Goal: Task Accomplishment & Management: Use online tool/utility

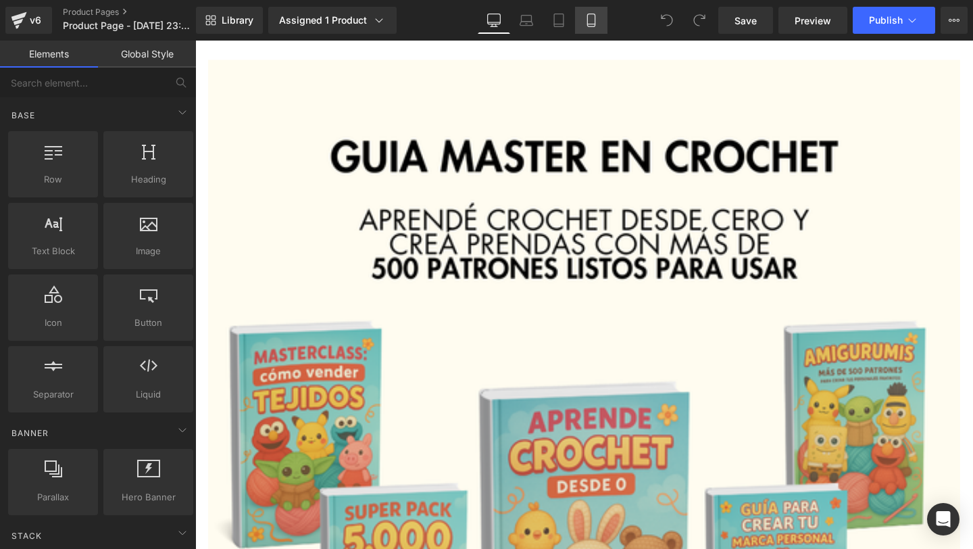
click at [587, 9] on link "Mobile" at bounding box center [591, 20] width 32 height 27
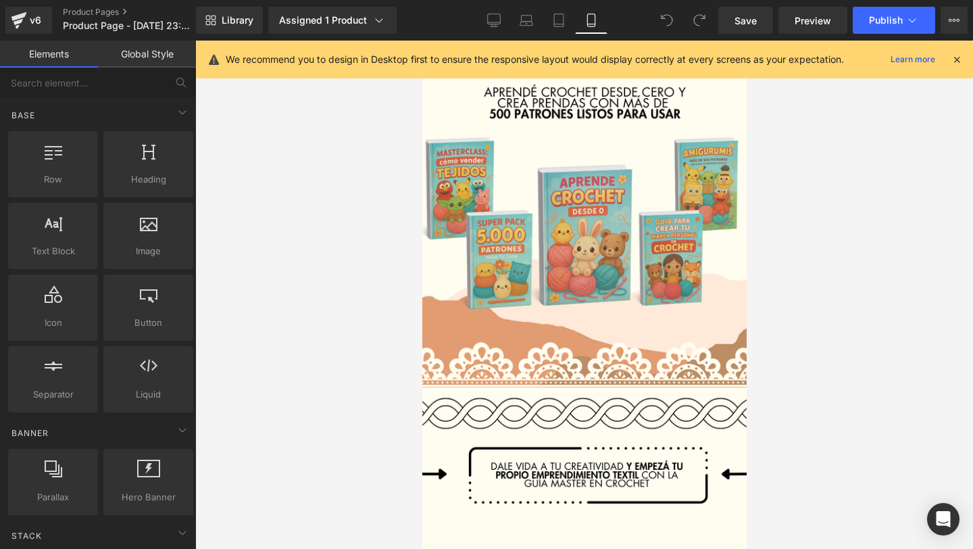
click at [950, 52] on div "We recommend you to design in Desktop first to ensure the responsive layout wou…" at bounding box center [589, 59] width 726 height 16
click at [955, 55] on icon at bounding box center [957, 59] width 12 height 12
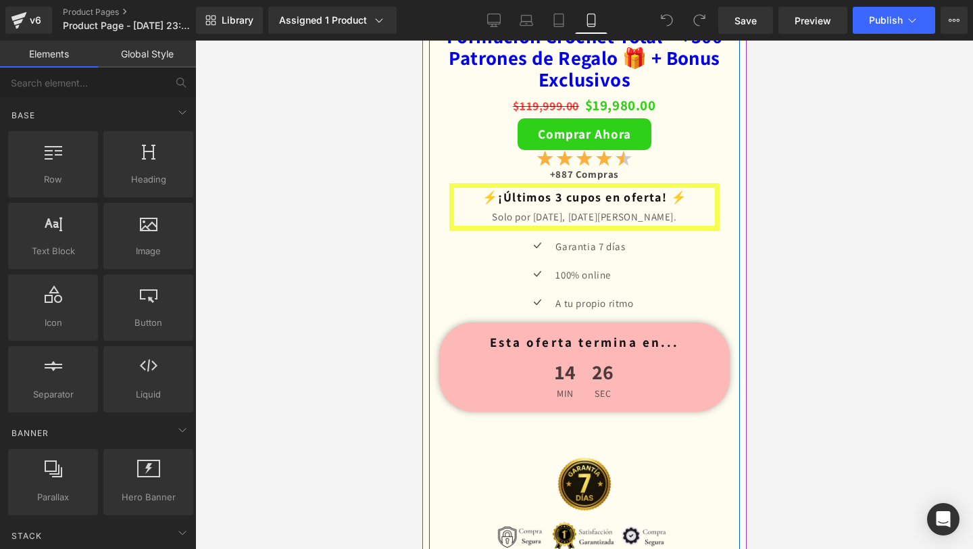
scroll to position [2873, 0]
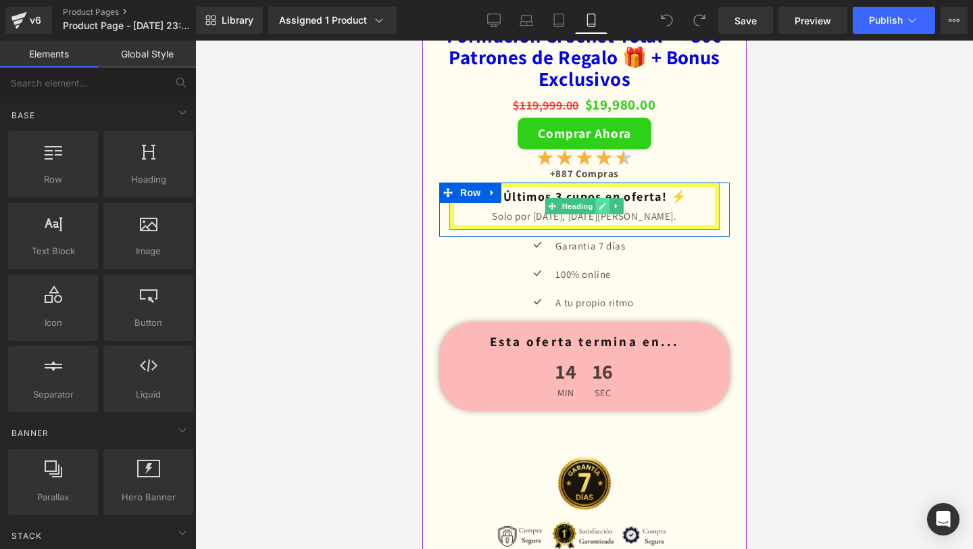
click at [602, 210] on link at bounding box center [602, 206] width 14 height 16
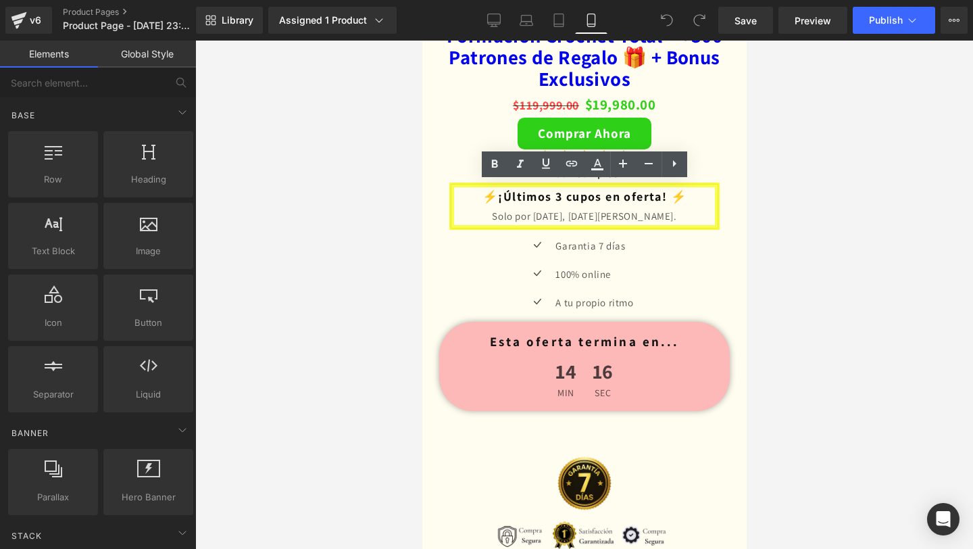
click at [600, 216] on div "Solo por hoy, 19 de agosto." at bounding box center [583, 216] width 261 height 18
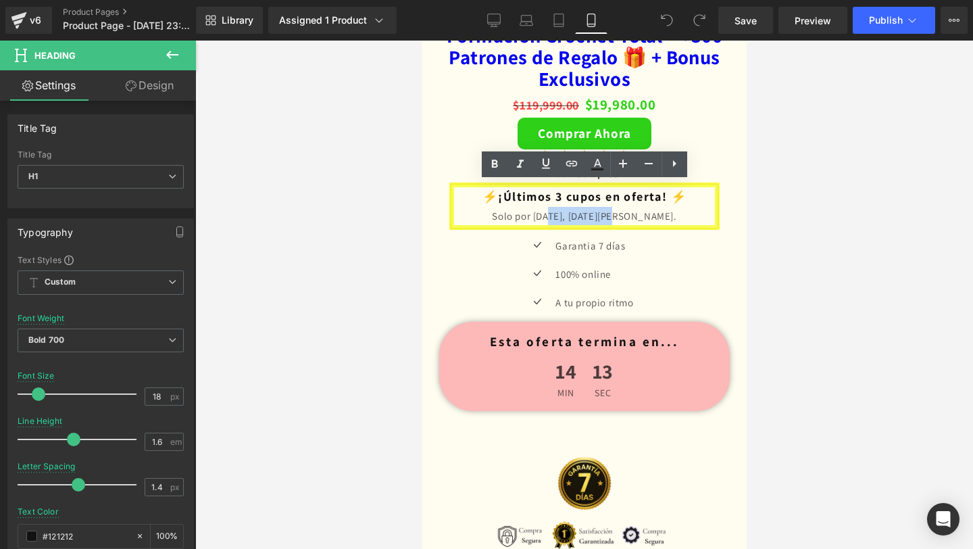
drag, startPoint x: 647, startPoint y: 218, endPoint x: 578, endPoint y: 218, distance: 68.9
click at [577, 218] on div "Solo por hoy, 19 de agosto." at bounding box center [583, 216] width 261 height 18
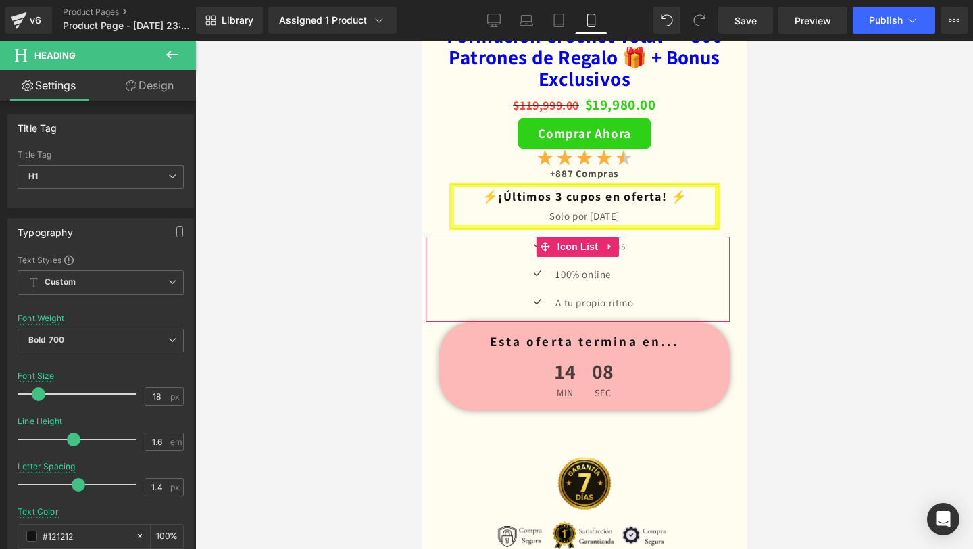
click at [701, 272] on div "Icon Garantia 7 días Text Block Icon 100% online Text Block Icon A tu propio ri…" at bounding box center [577, 278] width 304 height 85
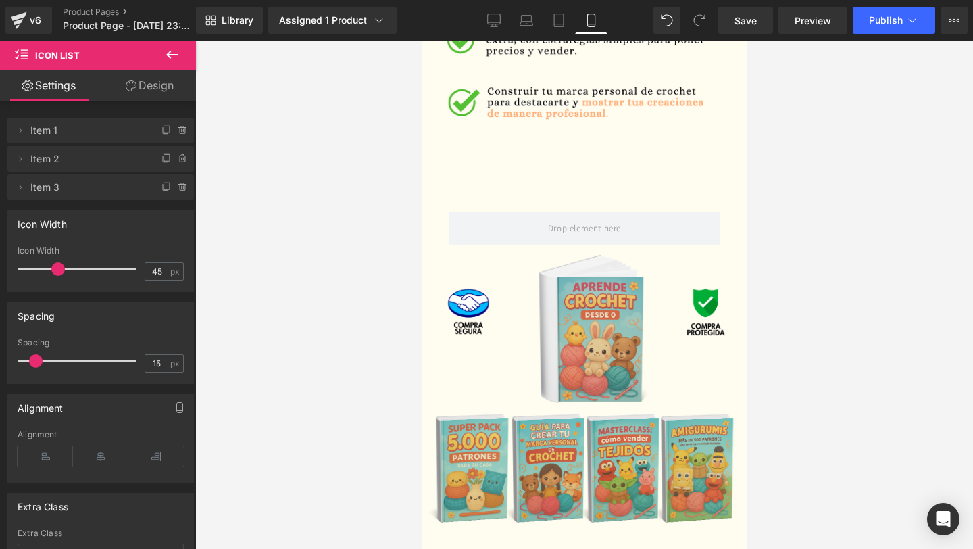
scroll to position [2365, 0]
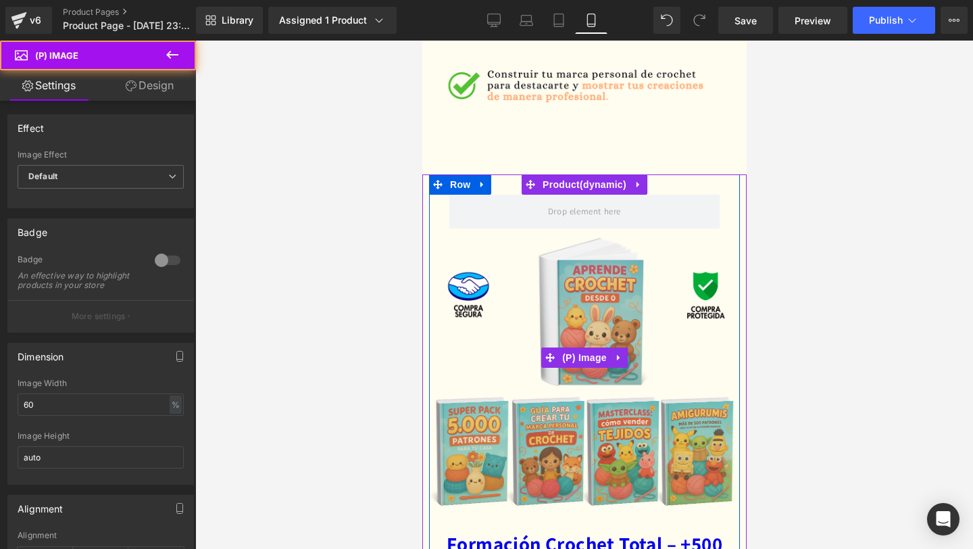
click at [605, 220] on div "Sale Off" at bounding box center [583, 356] width 540 height 351
click at [523, 211] on div "Sale Off" at bounding box center [583, 356] width 540 height 351
drag, startPoint x: 559, startPoint y: 223, endPoint x: 571, endPoint y: 263, distance: 42.3
click at [571, 263] on div "Sale Off" at bounding box center [583, 356] width 540 height 351
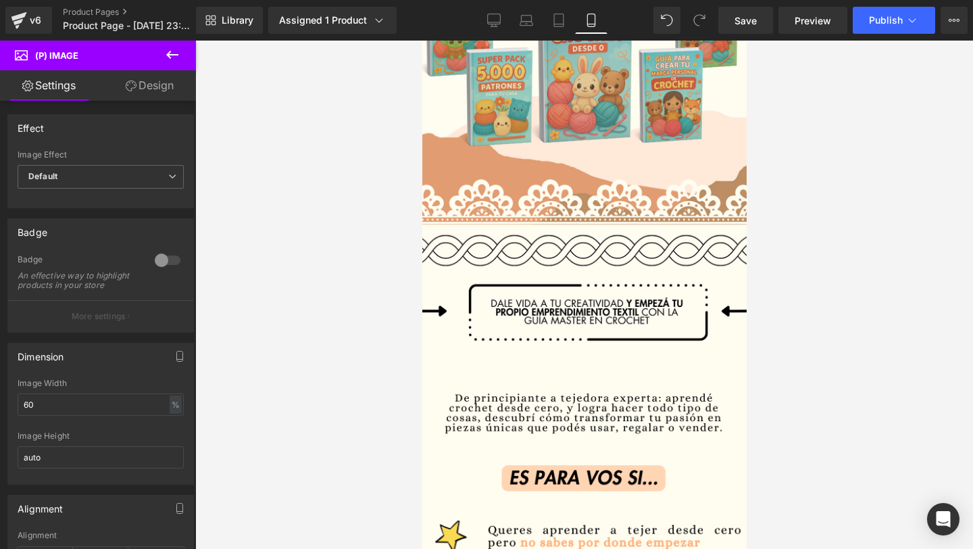
scroll to position [0, 0]
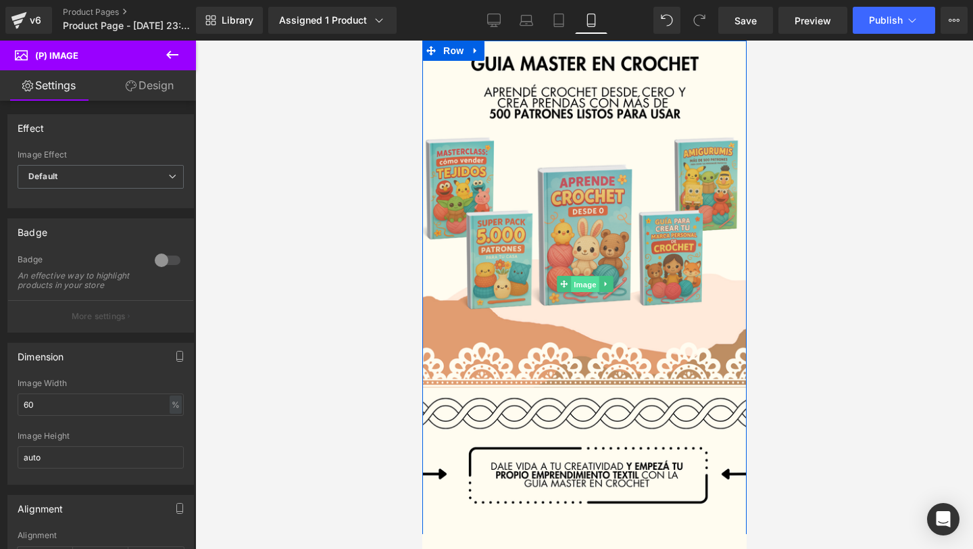
click at [584, 279] on span "Image" at bounding box center [584, 284] width 28 height 16
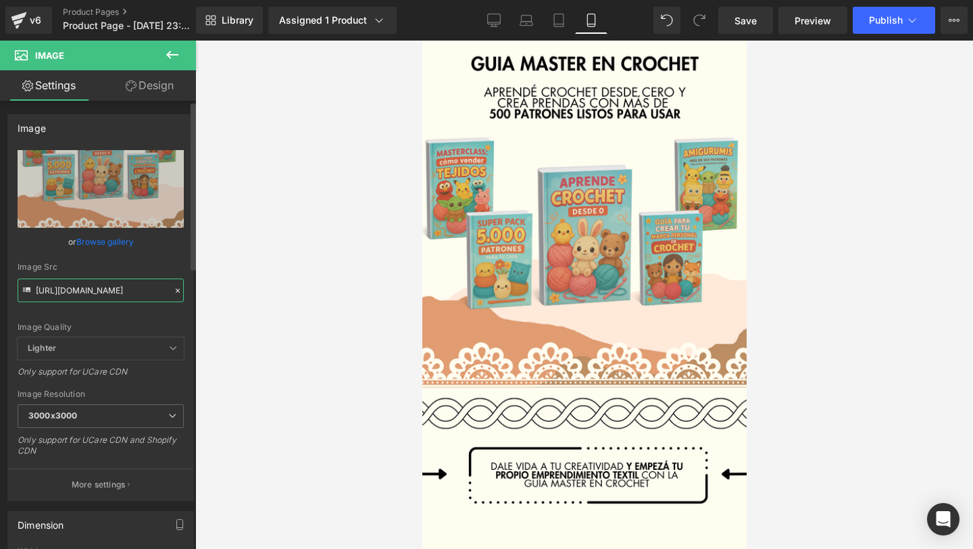
click at [103, 298] on input "https://i.postimg.cc/rss69xK8/1.png" at bounding box center [101, 290] width 166 height 24
paste input "ibb.co/nM2tXgKm/Chat-GPT-Image-22-jun-2025-10-56-06-p-m"
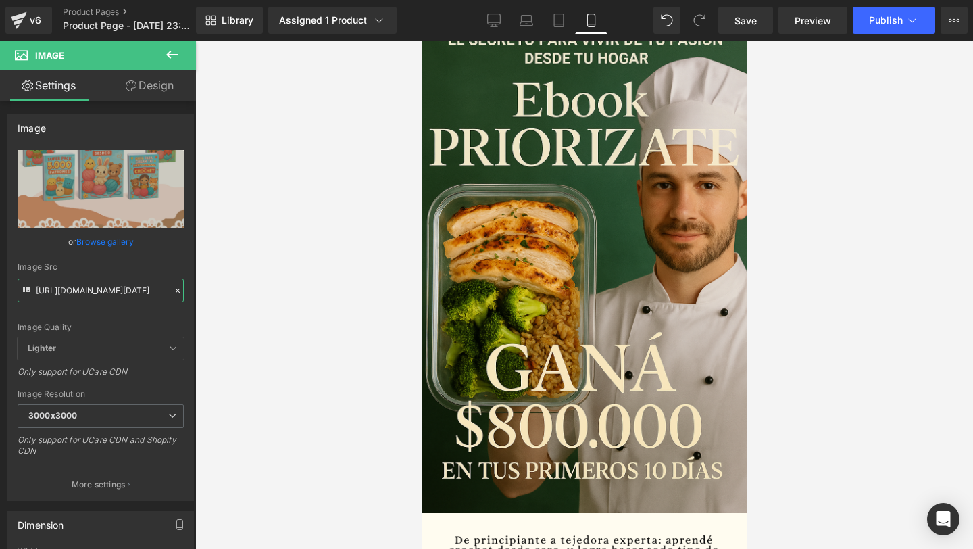
type input "https://i.ibb.co/nM2tXgKm/Chat-GPT-Image-22-jun-2025-10-56-06-p-m.png"
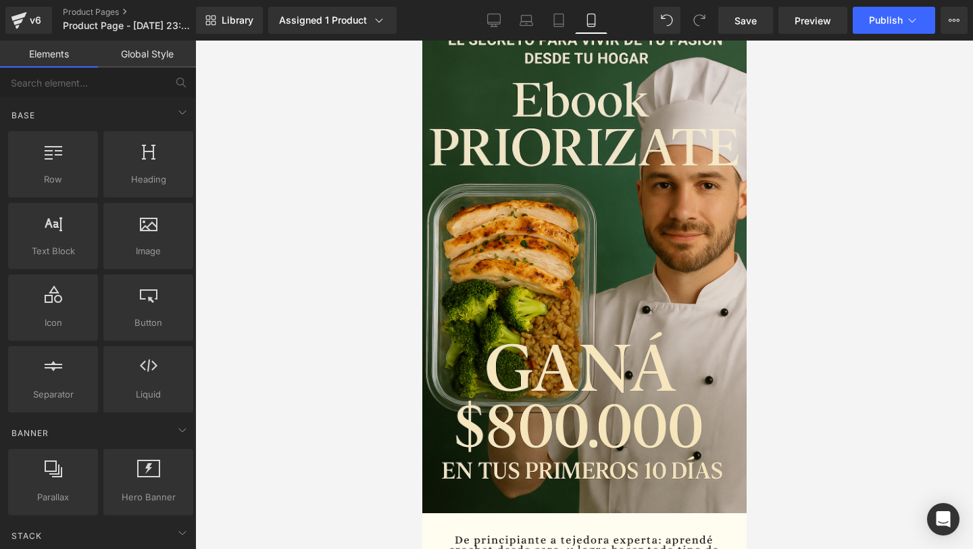
scroll to position [0, 0]
click at [355, 328] on div at bounding box center [584, 295] width 778 height 508
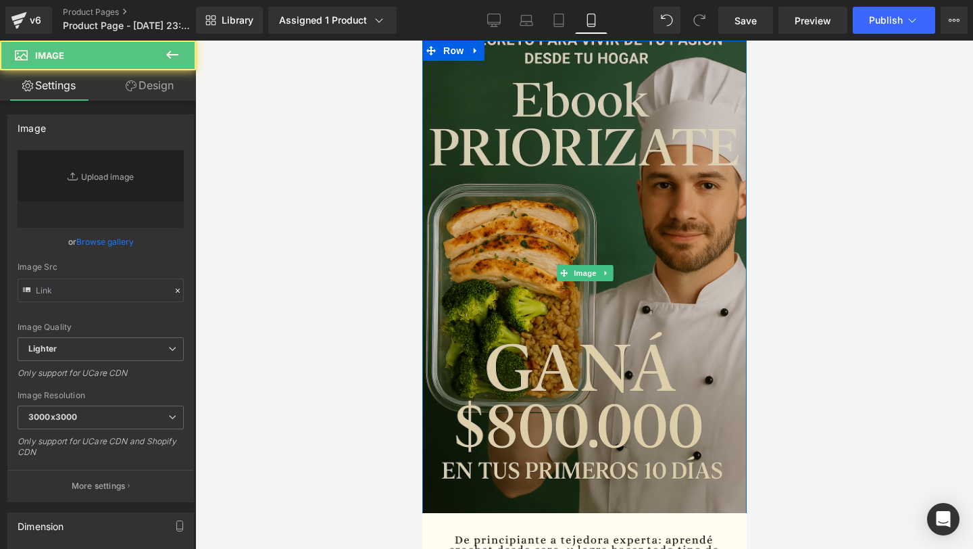
click at [504, 176] on img at bounding box center [584, 273] width 337 height 506
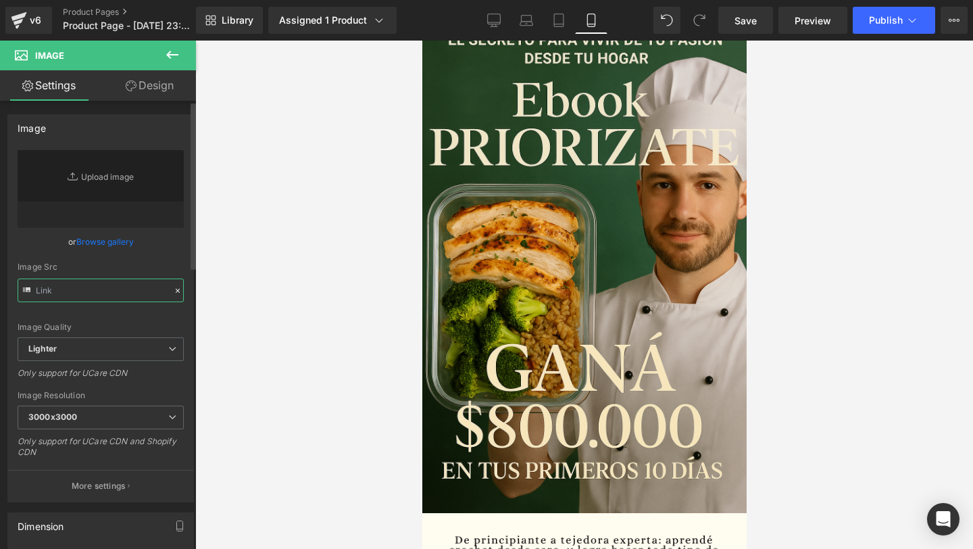
click at [105, 287] on input "text" at bounding box center [101, 290] width 166 height 24
paste input "https://i.ibb.co/nM2tXgKm/Chat-GPT-Image-22-jun-2025-10-56-06-p-m.png"
type input "https://i.ibb.co/nM2tXgKm/Chat-GPT-Image-22-jun-2025-10-56-06-p-m.png"
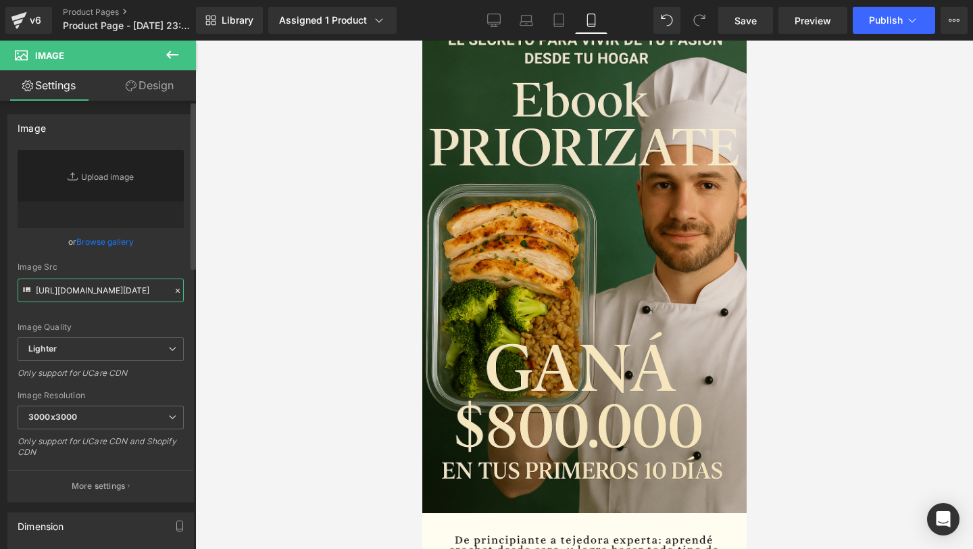
click at [95, 291] on input "https://i.ibb.co/nM2tXgKm/Chat-GPT-Image-22-jun-2025-10-56-06-p-m.png" at bounding box center [101, 290] width 166 height 24
click at [125, 298] on input "https://i.ibb.co/nM2tXgKm/Chat-GPT-Image-22-jun-2025-10-56-06-p-m.png" at bounding box center [101, 290] width 166 height 24
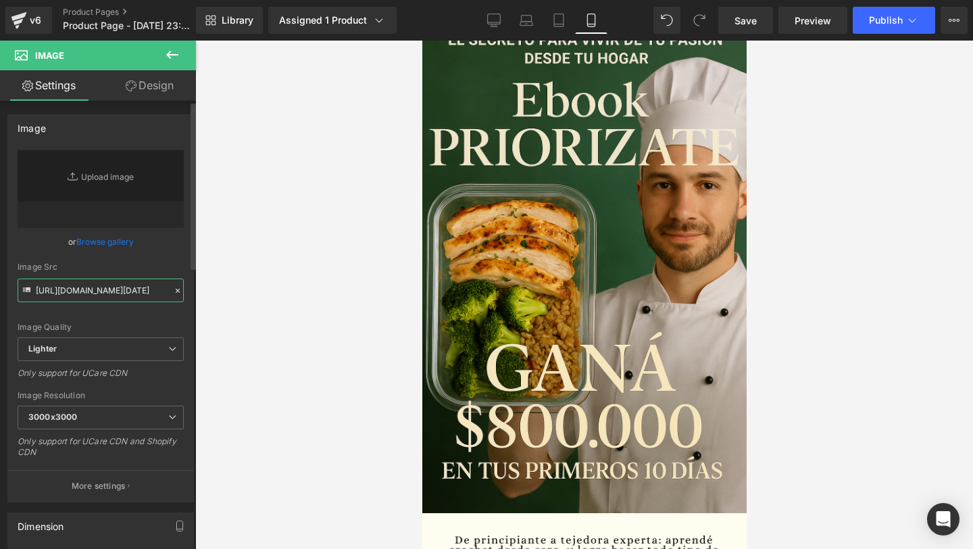
click at [125, 298] on input "https://i.ibb.co/nM2tXgKm/Chat-GPT-Image-22-jun-2025-10-56-06-p-m.png" at bounding box center [101, 290] width 166 height 24
click at [123, 295] on input "https://i.ibb.co/nM2tXgKm/Chat-GPT-Image-22-jun-2025-10-56-06-p-m.png" at bounding box center [101, 290] width 166 height 24
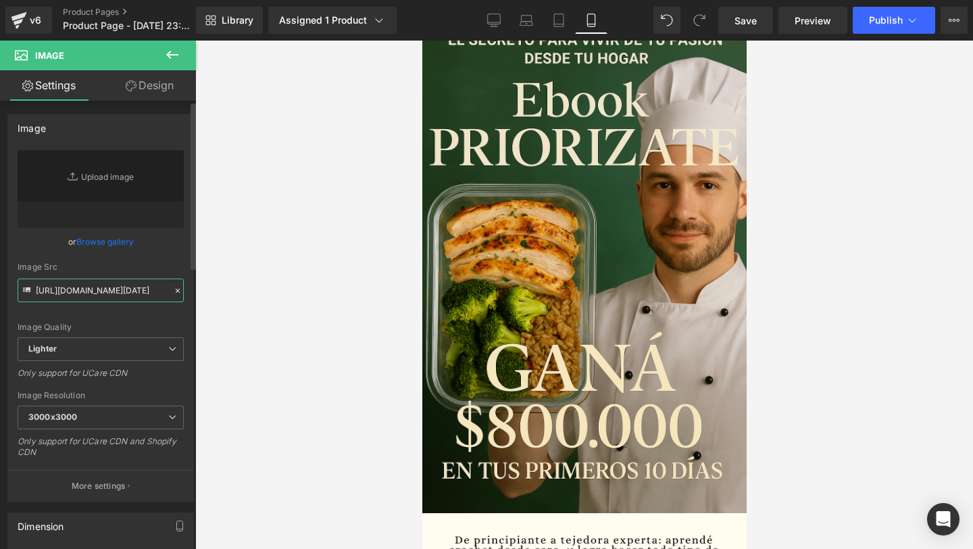
click at [123, 295] on input "https://i.ibb.co/nM2tXgKm/Chat-GPT-Image-22-jun-2025-10-56-06-p-m.png" at bounding box center [101, 290] width 166 height 24
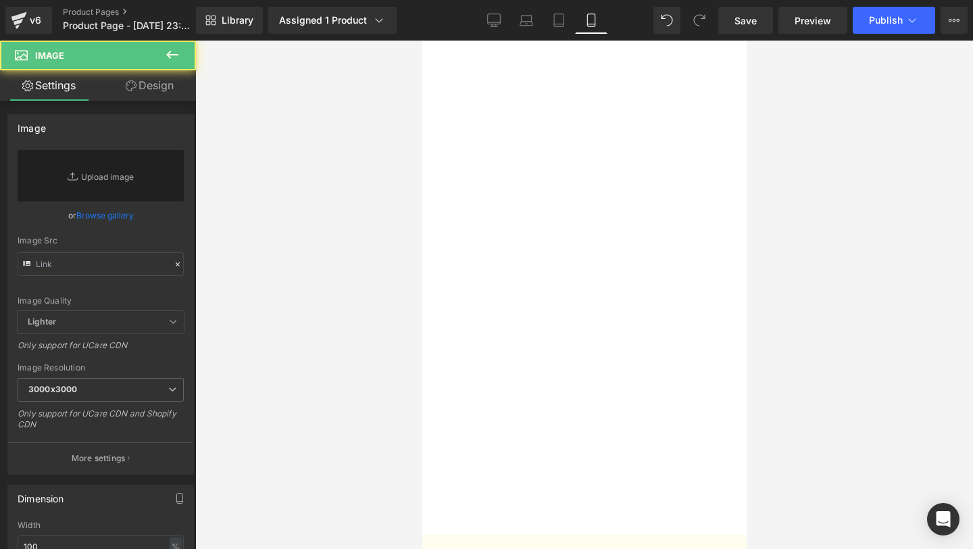
click at [545, 182] on img at bounding box center [584, 283] width 337 height 527
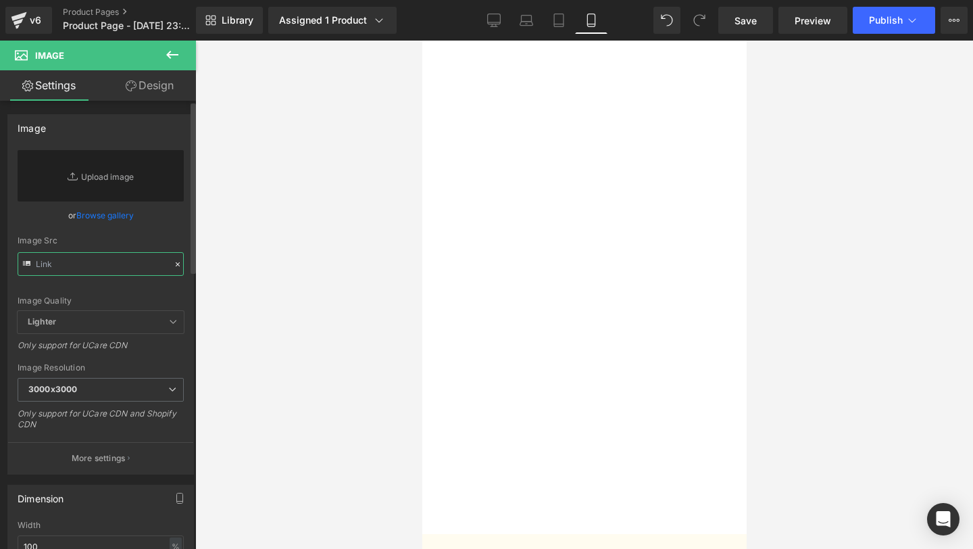
click at [110, 259] on input "text" at bounding box center [101, 264] width 166 height 24
paste input "https://i.ibb.co/nM2tXgKm/Chat-GPT-Image-22-jun-2025-10-56-06-p-m.png"
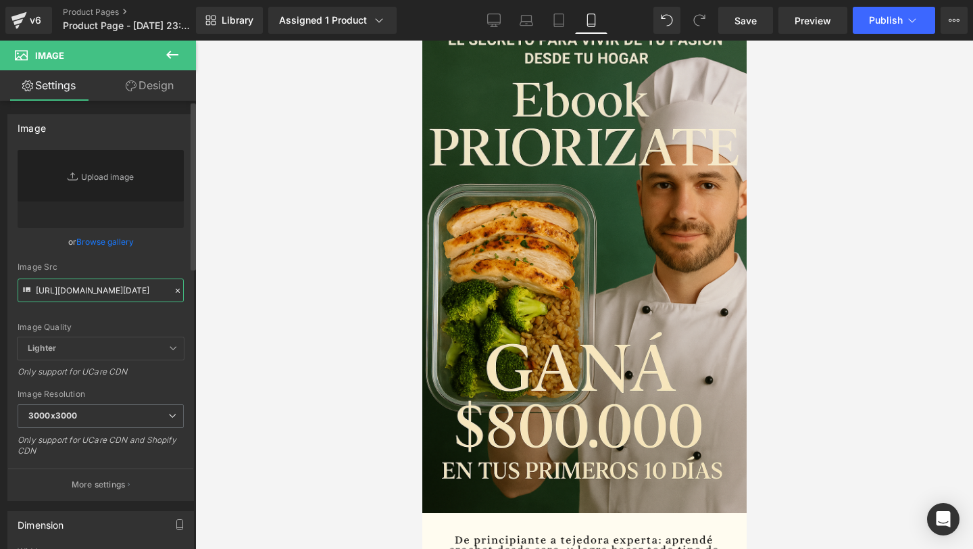
click at [105, 293] on input "https://i.ibb.co/nM2tXgKm/Chat-GPT-Image-22-jun-2025-10-56-06-p-m.png" at bounding box center [101, 290] width 166 height 24
type input "https://i.ibb.co/nM2tXgKm/Chat-GPT-Image-22-jun-2025-10-56-06-p-m.png"
click at [399, 304] on div at bounding box center [584, 295] width 778 height 508
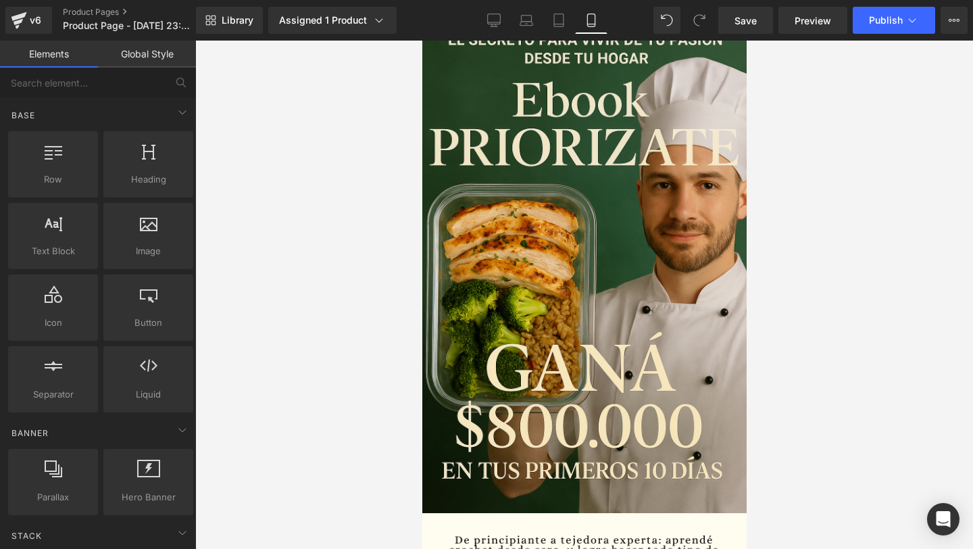
click at [817, 191] on div at bounding box center [584, 295] width 778 height 508
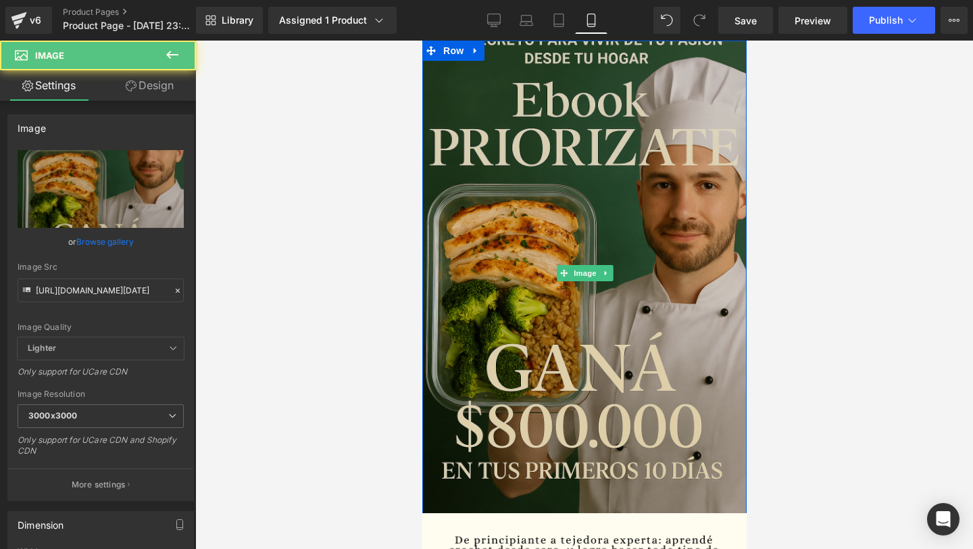
click at [663, 236] on img at bounding box center [584, 273] width 337 height 506
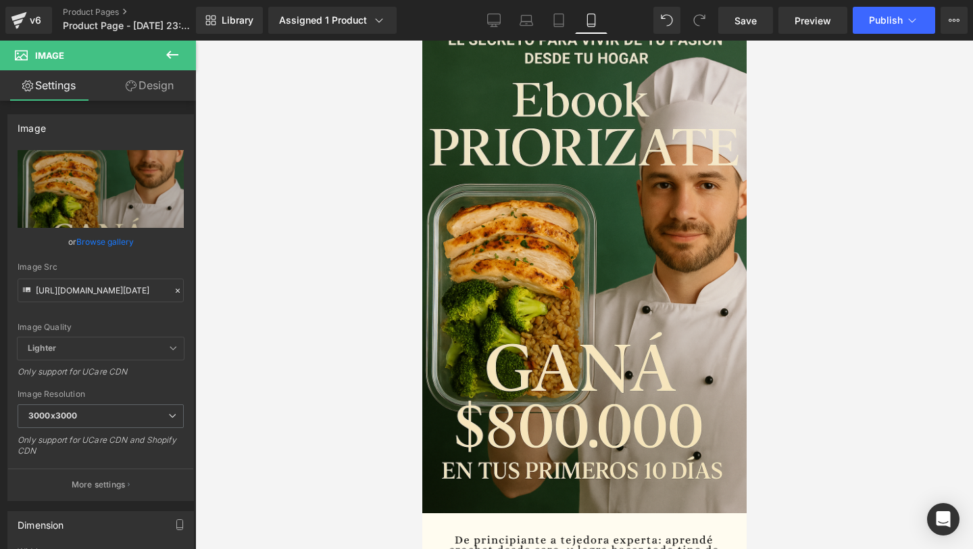
click at [157, 92] on link "Design" at bounding box center [150, 85] width 98 height 30
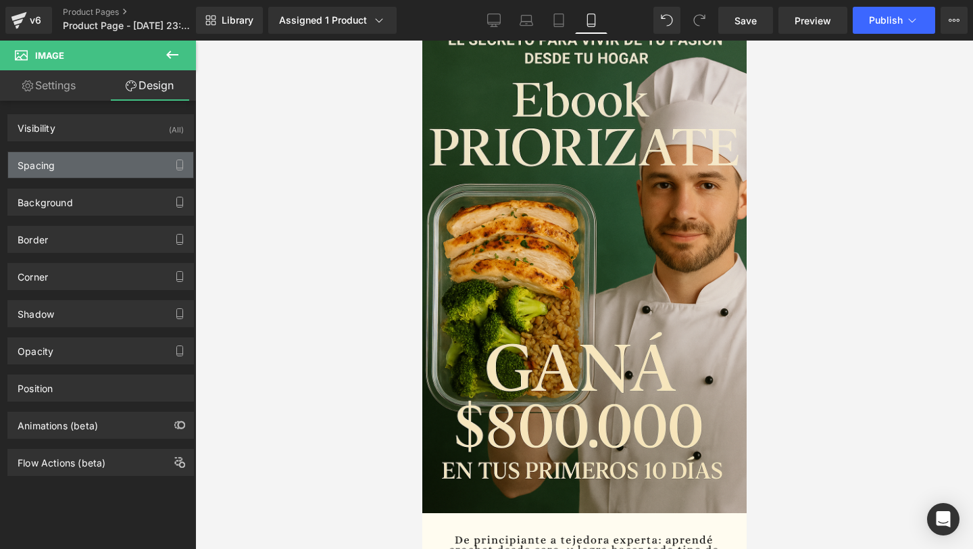
click at [130, 169] on div "Spacing" at bounding box center [100, 165] width 185 height 26
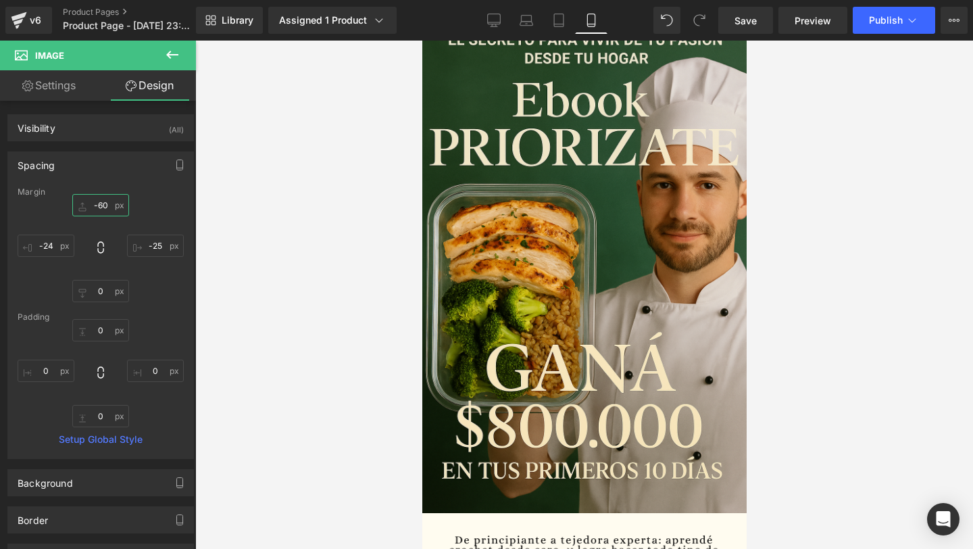
click at [101, 208] on input "-60" at bounding box center [100, 205] width 57 height 22
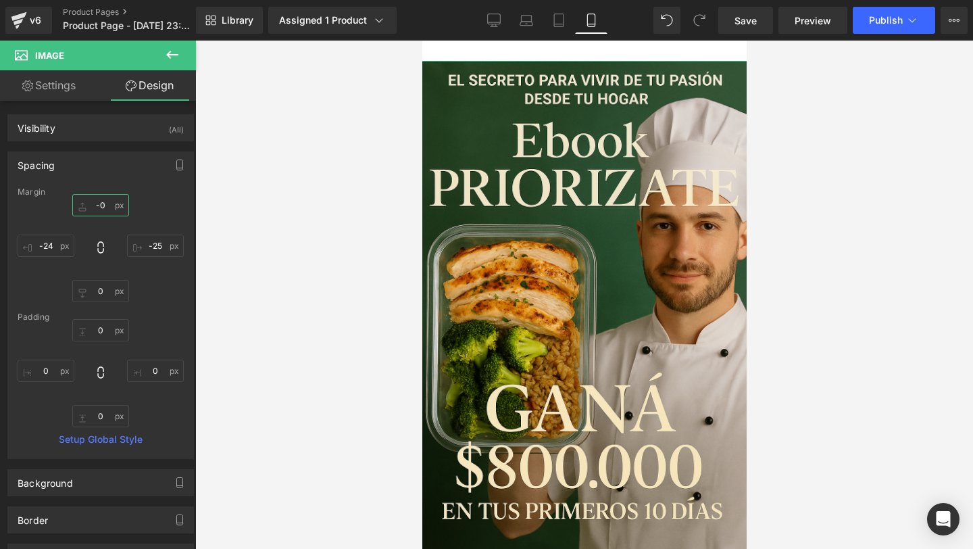
type input "-30"
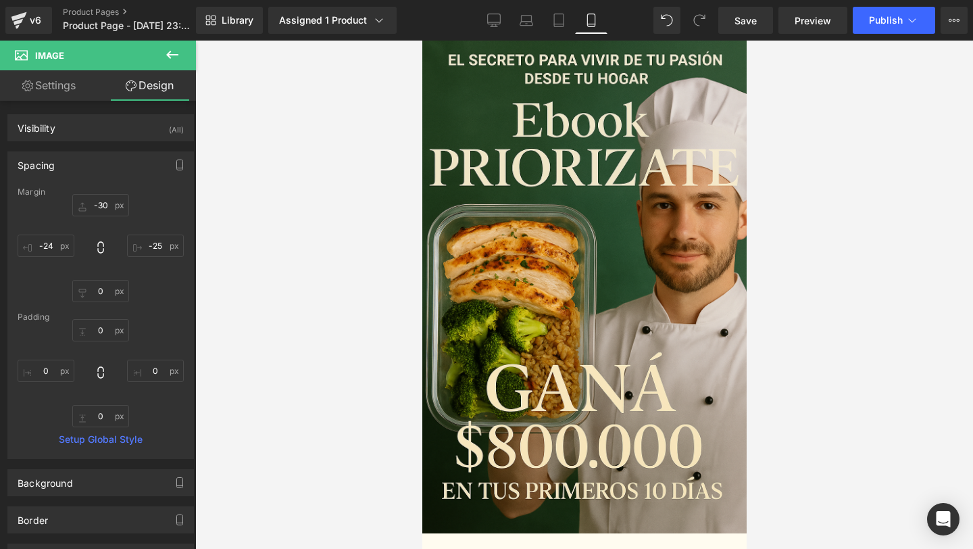
click at [353, 245] on div at bounding box center [584, 295] width 778 height 508
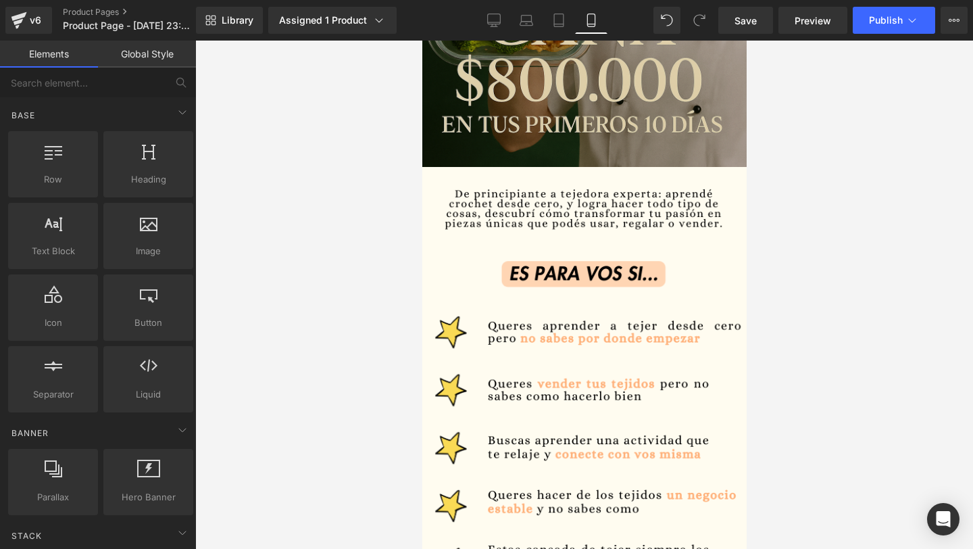
scroll to position [369, 0]
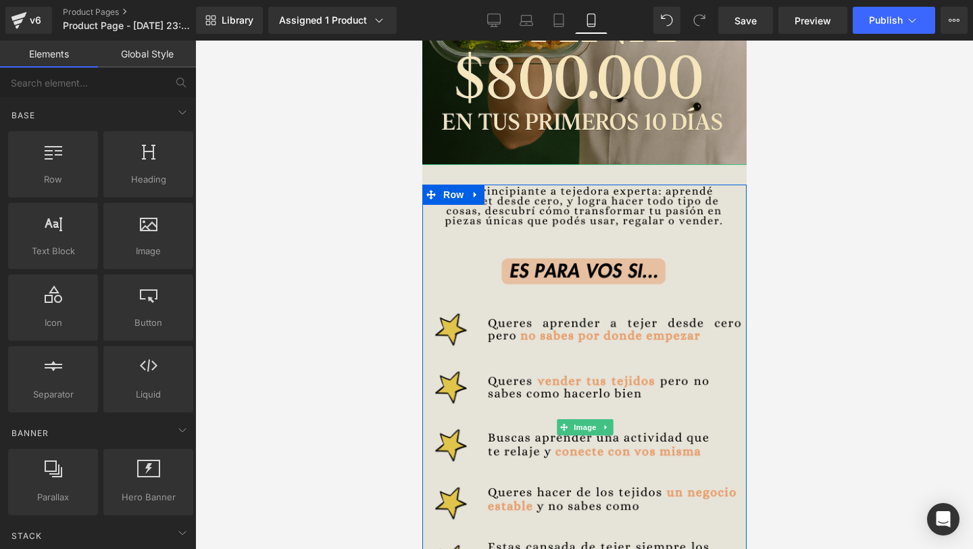
click at [603, 391] on img at bounding box center [584, 427] width 337 height 527
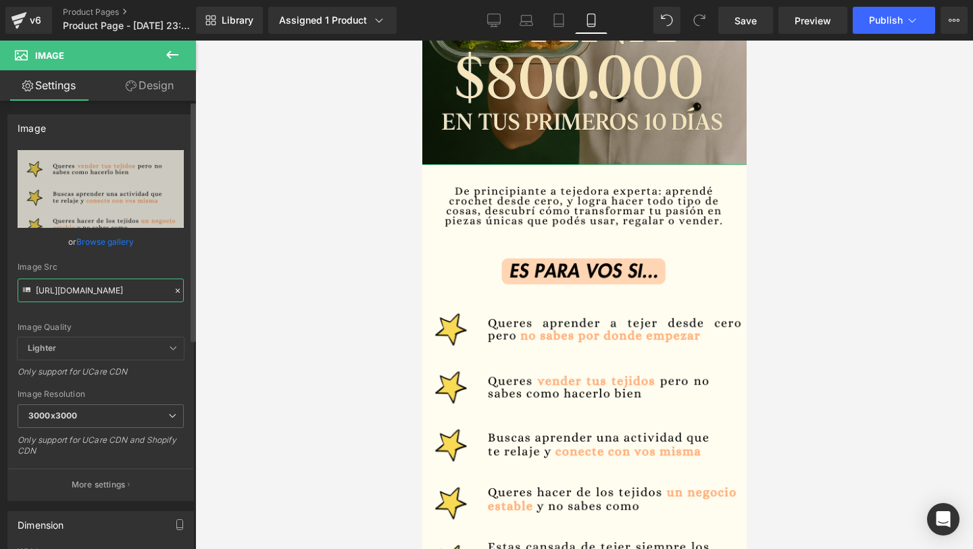
click at [120, 292] on input "https://i.postimg.cc/G283cWxP/Copia-de-Decoracio-n-hogar-1.png" at bounding box center [101, 290] width 166 height 24
paste input "ibb.co/mFPdWBxG/Chat-GPT-Image-24-jun-2025-11-33-40-a-m"
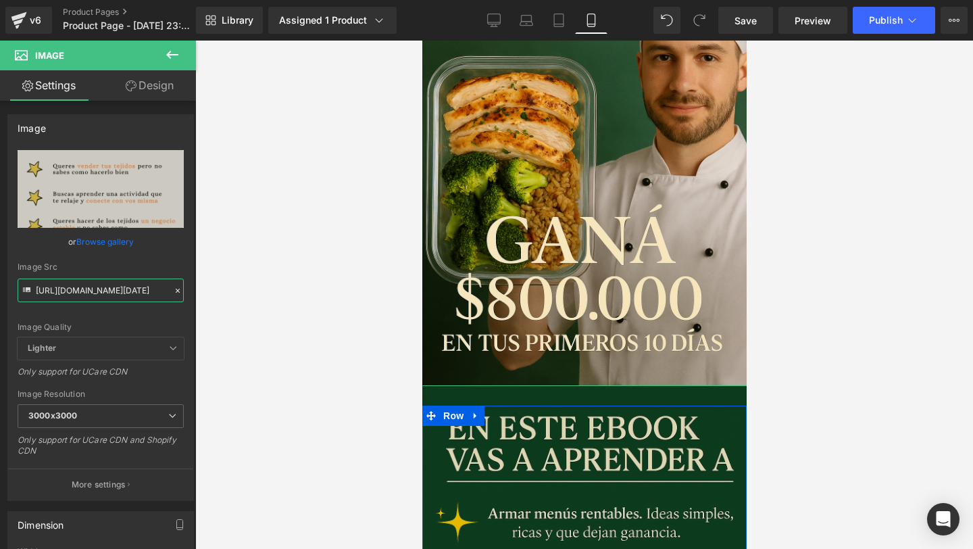
scroll to position [0, 0]
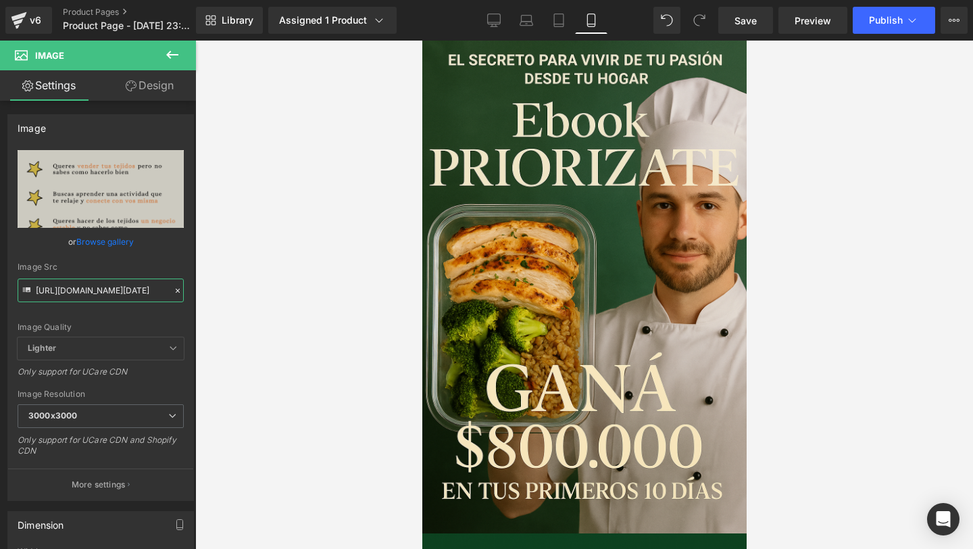
type input "https://i.ibb.co/mFPdWBxG/Chat-GPT-Image-24-jun-2025-11-33-40-a-m.png"
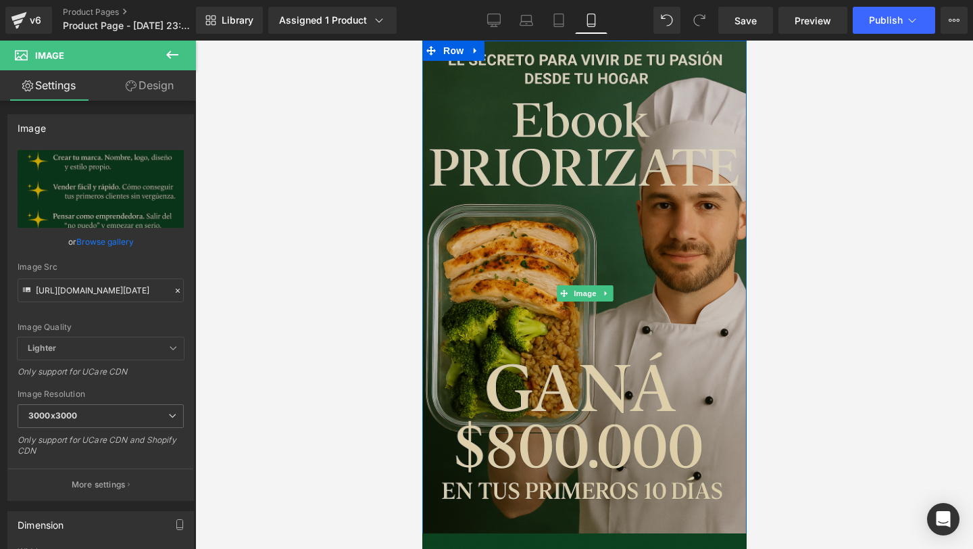
click at [484, 169] on img at bounding box center [584, 294] width 337 height 506
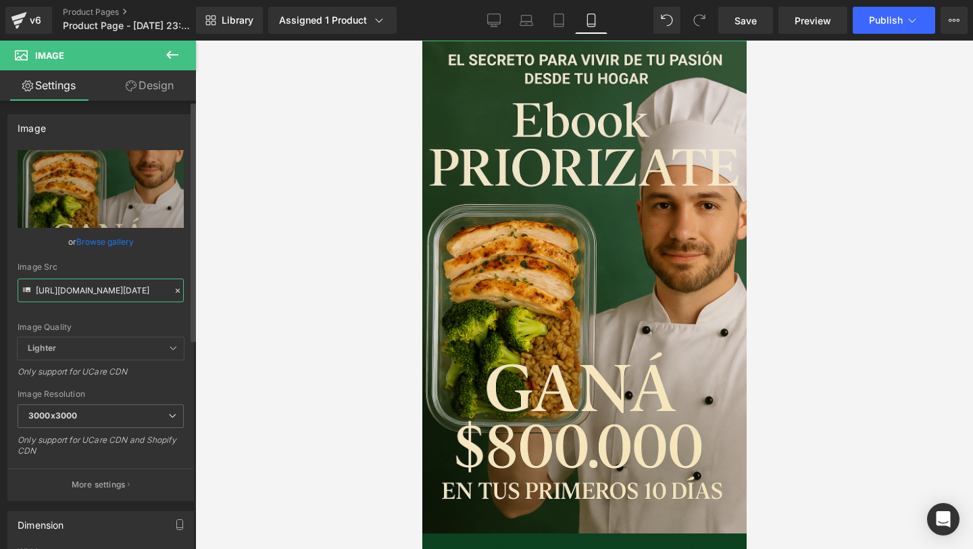
click at [61, 291] on input "https://i.ibb.co/nM2tXgKm/Chat-GPT-Image-22-jun-2025-10-56-06-p-m.png" at bounding box center [101, 290] width 166 height 24
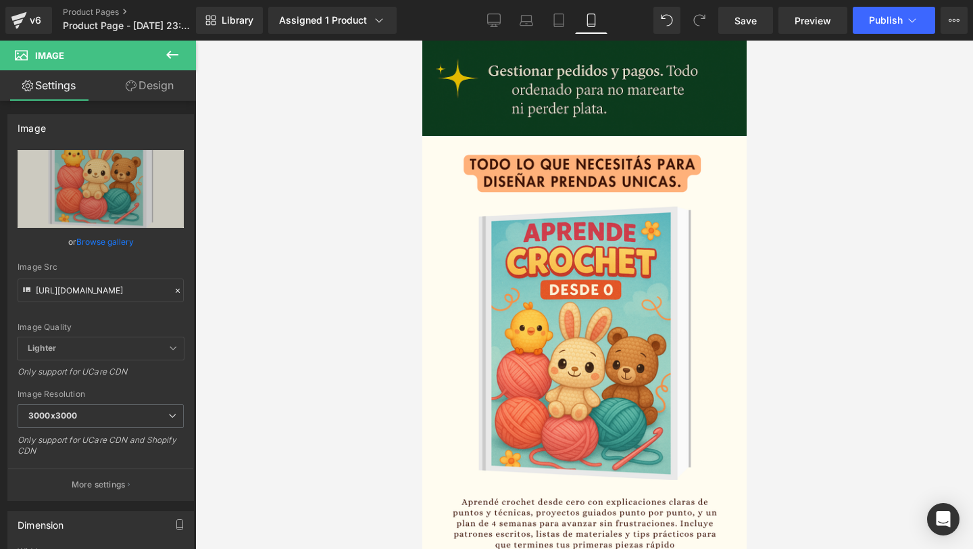
scroll to position [893, 0]
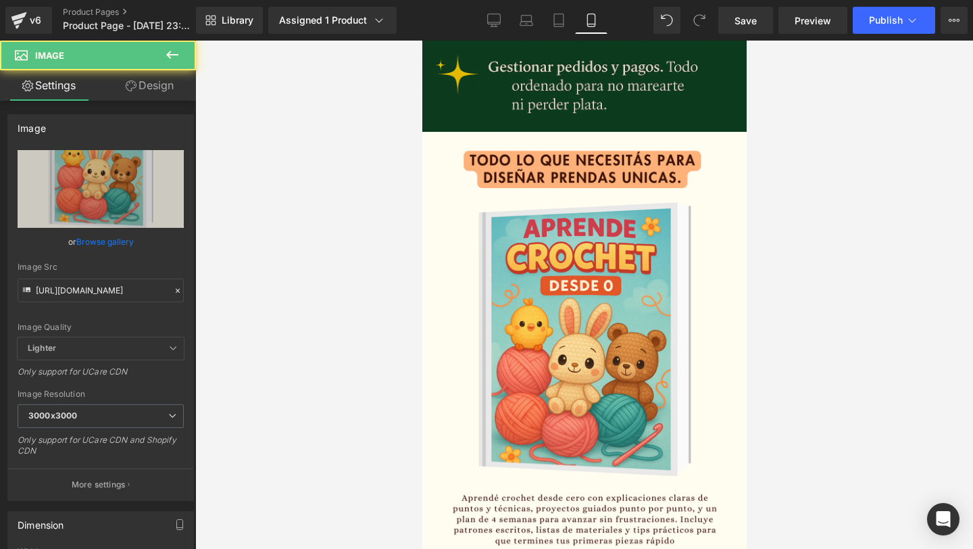
click at [680, 263] on img at bounding box center [584, 395] width 337 height 527
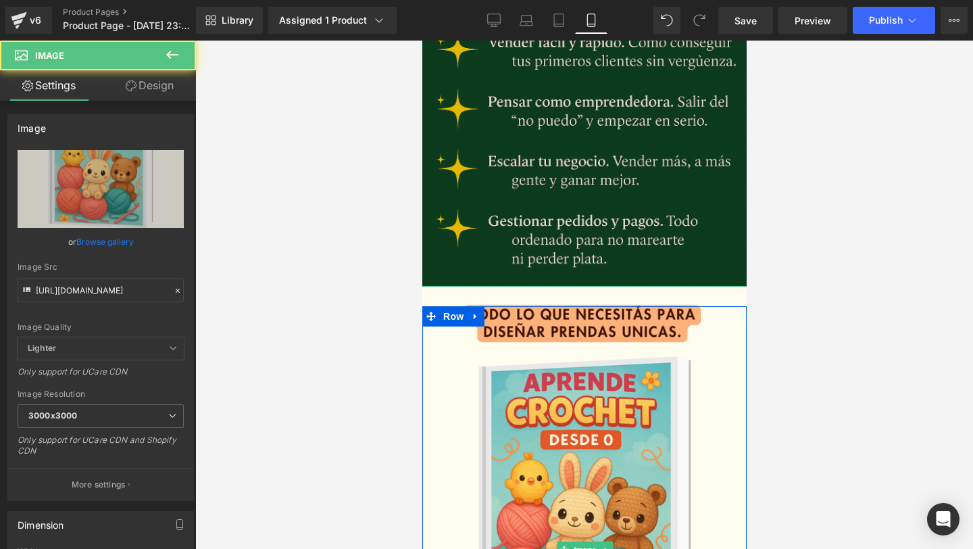
scroll to position [706, 0]
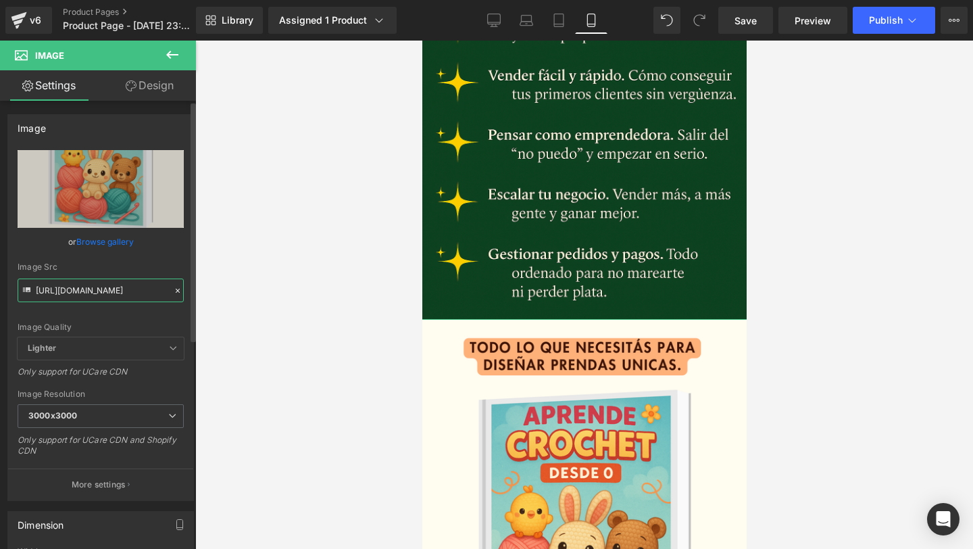
click at [107, 294] on input "https://i.postimg.cc/NFz3CFHR/4.png" at bounding box center [101, 290] width 166 height 24
paste input "ibb.co/LfG0C7M/Chat-GPT-Image-24-jun-2025-11-39-49-a-m"
type input "https://i.ibb.co/LfG0C7M/Chat-GPT-Image-24-jun-2025-11-39-49-a-m.png"
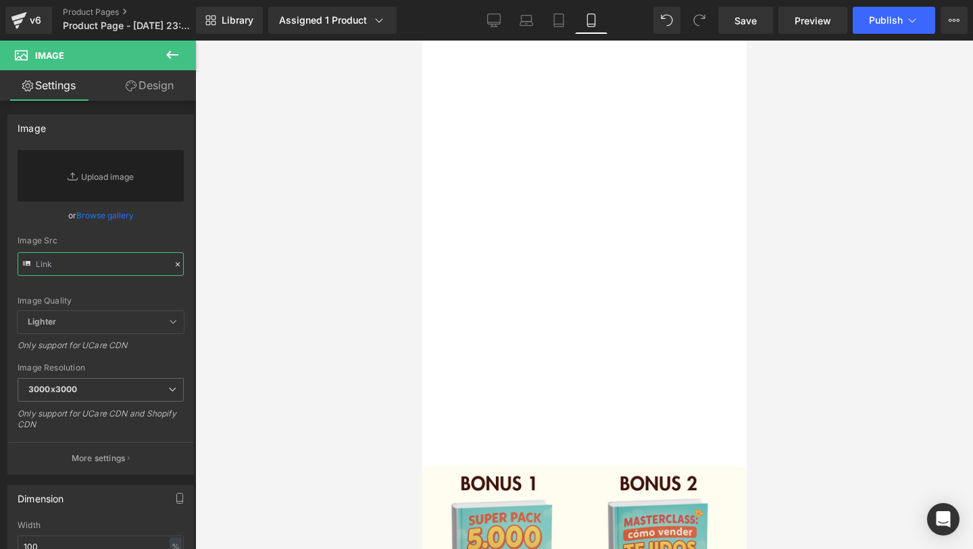
scroll to position [980, 0]
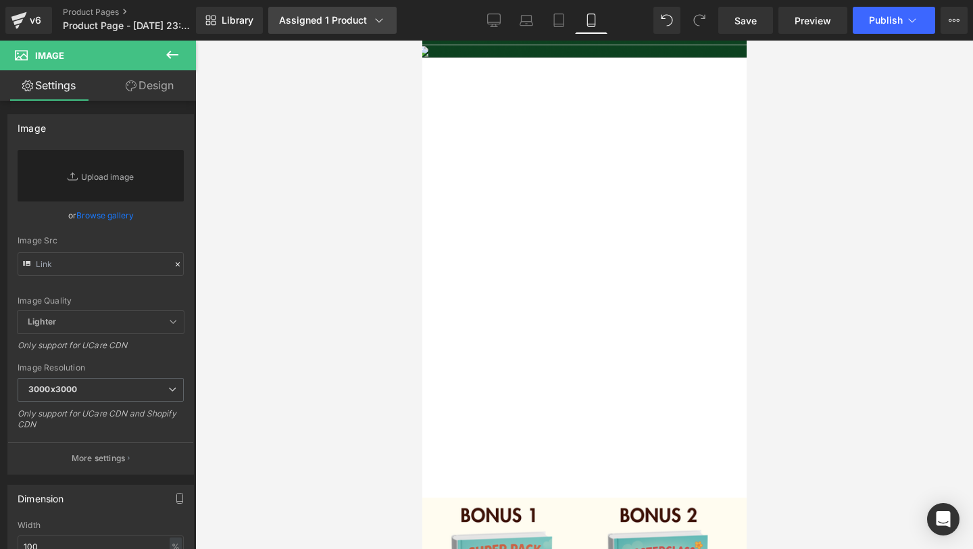
click at [335, 33] on link "Assigned 1 Product" at bounding box center [332, 20] width 128 height 27
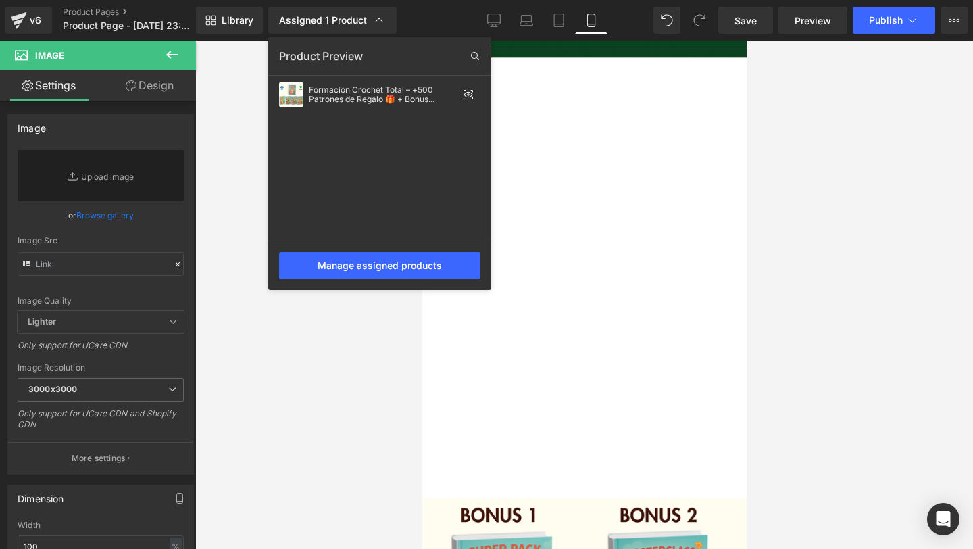
click at [359, 137] on div "Formación Crochet Total – +500 Patrones de Regalo 🎁 + Bonus Exclusivos" at bounding box center [379, 159] width 223 height 162
click at [753, 144] on div at bounding box center [584, 295] width 778 height 508
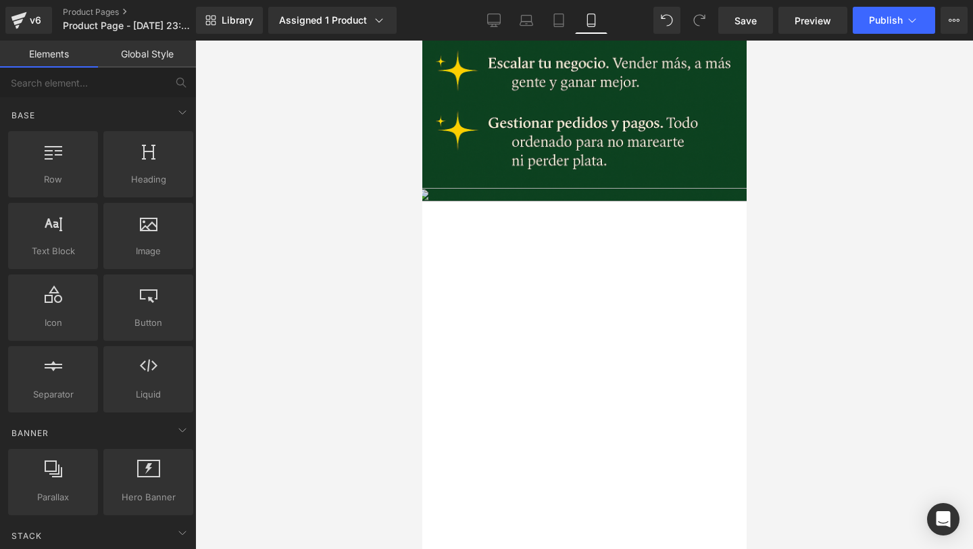
scroll to position [783, 0]
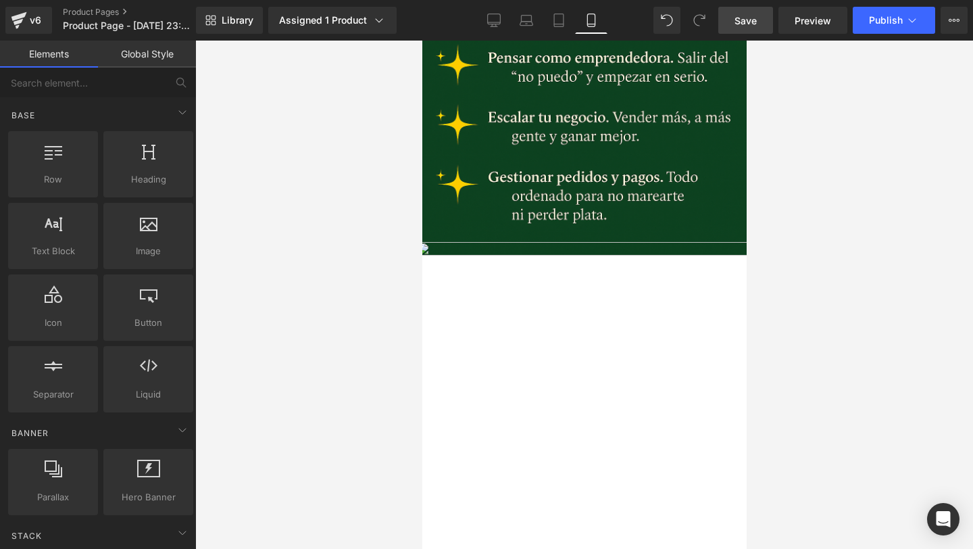
click at [742, 18] on span "Save" at bounding box center [745, 21] width 22 height 14
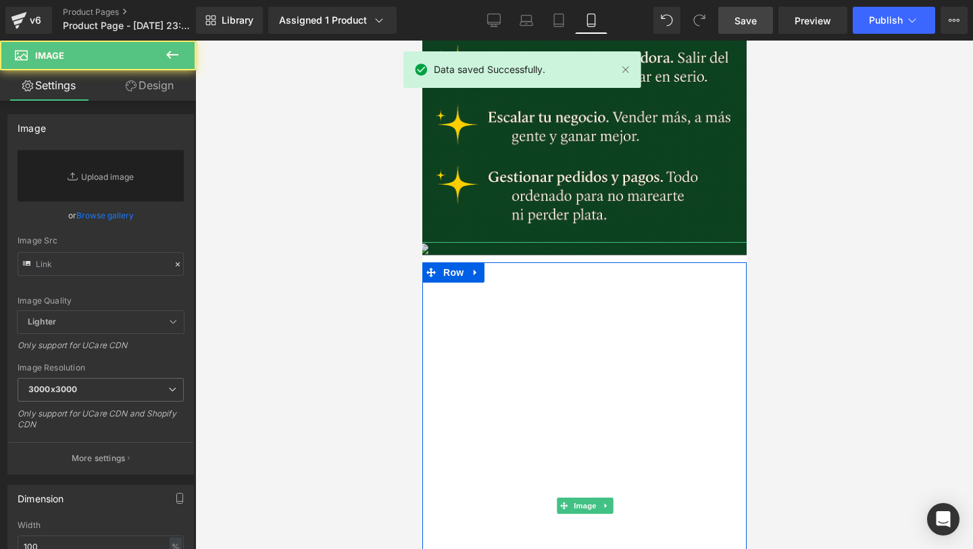
click at [575, 333] on img at bounding box center [584, 505] width 337 height 527
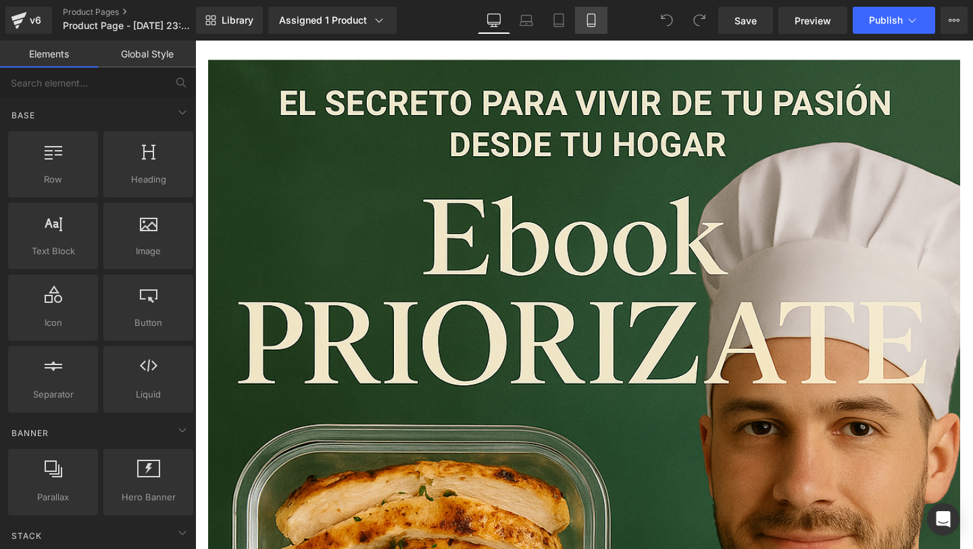
click at [588, 30] on link "Mobile" at bounding box center [591, 20] width 32 height 27
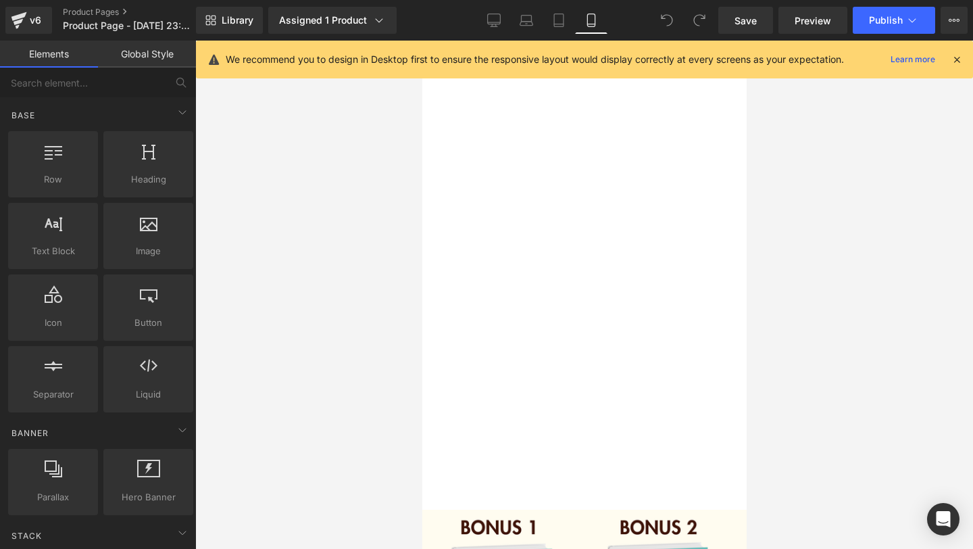
scroll to position [931, 0]
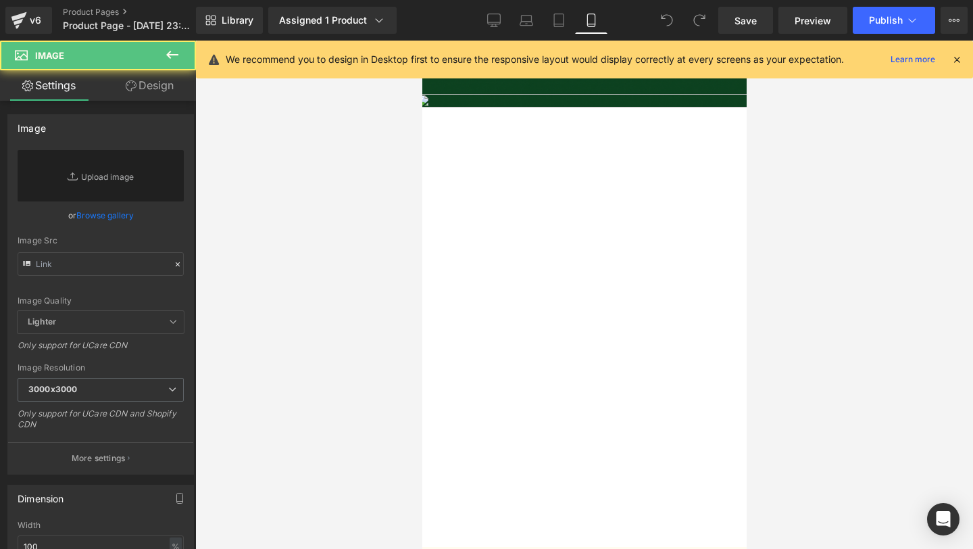
click at [545, 251] on img at bounding box center [584, 357] width 337 height 527
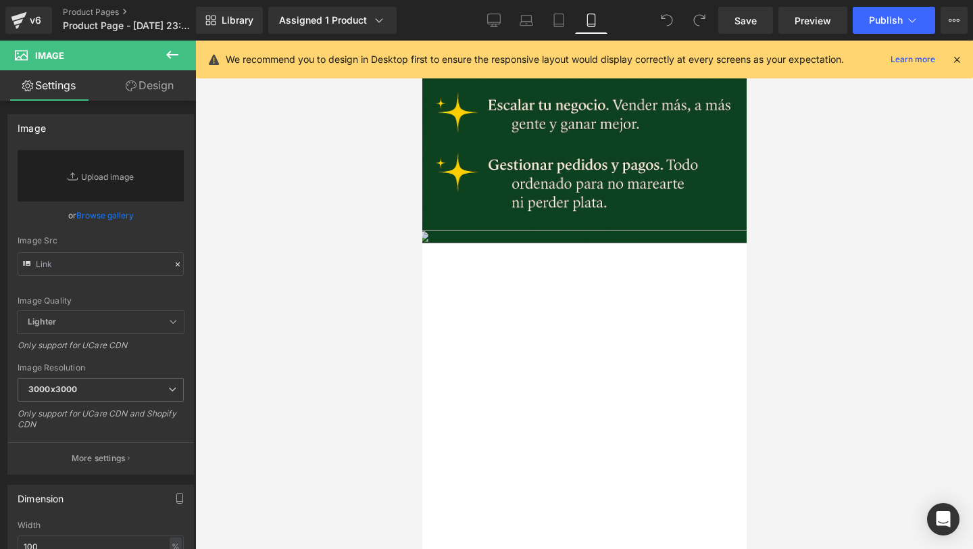
scroll to position [849, 0]
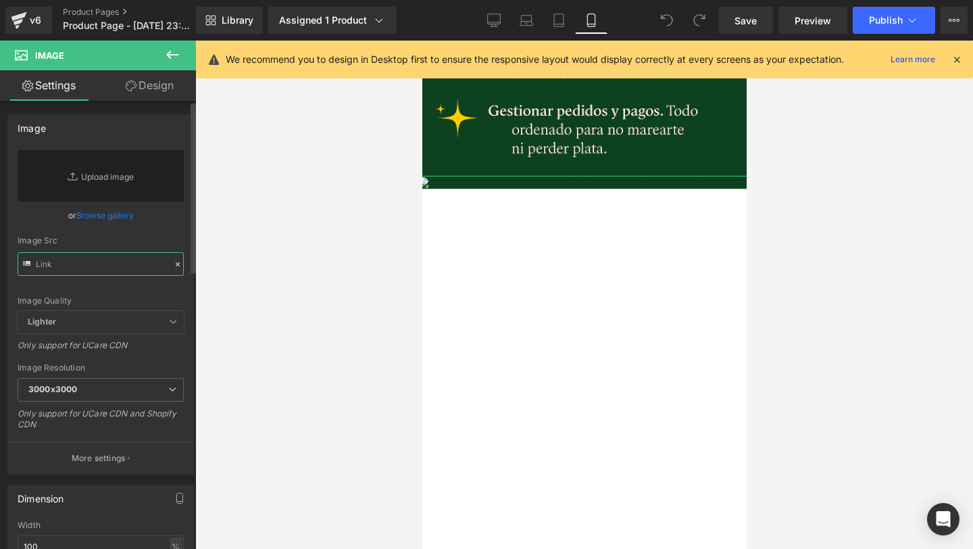
click at [110, 258] on input "text" at bounding box center [101, 264] width 166 height 24
paste input "https://i.ibb.co/LfG0C7M/Chat-GPT-Image-24-jun-2025-11-39-49-a-m.png"
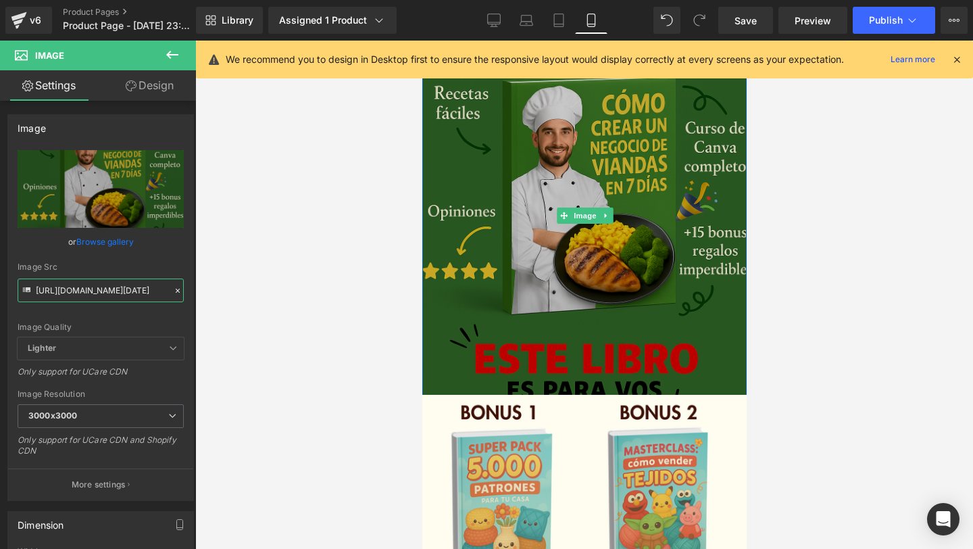
scroll to position [1088, 0]
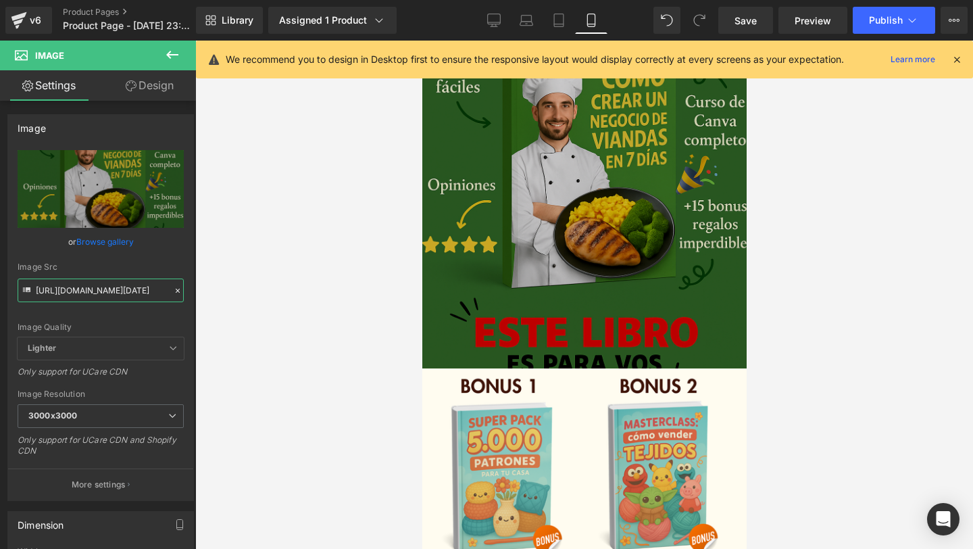
type input "https://i.ibb.co/LfG0C7M/Chat-GPT-Image-24-jun-2025-11-39-49-a-m.png"
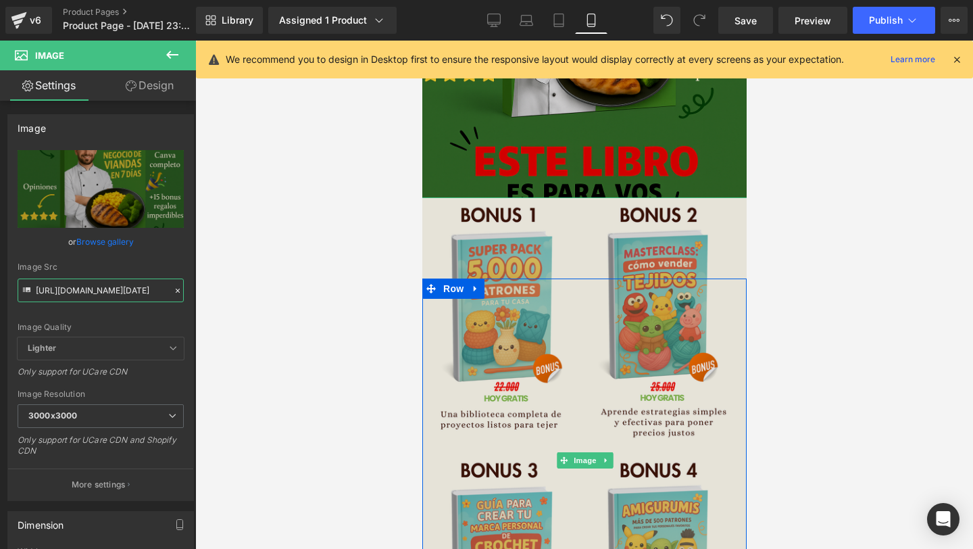
scroll to position [1424, 0]
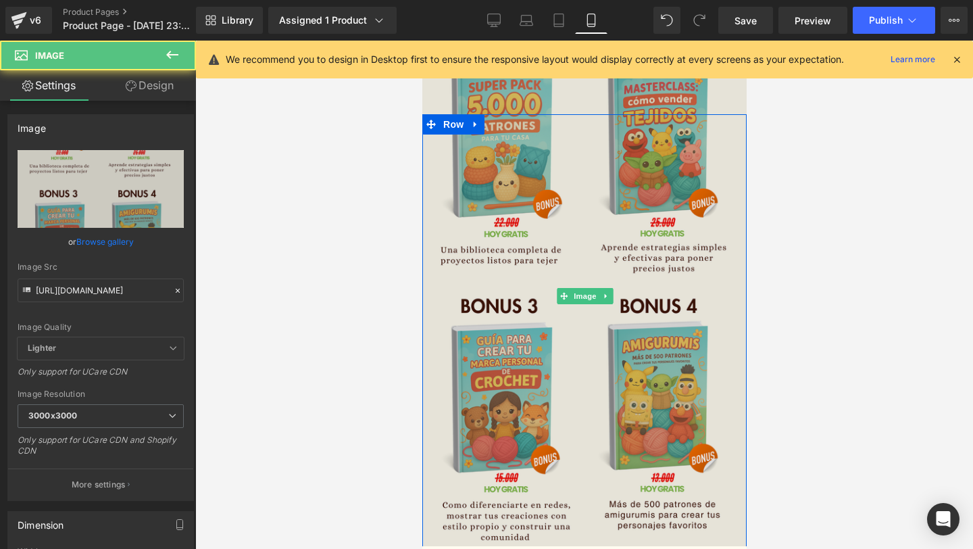
click at [533, 283] on img at bounding box center [584, 296] width 337 height 527
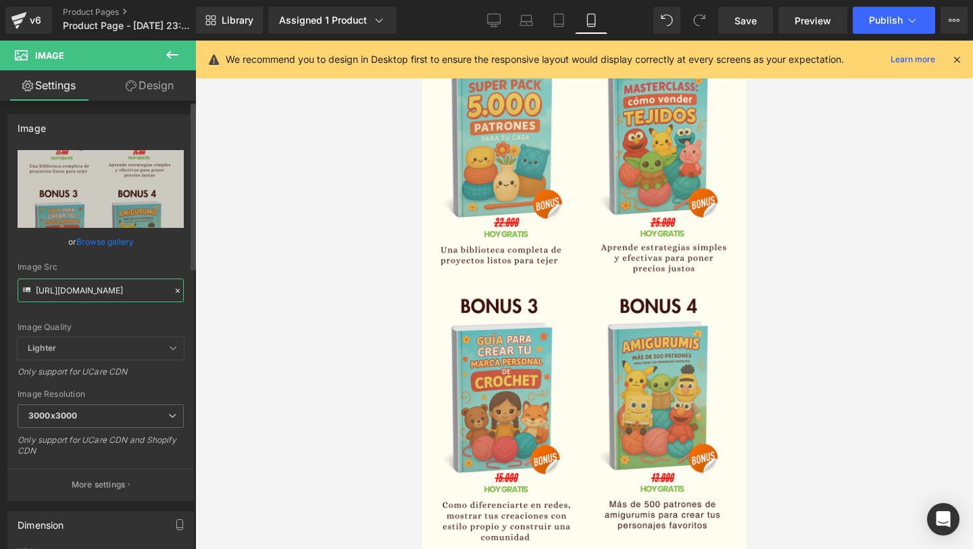
click at [65, 289] on input "https://i.postimg.cc/j2nmwFgC/Copia-de-Decoraci-n-hogar.png" at bounding box center [101, 290] width 166 height 24
paste input "ibb.co/cc7TyzM5/Chat-GPT-Image-24-jun-2025-11-48-11-a-m"
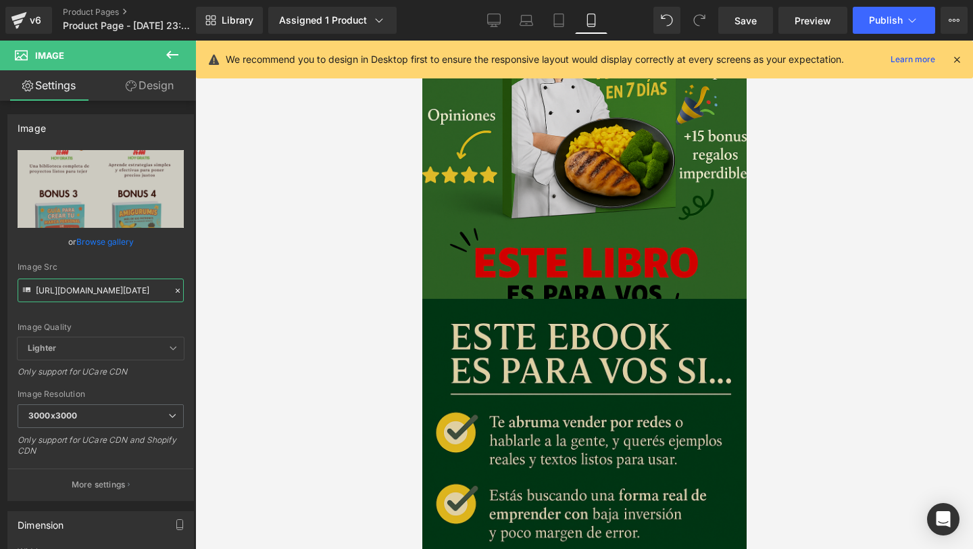
scroll to position [1313, 0]
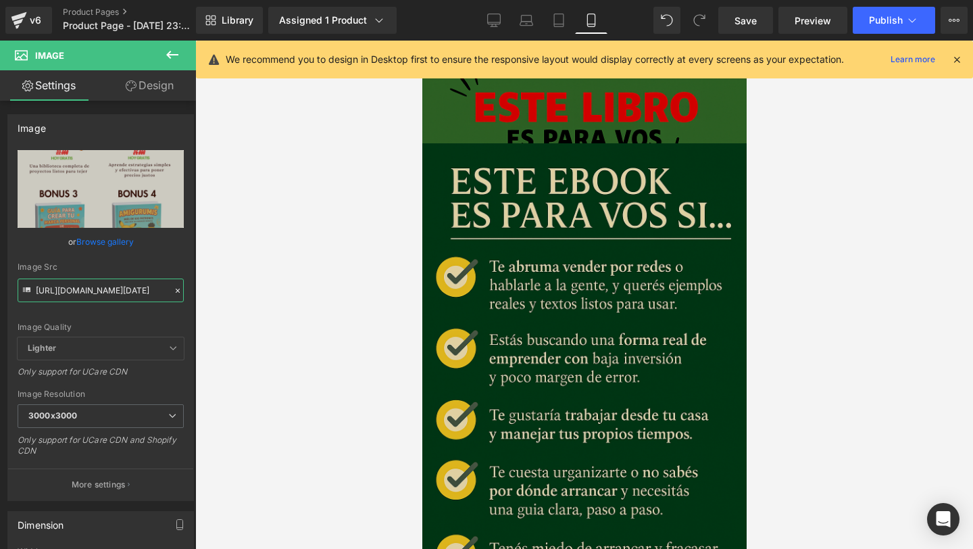
type input "[URL][DOMAIN_NAME][DATE]"
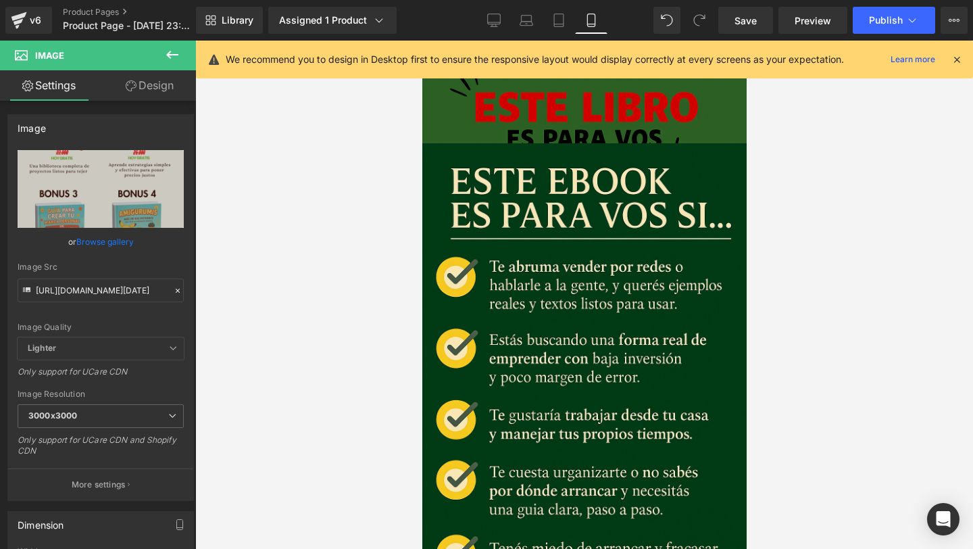
click at [381, 383] on div at bounding box center [584, 295] width 778 height 508
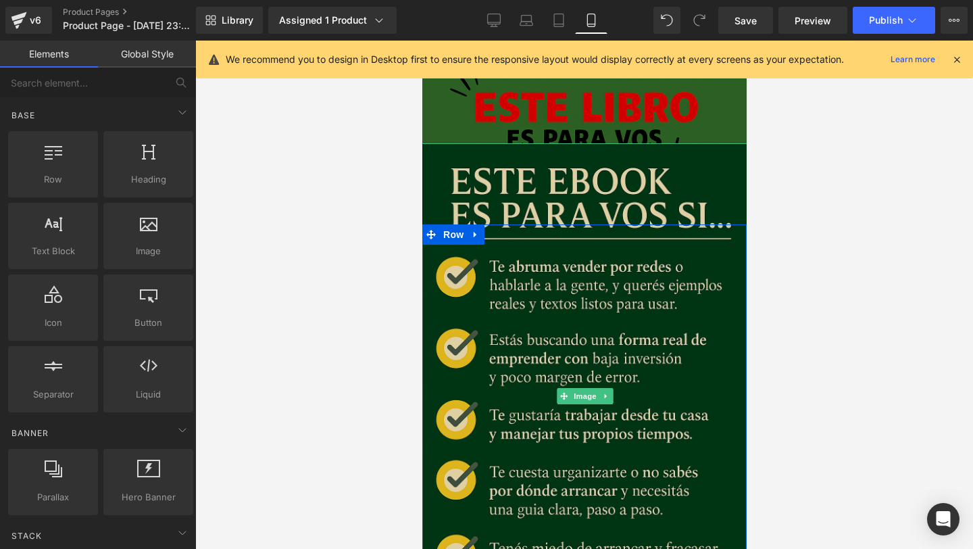
click at [559, 213] on img at bounding box center [584, 396] width 337 height 506
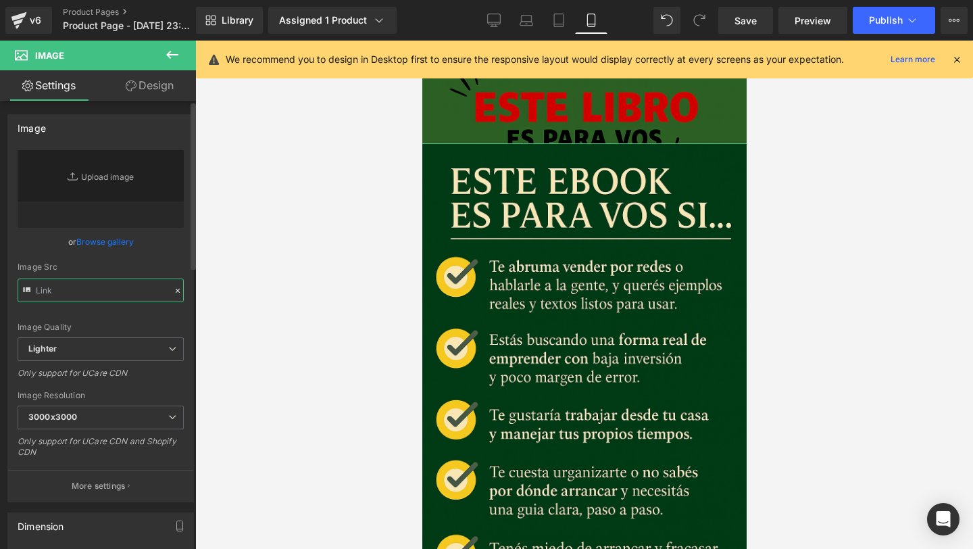
click at [113, 281] on input "text" at bounding box center [101, 290] width 166 height 24
paste input "[URL][DOMAIN_NAME][DATE]"
type input "[URL][DOMAIN_NAME][DATE]"
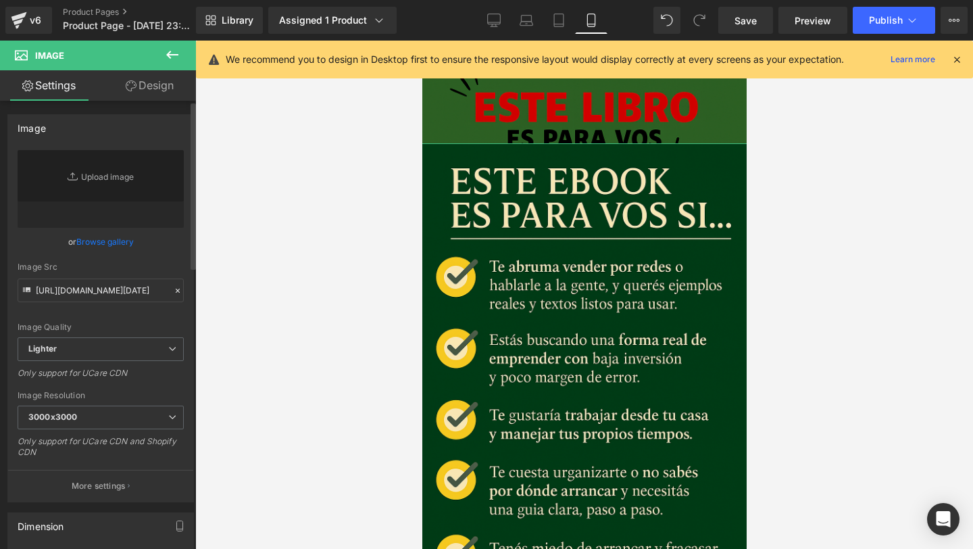
click at [111, 326] on div "Image Quality" at bounding box center [101, 326] width 166 height 9
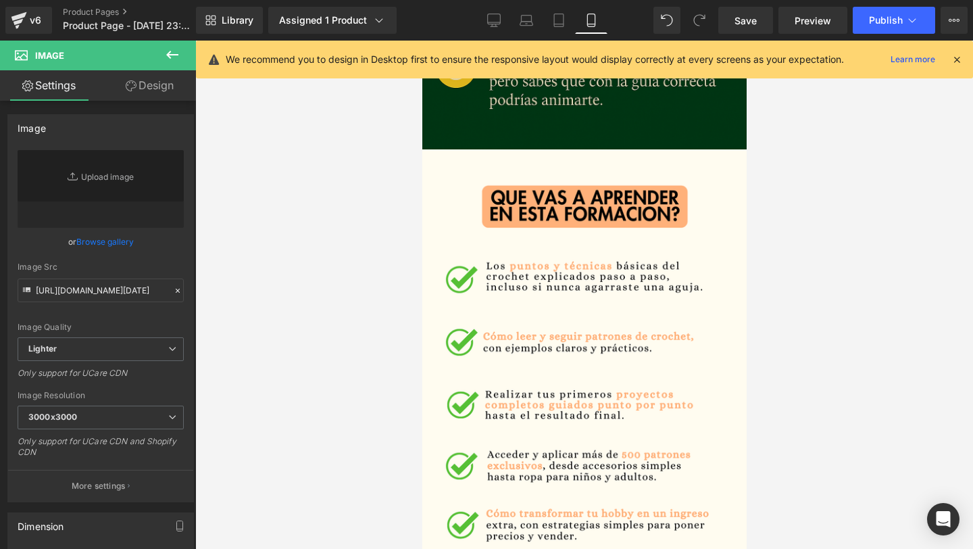
scroll to position [1801, 0]
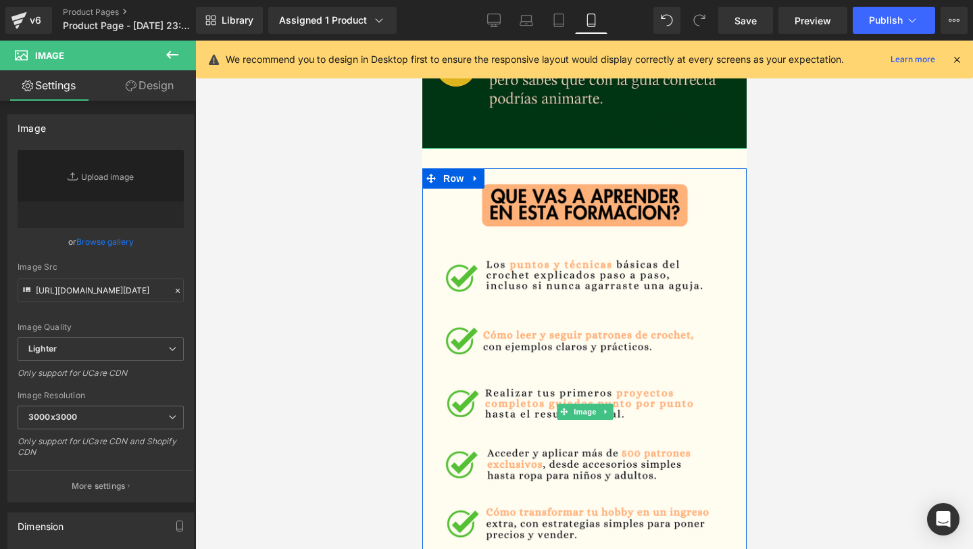
click at [533, 342] on img at bounding box center [584, 411] width 337 height 527
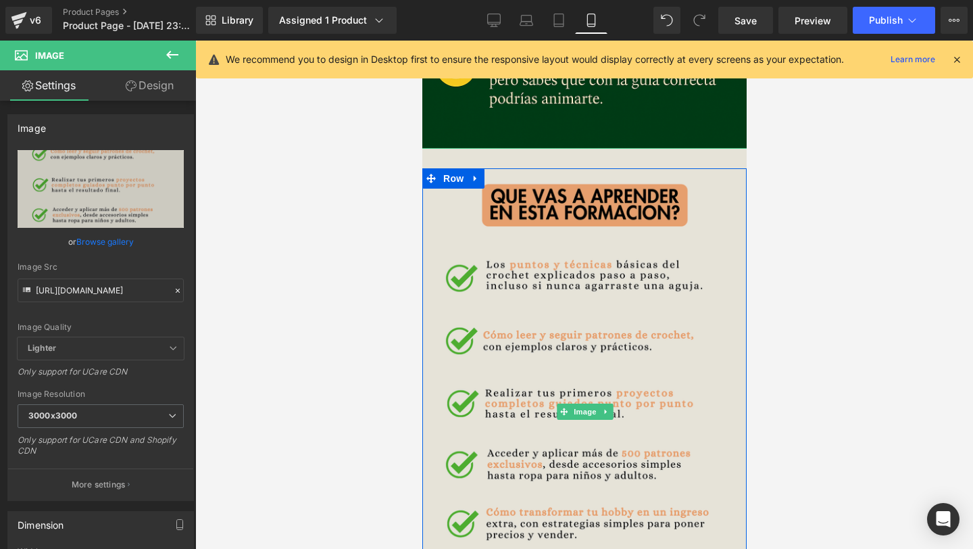
click at [602, 332] on img at bounding box center [584, 411] width 337 height 527
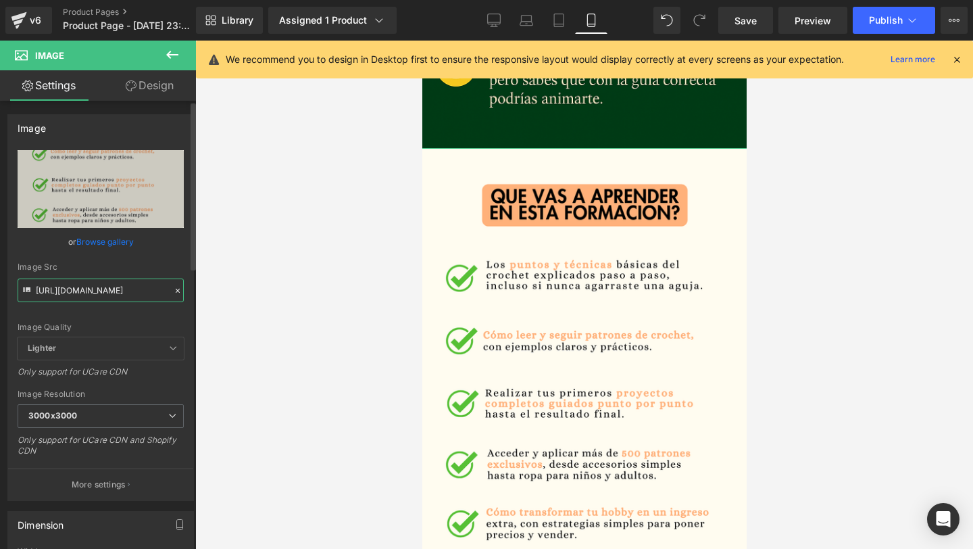
click at [90, 291] on input "https://i.postimg.cc/fLBnXBW2/3.png" at bounding box center [101, 290] width 166 height 24
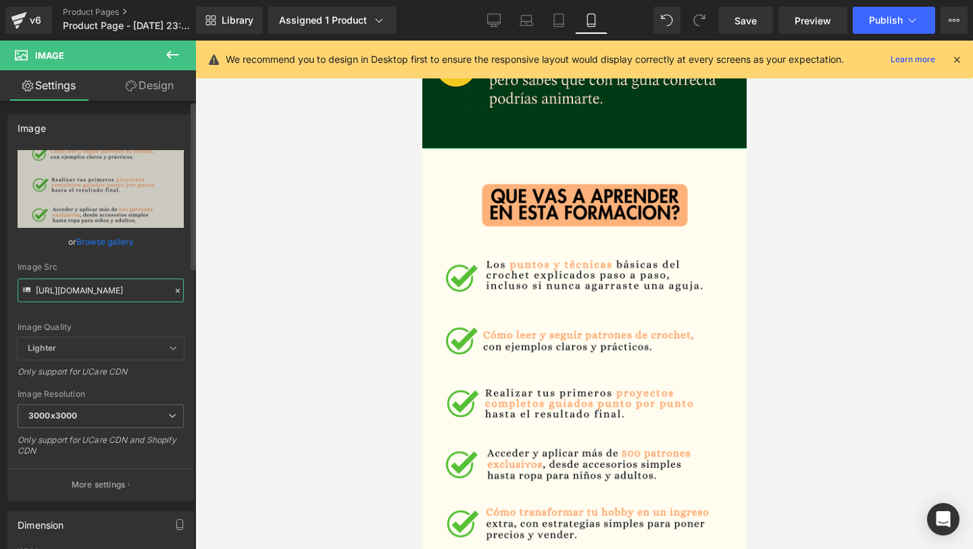
click at [90, 291] on input "https://i.postimg.cc/fLBnXBW2/3.png" at bounding box center [101, 290] width 166 height 24
paste input "0QwPQ9RT/Pagos-CONFIABLES-a-trave-s-de-Banner-horizontal-2"
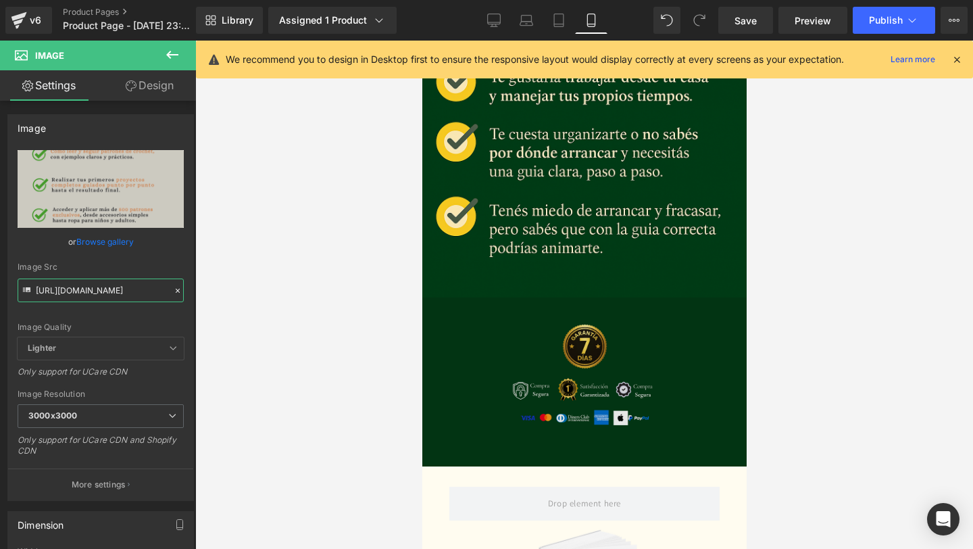
scroll to position [1654, 0]
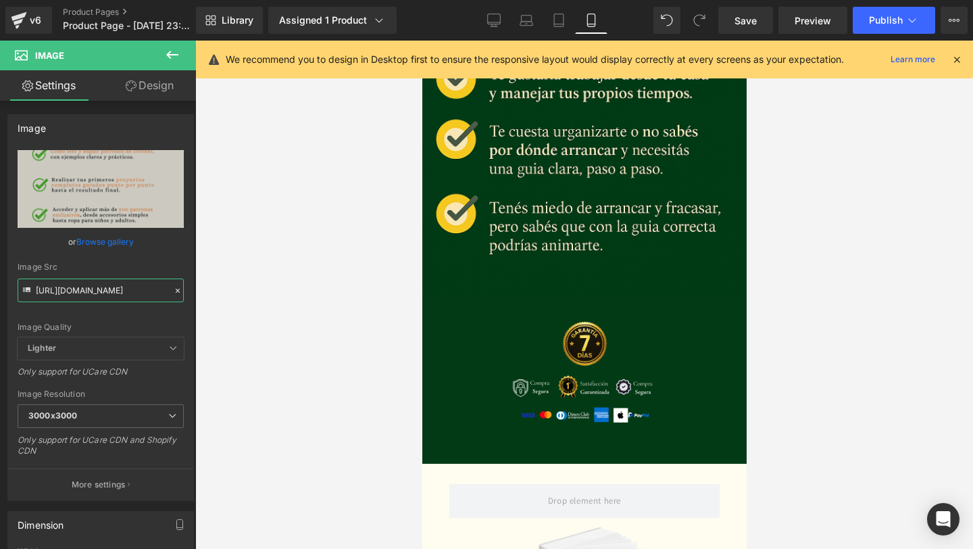
type input "[URL][DOMAIN_NAME]"
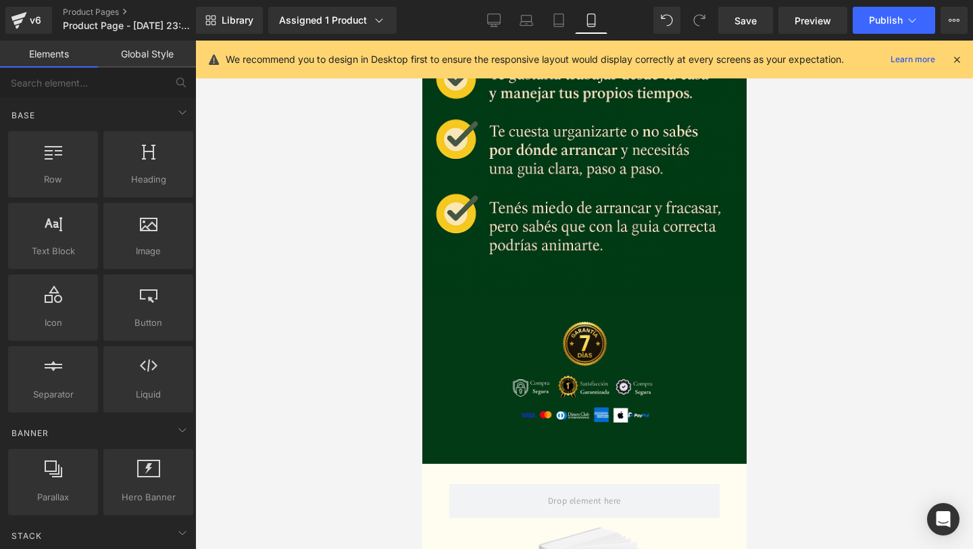
scroll to position [0, 0]
click at [290, 361] on div at bounding box center [584, 295] width 778 height 508
click at [329, 18] on div "Assigned 1 Product" at bounding box center [332, 21] width 107 height 14
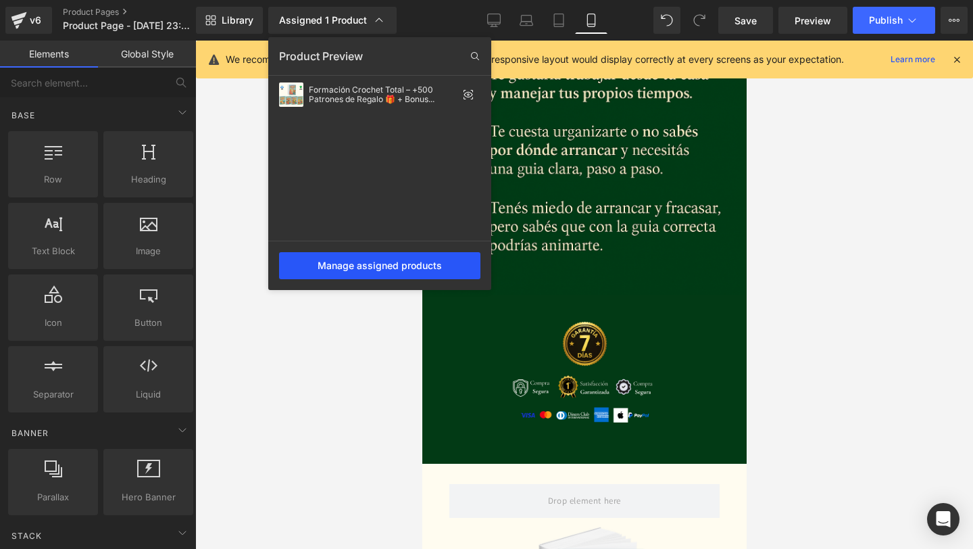
click at [312, 269] on div "Manage assigned products" at bounding box center [379, 265] width 201 height 27
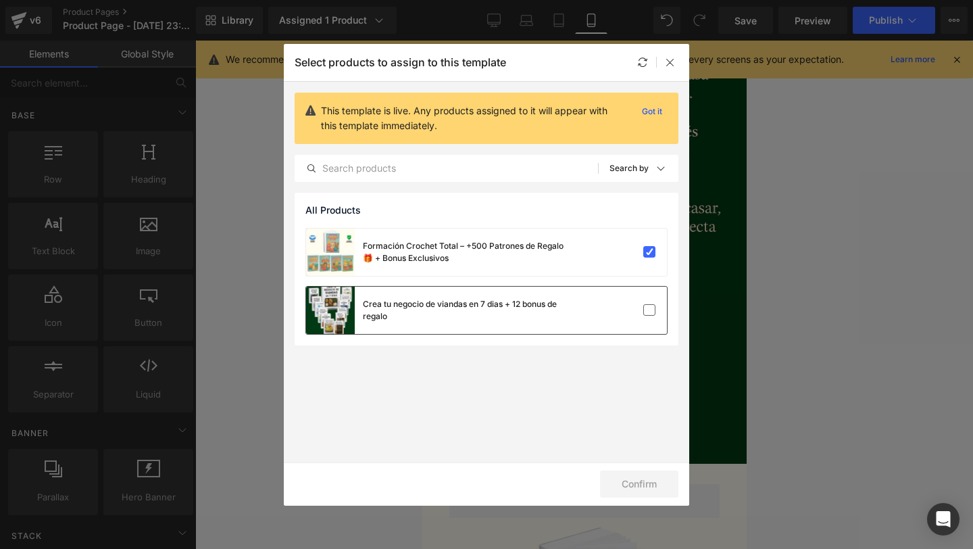
click at [463, 307] on div "Crea tu negocio de viandas en 7 dias + 12 bonus de regalo" at bounding box center [464, 310] width 203 height 24
click at [641, 488] on button "Confirm" at bounding box center [639, 483] width 78 height 27
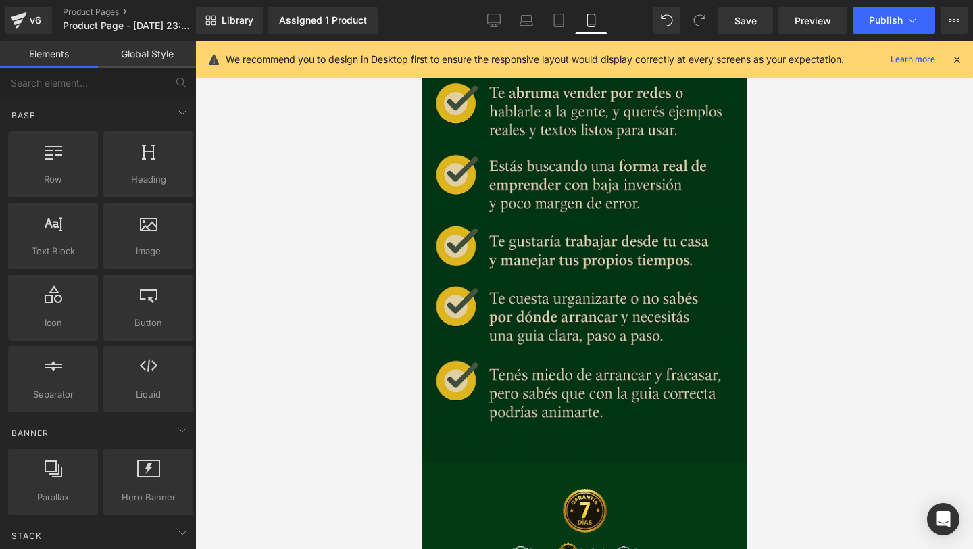
scroll to position [1457, 0]
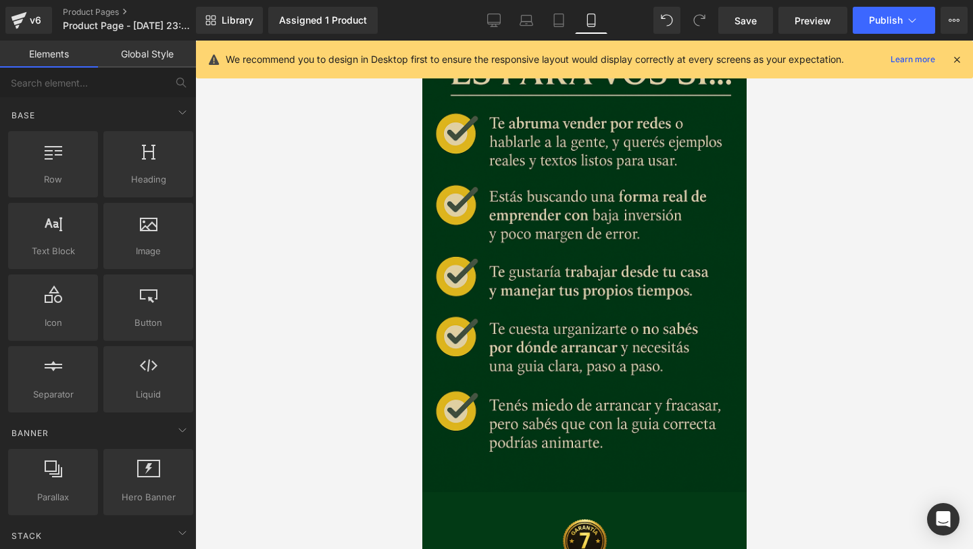
click at [654, 268] on img at bounding box center [584, 253] width 337 height 506
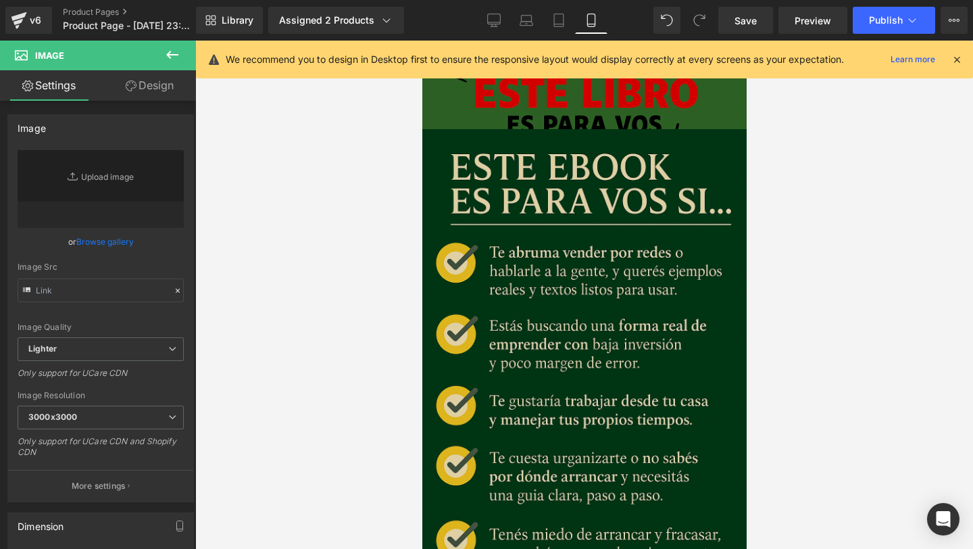
scroll to position [1333, 0]
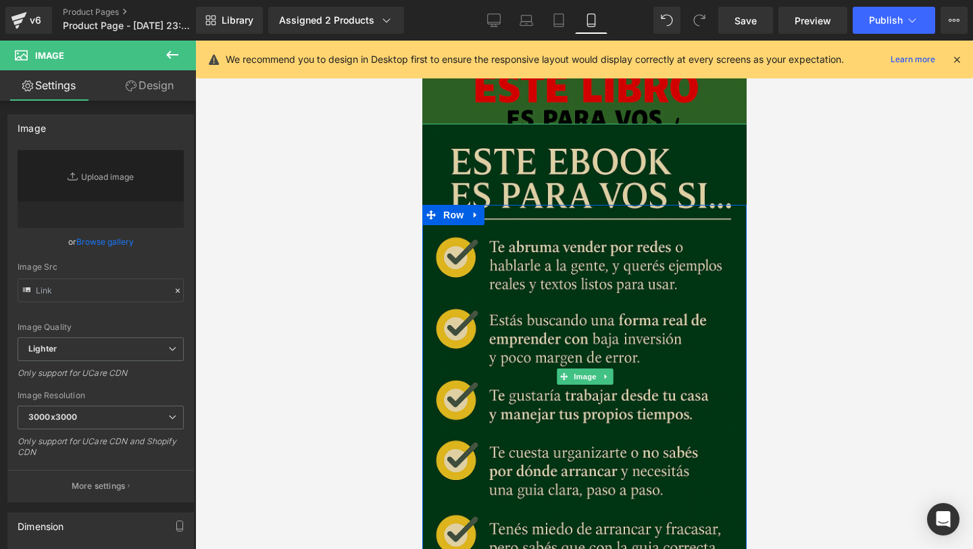
click at [520, 200] on img at bounding box center [584, 377] width 337 height 506
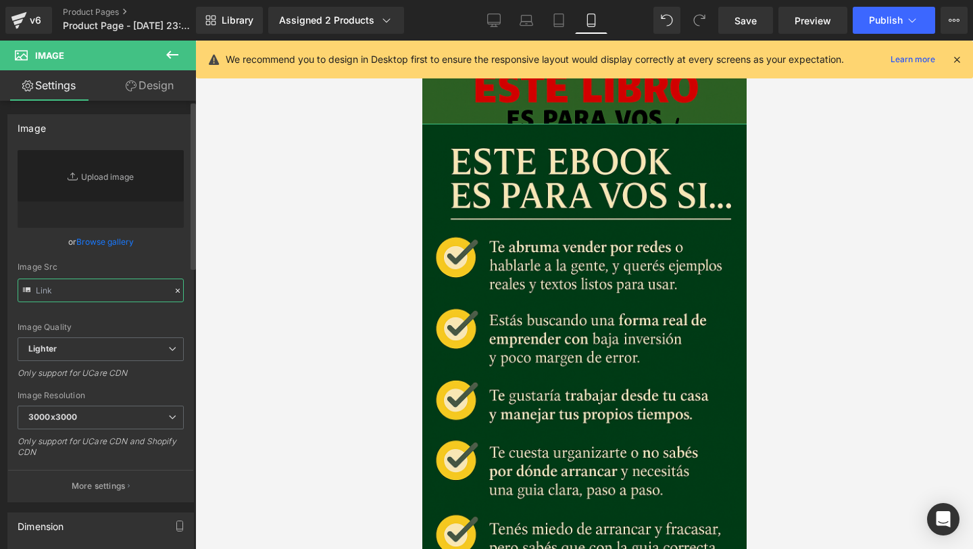
click at [69, 284] on input "text" at bounding box center [101, 290] width 166 height 24
paste input "[URL][DOMAIN_NAME][DATE]"
type input "[URL][DOMAIN_NAME][DATE]"
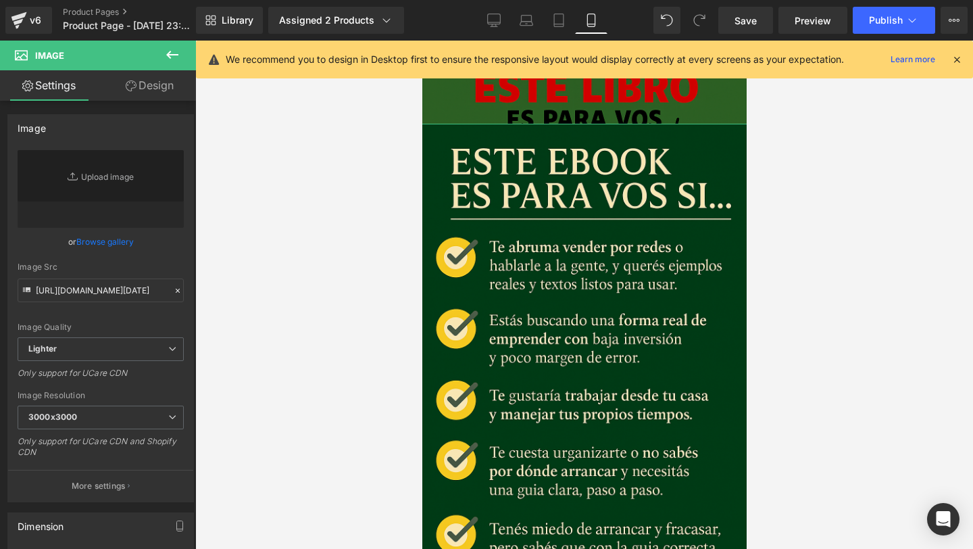
click at [143, 82] on link "Design" at bounding box center [150, 85] width 98 height 30
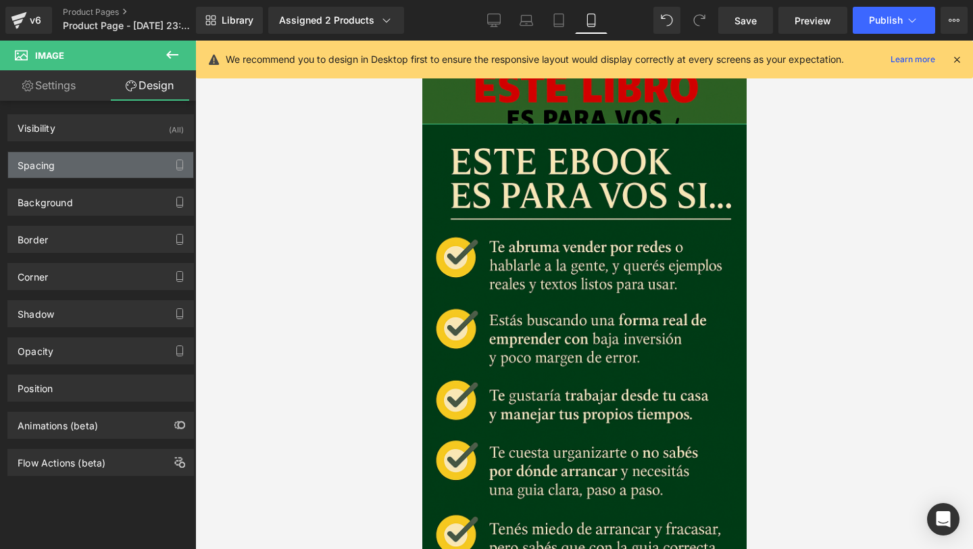
click at [94, 173] on div "Spacing" at bounding box center [100, 165] width 185 height 26
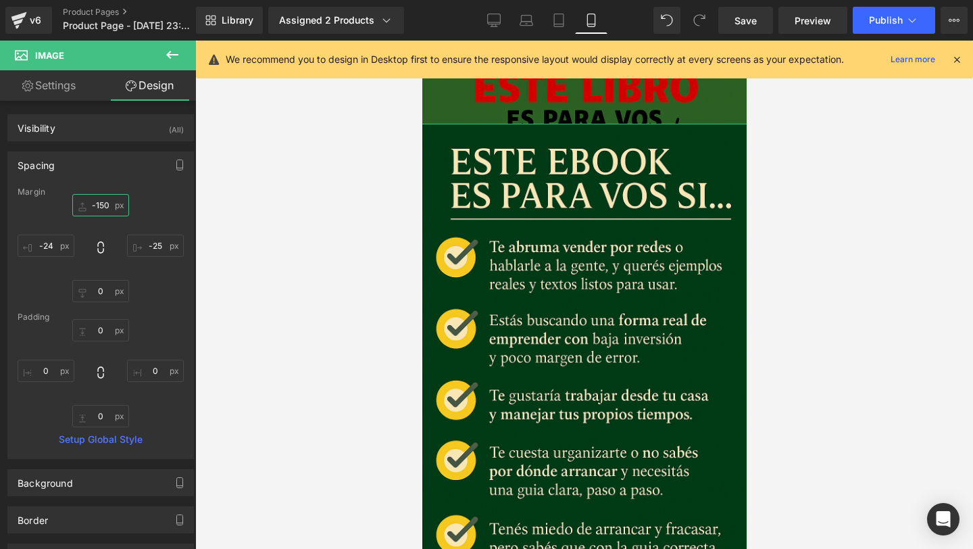
click at [97, 209] on input "-150" at bounding box center [100, 205] width 57 height 22
type input "\"
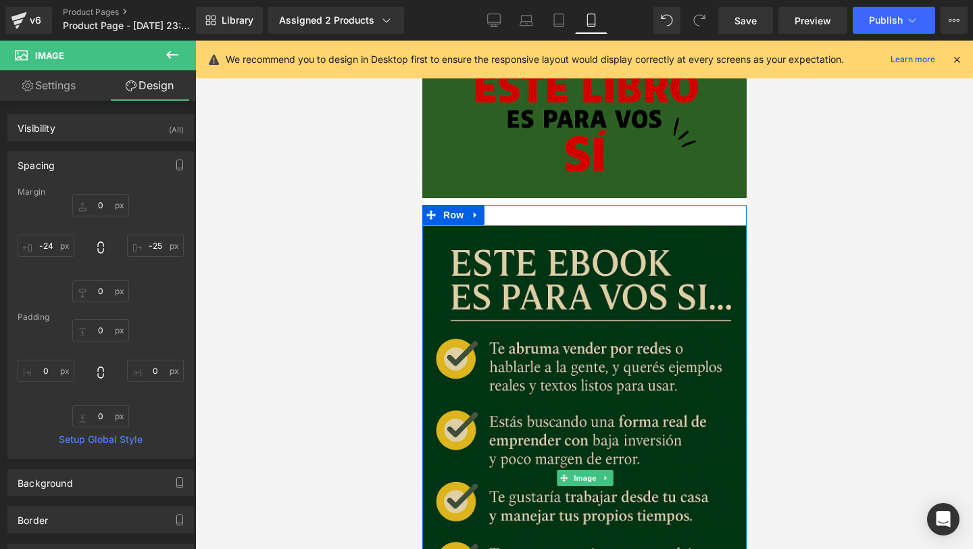
click at [462, 338] on img at bounding box center [584, 478] width 337 height 506
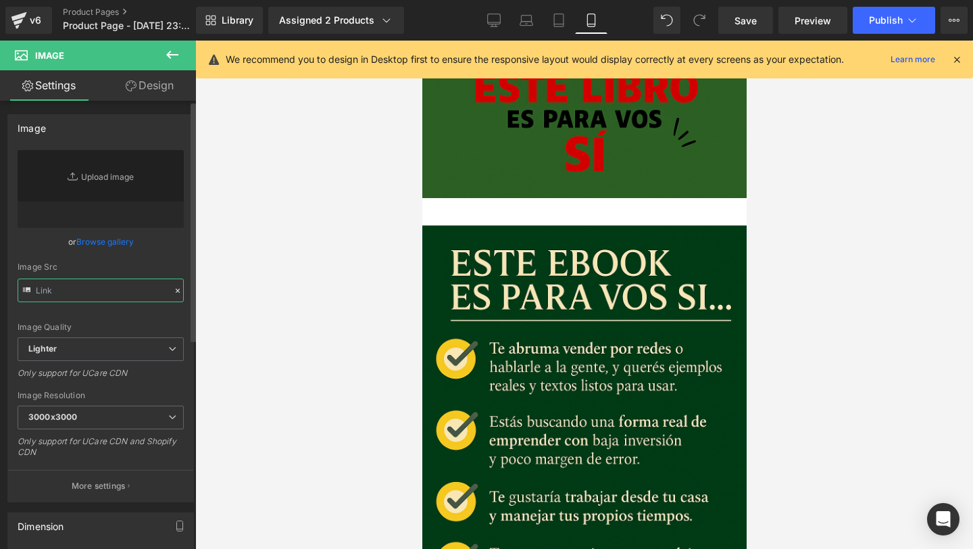
click at [106, 291] on input "text" at bounding box center [101, 290] width 166 height 24
paste input "[URL][DOMAIN_NAME][DATE]"
type input "[URL][DOMAIN_NAME][DATE]"
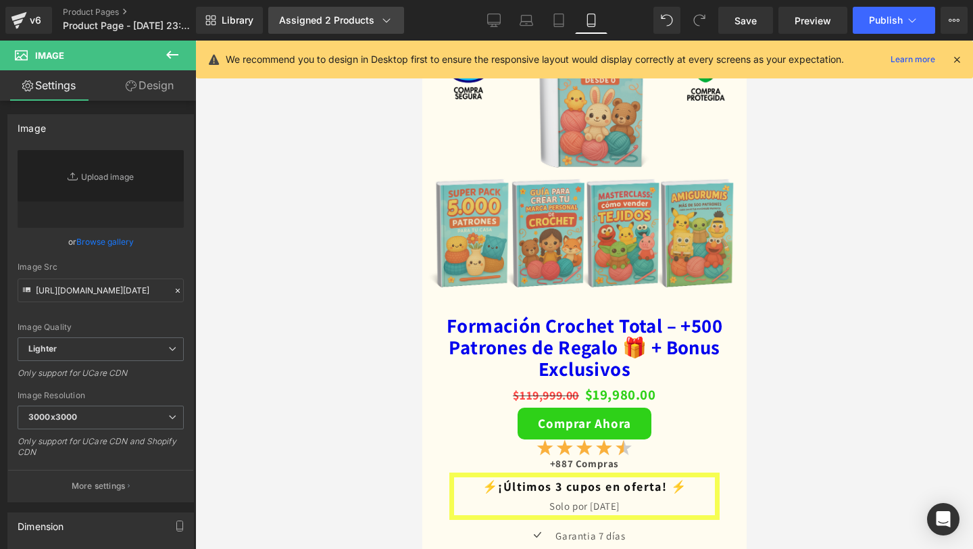
scroll to position [0, 0]
click at [358, 24] on div "Assigned 2 Products" at bounding box center [336, 21] width 114 height 14
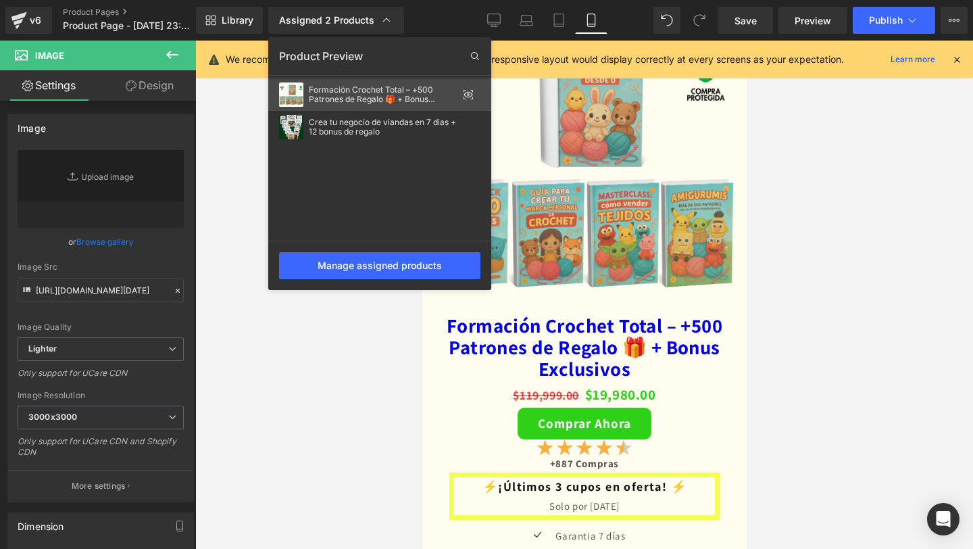
click at [426, 101] on div "Formación Crochet Total – +500 Patrones de Regalo 🎁 + Bonus Exclusivos" at bounding box center [383, 94] width 149 height 19
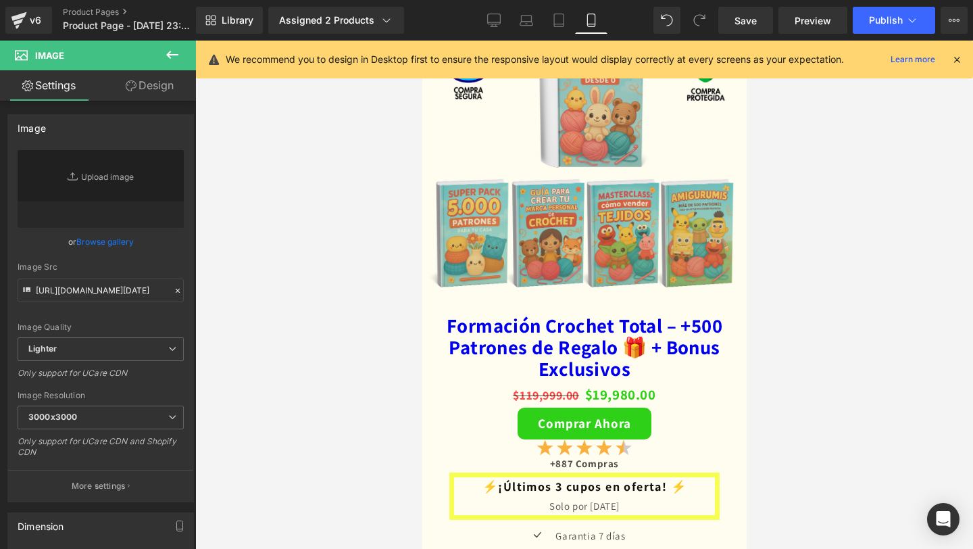
click at [326, 6] on div "Library Assigned 2 Products Product Preview Formación Crochet Total – +500 Patr…" at bounding box center [584, 20] width 777 height 41
click at [324, 16] on div "Assigned 2 Products" at bounding box center [336, 21] width 114 height 14
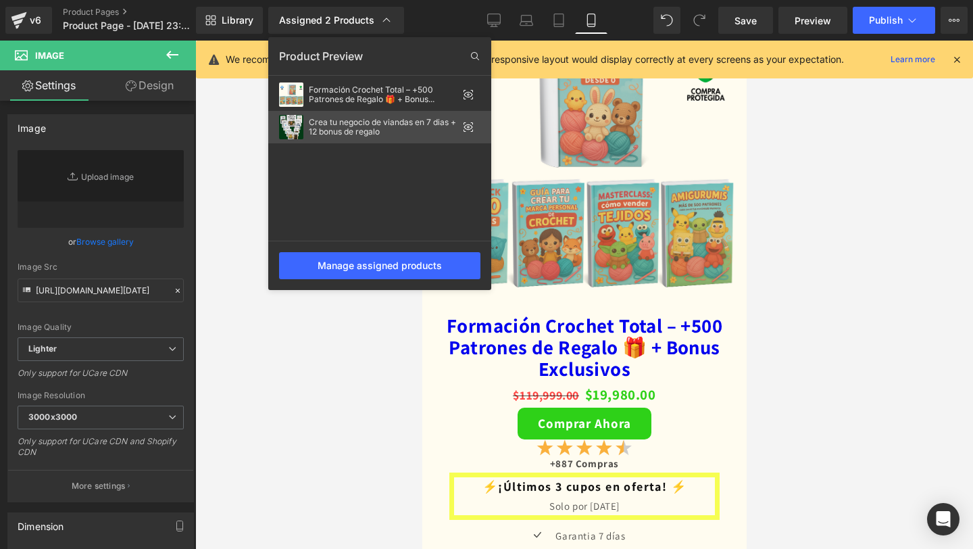
click at [353, 125] on div "Crea tu negocio de viandas en 7 dias + 12 bonus de regalo" at bounding box center [383, 127] width 149 height 19
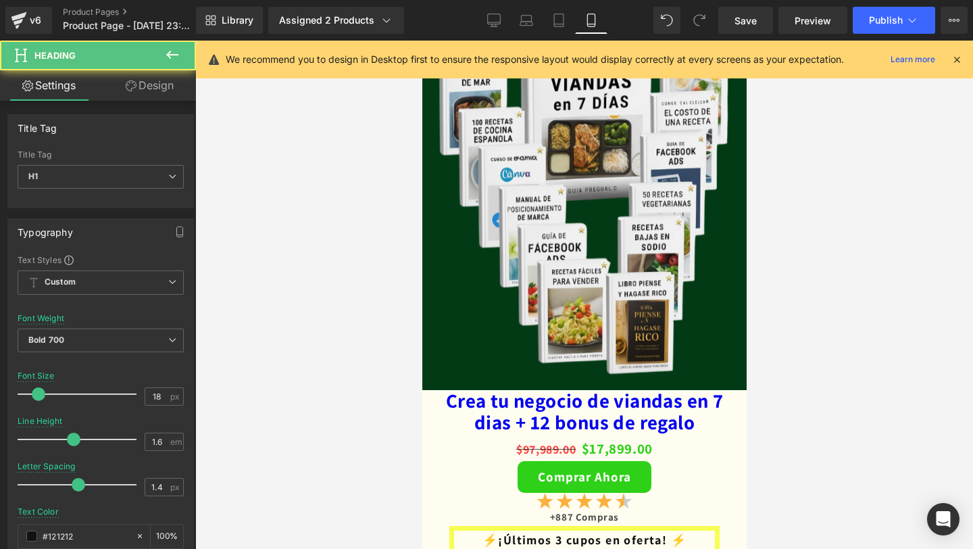
click at [604, 526] on div "⚡​¡Últimos 3 cupos en oferta! ⚡​ Solo por hoy Heading" at bounding box center [584, 549] width 270 height 47
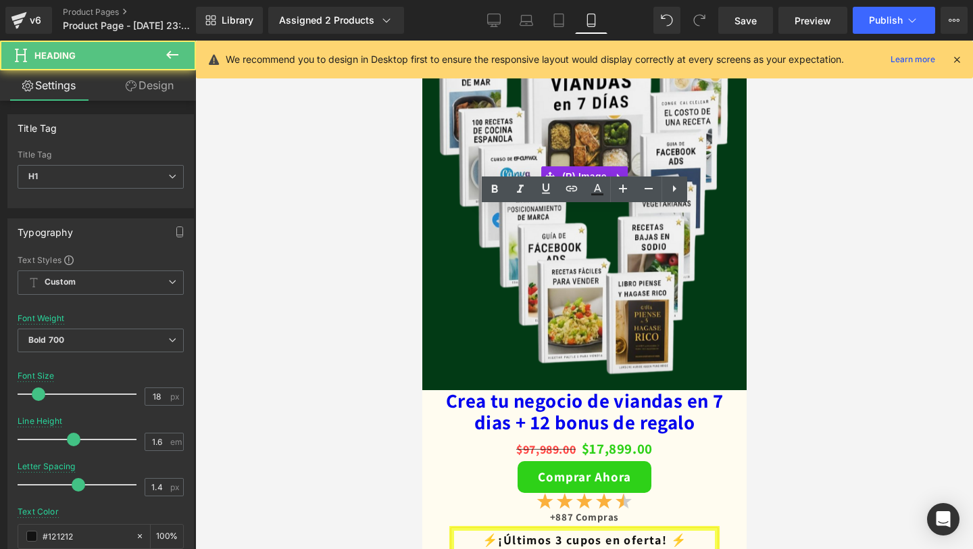
scroll to position [2240, 0]
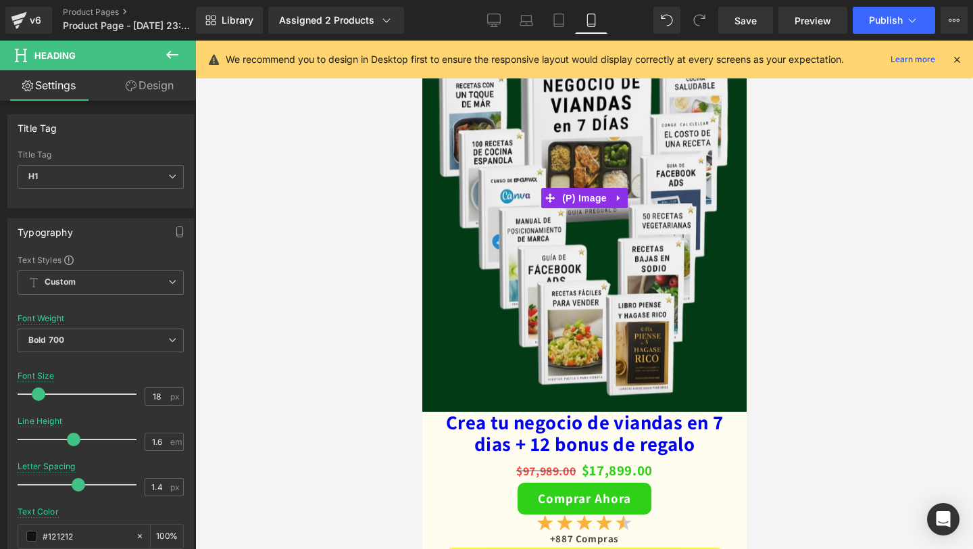
click at [604, 237] on img at bounding box center [584, 222] width 324 height 380
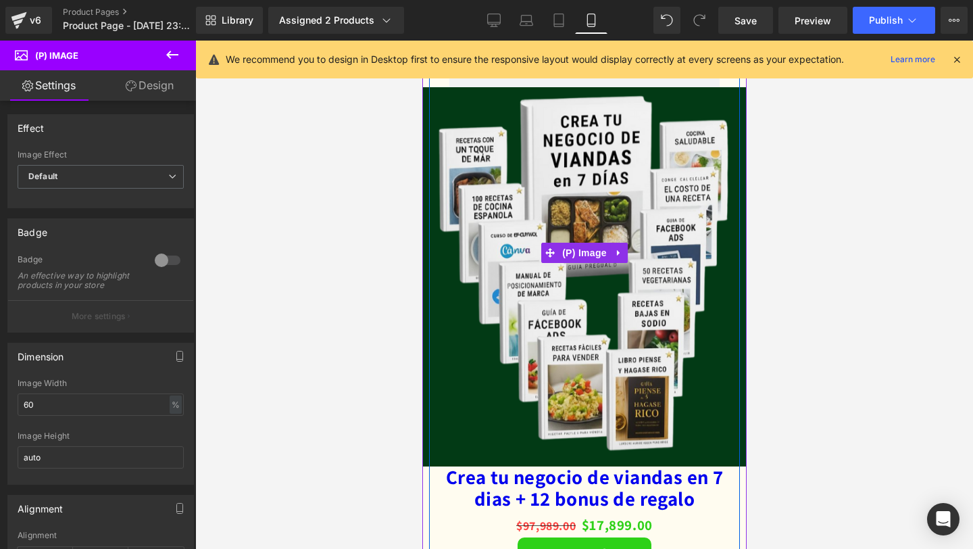
scroll to position [2107, 0]
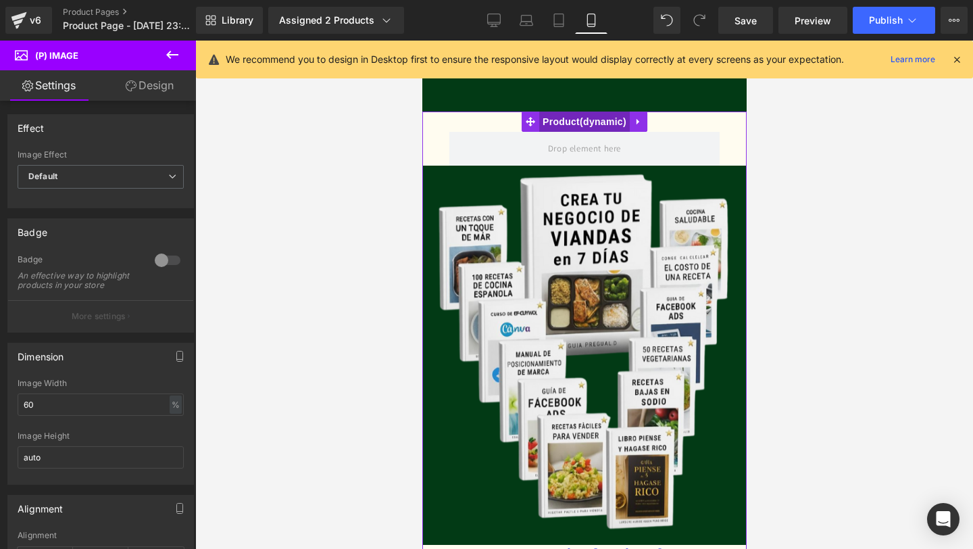
click at [596, 132] on span "Product" at bounding box center [583, 121] width 91 height 20
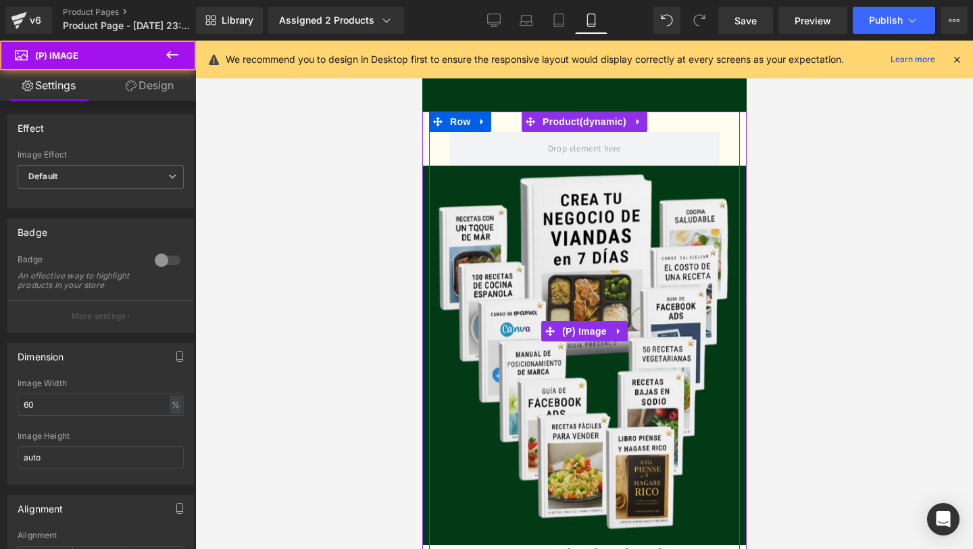
click at [432, 167] on div "Sale Off" at bounding box center [583, 331] width 540 height 427
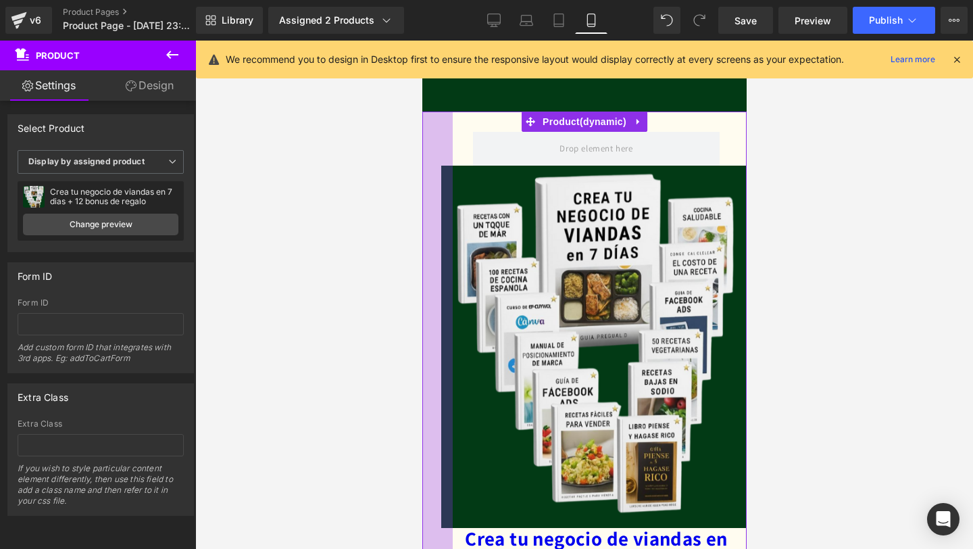
drag, startPoint x: 424, startPoint y: 168, endPoint x: 448, endPoint y: 174, distance: 24.4
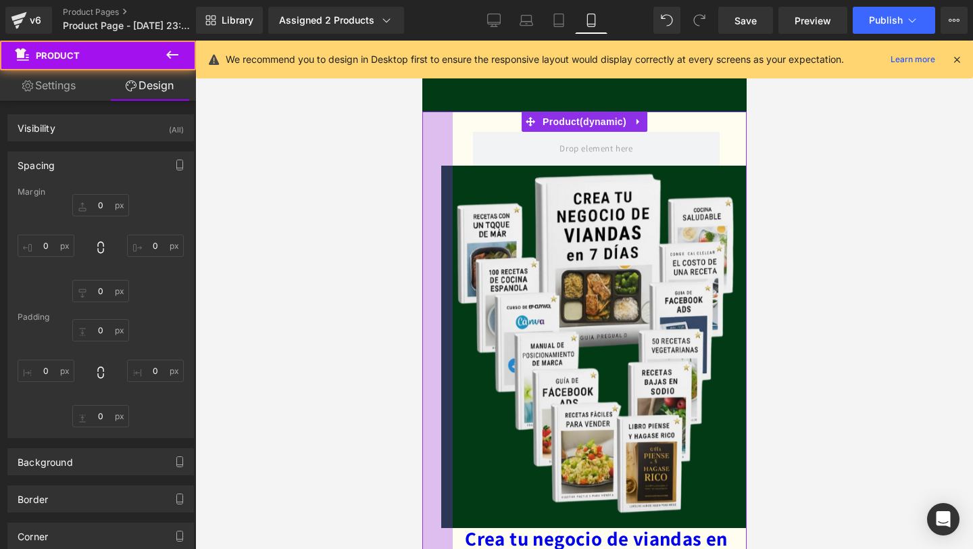
type input "0"
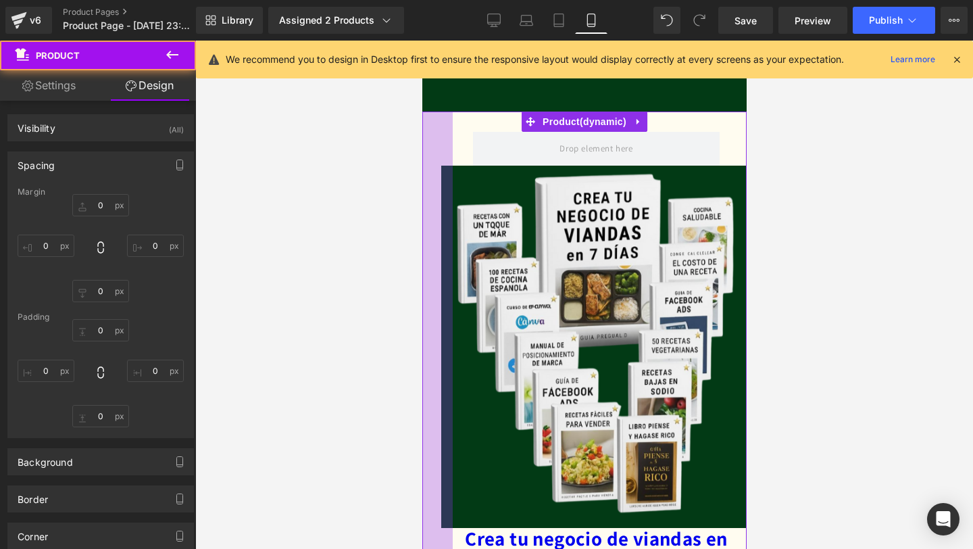
type input "10"
type input "0"
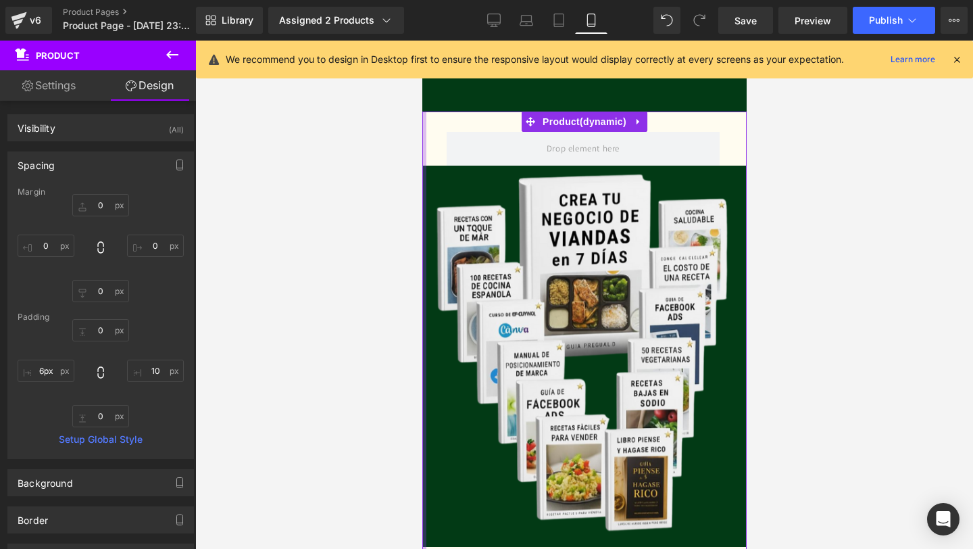
drag, startPoint x: 451, startPoint y: 173, endPoint x: 377, endPoint y: 178, distance: 74.5
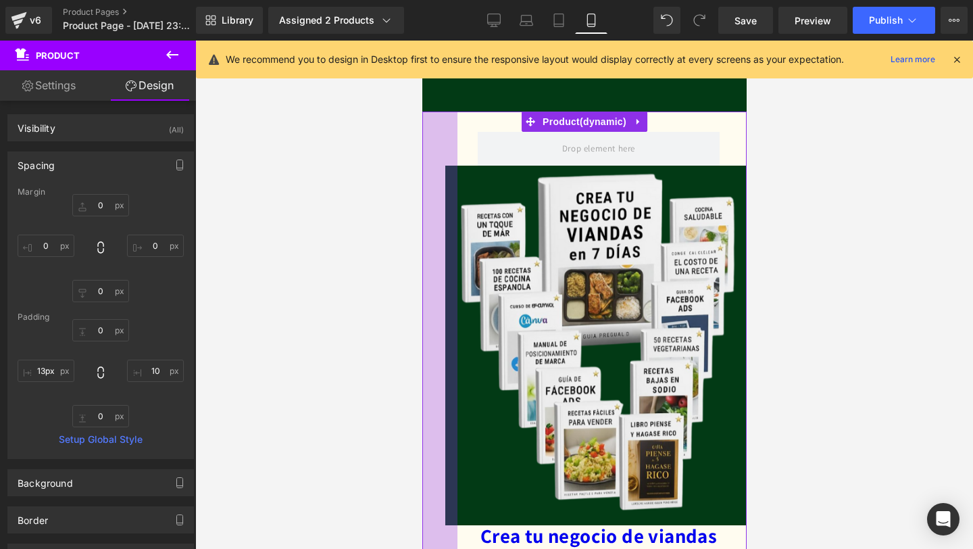
type input "4px"
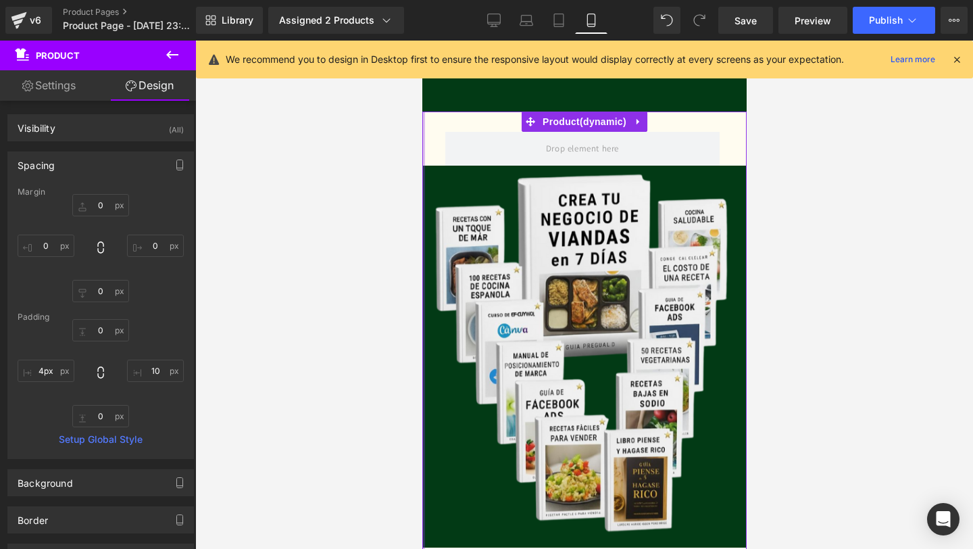
click at [383, 170] on div at bounding box center [584, 295] width 778 height 508
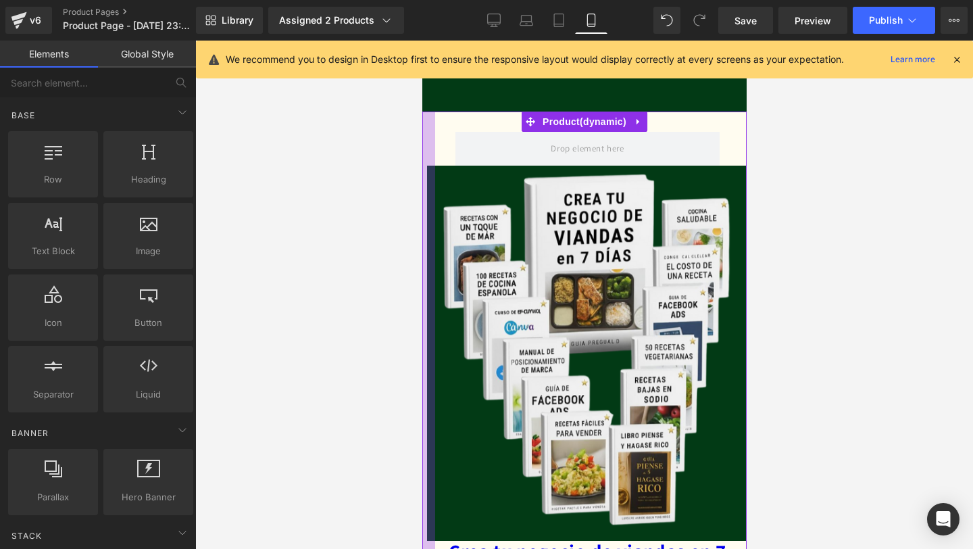
click at [393, 171] on div at bounding box center [584, 295] width 778 height 508
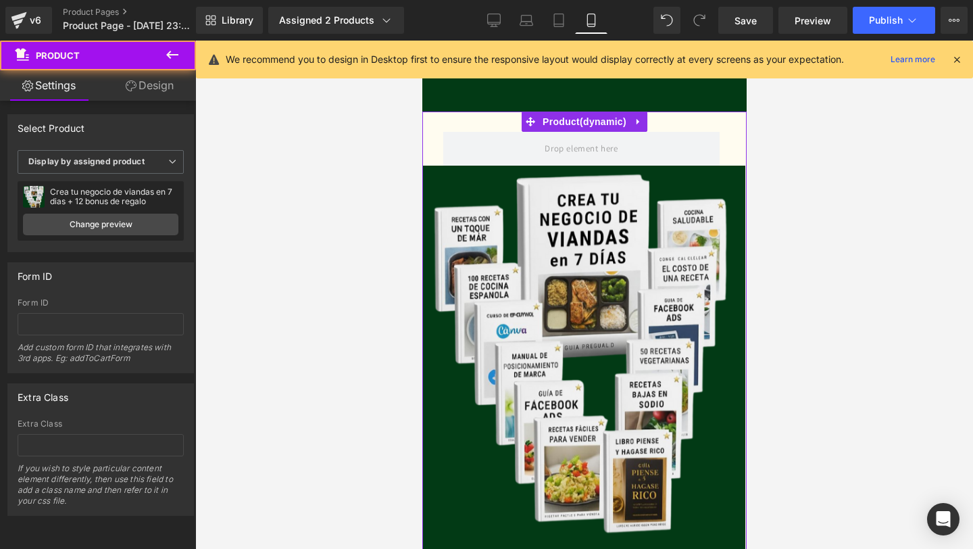
drag, startPoint x: 425, startPoint y: 174, endPoint x: 401, endPoint y: 182, distance: 25.6
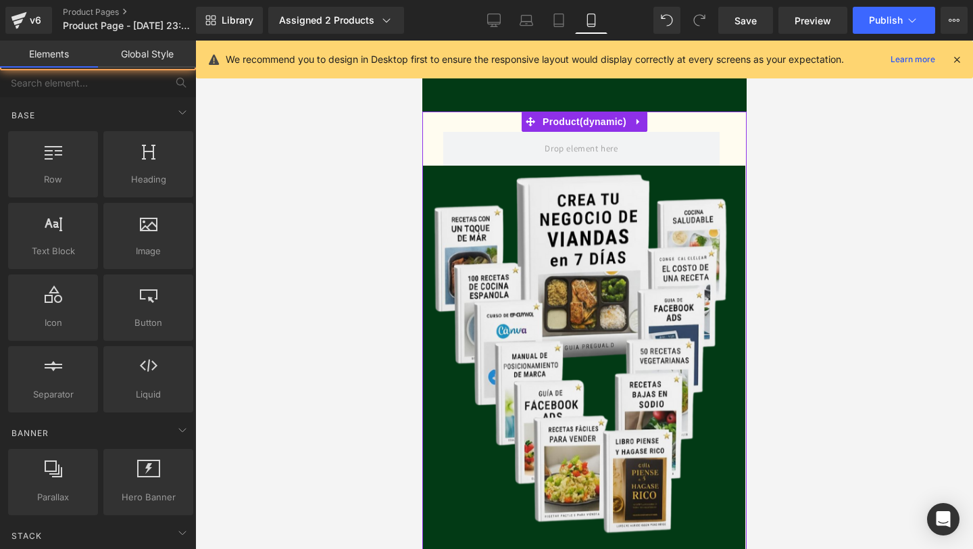
click at [401, 182] on div at bounding box center [584, 295] width 778 height 508
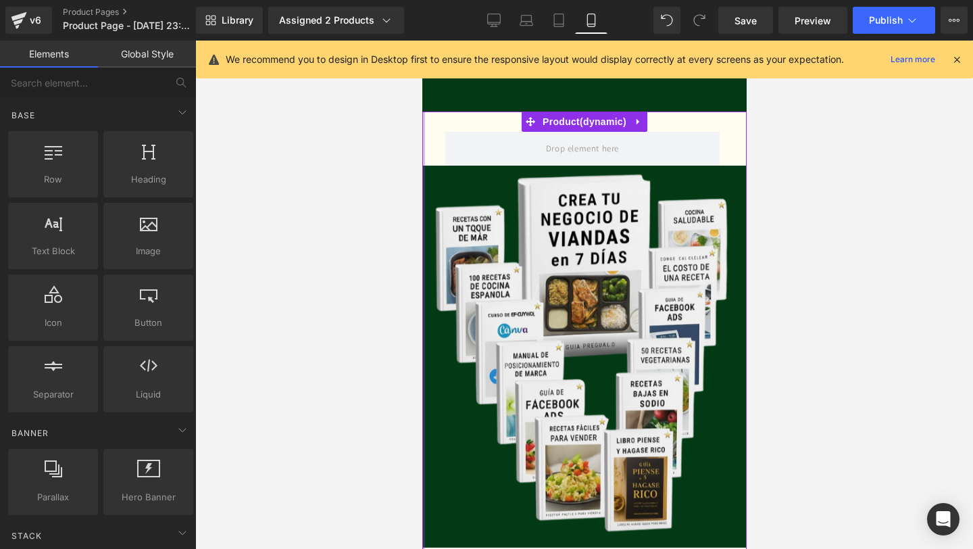
click at [363, 194] on div at bounding box center [584, 295] width 778 height 508
click at [407, 191] on div at bounding box center [584, 295] width 778 height 508
drag, startPoint x: 396, startPoint y: 225, endPoint x: 409, endPoint y: 312, distance: 88.1
click at [408, 312] on div at bounding box center [584, 295] width 778 height 508
click at [409, 312] on div at bounding box center [584, 295] width 778 height 508
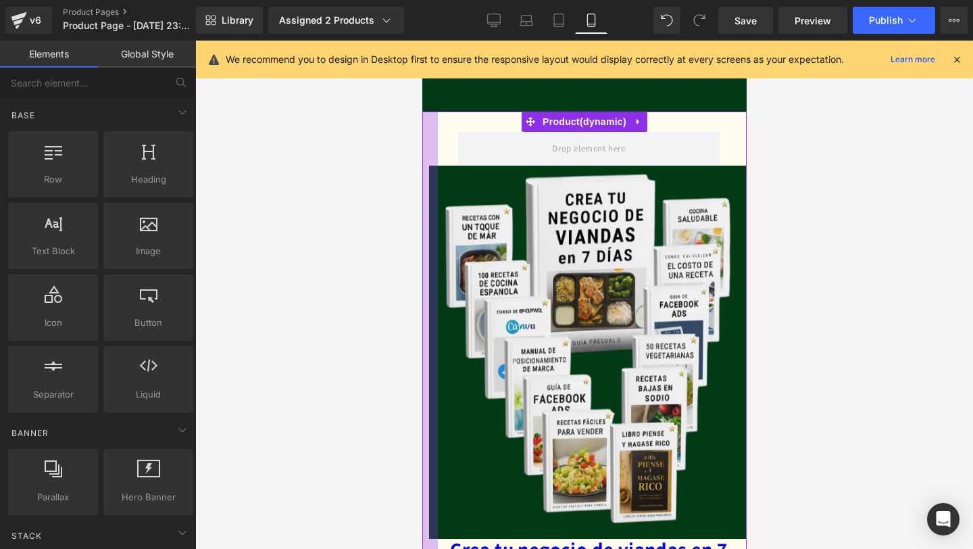
click at [342, 366] on div at bounding box center [584, 295] width 778 height 508
click at [411, 179] on div at bounding box center [584, 295] width 778 height 508
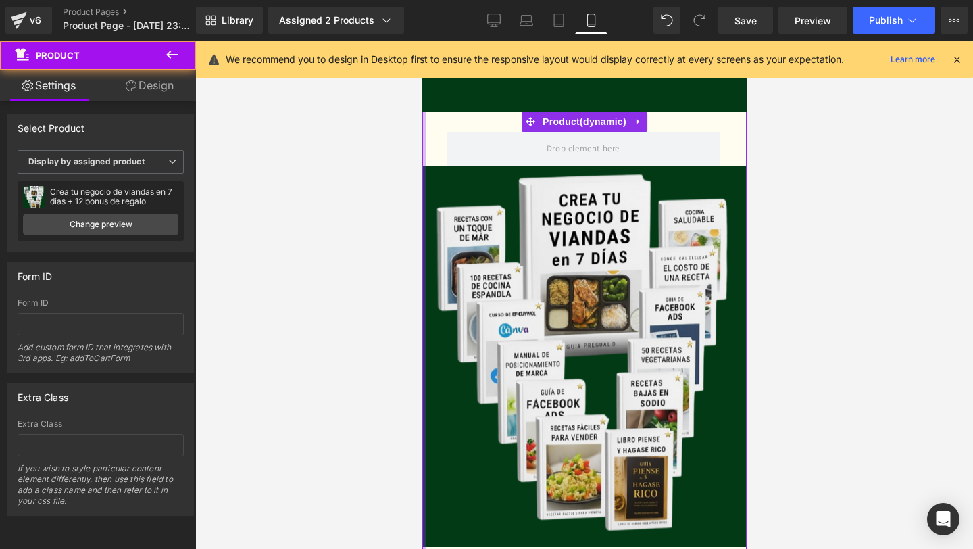
drag, startPoint x: 433, startPoint y: 169, endPoint x: 376, endPoint y: 180, distance: 58.6
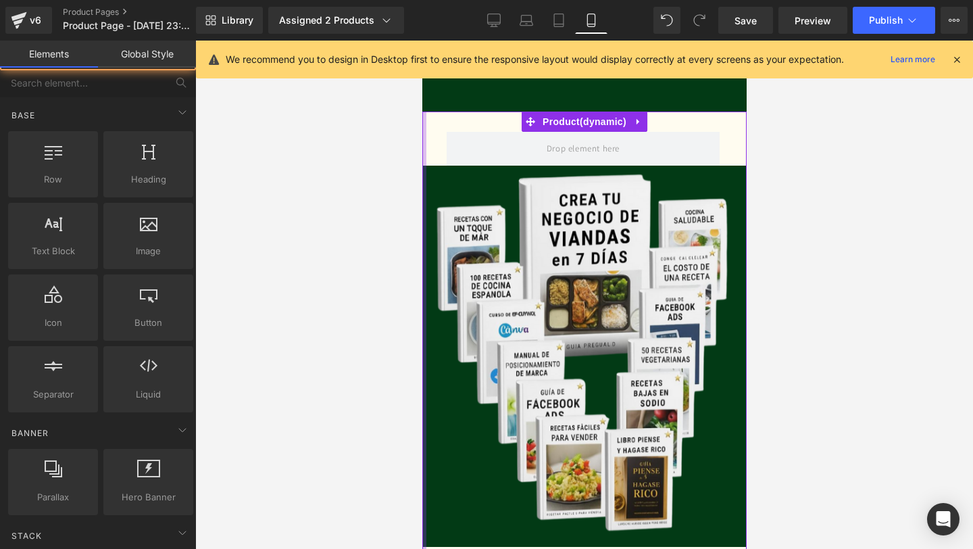
click at [376, 180] on div at bounding box center [584, 295] width 778 height 508
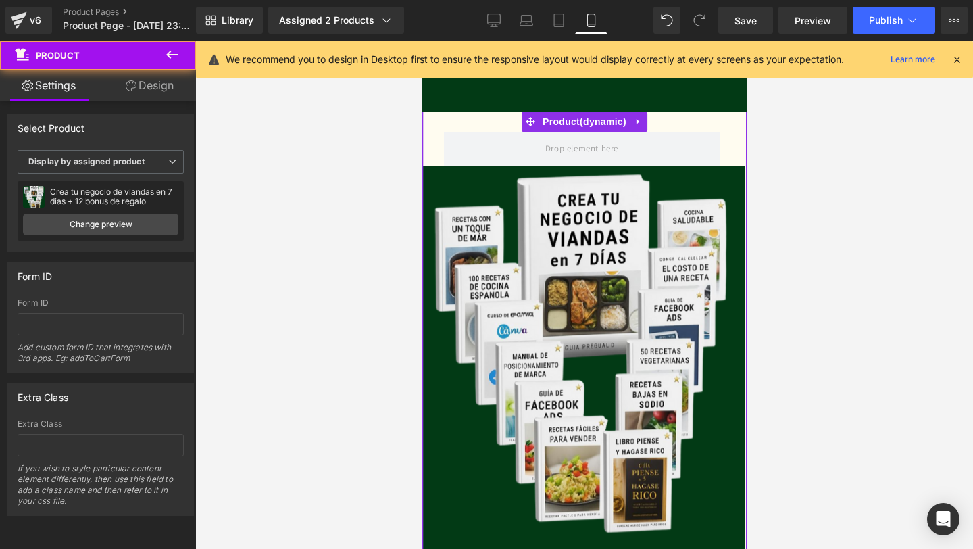
drag, startPoint x: 422, startPoint y: 179, endPoint x: 398, endPoint y: 185, distance: 25.1
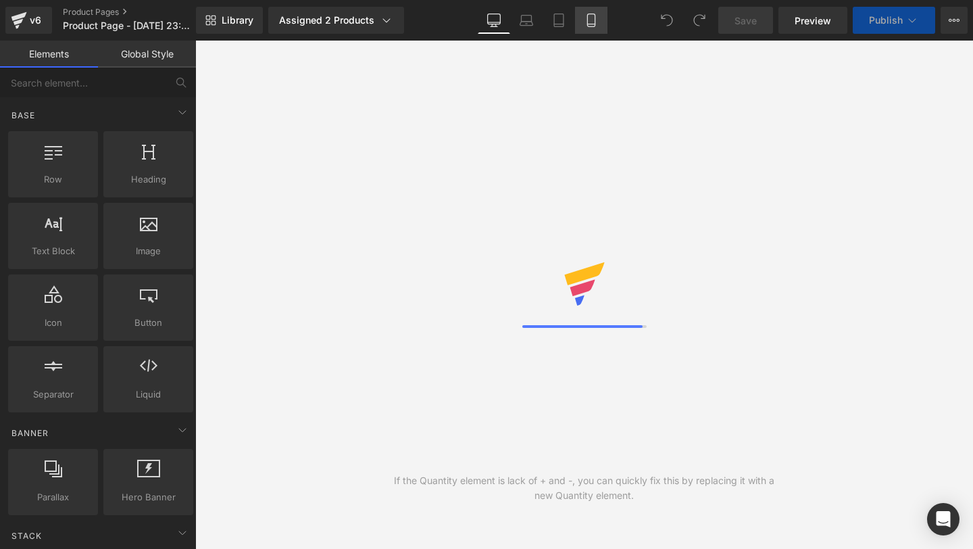
click at [584, 21] on link "Mobile" at bounding box center [591, 20] width 32 height 27
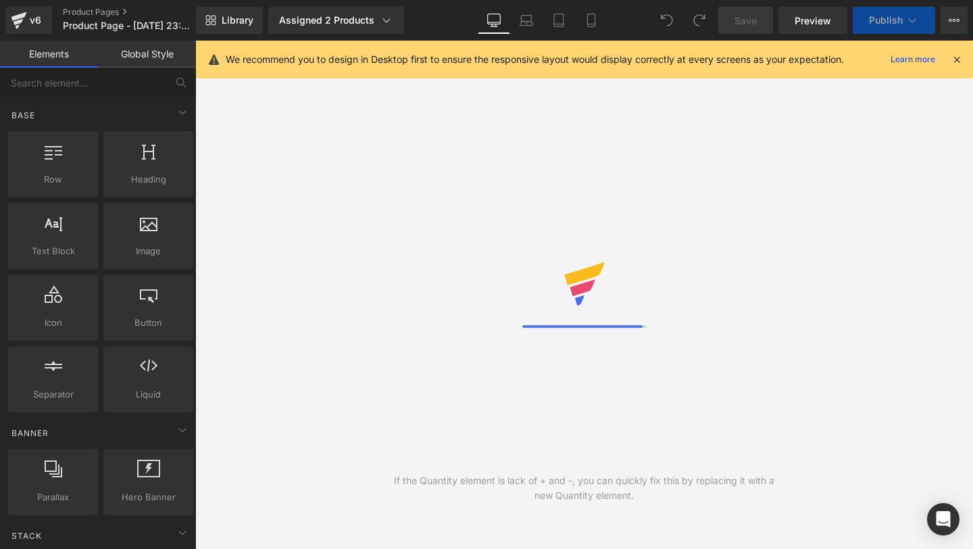
click at [958, 64] on icon at bounding box center [957, 59] width 12 height 12
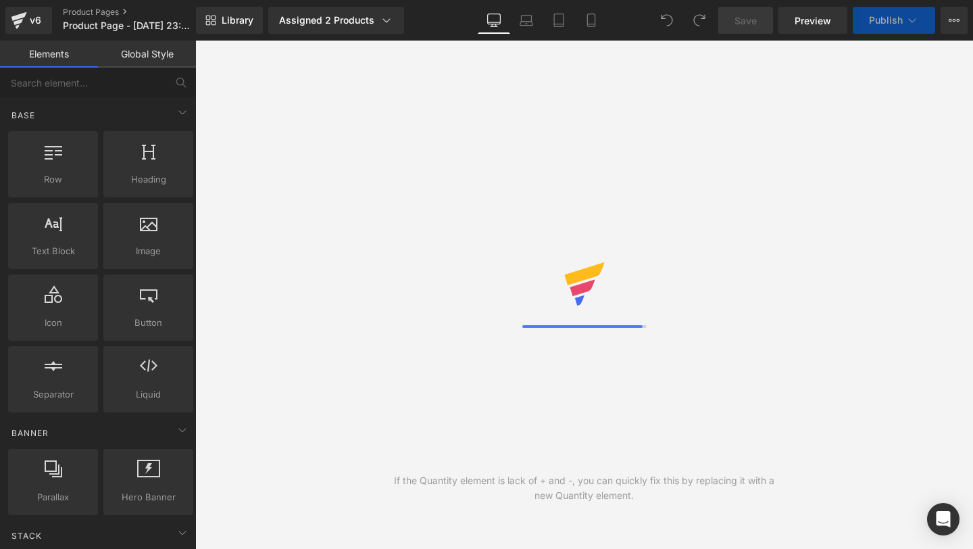
click at [765, 216] on div "If the Quantity element is lack of + and -, you can quickly fix this by replaci…" at bounding box center [584, 295] width 778 height 508
click at [538, 254] on div "If the Quantity element is lack of + and -, you can quickly fix this by replaci…" at bounding box center [584, 295] width 778 height 508
click at [592, 21] on icon at bounding box center [591, 21] width 14 height 14
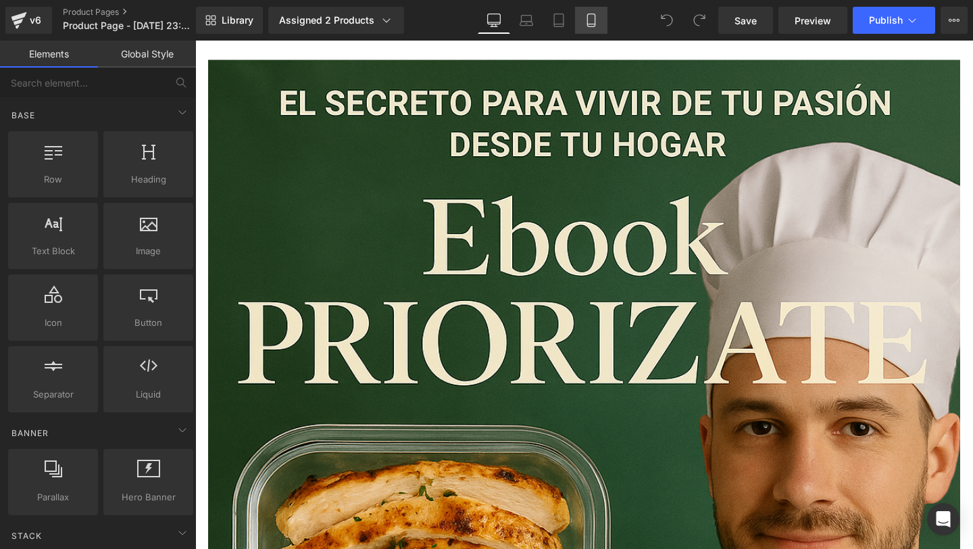
click at [593, 29] on link "Mobile" at bounding box center [591, 20] width 32 height 27
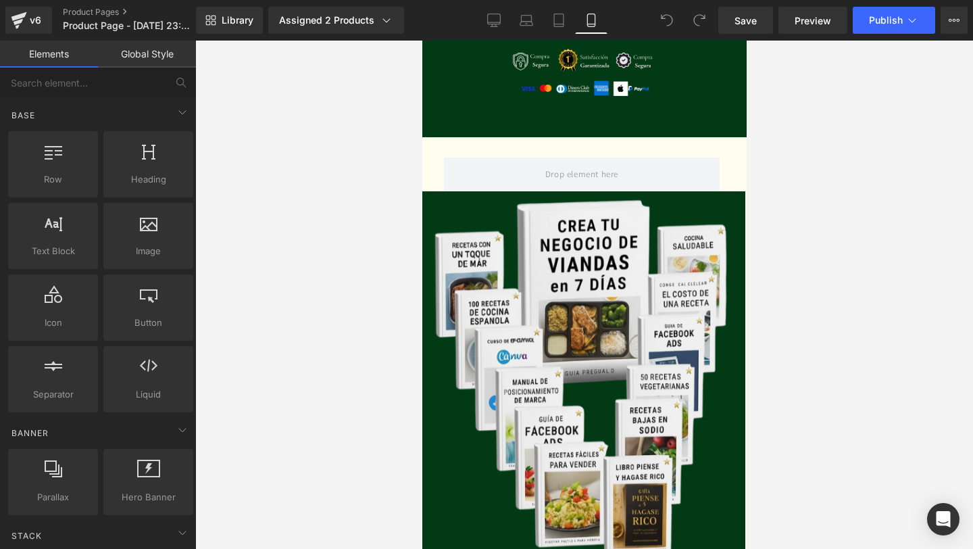
scroll to position [2121, 0]
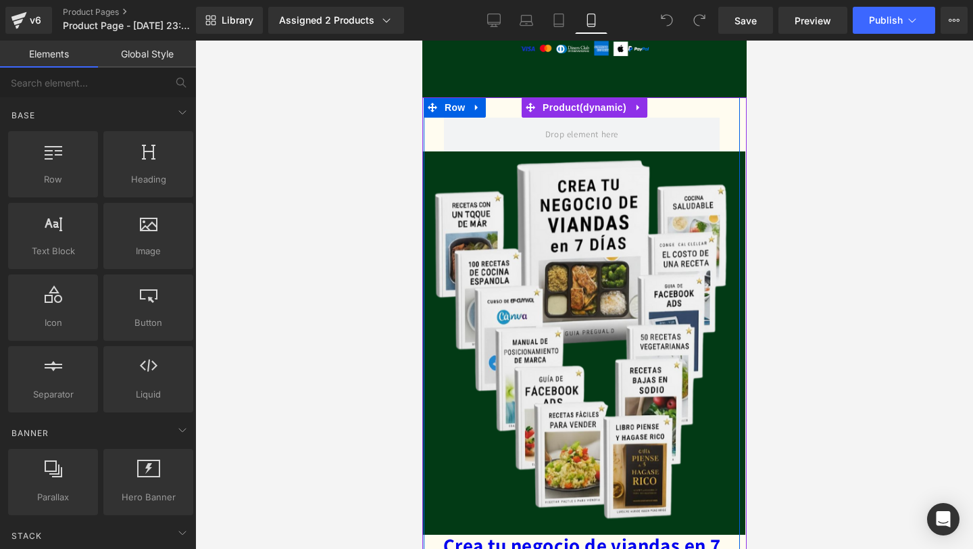
click at [427, 132] on div "Sale Off" at bounding box center [581, 319] width 546 height 430
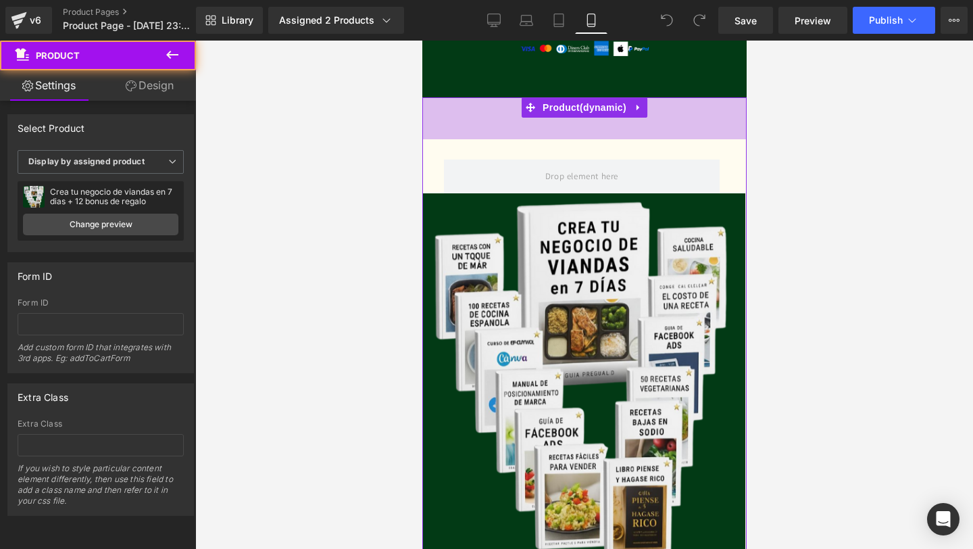
drag, startPoint x: 511, startPoint y: 97, endPoint x: 508, endPoint y: 139, distance: 42.0
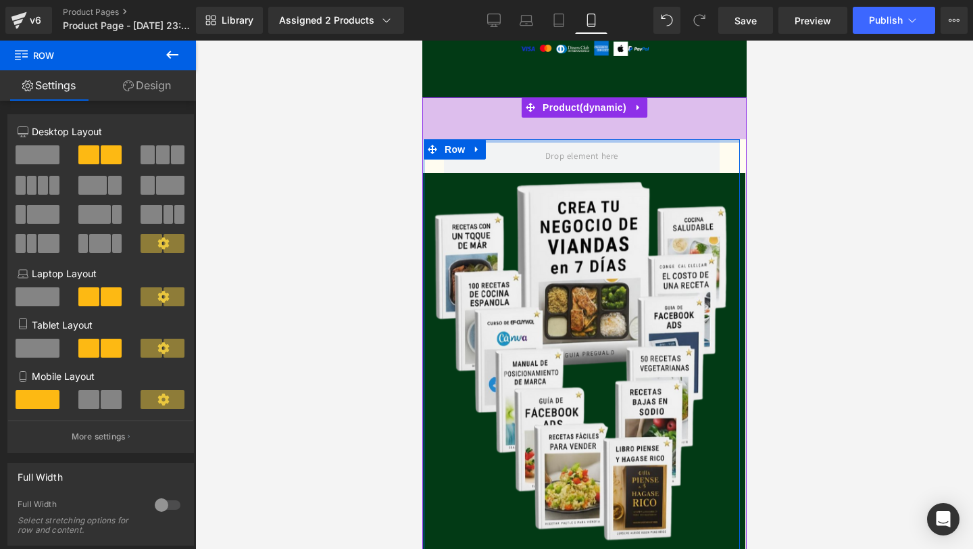
drag, startPoint x: 508, startPoint y: 139, endPoint x: 505, endPoint y: 99, distance: 40.0
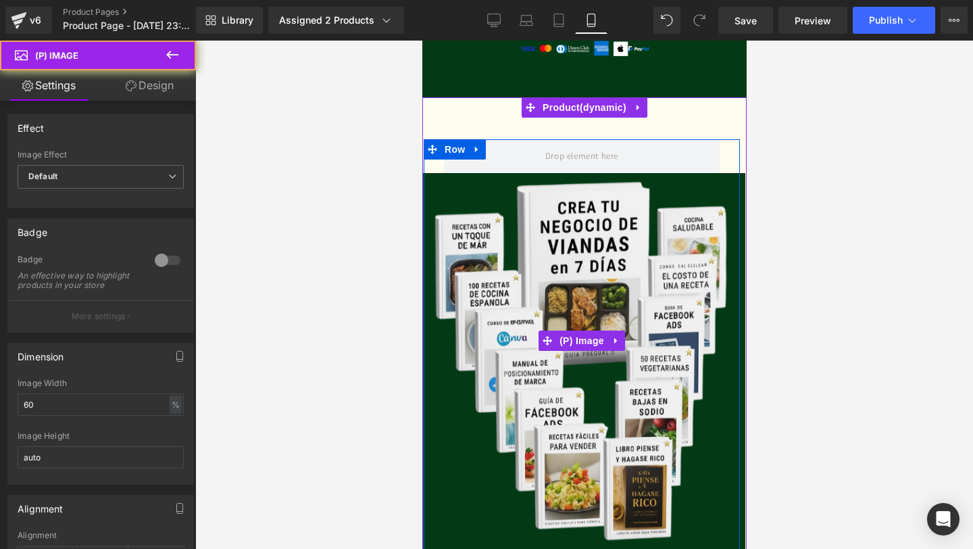
click at [545, 151] on div "Sale Off" at bounding box center [581, 341] width 546 height 430
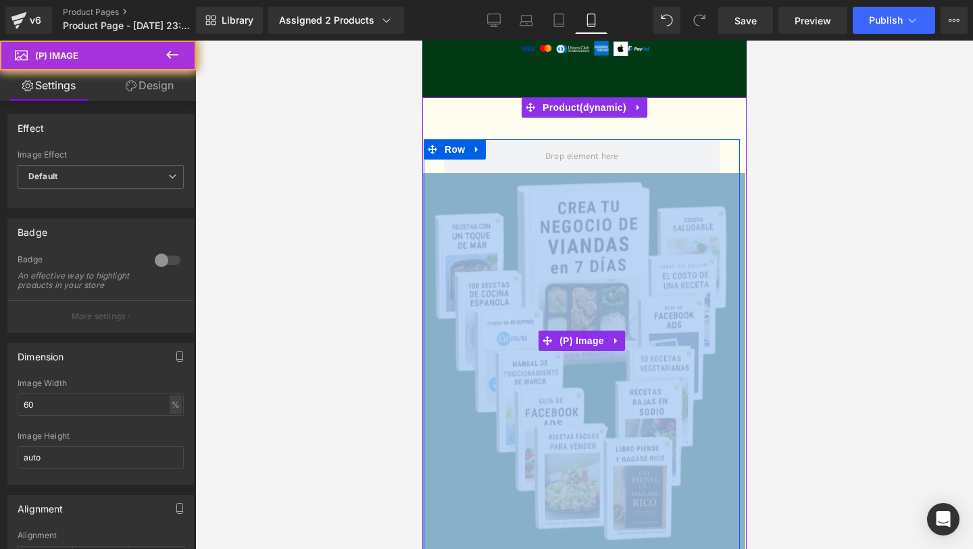
click at [545, 151] on div "Sale Off" at bounding box center [581, 341] width 546 height 430
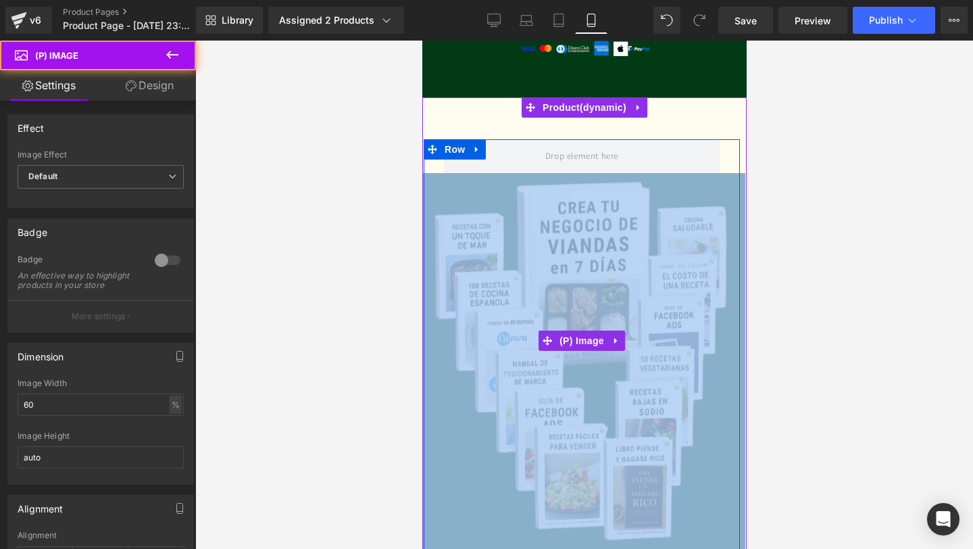
click at [734, 148] on div "Sale Off" at bounding box center [581, 341] width 546 height 430
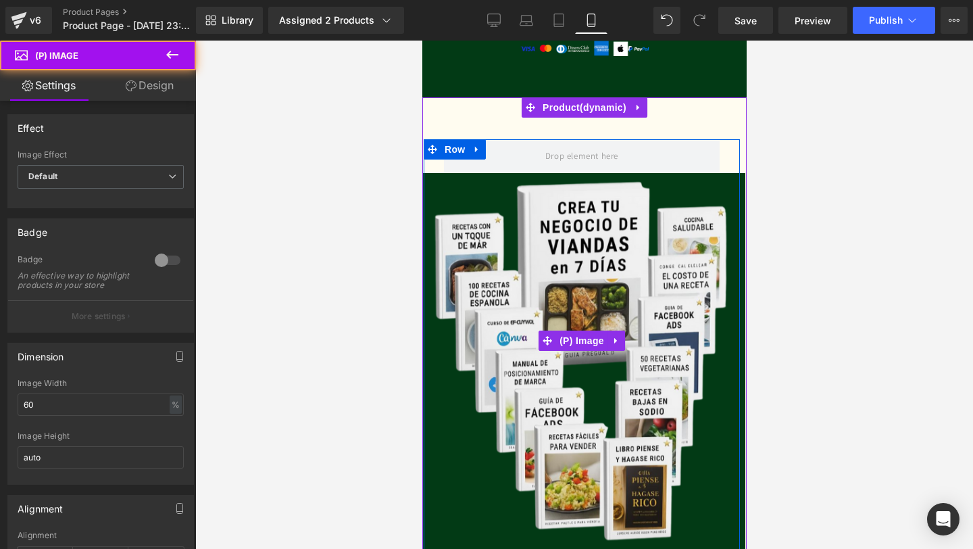
click at [725, 152] on div "Sale Off" at bounding box center [581, 341] width 546 height 430
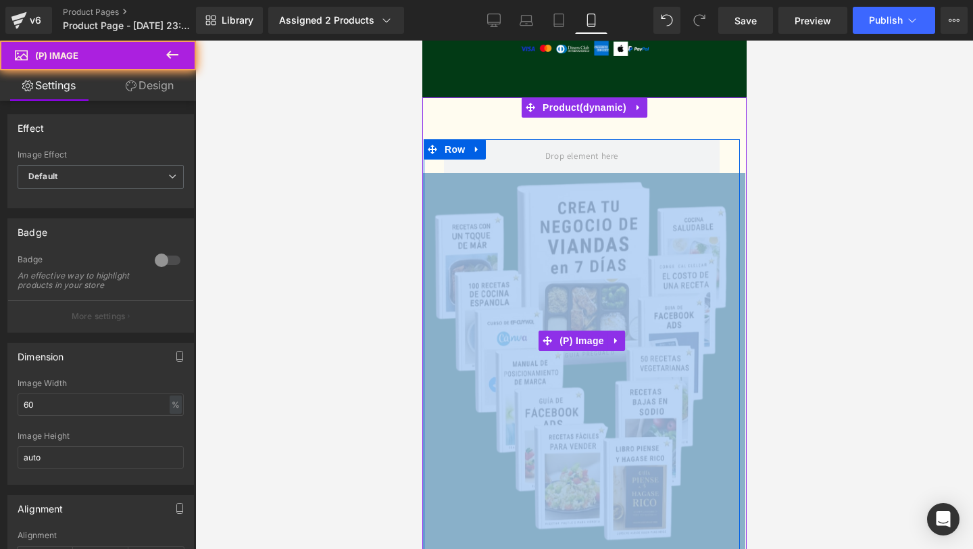
click at [724, 152] on div "Sale Off" at bounding box center [581, 341] width 546 height 430
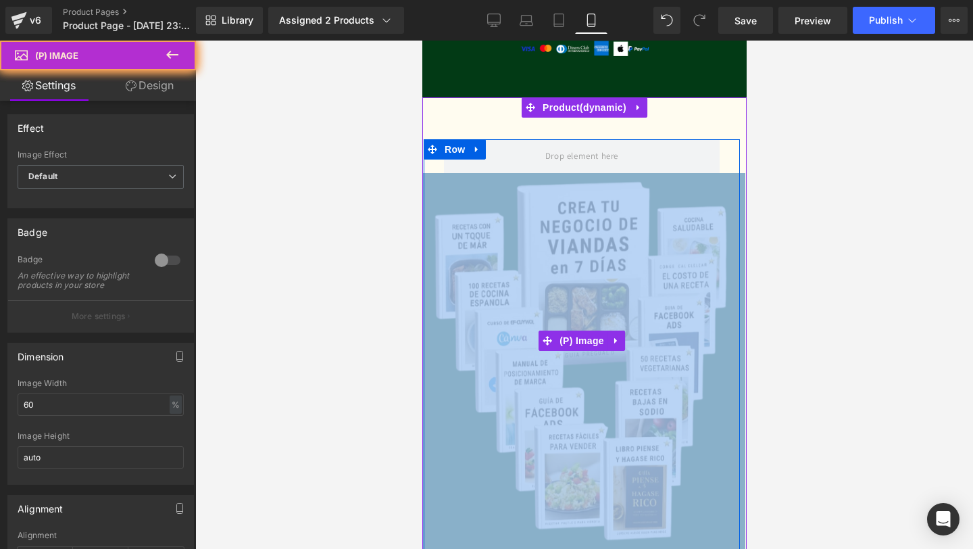
click at [724, 152] on div "Sale Off" at bounding box center [581, 341] width 546 height 430
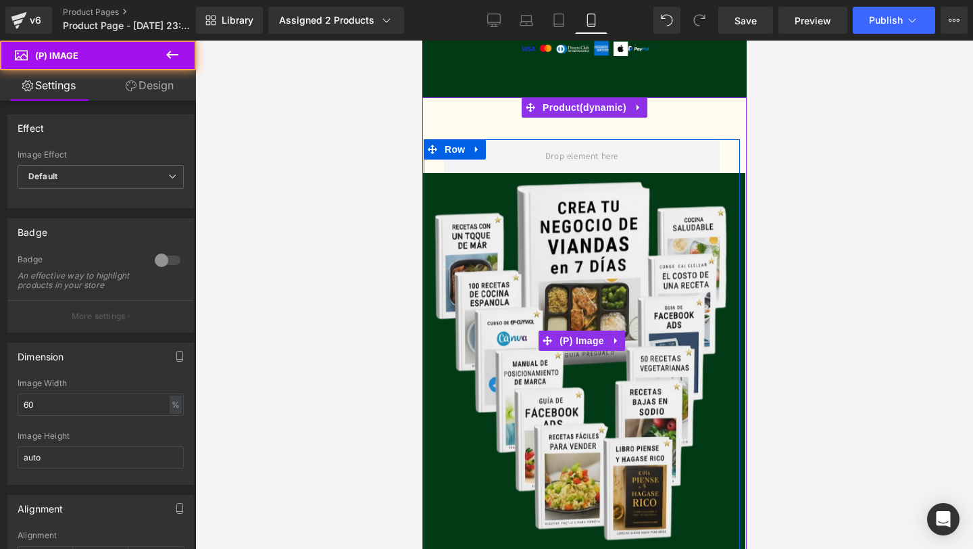
click at [618, 147] on div "Sale Off" at bounding box center [581, 341] width 546 height 430
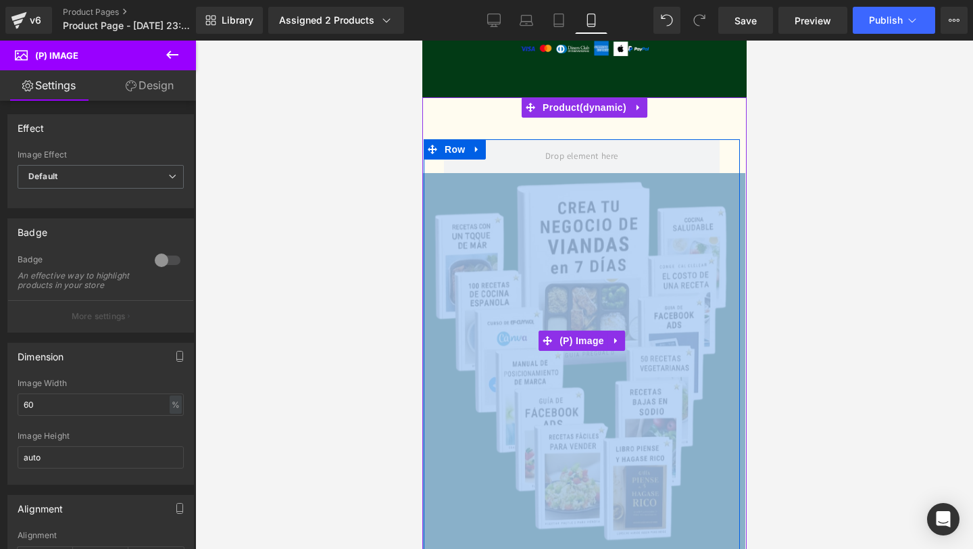
drag, startPoint x: 618, startPoint y: 147, endPoint x: 570, endPoint y: 153, distance: 48.4
click at [570, 152] on div "Sale Off" at bounding box center [581, 341] width 546 height 430
click at [570, 155] on div "Sale Off" at bounding box center [581, 341] width 546 height 430
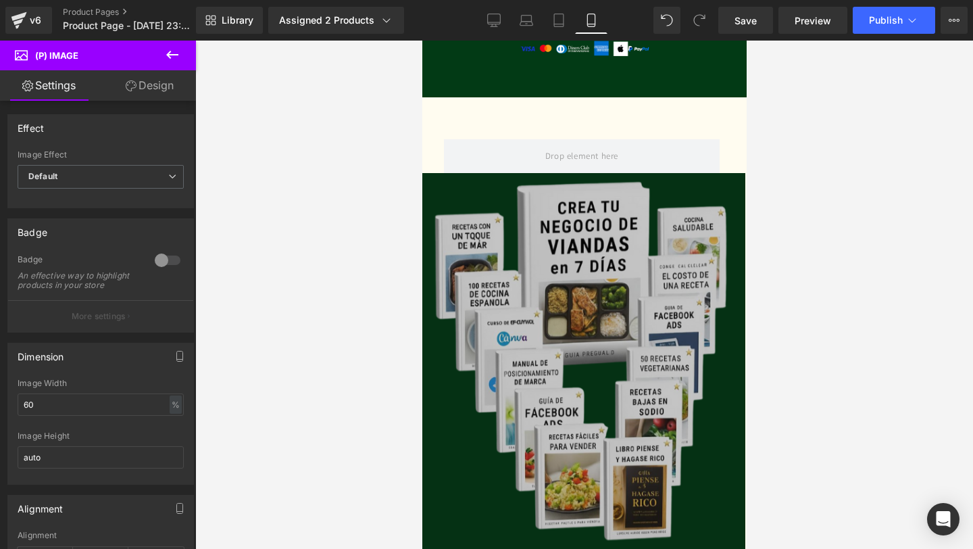
click at [180, 54] on icon at bounding box center [172, 55] width 16 height 16
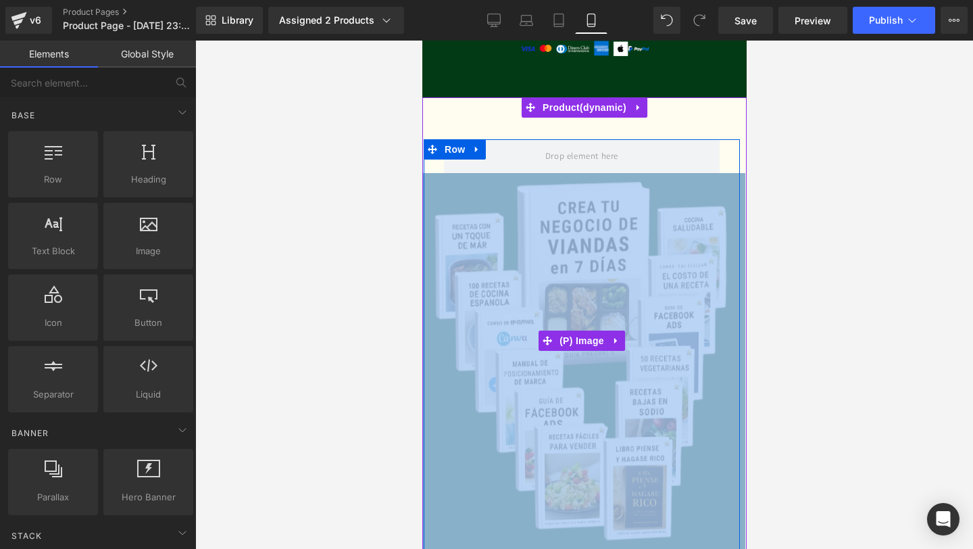
click at [495, 176] on img at bounding box center [582, 364] width 328 height 383
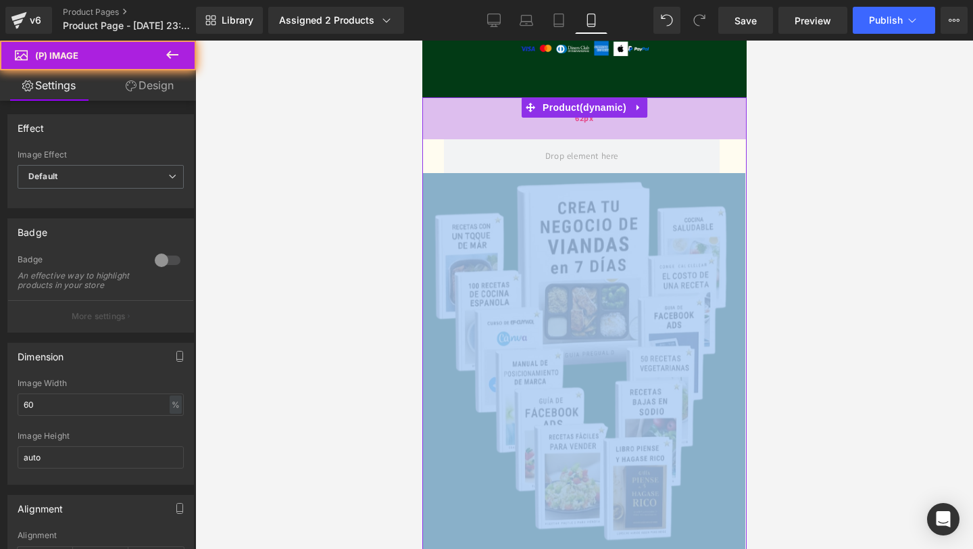
drag, startPoint x: 495, startPoint y: 176, endPoint x: 495, endPoint y: 122, distance: 53.4
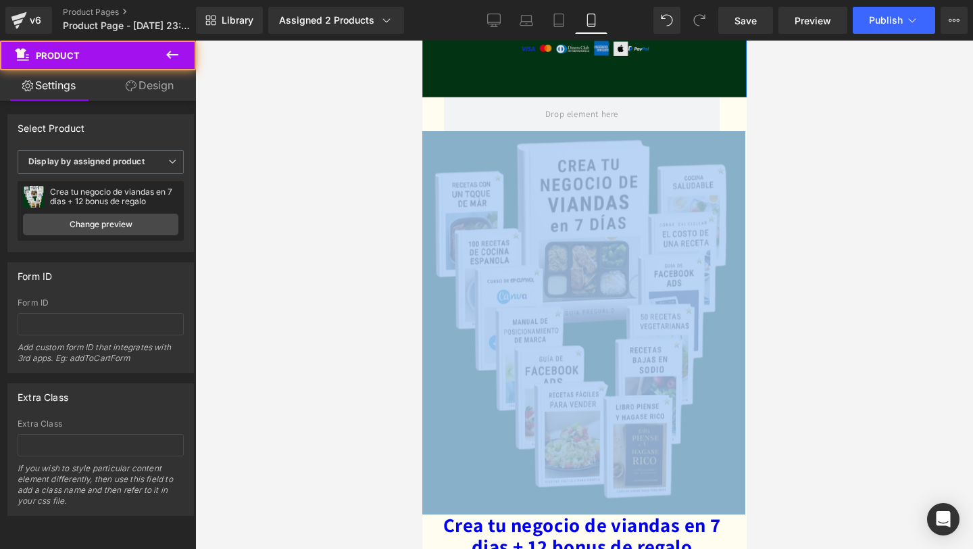
drag, startPoint x: 491, startPoint y: 136, endPoint x: 493, endPoint y: 66, distance: 69.6
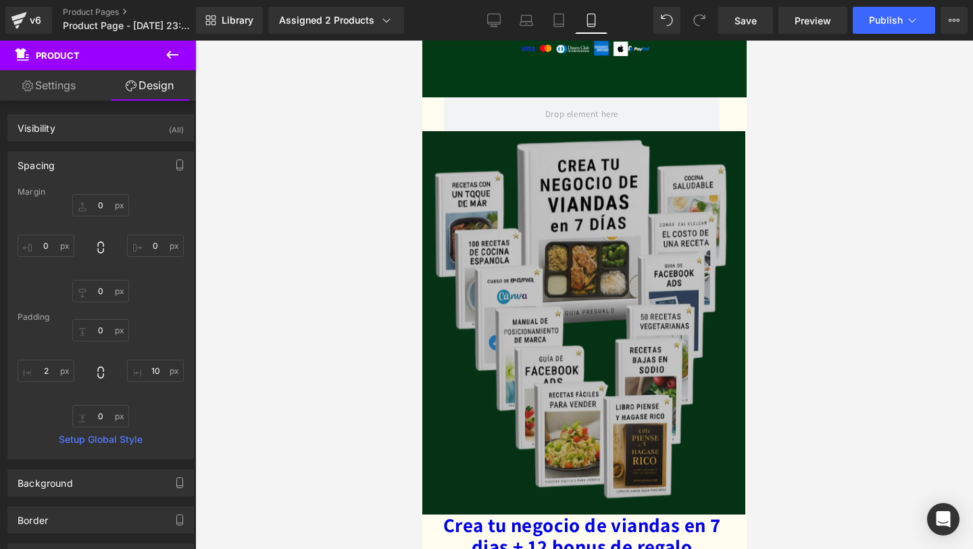
click at [176, 53] on icon at bounding box center [172, 55] width 16 height 16
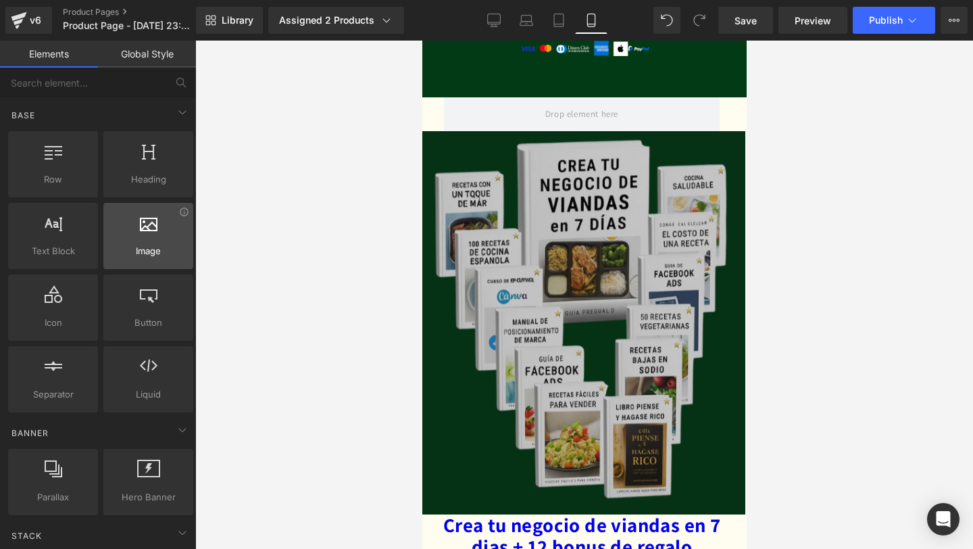
click at [144, 230] on icon at bounding box center [149, 222] width 18 height 18
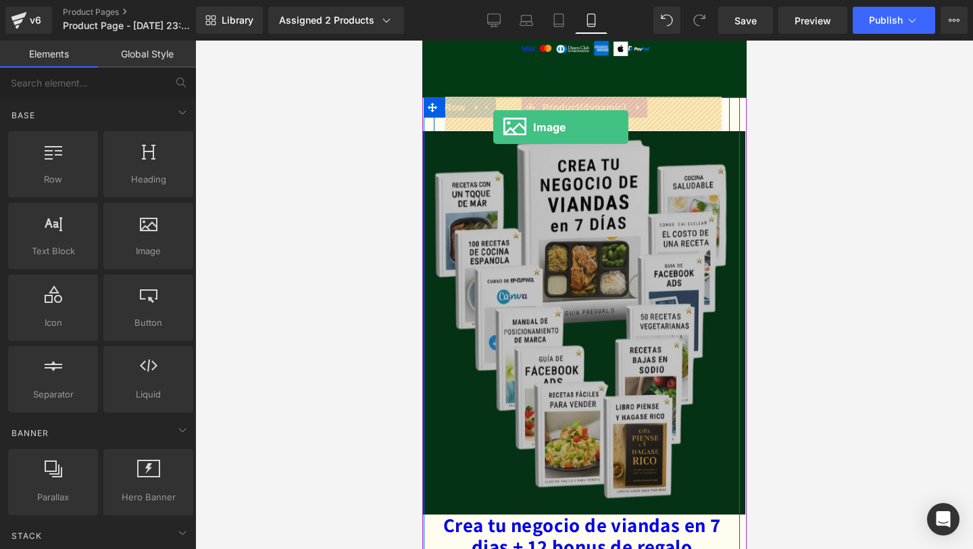
drag, startPoint x: 570, startPoint y: 297, endPoint x: 492, endPoint y: 127, distance: 187.4
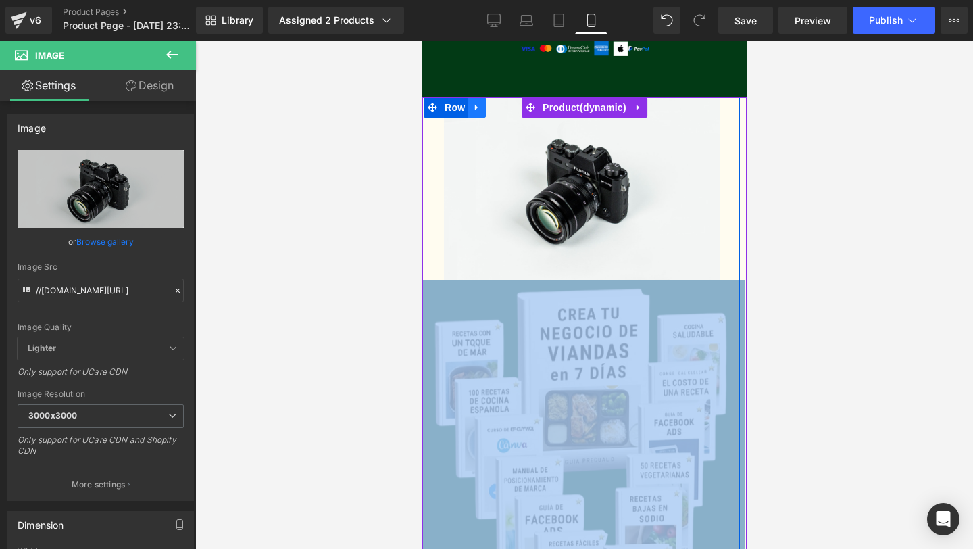
click at [484, 111] on link at bounding box center [477, 107] width 18 height 20
click at [507, 108] on icon at bounding box center [511, 107] width 9 height 10
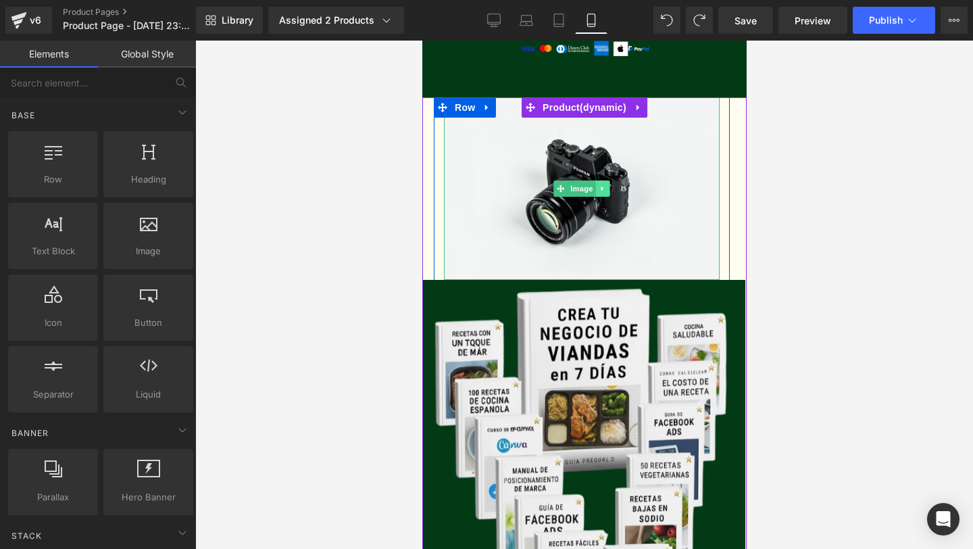
click at [607, 188] on link at bounding box center [602, 188] width 14 height 16
click at [609, 191] on icon at bounding box center [608, 187] width 7 height 7
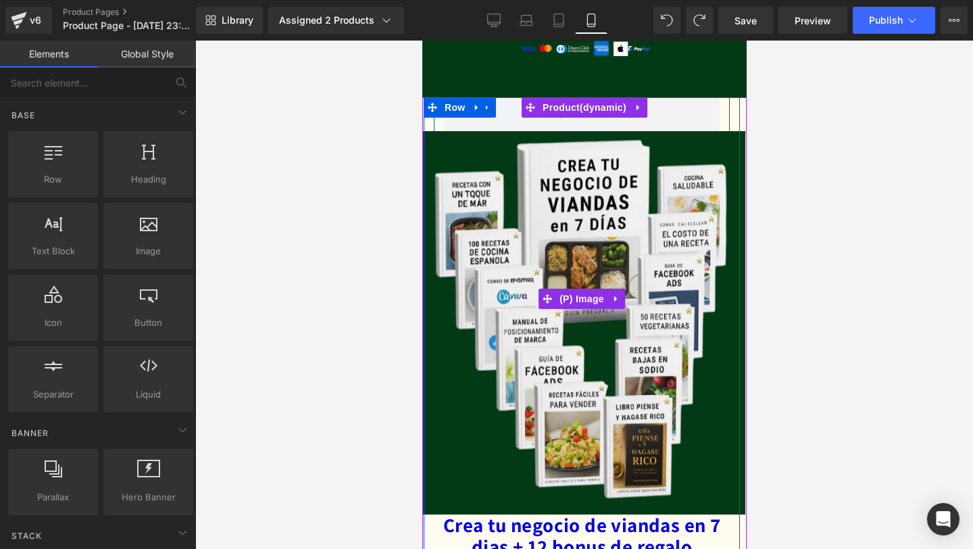
click at [562, 130] on div "Sale Off" at bounding box center [581, 299] width 546 height 430
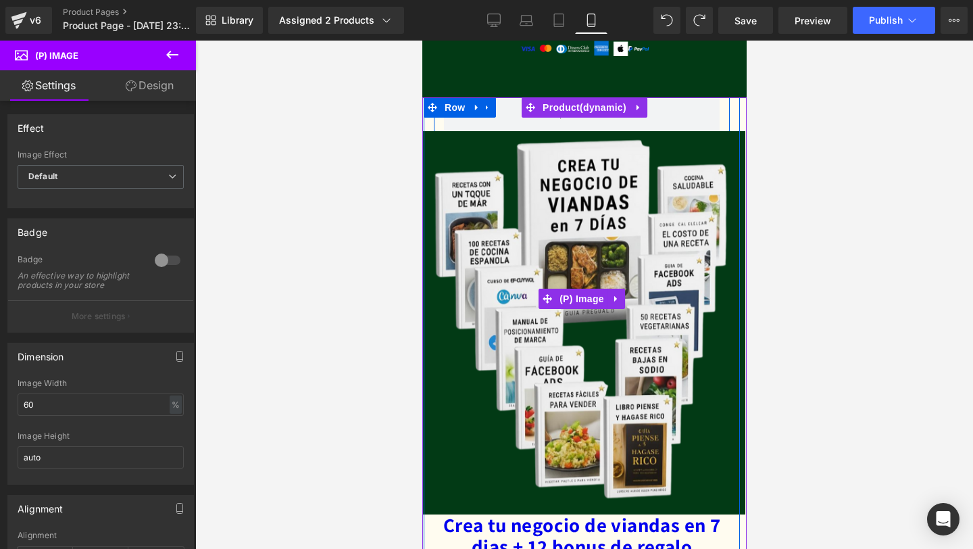
click at [682, 116] on div "Sale Off" at bounding box center [581, 299] width 546 height 430
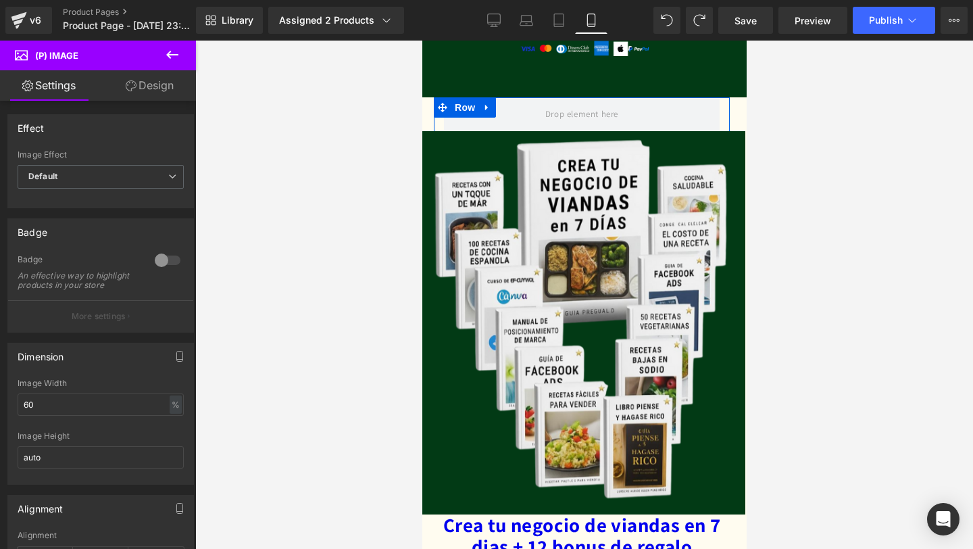
click at [149, 93] on link "Design" at bounding box center [150, 85] width 98 height 30
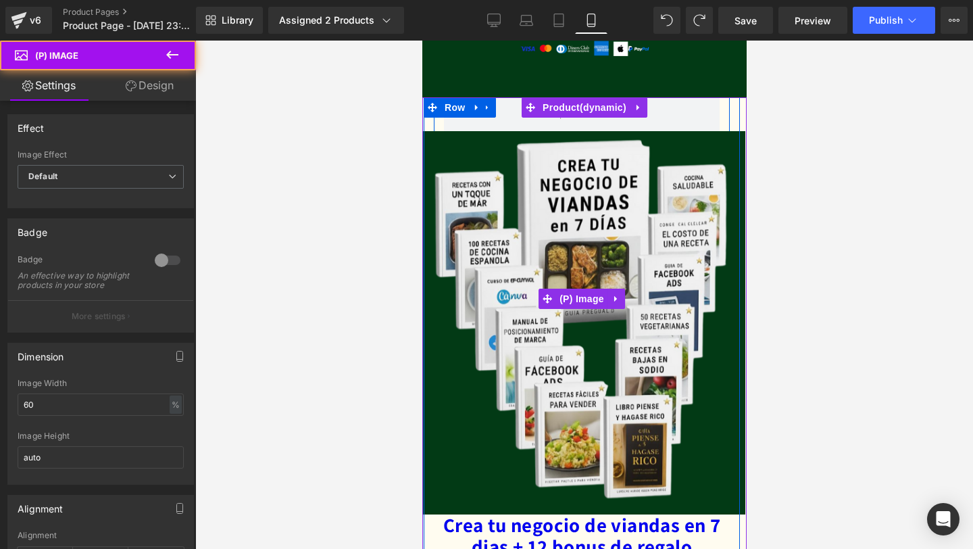
click at [527, 258] on img at bounding box center [582, 322] width 328 height 383
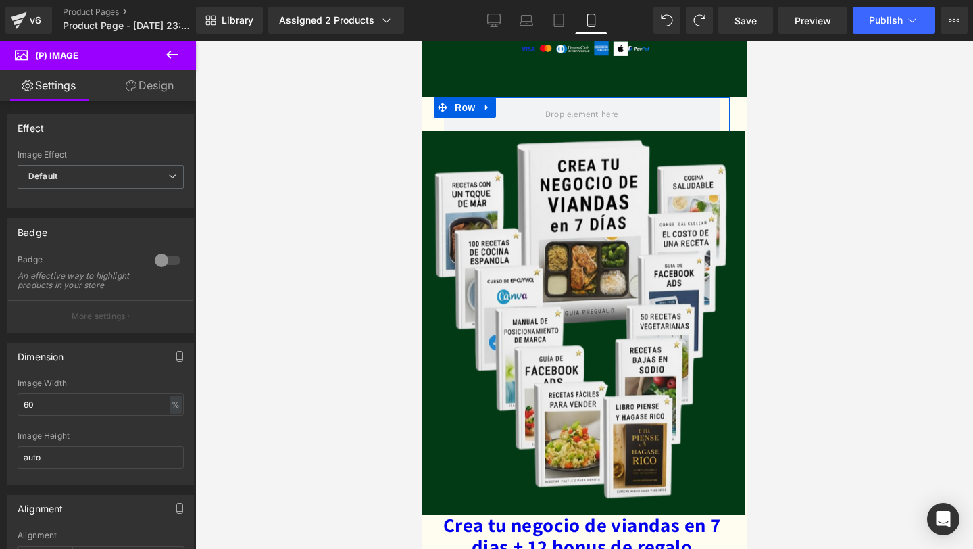
click at [150, 75] on link "Design" at bounding box center [150, 85] width 98 height 30
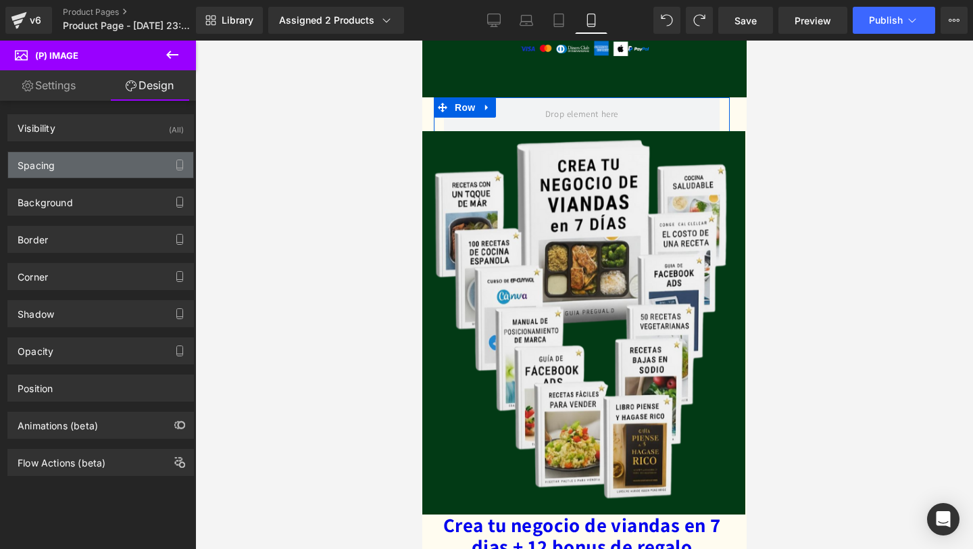
click at [132, 155] on div "Spacing" at bounding box center [100, 165] width 185 height 26
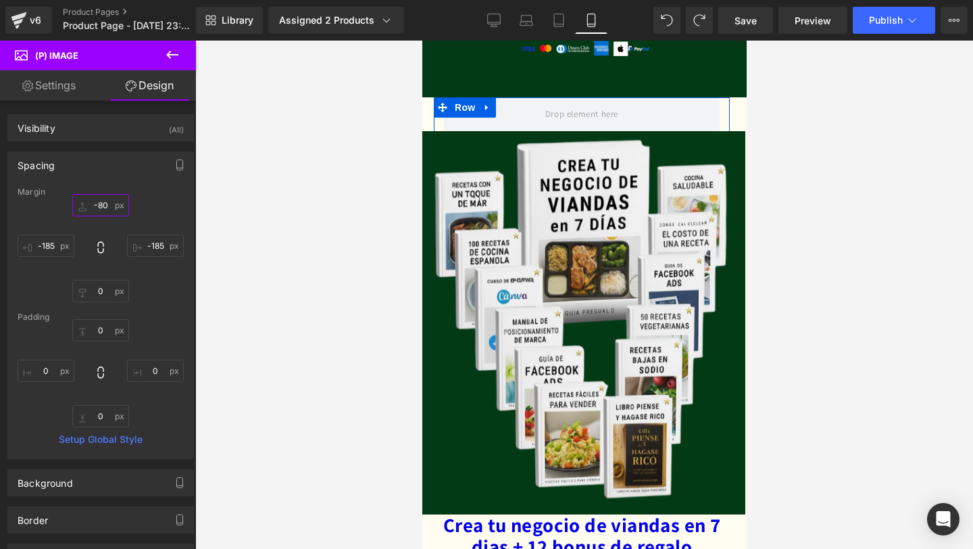
click at [105, 202] on input "-80" at bounding box center [100, 205] width 57 height 22
type input "-"
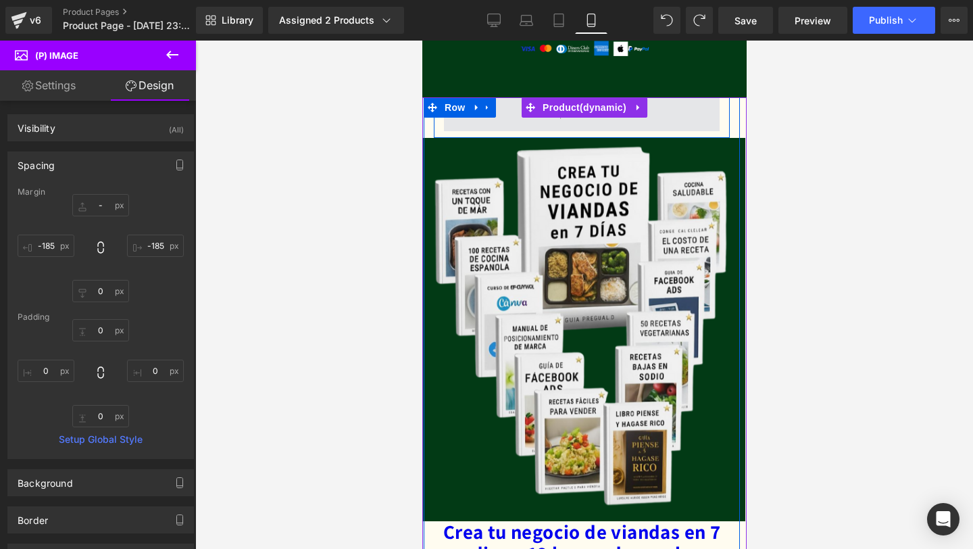
click at [453, 124] on span at bounding box center [581, 114] width 276 height 34
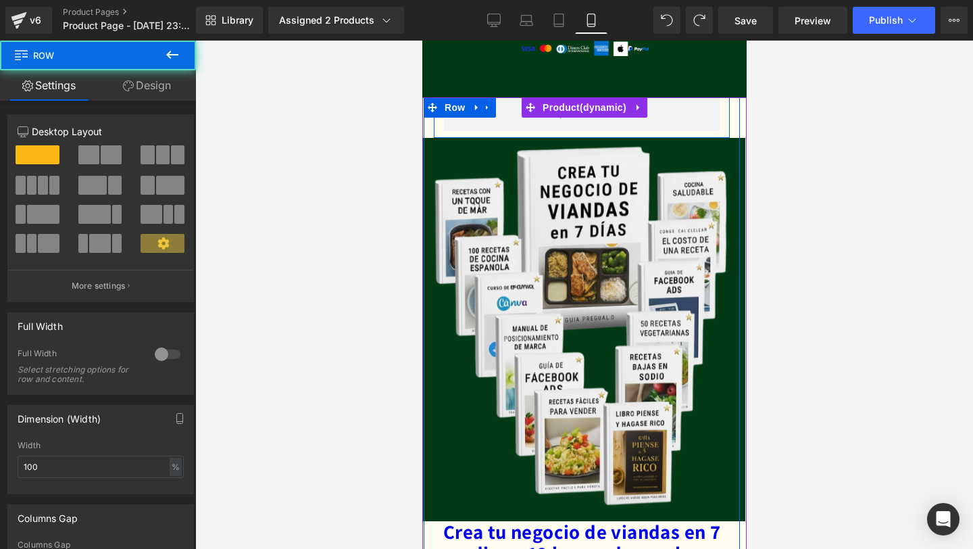
click at [443, 130] on div at bounding box center [581, 114] width 296 height 34
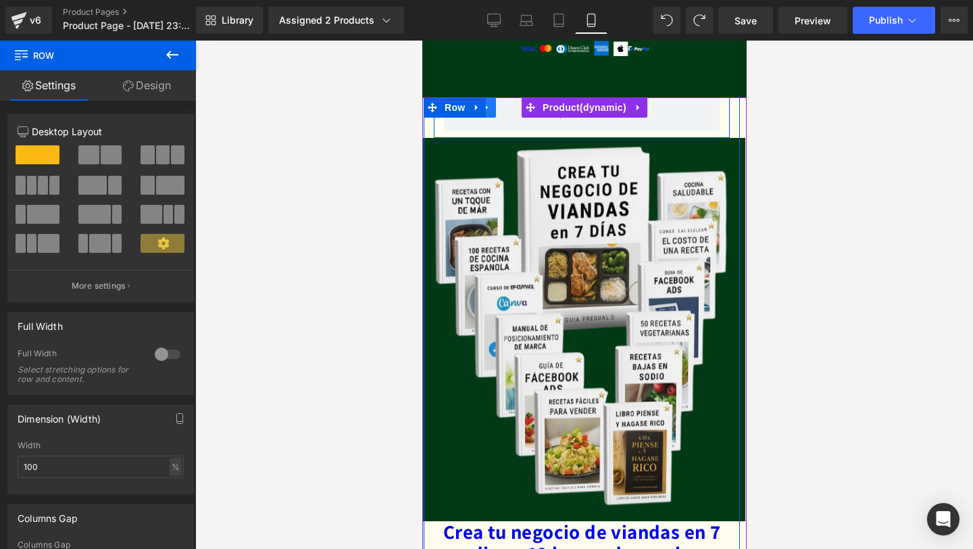
click at [490, 107] on icon at bounding box center [486, 107] width 9 height 10
click at [520, 107] on icon at bounding box center [521, 107] width 9 height 9
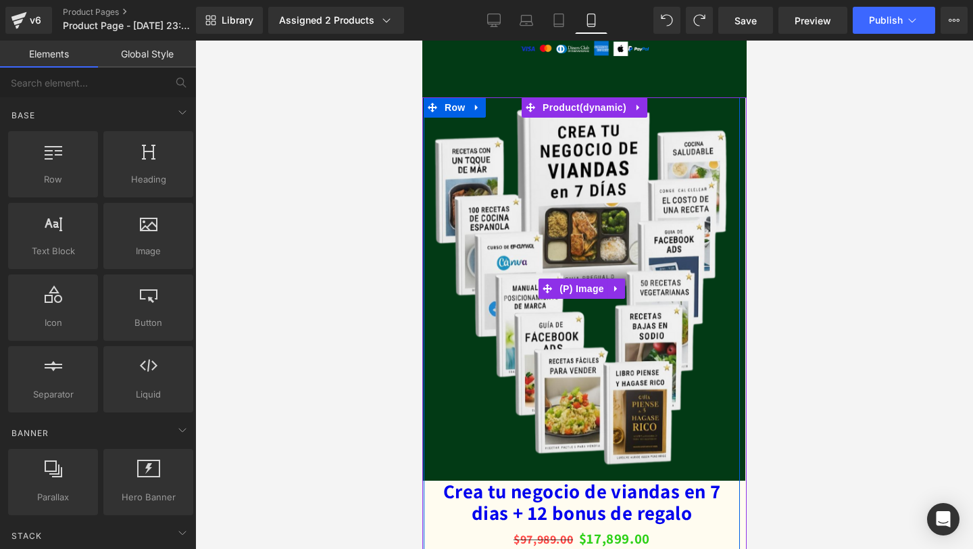
click at [476, 182] on img at bounding box center [582, 288] width 328 height 383
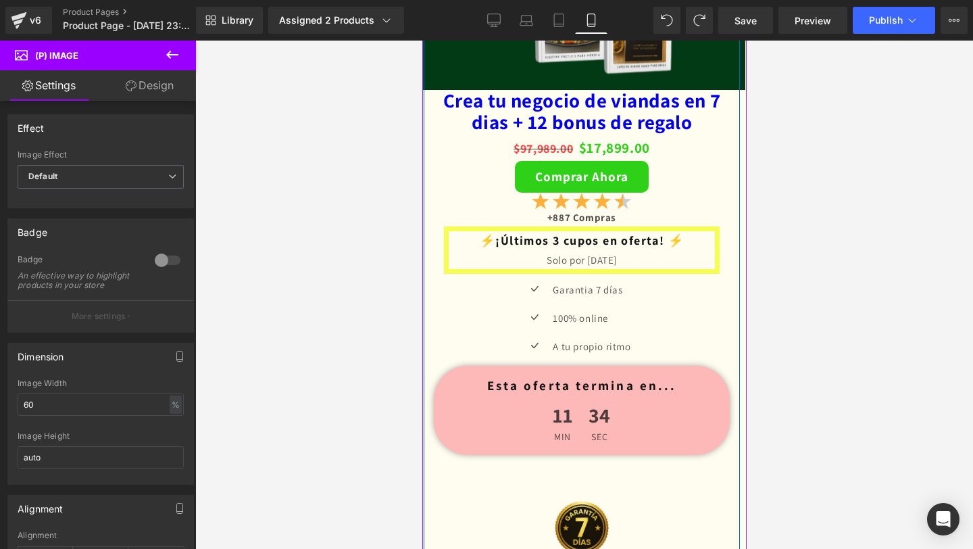
scroll to position [2434, 0]
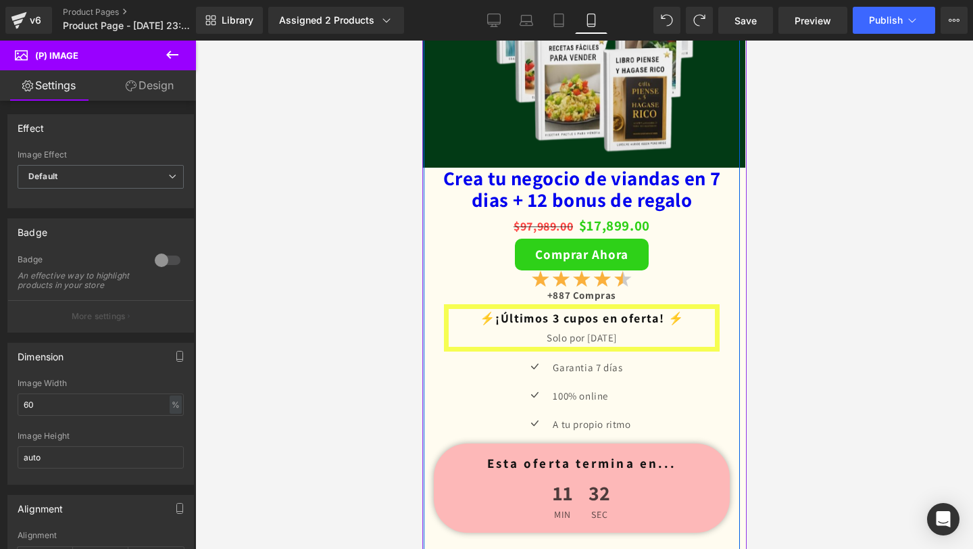
click at [440, 230] on div "$97,989.00 $17,899.00" at bounding box center [581, 226] width 296 height 26
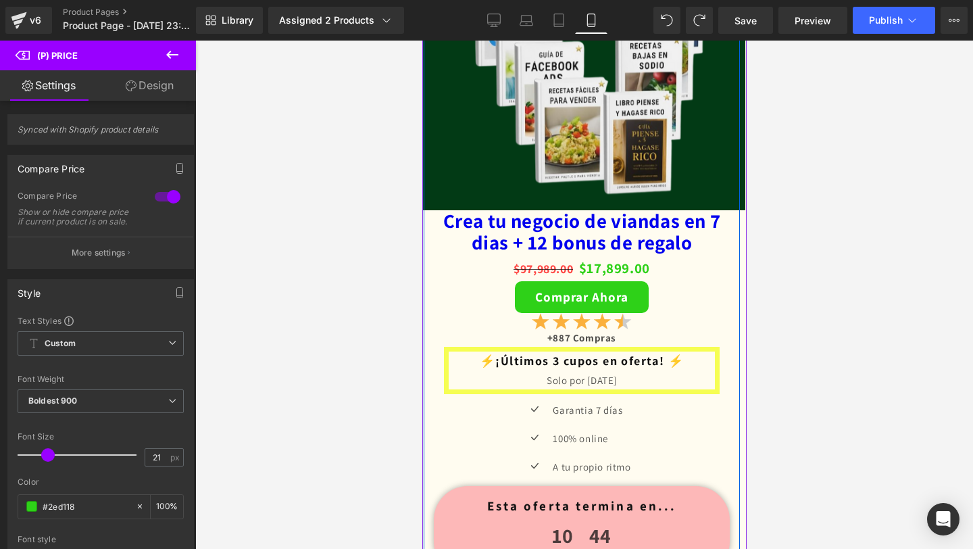
scroll to position [2395, 0]
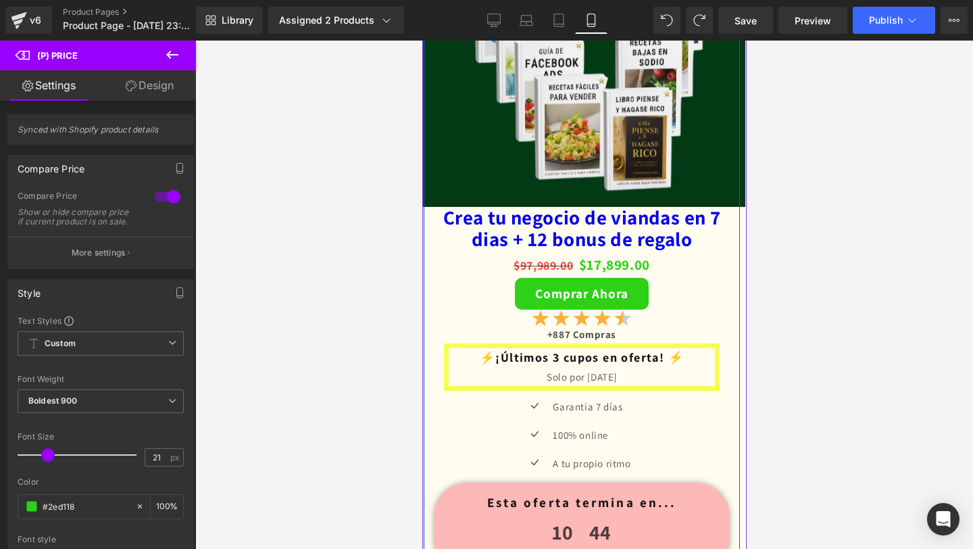
click at [441, 316] on div "Crea tu negocio de viandas en 7 dias + 12 bonus de regalo (P) Title $97,989.00 …" at bounding box center [581, 499] width 316 height 584
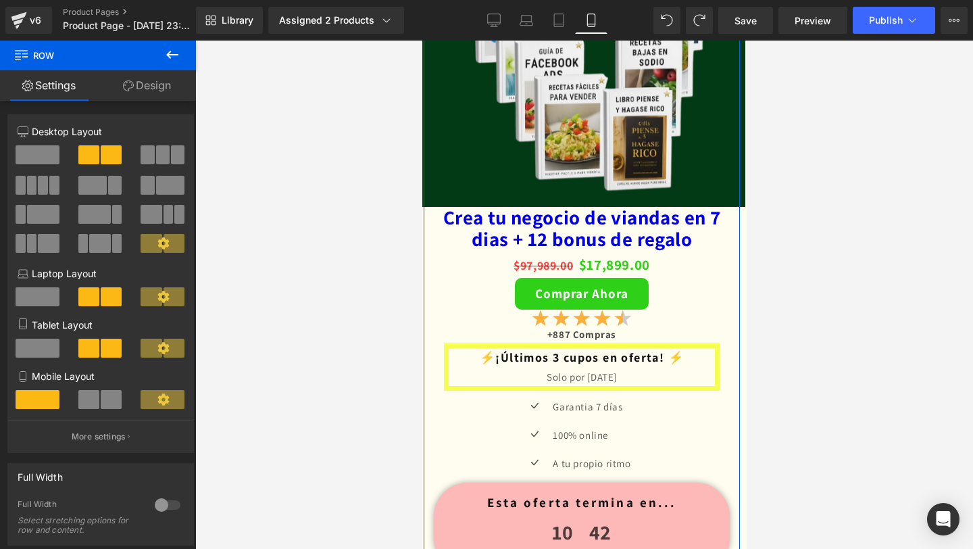
click at [158, 83] on link "Design" at bounding box center [147, 85] width 98 height 30
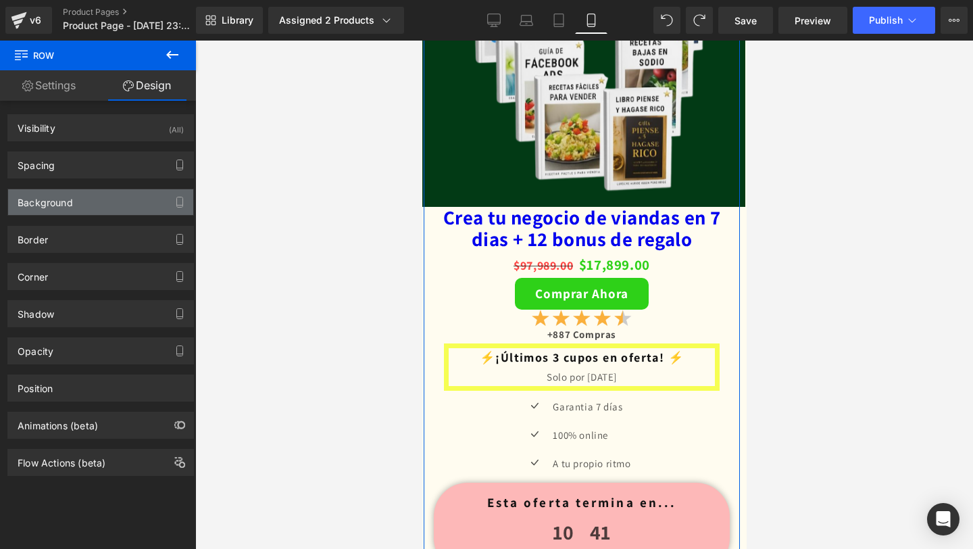
click at [131, 192] on div "Background" at bounding box center [100, 202] width 185 height 26
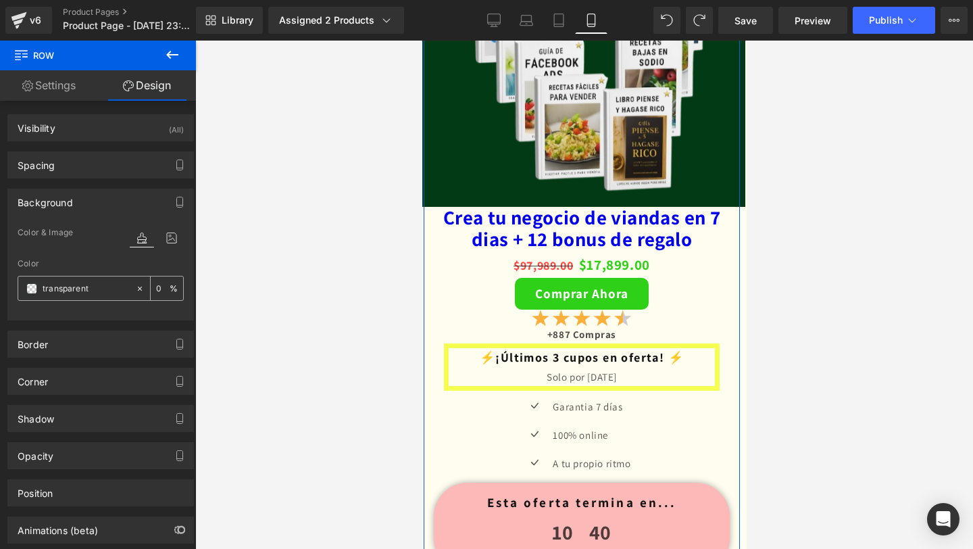
click at [101, 285] on input "transparent" at bounding box center [86, 288] width 86 height 15
paste input "#023a15"
type input "#023a15"
type input "100"
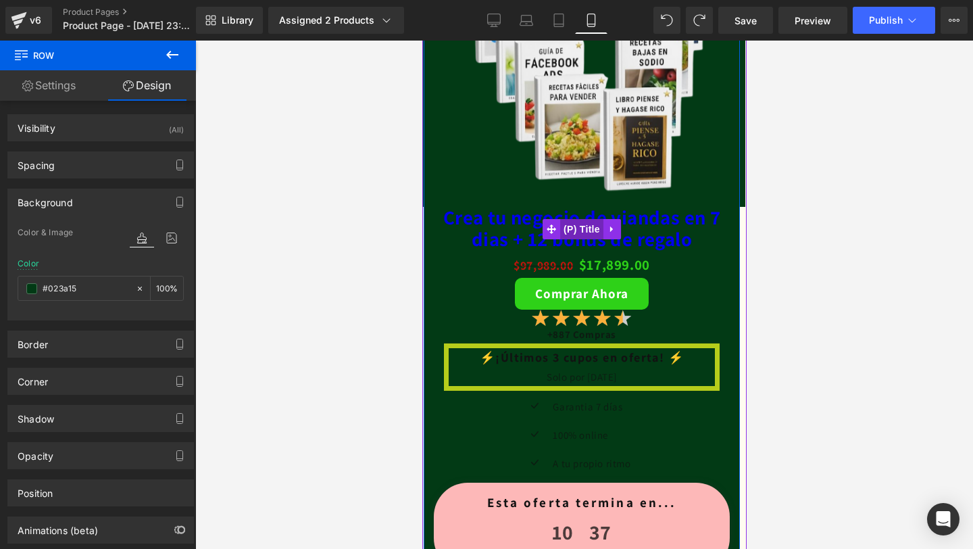
click at [578, 228] on span "(P) Title" at bounding box center [580, 229] width 43 height 20
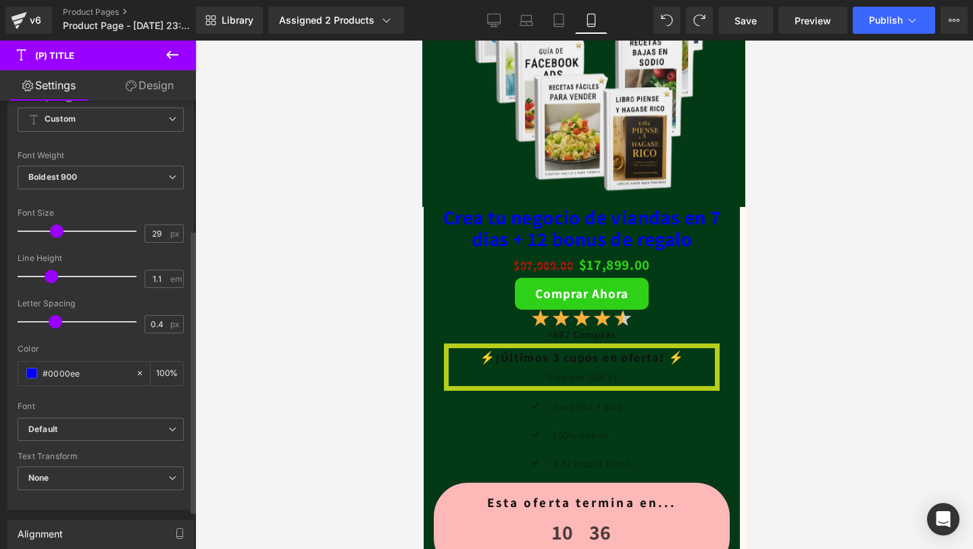
scroll to position [211, 0]
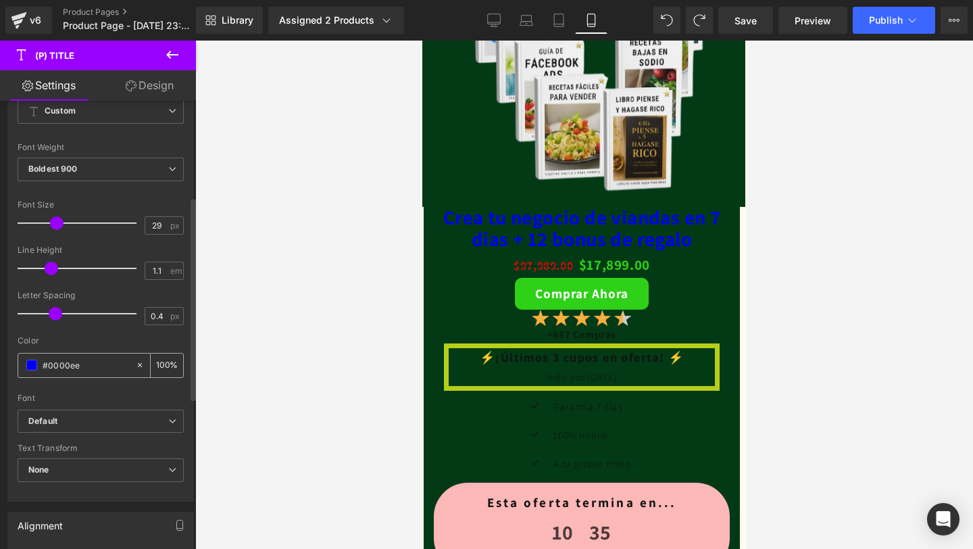
click at [36, 362] on span at bounding box center [31, 364] width 11 height 11
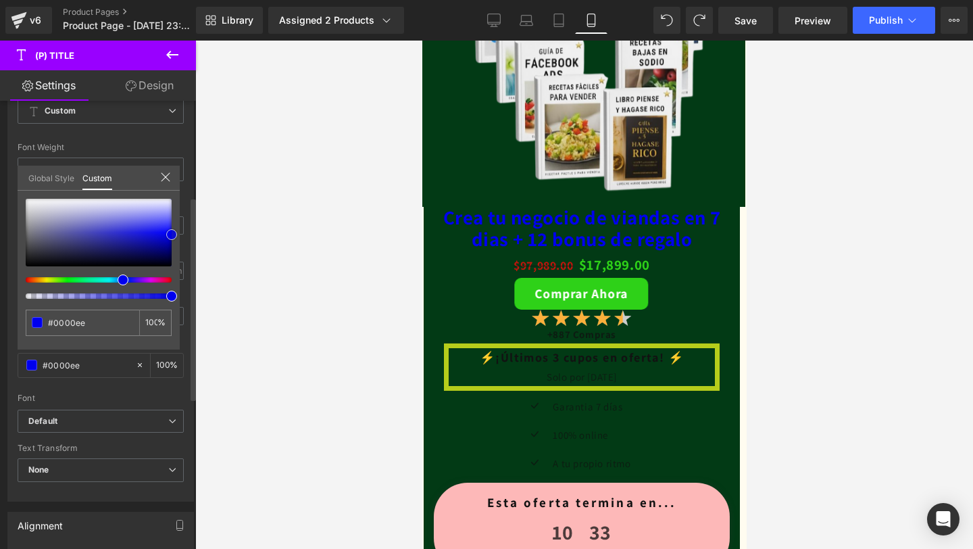
type input "#dcdce4"
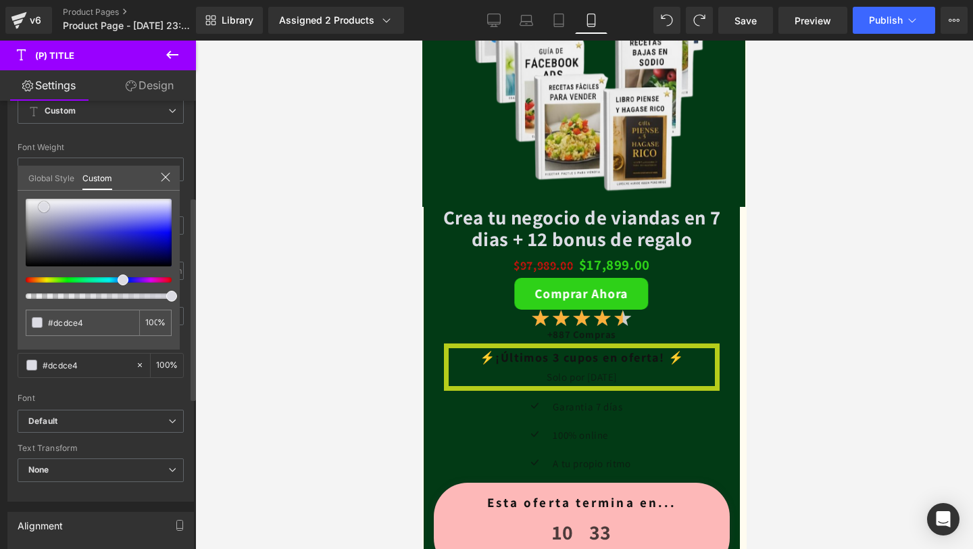
type input "#dddde3"
type input "#e6e6e9"
type input "#f1f1f2"
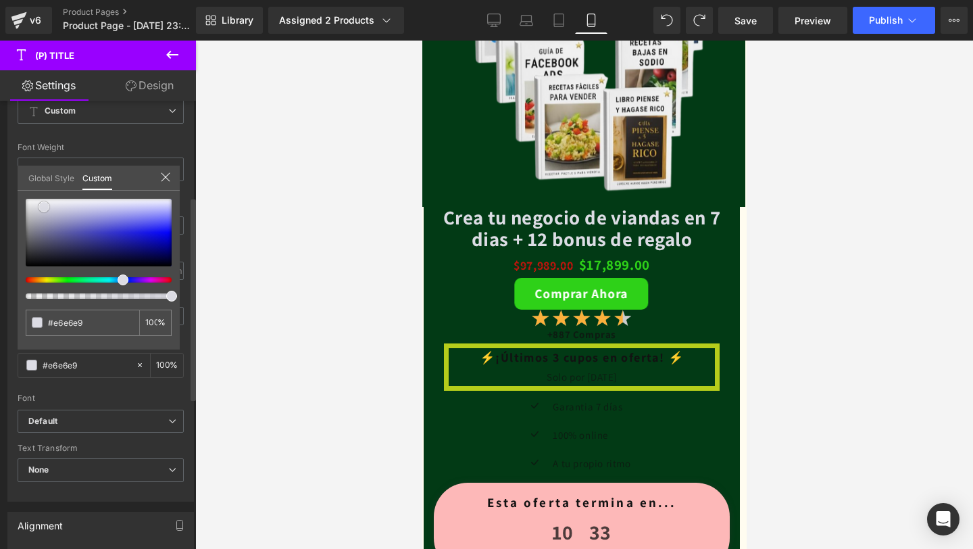
type input "#f1f1f2"
type input "#ffffff"
drag, startPoint x: 44, startPoint y: 207, endPoint x: 20, endPoint y: 195, distance: 26.6
click at [20, 195] on div "#ffffff 100 %" at bounding box center [99, 199] width 162 height 16
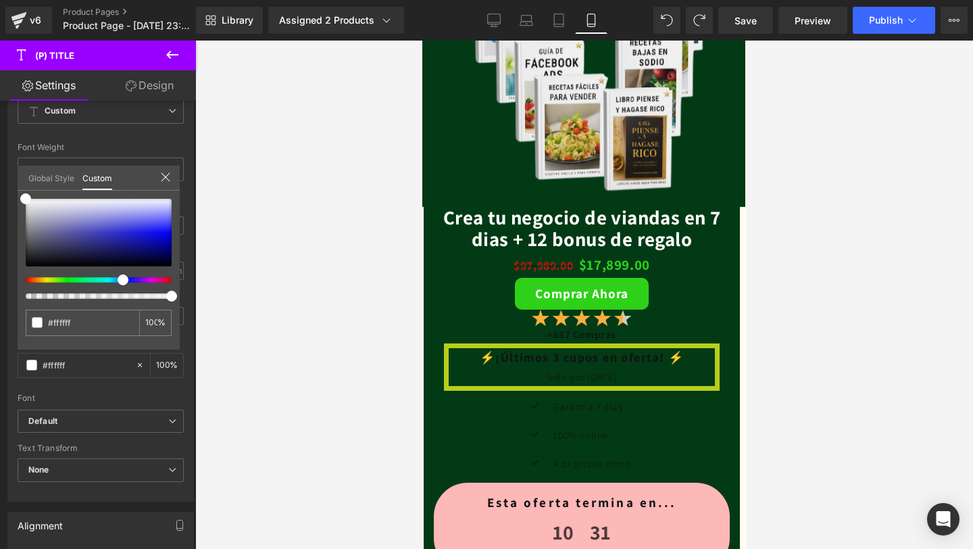
click at [295, 270] on div at bounding box center [584, 295] width 778 height 508
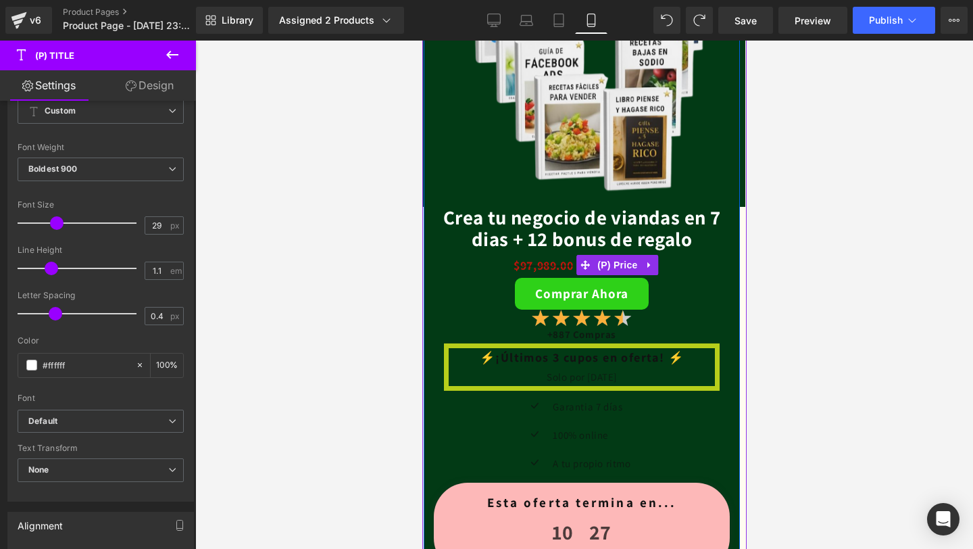
click at [535, 264] on span "$97,989.00" at bounding box center [542, 265] width 59 height 16
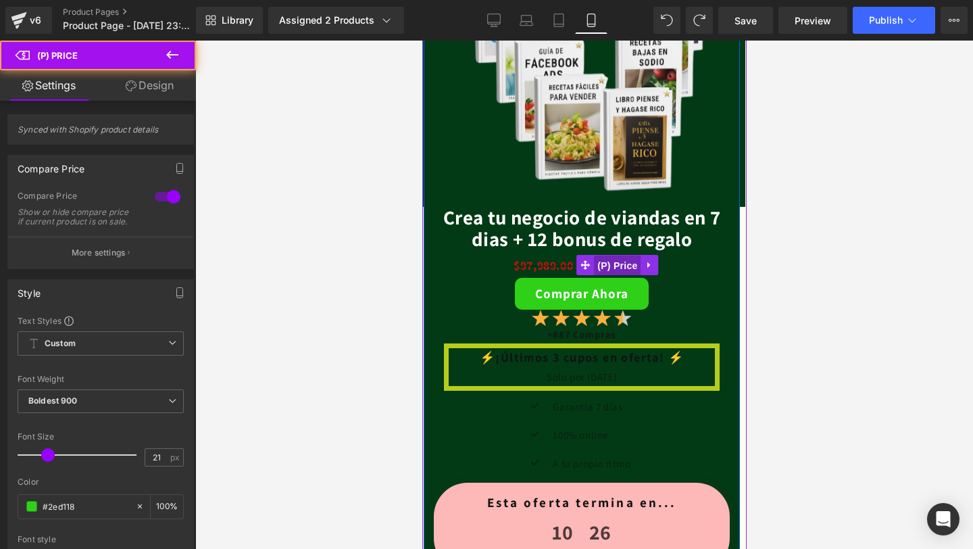
click at [600, 268] on span "(P) Price" at bounding box center [616, 265] width 47 height 20
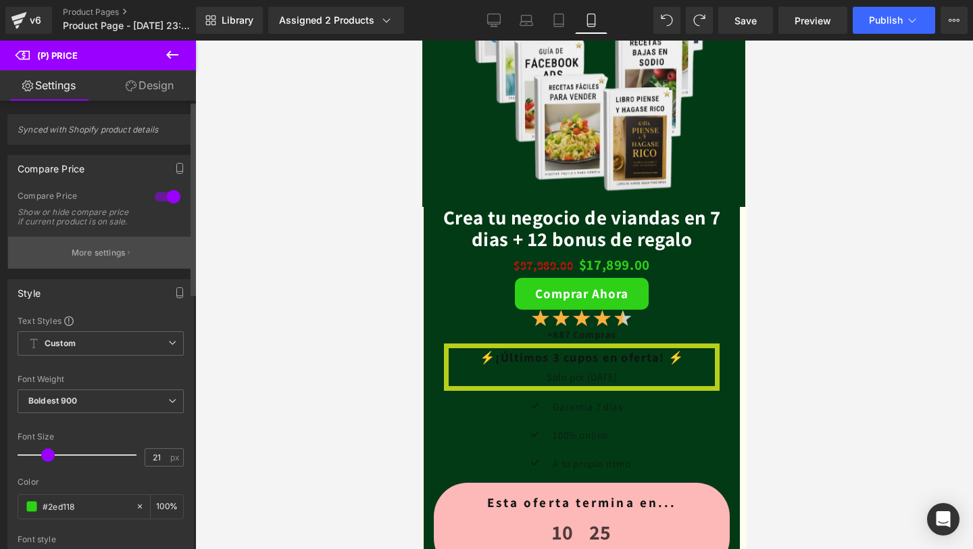
click at [123, 268] on button "More settings" at bounding box center [100, 252] width 185 height 32
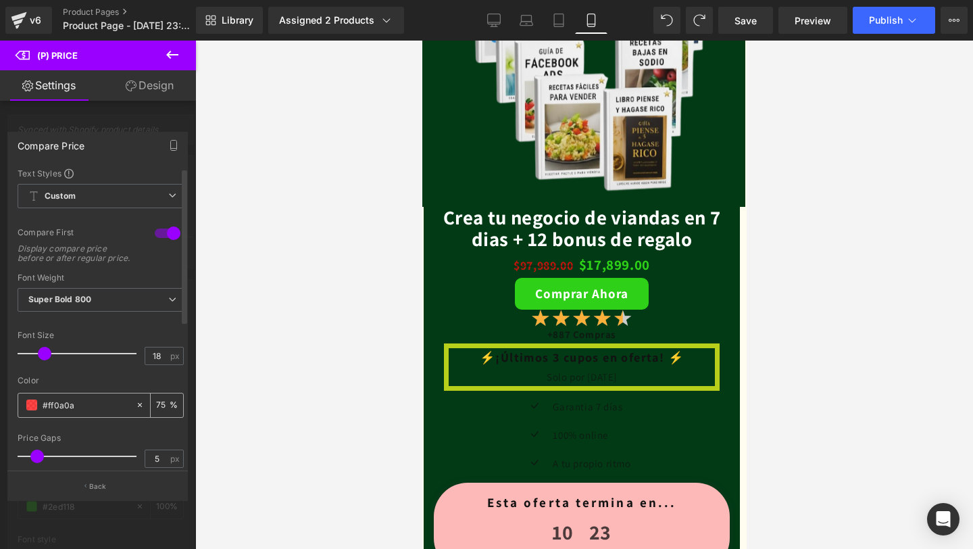
click at [32, 417] on div "#ff0a0a" at bounding box center [76, 405] width 117 height 24
click at [53, 412] on input "#ff0a0a" at bounding box center [86, 404] width 86 height 15
click at [28, 410] on span at bounding box center [31, 404] width 11 height 11
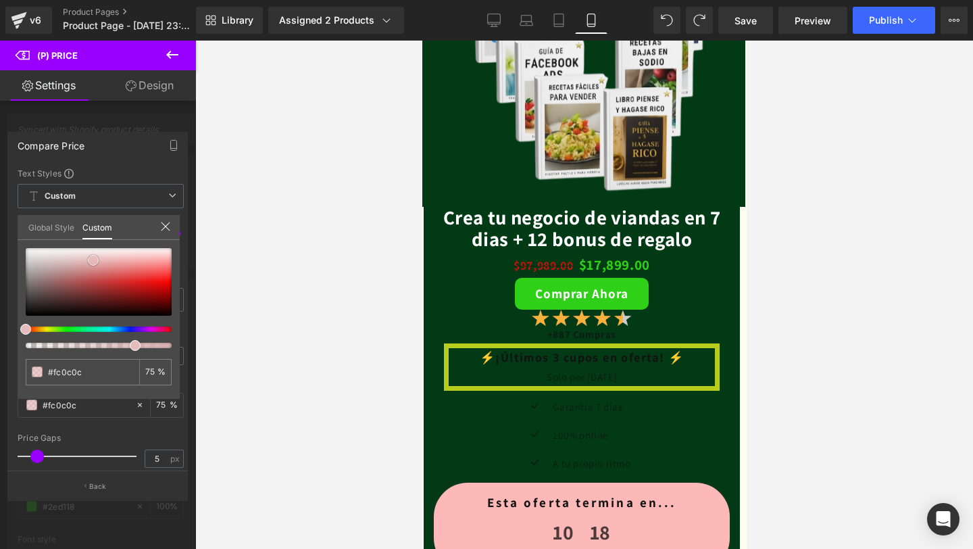
type input "#fc0c0c"
type input "#e6bbbb"
type input "#ffffff"
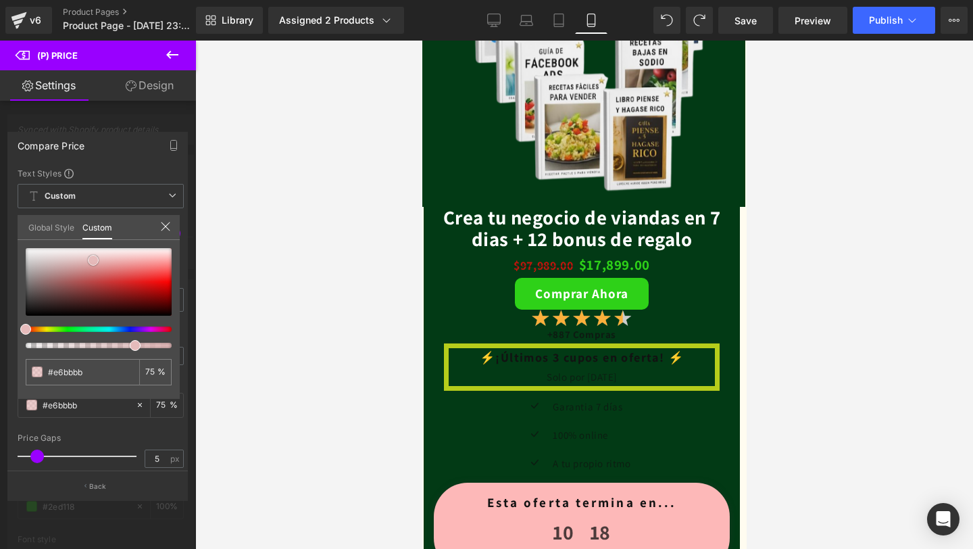
type input "#ffffff"
drag, startPoint x: 176, startPoint y: 278, endPoint x: 0, endPoint y: 220, distance: 185.0
click at [0, 220] on div "Compare Price Text Styles Custom Custom Setup Global Style Custom Setup Global …" at bounding box center [98, 311] width 196 height 378
type input "#e5cccc"
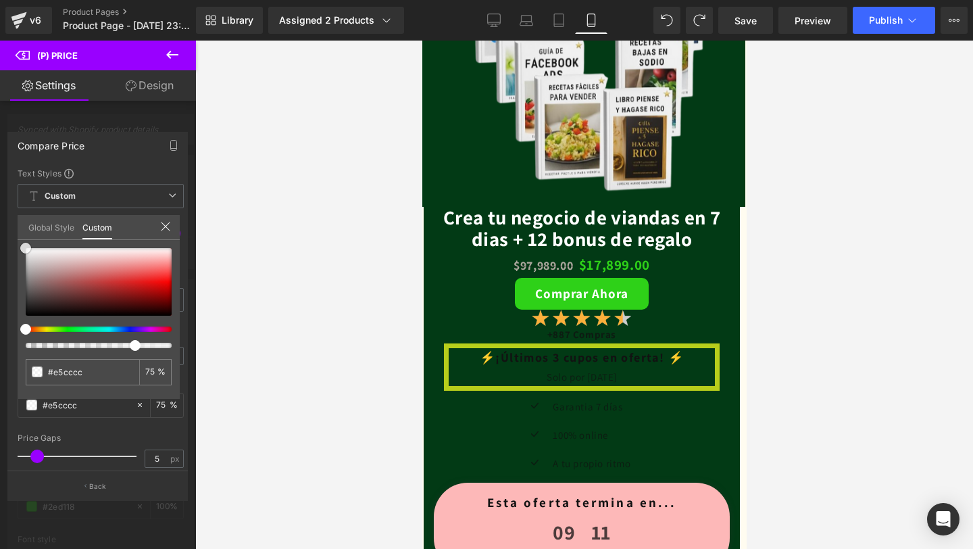
type input "#e88b8b"
type input "#f56565"
type input "#fe4242"
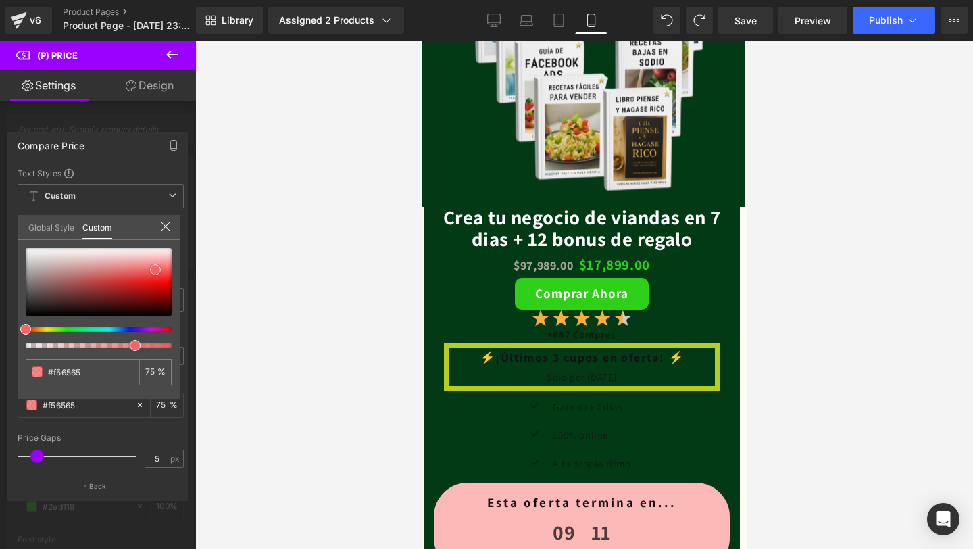
type input "#fe4242"
type input "#fd2929"
type input "#ff0a0a"
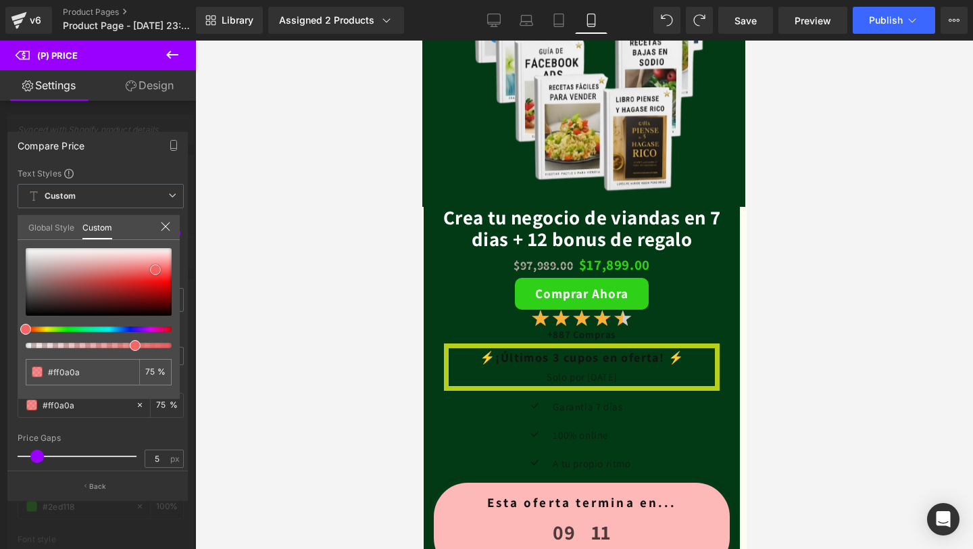
type input "#f40000"
type input "#ea0000"
type input "#e50000"
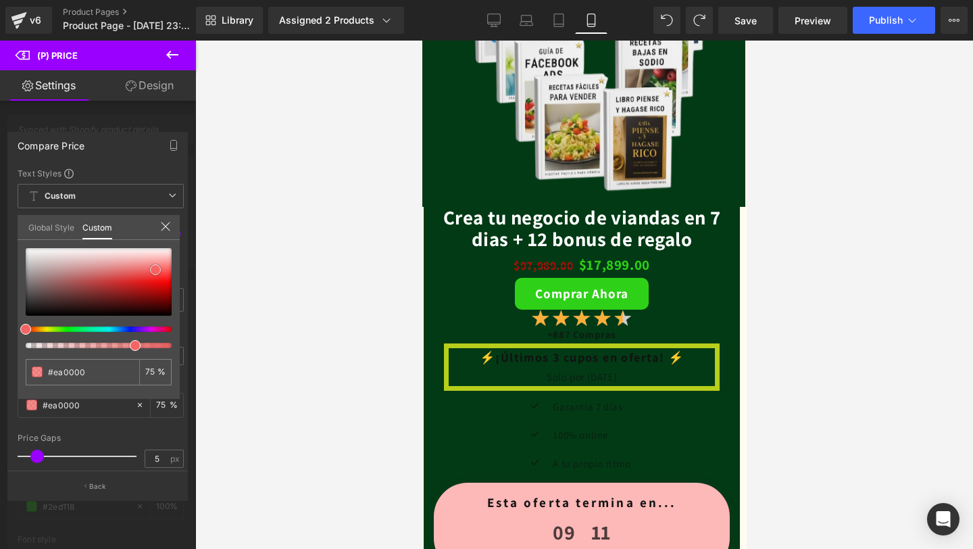
type input "#e50000"
type input "#e00000"
type input "#d60000"
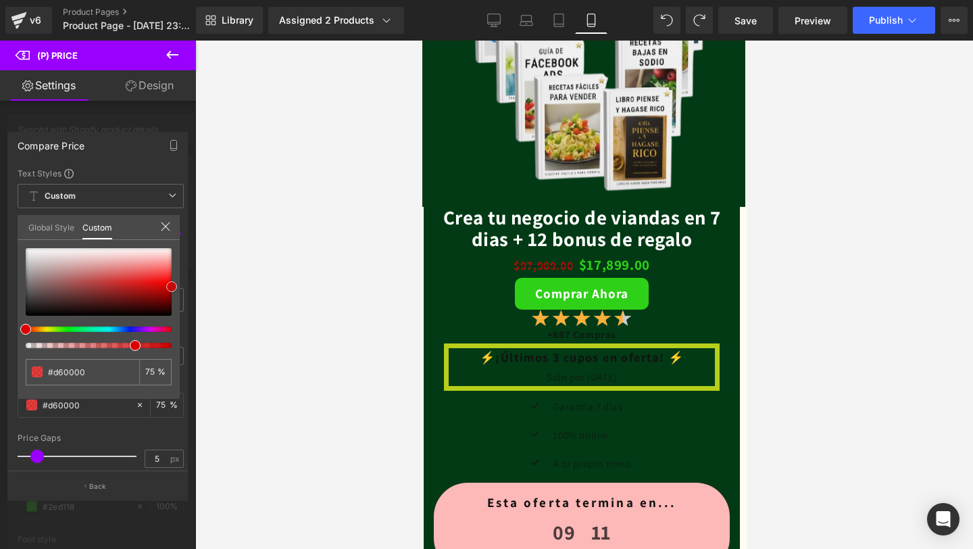
type input "#e00000"
type input "#e50000"
type input "#ea0000"
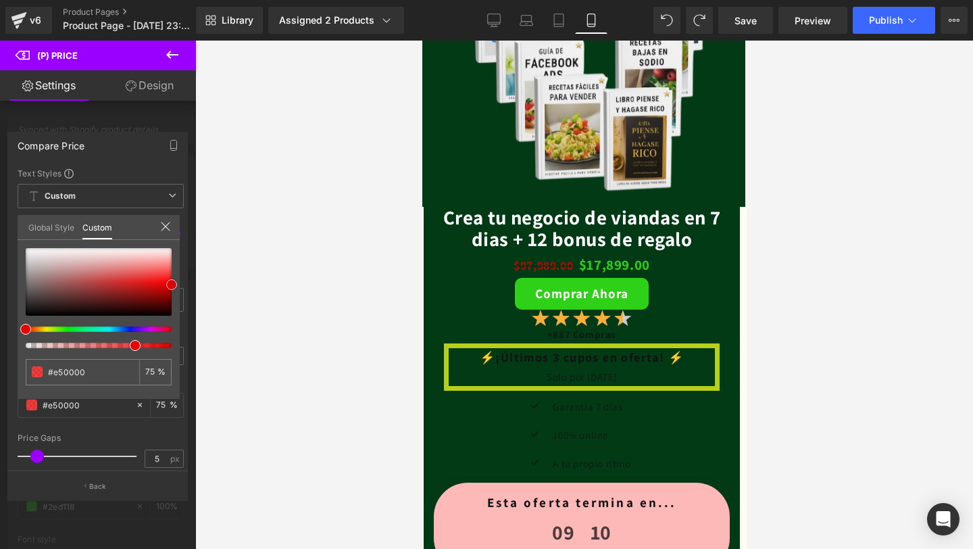
type input "#ea0000"
type input "#f40000"
type input "#ff0a0a"
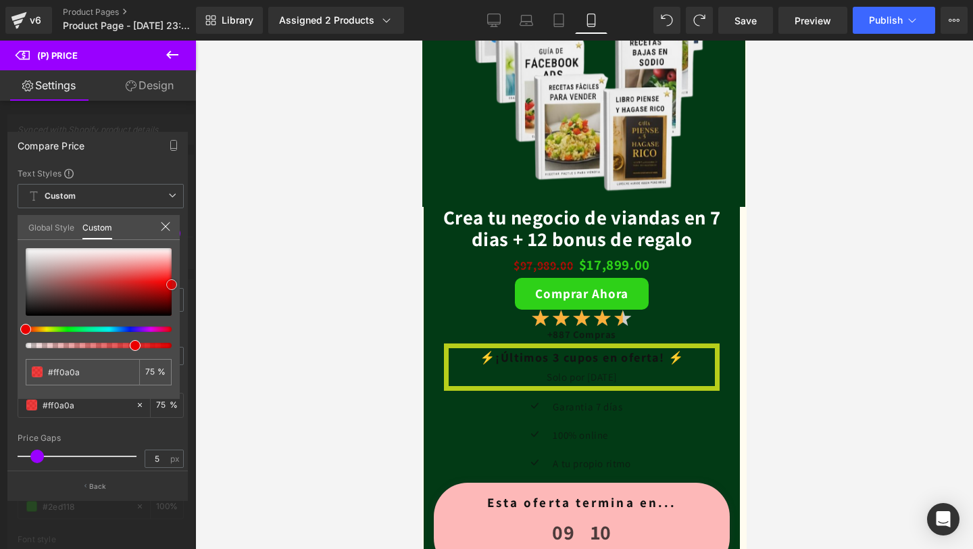
type input "#fe2323"
type input "#fe3939"
type input "#fe4242"
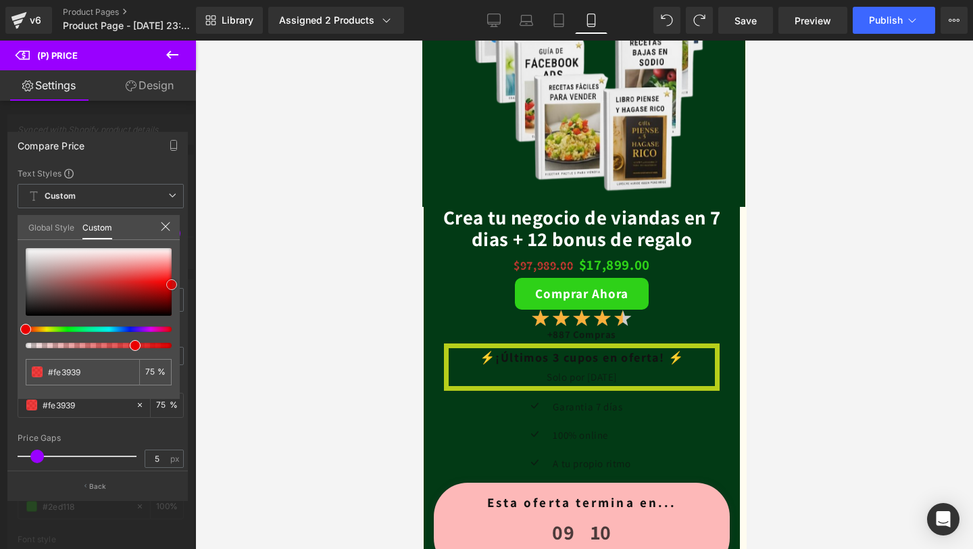
type input "#fe4242"
type input "#fe4c4c"
type input "#fe5252"
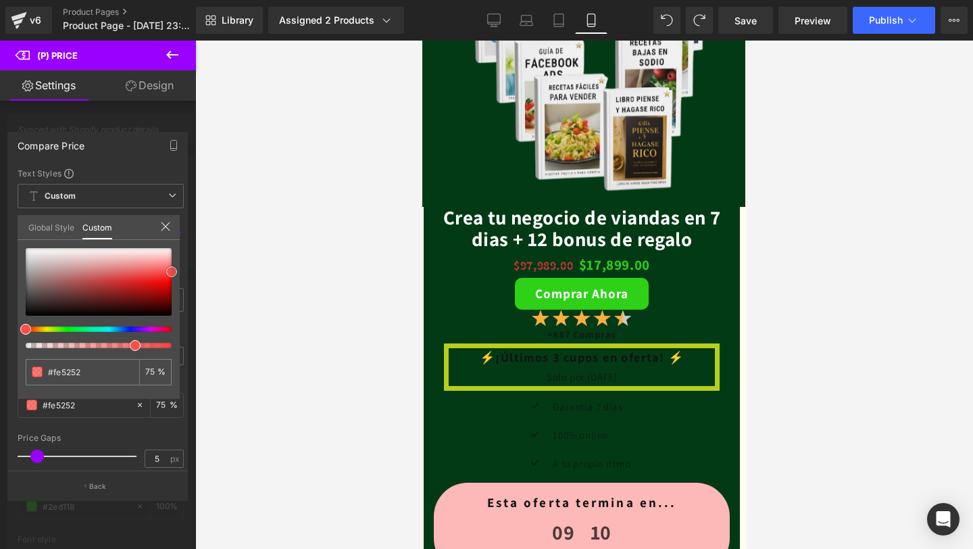
type input "#fe5656"
type input "#ff6060"
type input "#ff6566"
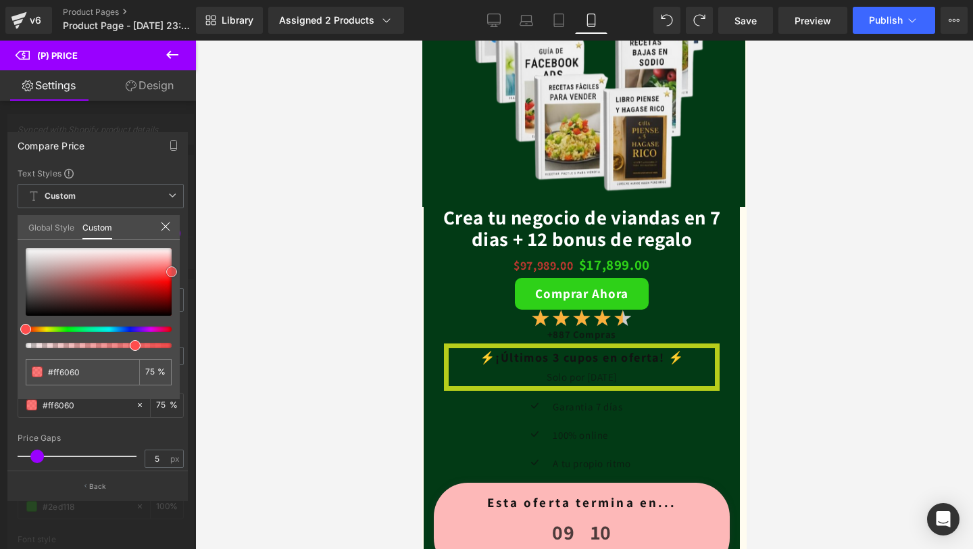
type input "#ff6566"
type input "#ff6b6b"
type input "#ff7070"
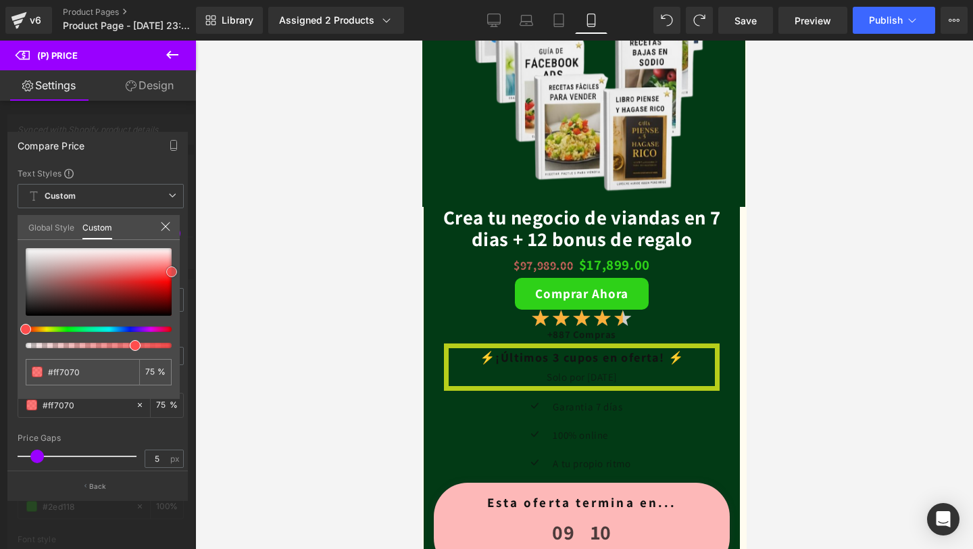
type input "#ff7575"
type input "#ff7f7f"
type input "#ff8484"
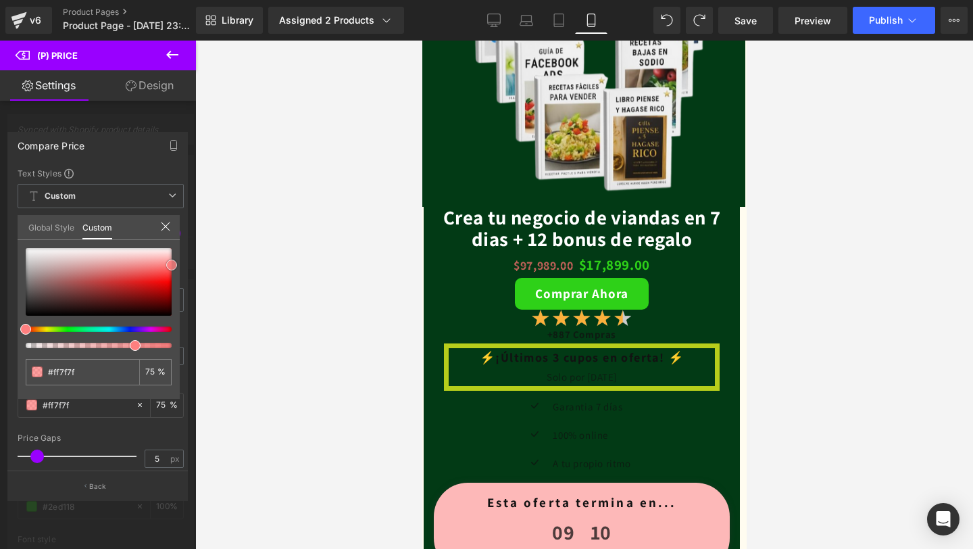
type input "#ff8484"
type input "#ff8e8e"
type input "#ff9999"
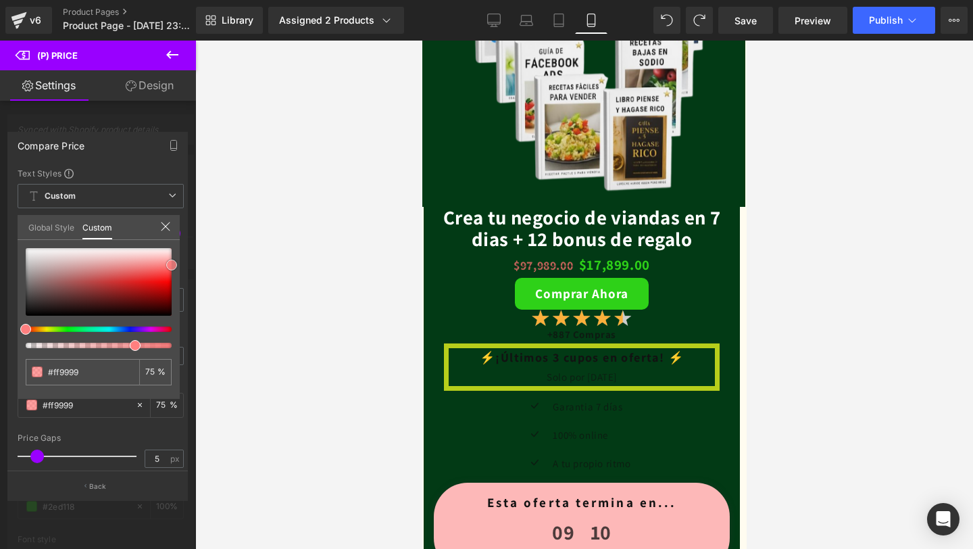
type input "#fea4a4"
type input "#ffa8a8"
type input "#fea3a3"
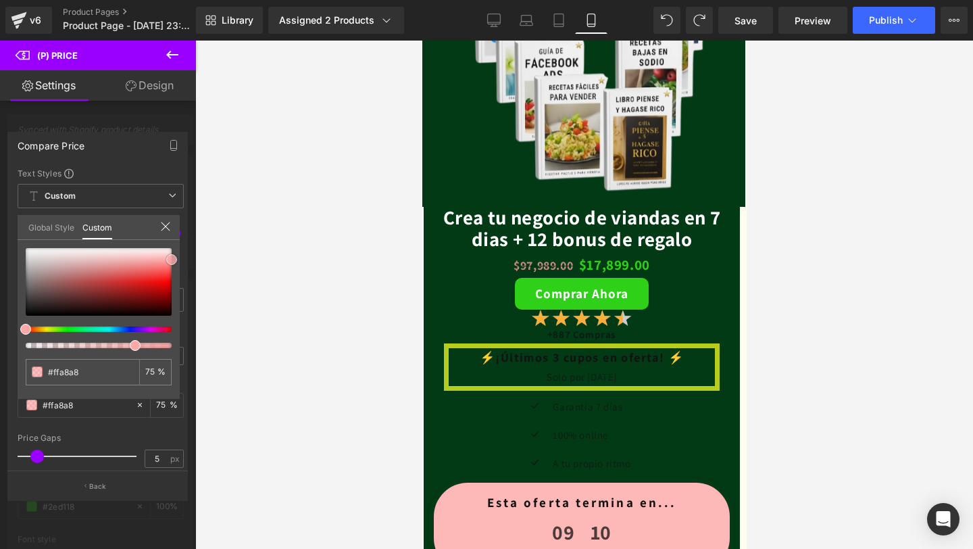
type input "#fea3a3"
type input "#fe9f9f"
type input "#ff9393"
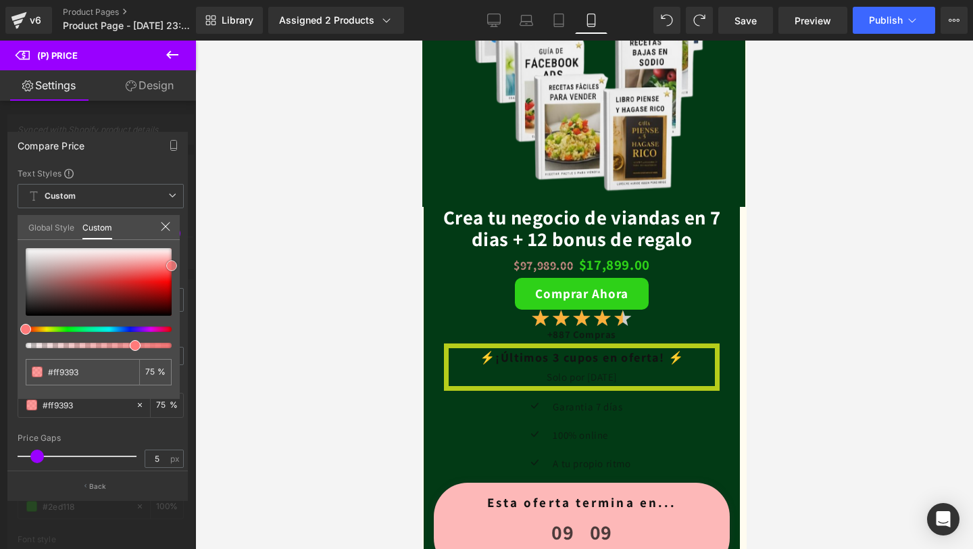
type input "#ff7a7a"
type input "#ff6566"
type input "#ff5b5b"
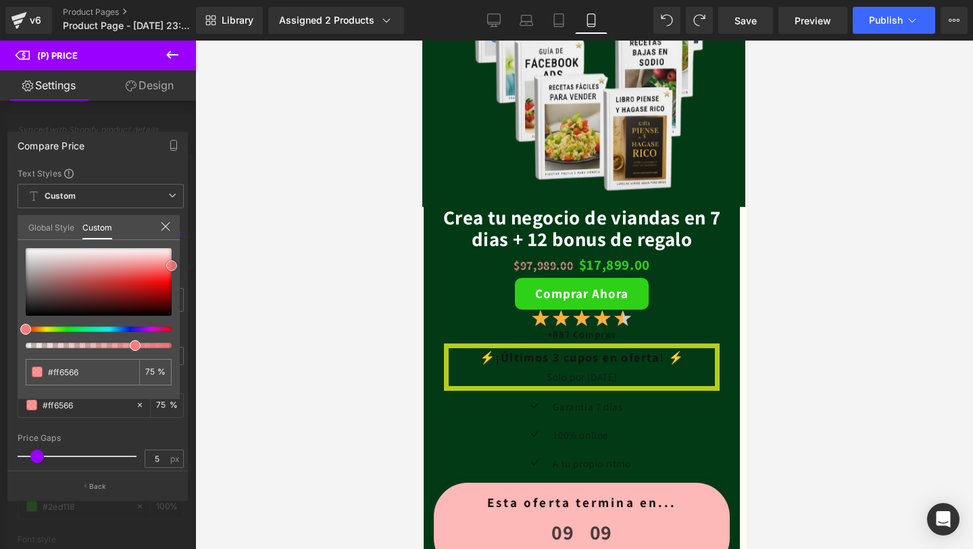
type input "#ff5b5b"
type input "#fe5656"
type input "#fe4343"
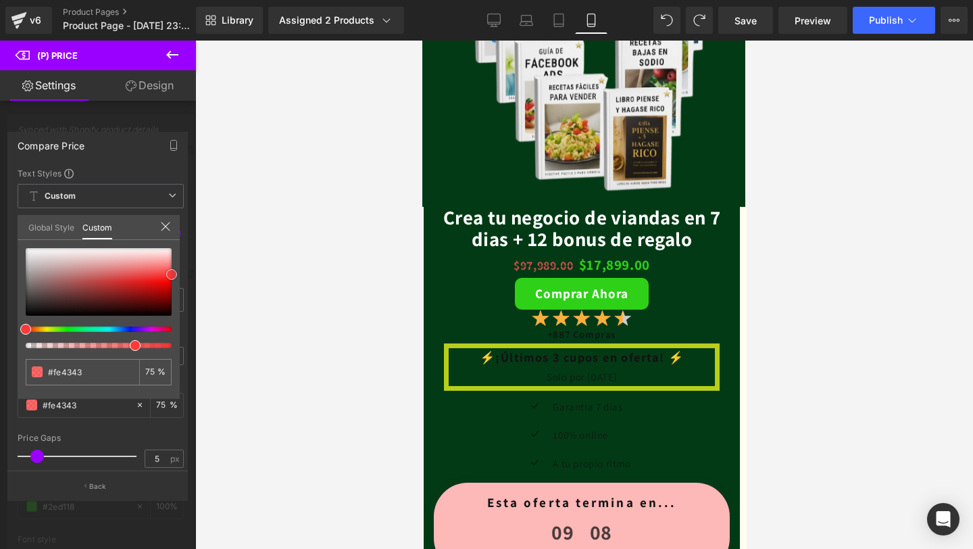
type input "#fd3434"
type input "#fd2929"
type input "#fd2424"
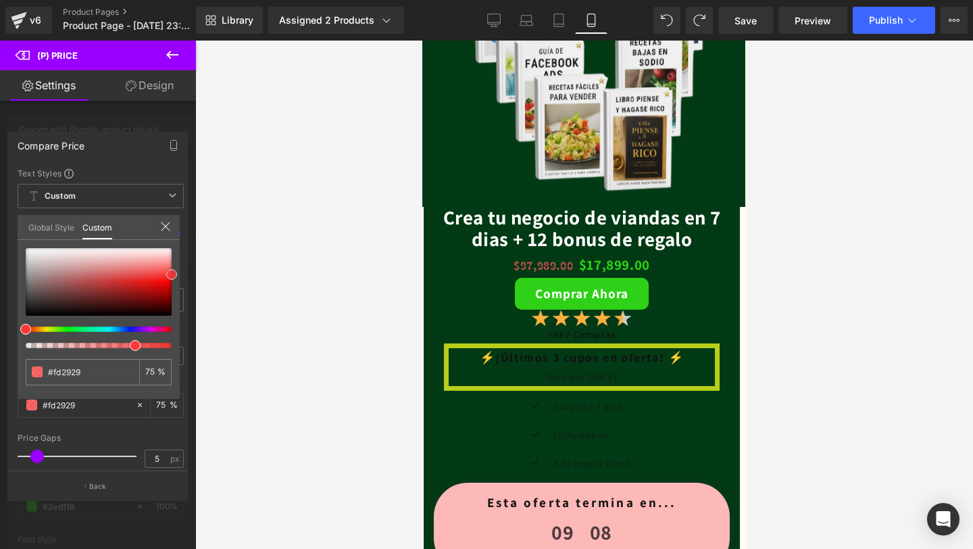
type input "#fd2424"
type input "#fd2929"
type input "#ff2828"
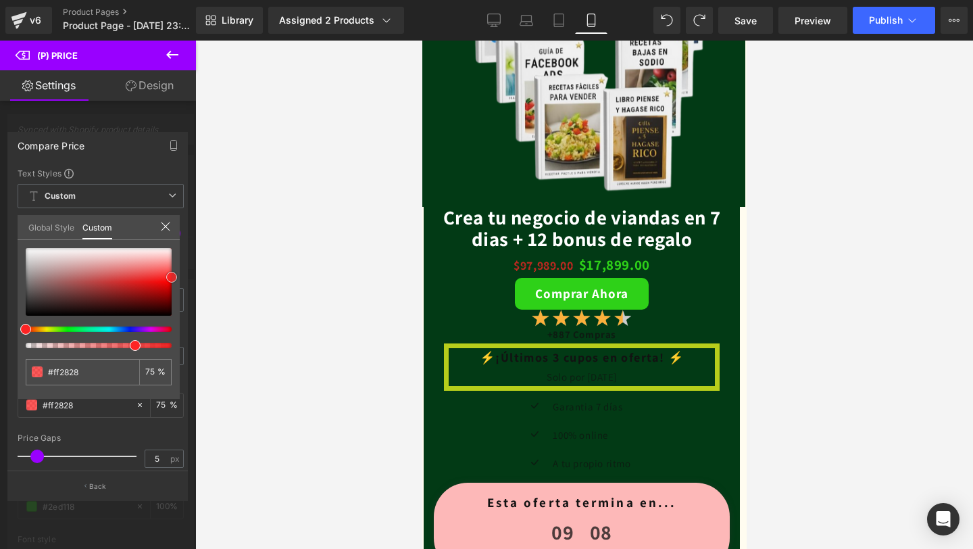
type input "#fd3434"
type input "#fc4040"
type input "#f74949"
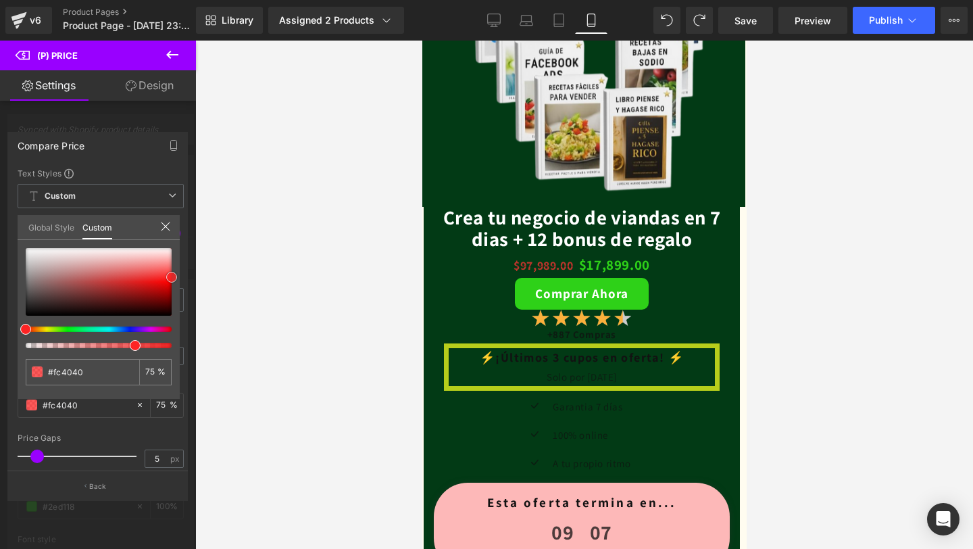
type input "#f74949"
type input "#f14f4f"
type input "#ef5151"
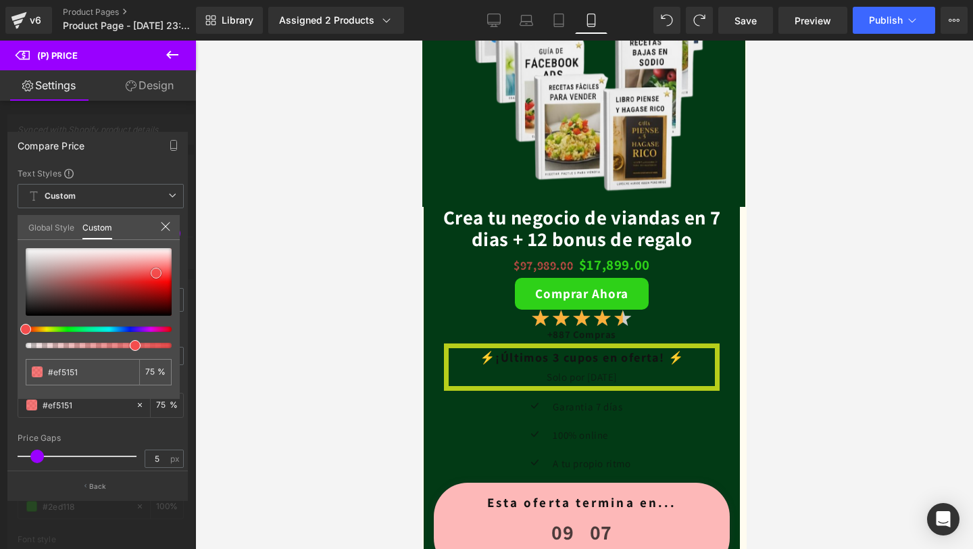
type input "#ee5252"
type input "#f05656"
type input "#f05a5a"
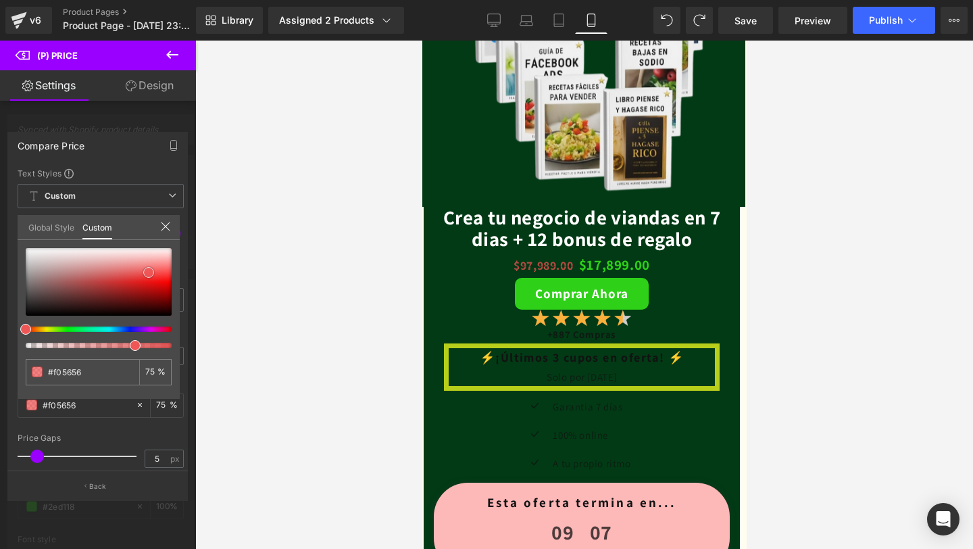
type input "#f05a5a"
type input "#ef5b5b"
type input "#f05a5a"
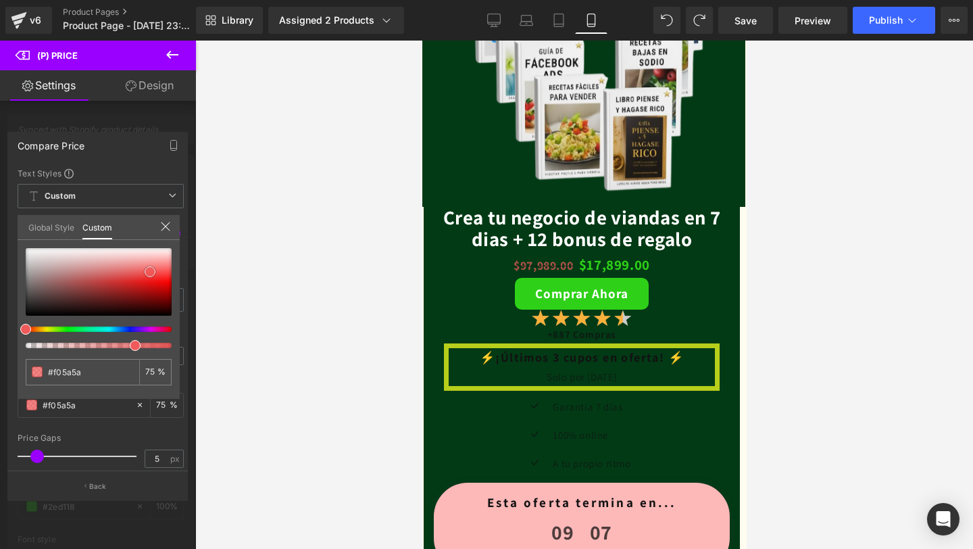
type input "#f05656"
type input "#f15555"
type input "#ef5151"
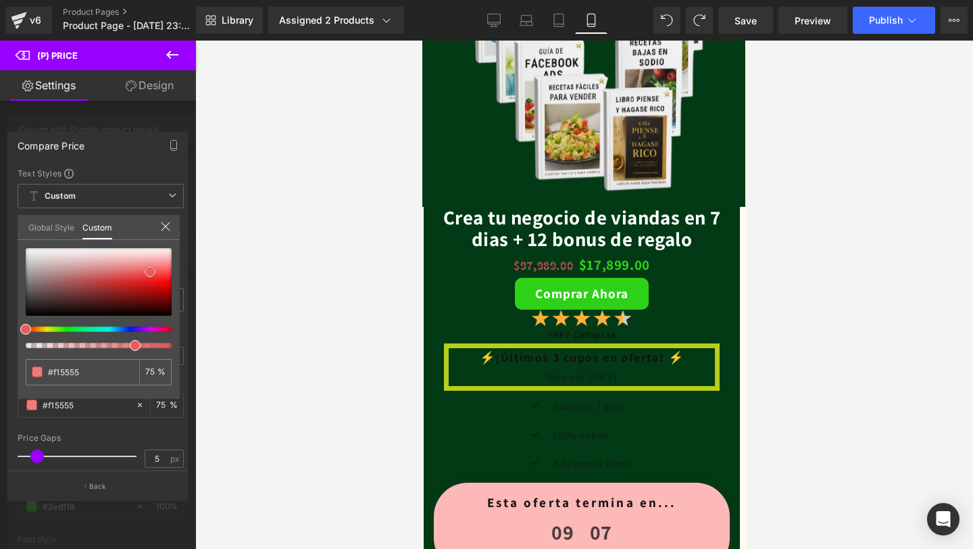
type input "#ef5151"
type input "#f04b4b"
type input "#f04747"
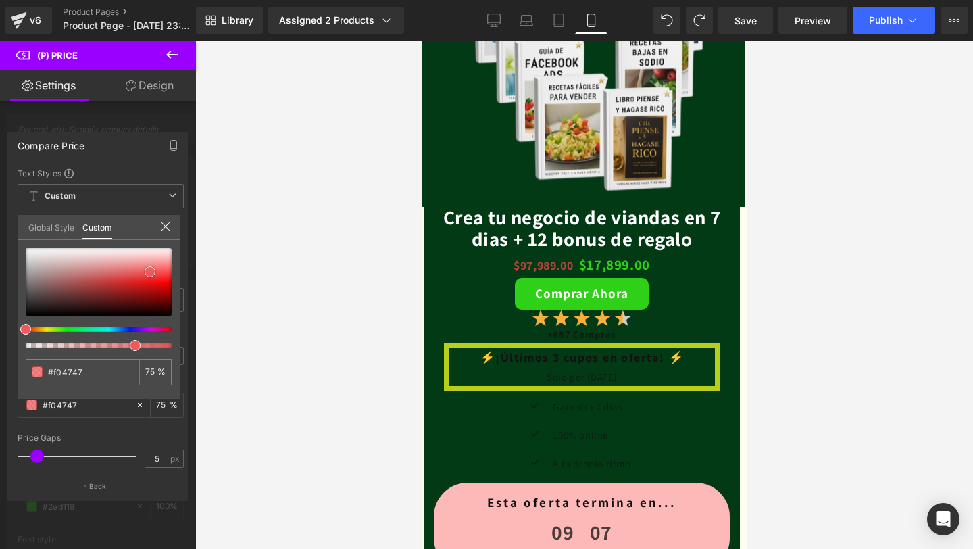
type input "#ef4242"
type input "#f13b3b"
type input "#f13636"
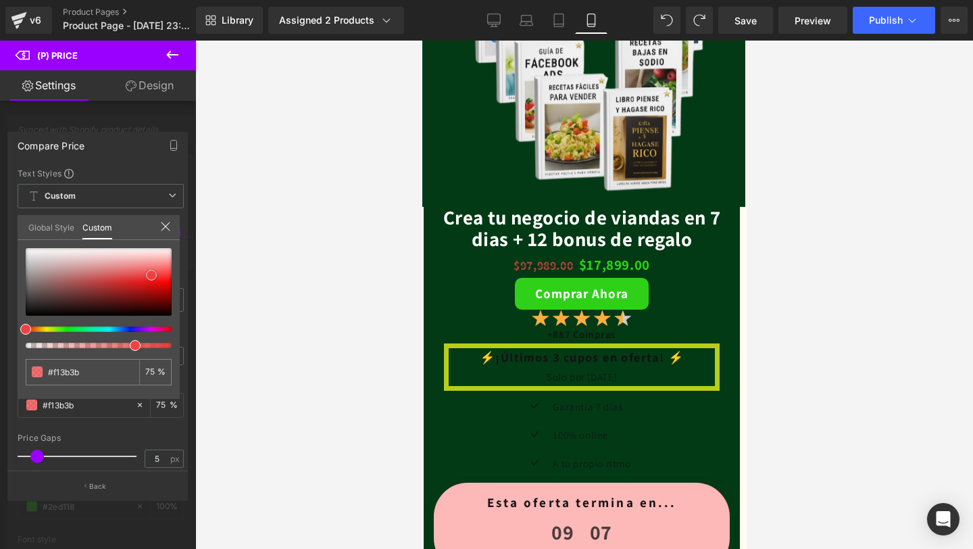
type input "#f13636"
type input "#f23535"
type input "#f03131"
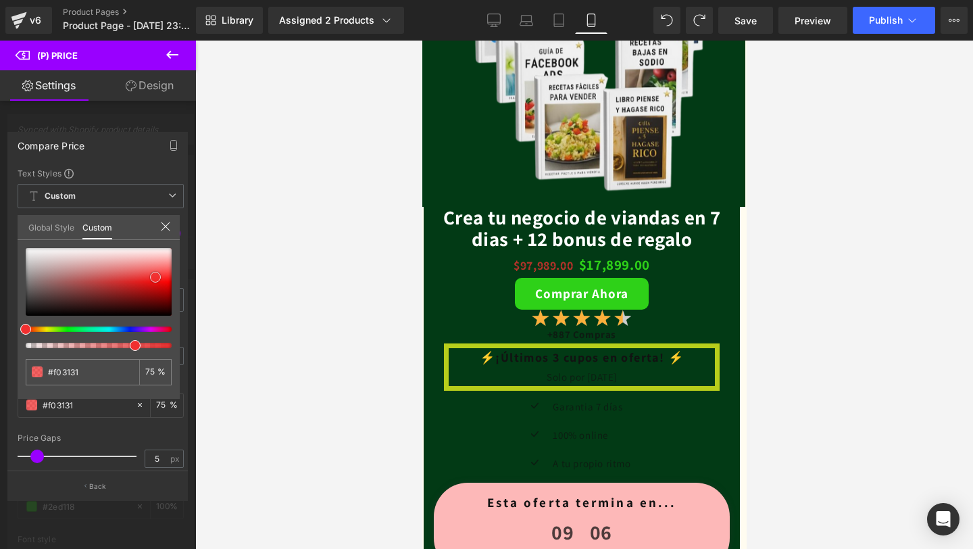
type input "#f13030"
type input "#f42e2e"
type input "#f62727"
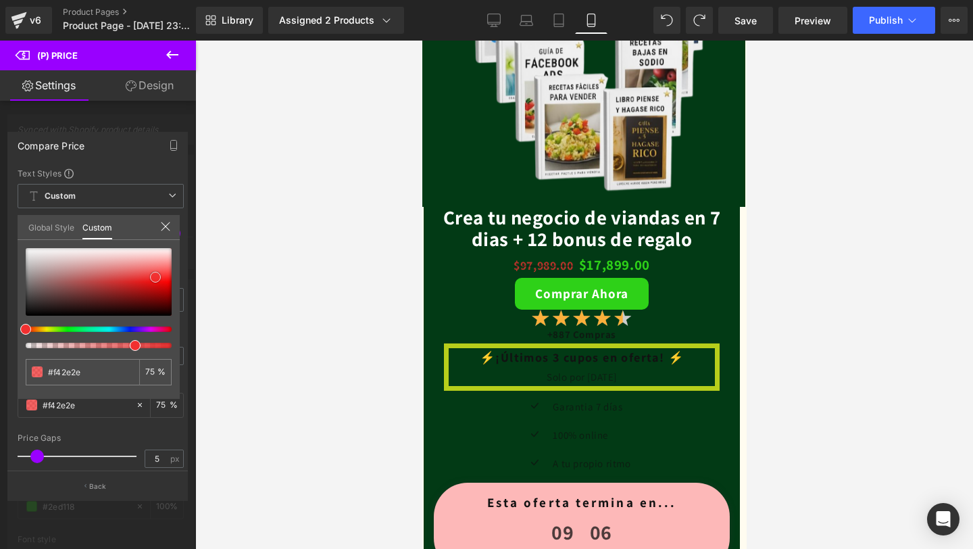
type input "#f62727"
type input "#f72626"
type input "#f62121"
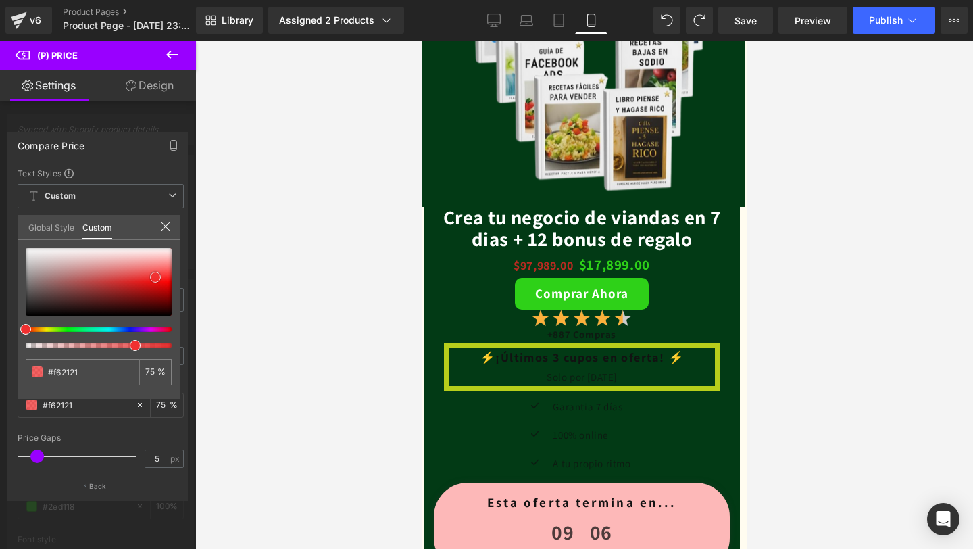
type input "#f82020"
type input "#f91f1f"
type input "#fa1e1e"
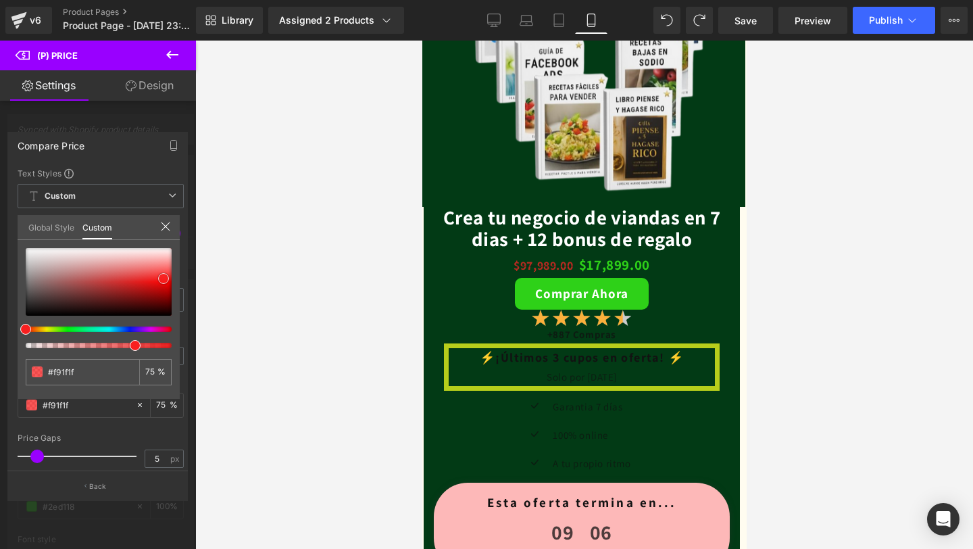
type input "#fa1e1e"
type input "#fb1717"
type input "#fb1212"
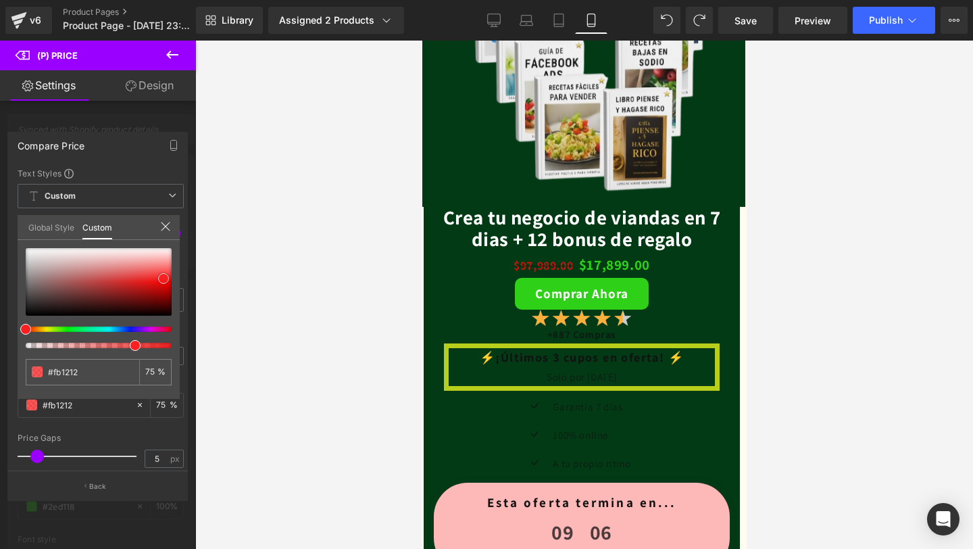
type input "#fc0c0c"
type input "#ff0a0a"
type input "#ff0505"
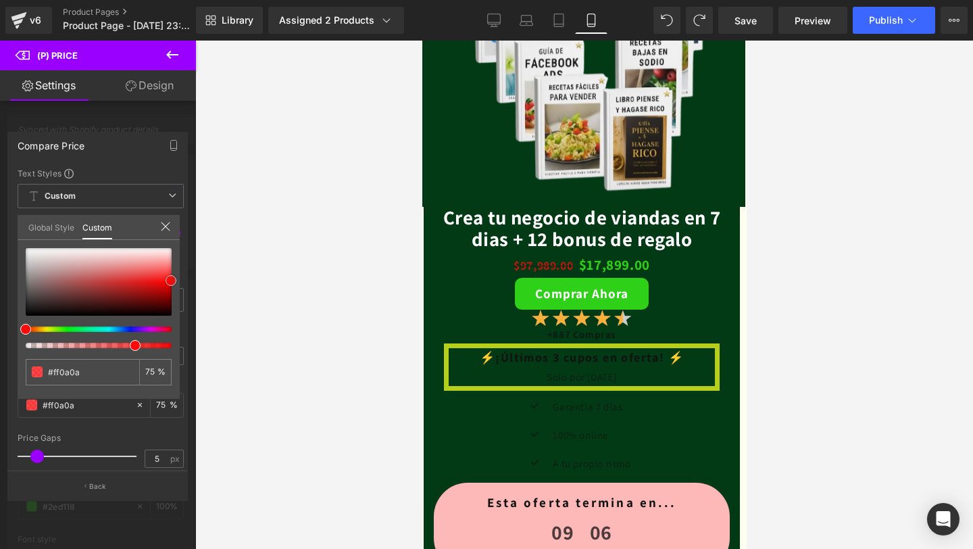
type input "#ff0505"
type input "#ff0a0a"
type input "#ff0f0f"
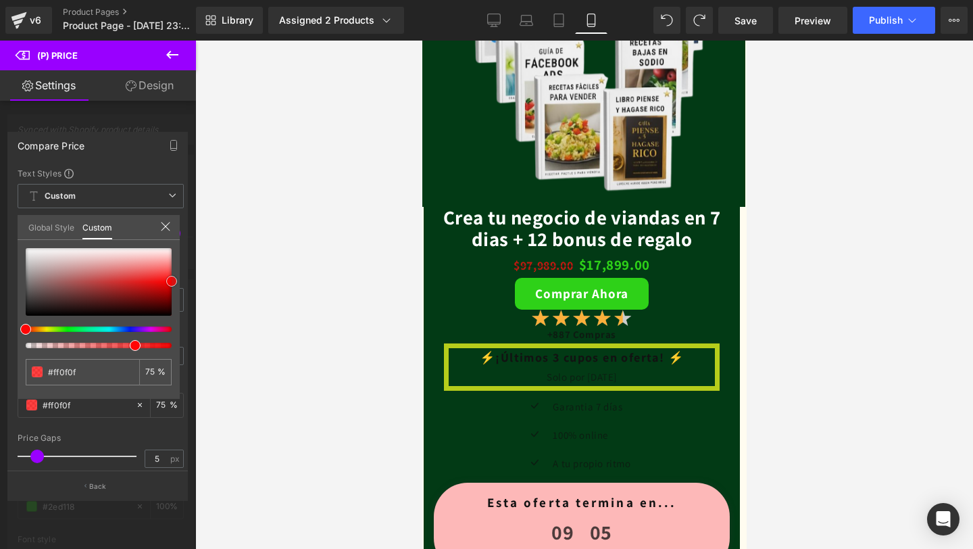
type input "#ff1414"
type input "#ff1919"
type input "#fe2323"
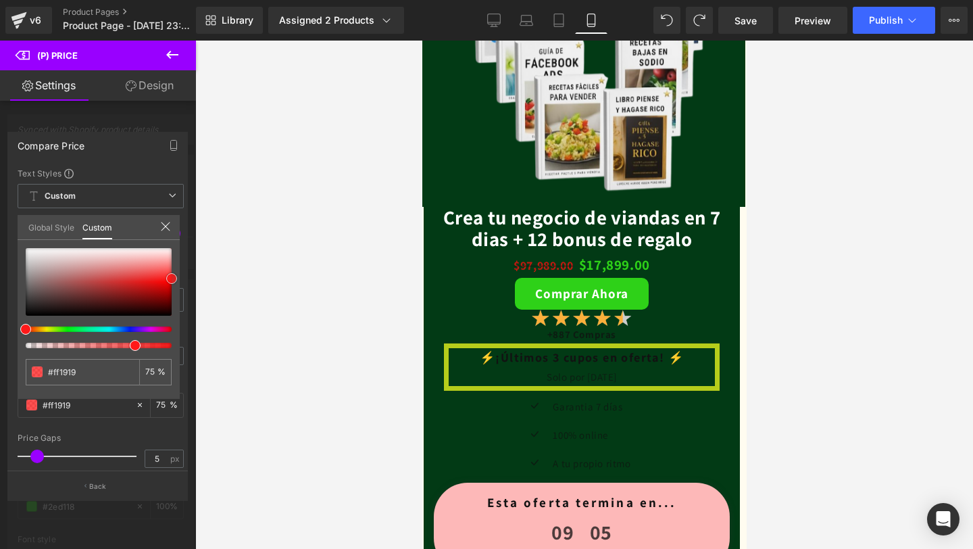
type input "#fe2323"
type input "#fd2424"
type input "#ff2828"
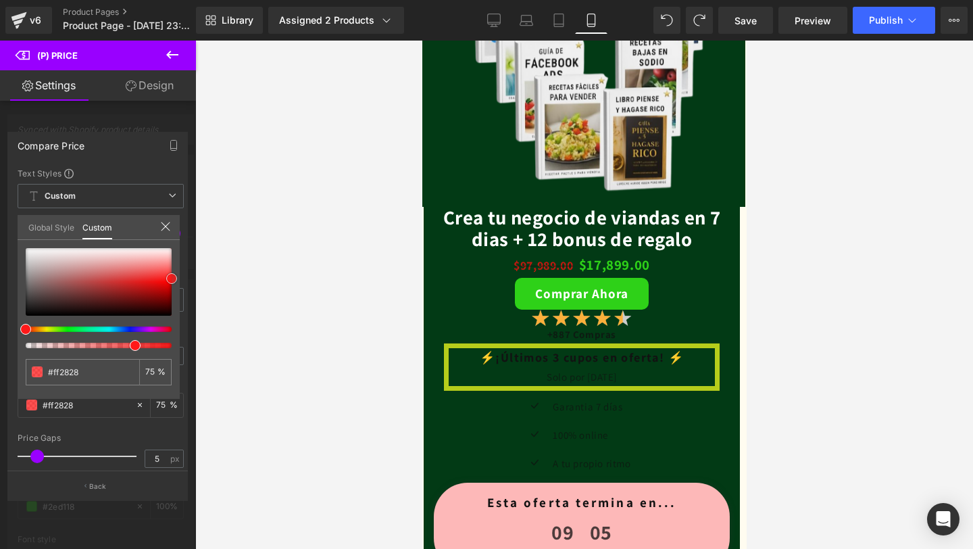
type input "#fe2d2d"
type input "#fd3434"
type input "#ff3233"
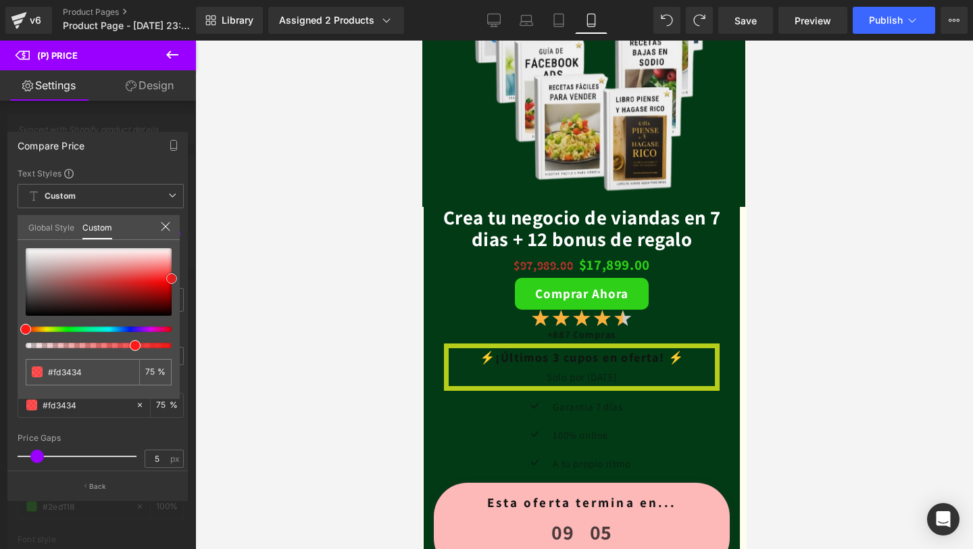
type input "#ff3233"
type input "#fe3939"
type input "#fe3e3e"
drag, startPoint x: 26, startPoint y: 251, endPoint x: 191, endPoint y: 282, distance: 167.2
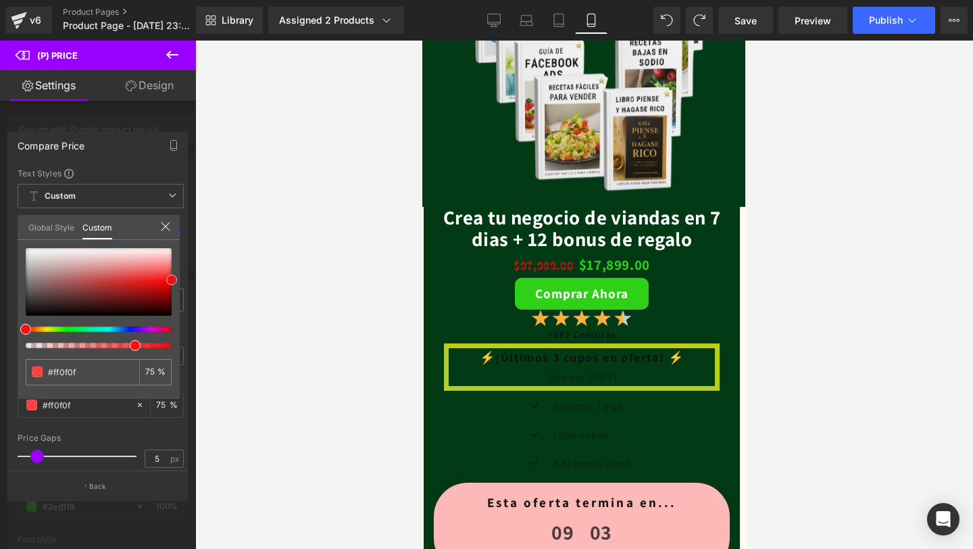
click at [191, 282] on div "Compare Price Text Styles Custom Custom Setup Global Style Custom Setup Global …" at bounding box center [98, 311] width 196 height 378
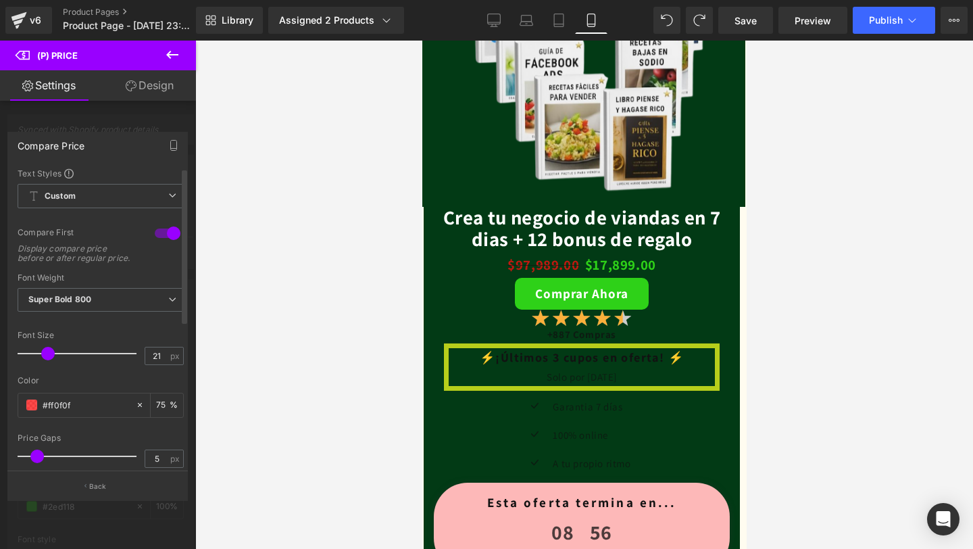
click at [45, 360] on span at bounding box center [48, 354] width 14 height 14
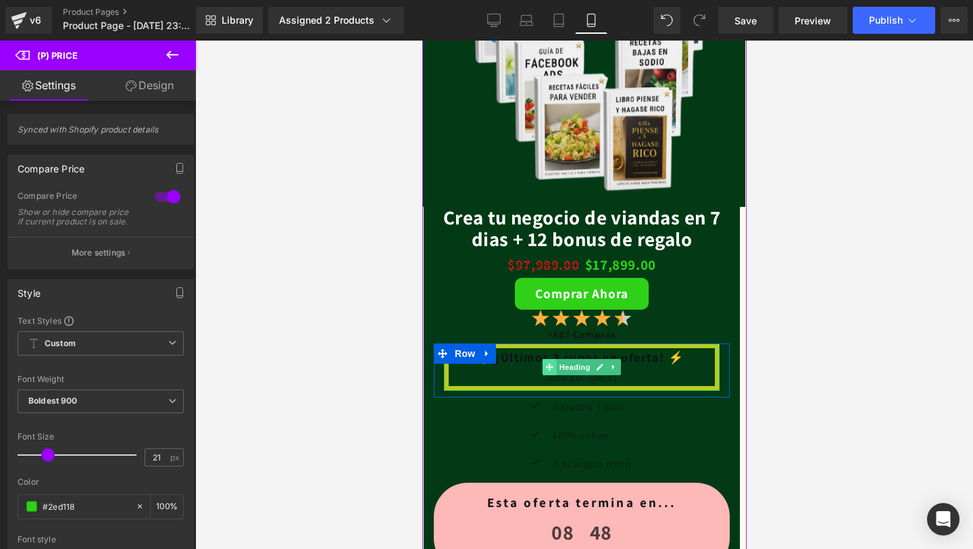
click at [548, 359] on span at bounding box center [549, 367] width 14 height 16
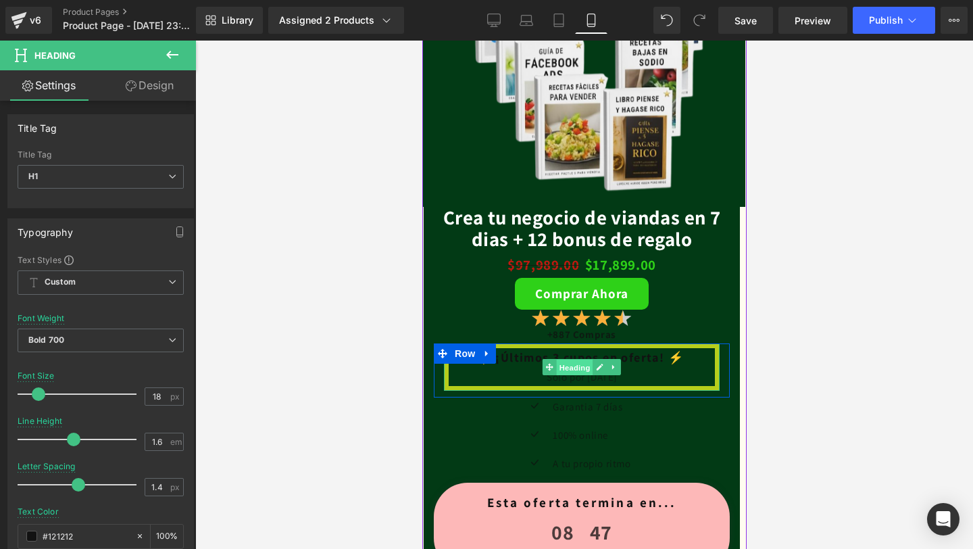
click at [578, 371] on span "Heading" at bounding box center [574, 367] width 36 height 16
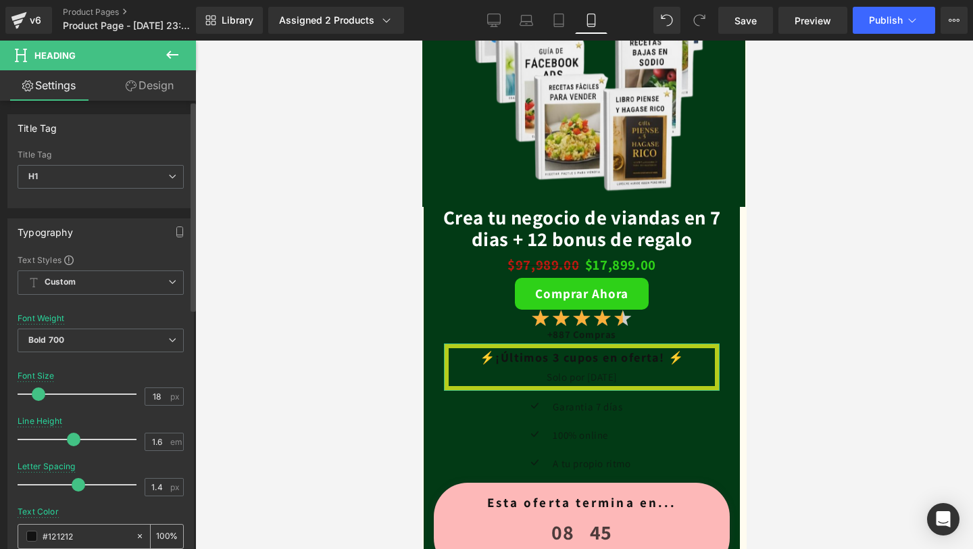
click at [30, 535] on span at bounding box center [31, 535] width 11 height 11
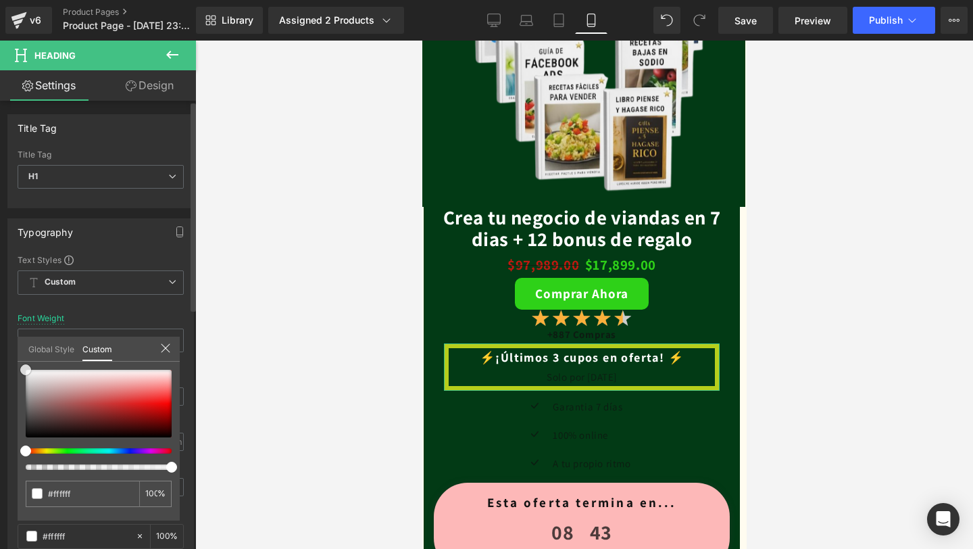
drag, startPoint x: 24, startPoint y: 435, endPoint x: 22, endPoint y: 368, distance: 67.6
click at [22, 368] on span at bounding box center [25, 369] width 11 height 11
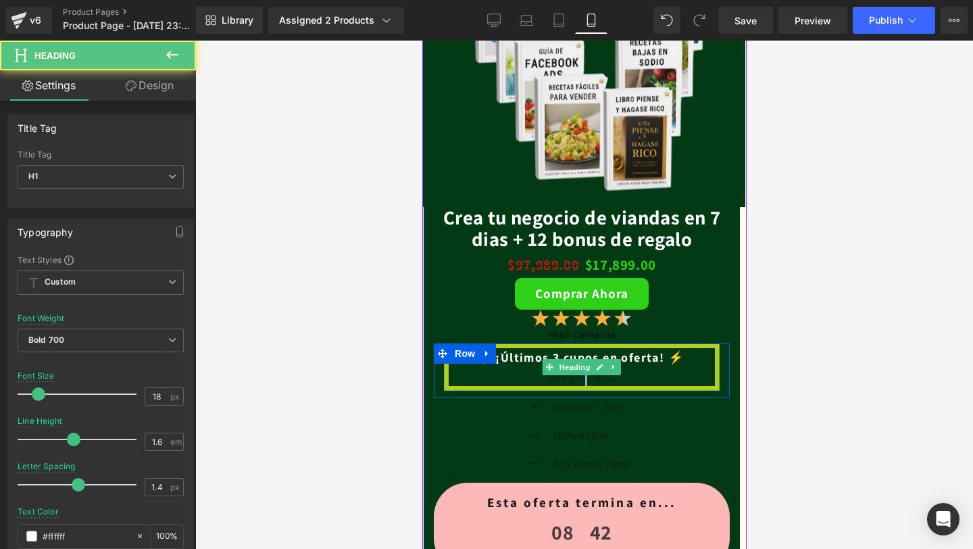
click at [589, 381] on div "Solo por [DATE]" at bounding box center [581, 377] width 266 height 18
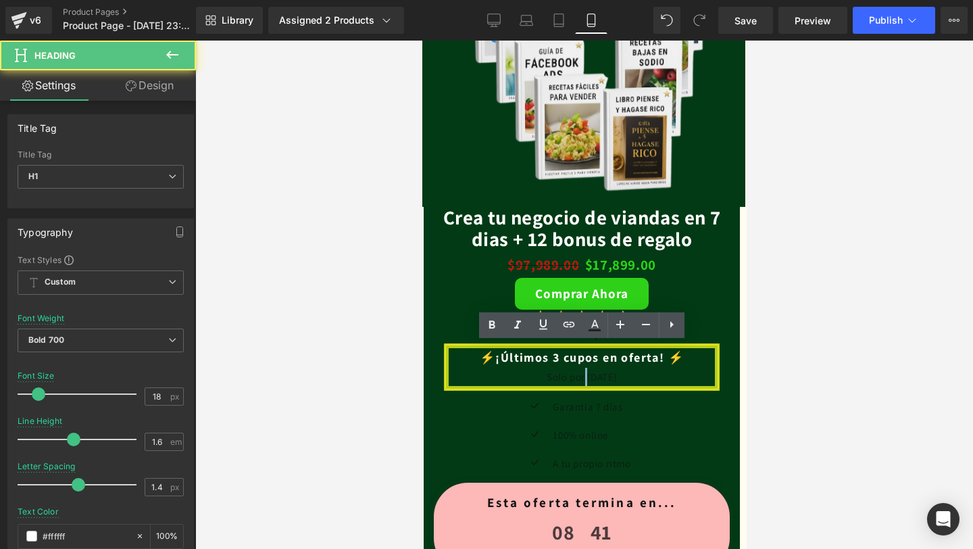
click at [589, 381] on div "Solo por [DATE]" at bounding box center [581, 377] width 266 height 18
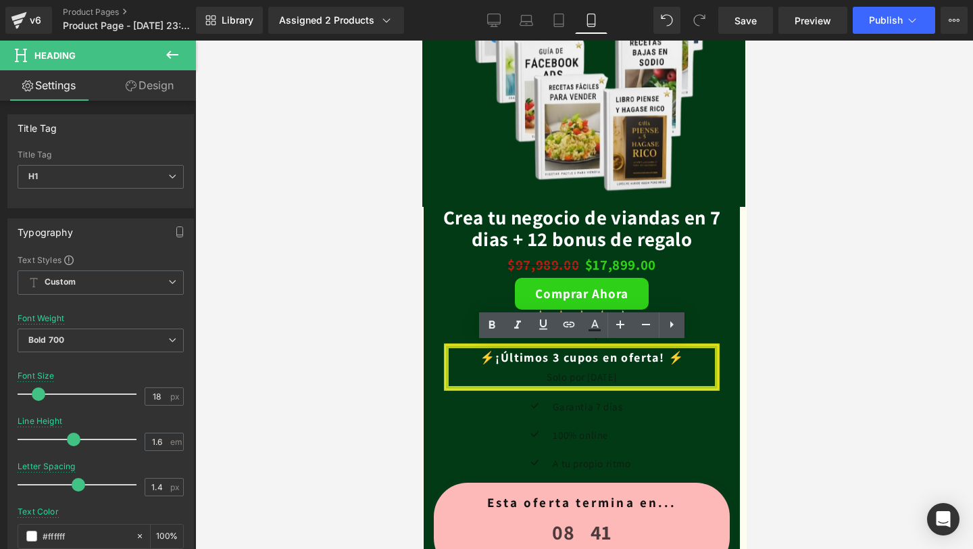
click at [570, 381] on div "Solo por [DATE]" at bounding box center [581, 377] width 266 height 18
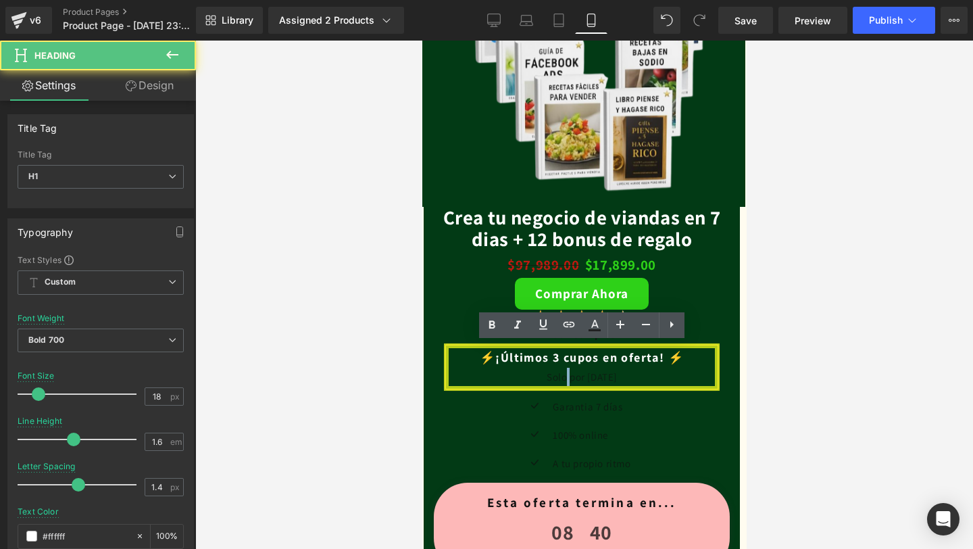
click at [570, 381] on div "Solo por [DATE]" at bounding box center [581, 377] width 266 height 18
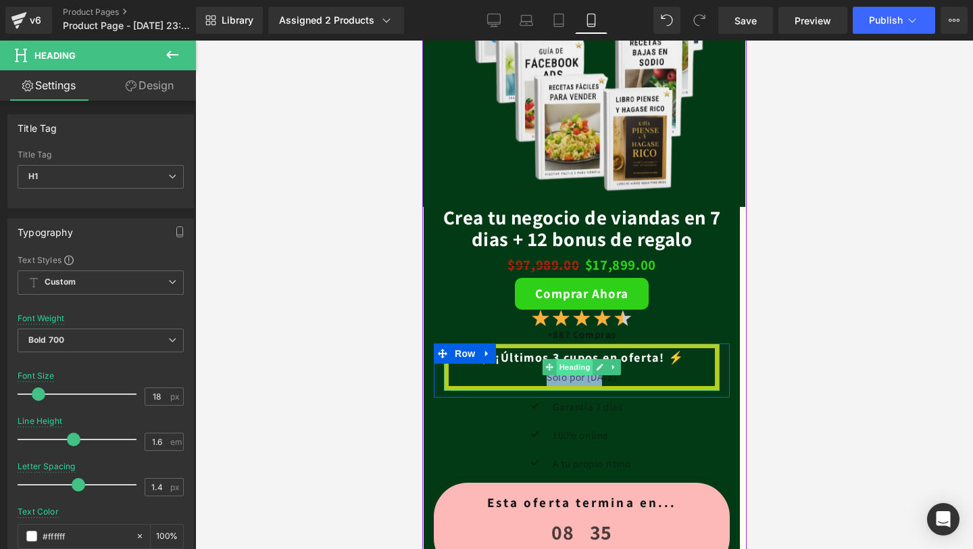
click at [574, 369] on span "Heading" at bounding box center [574, 367] width 36 height 16
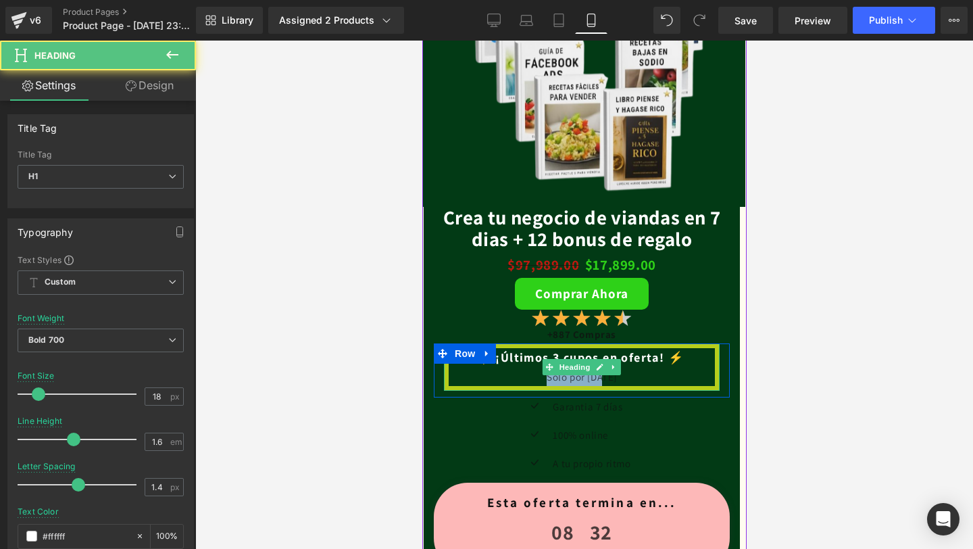
click at [586, 381] on div "Solo por [DATE]" at bounding box center [581, 377] width 266 height 18
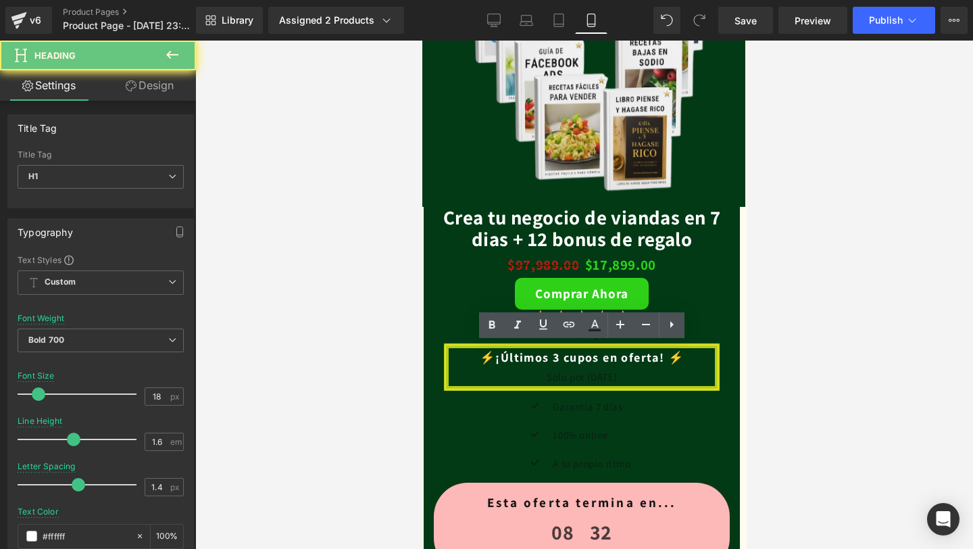
click at [656, 384] on div "Solo por [DATE]" at bounding box center [581, 377] width 266 height 18
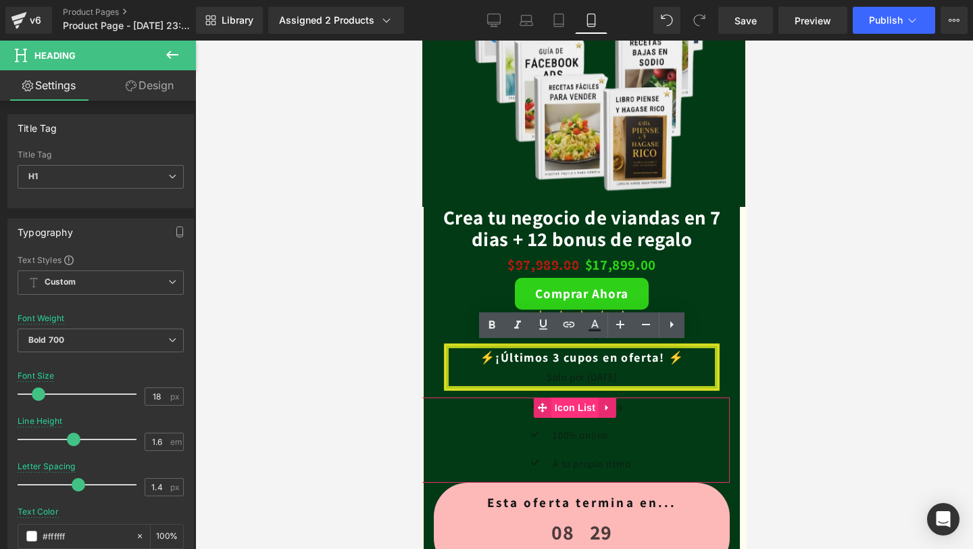
click at [580, 406] on span "Icon List" at bounding box center [574, 407] width 47 height 20
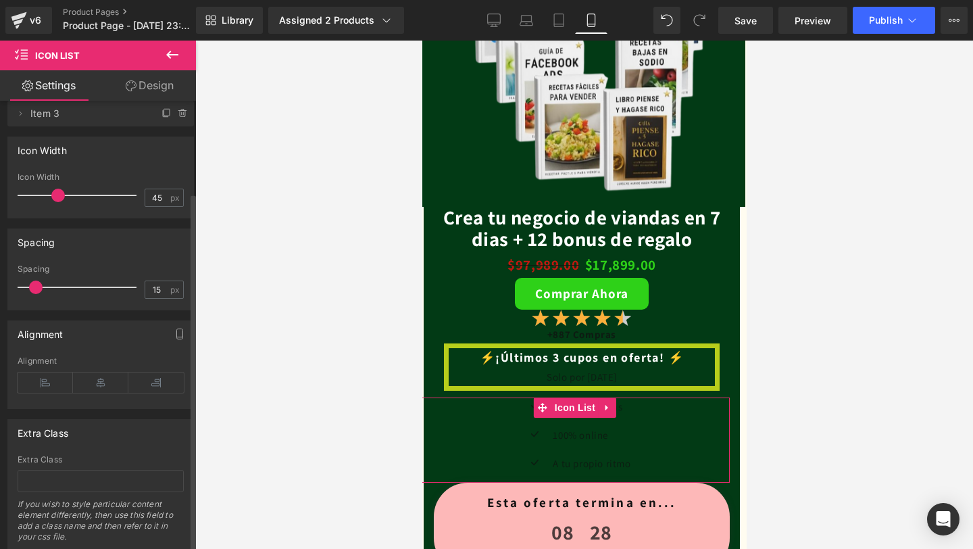
scroll to position [114, 0]
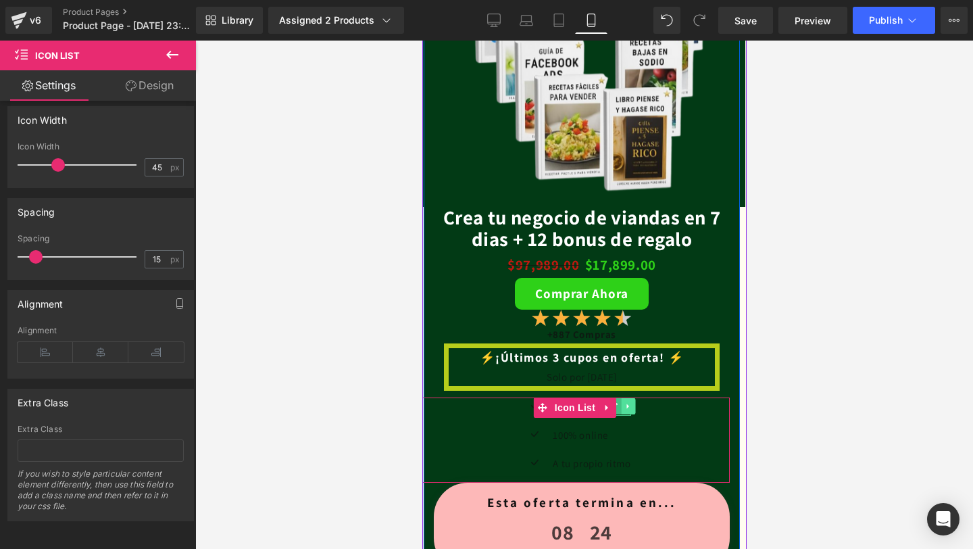
click at [620, 408] on link at bounding box center [627, 406] width 14 height 16
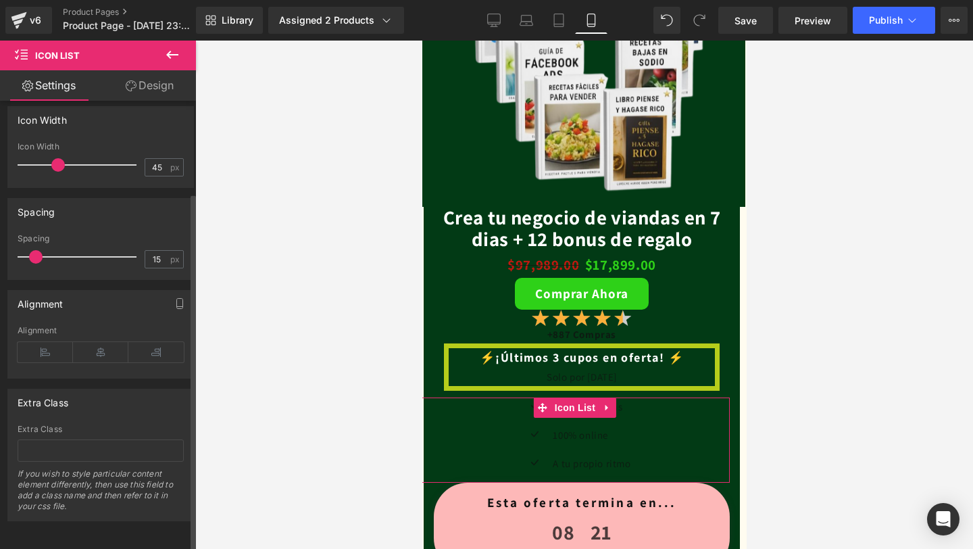
scroll to position [0, 0]
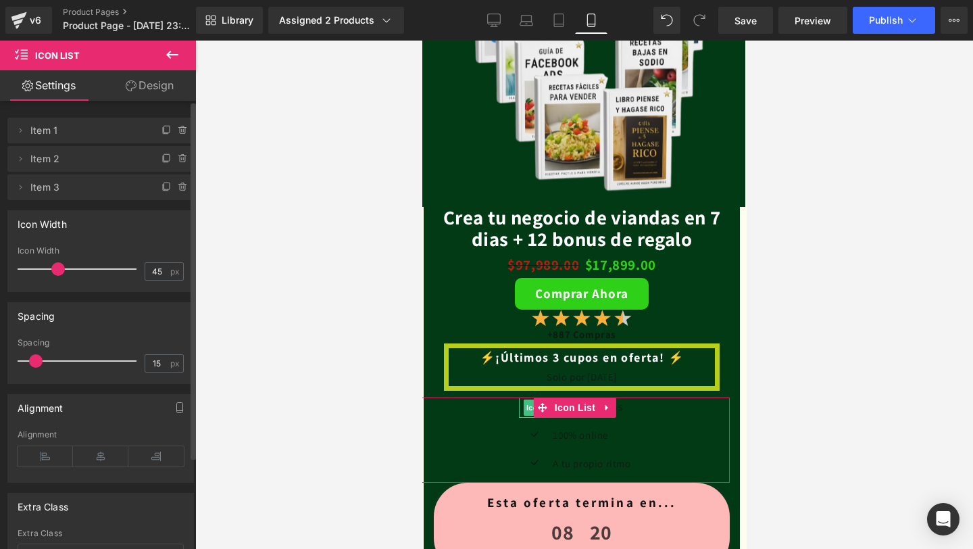
click at [93, 129] on span "Item 1" at bounding box center [87, 131] width 114 height 26
click at [21, 128] on icon at bounding box center [20, 130] width 11 height 11
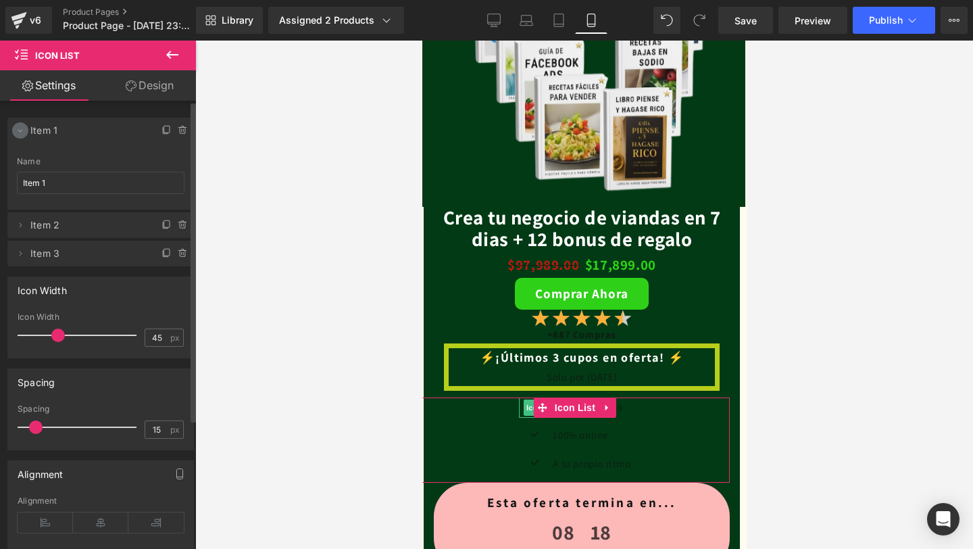
click at [21, 128] on icon at bounding box center [20, 130] width 11 height 11
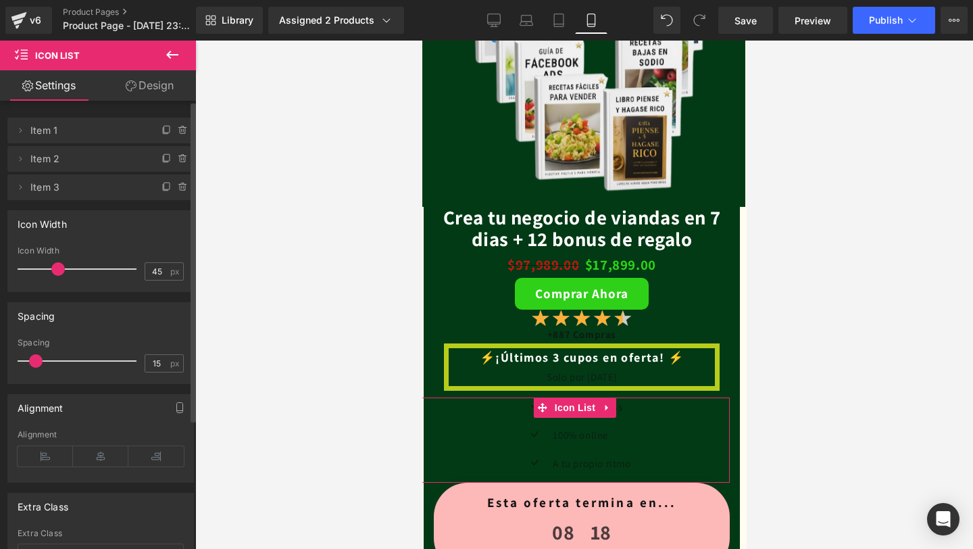
scroll to position [114, 0]
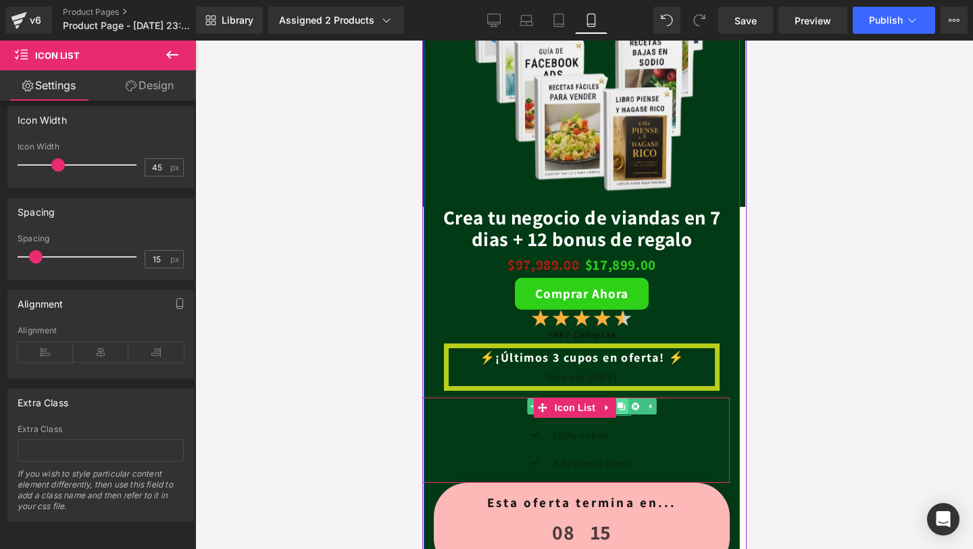
click at [622, 407] on link at bounding box center [620, 406] width 14 height 16
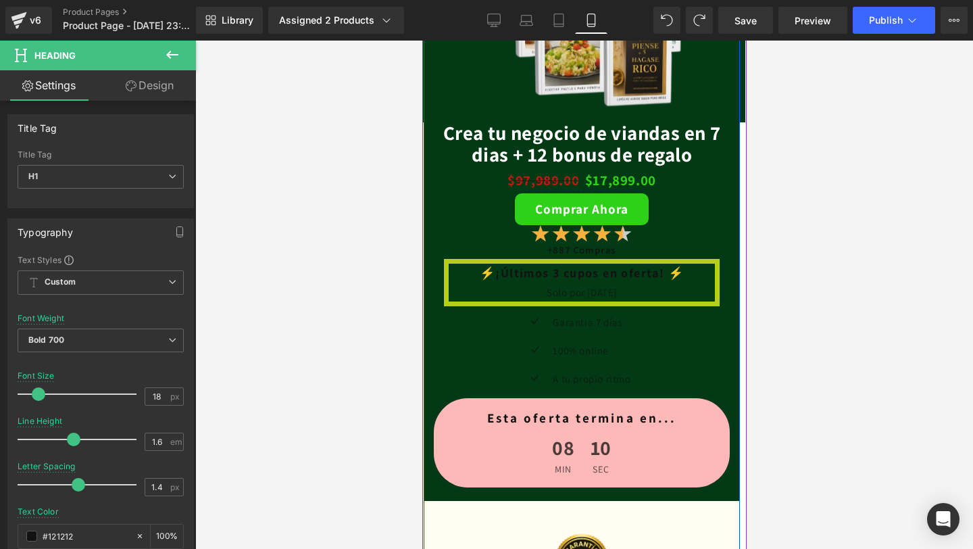
scroll to position [2475, 0]
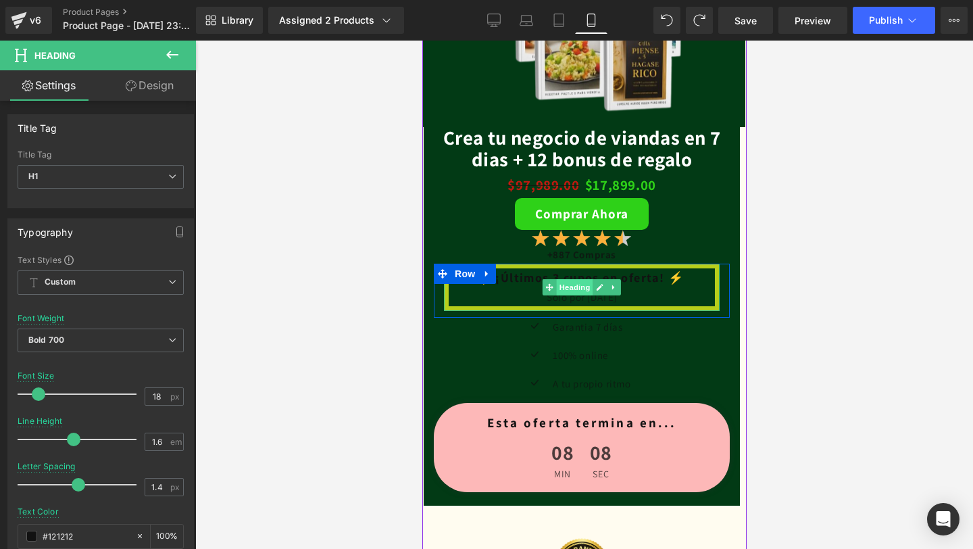
click at [570, 284] on span "Heading" at bounding box center [574, 287] width 36 height 16
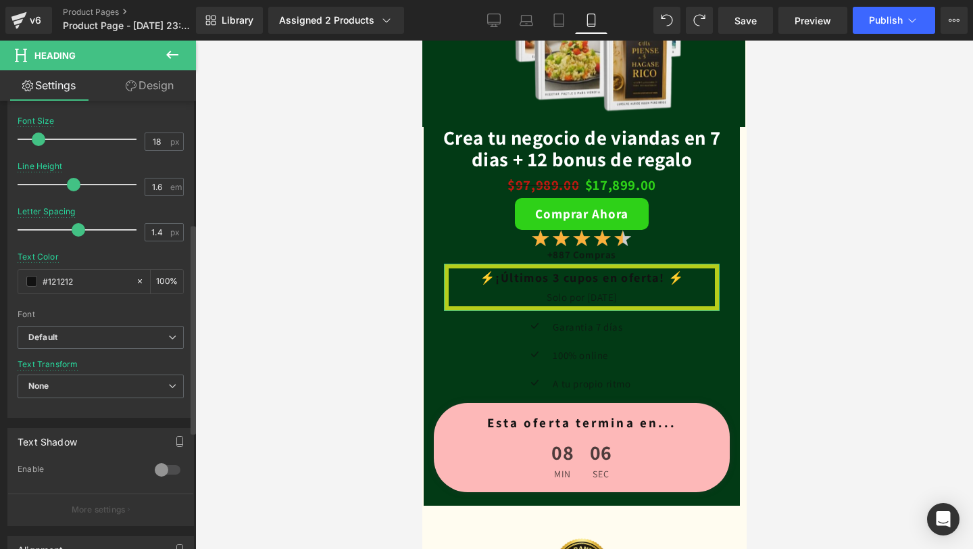
scroll to position [262, 0]
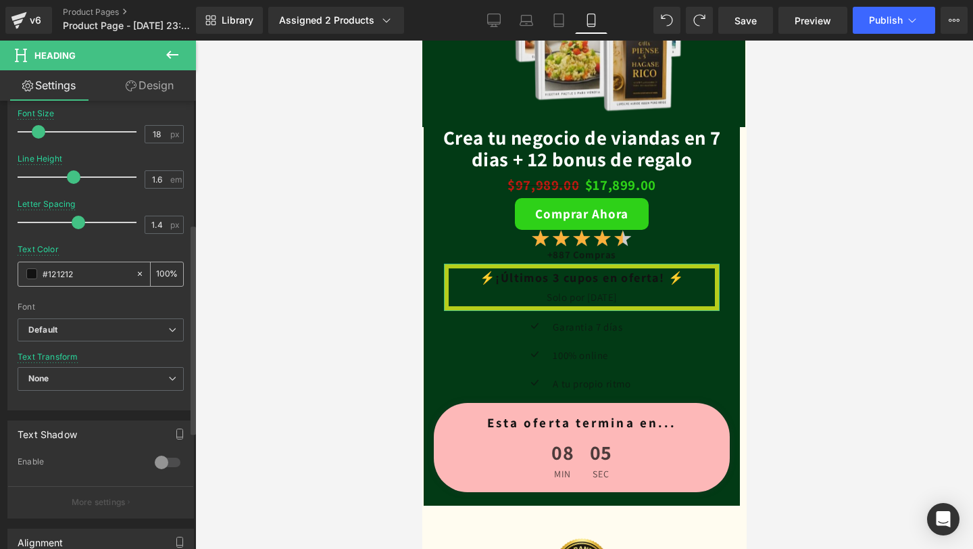
click at [33, 279] on div "#121212" at bounding box center [76, 274] width 117 height 24
click at [32, 274] on span at bounding box center [31, 273] width 11 height 11
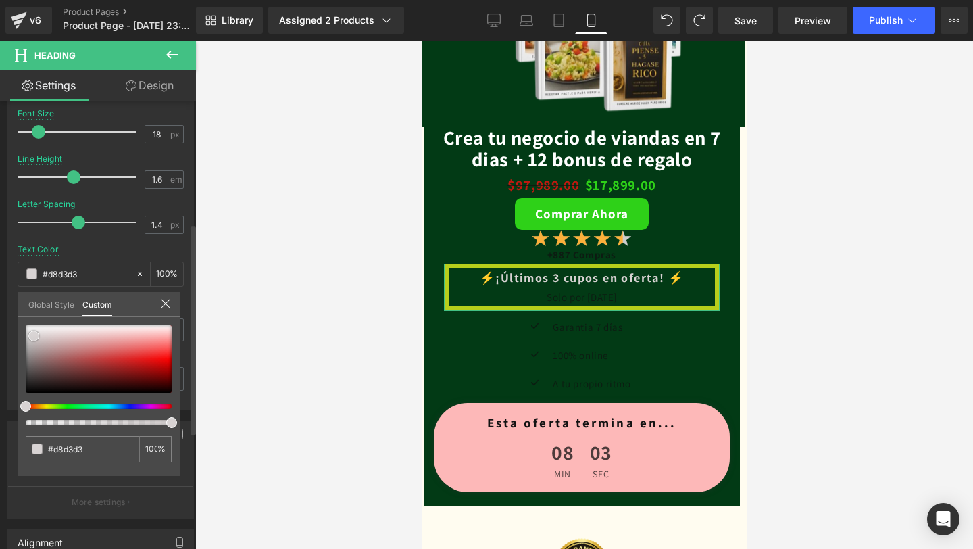
click at [34, 336] on div at bounding box center [99, 359] width 146 height 68
drag, startPoint x: 34, startPoint y: 336, endPoint x: 12, endPoint y: 326, distance: 23.6
click at [12, 326] on div "Typography Text Styles Custom Custom Setup Global Style Custom Setup Global Sty…" at bounding box center [101, 178] width 202 height 464
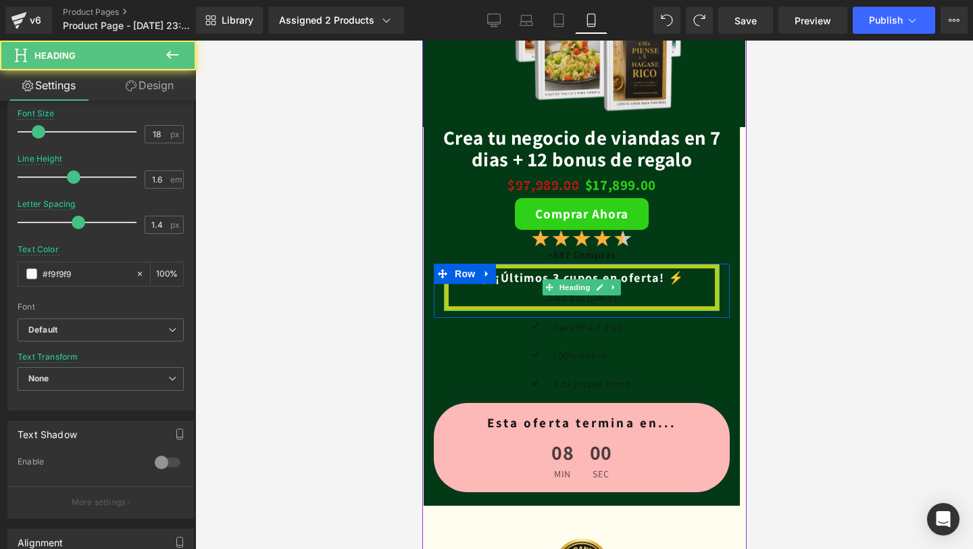
click at [553, 298] on div "Solo por [DATE]" at bounding box center [581, 297] width 266 height 18
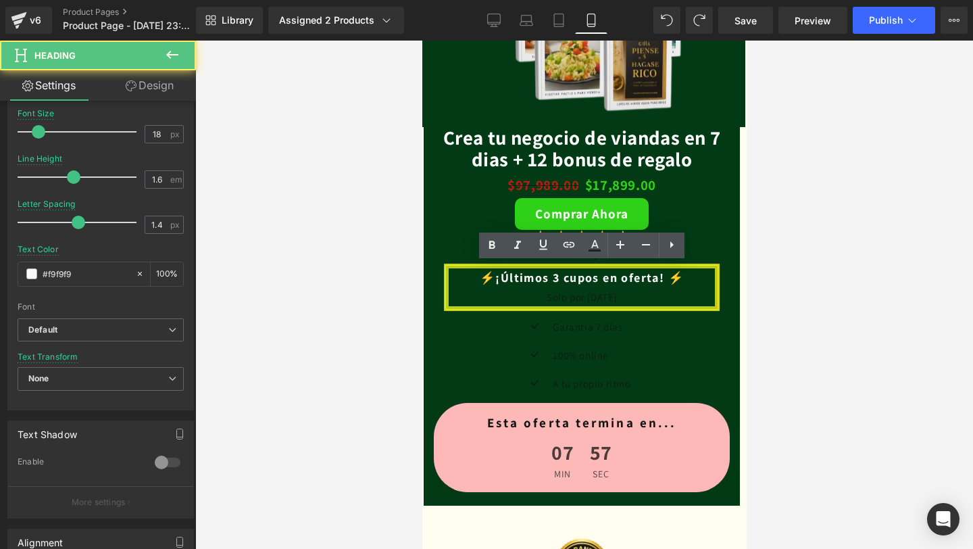
click at [593, 303] on div "Solo por [DATE]" at bounding box center [581, 297] width 266 height 18
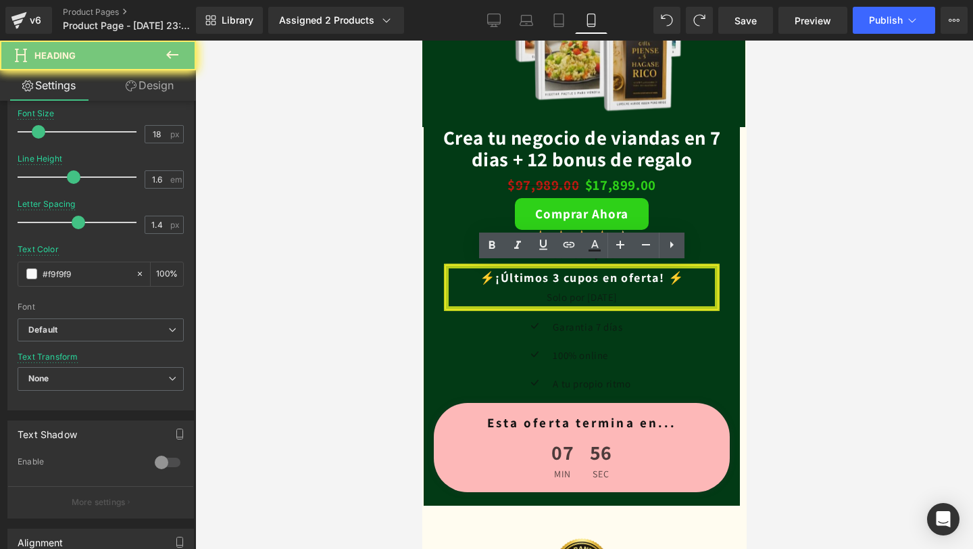
click at [580, 296] on div "Solo por [DATE]" at bounding box center [581, 297] width 266 height 18
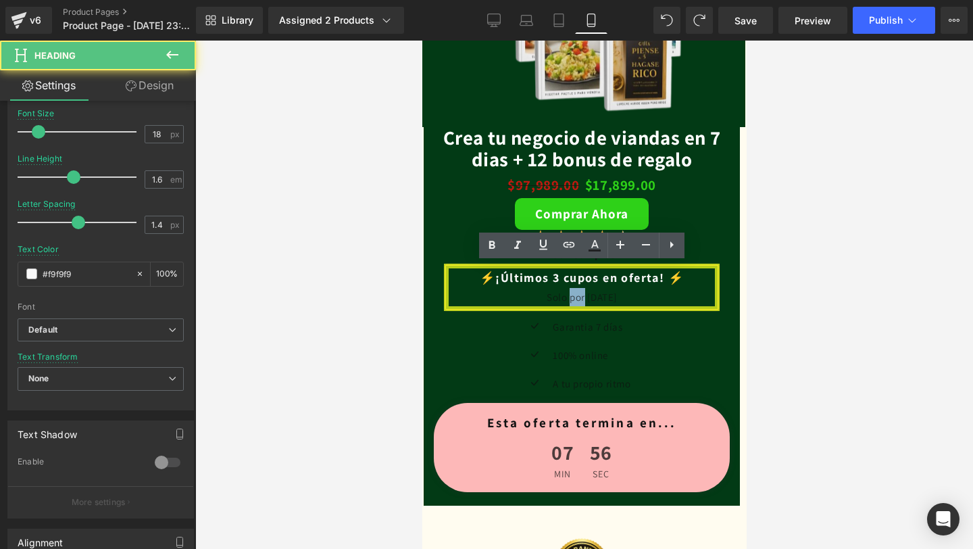
click at [580, 296] on div "Solo por [DATE]" at bounding box center [581, 297] width 266 height 18
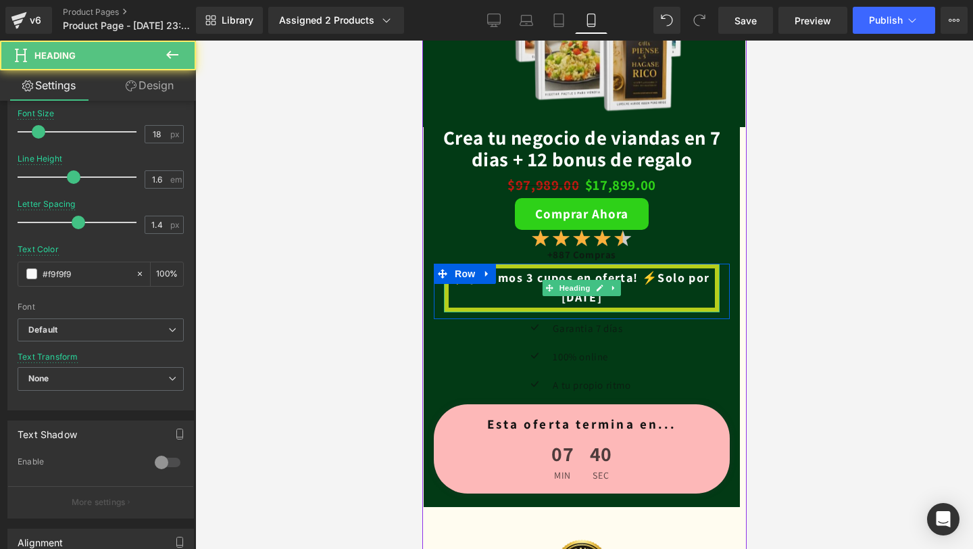
click at [673, 280] on h1 "⚡​¡Últimos 3 cupos en oferta! ⚡​Solo por [DATE]" at bounding box center [581, 287] width 266 height 39
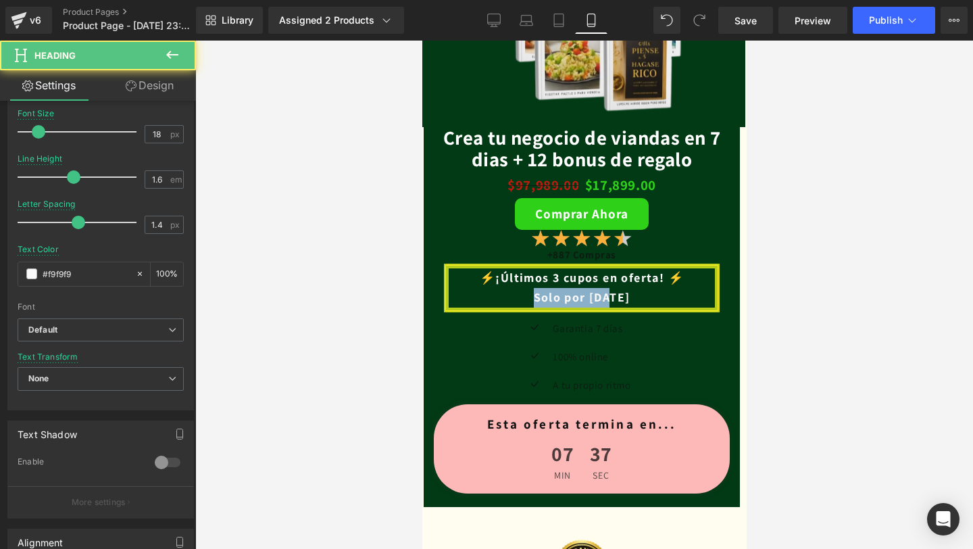
drag, startPoint x: 630, startPoint y: 301, endPoint x: 527, endPoint y: 301, distance: 102.7
click at [527, 301] on h1 "Solo por [DATE]" at bounding box center [581, 298] width 266 height 20
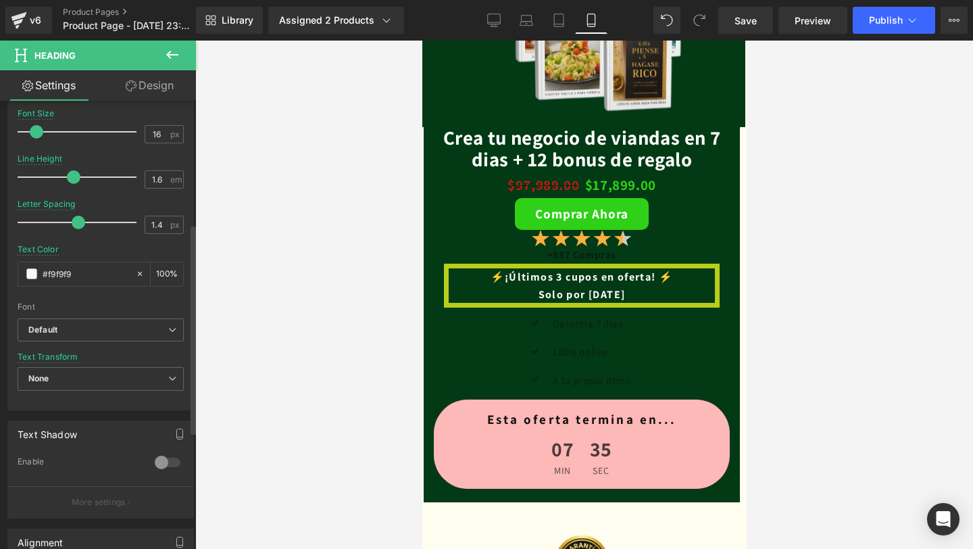
click at [36, 138] on div at bounding box center [80, 131] width 112 height 27
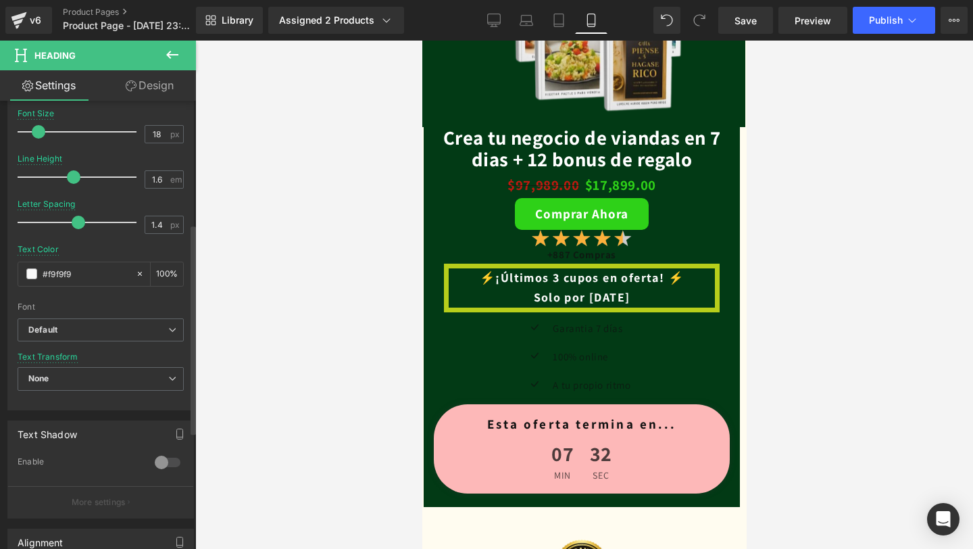
click at [38, 139] on div at bounding box center [80, 131] width 112 height 27
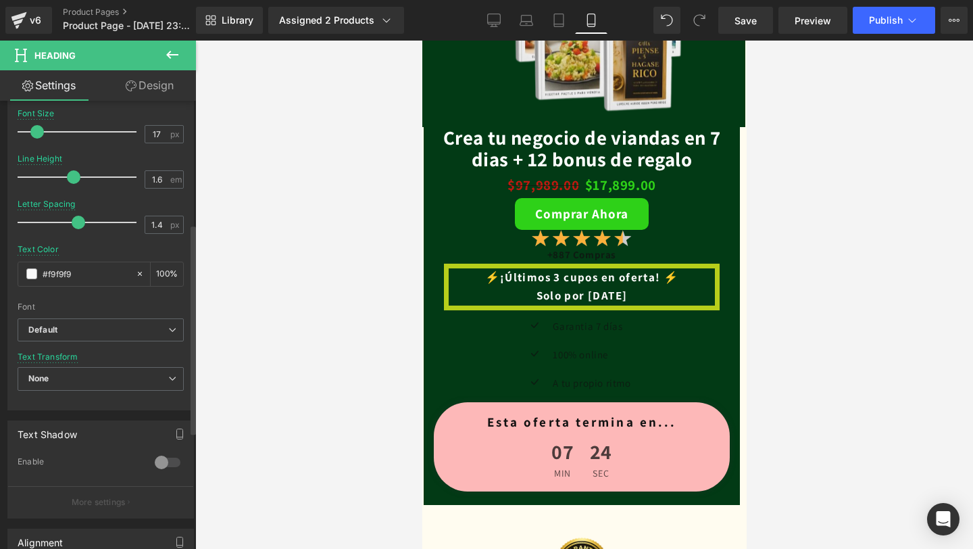
click at [37, 134] on span at bounding box center [37, 132] width 14 height 14
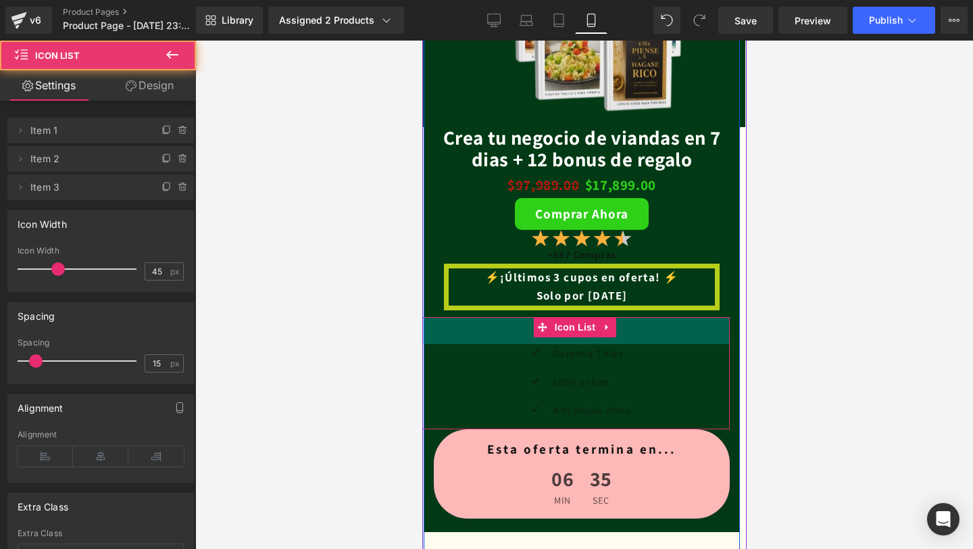
drag, startPoint x: 665, startPoint y: 318, endPoint x: 662, endPoint y: 346, distance: 28.6
click at [662, 346] on div "Icon Garantia 7 días Text Block Icon 100% online Text Block Icon A tu propio ri…" at bounding box center [574, 373] width 309 height 112
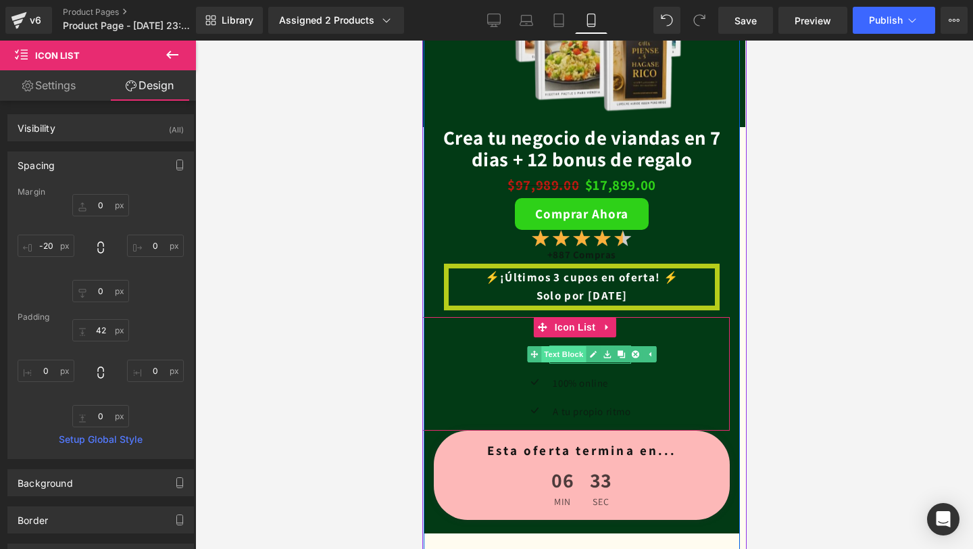
click at [568, 355] on span "Text Block" at bounding box center [562, 354] width 45 height 16
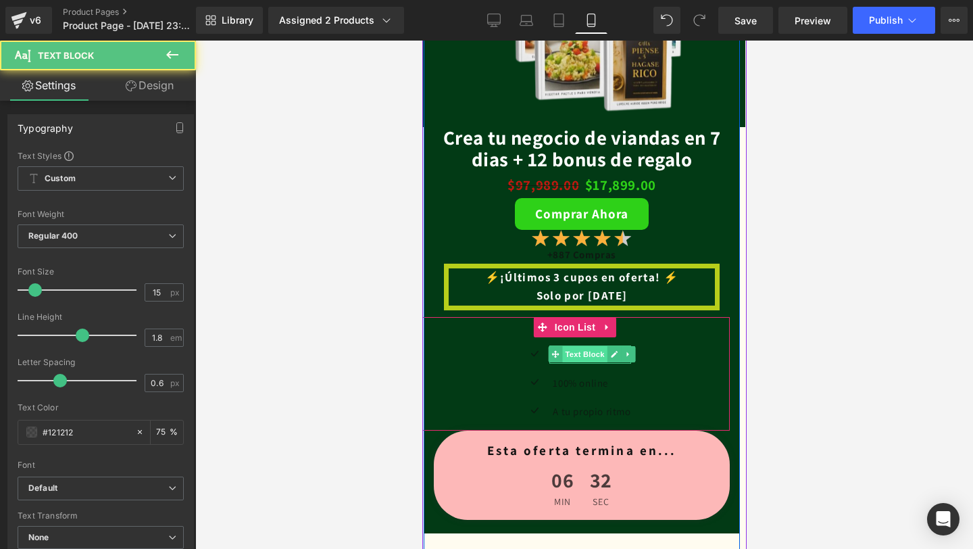
click at [568, 355] on span "Text Block" at bounding box center [583, 354] width 45 height 16
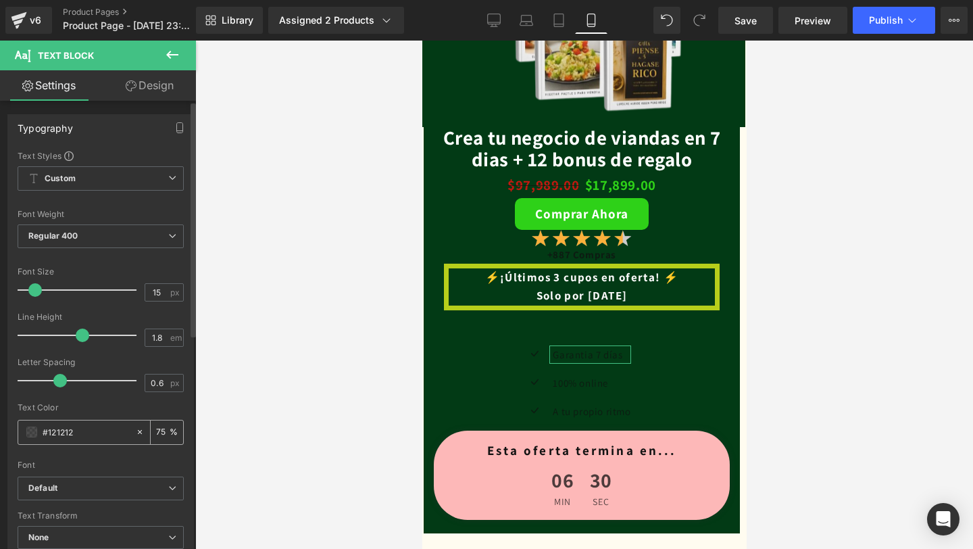
click at [30, 427] on span at bounding box center [31, 431] width 11 height 11
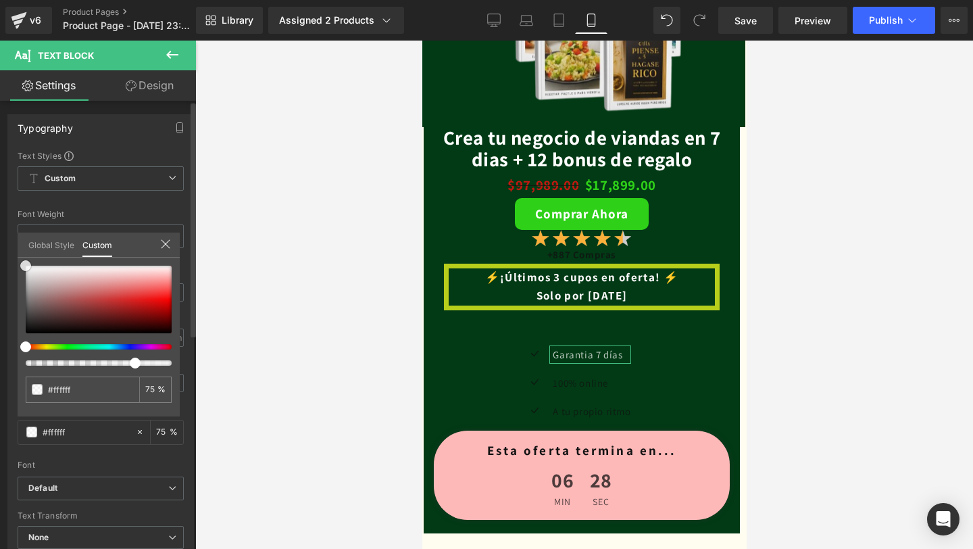
drag, startPoint x: 26, startPoint y: 328, endPoint x: 26, endPoint y: 242, distance: 85.8
click at [26, 242] on div "Global Style Custom Setup Global Style #ffffff 75 %" at bounding box center [99, 252] width 162 height 41
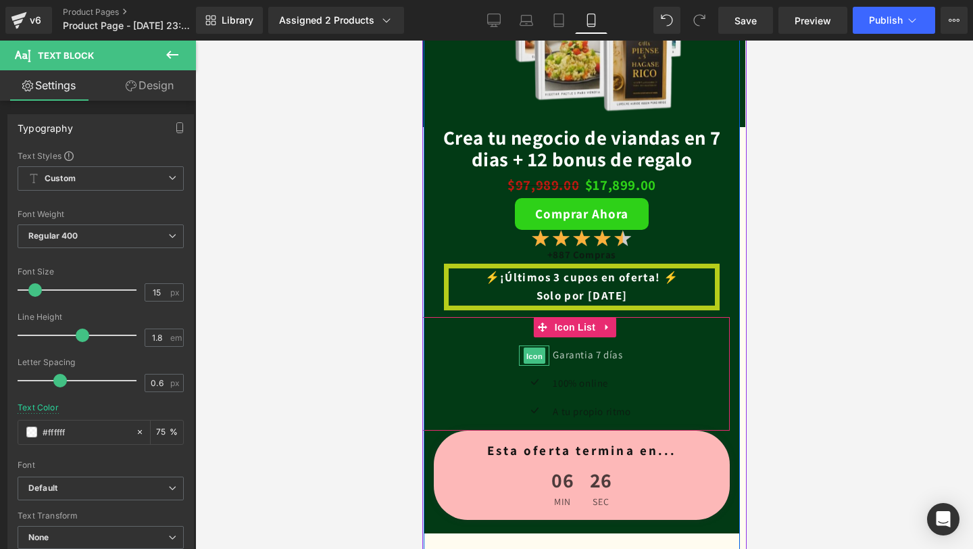
click at [530, 355] on span "Icon" at bounding box center [534, 355] width 22 height 16
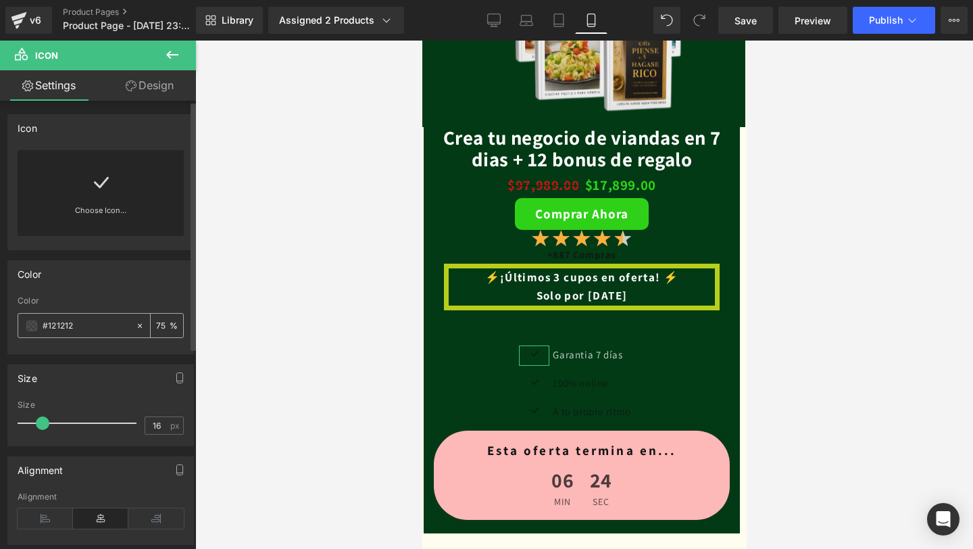
click at [30, 332] on div "#121212" at bounding box center [76, 325] width 117 height 24
drag, startPoint x: 30, startPoint y: 332, endPoint x: 31, endPoint y: 325, distance: 6.8
click at [31, 325] on div "#121212" at bounding box center [76, 325] width 117 height 24
click at [31, 325] on span at bounding box center [31, 325] width 11 height 11
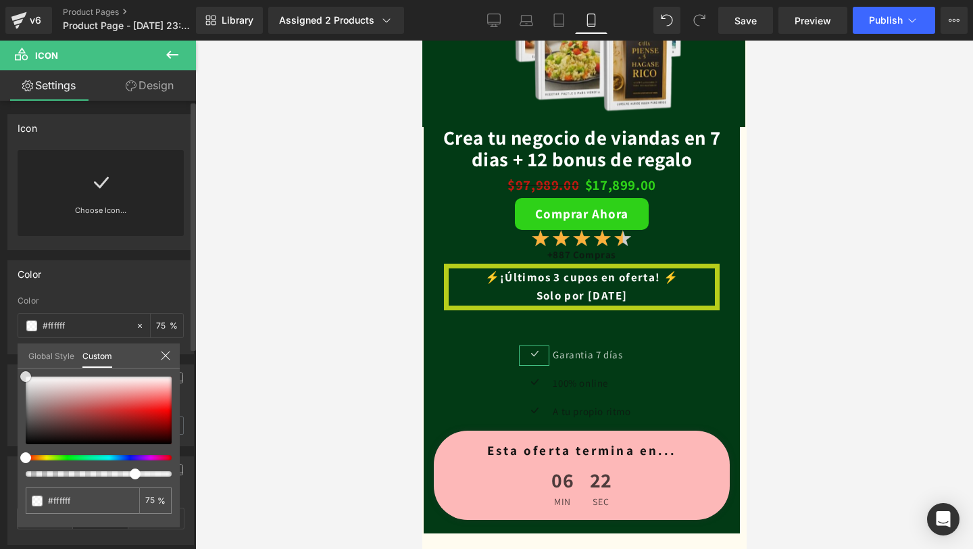
drag, startPoint x: 28, startPoint y: 437, endPoint x: 25, endPoint y: 296, distance: 141.2
click at [25, 296] on div "Color rgba(255, 255, 255, 0.75) Color #ffffff 75 % Global Style Custom Setup Gl…" at bounding box center [101, 302] width 202 height 104
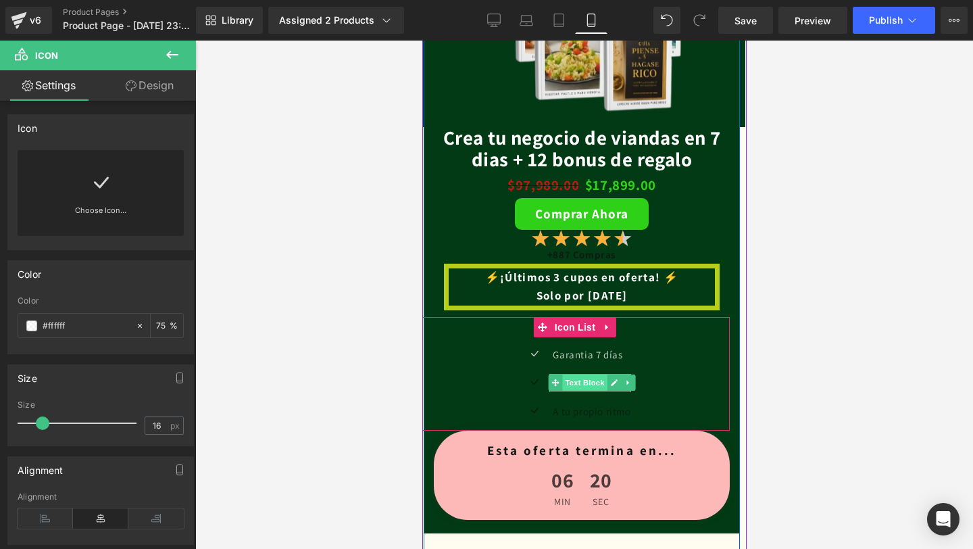
click at [580, 382] on span "Text Block" at bounding box center [583, 382] width 45 height 16
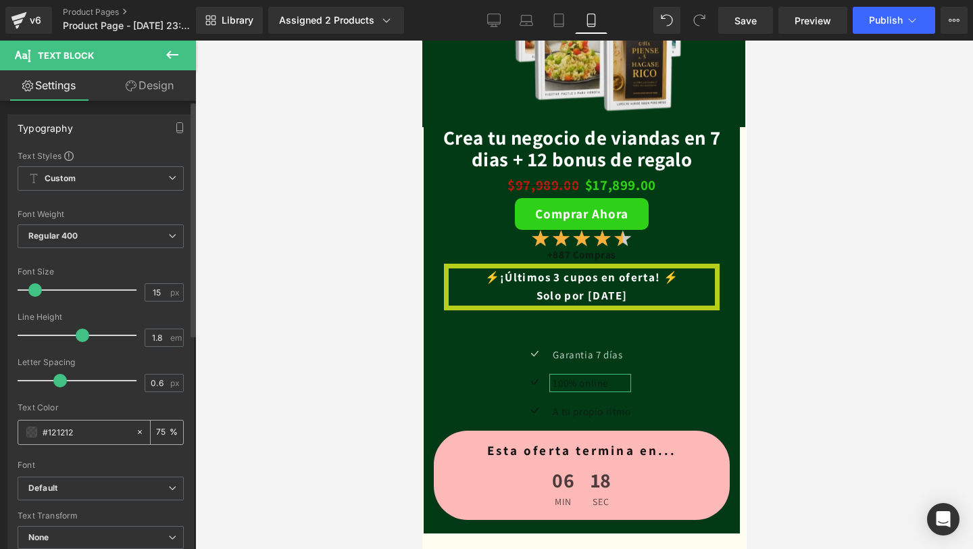
scroll to position [111, 0]
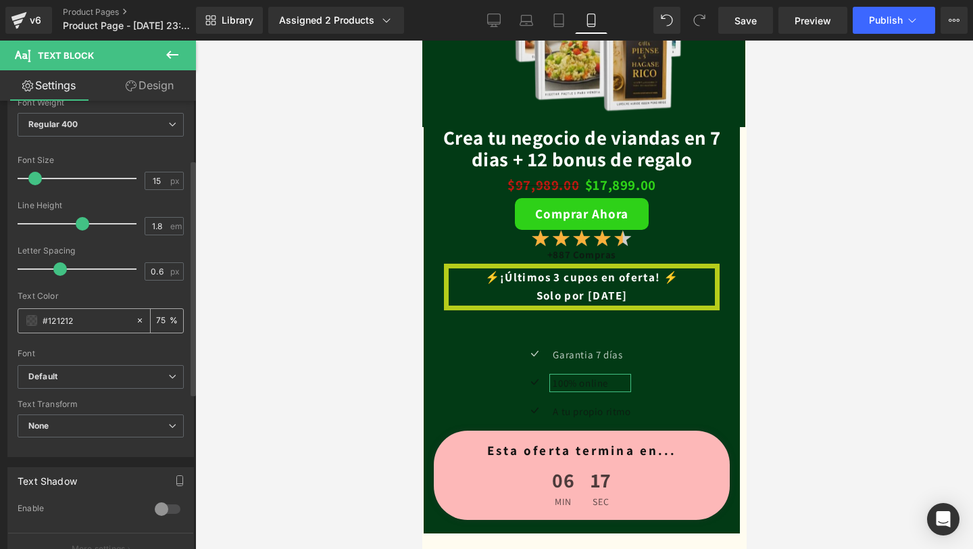
click at [30, 320] on span at bounding box center [31, 320] width 11 height 11
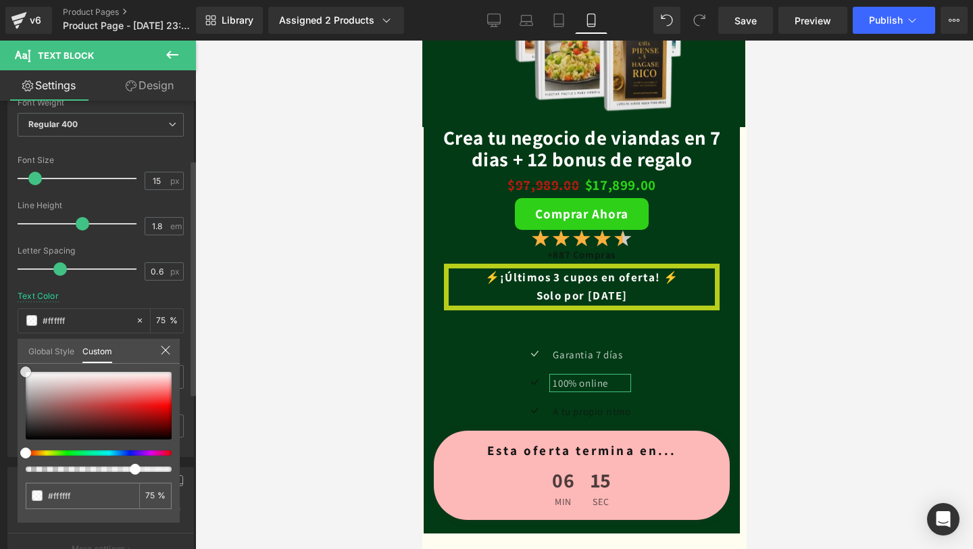
drag, startPoint x: 29, startPoint y: 388, endPoint x: 9, endPoint y: 355, distance: 38.8
click at [9, 355] on div "Typography Text Styles Custom Custom Setup Global Style Custom Setup Global Sty…" at bounding box center [101, 225] width 202 height 464
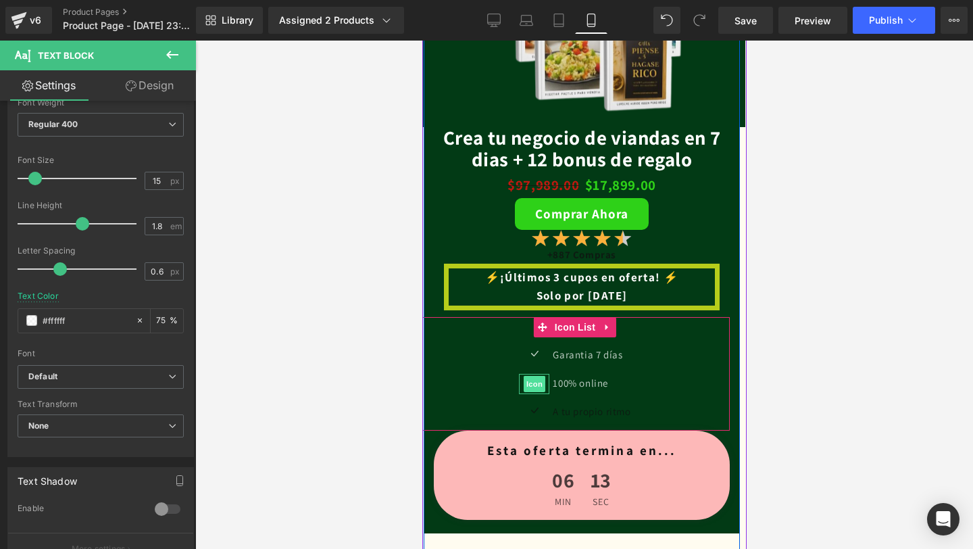
click at [530, 380] on span "Icon" at bounding box center [534, 384] width 22 height 16
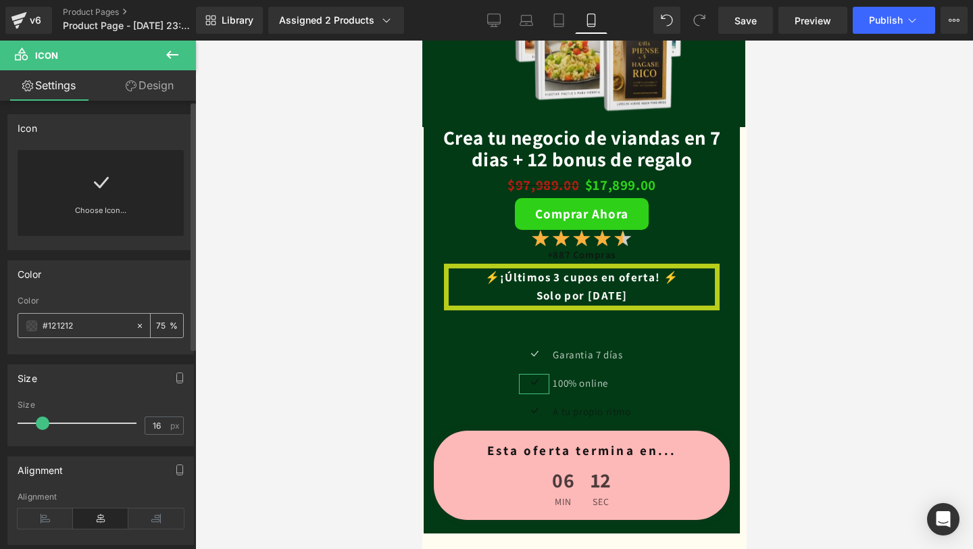
click at [32, 326] on span at bounding box center [31, 325] width 11 height 11
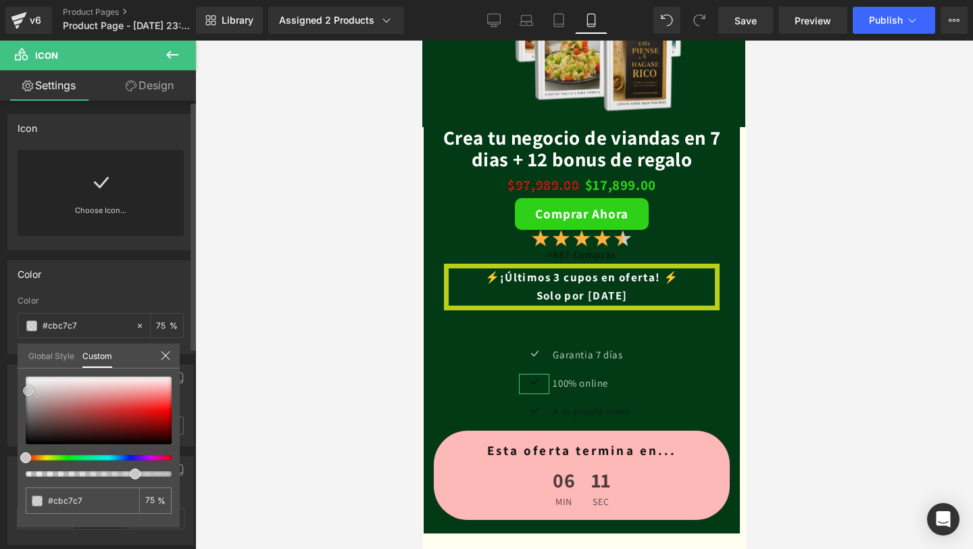
click at [28, 391] on div at bounding box center [99, 410] width 146 height 68
drag, startPoint x: 28, startPoint y: 391, endPoint x: 23, endPoint y: 366, distance: 25.6
click at [23, 366] on div "Global Style Custom Setup Global Style #ffffff 75 %" at bounding box center [99, 363] width 162 height 41
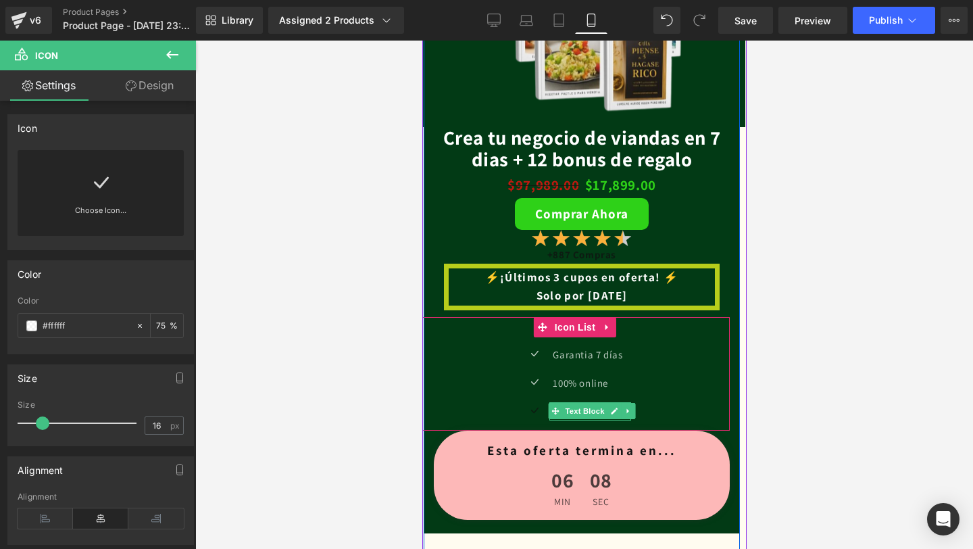
click at [569, 410] on span "Text Block" at bounding box center [583, 411] width 45 height 16
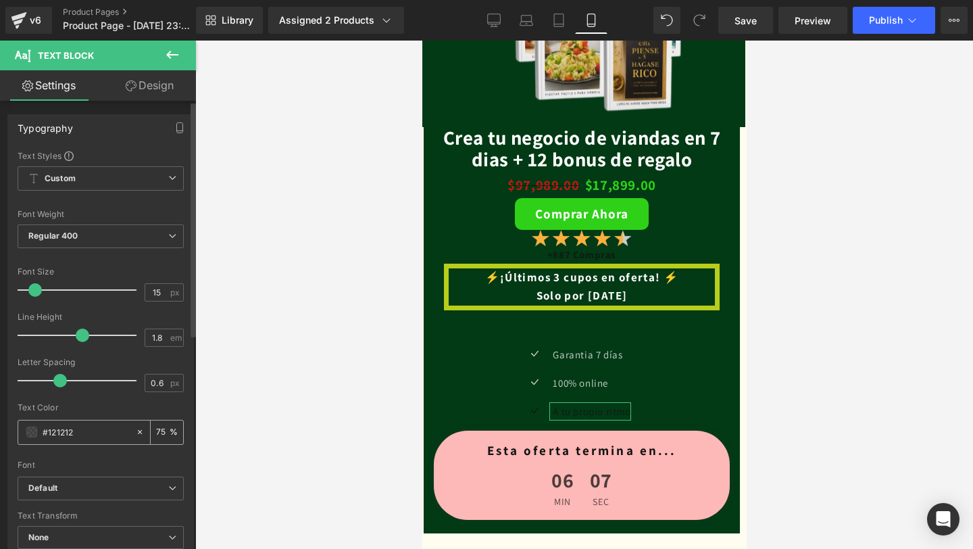
click at [31, 437] on span at bounding box center [31, 431] width 11 height 11
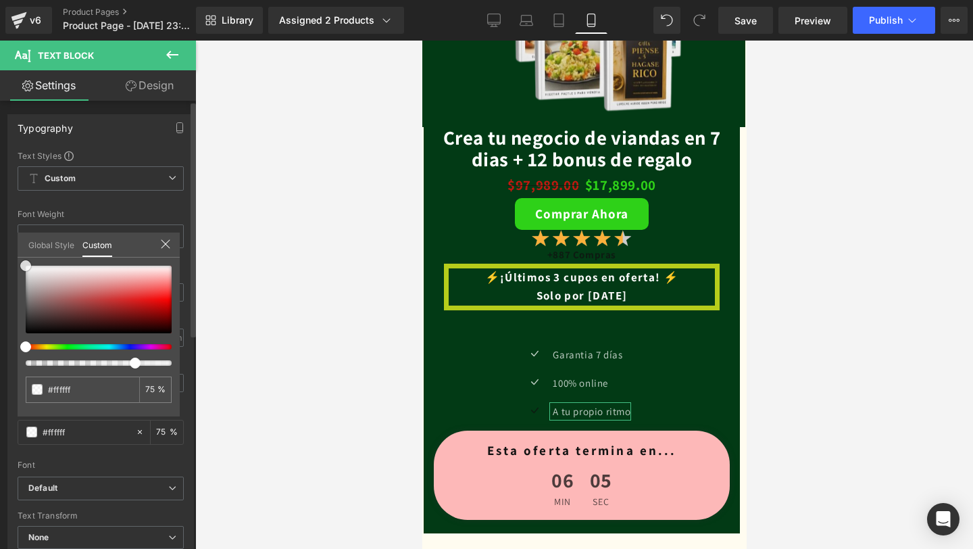
drag, startPoint x: 27, startPoint y: 332, endPoint x: 26, endPoint y: 232, distance: 100.7
click at [26, 232] on div "Global Style Custom Setup Global Style #ffffff 75 %" at bounding box center [99, 252] width 162 height 41
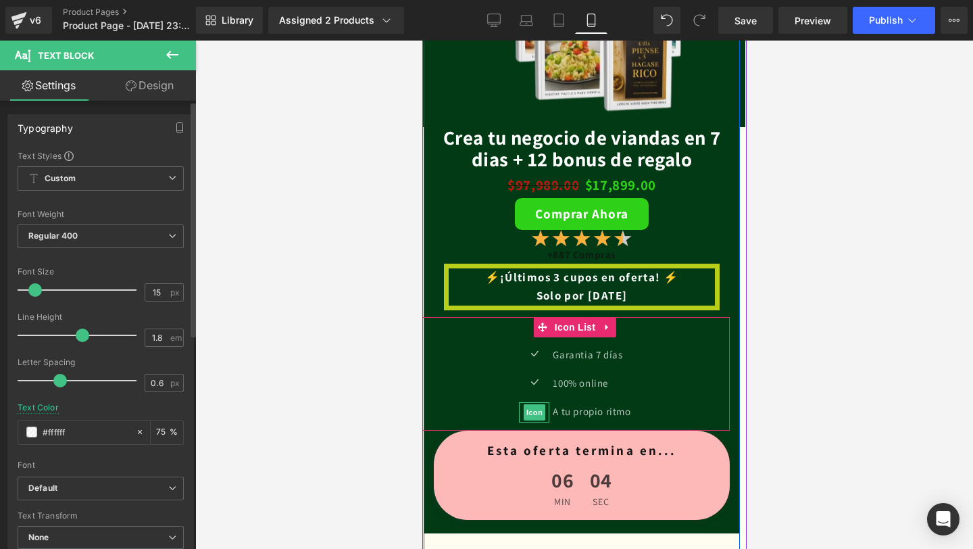
click at [534, 406] on span "Icon" at bounding box center [534, 412] width 22 height 16
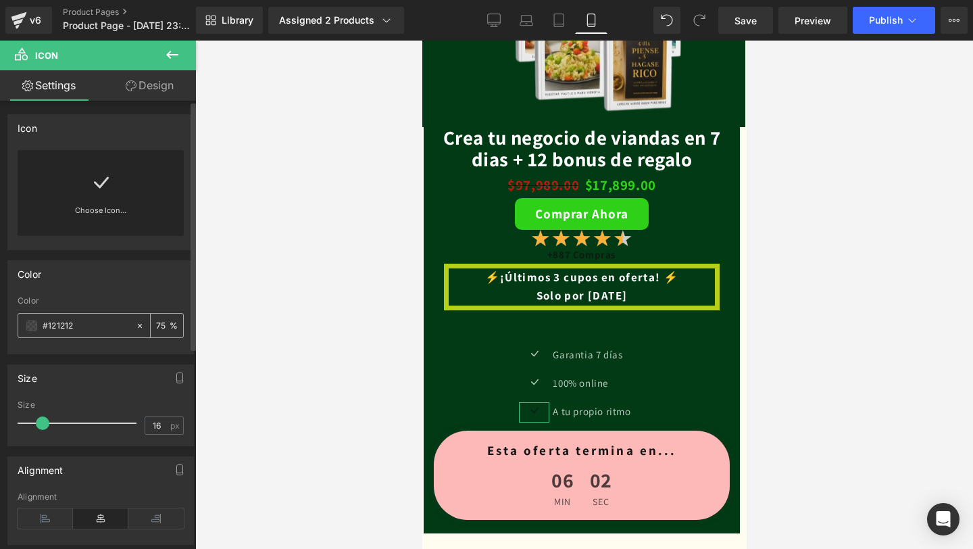
click at [36, 328] on span at bounding box center [31, 325] width 11 height 11
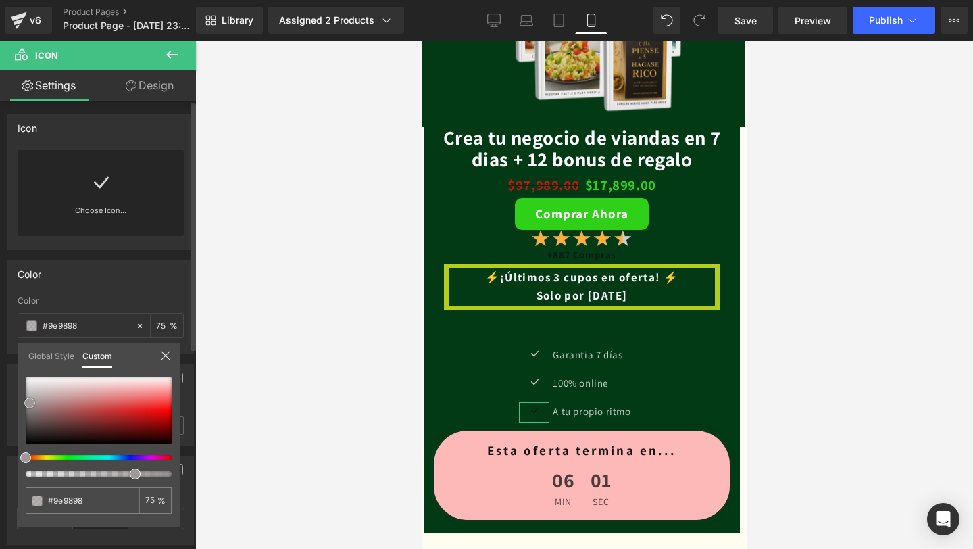
click at [30, 403] on div at bounding box center [99, 410] width 146 height 68
drag, startPoint x: 30, startPoint y: 403, endPoint x: 19, endPoint y: 358, distance: 45.9
click at [19, 358] on div "Global Style Custom Setup Global Style #ffffff 75 %" at bounding box center [99, 363] width 162 height 41
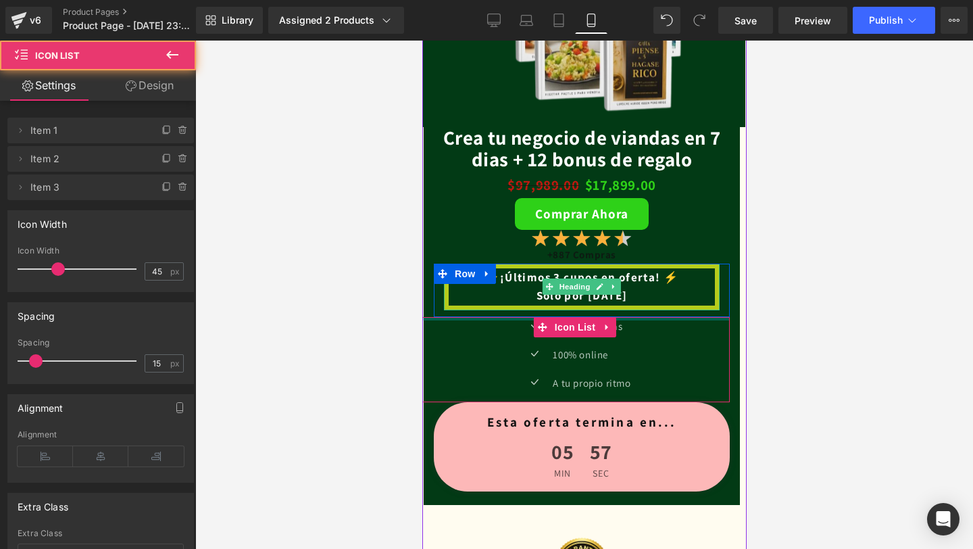
drag, startPoint x: 678, startPoint y: 339, endPoint x: 683, endPoint y: 305, distance: 34.8
click at [683, 305] on div "Crea tu negocio de viandas en 7 dias + 12 bonus de regalo (P) Title $97,989.00 …" at bounding box center [581, 418] width 316 height 583
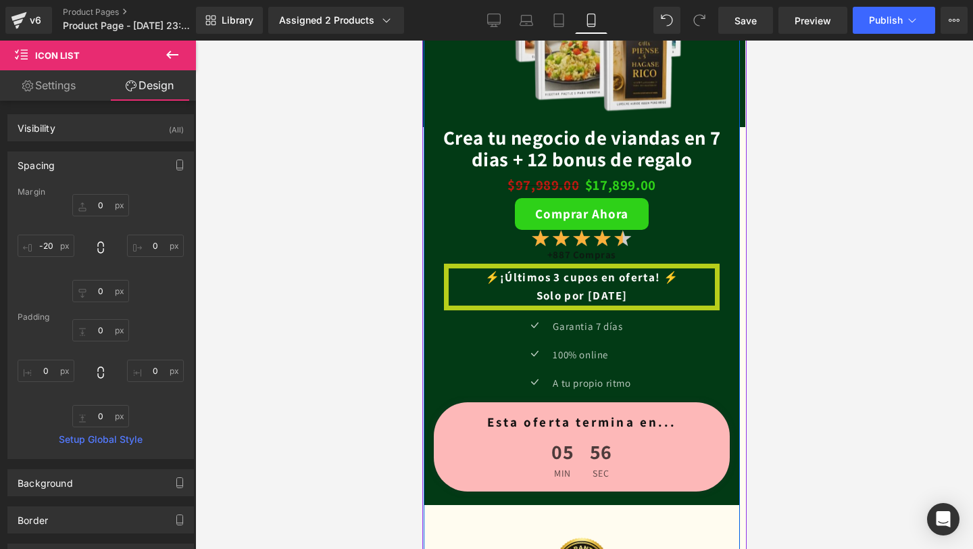
click at [724, 235] on div "Crea tu negocio de viandas en 7 dias + 12 bonus de regalo (P) Title $97,989.00 …" at bounding box center [581, 418] width 316 height 583
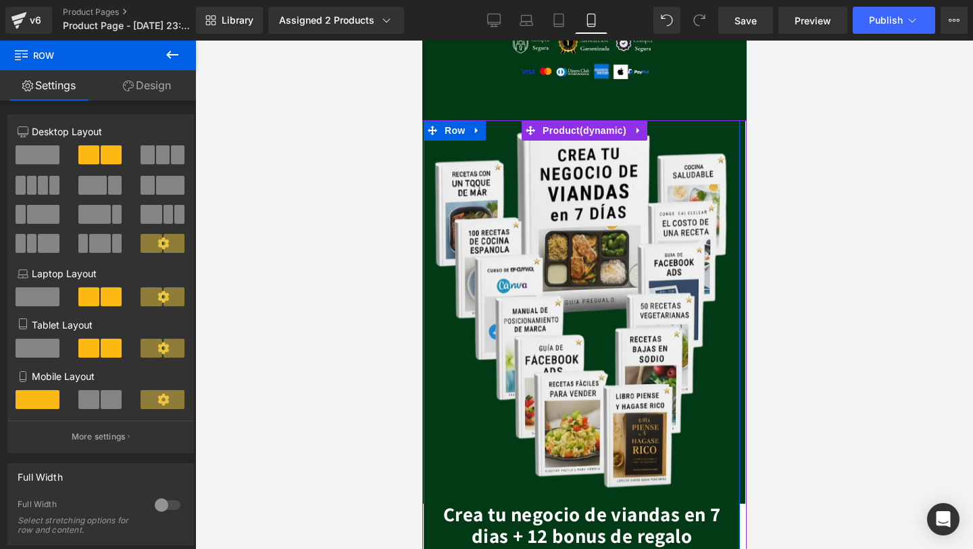
scroll to position [2080, 0]
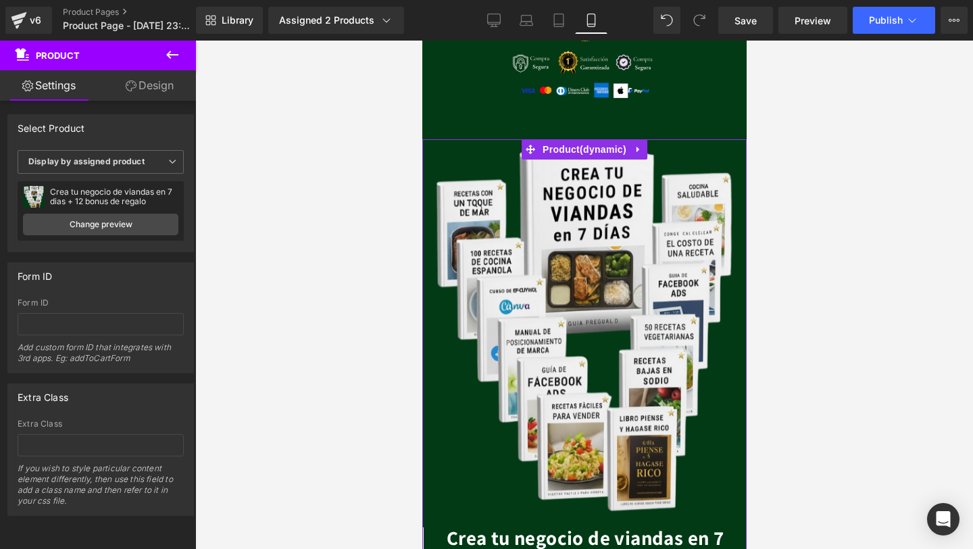
drag, startPoint x: 738, startPoint y: 156, endPoint x: 765, endPoint y: 159, distance: 27.2
click at [762, 216] on div at bounding box center [584, 295] width 778 height 508
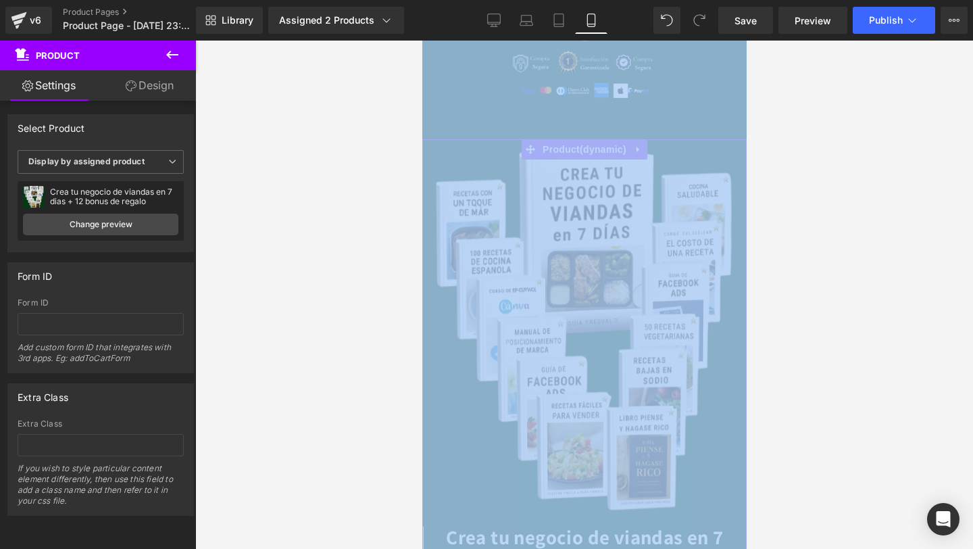
click at [762, 216] on div at bounding box center [584, 295] width 778 height 508
click at [763, 26] on link "Save" at bounding box center [745, 20] width 55 height 27
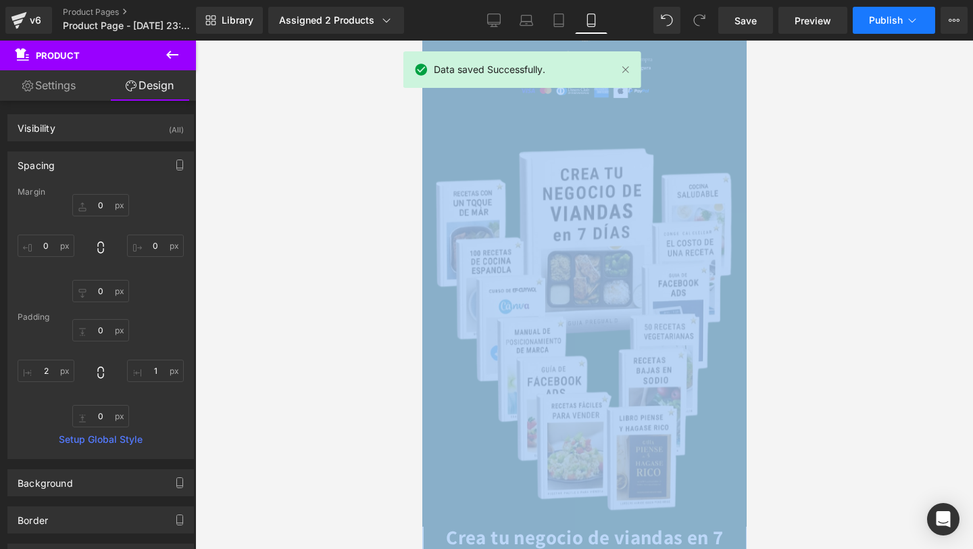
click at [904, 22] on button "Publish" at bounding box center [894, 20] width 82 height 27
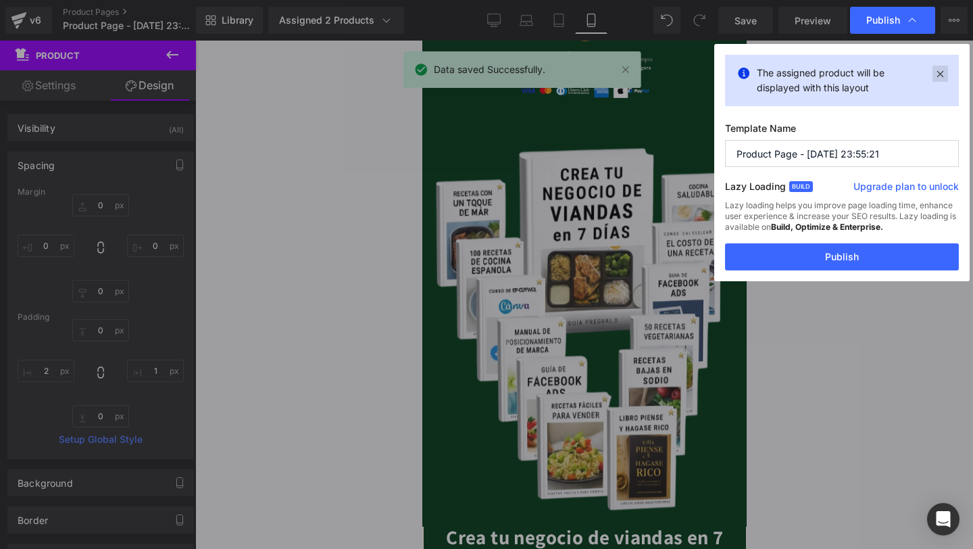
click at [942, 76] on icon at bounding box center [940, 74] width 16 height 16
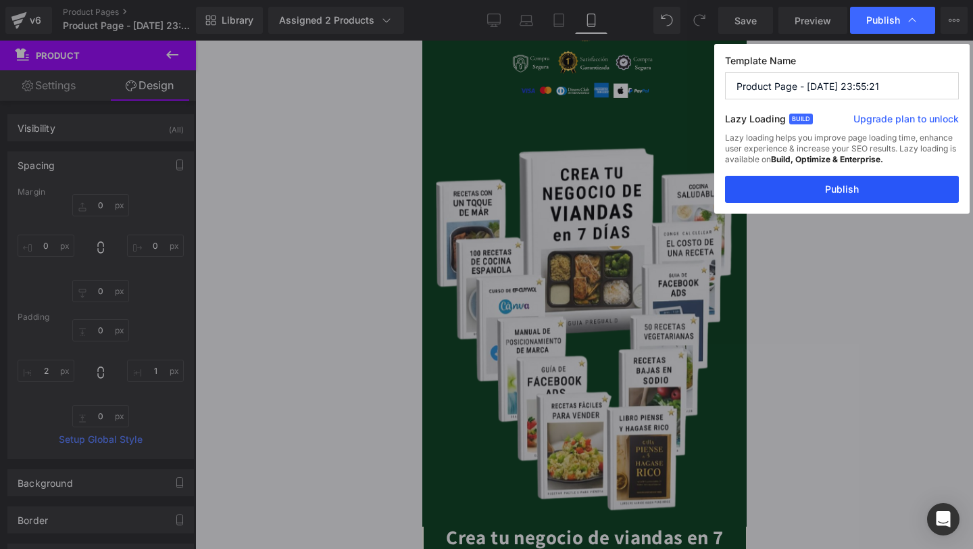
click at [851, 188] on button "Publish" at bounding box center [842, 189] width 234 height 27
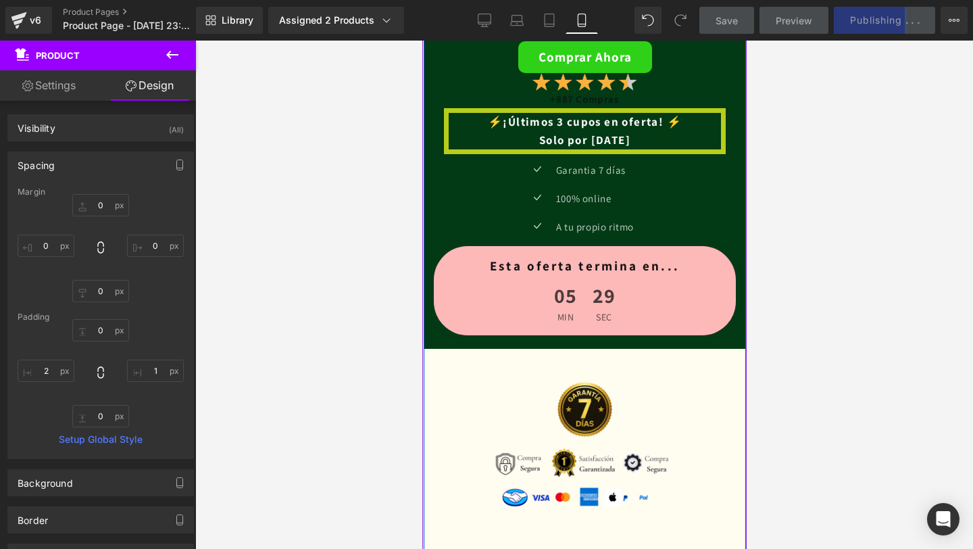
scroll to position [2742, 0]
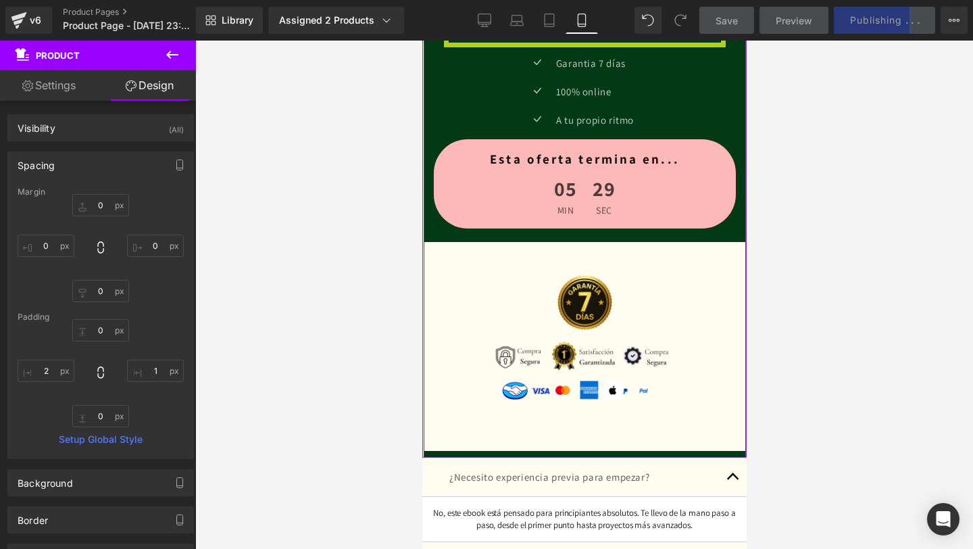
click at [652, 326] on img at bounding box center [584, 346] width 417 height 209
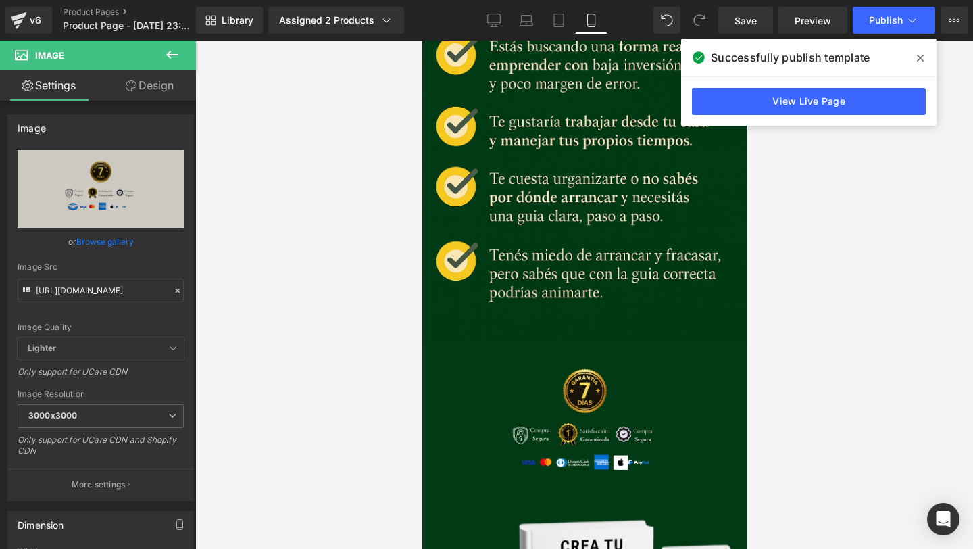
scroll to position [1871, 0]
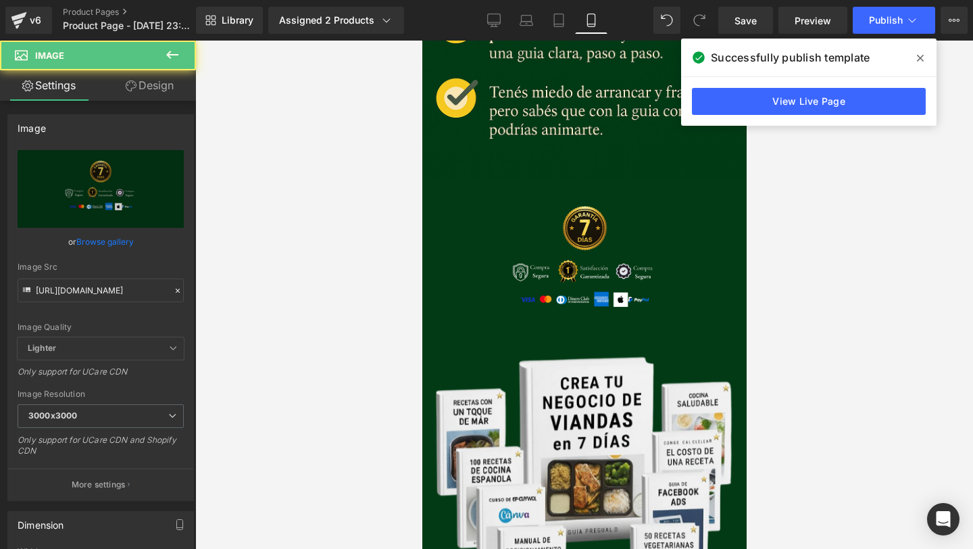
click at [501, 255] on img at bounding box center [584, 263] width 337 height 169
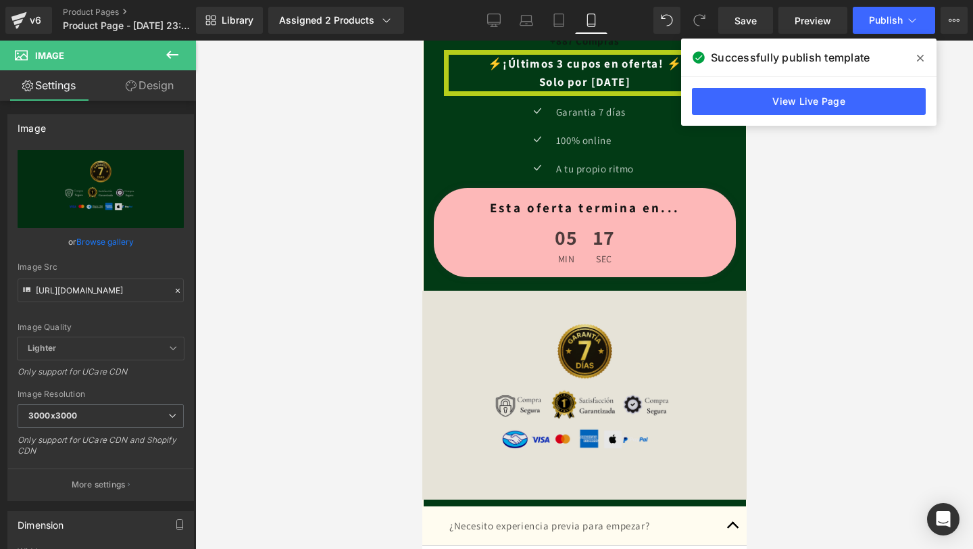
scroll to position [2708, 0]
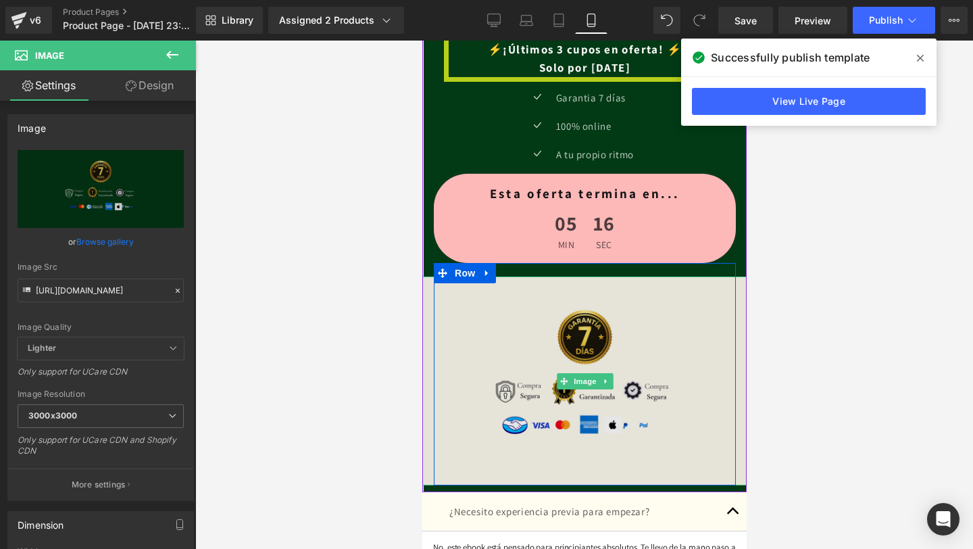
click at [538, 369] on img at bounding box center [584, 380] width 417 height 209
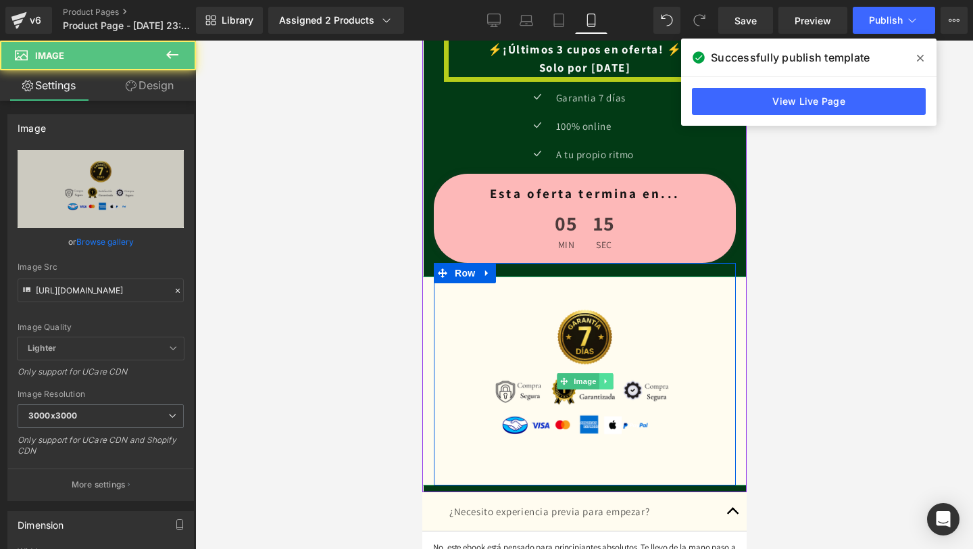
click at [606, 382] on icon at bounding box center [604, 381] width 7 height 8
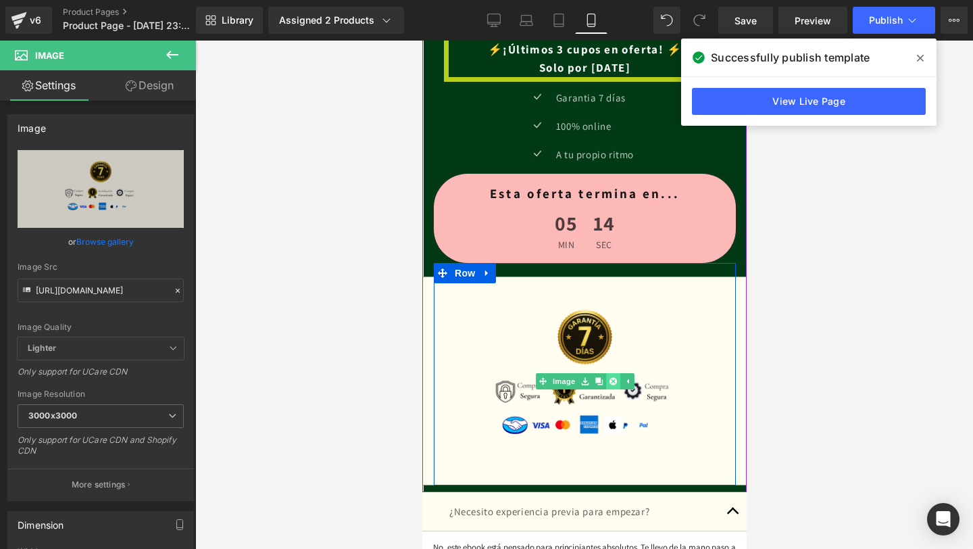
click at [614, 383] on icon at bounding box center [611, 380] width 7 height 7
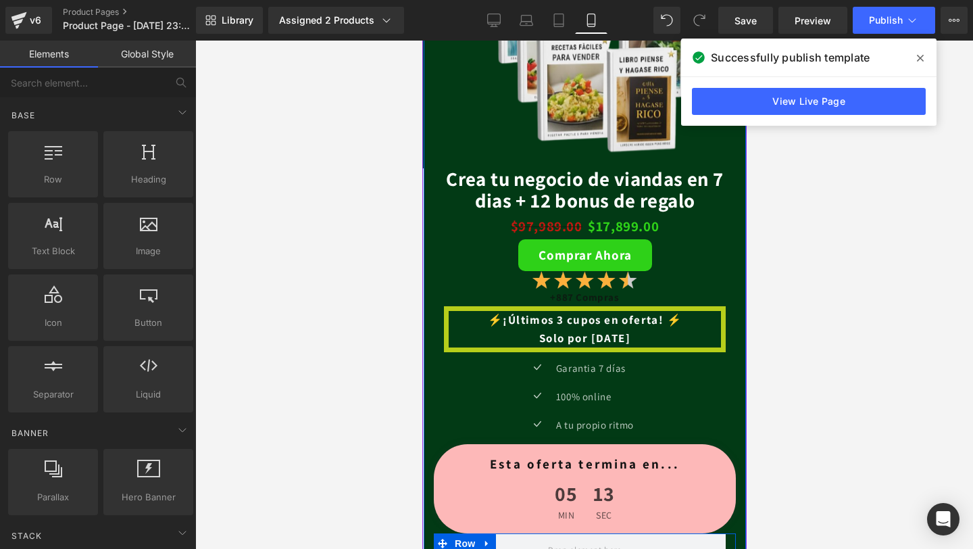
scroll to position [2436, 0]
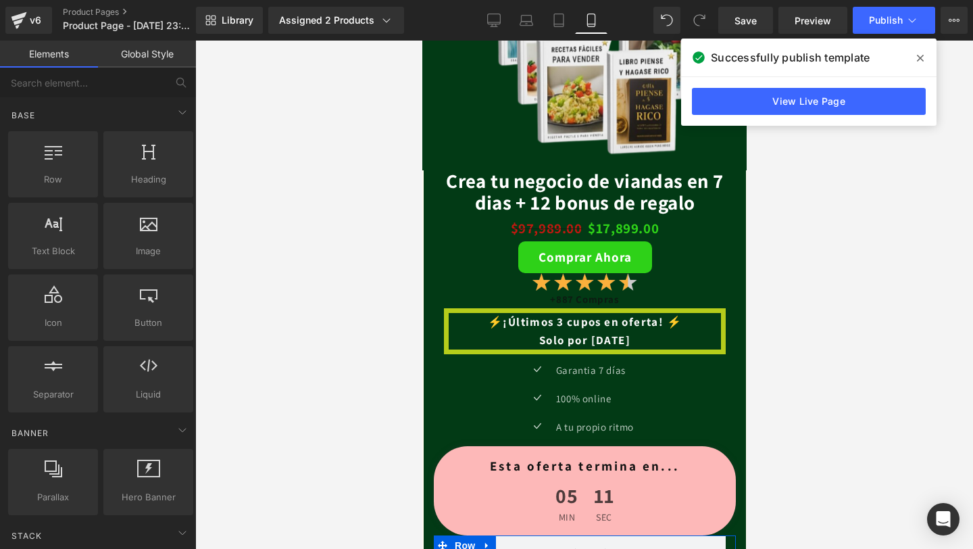
click at [928, 58] on span at bounding box center [920, 58] width 22 height 22
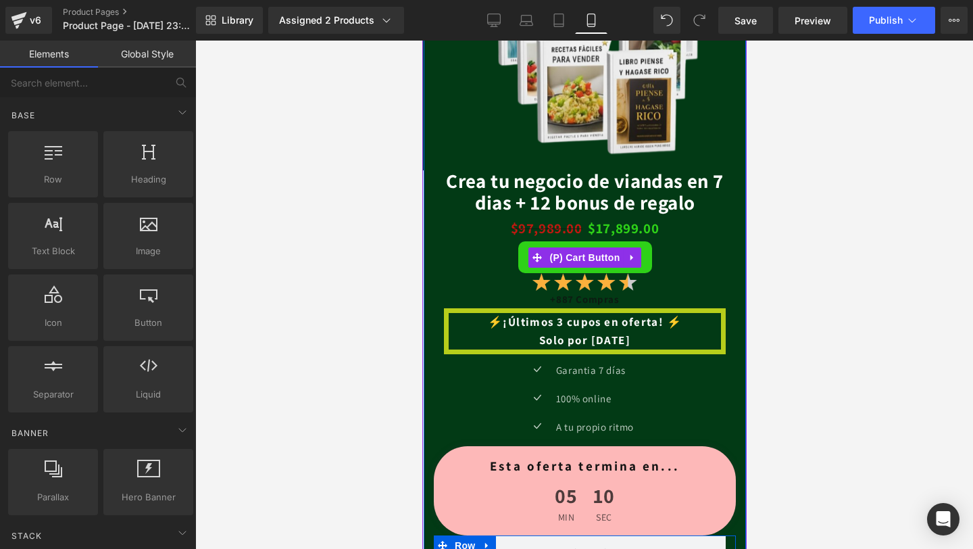
scroll to position [2390, 0]
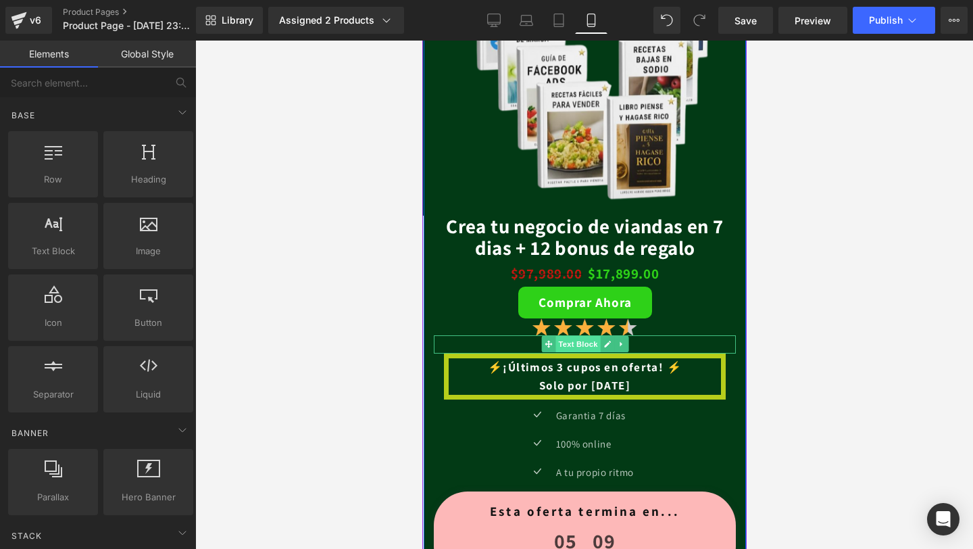
click at [589, 344] on span "Text Block" at bounding box center [577, 344] width 45 height 16
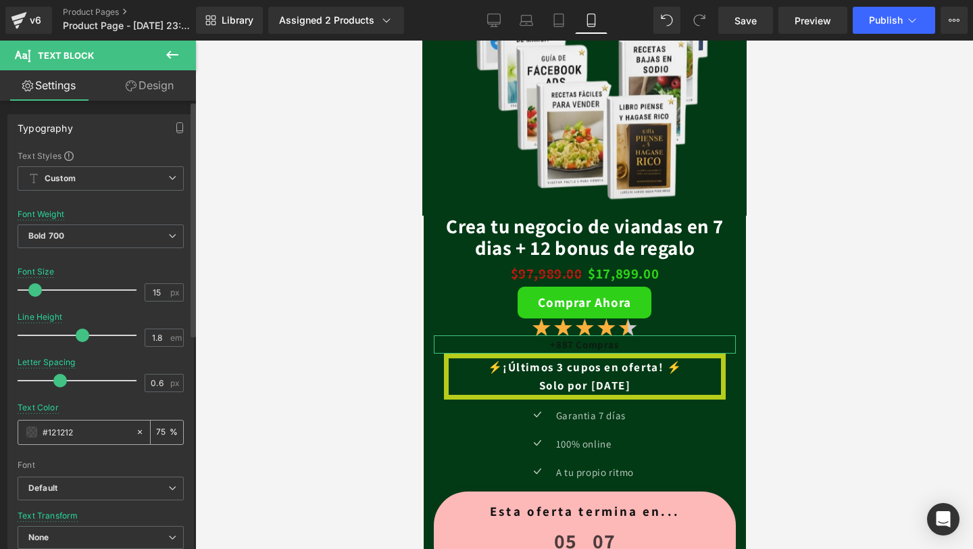
click at [34, 428] on span at bounding box center [31, 431] width 11 height 11
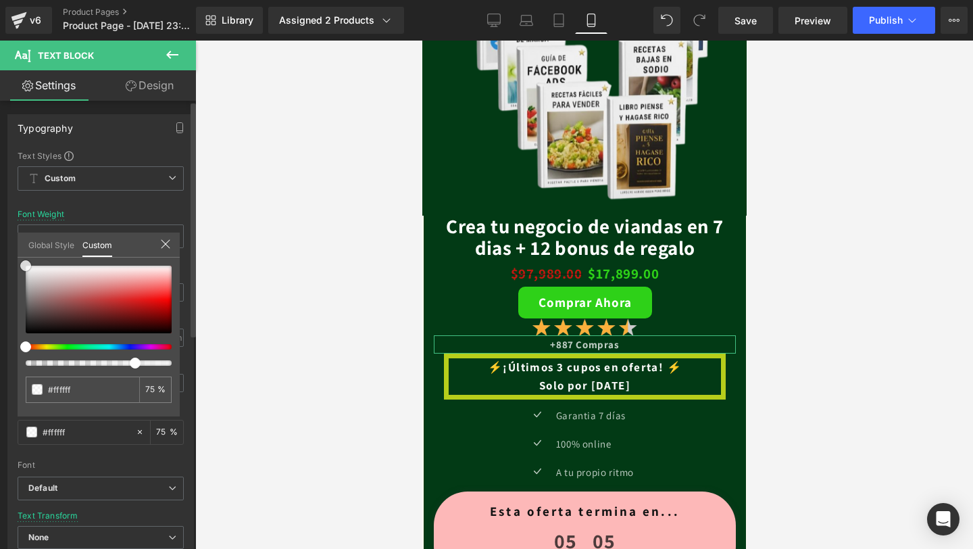
drag, startPoint x: 26, startPoint y: 326, endPoint x: 20, endPoint y: 218, distance: 108.3
click at [20, 218] on div "Typography Text Styles Custom Custom Setup Global Style Custom Setup Global Sty…" at bounding box center [101, 336] width 202 height 464
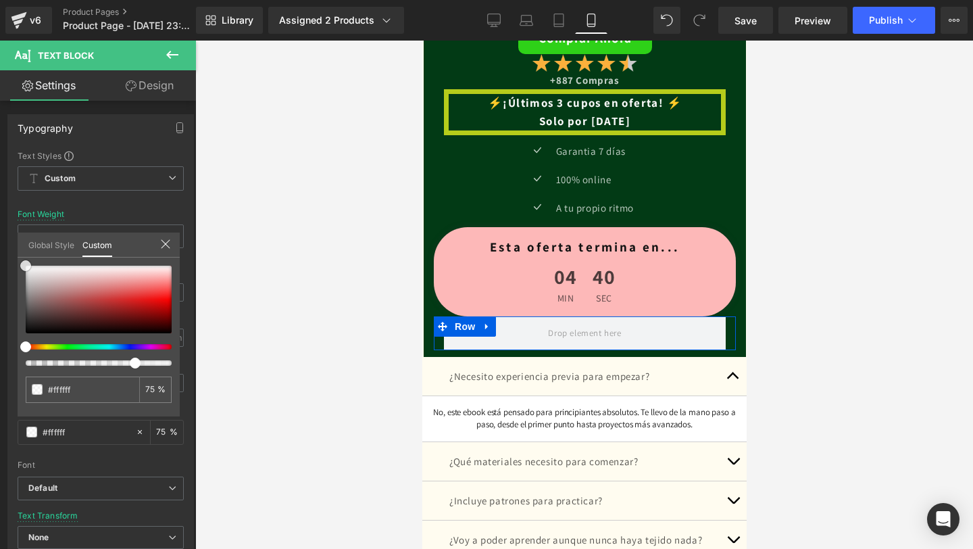
scroll to position [2661, 0]
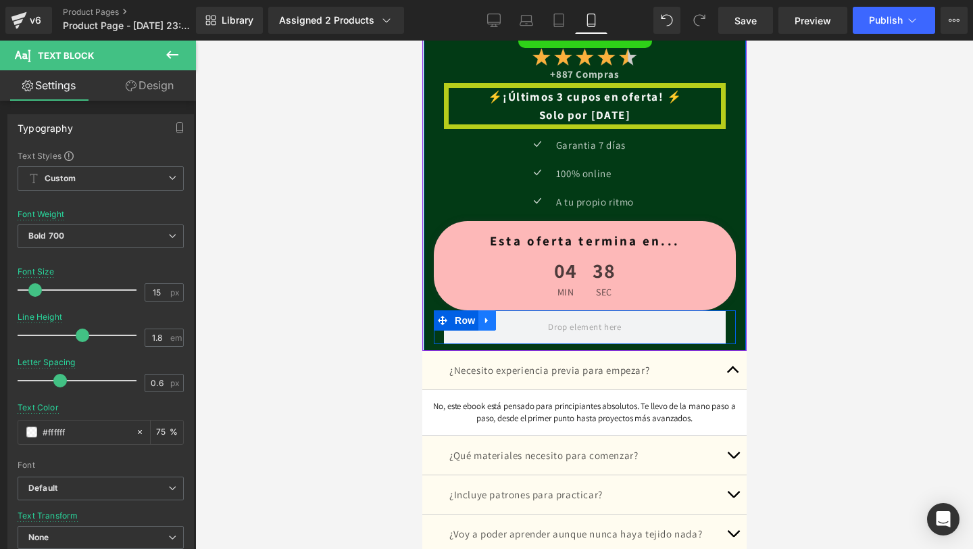
click at [485, 328] on link at bounding box center [487, 320] width 18 height 20
click at [526, 316] on icon at bounding box center [521, 321] width 9 height 10
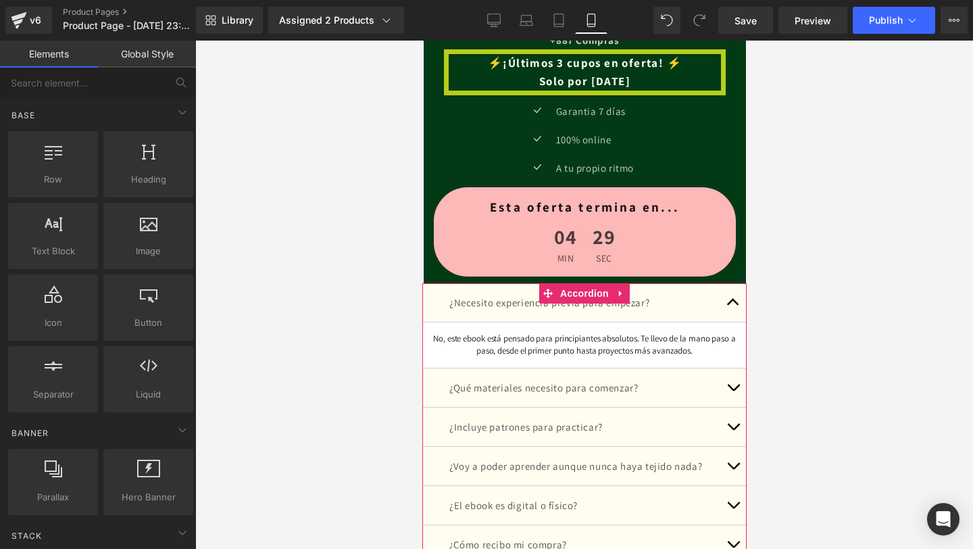
scroll to position [2701, 0]
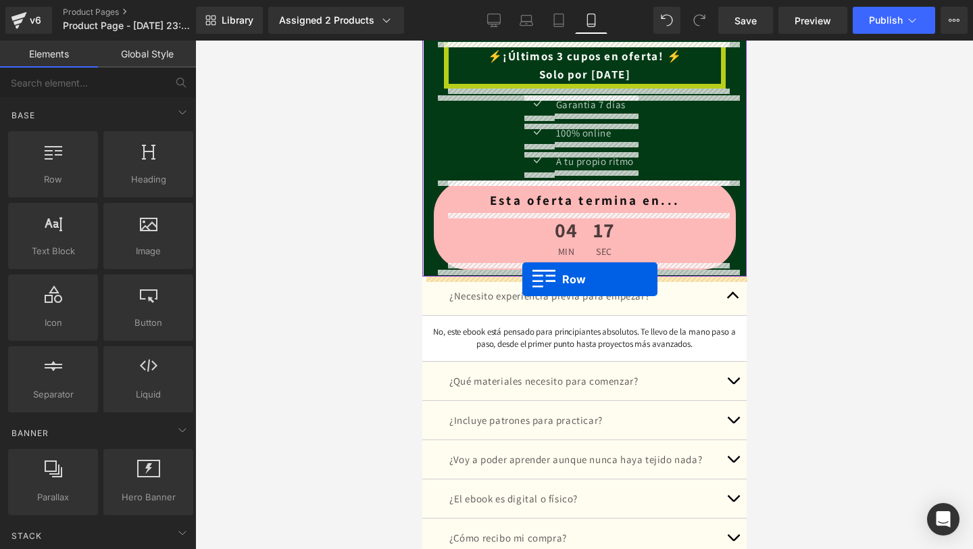
drag, startPoint x: 484, startPoint y: 193, endPoint x: 522, endPoint y: 280, distance: 94.7
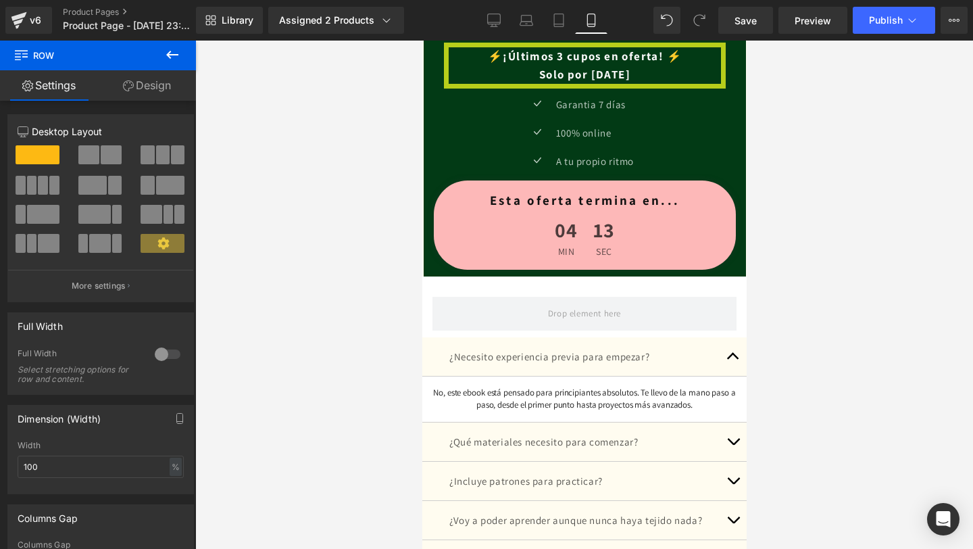
click at [168, 49] on icon at bounding box center [172, 55] width 16 height 16
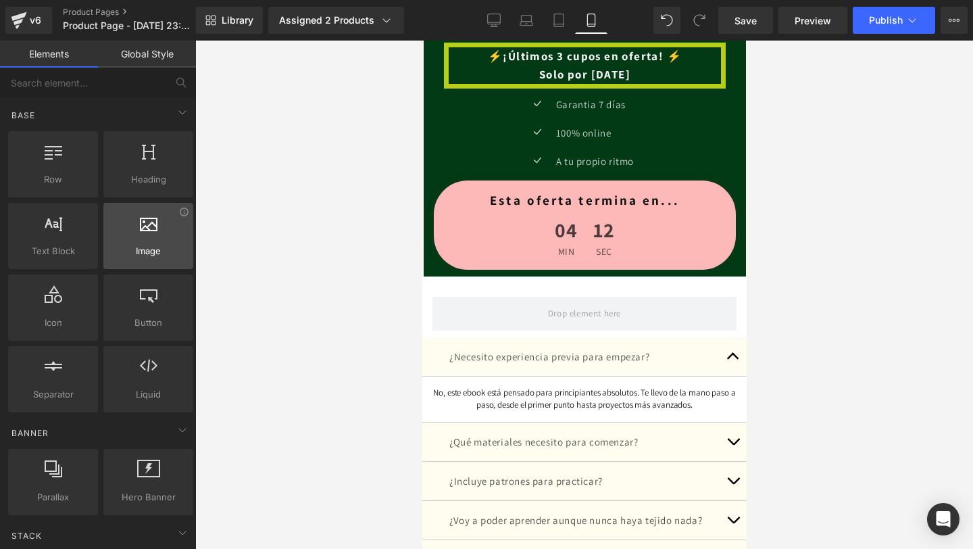
click at [116, 225] on div at bounding box center [148, 228] width 82 height 30
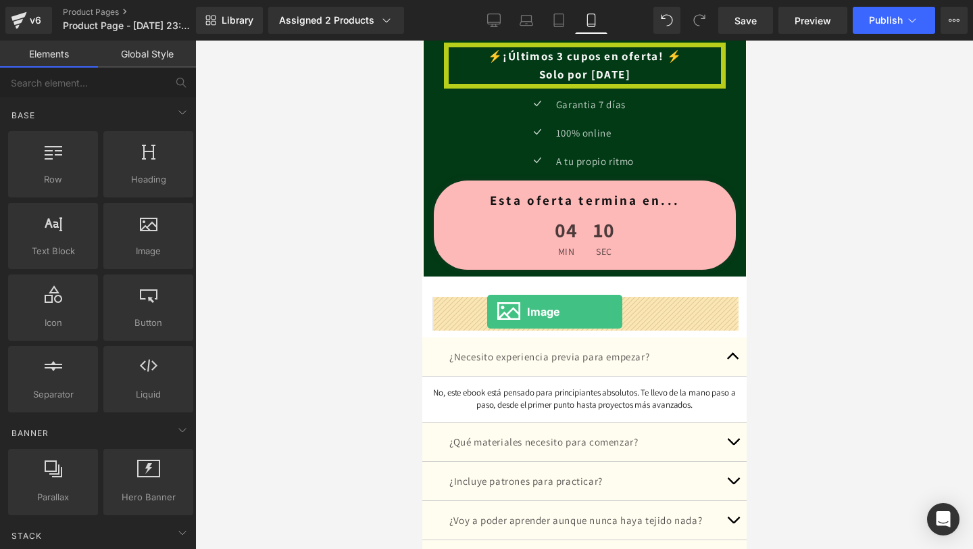
drag, startPoint x: 561, startPoint y: 264, endPoint x: 486, endPoint y: 311, distance: 88.7
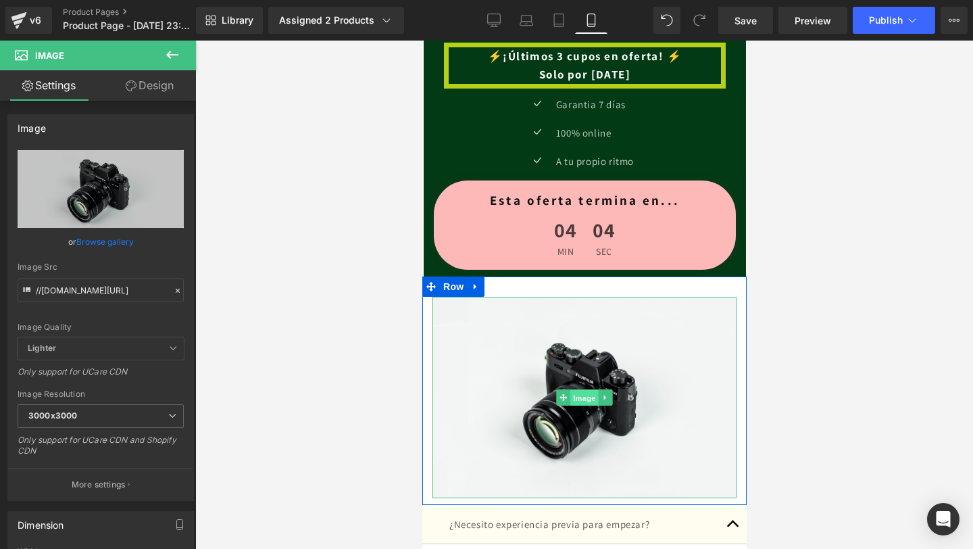
click at [584, 397] on span "Image" at bounding box center [584, 398] width 28 height 16
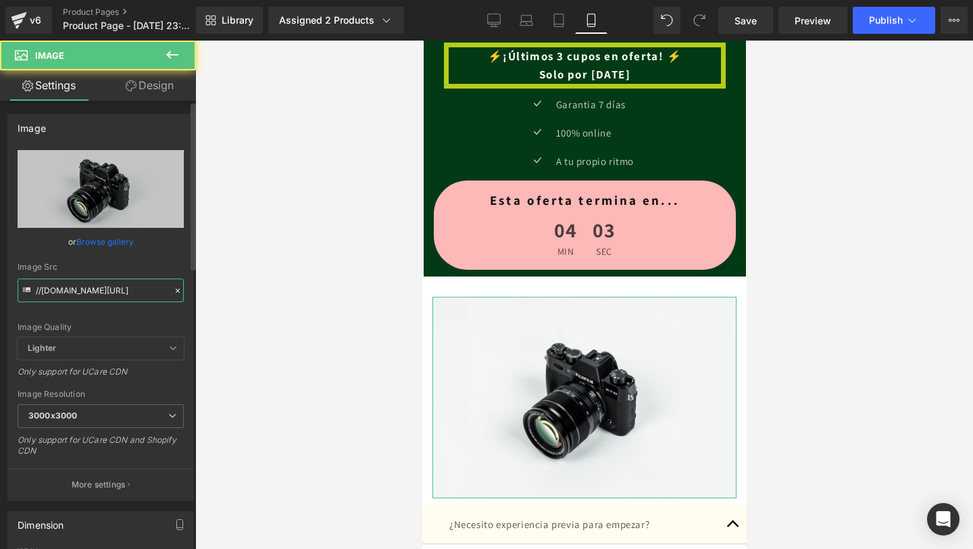
click at [141, 287] on input "//[DOMAIN_NAME][URL]" at bounding box center [101, 290] width 166 height 24
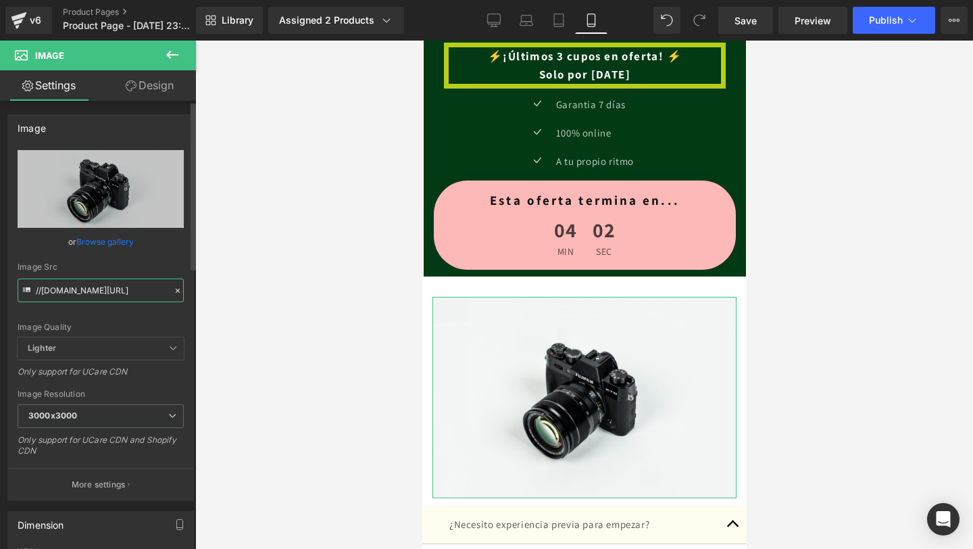
click at [141, 287] on input "//[DOMAIN_NAME][URL]" at bounding box center [101, 290] width 166 height 24
paste input "[URL][DOMAIN_NAME][DOMAIN_NAME]"
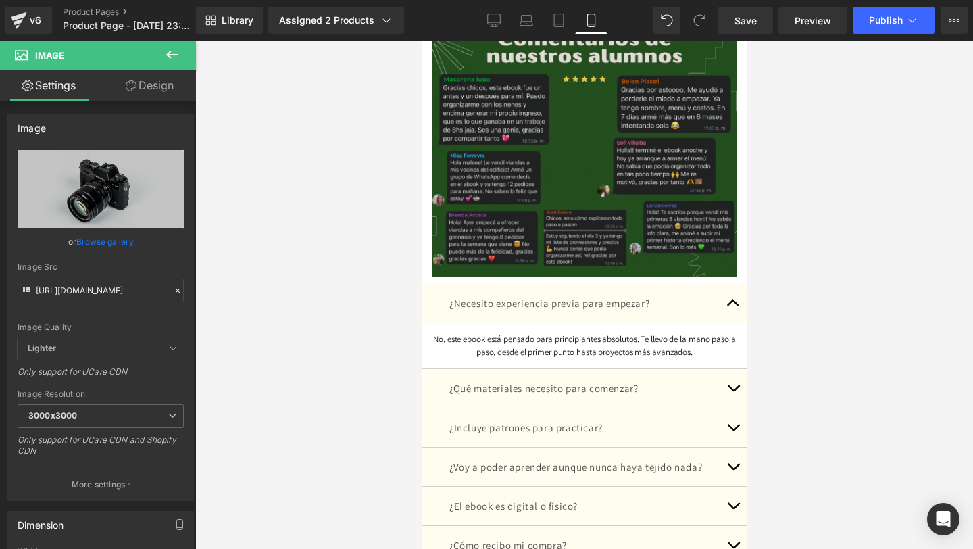
scroll to position [0, 0]
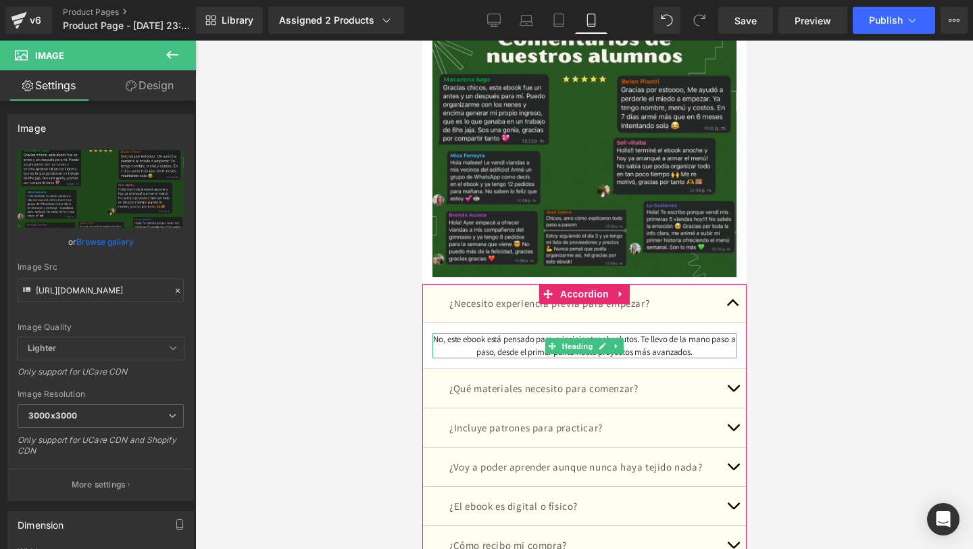
click at [701, 347] on h1 "No, este ebook está pensado para principiantes absolutos. Te llevo de la mano p…" at bounding box center [584, 345] width 304 height 24
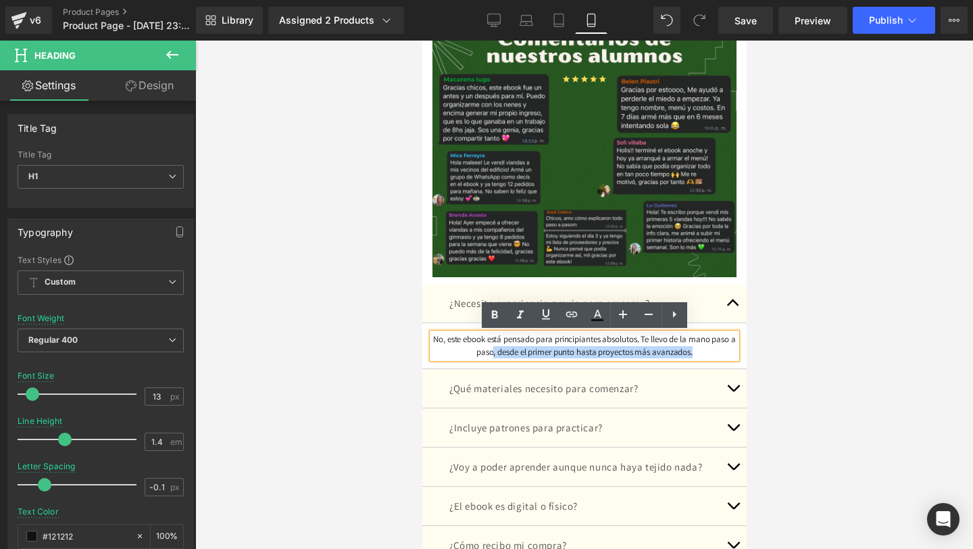
drag, startPoint x: 723, startPoint y: 351, endPoint x: 499, endPoint y: 352, distance: 224.3
click at [499, 352] on h1 "No, este ebook está pensado para principiantes absolutos. Te llevo de la mano p…" at bounding box center [584, 345] width 304 height 24
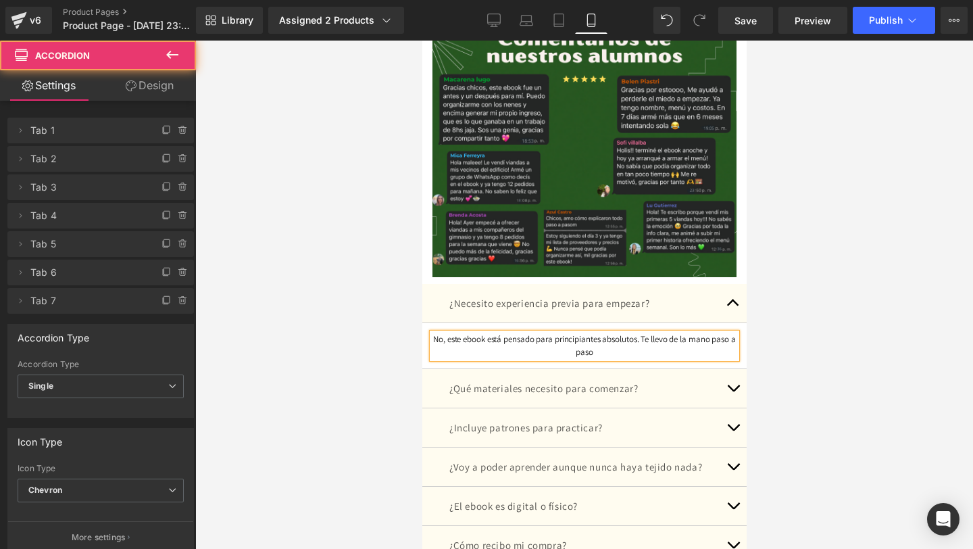
click at [732, 388] on button "button" at bounding box center [732, 388] width 27 height 39
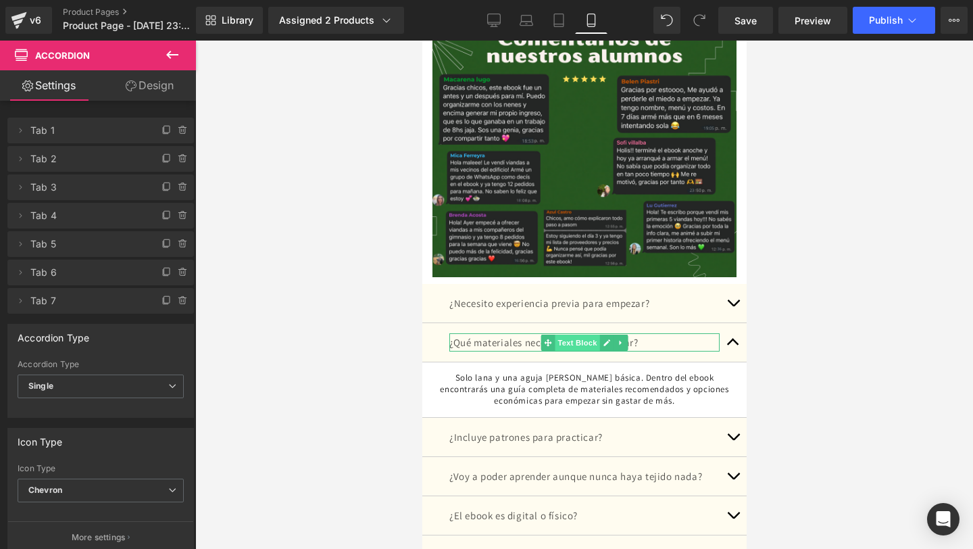
click at [583, 341] on span "Text Block" at bounding box center [576, 342] width 45 height 16
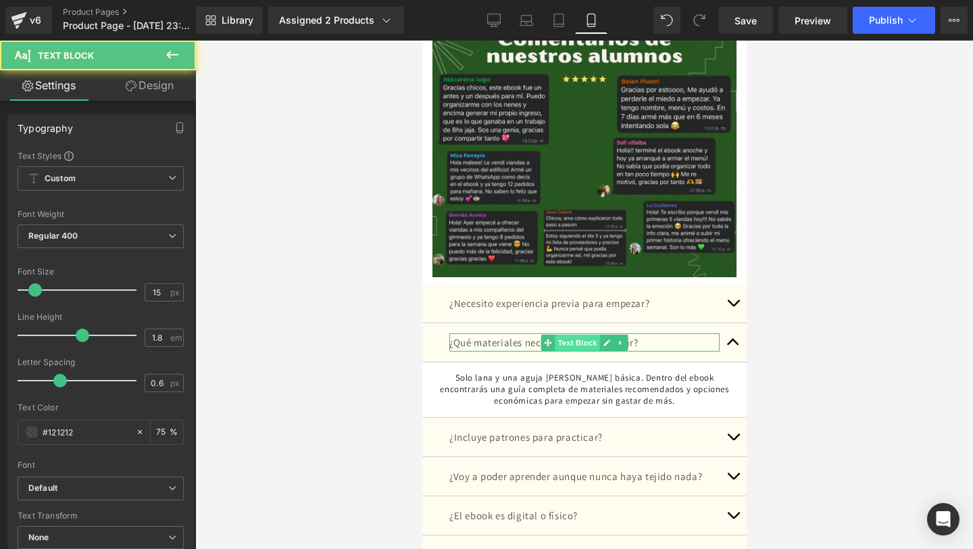
click at [583, 341] on span "Text Block" at bounding box center [576, 342] width 45 height 16
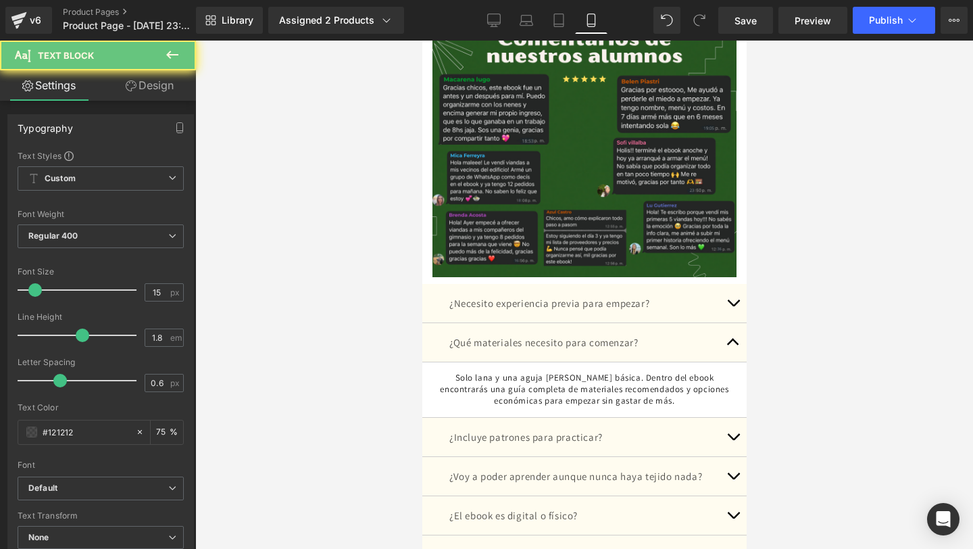
click at [680, 344] on p "¿Qué materiales necesito para comenzar?" at bounding box center [584, 342] width 270 height 18
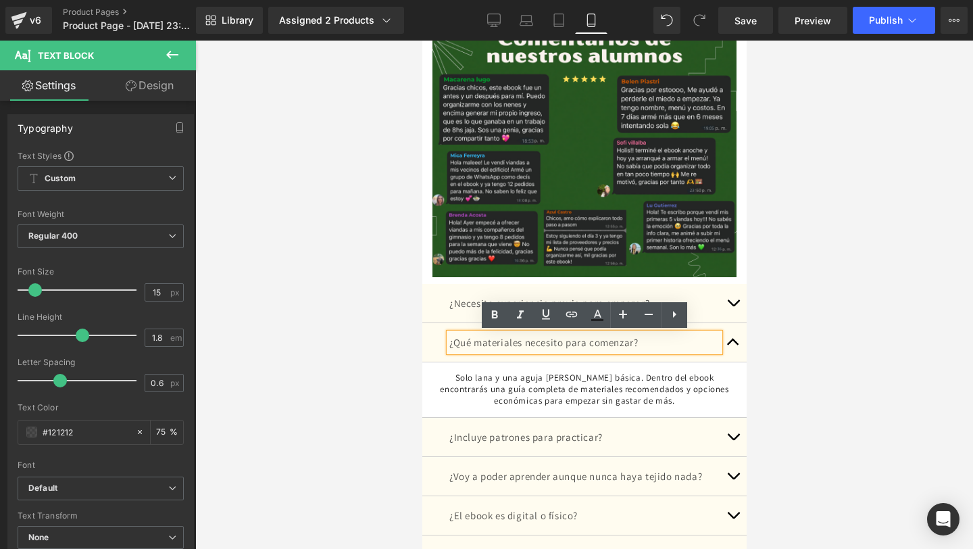
click at [680, 344] on p "¿Qué materiales necesito para comenzar?" at bounding box center [584, 342] width 270 height 18
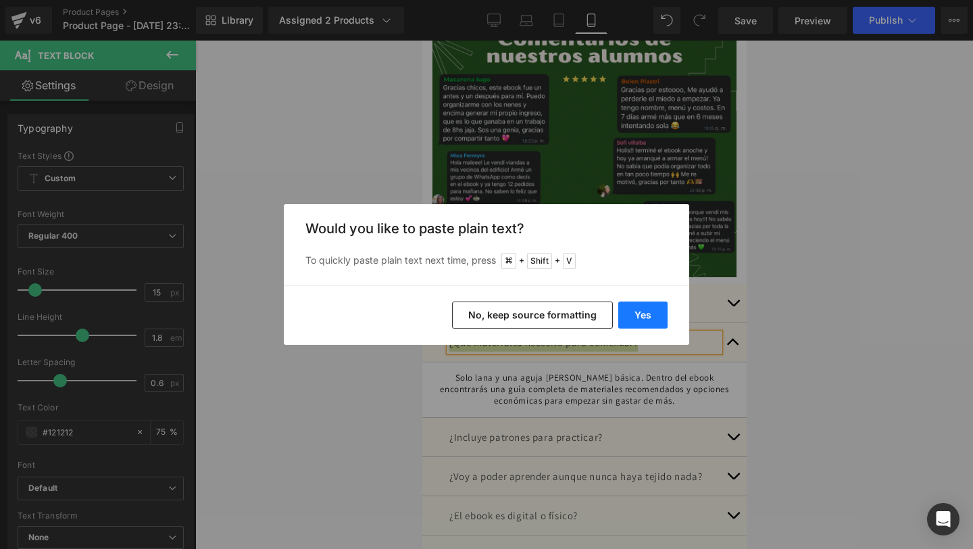
click at [649, 311] on button "Yes" at bounding box center [642, 314] width 49 height 27
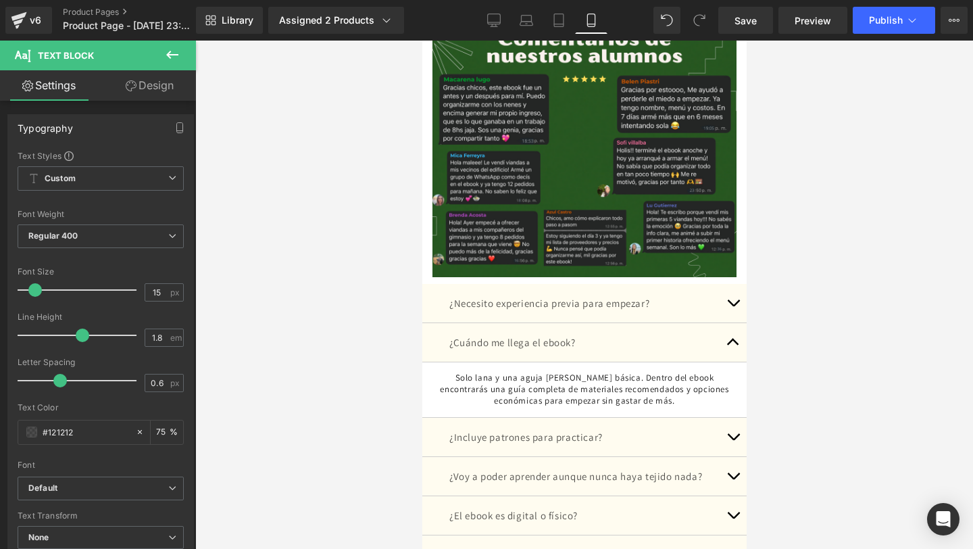
click at [503, 394] on h1 "Solo lana y una aguja [PERSON_NAME] básica. Dentro del ebook encontrarás una gu…" at bounding box center [584, 389] width 304 height 34
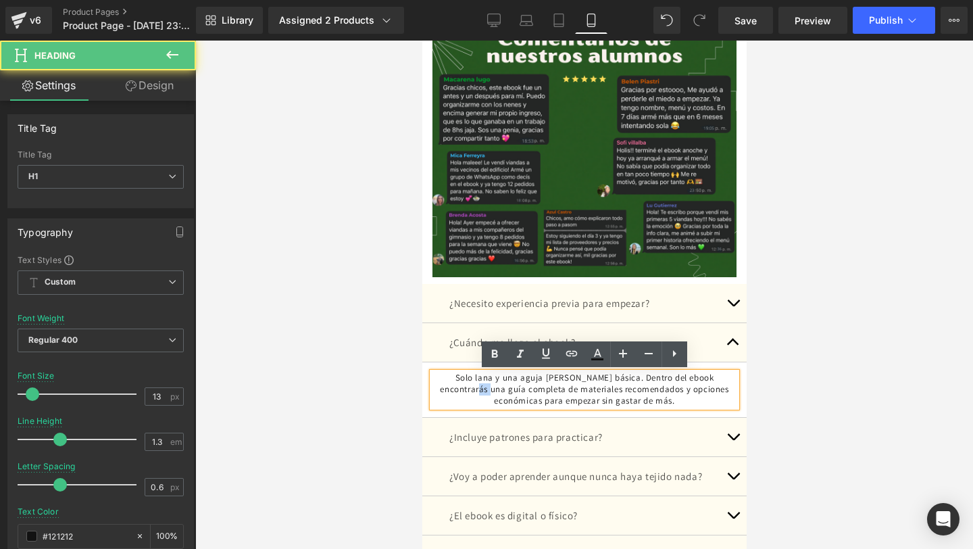
click at [503, 394] on h1 "Solo lana y una aguja [PERSON_NAME] básica. Dentro del ebook encontrarás una gu…" at bounding box center [584, 389] width 304 height 34
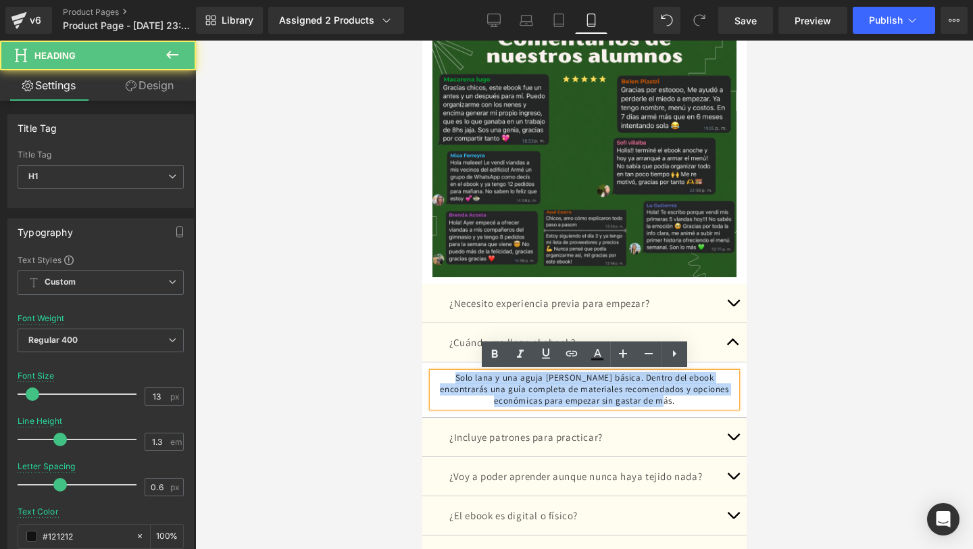
click at [503, 394] on h1 "Solo lana y una aguja [PERSON_NAME] básica. Dentro del ebook encontrarás una gu…" at bounding box center [584, 389] width 304 height 34
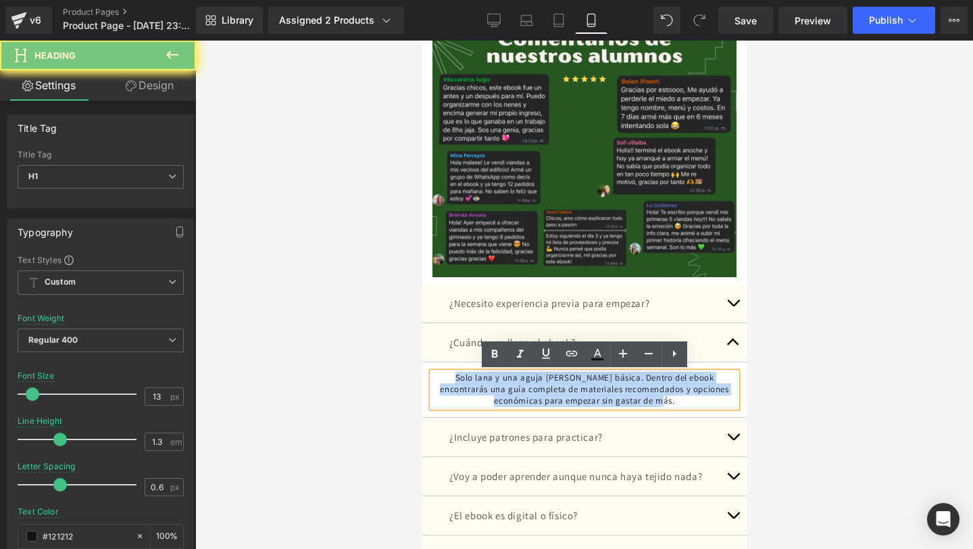
paste div
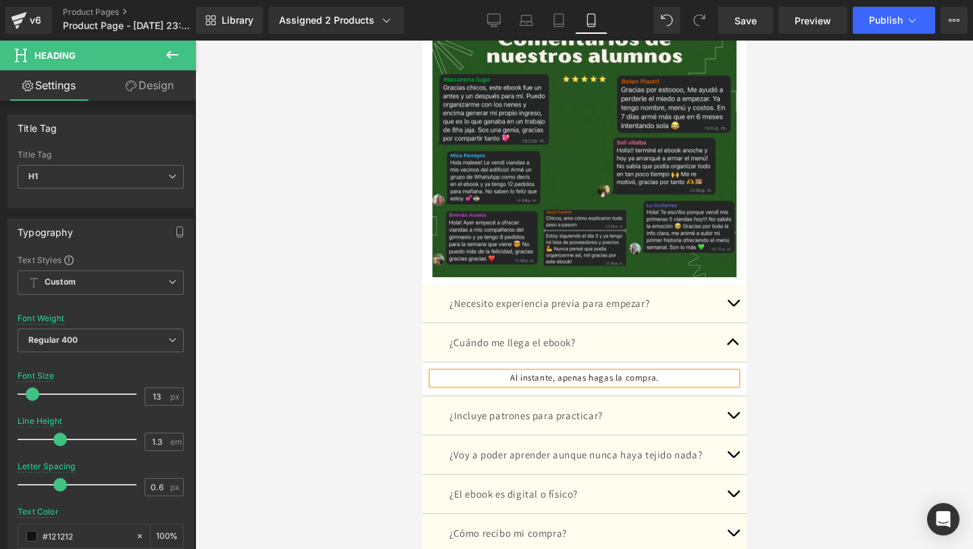
click at [677, 418] on p "¿Incluye patrones para practicar?" at bounding box center [584, 415] width 270 height 18
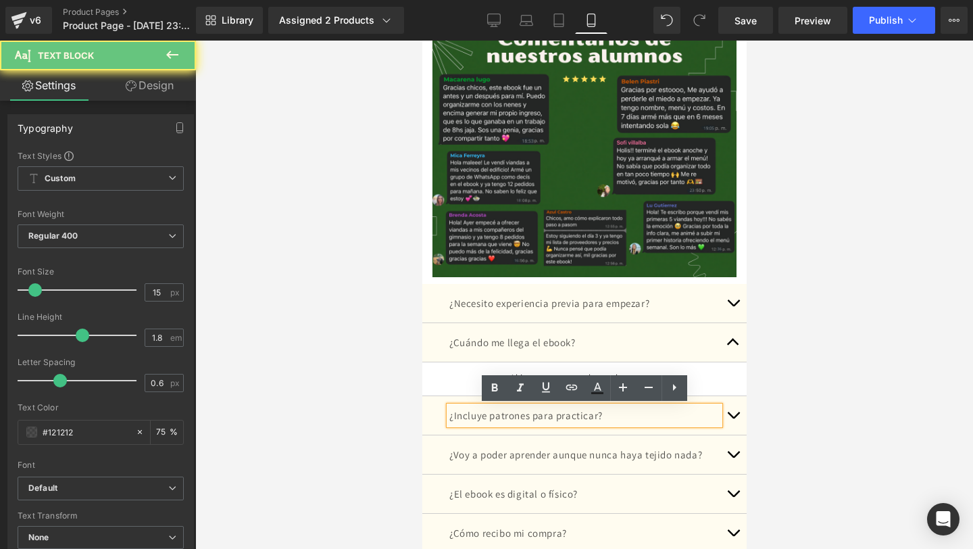
click at [677, 418] on p "¿Incluye patrones para practicar?" at bounding box center [584, 415] width 270 height 18
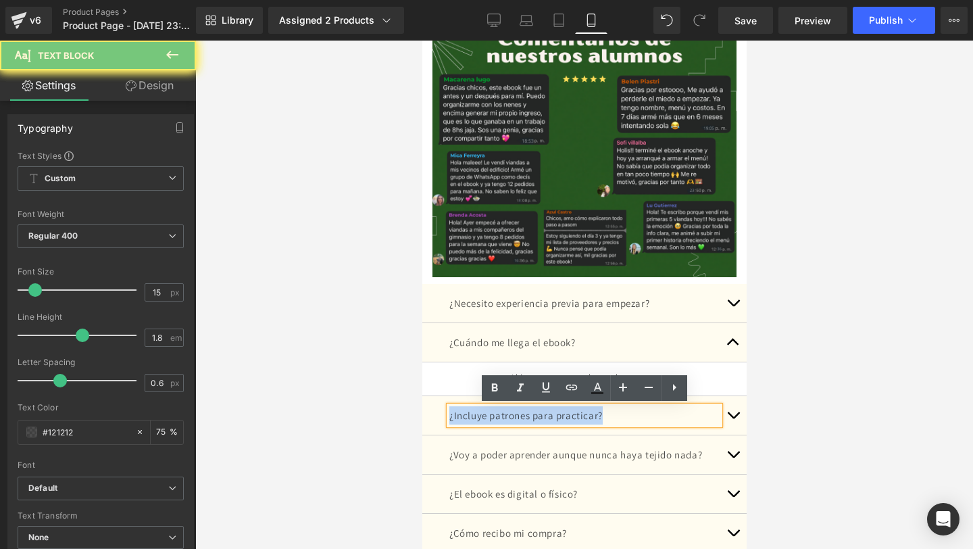
click at [677, 418] on p "¿Incluye patrones para practicar?" at bounding box center [584, 415] width 270 height 18
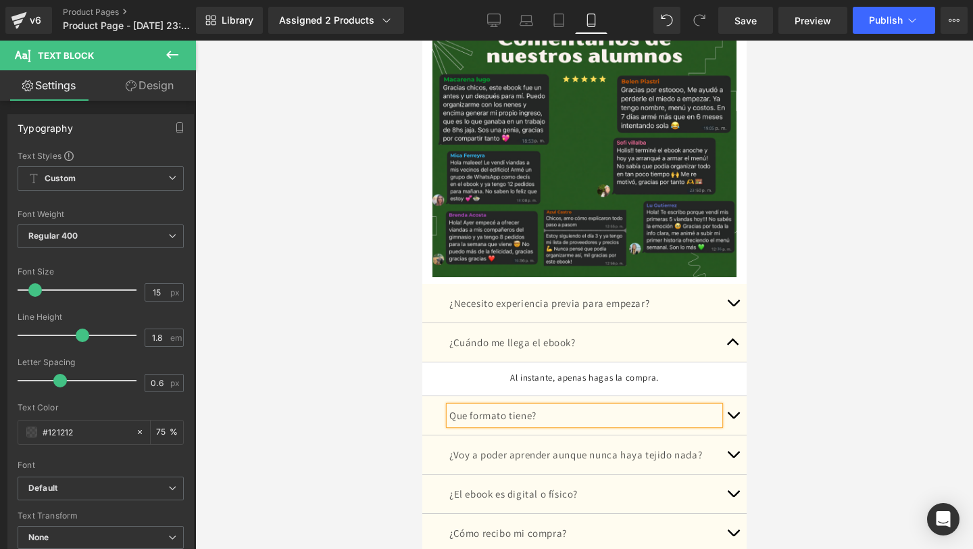
click at [730, 412] on button "button" at bounding box center [732, 415] width 27 height 39
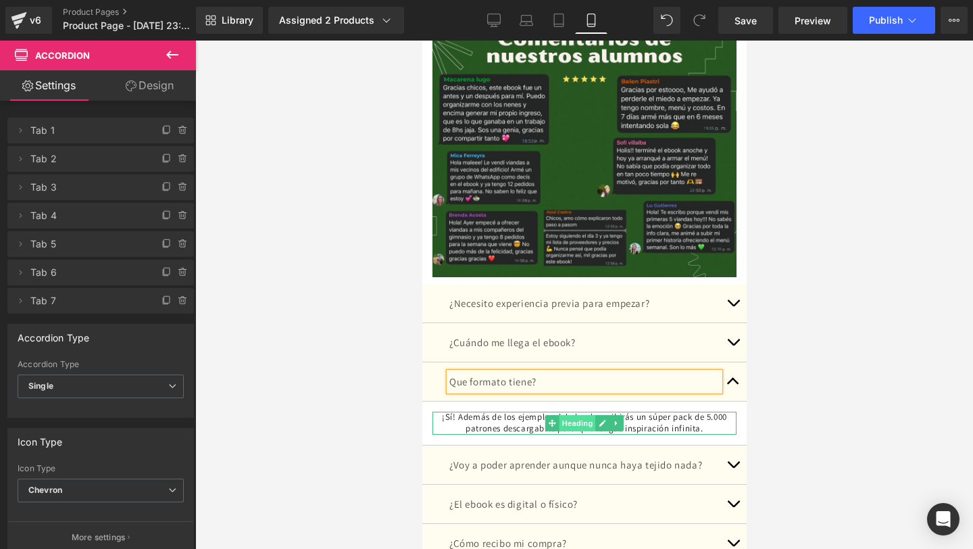
click at [585, 415] on span "Heading" at bounding box center [577, 423] width 36 height 16
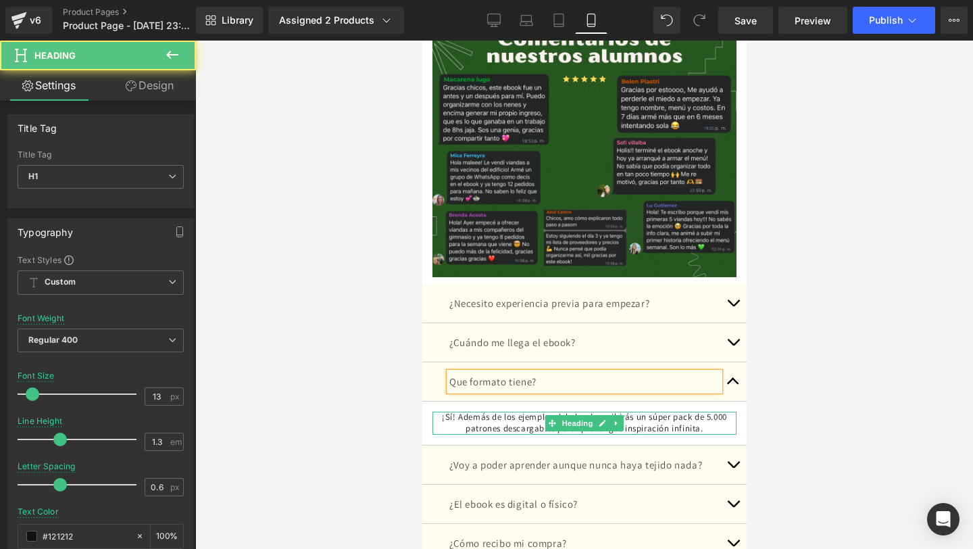
click at [511, 418] on h1 "¡Sí! Además de los ejemplos del ebook, recibirás un súper pack de 5.000 patrone…" at bounding box center [584, 422] width 304 height 23
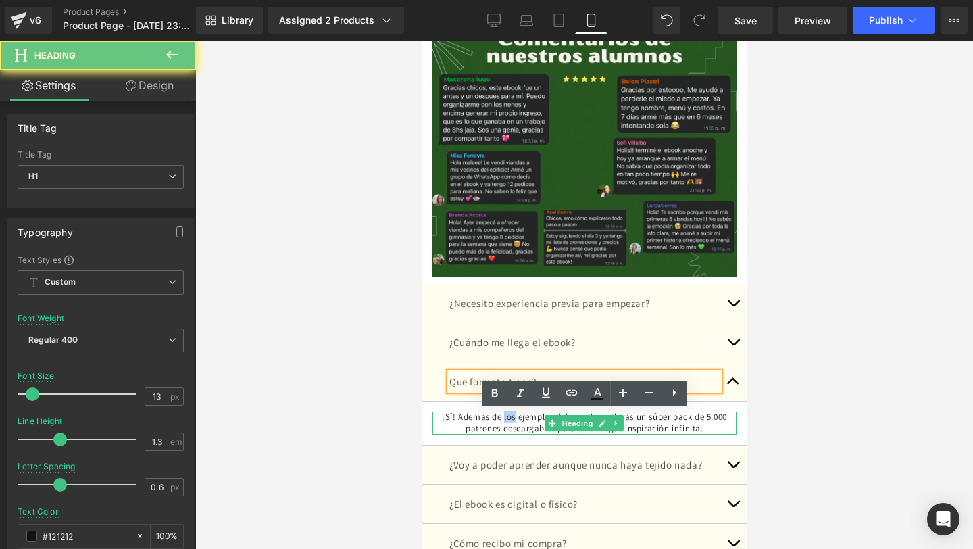
click at [511, 418] on h1 "¡Sí! Además de los ejemplos del ebook, recibirás un súper pack de 5.000 patrone…" at bounding box center [584, 422] width 304 height 23
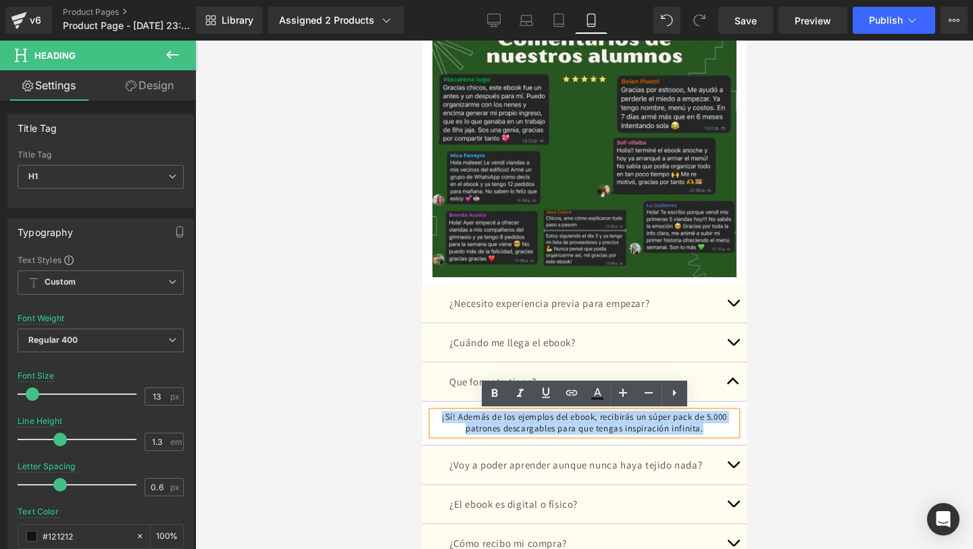
click at [511, 418] on h1 "¡Sí! Además de los ejemplos del ebook, recibirás un súper pack de 5.000 patrone…" at bounding box center [584, 422] width 304 height 23
paste div
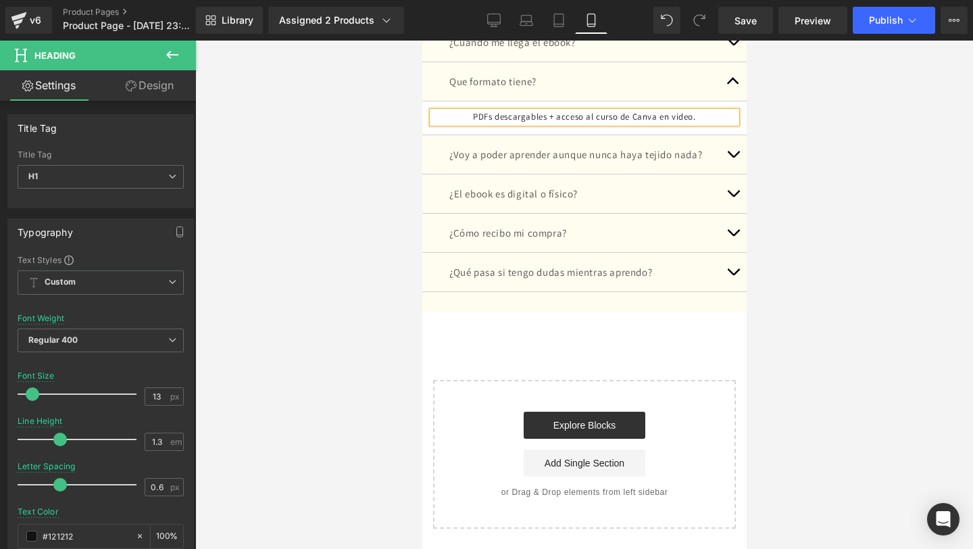
scroll to position [3131, 0]
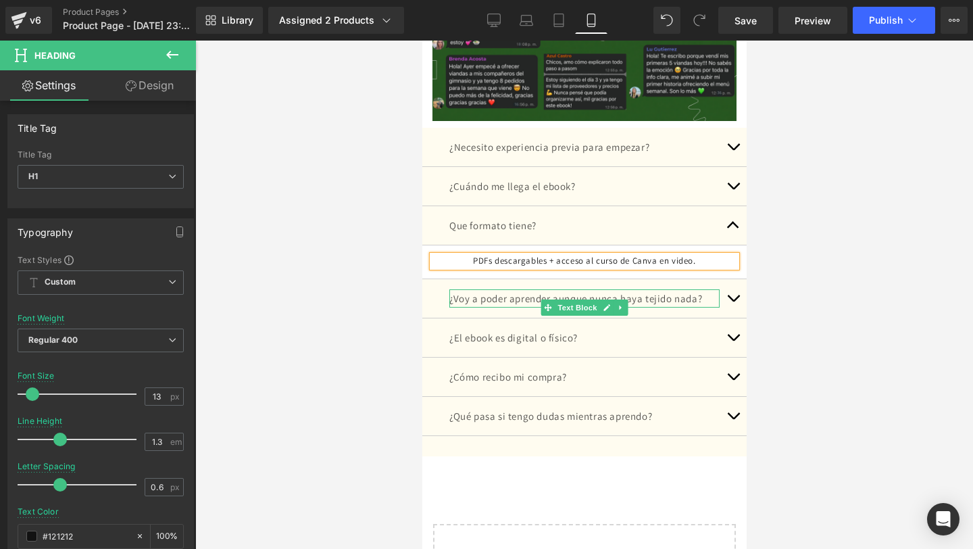
click at [634, 307] on p "¿Voy a poder aprender aunque nunca haya tejido nada?" at bounding box center [584, 298] width 270 height 18
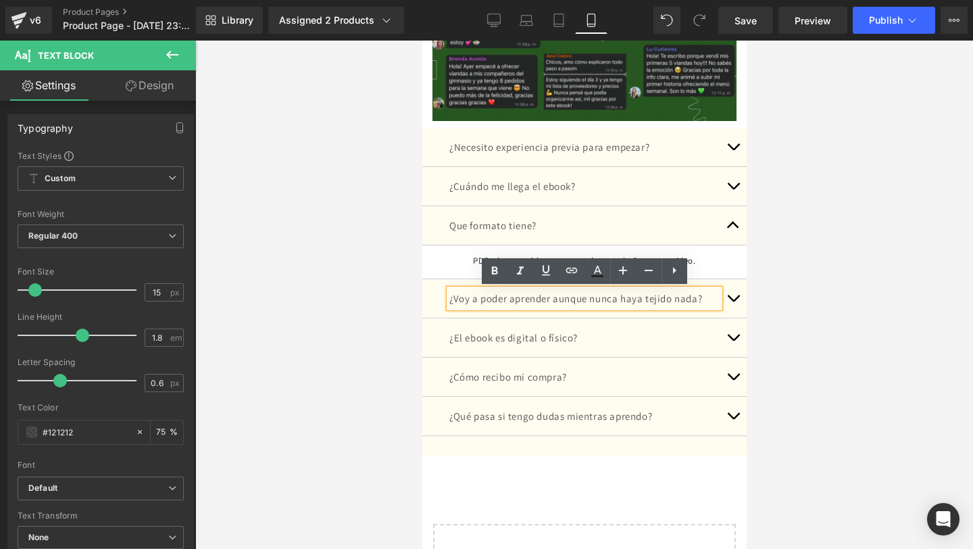
click at [595, 307] on p "¿Voy a poder aprender aunque nunca haya tejido nada?" at bounding box center [584, 298] width 270 height 18
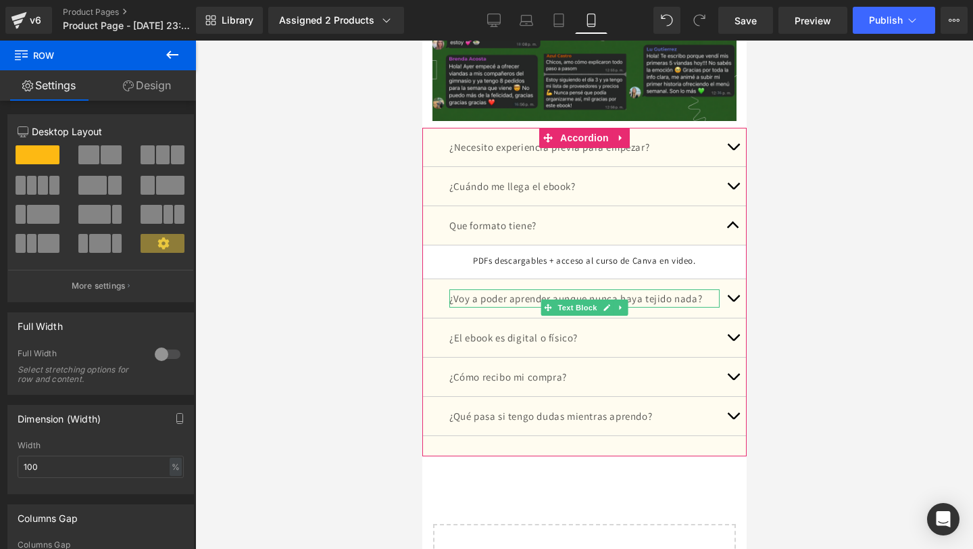
click at [709, 307] on p "¿Voy a poder aprender aunque nunca haya tejido nada?" at bounding box center [584, 298] width 270 height 18
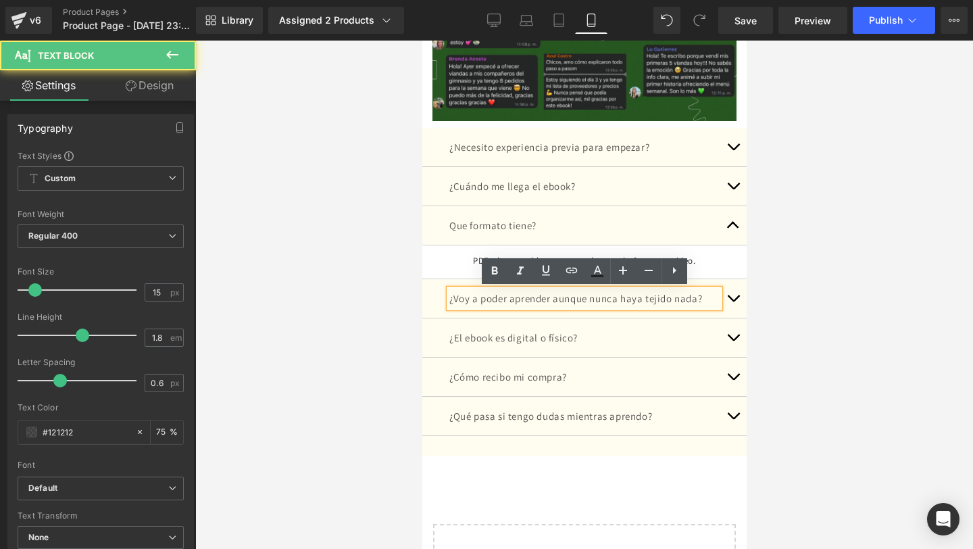
click at [732, 301] on span "button" at bounding box center [732, 301] width 0 height 0
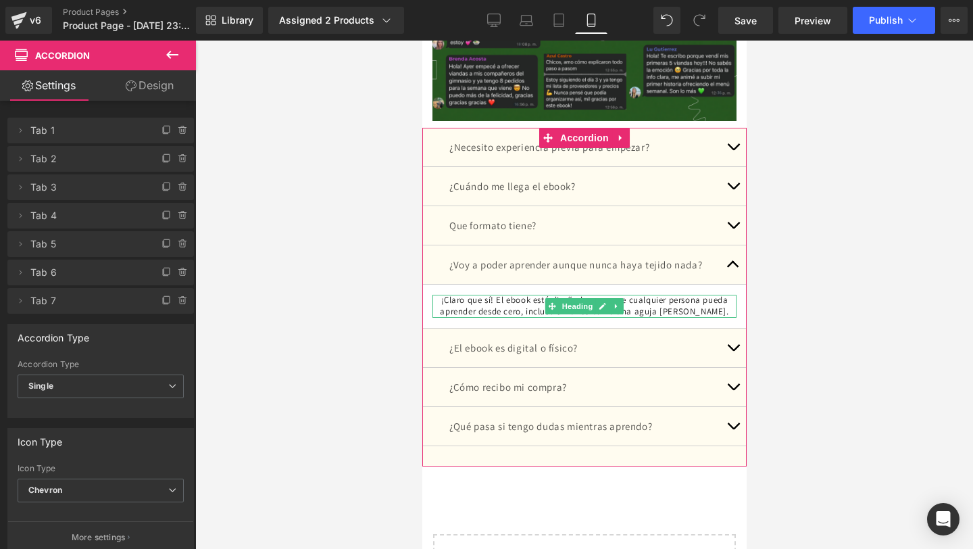
click at [467, 318] on h1 "¡Claro que sí! El ebook está diseñado para que cualquier persona pueda aprender…" at bounding box center [584, 306] width 304 height 23
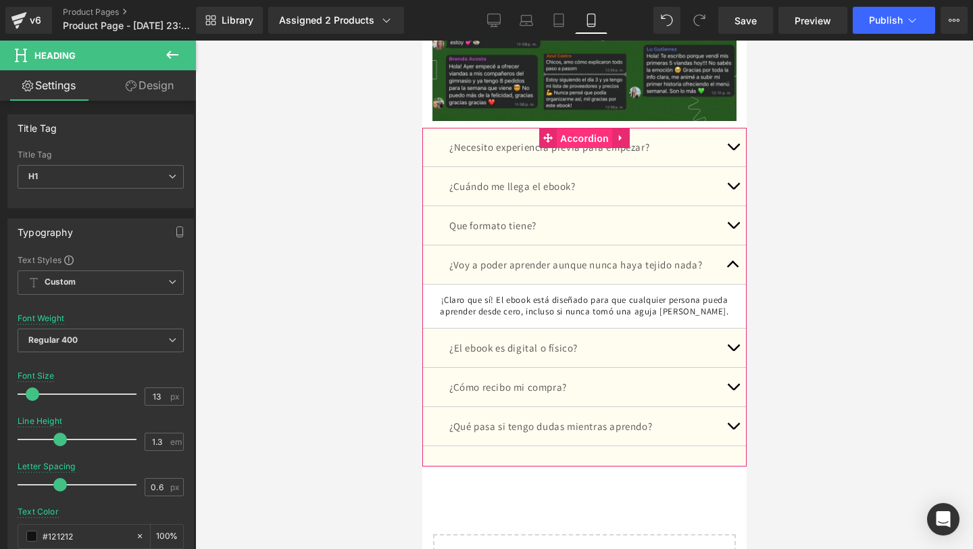
click at [570, 142] on span "Accordion" at bounding box center [583, 138] width 55 height 20
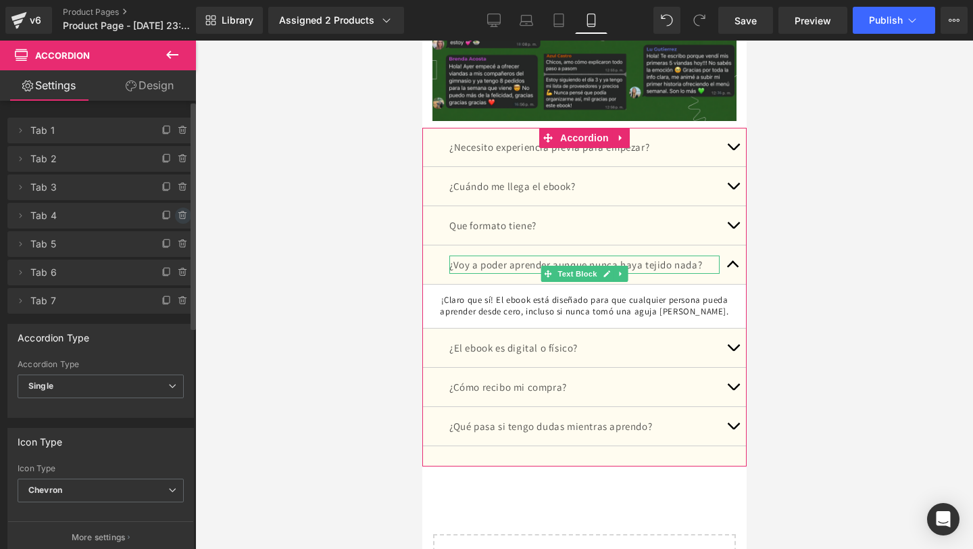
click at [178, 210] on icon at bounding box center [183, 215] width 11 height 11
click at [175, 210] on button "Delete" at bounding box center [168, 216] width 43 height 18
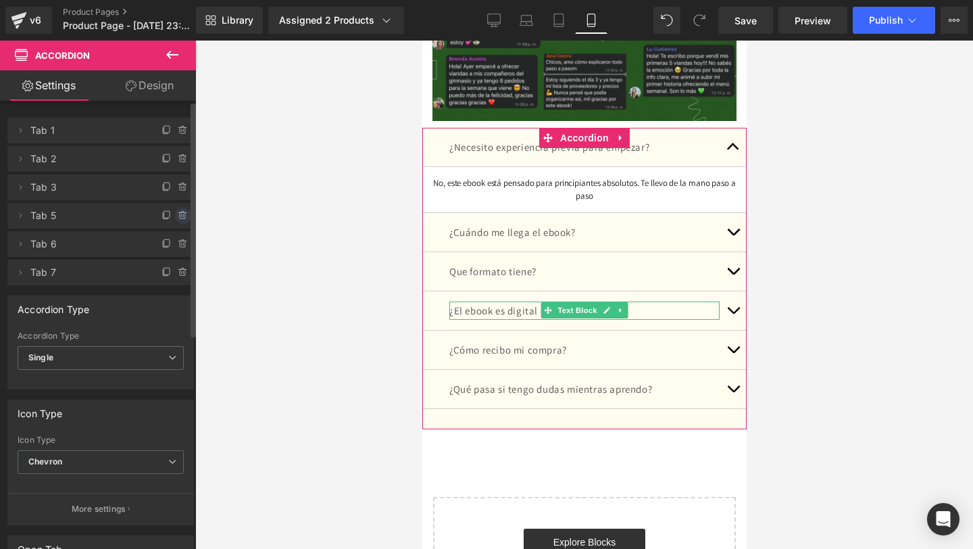
click at [178, 213] on icon at bounding box center [181, 213] width 7 height 0
click at [174, 212] on button "Delete" at bounding box center [168, 216] width 43 height 18
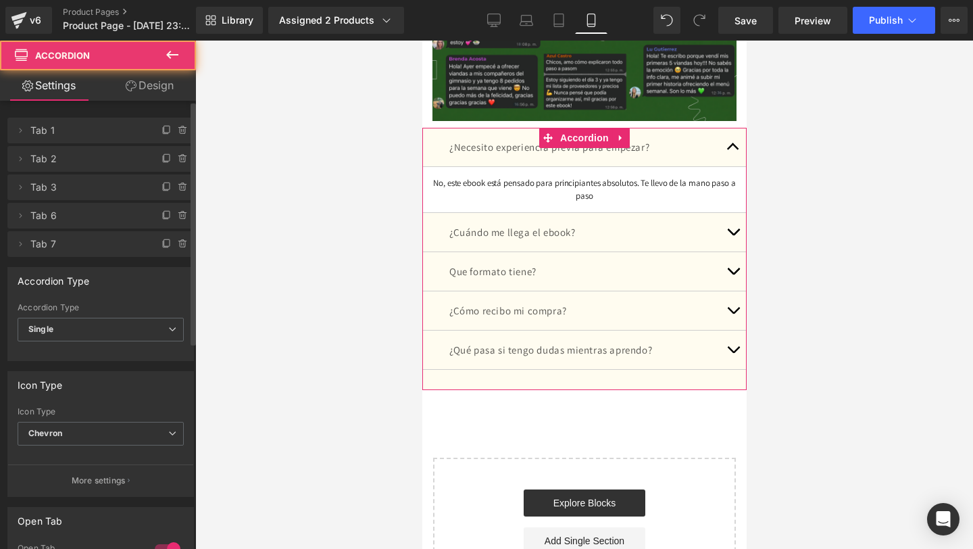
click at [734, 299] on button "button" at bounding box center [732, 310] width 27 height 39
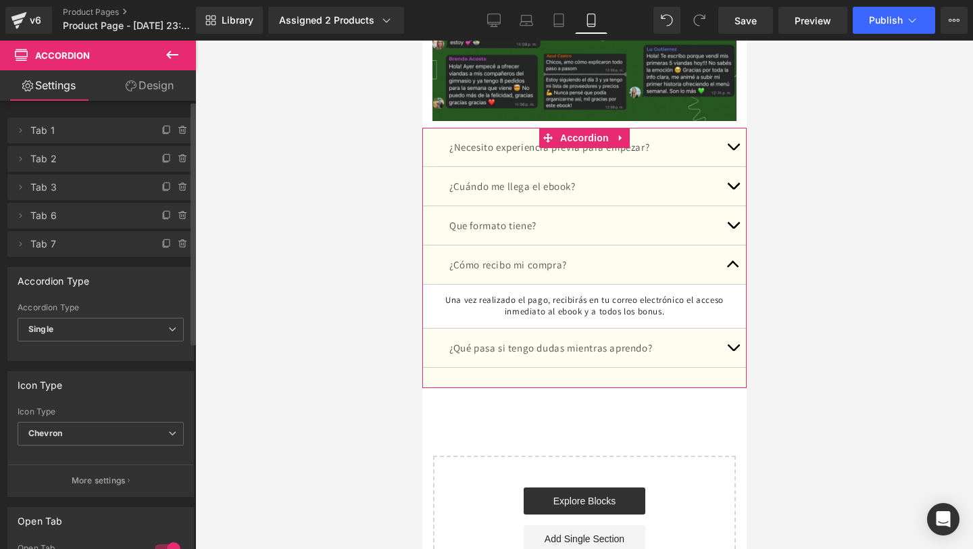
click at [730, 343] on button "button" at bounding box center [732, 347] width 27 height 39
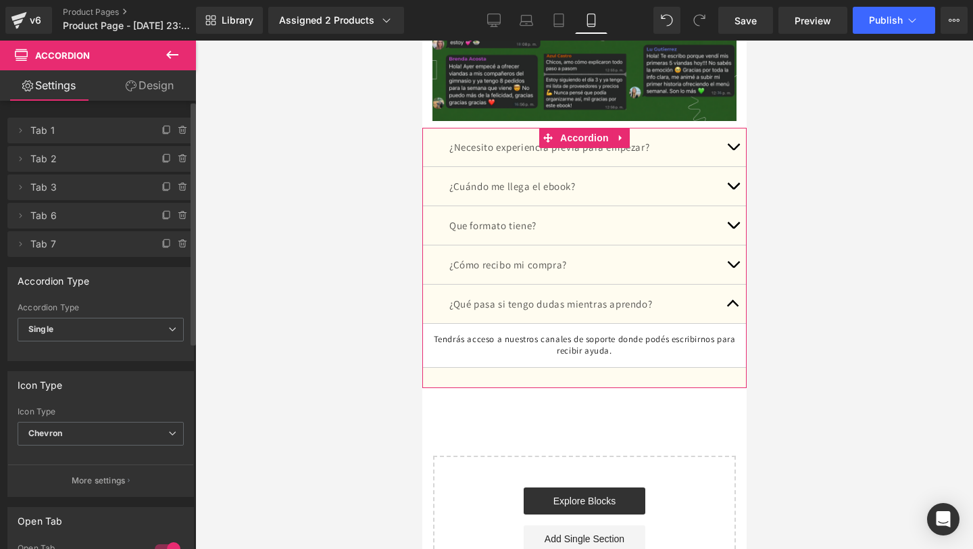
click at [670, 348] on h1 "Tendrás acceso a nuestros canales de soporte donde podés escribirnos para recib…" at bounding box center [584, 345] width 304 height 23
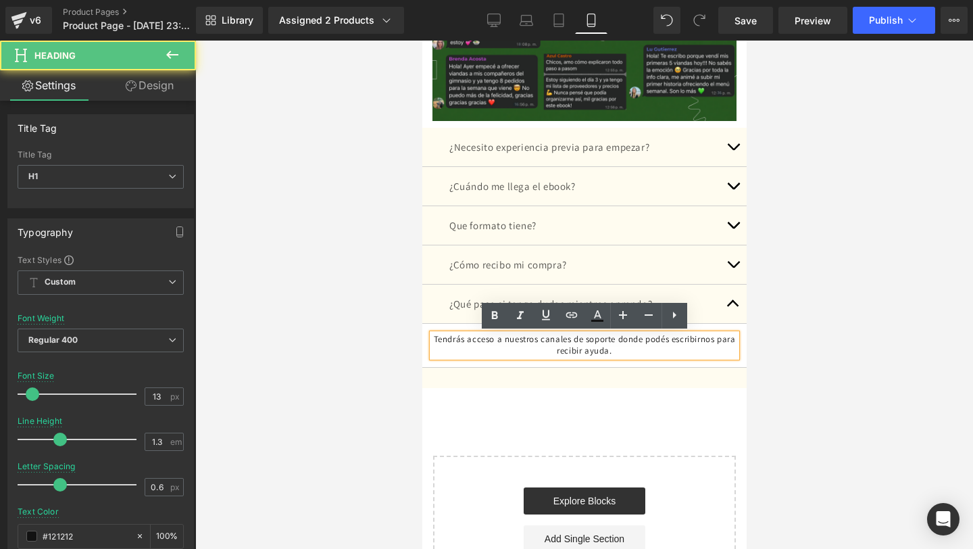
click at [670, 348] on h1 "Tendrás acceso a nuestros canales de soporte donde podés escribirnos para recib…" at bounding box center [584, 345] width 304 height 23
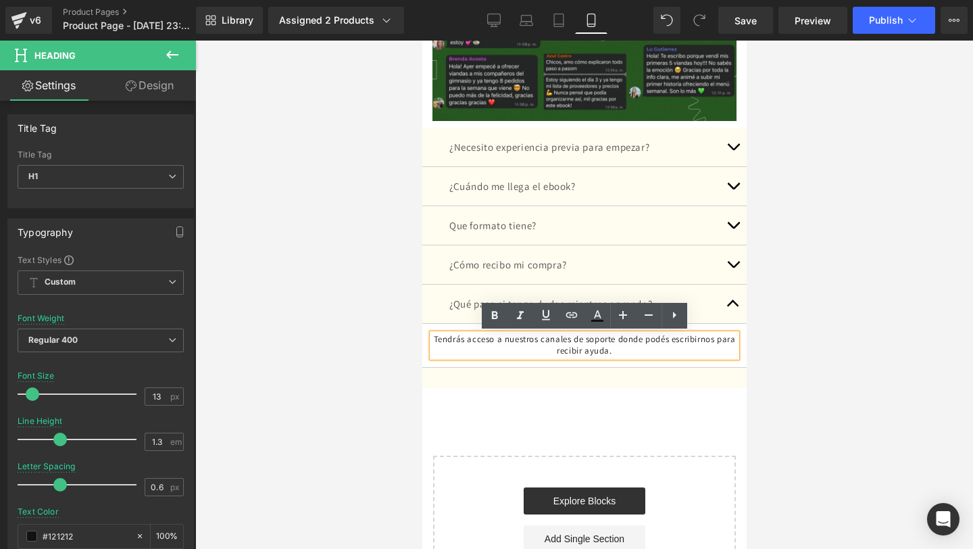
click at [651, 342] on h1 "Tendrás acceso a nuestros canales de soporte donde podés escribirnos para recib…" at bounding box center [584, 345] width 304 height 23
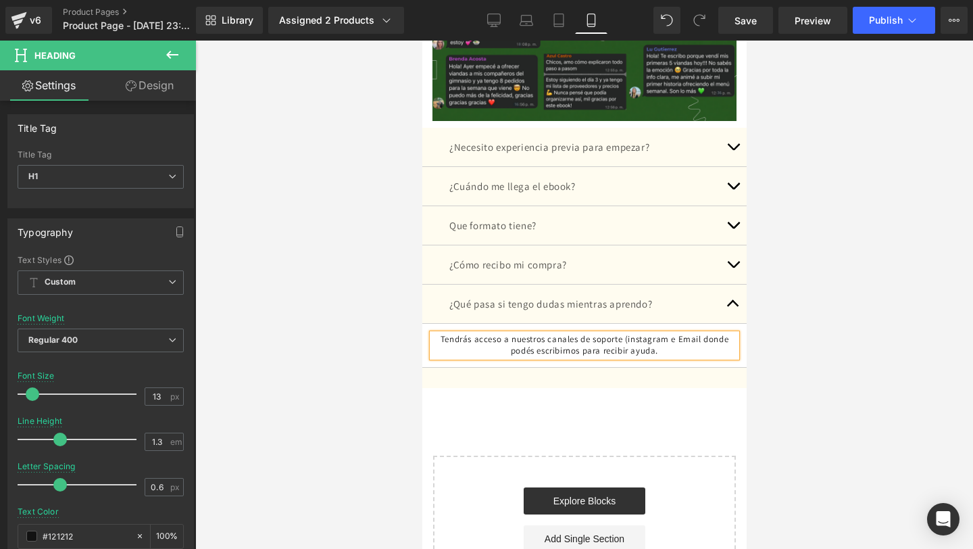
click at [682, 341] on h1 "Tendrás acceso a nuestros canales de soporte (instagram e Email donde podés esc…" at bounding box center [584, 345] width 304 height 23
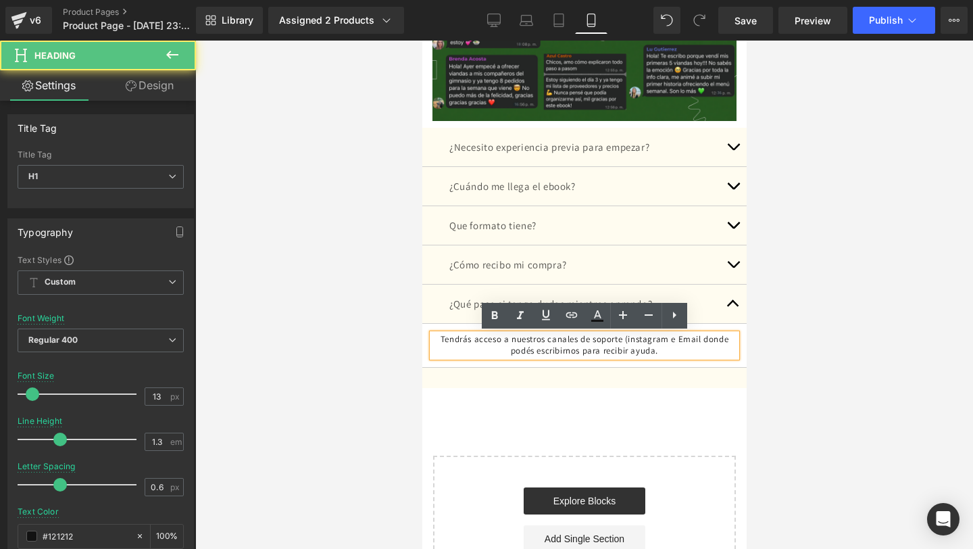
click at [730, 338] on h1 "Tendrás acceso a nuestros canales de soporte (instagram e Email donde podés esc…" at bounding box center [584, 345] width 304 height 23
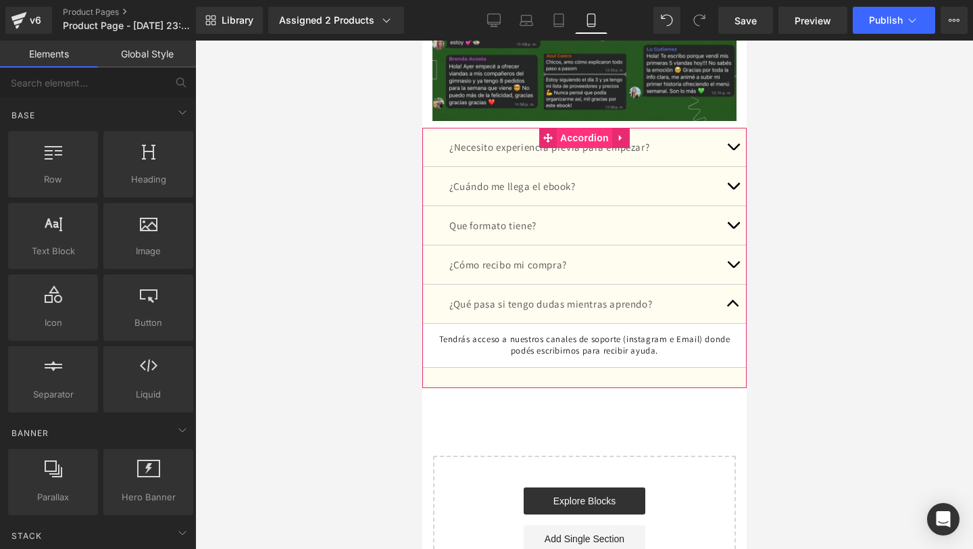
click at [582, 139] on span "Accordion" at bounding box center [583, 138] width 55 height 20
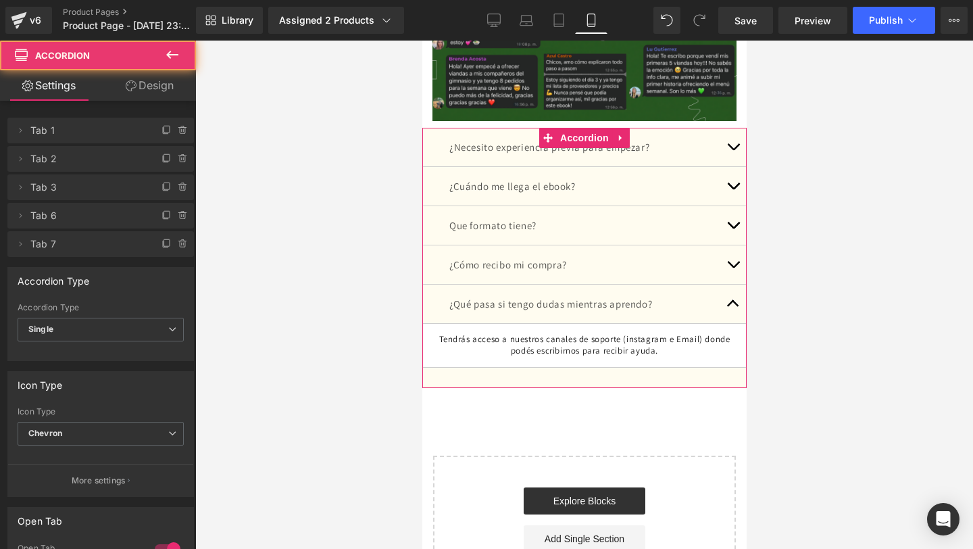
click at [135, 88] on link "Design" at bounding box center [150, 85] width 98 height 30
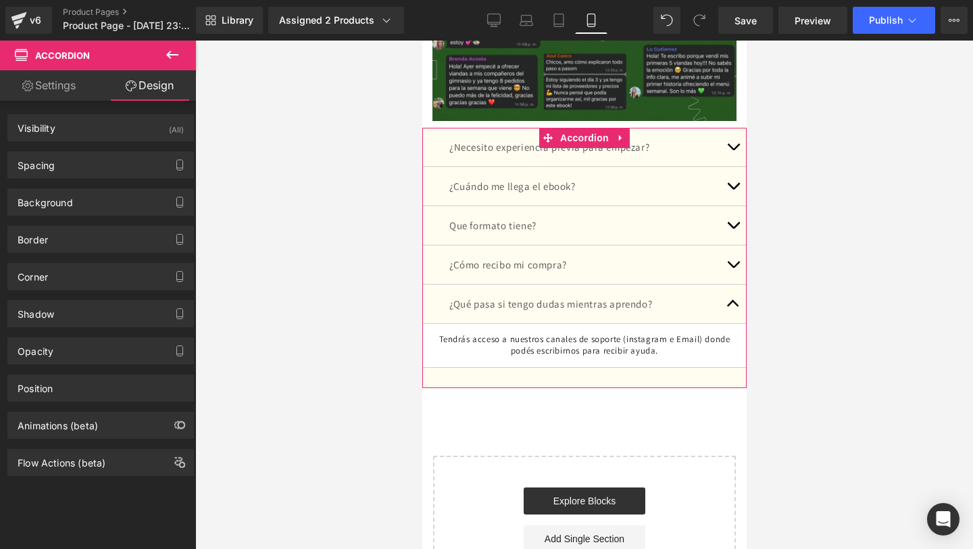
click at [92, 220] on div "Border Border Style Custom Custom Setup Global Style Custom Setup Global Style …" at bounding box center [101, 234] width 202 height 37
click at [100, 211] on div "Background" at bounding box center [100, 202] width 185 height 26
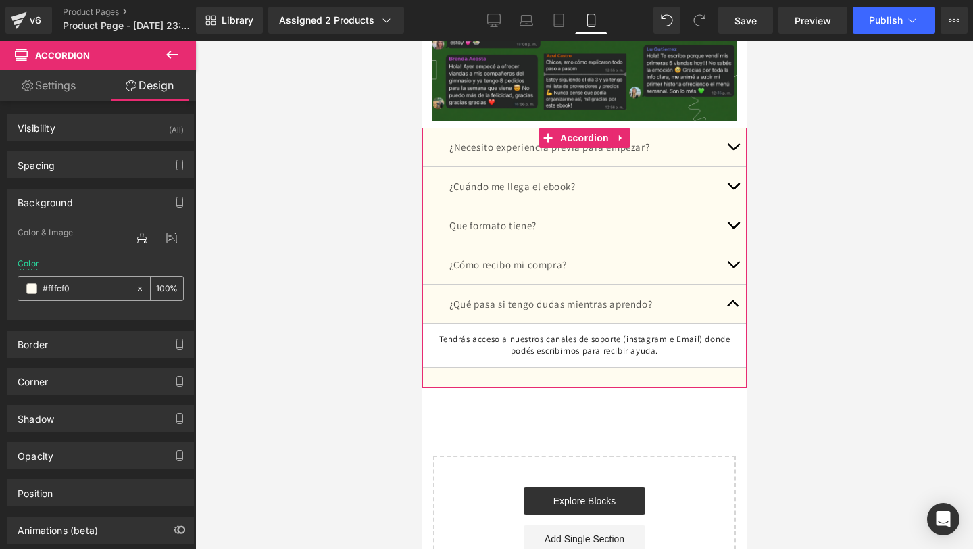
click at [91, 276] on div "#fffcf0" at bounding box center [76, 288] width 117 height 24
click at [84, 284] on input "#fffcf0" at bounding box center [86, 288] width 86 height 15
paste input "023a15"
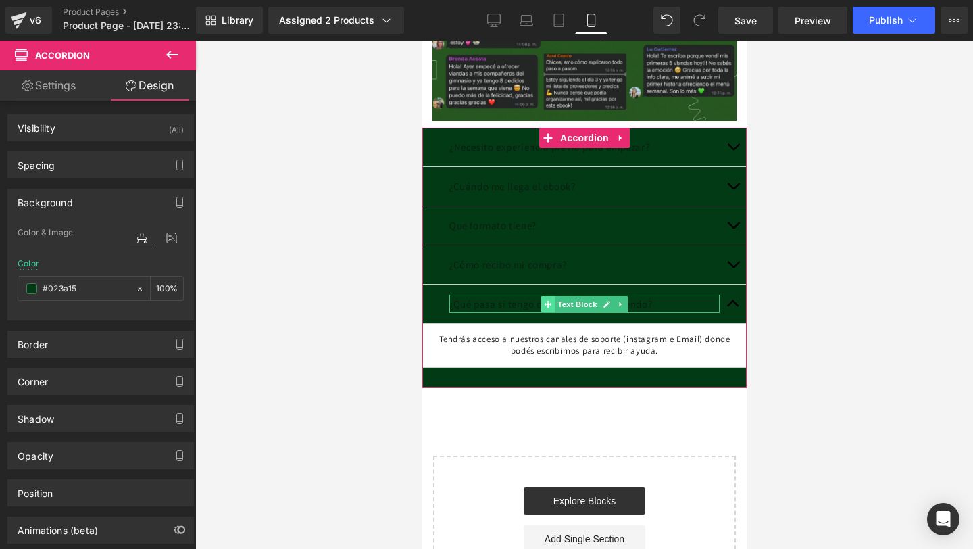
click at [550, 307] on icon at bounding box center [546, 304] width 7 height 8
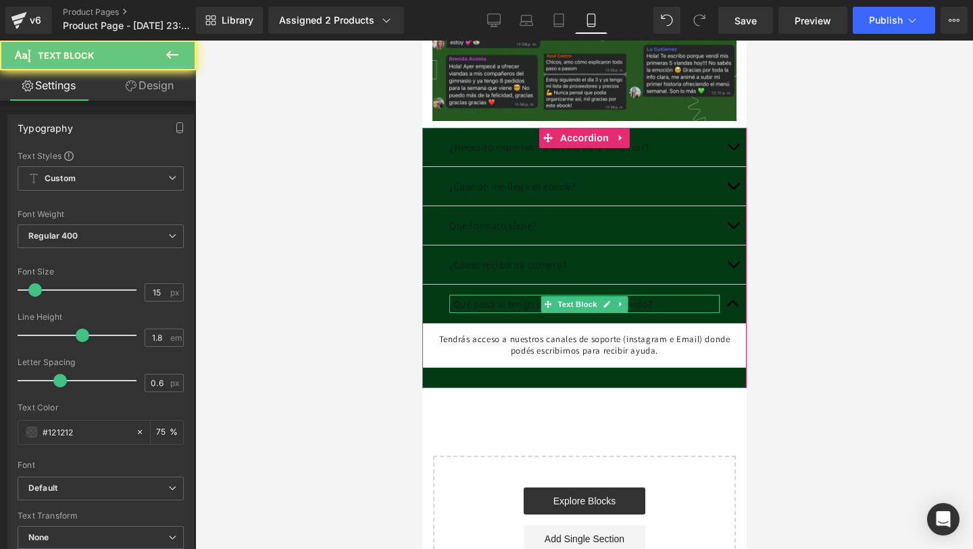
click at [493, 304] on p "¿Qué pasa si tengo dudas mientras aprendo?" at bounding box center [584, 304] width 270 height 18
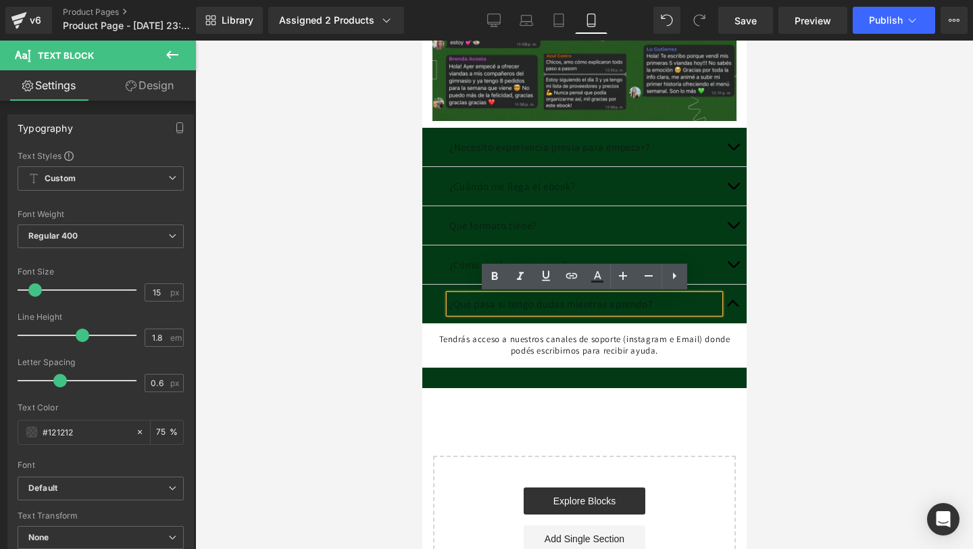
click at [493, 304] on p "¿Qué pasa si tengo dudas mientras aprendo?" at bounding box center [584, 304] width 270 height 18
click at [428, 305] on div "¿Qué pasa si tengo dudas mientras aprendo? Text Block" at bounding box center [584, 303] width 324 height 39
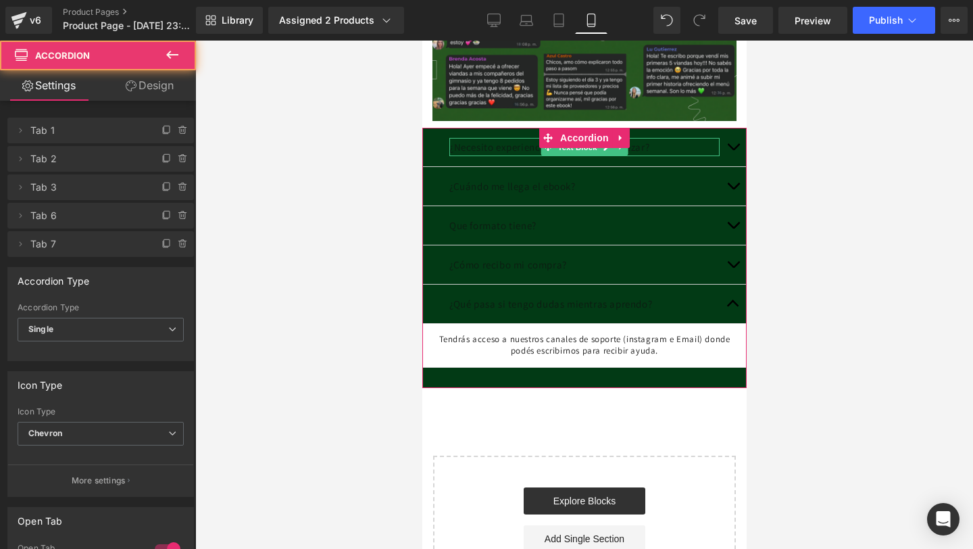
click at [501, 147] on p "¿Necesito experiencia previa para empezar?" at bounding box center [584, 147] width 270 height 18
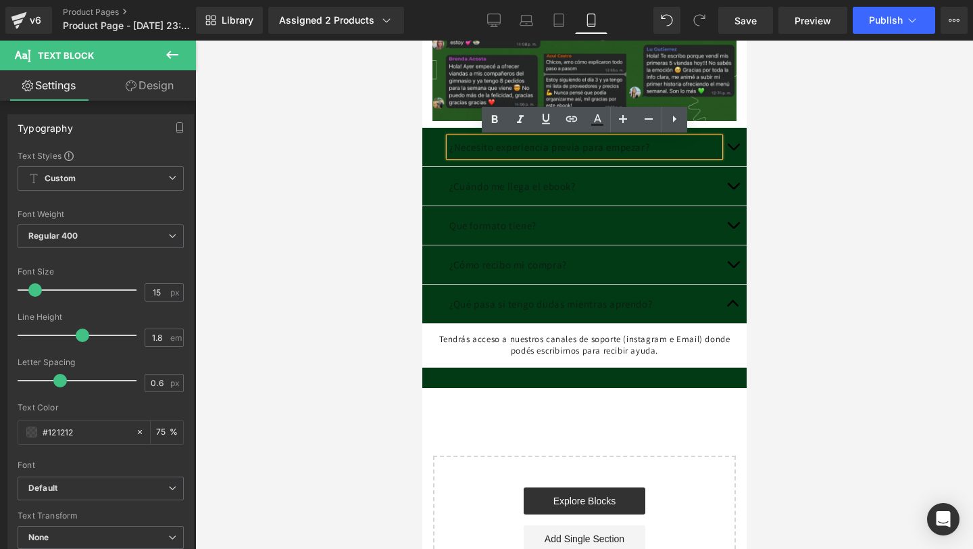
click at [501, 147] on p "¿Necesito experiencia previa para empezar?" at bounding box center [584, 147] width 270 height 18
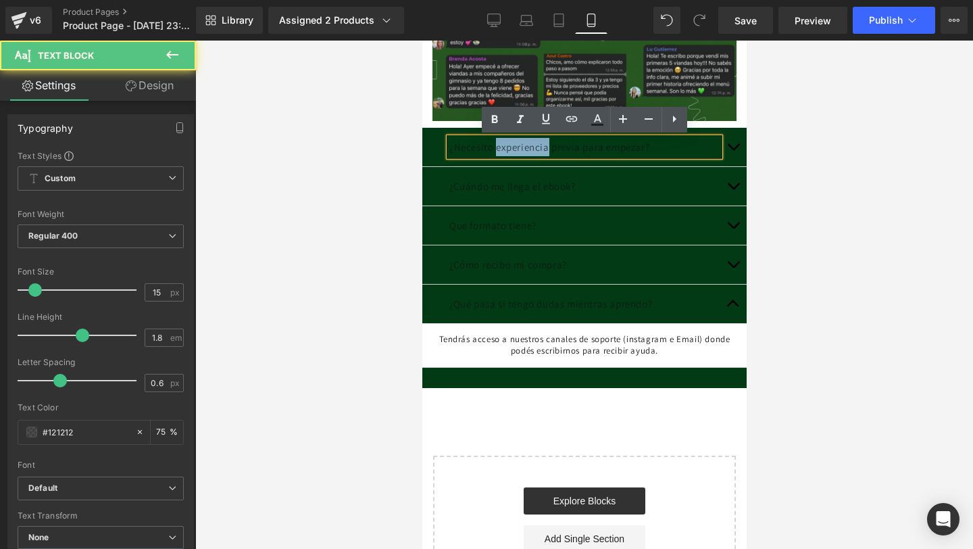
click at [501, 147] on p "¿Necesito experiencia previa para empezar?" at bounding box center [584, 147] width 270 height 18
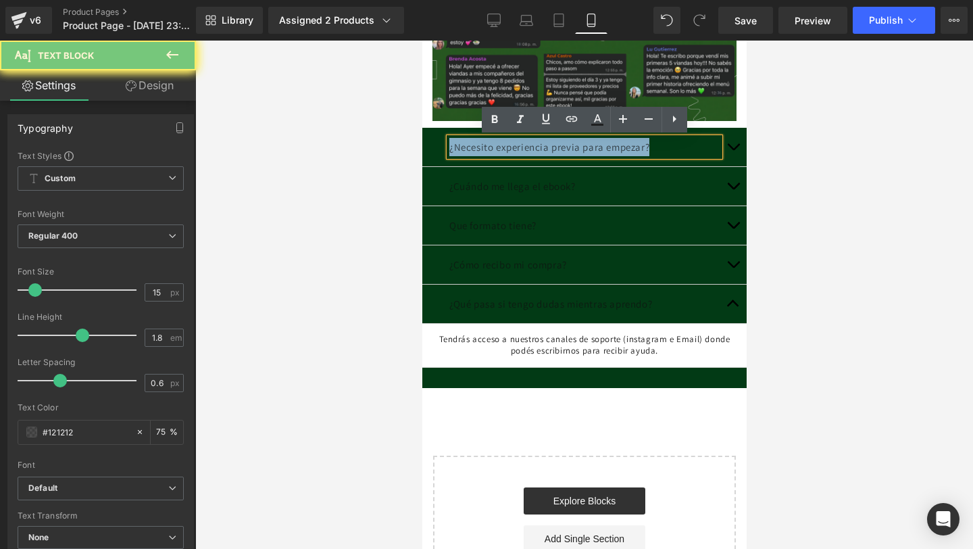
click at [501, 147] on p "¿Necesito experiencia previa para empezar?" at bounding box center [584, 147] width 270 height 18
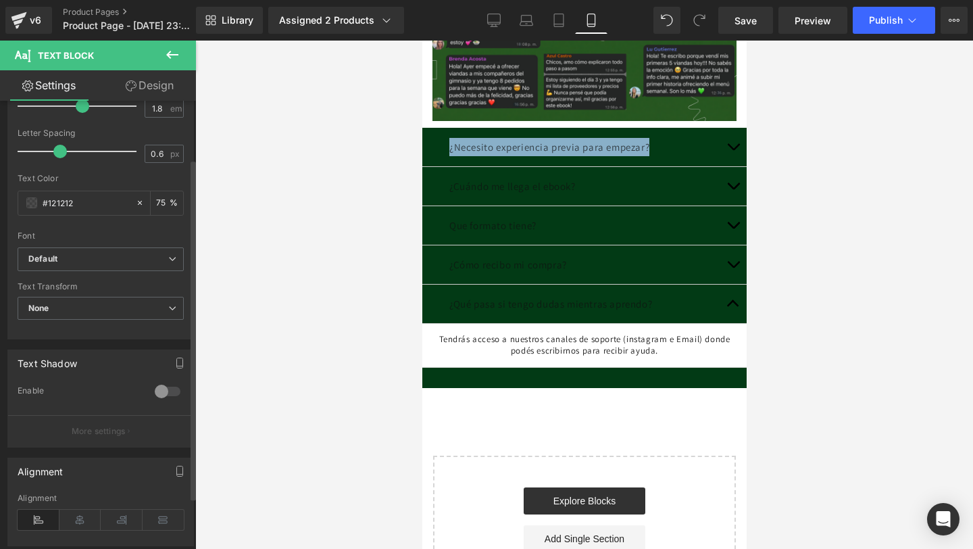
scroll to position [253, 0]
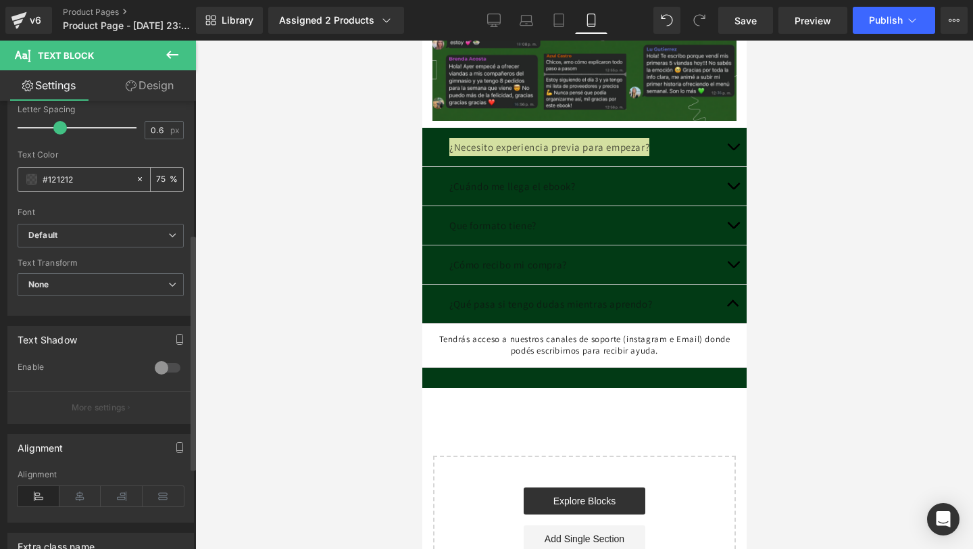
click at [29, 180] on span at bounding box center [31, 179] width 11 height 11
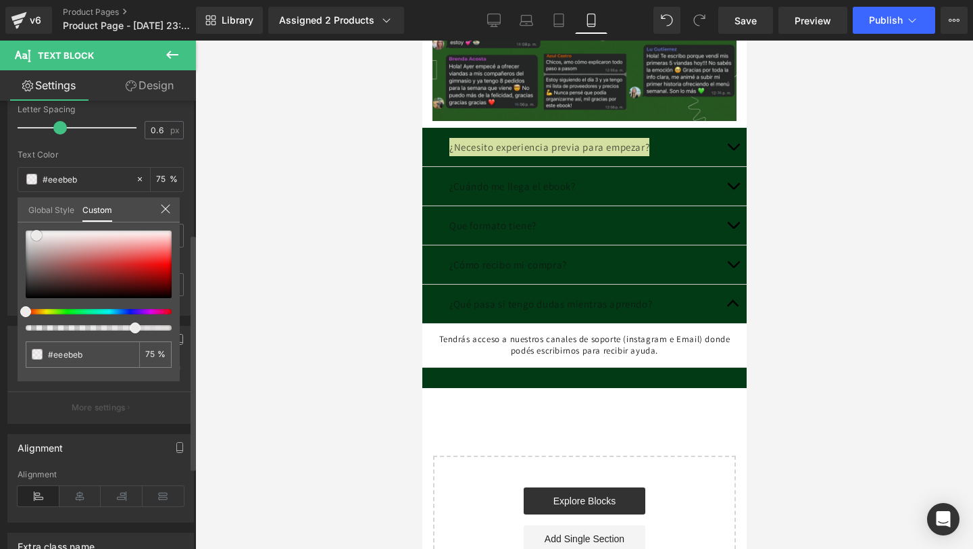
click at [36, 235] on div at bounding box center [99, 264] width 146 height 68
drag, startPoint x: 35, startPoint y: 235, endPoint x: 13, endPoint y: 230, distance: 22.9
click at [13, 230] on div "Typography Text Styles Custom Custom Setup Global Style Custom Setup Global Sty…" at bounding box center [101, 83] width 202 height 464
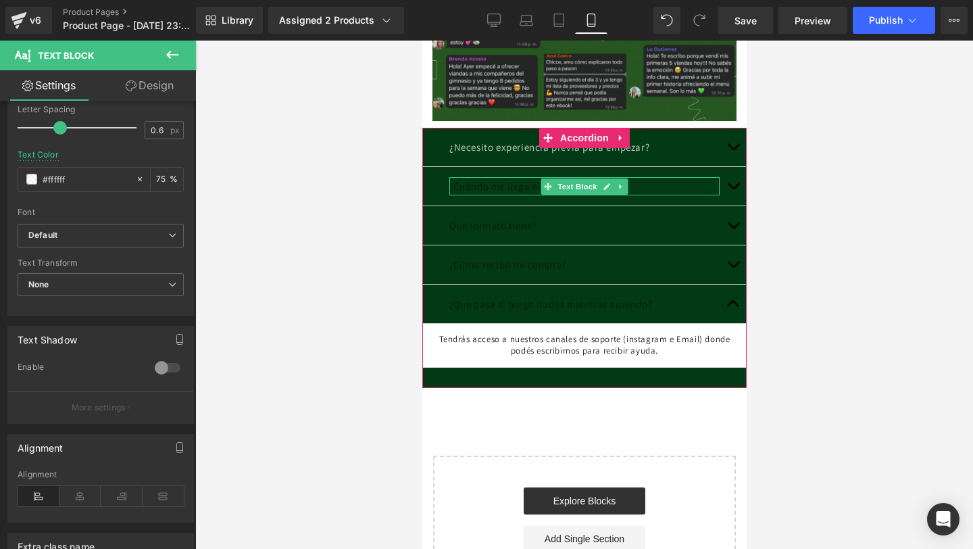
click at [505, 186] on p "¿Cuándo me llega el ebook?" at bounding box center [584, 186] width 270 height 18
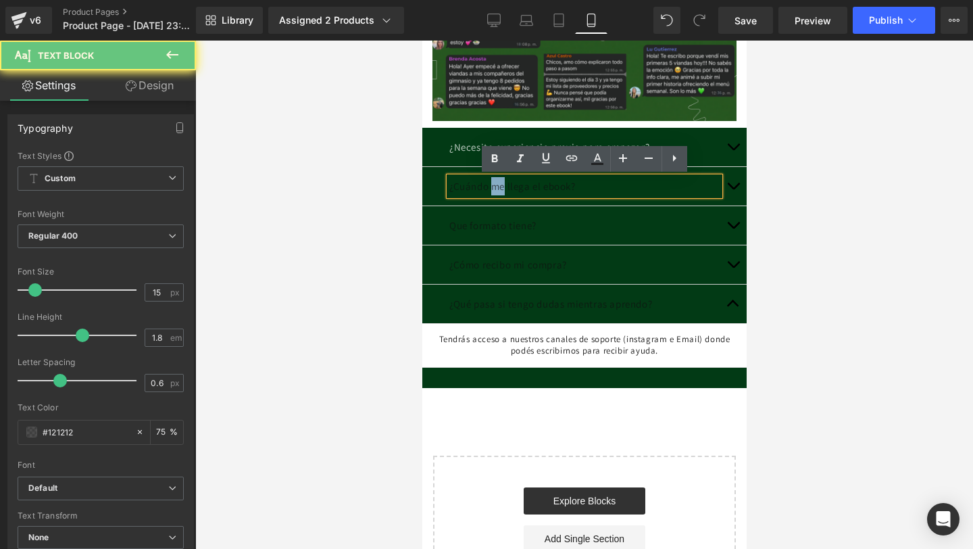
click at [505, 186] on p "¿Cuándo me llega el ebook?" at bounding box center [584, 186] width 270 height 18
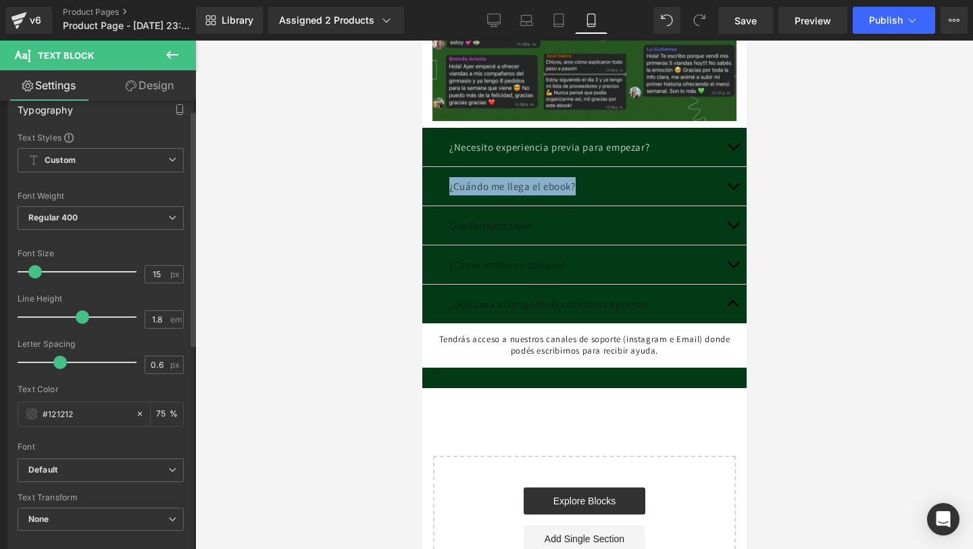
scroll to position [19, 0]
click at [32, 417] on span at bounding box center [31, 412] width 11 height 11
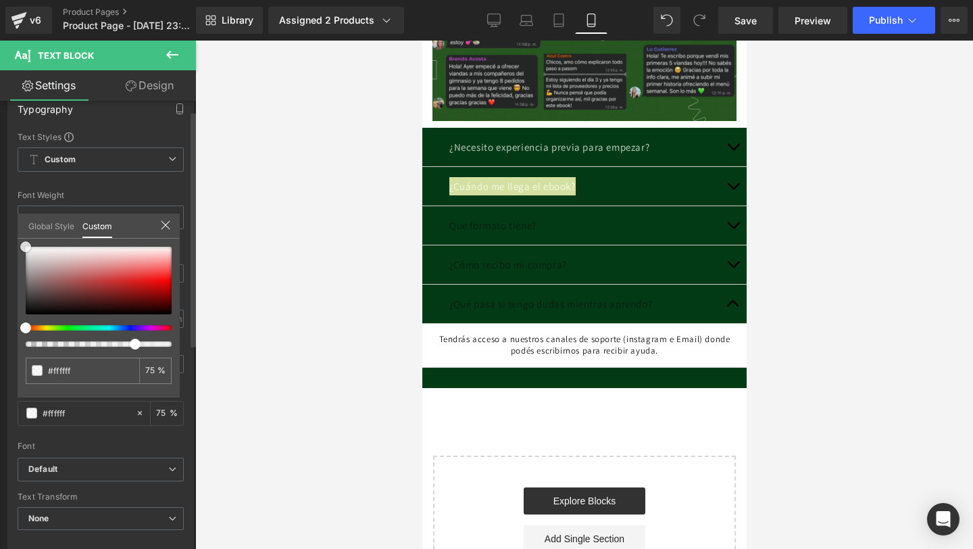
drag, startPoint x: 26, startPoint y: 307, endPoint x: 26, endPoint y: 239, distance: 67.6
click at [26, 239] on div "#ffffff 75 %" at bounding box center [99, 246] width 162 height 16
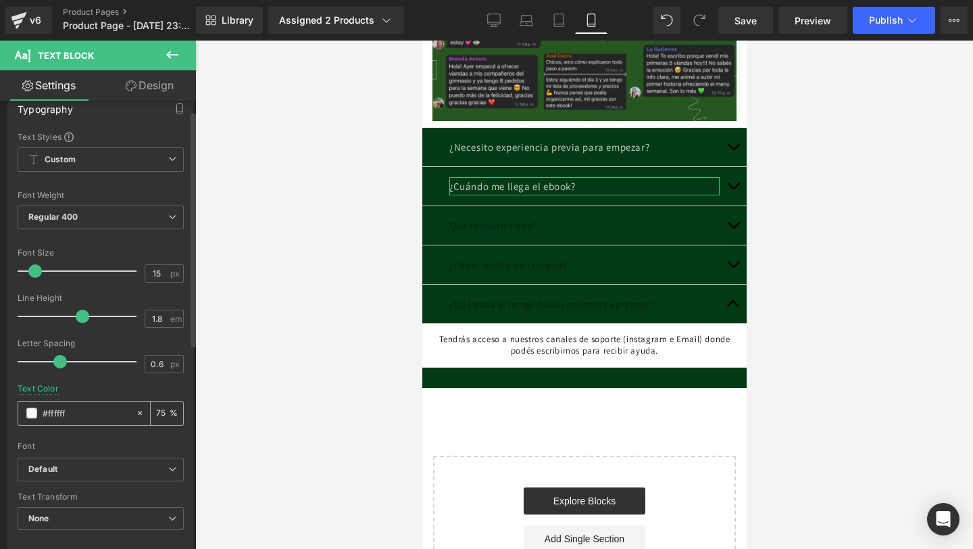
click at [34, 416] on span at bounding box center [31, 412] width 11 height 11
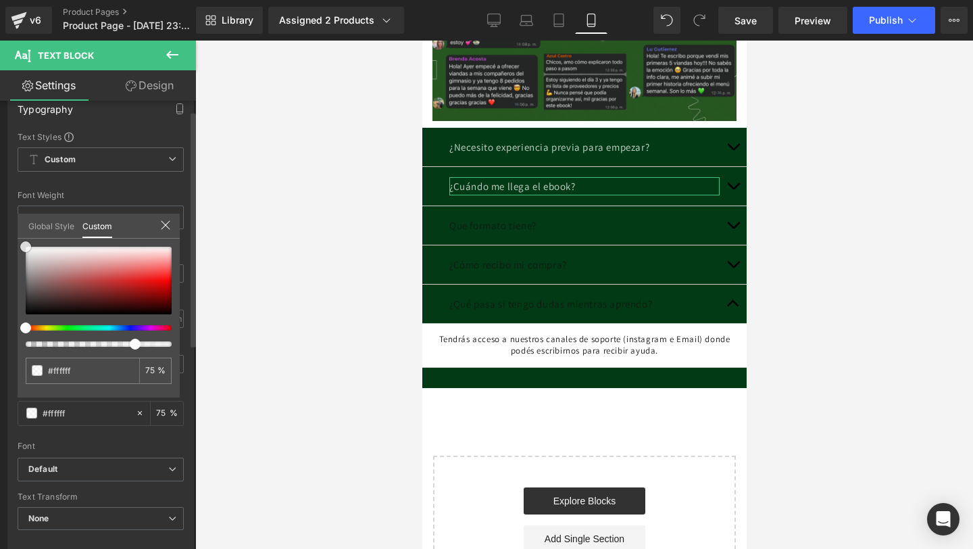
click at [28, 246] on span at bounding box center [25, 246] width 11 height 11
drag, startPoint x: 28, startPoint y: 246, endPoint x: 19, endPoint y: 245, distance: 8.9
click at [19, 245] on div "#ffffff 75 %" at bounding box center [99, 246] width 162 height 16
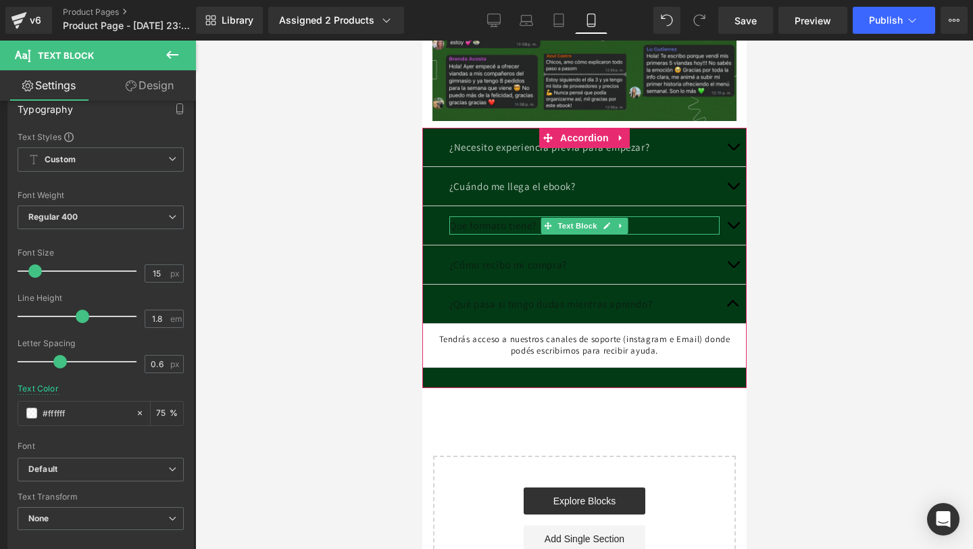
click at [497, 226] on p "Que formato tiene?" at bounding box center [584, 225] width 270 height 18
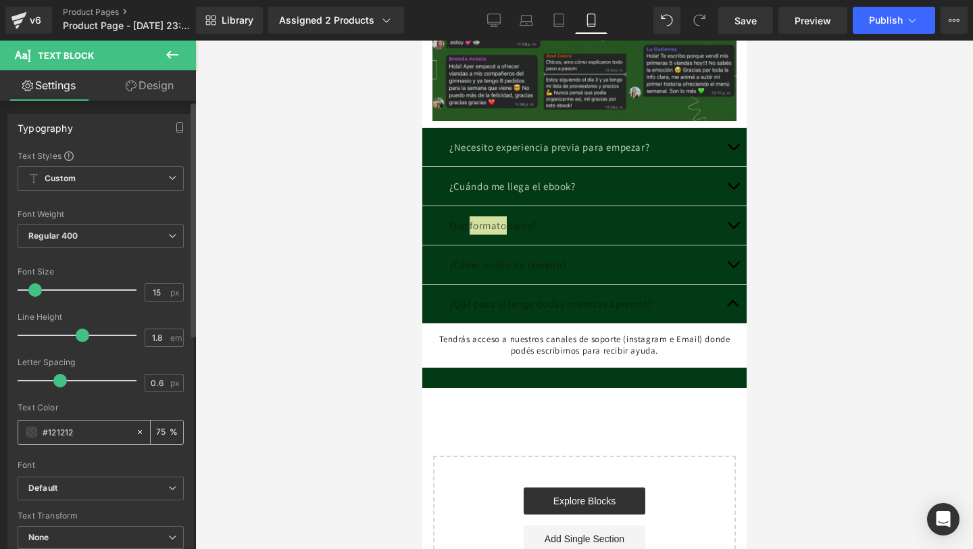
click at [34, 431] on span at bounding box center [31, 431] width 11 height 11
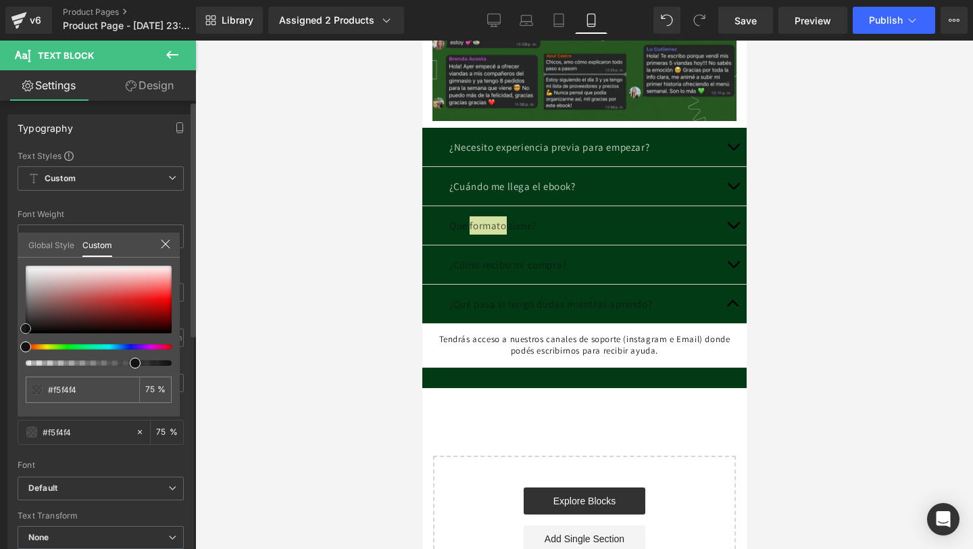
click at [28, 268] on div at bounding box center [99, 300] width 146 height 68
drag, startPoint x: 28, startPoint y: 268, endPoint x: 20, endPoint y: 262, distance: 10.1
click at [20, 262] on div "#ffffff 75 %" at bounding box center [99, 265] width 162 height 16
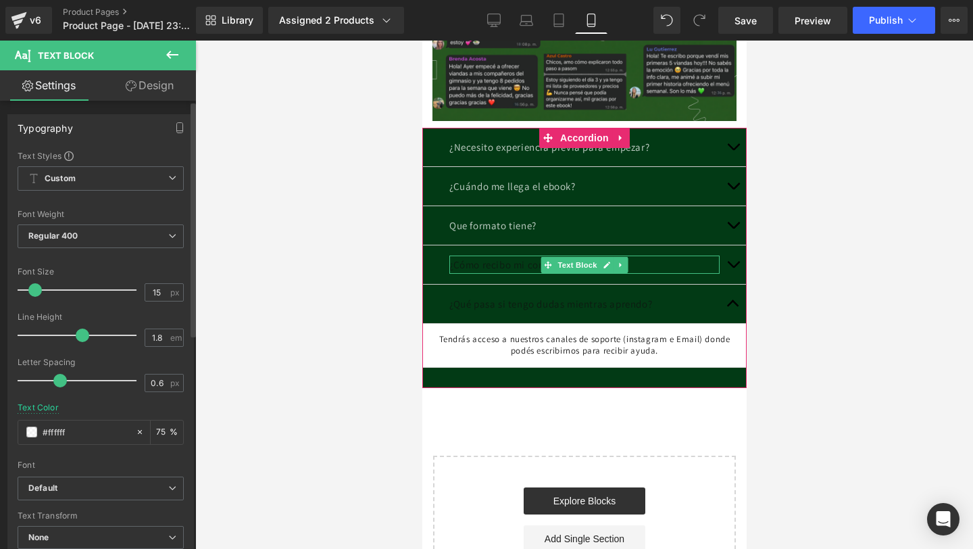
click at [476, 262] on p "¿Cómo recibo mi compra?" at bounding box center [584, 264] width 270 height 18
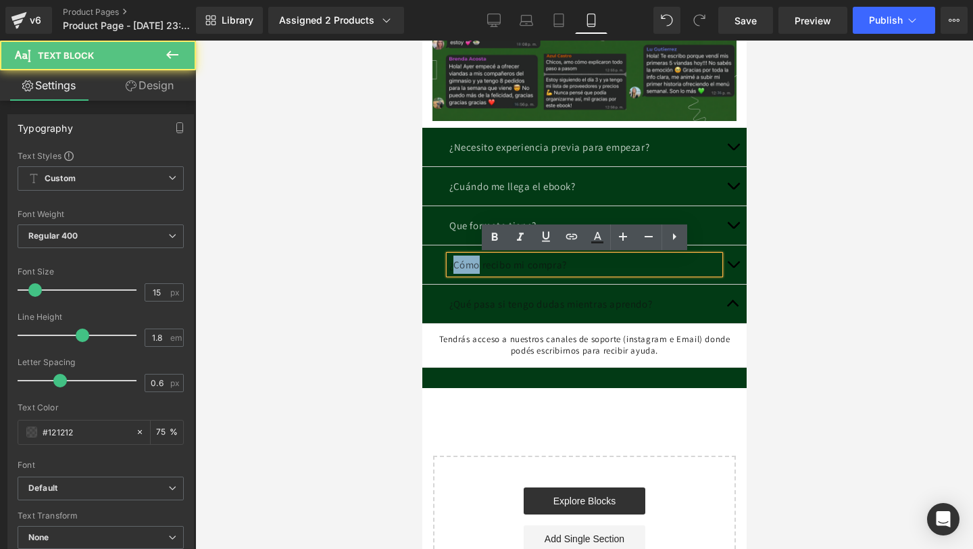
click at [476, 262] on p "¿Cómo recibo mi compra?" at bounding box center [584, 264] width 270 height 18
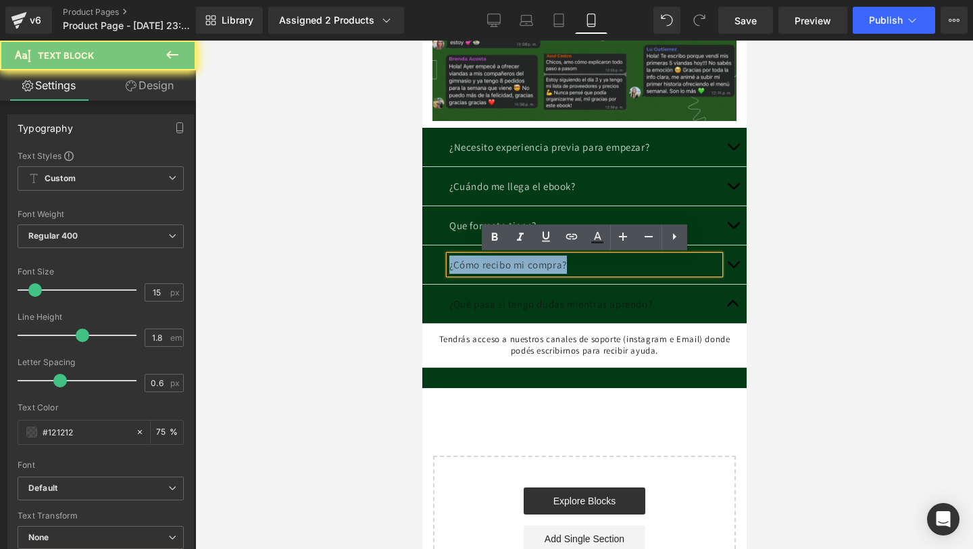
click at [476, 262] on p "¿Cómo recibo mi compra?" at bounding box center [584, 264] width 270 height 18
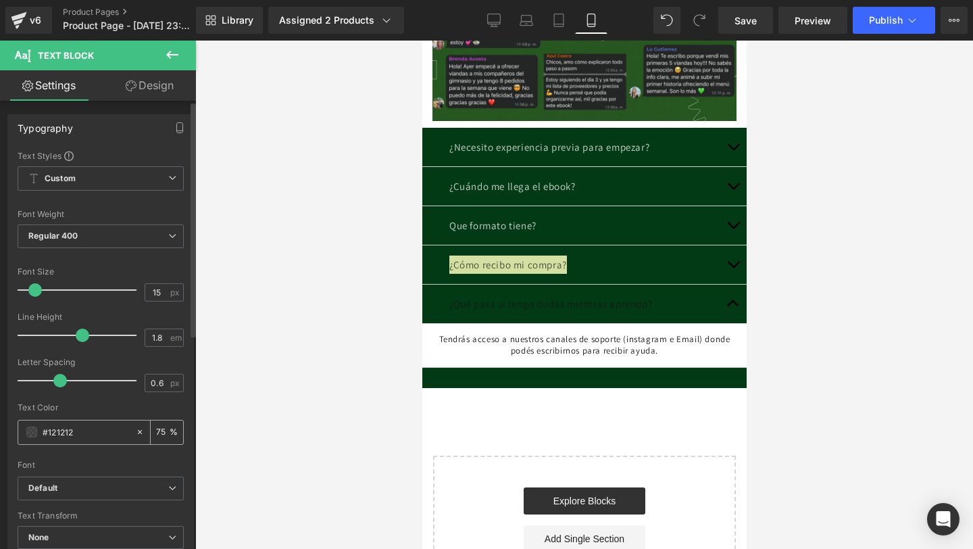
click at [30, 434] on span at bounding box center [31, 431] width 11 height 11
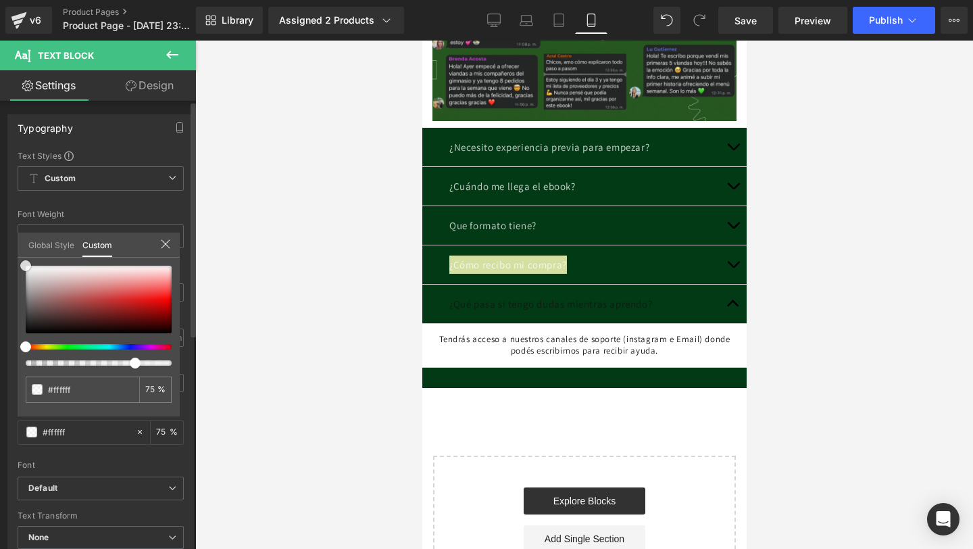
drag, startPoint x: 26, startPoint y: 328, endPoint x: 16, endPoint y: 251, distance: 77.8
click at [16, 251] on div "Typography Text Styles Custom Custom Setup Global Style Custom Setup Global Sty…" at bounding box center [101, 336] width 202 height 464
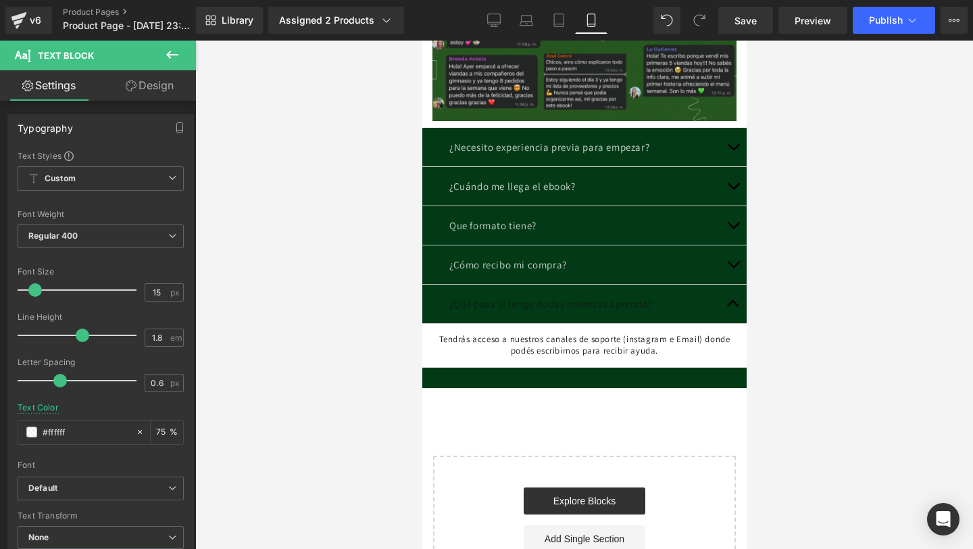
click at [501, 305] on p "¿Qué pasa si tengo dudas mientras aprendo?" at bounding box center [584, 304] width 270 height 18
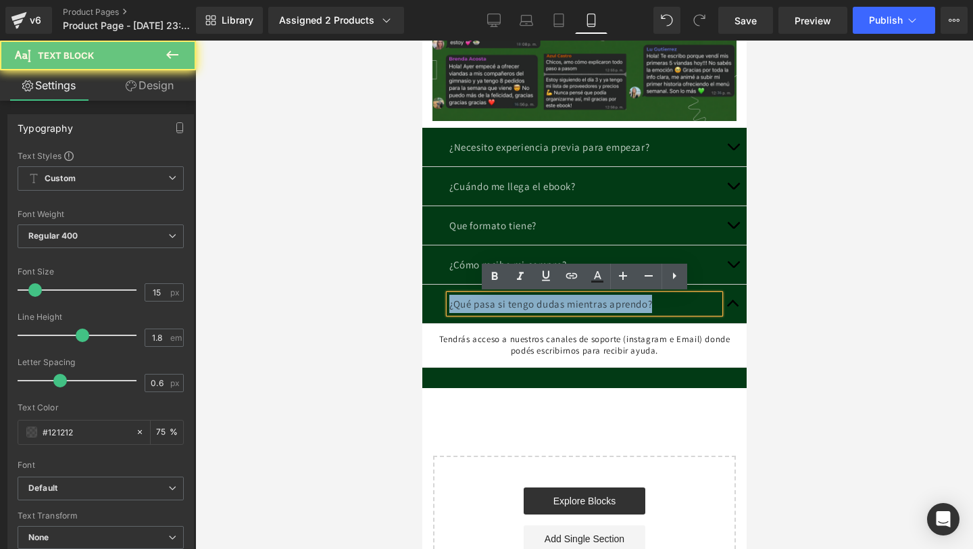
click at [501, 305] on p "¿Qué pasa si tengo dudas mientras aprendo?" at bounding box center [584, 304] width 270 height 18
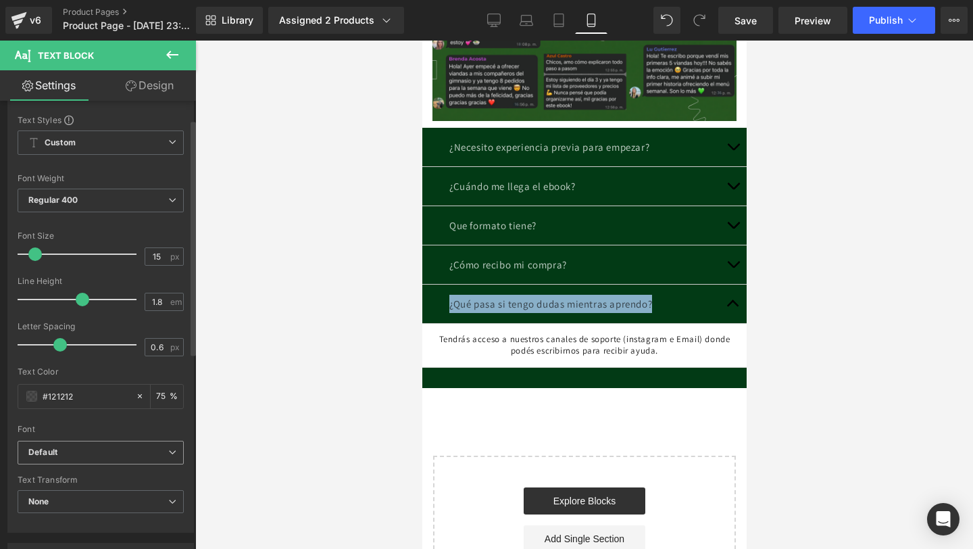
scroll to position [35, 0]
click at [28, 394] on span at bounding box center [31, 396] width 11 height 11
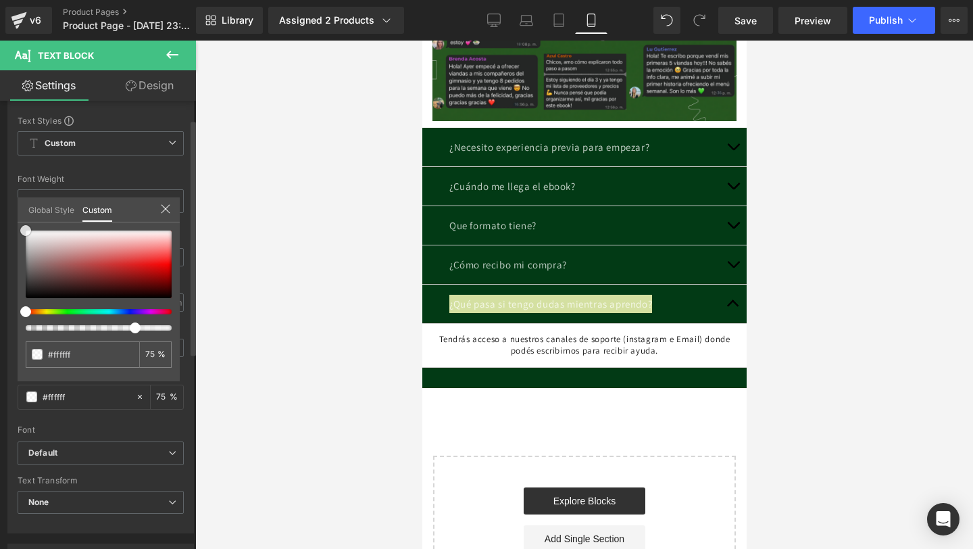
drag, startPoint x: 21, startPoint y: 295, endPoint x: 1, endPoint y: 209, distance: 88.2
click at [1, 209] on div "Typography Text Styles Custom Custom Setup Global Style Custom Setup Global Sty…" at bounding box center [101, 301] width 202 height 464
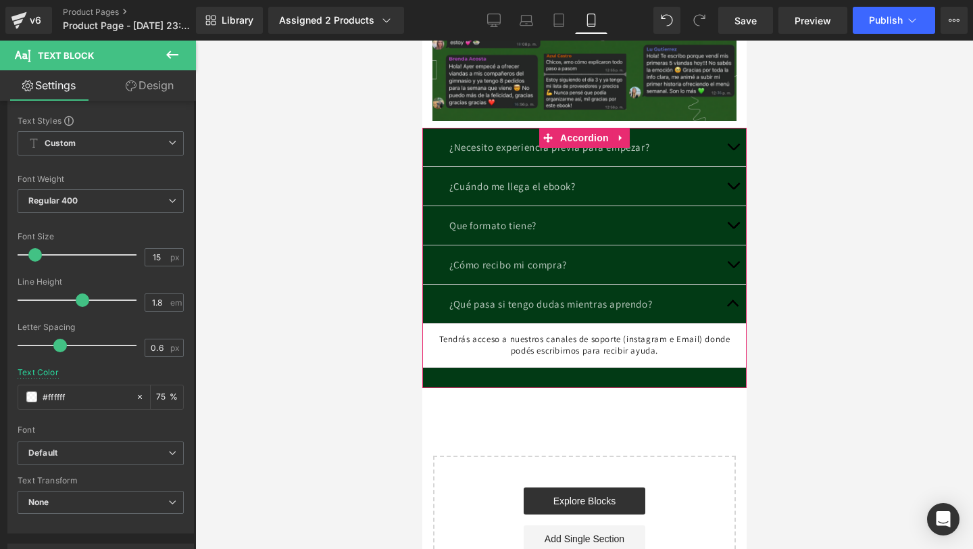
click at [733, 307] on button "button" at bounding box center [732, 303] width 27 height 39
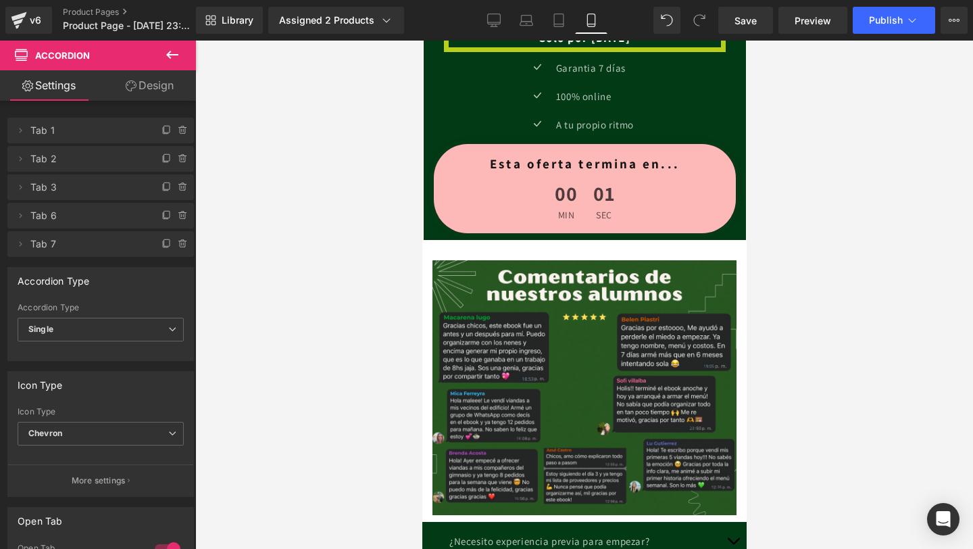
scroll to position [2782, 0]
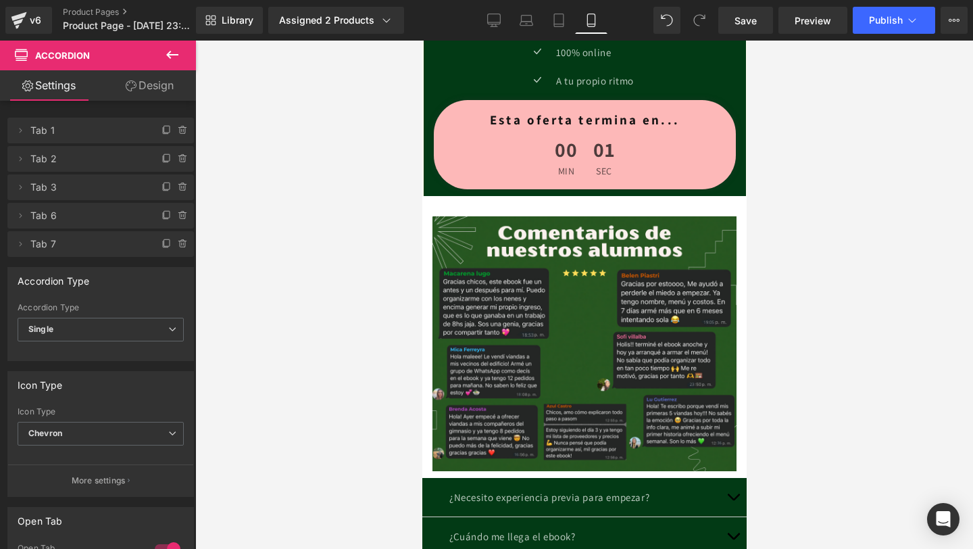
click at [619, 370] on img at bounding box center [584, 343] width 304 height 255
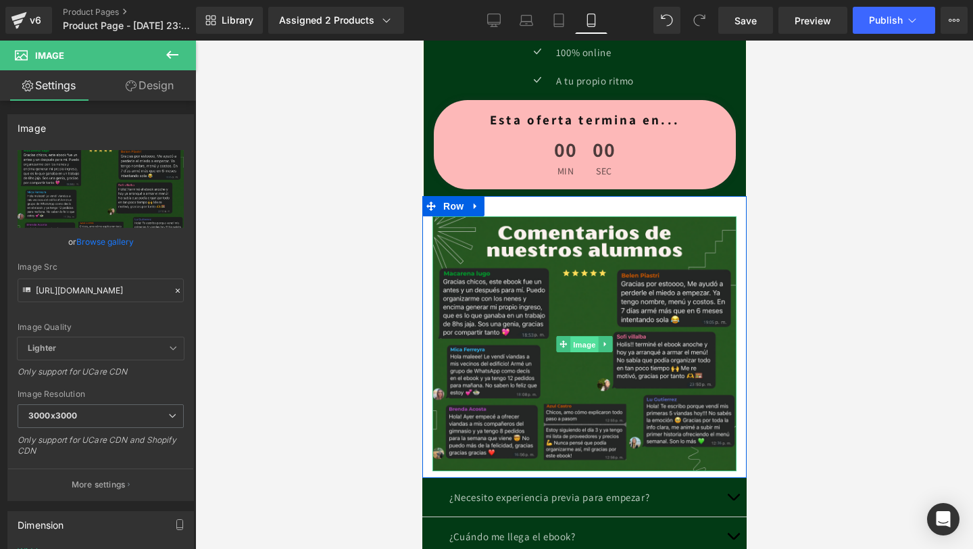
click at [578, 346] on span "Image" at bounding box center [584, 344] width 28 height 16
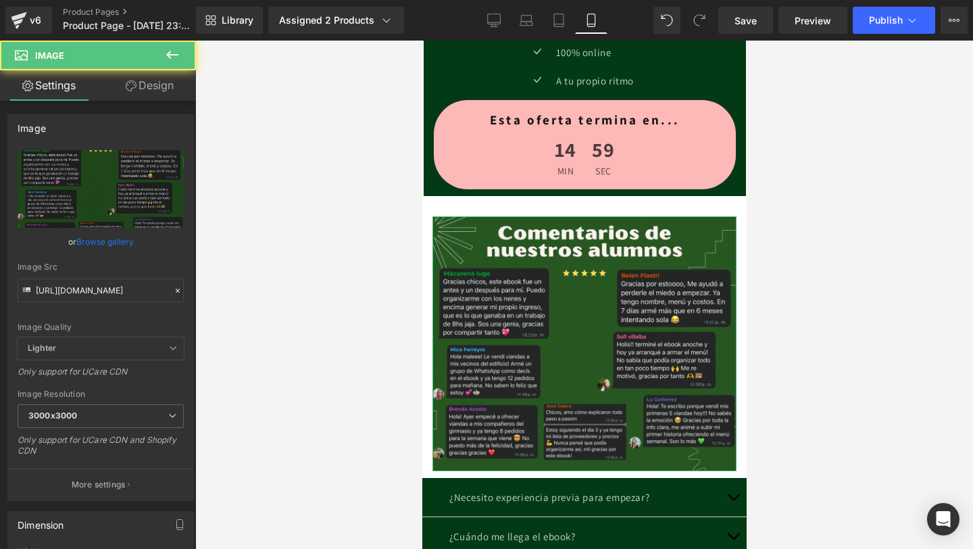
click at [129, 89] on icon at bounding box center [131, 85] width 11 height 11
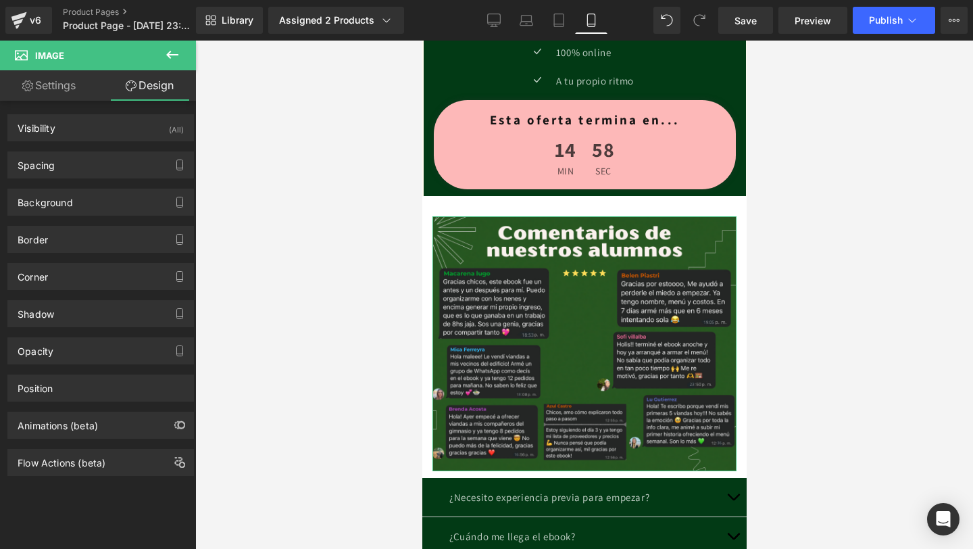
click at [159, 180] on div "Background Color & Image color transparent Color transparent 0 % Image Replace …" at bounding box center [101, 196] width 202 height 37
click at [162, 167] on div "Spacing" at bounding box center [100, 165] width 185 height 26
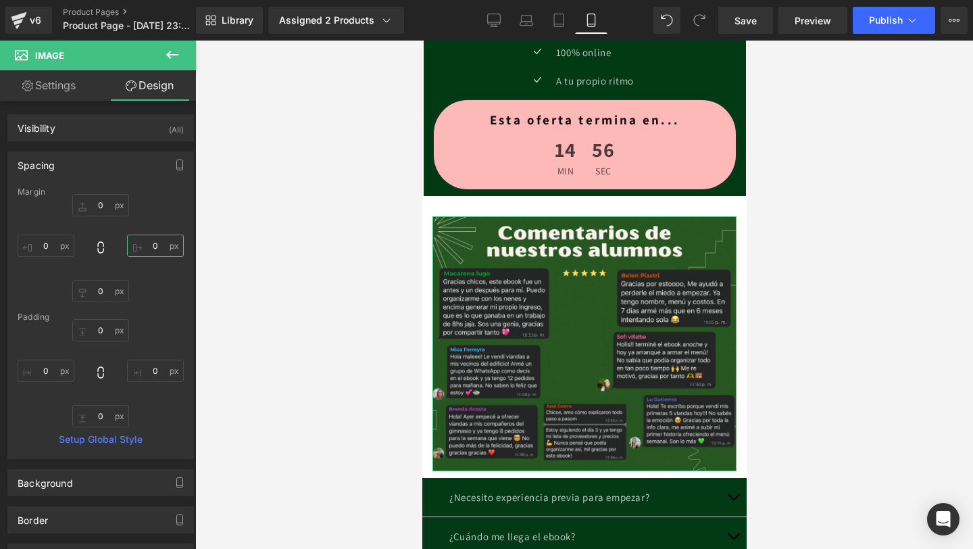
click at [146, 249] on input "0" at bounding box center [155, 245] width 57 height 22
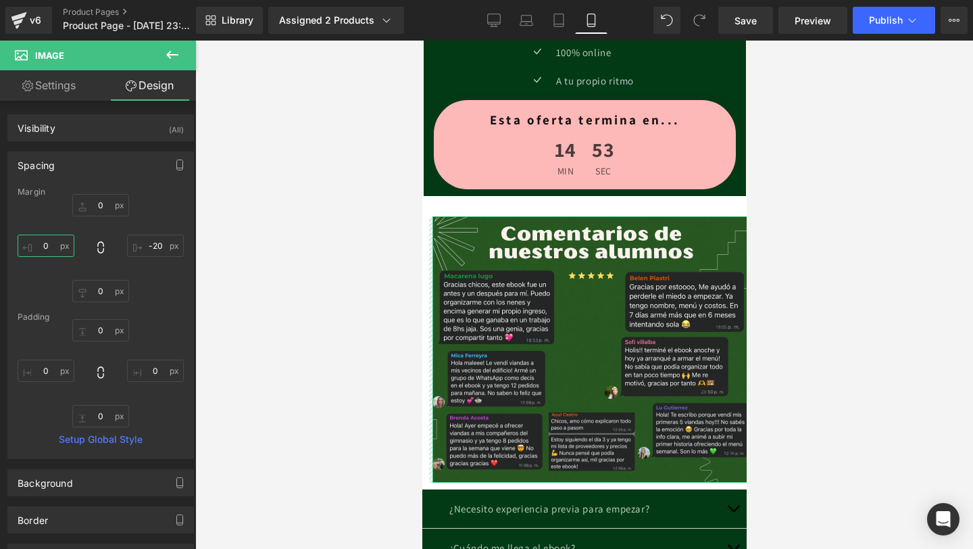
click at [52, 245] on input "0" at bounding box center [46, 245] width 57 height 22
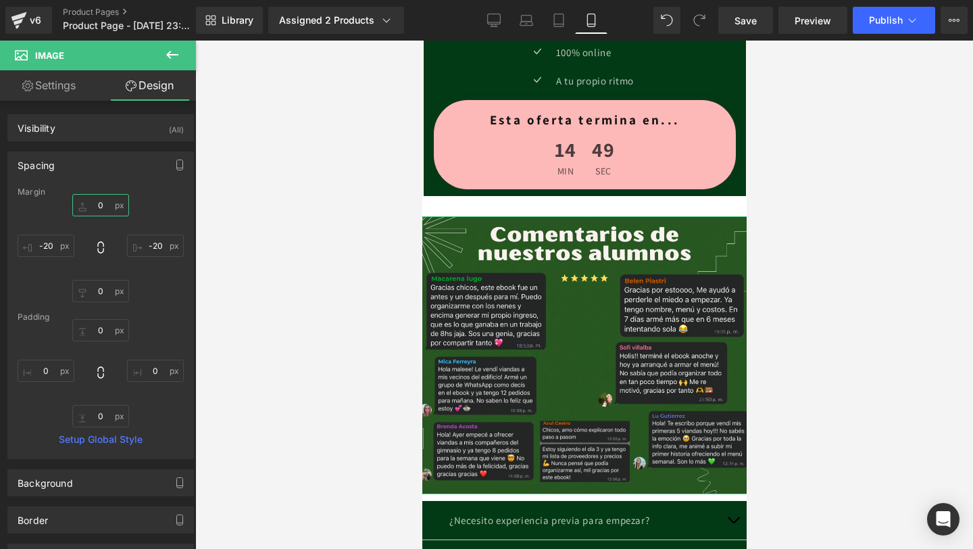
click at [102, 205] on input "0" at bounding box center [100, 205] width 57 height 22
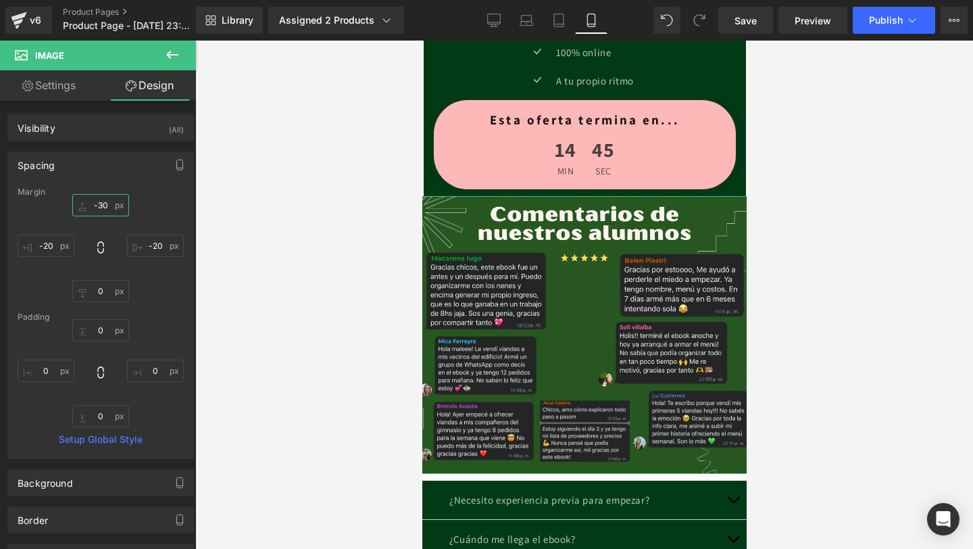
scroll to position [14, 0]
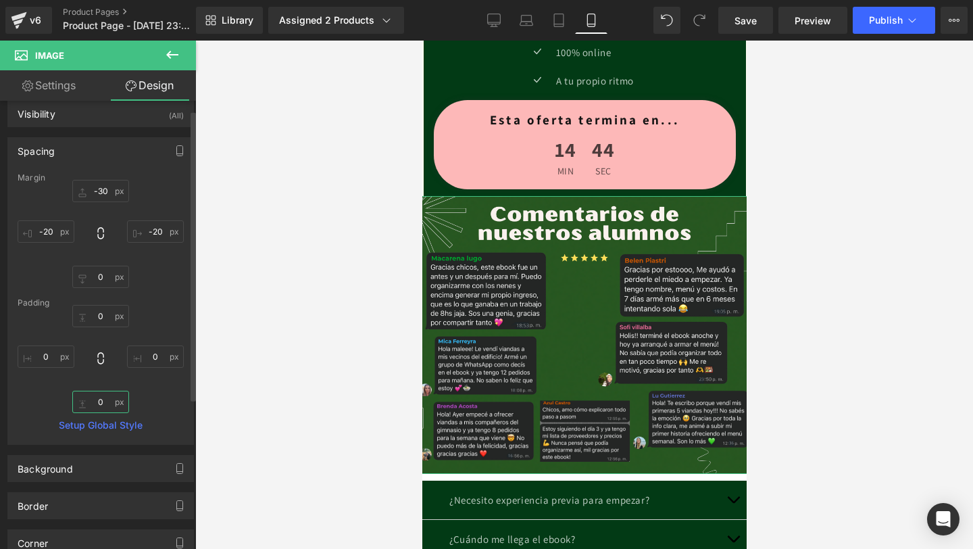
click at [101, 397] on input "0" at bounding box center [100, 402] width 57 height 22
click at [104, 395] on input "-30" at bounding box center [100, 402] width 57 height 22
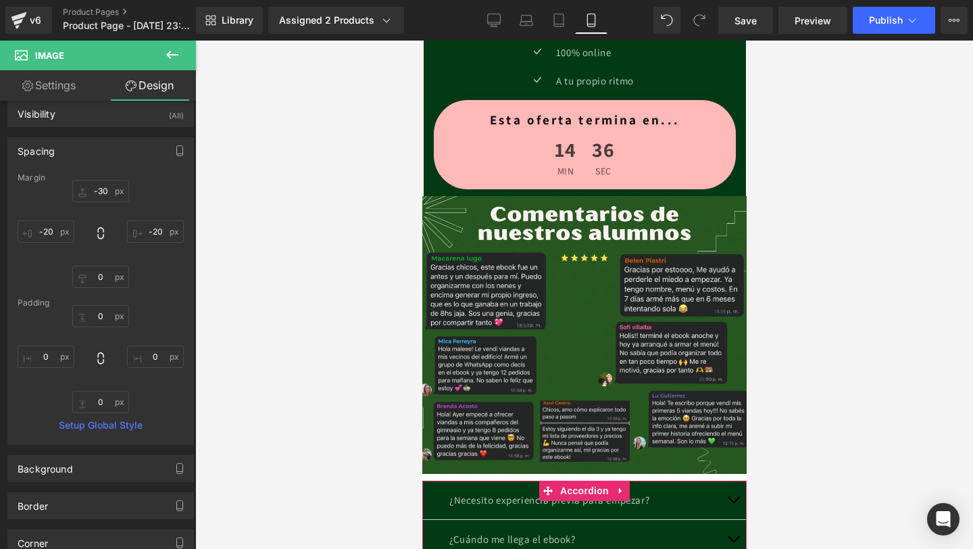
click at [598, 511] on div "¿Necesito experiencia previa para empezar? Text Block" at bounding box center [584, 499] width 324 height 39
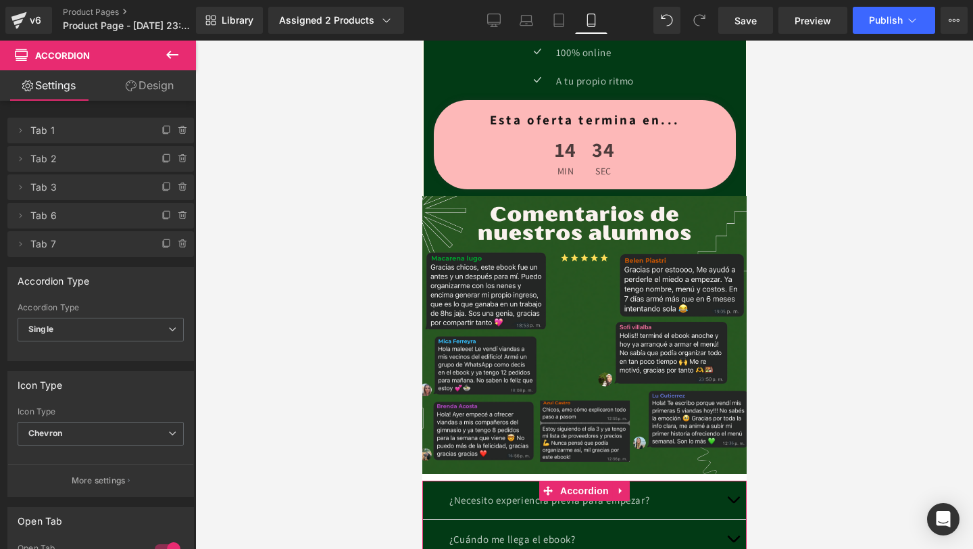
click at [153, 73] on link "Design" at bounding box center [150, 85] width 98 height 30
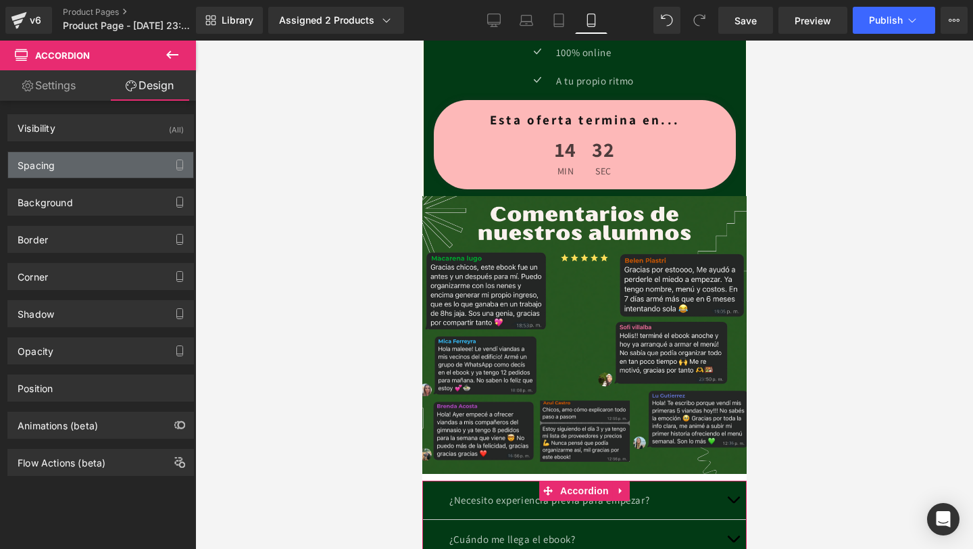
click at [109, 170] on div "Spacing" at bounding box center [100, 165] width 185 height 26
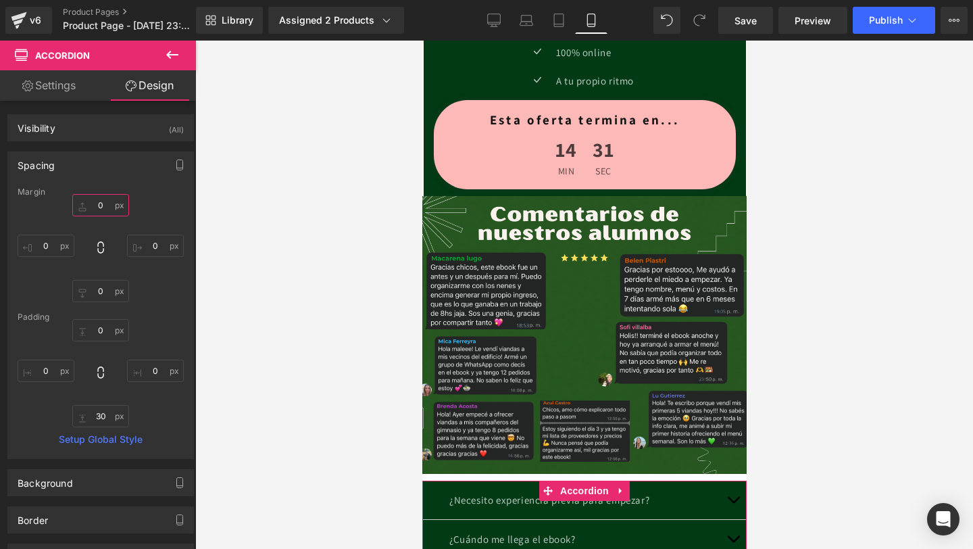
click at [105, 206] on input "0" at bounding box center [100, 205] width 57 height 22
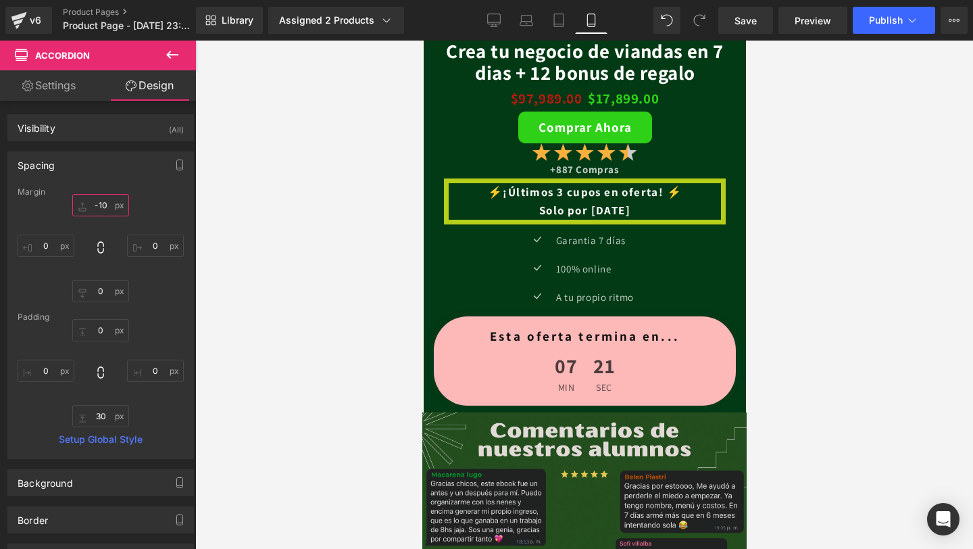
scroll to position [2536, 0]
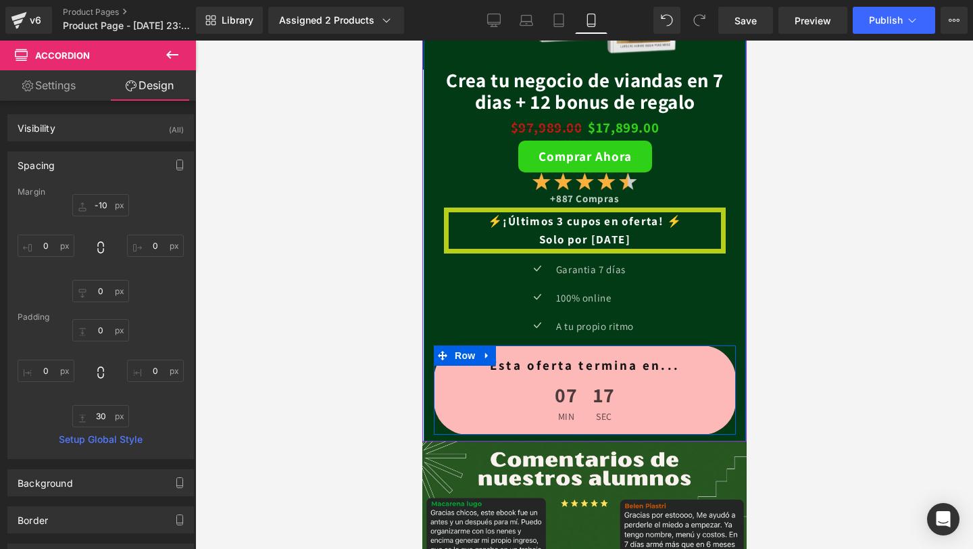
click at [438, 395] on div "Esta oferta termina en... Heading 07 min 17 sec Countdown Timer" at bounding box center [584, 386] width 302 height 82
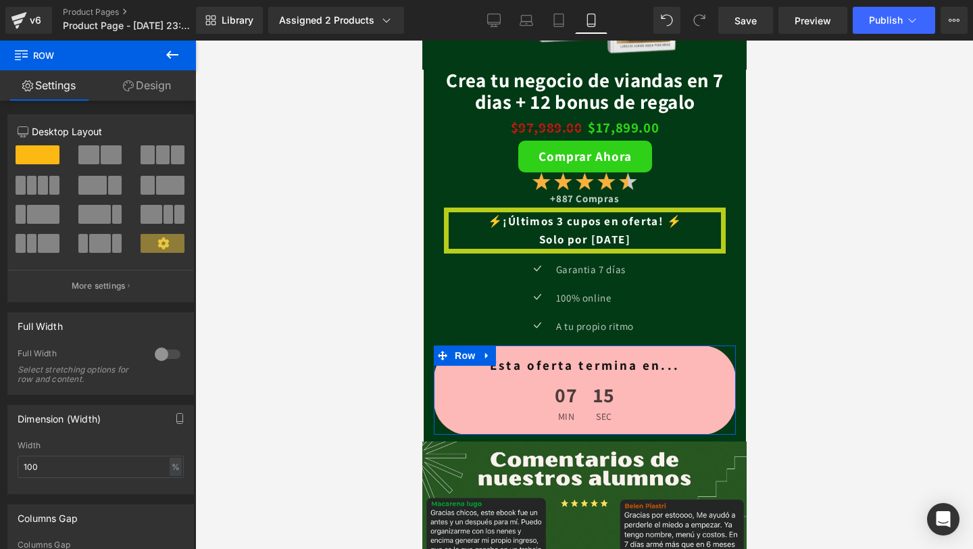
click at [151, 98] on link "Design" at bounding box center [147, 85] width 98 height 30
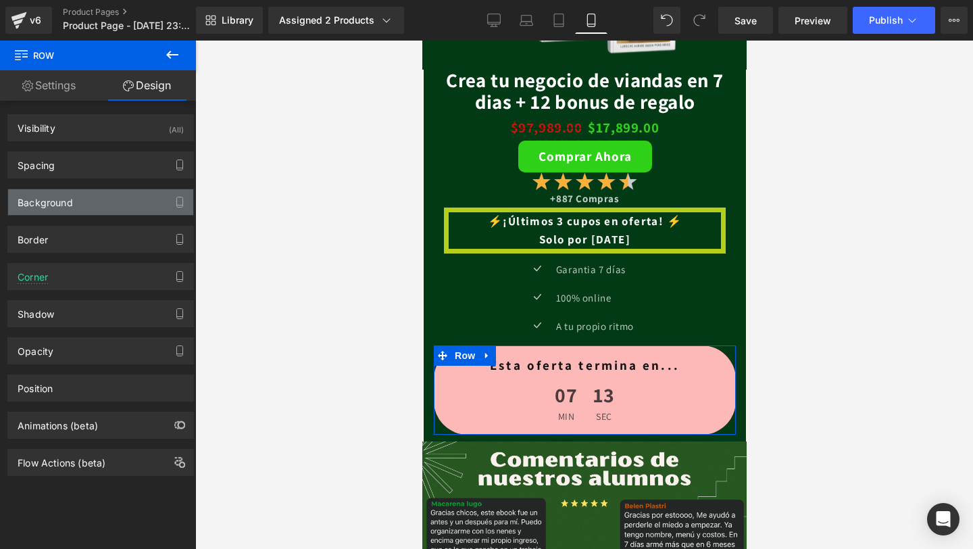
click at [147, 203] on div "Background" at bounding box center [100, 202] width 185 height 26
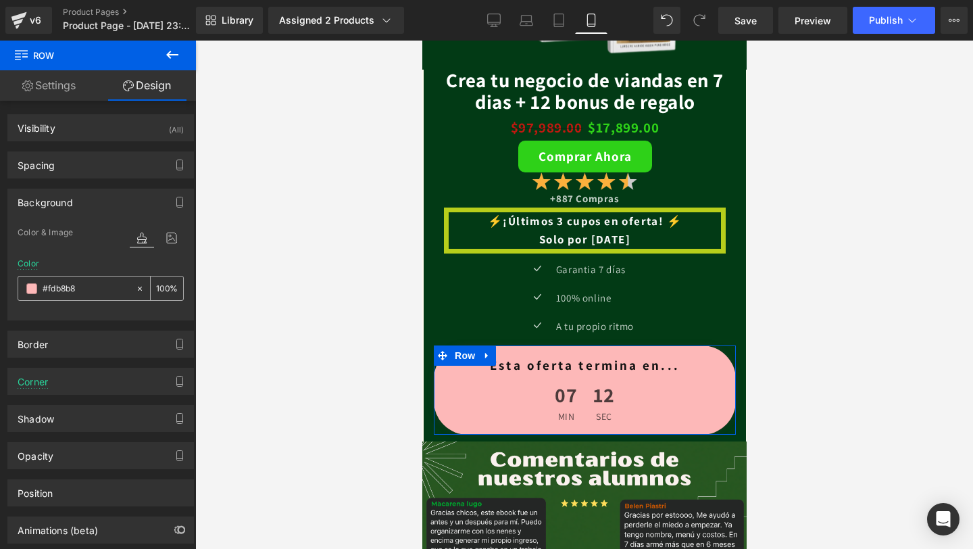
click at [34, 291] on span at bounding box center [31, 288] width 11 height 11
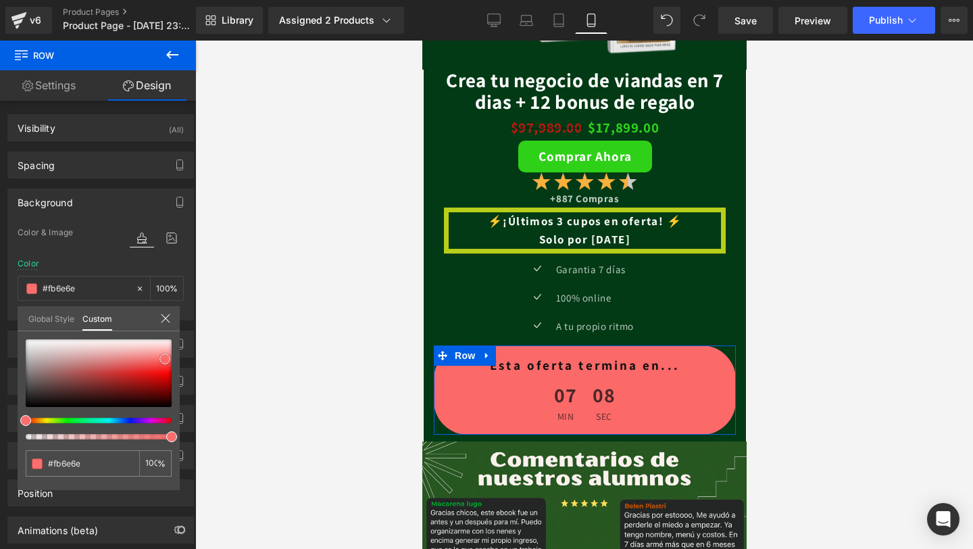
drag, startPoint x: 163, startPoint y: 351, endPoint x: 164, endPoint y: 361, distance: 10.2
click at [164, 361] on span at bounding box center [164, 358] width 11 height 11
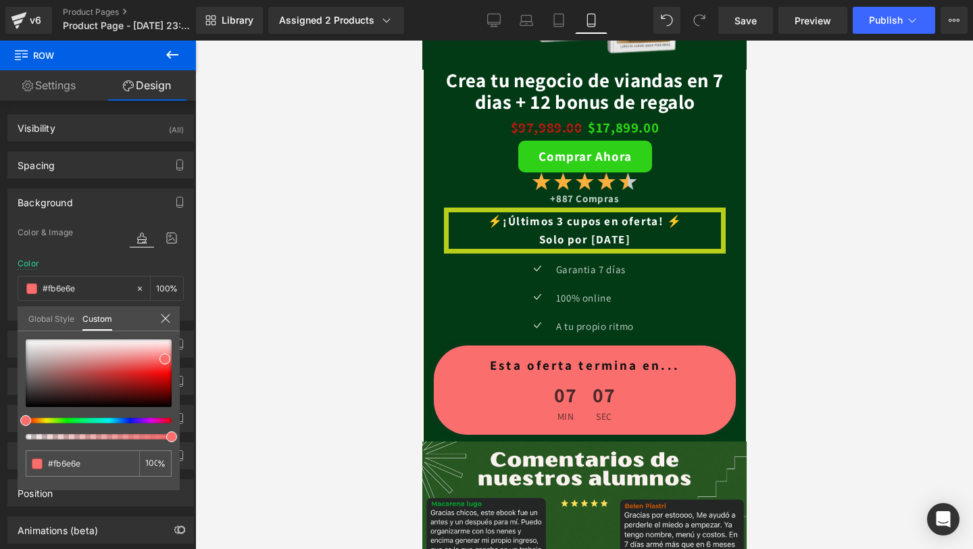
click at [340, 342] on div at bounding box center [584, 295] width 778 height 508
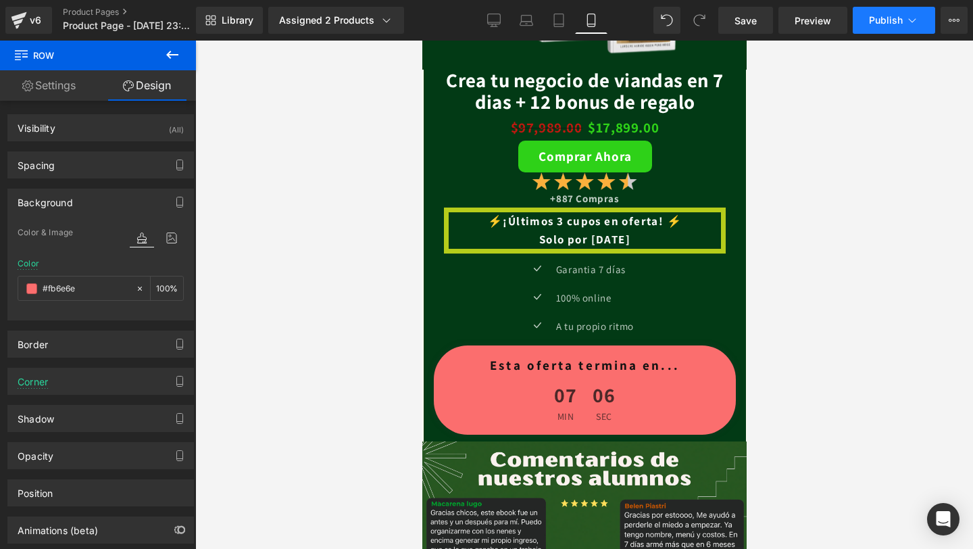
click at [885, 26] on span "Publish" at bounding box center [886, 20] width 34 height 11
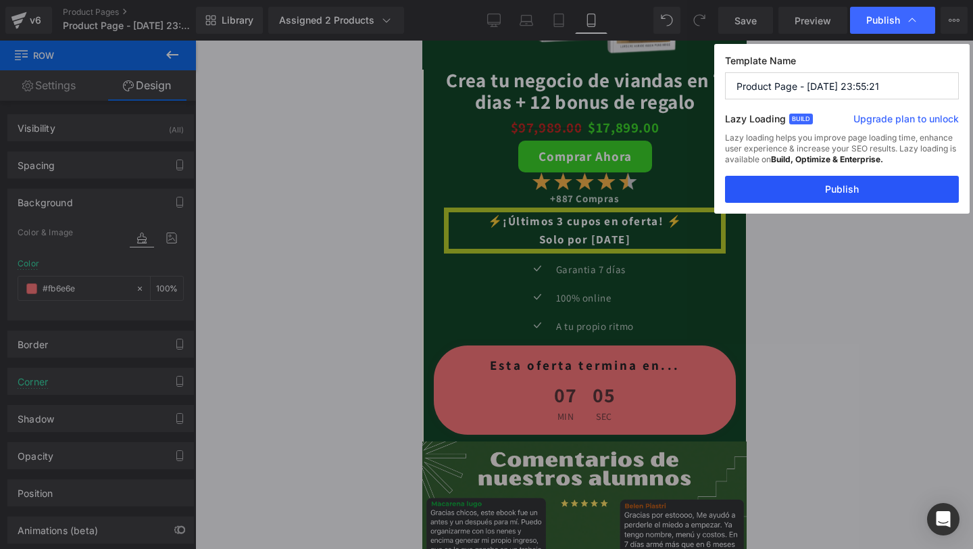
click at [789, 187] on button "Publish" at bounding box center [842, 189] width 234 height 27
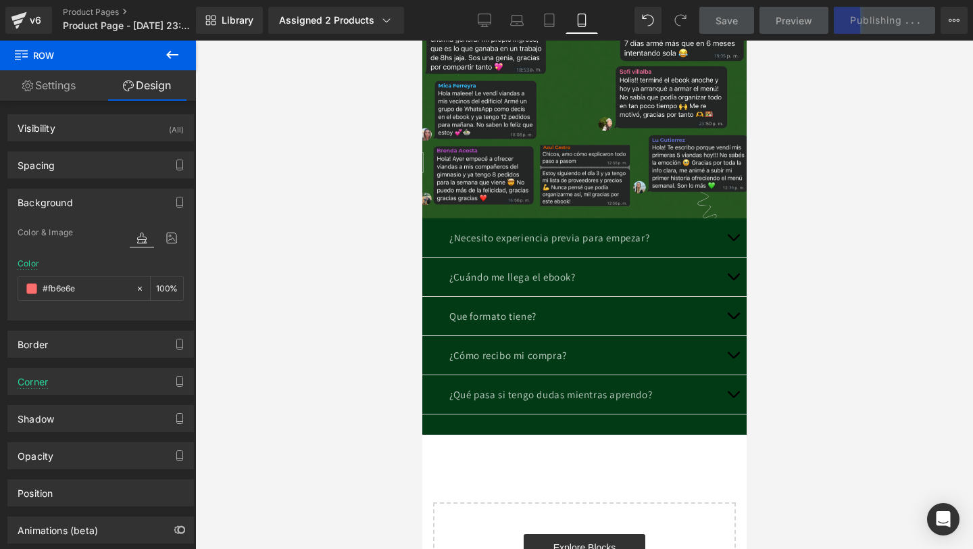
scroll to position [2980, 0]
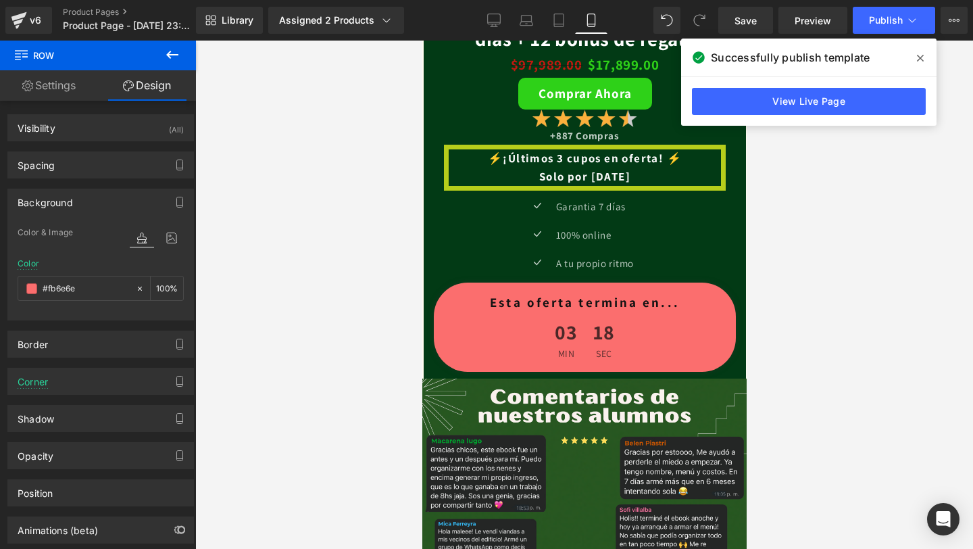
click at [578, 308] on div "Esta oferta termina en... Heading" at bounding box center [584, 302] width 282 height 26
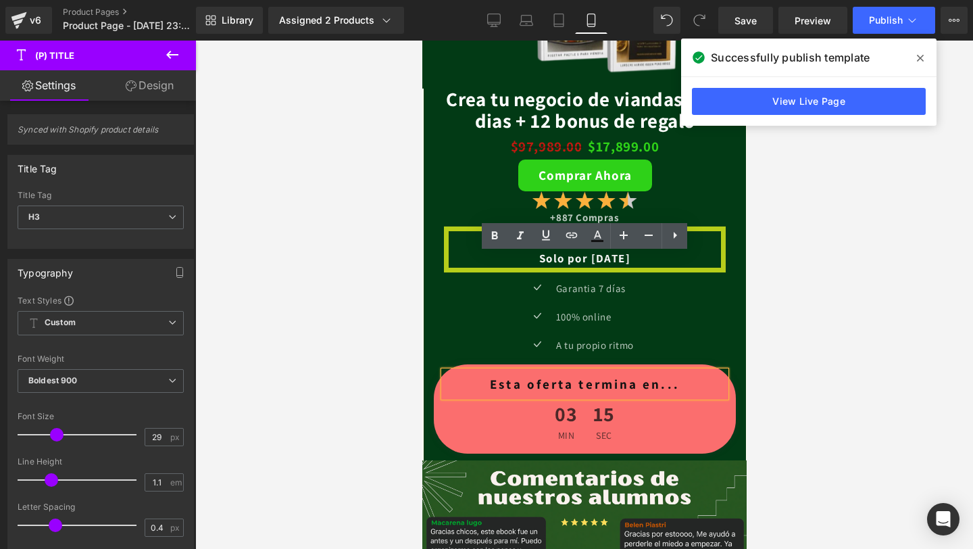
scroll to position [2457, 0]
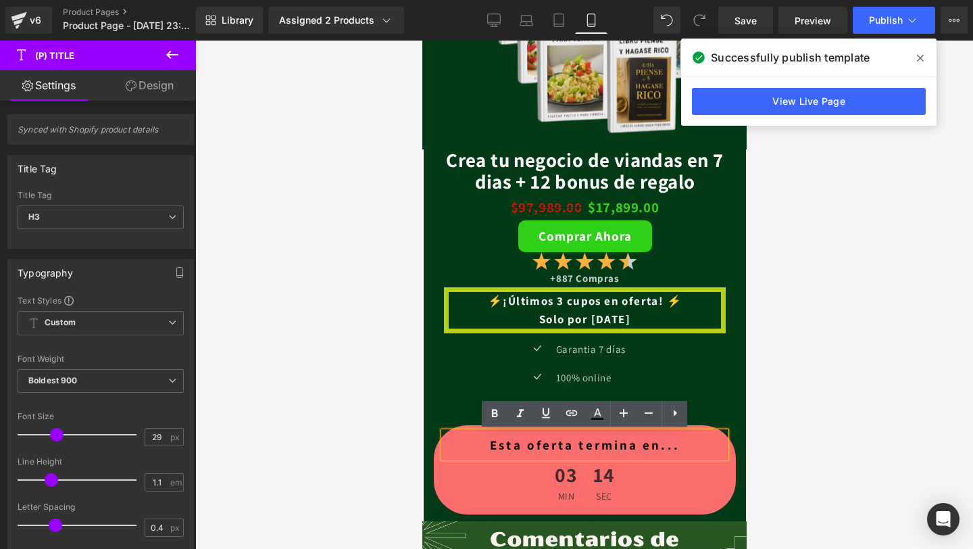
click at [485, 382] on div "Icon Garantia 7 días Text Block Icon 100% online Text Block Icon A tu propio ri…" at bounding box center [578, 382] width 316 height 85
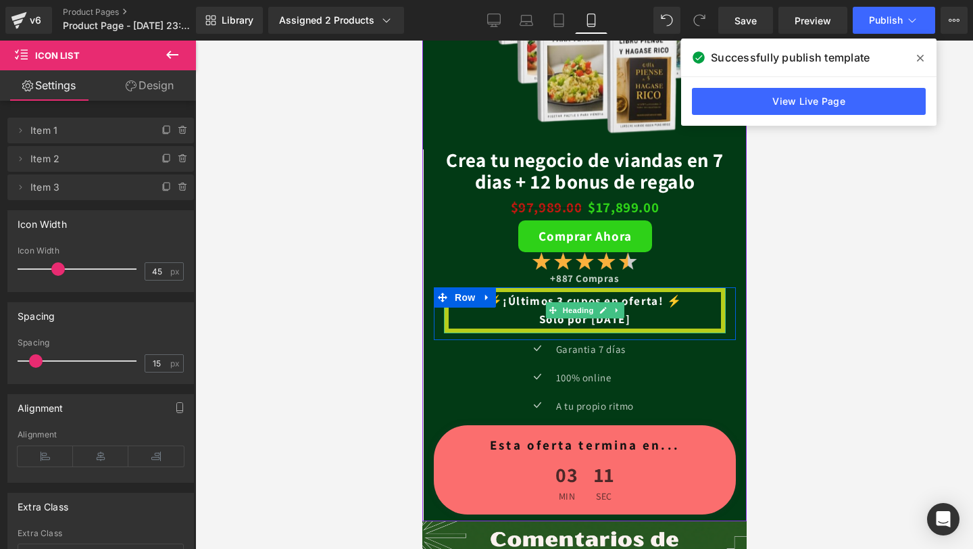
click at [572, 320] on h1 "Solo por [DATE]" at bounding box center [584, 319] width 272 height 18
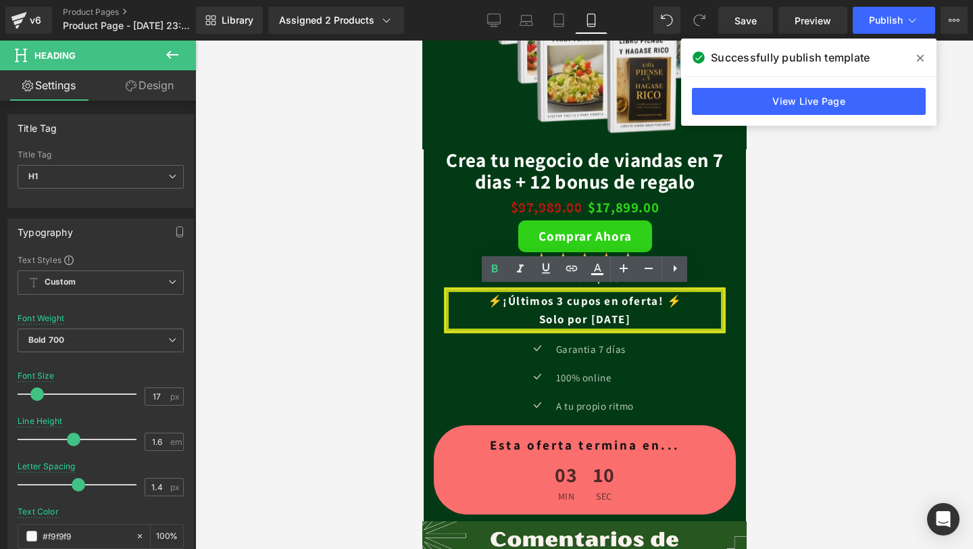
click at [558, 302] on h1 "⚡​¡Últimos 3 cupos en oferta! ⚡​" at bounding box center [584, 301] width 272 height 18
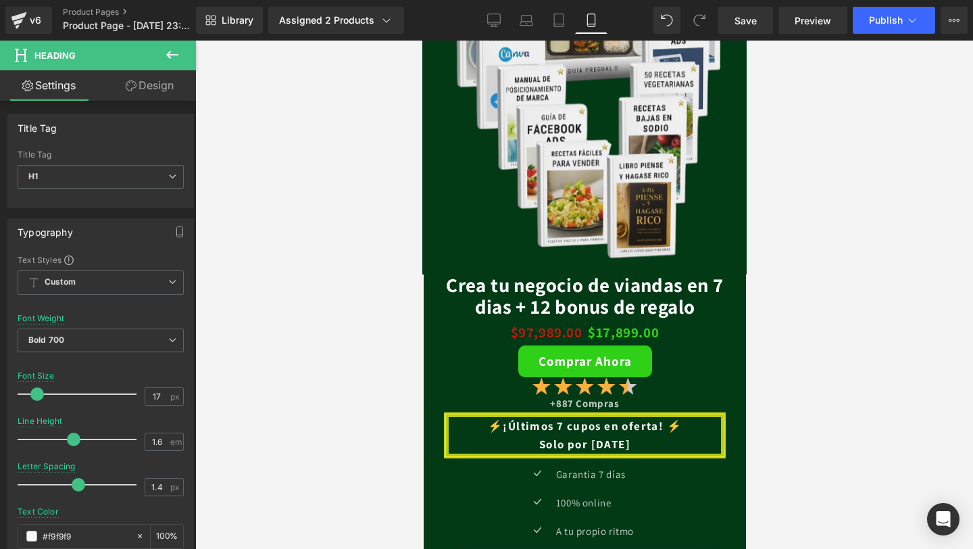
scroll to position [2350, 0]
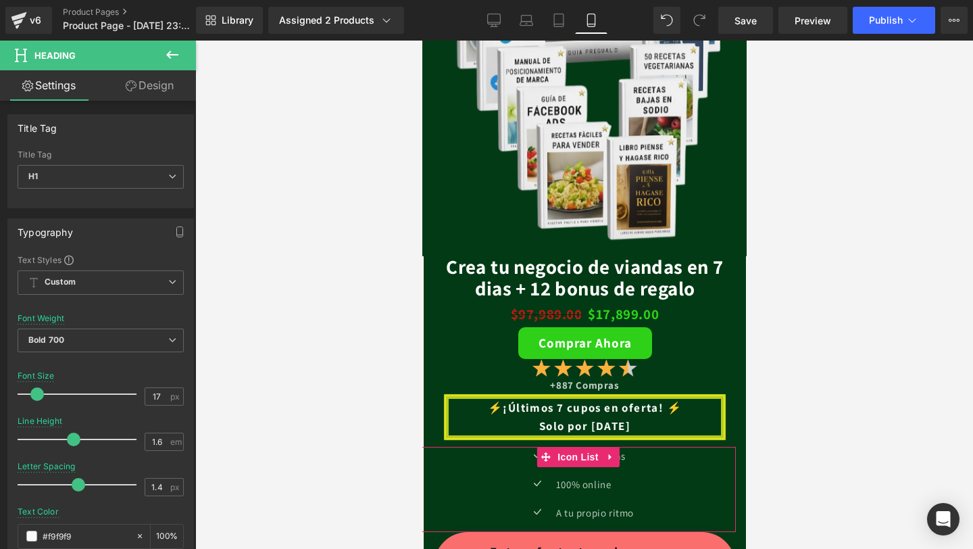
click at [693, 526] on div "Icon Garantia 7 días Text Block Icon 100% online Text Block Icon A tu propio ri…" at bounding box center [578, 489] width 316 height 85
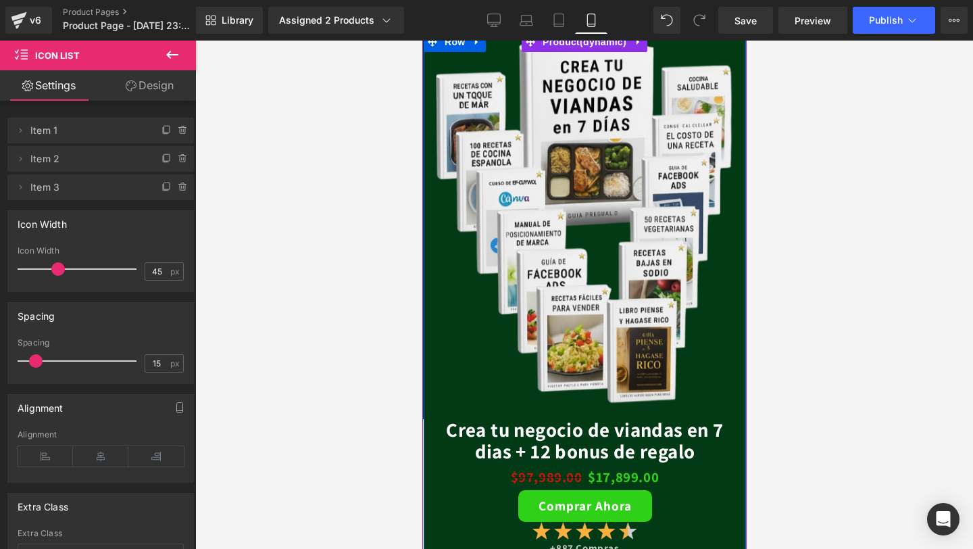
scroll to position [2344, 0]
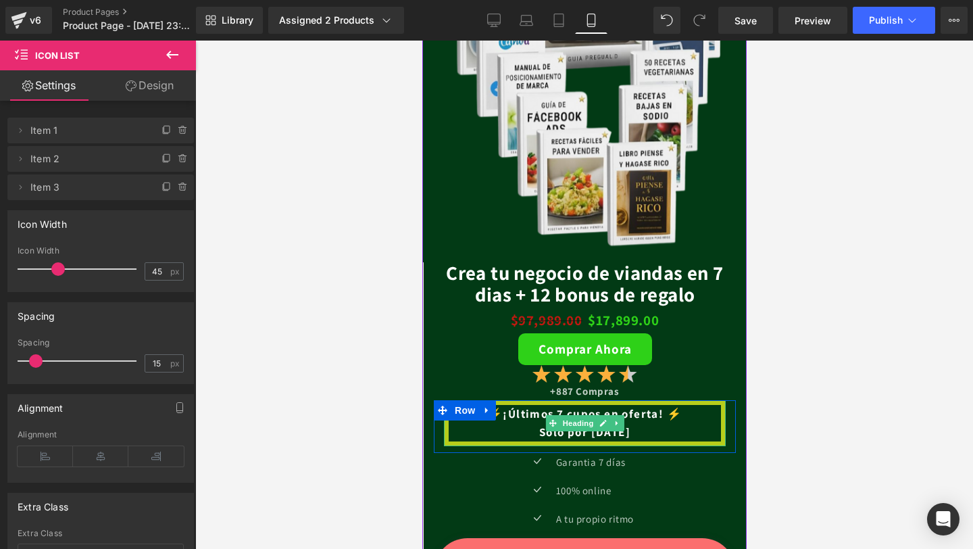
click at [558, 409] on h1 "⚡​¡Últimos 7 cupos en oferta! ⚡​" at bounding box center [584, 414] width 272 height 18
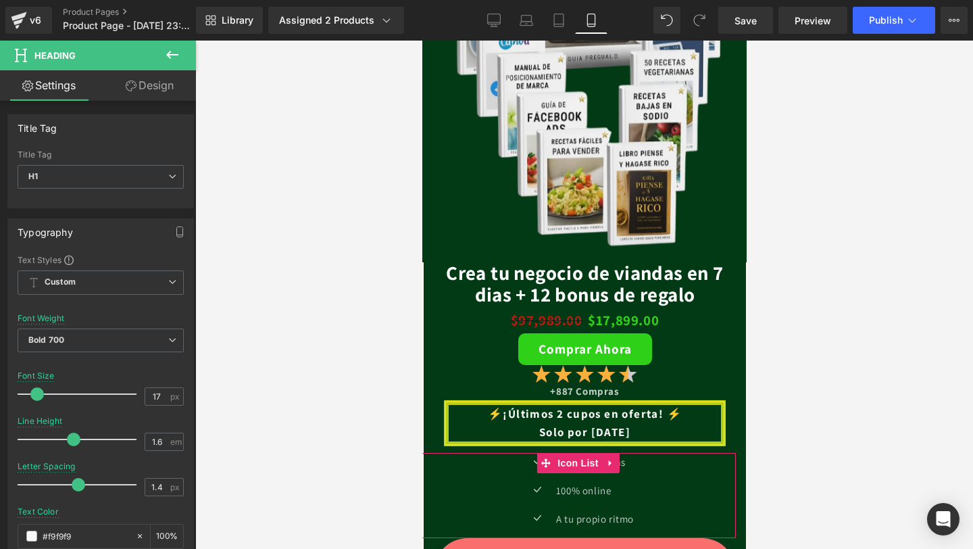
click at [726, 469] on div "Icon Garantia 7 días Text Block Icon 100% online Text Block Icon A tu propio ri…" at bounding box center [578, 495] width 316 height 85
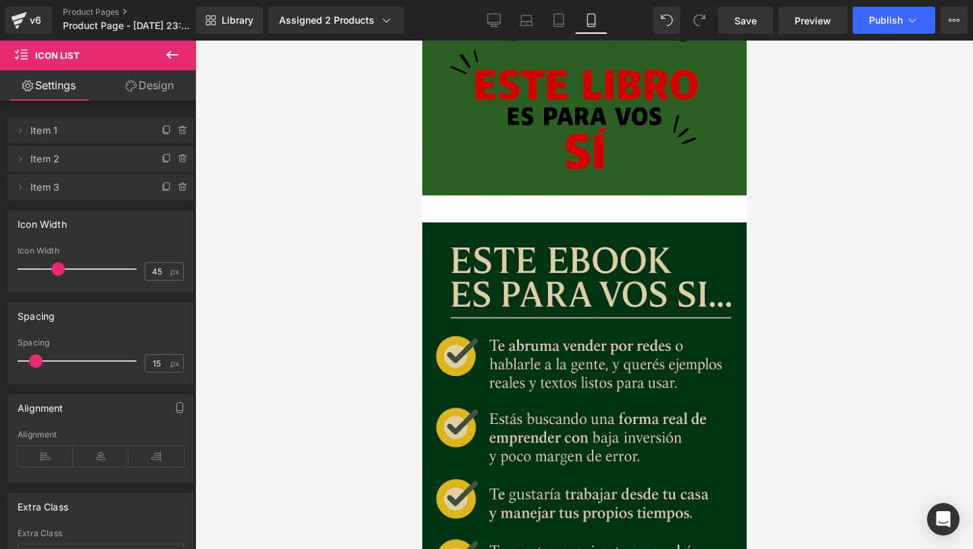
scroll to position [1257, 0]
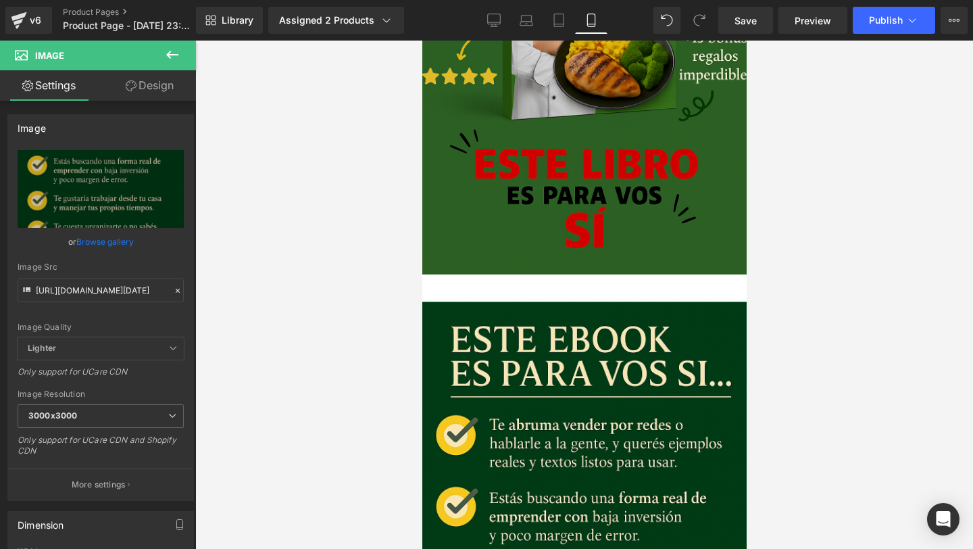
click at [133, 68] on span "Image" at bounding box center [81, 56] width 135 height 30
click at [128, 93] on link "Design" at bounding box center [150, 85] width 98 height 30
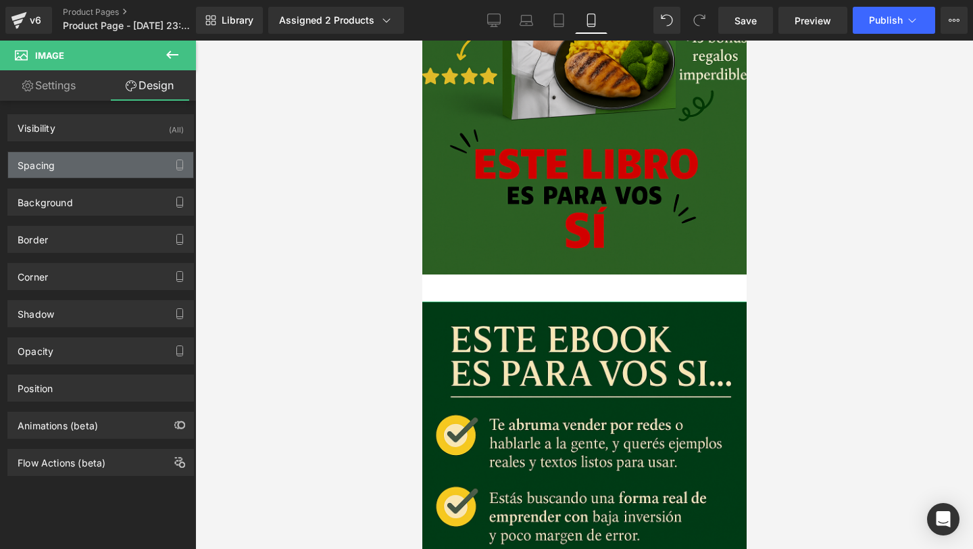
click at [96, 169] on div "Spacing" at bounding box center [100, 165] width 185 height 26
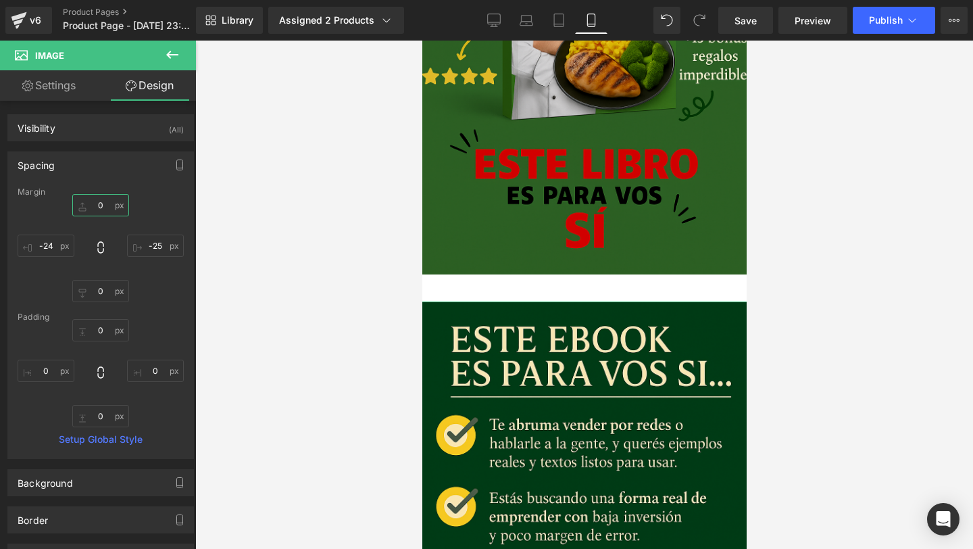
click at [100, 204] on input "0" at bounding box center [100, 205] width 57 height 22
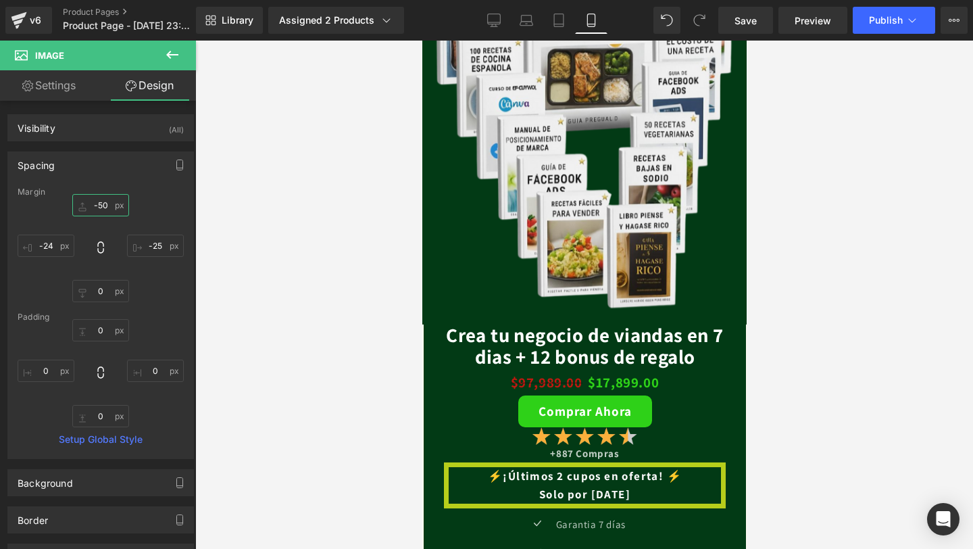
scroll to position [2233, 0]
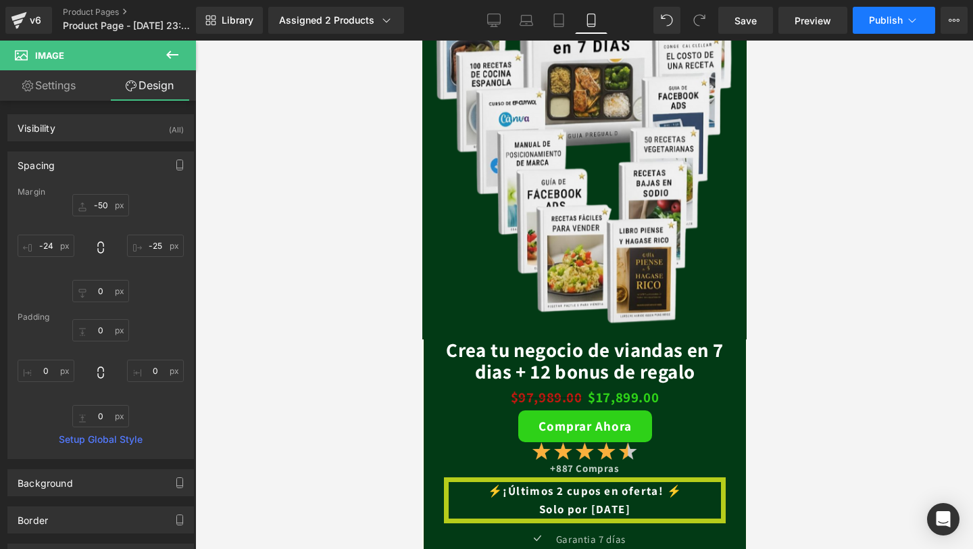
click at [884, 22] on span "Publish" at bounding box center [886, 20] width 34 height 11
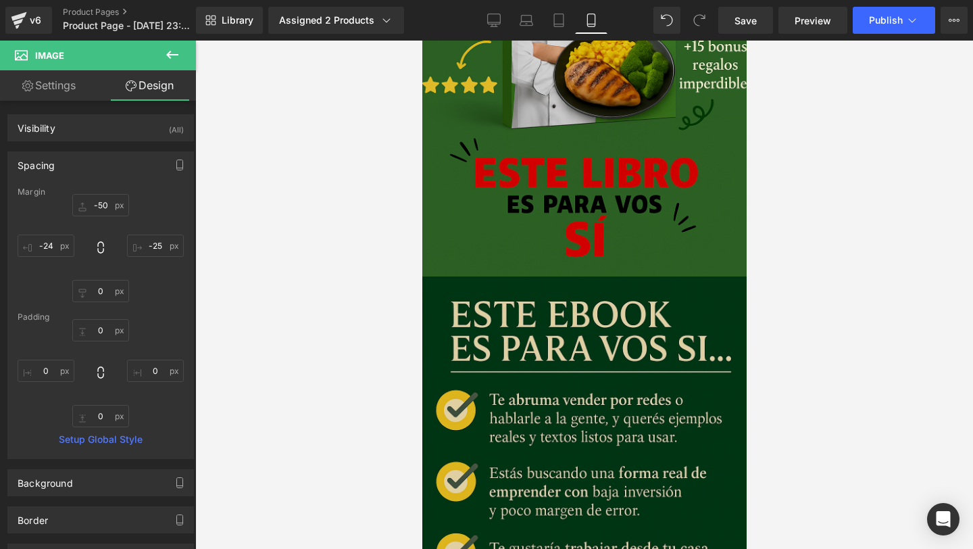
scroll to position [1241, 0]
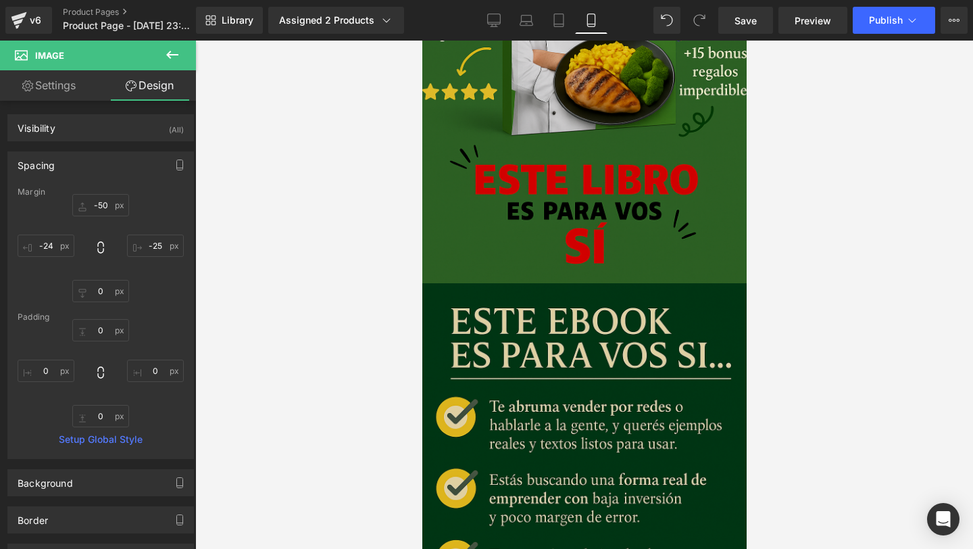
click at [497, 311] on img at bounding box center [584, 536] width 337 height 506
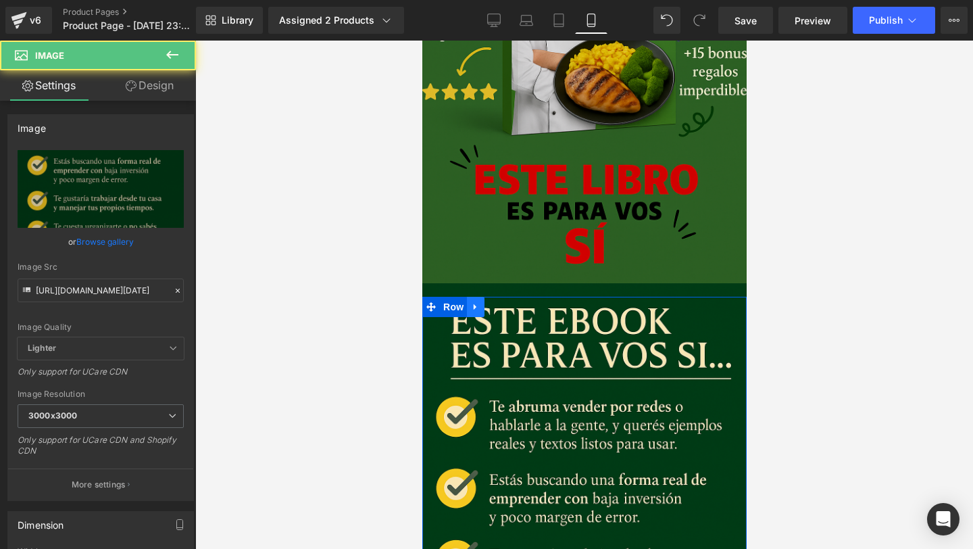
click at [484, 308] on link at bounding box center [475, 307] width 18 height 20
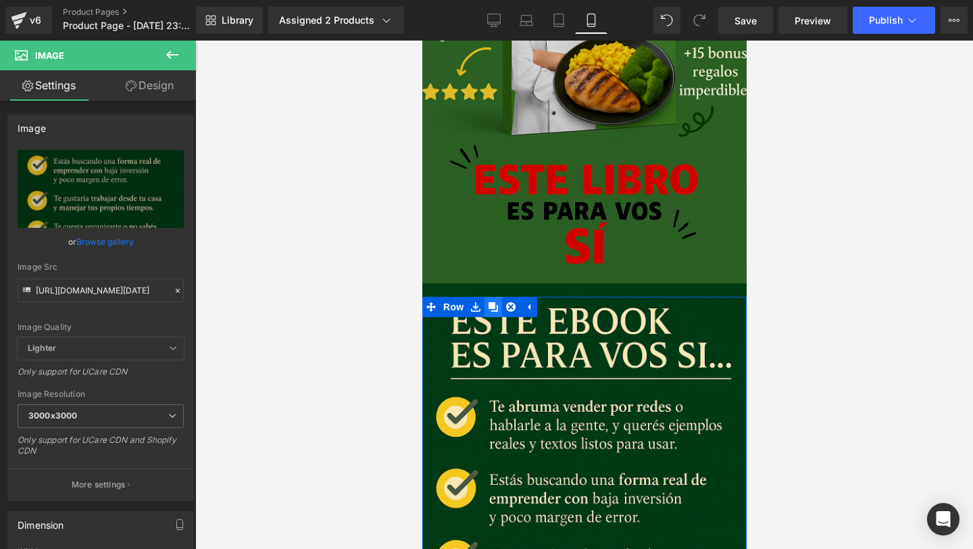
click at [496, 306] on icon at bounding box center [492, 306] width 9 height 10
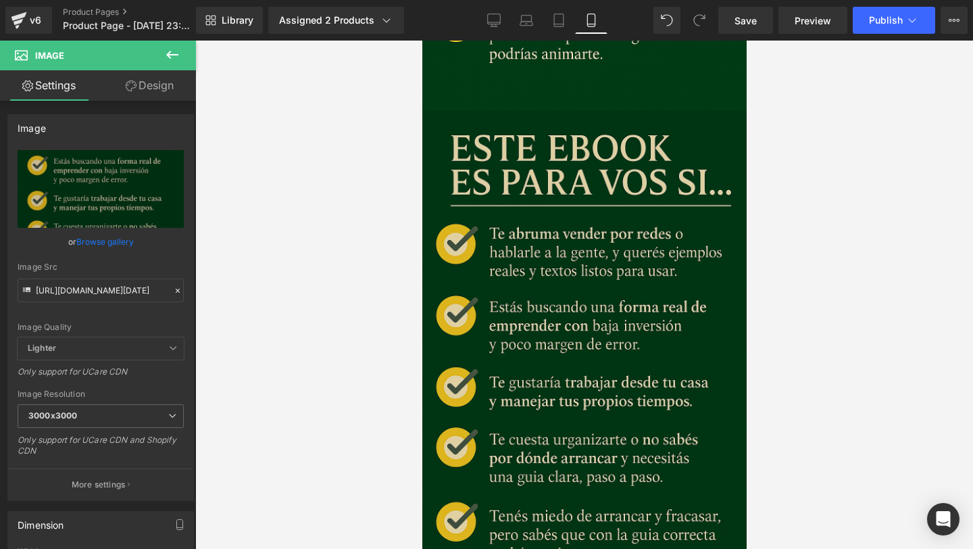
scroll to position [1942, 0]
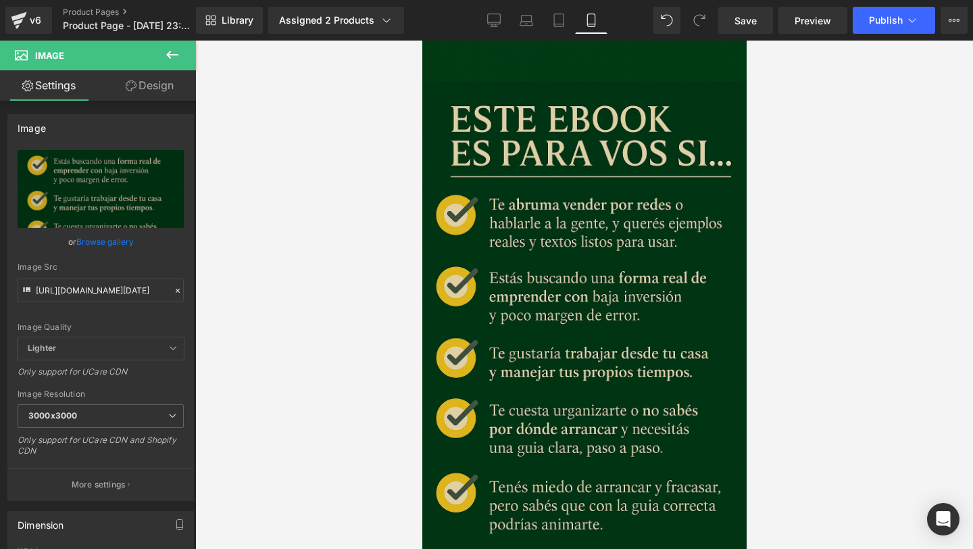
click at [520, 167] on img at bounding box center [584, 334] width 337 height 506
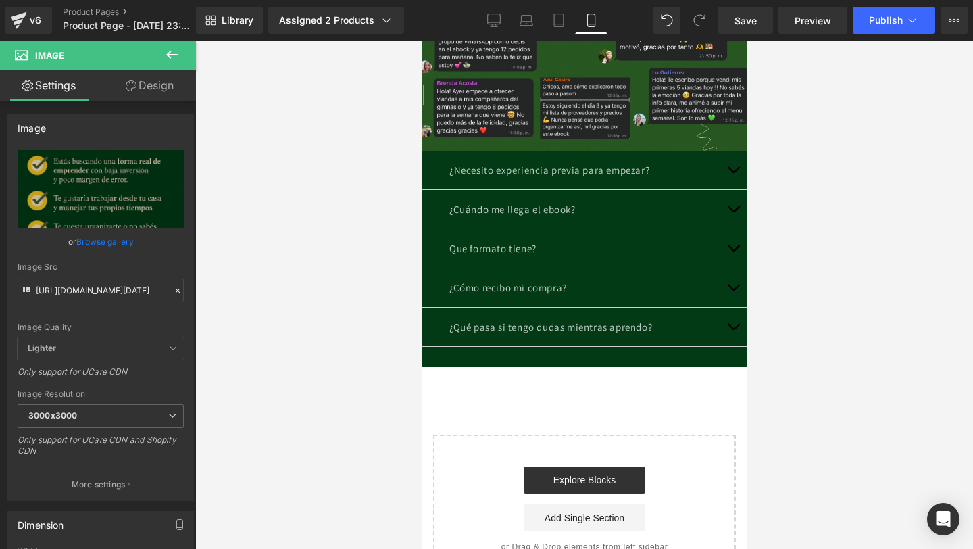
scroll to position [3090, 0]
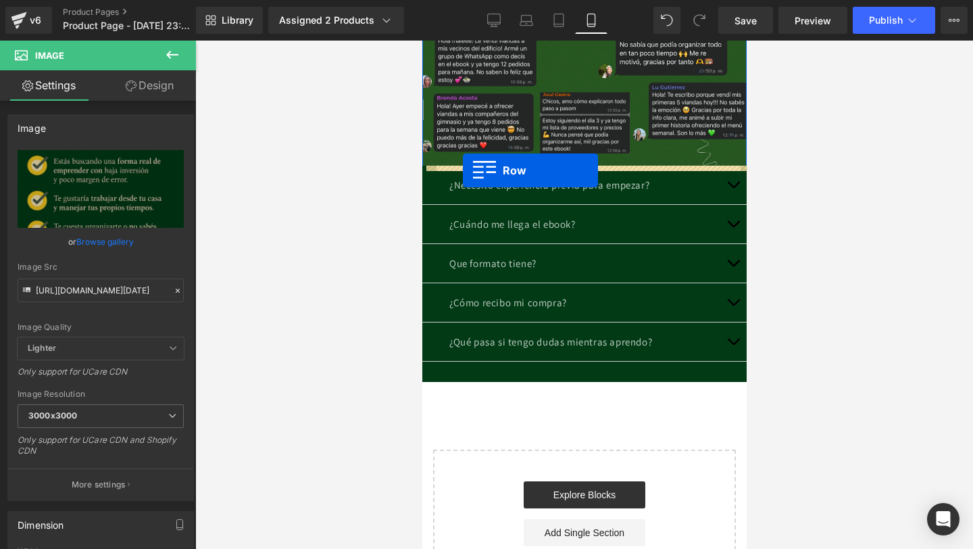
drag, startPoint x: 431, startPoint y: 135, endPoint x: 462, endPoint y: 170, distance: 46.9
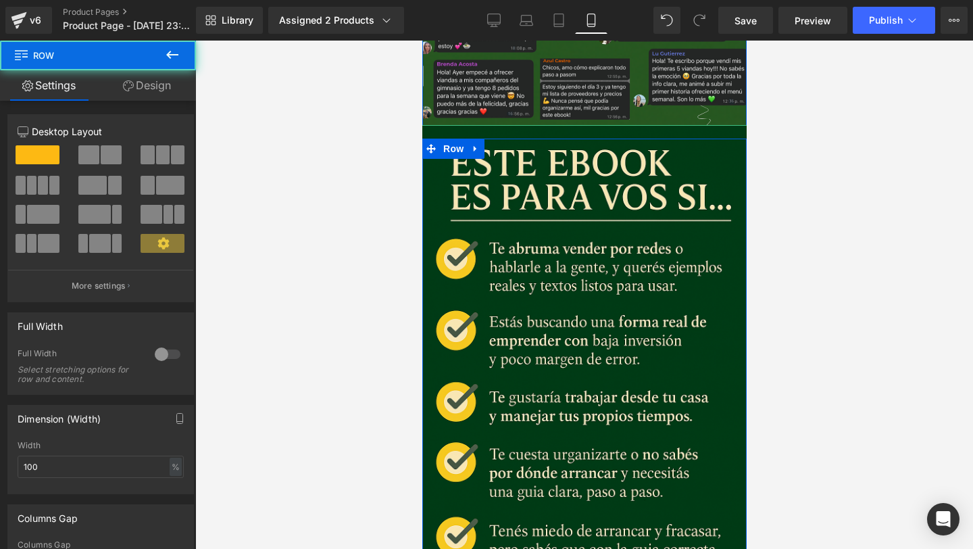
scroll to position [3056, 0]
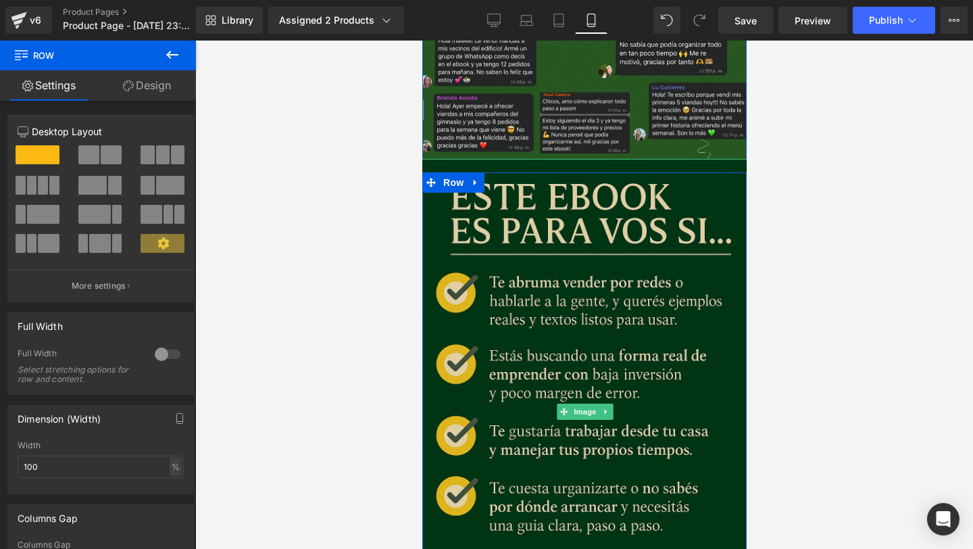
click at [502, 272] on img at bounding box center [584, 412] width 337 height 506
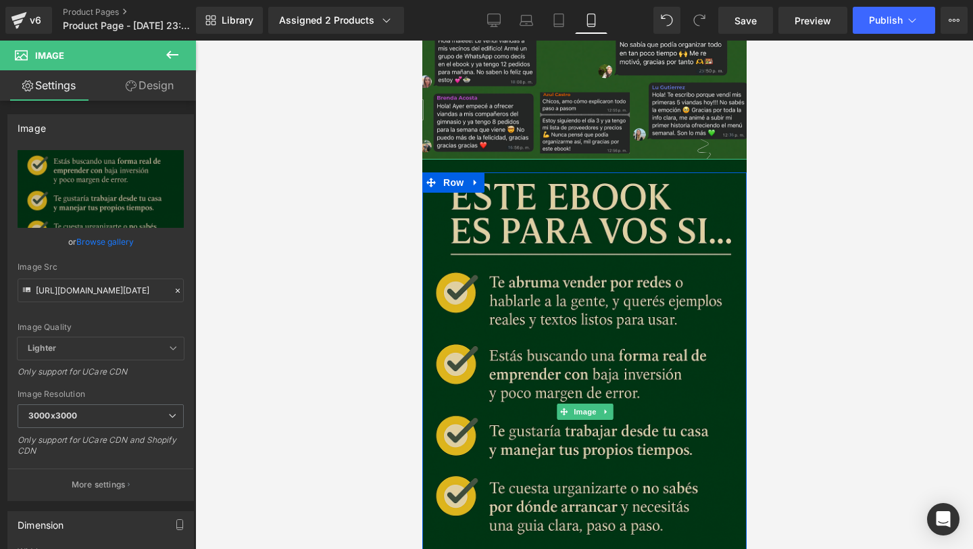
click at [526, 323] on img at bounding box center [584, 412] width 337 height 506
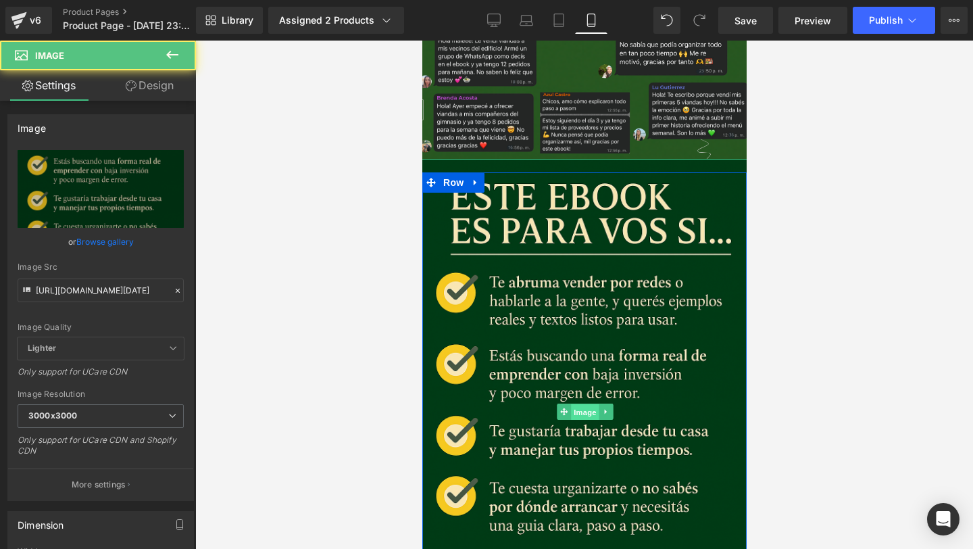
click at [584, 408] on span "Image" at bounding box center [584, 412] width 28 height 16
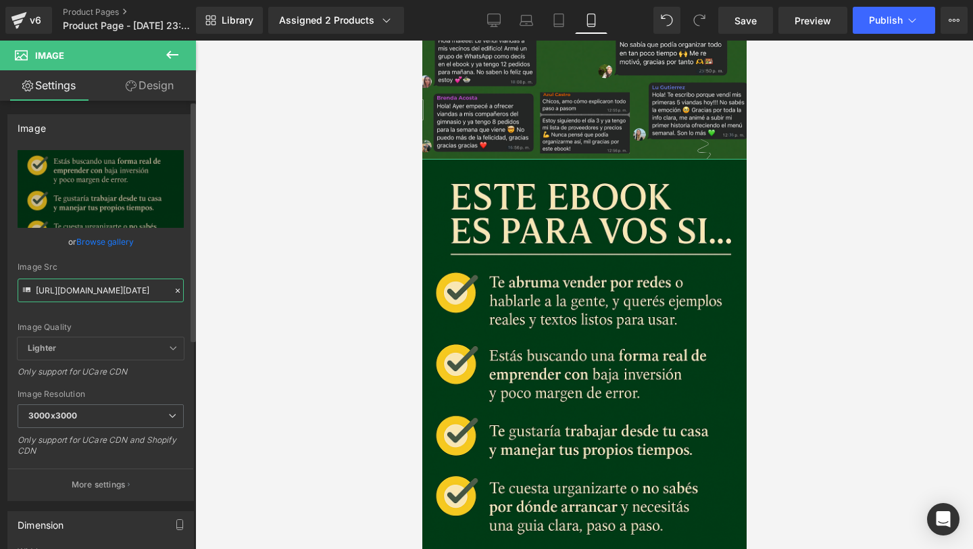
click at [157, 295] on input "[URL][DOMAIN_NAME][DATE]" at bounding box center [101, 290] width 166 height 24
paste input "[DOMAIN_NAME][URL]"
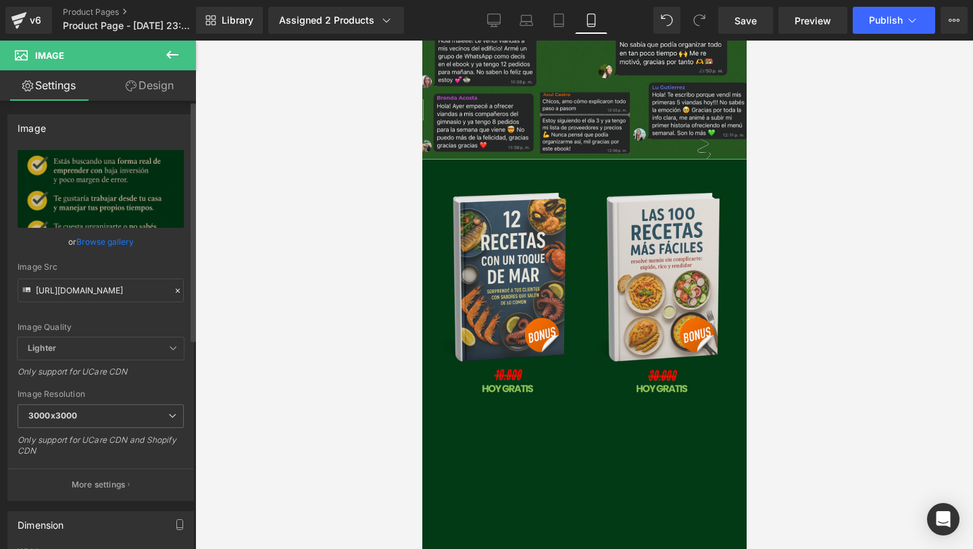
click at [91, 326] on div "Image Quality" at bounding box center [101, 326] width 166 height 9
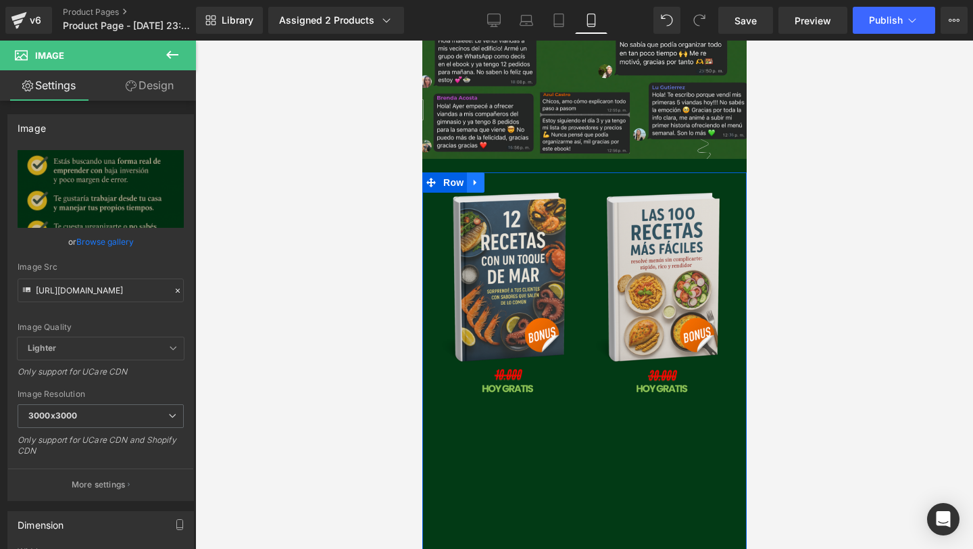
click at [478, 180] on icon at bounding box center [474, 183] width 9 height 10
click at [488, 180] on icon at bounding box center [492, 182] width 9 height 9
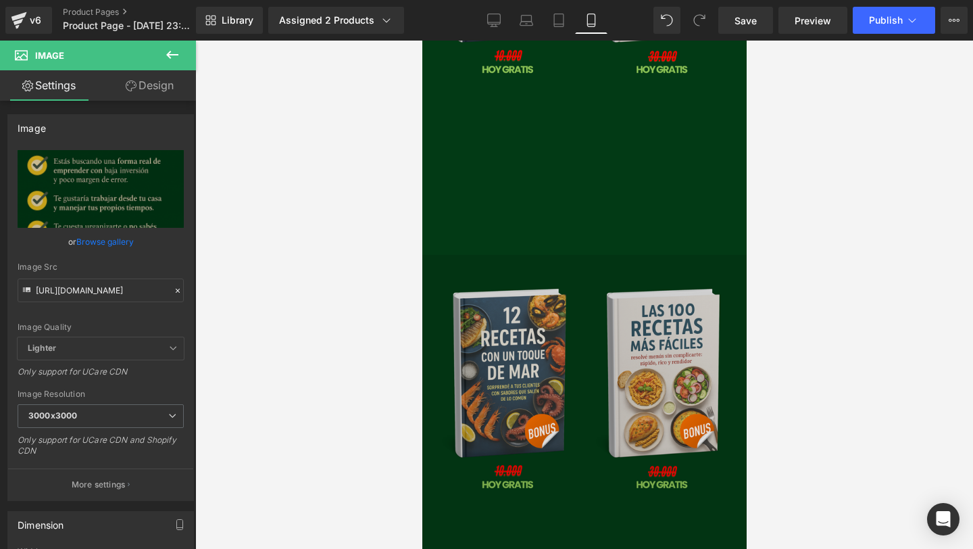
scroll to position [3398, 0]
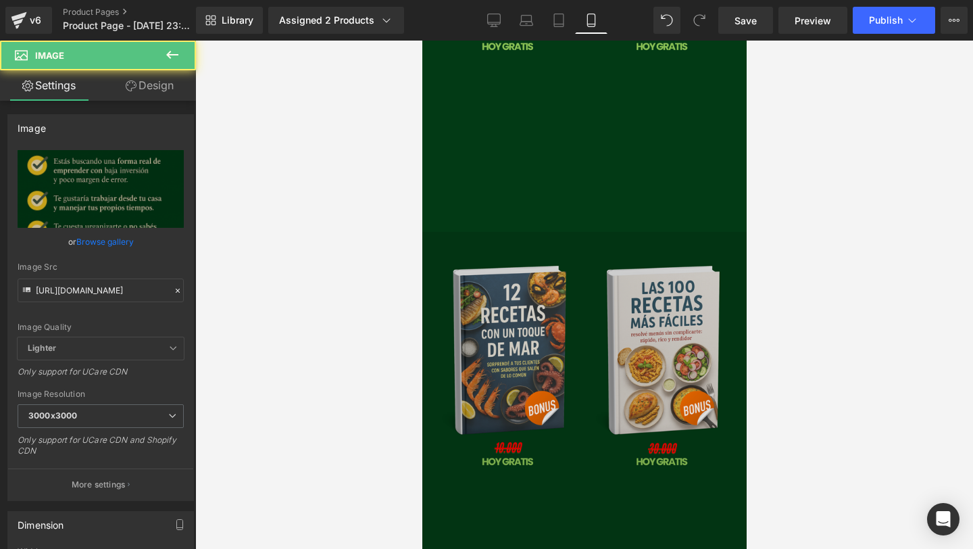
click at [607, 238] on img at bounding box center [584, 28] width 337 height 422
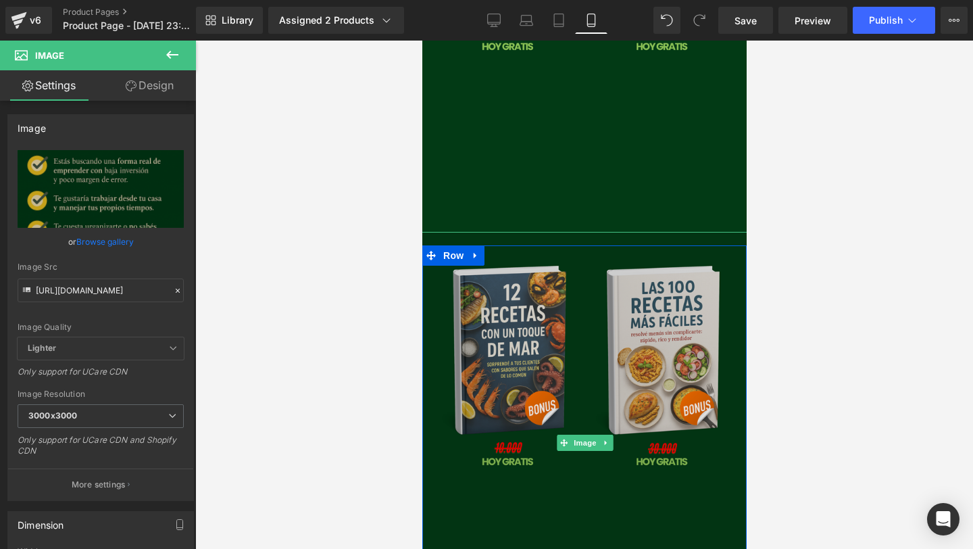
click at [570, 377] on img at bounding box center [584, 443] width 337 height 422
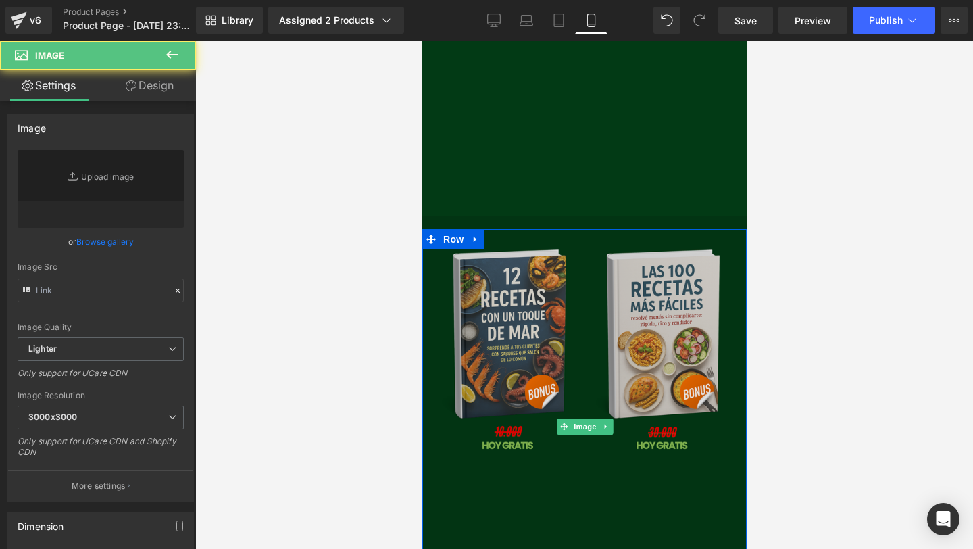
scroll to position [3417, 0]
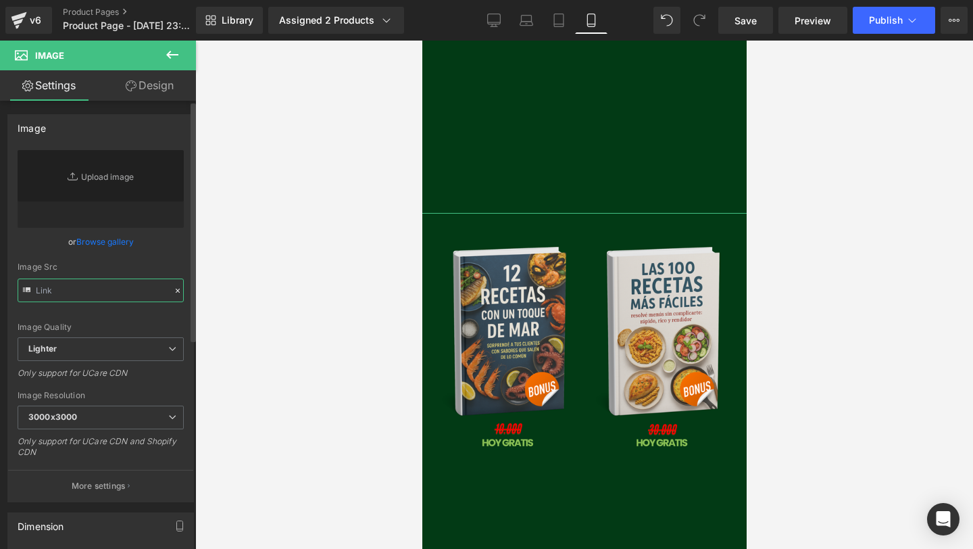
click at [72, 283] on input "text" at bounding box center [101, 290] width 166 height 24
paste input "[URL][DOMAIN_NAME]"
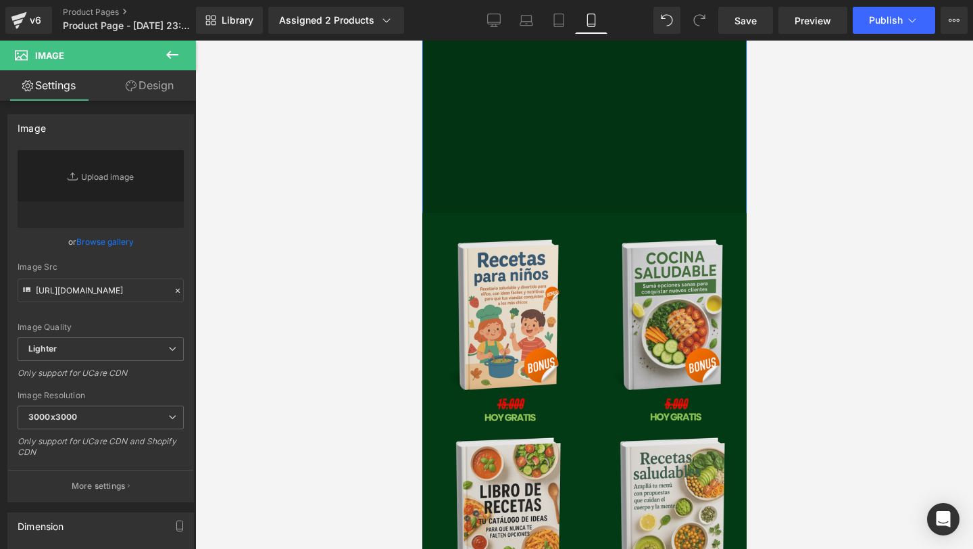
click at [524, 201] on img at bounding box center [584, 9] width 337 height 422
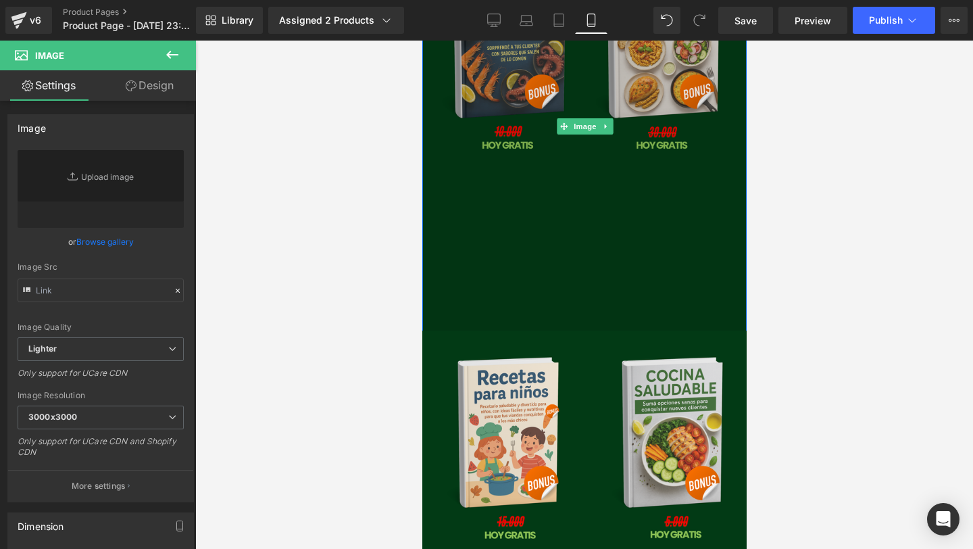
scroll to position [3300, 0]
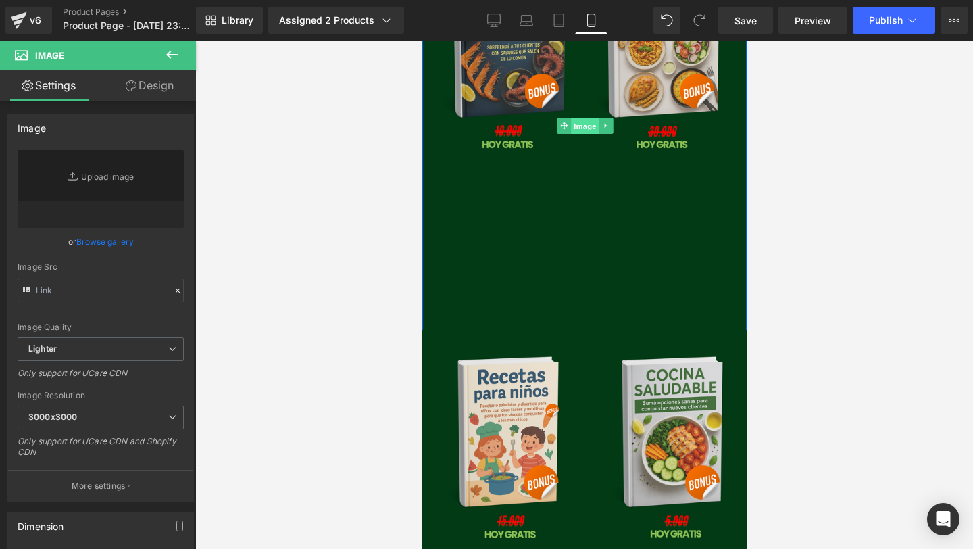
click at [572, 134] on span "Image" at bounding box center [584, 126] width 28 height 16
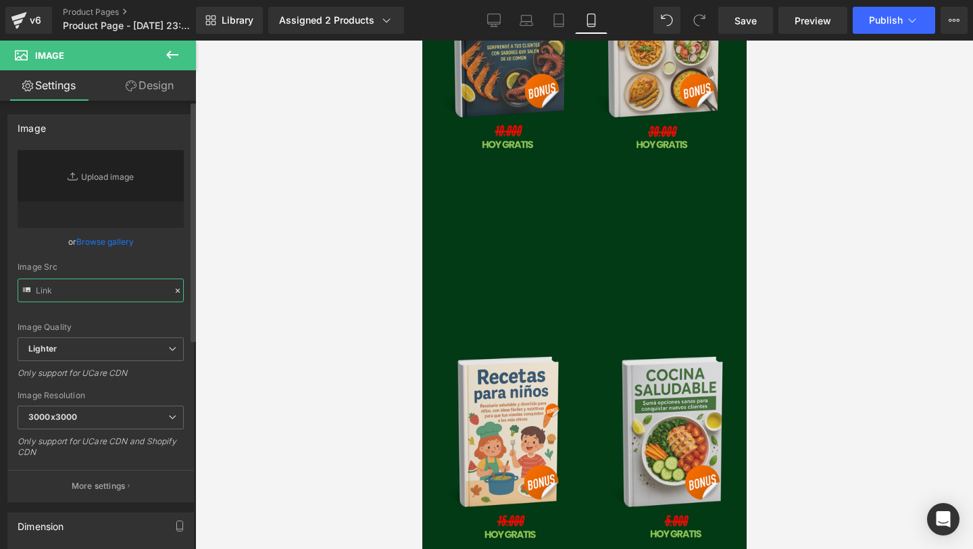
click at [42, 284] on input "text" at bounding box center [101, 290] width 166 height 24
paste input "[URL][DOMAIN_NAME]"
click at [75, 318] on div "Image Quality Lighter Lightest Lighter Lighter Lightest Only support for UCare …" at bounding box center [101, 243] width 166 height 187
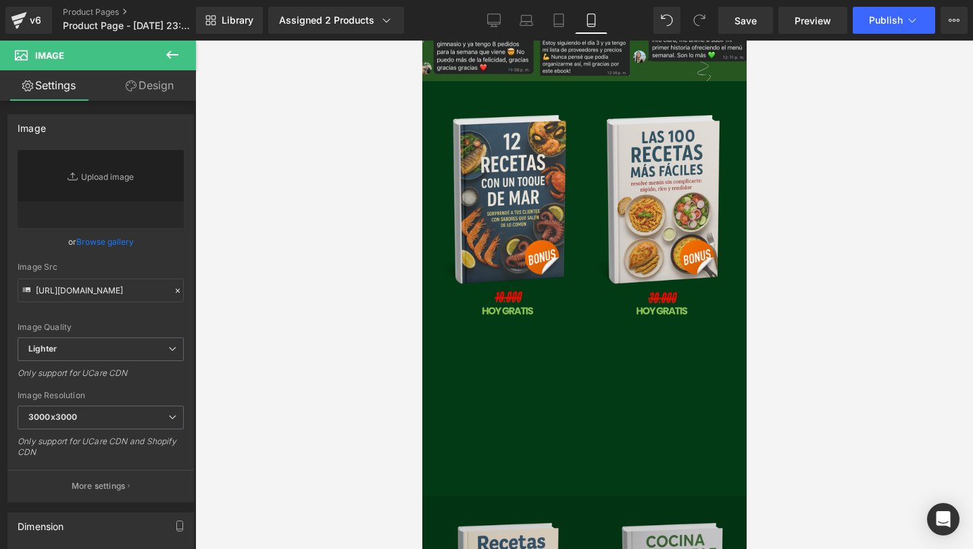
scroll to position [3117, 0]
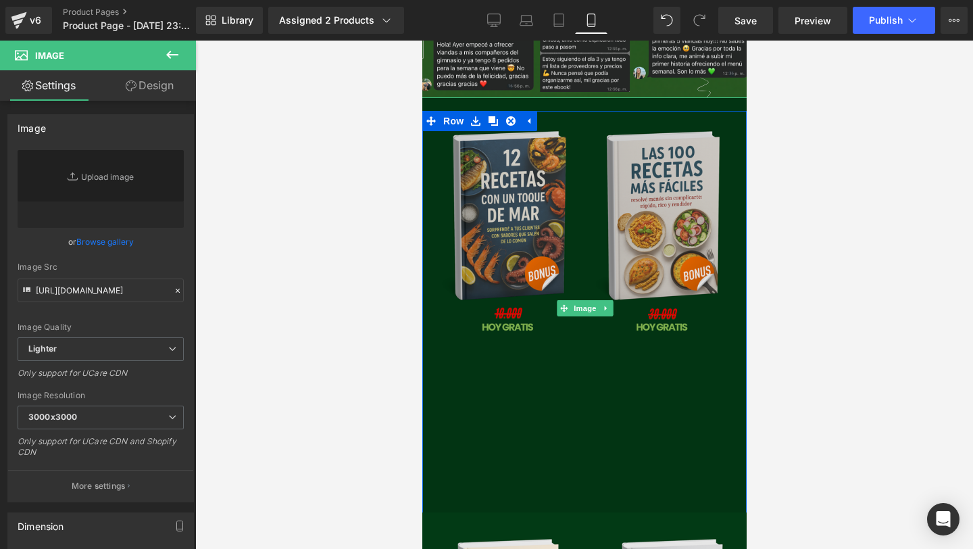
click at [588, 360] on img at bounding box center [584, 308] width 337 height 422
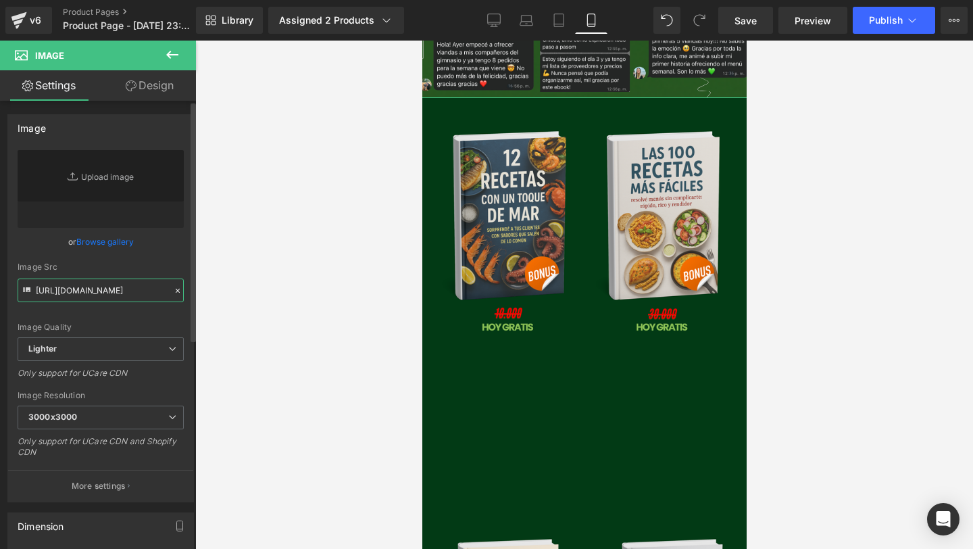
click at [136, 299] on input "[URL][DOMAIN_NAME]" at bounding box center [101, 290] width 166 height 24
click at [136, 297] on input "[URL][DOMAIN_NAME]" at bounding box center [101, 290] width 166 height 24
click at [141, 313] on div "Image Quality Lighter Lightest Lighter Lighter Lightest Only support for UCare …" at bounding box center [101, 243] width 166 height 187
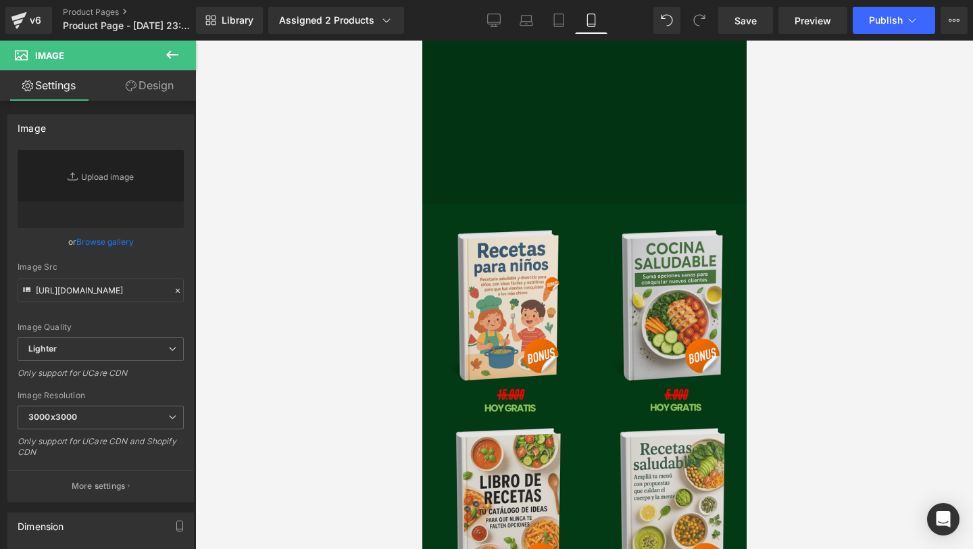
click at [622, 403] on img at bounding box center [584, 414] width 337 height 422
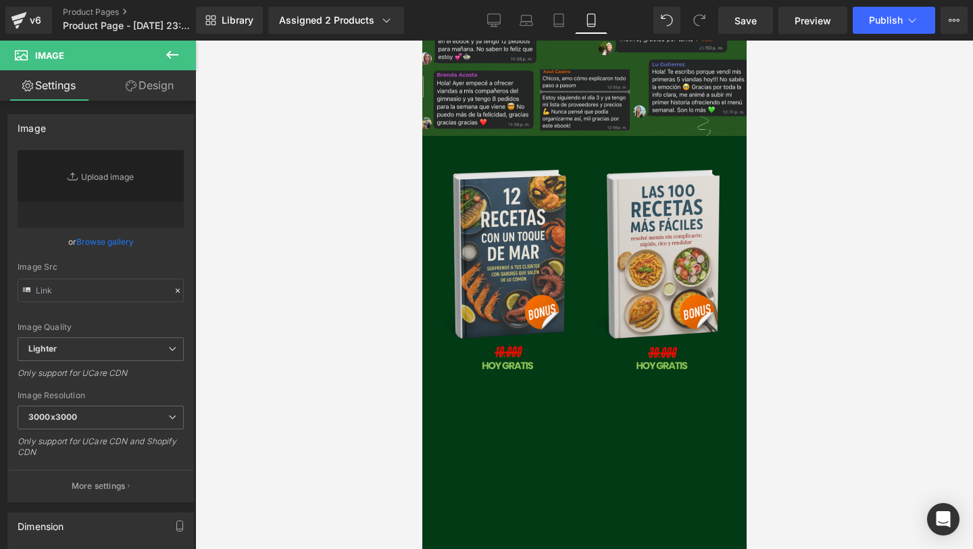
scroll to position [3117, 0]
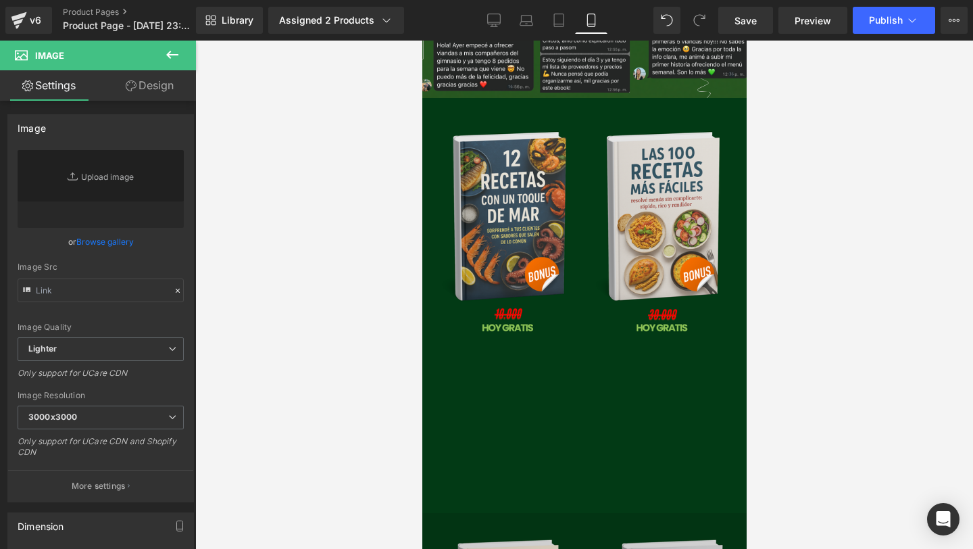
click at [622, 405] on img at bounding box center [584, 309] width 337 height 422
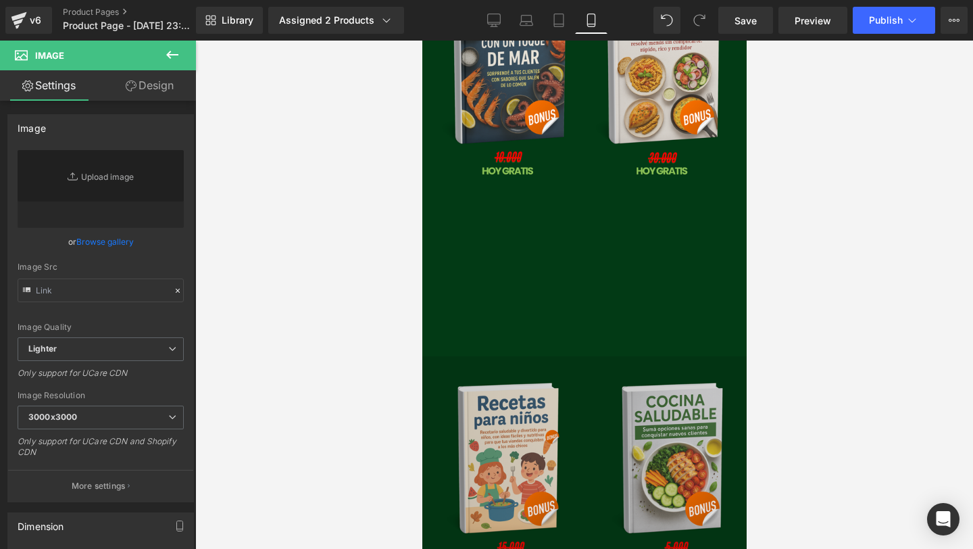
scroll to position [3658, 0]
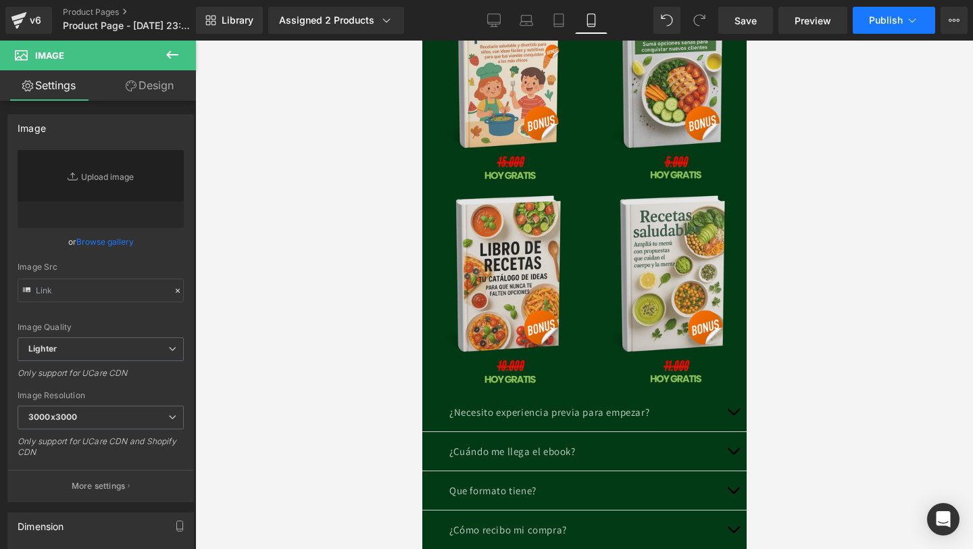
click at [878, 24] on span "Publish" at bounding box center [886, 20] width 34 height 11
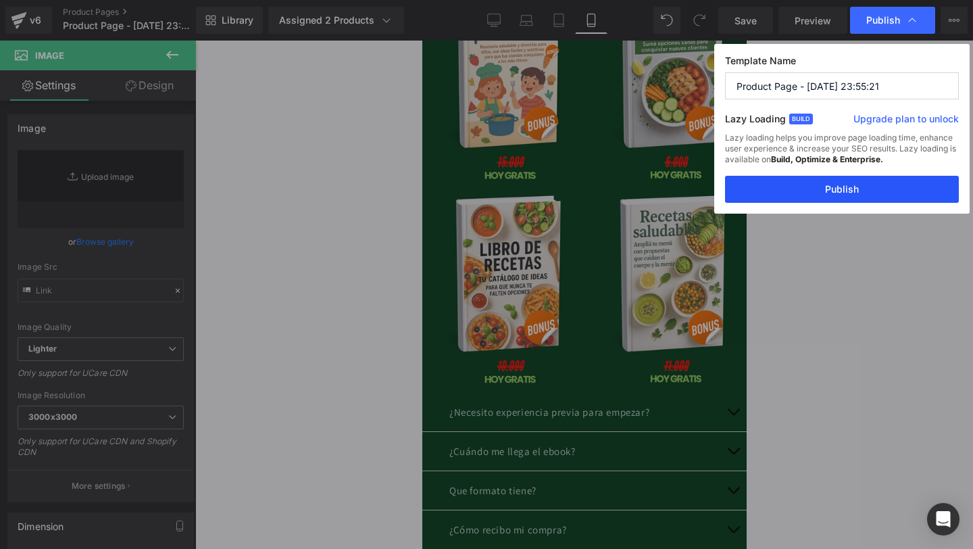
click at [821, 188] on button "Publish" at bounding box center [842, 189] width 234 height 27
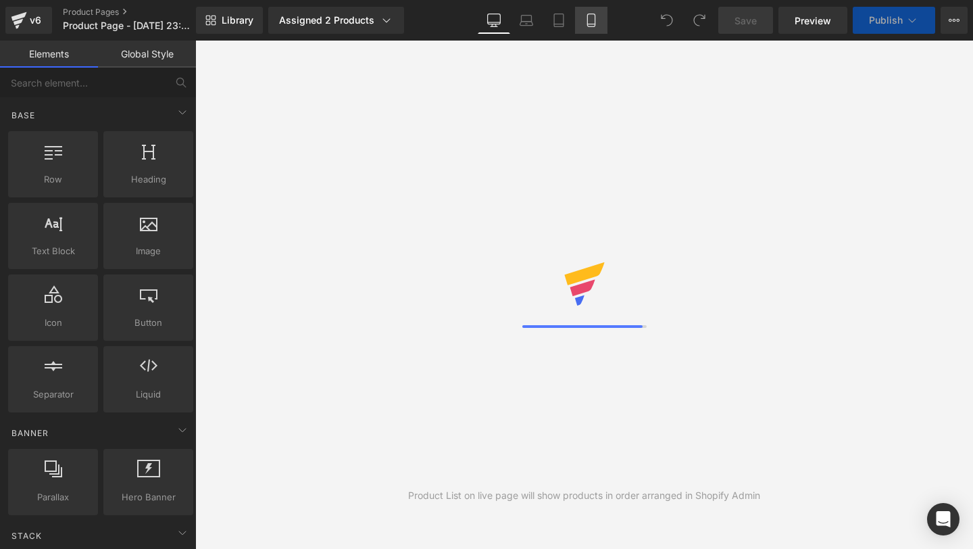
click at [593, 30] on link "Mobile" at bounding box center [591, 20] width 32 height 27
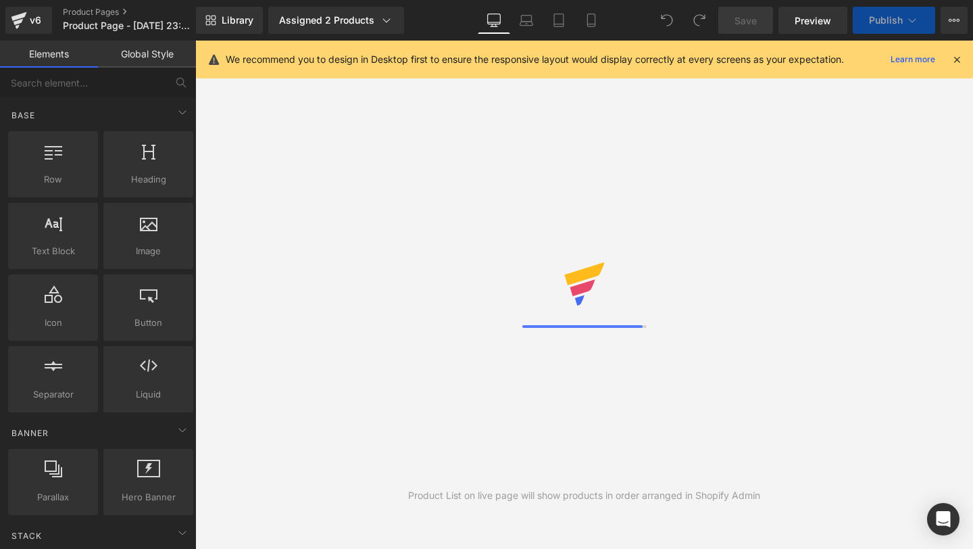
click at [592, 212] on div "Product List on live page will show products in order arranged in Shopify Admin" at bounding box center [584, 295] width 778 height 508
click at [626, 325] on div at bounding box center [582, 326] width 120 height 3
click at [601, 14] on link "Mobile" at bounding box center [591, 20] width 32 height 27
click at [590, 22] on icon at bounding box center [591, 21] width 14 height 14
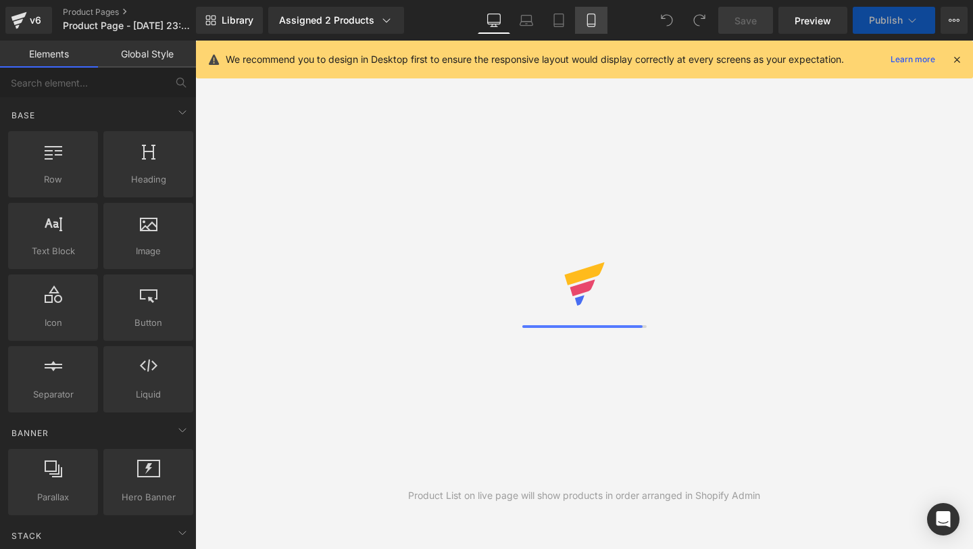
click at [590, 22] on icon at bounding box center [591, 21] width 14 height 14
click at [599, 26] on link "Mobile" at bounding box center [591, 20] width 32 height 27
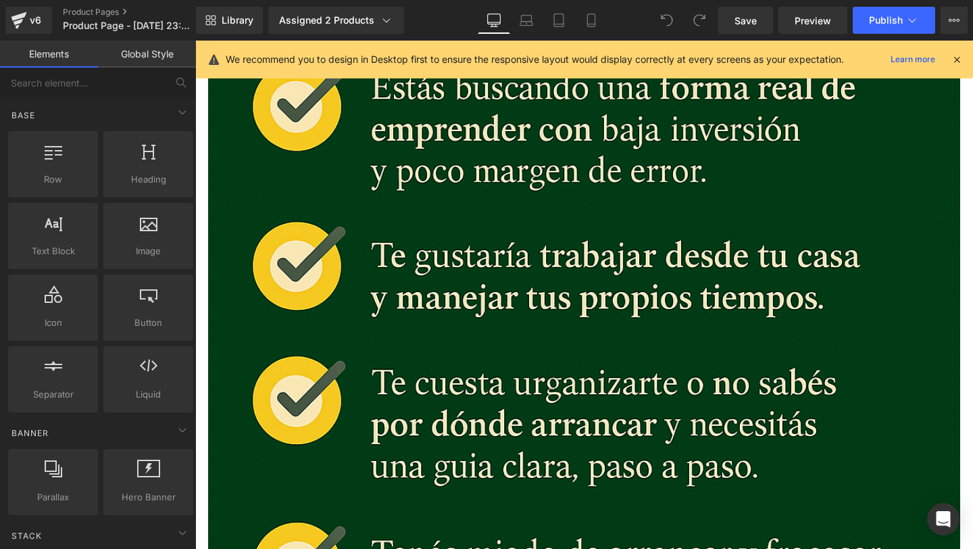
scroll to position [4081, 0]
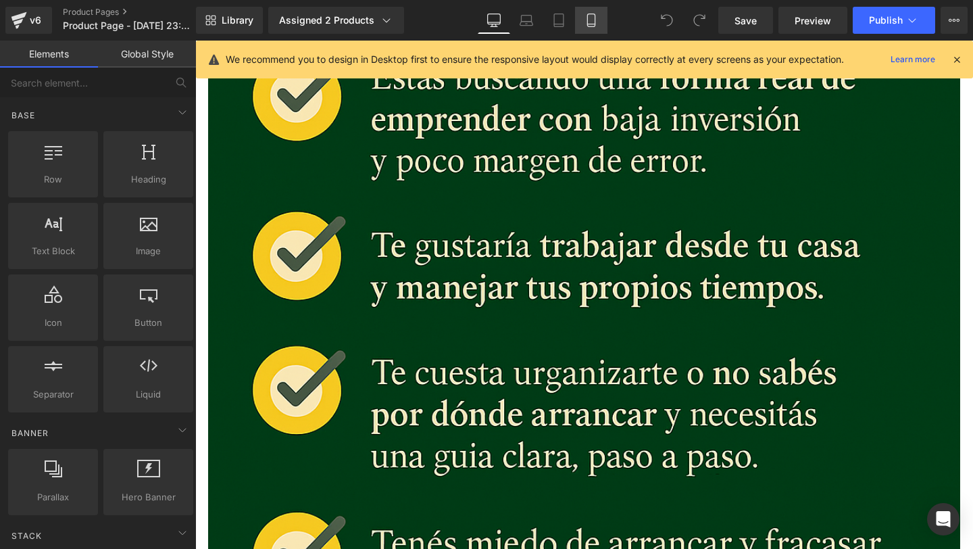
click at [589, 26] on icon at bounding box center [591, 21] width 14 height 14
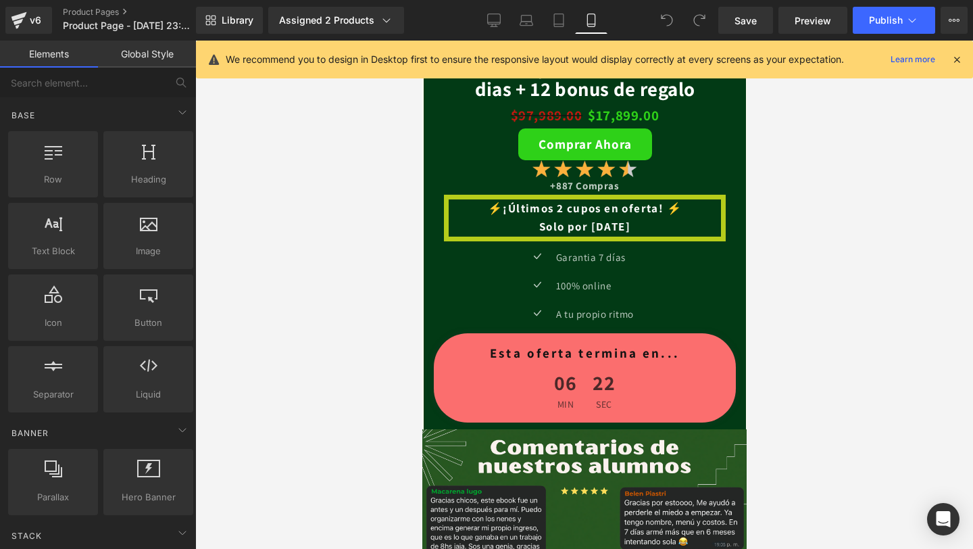
scroll to position [2559, 0]
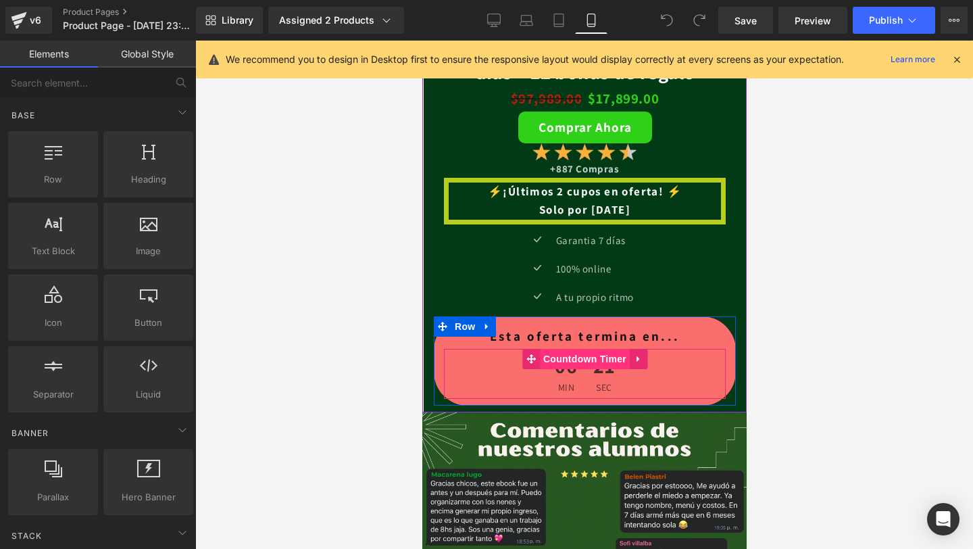
click at [607, 359] on span "Countdown Timer" at bounding box center [584, 359] width 90 height 20
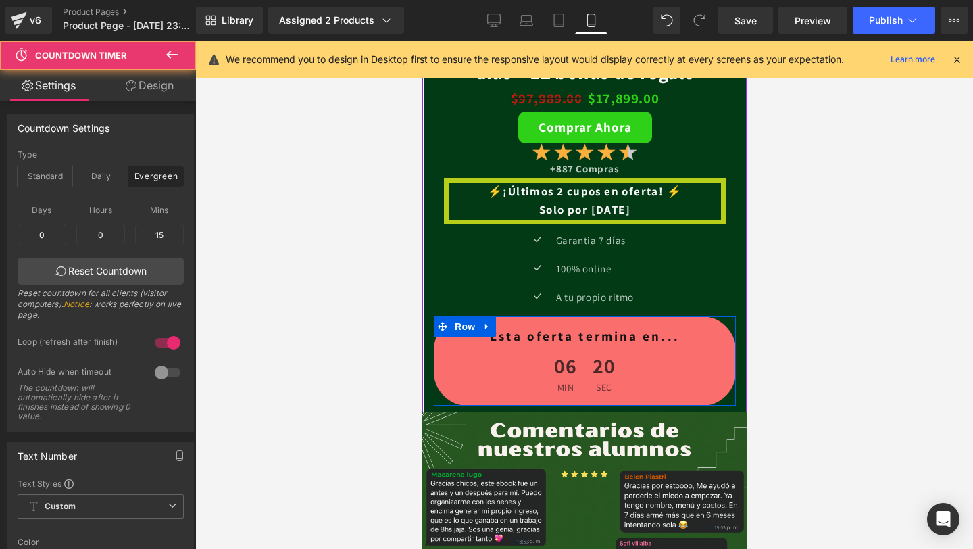
click at [601, 334] on icon at bounding box center [602, 336] width 7 height 8
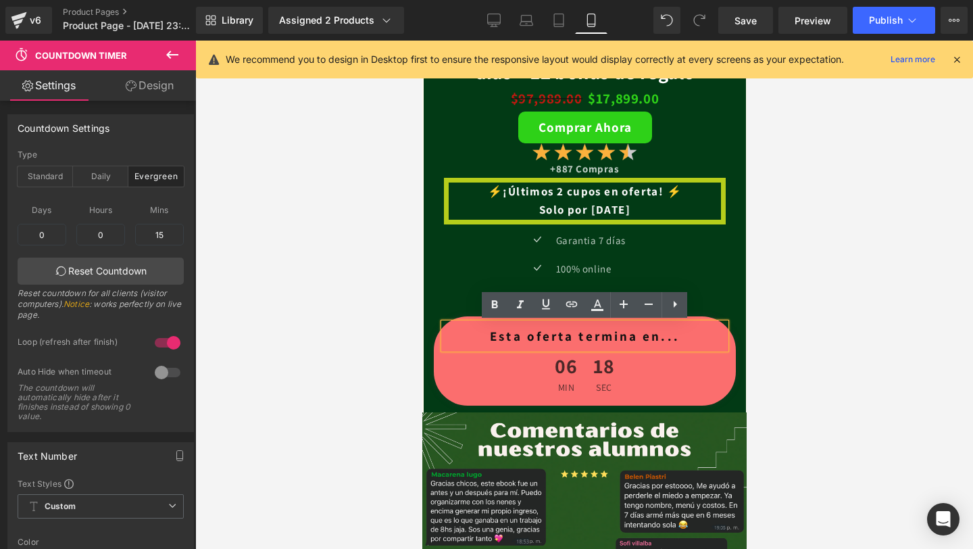
click at [577, 347] on h1 "Esta oferta termina en..." at bounding box center [584, 336] width 282 height 26
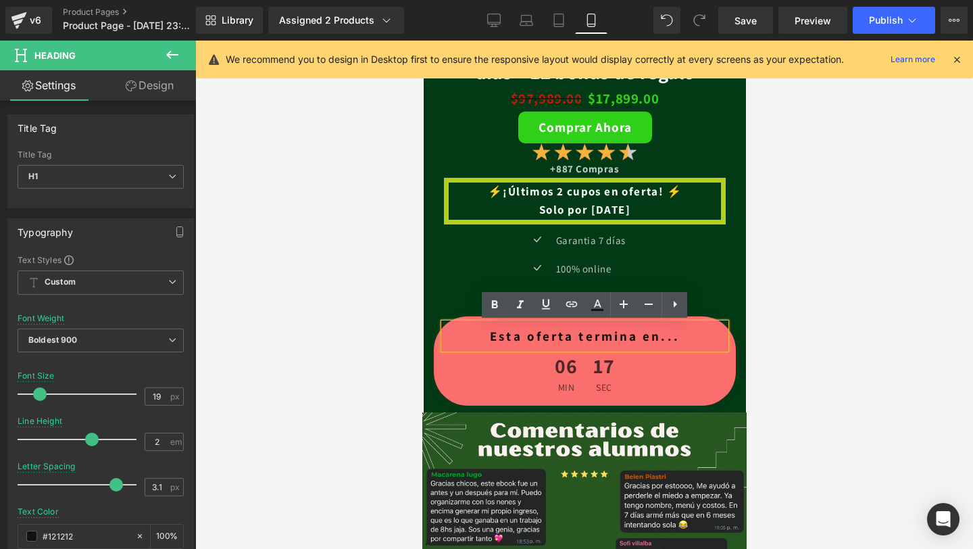
click at [692, 335] on h1 "Esta oferta termina en..." at bounding box center [584, 336] width 282 height 26
drag, startPoint x: 689, startPoint y: 335, endPoint x: 490, endPoint y: 335, distance: 198.6
click at [490, 335] on h1 "Esta oferta termina en..." at bounding box center [584, 336] width 282 height 26
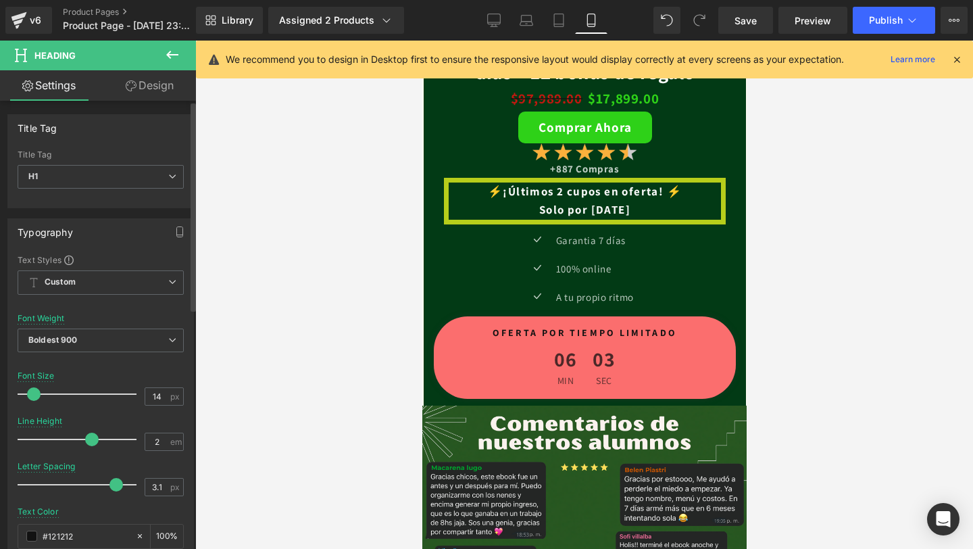
type input "15"
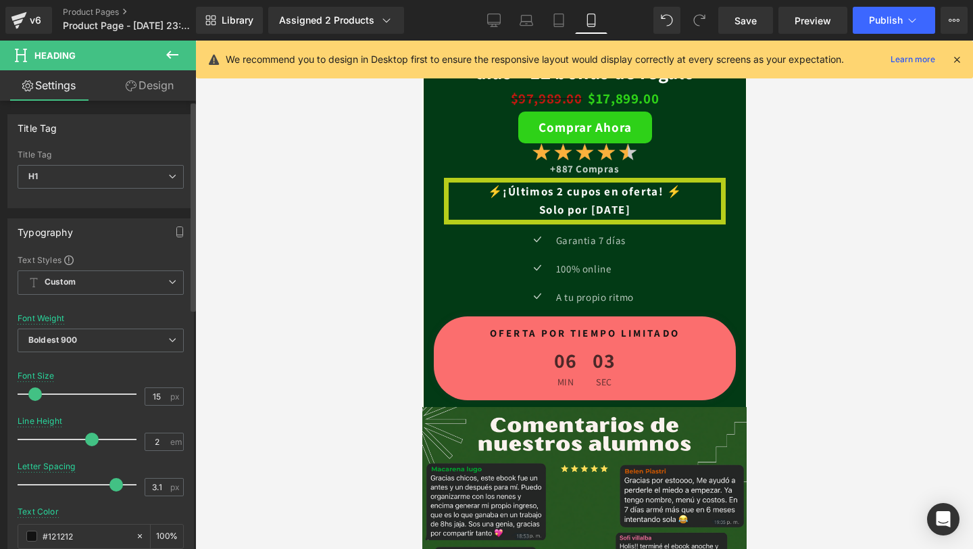
click at [37, 396] on span at bounding box center [35, 394] width 14 height 14
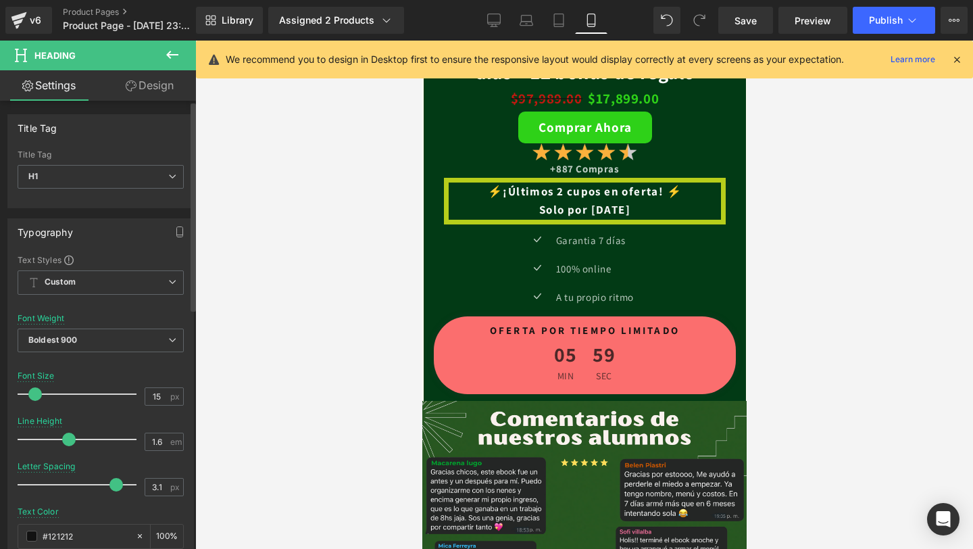
drag, startPoint x: 86, startPoint y: 442, endPoint x: 67, endPoint y: 444, distance: 19.7
click at [67, 444] on span at bounding box center [69, 439] width 14 height 14
type input "1.5"
click at [166, 55] on icon at bounding box center [172, 55] width 16 height 16
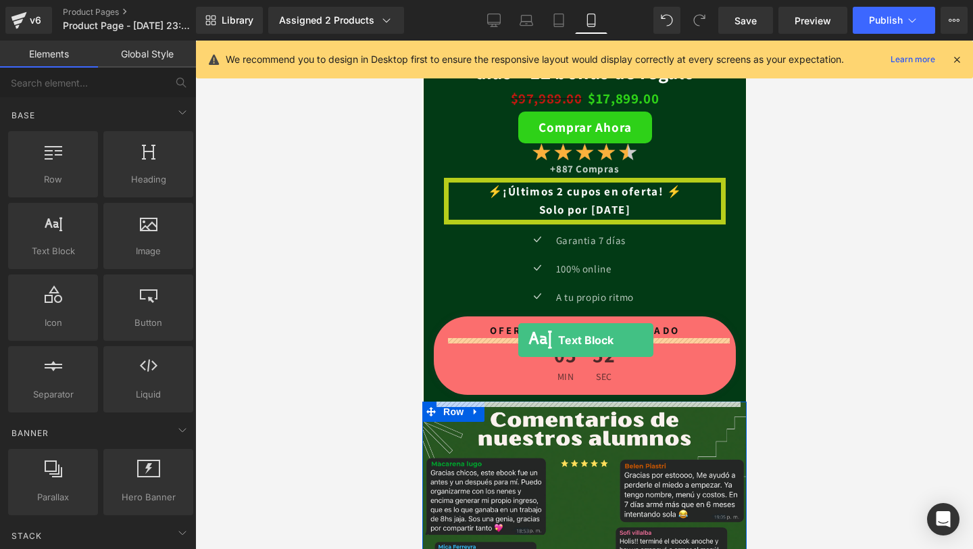
drag, startPoint x: 472, startPoint y: 280, endPoint x: 518, endPoint y: 340, distance: 76.1
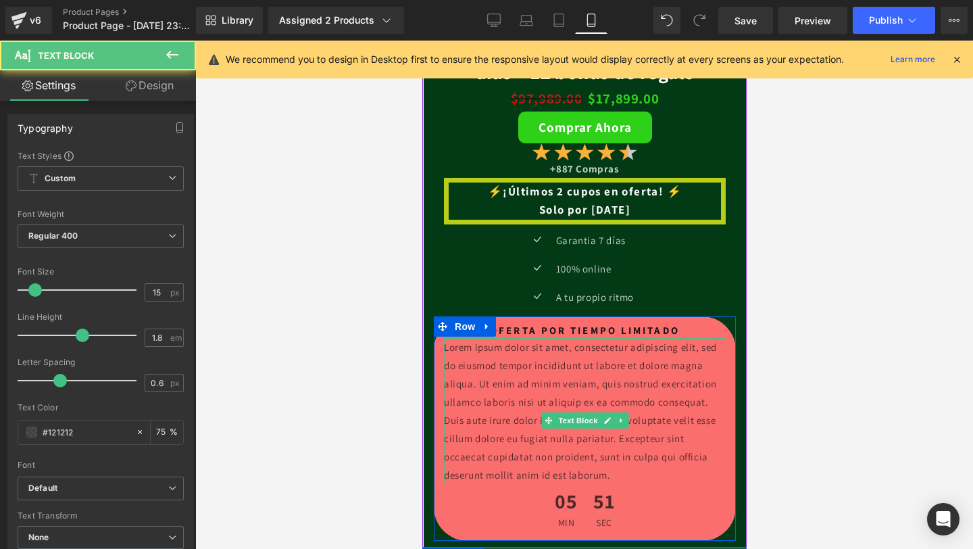
click at [542, 358] on p "Lorem ipsum dolor sit amet, consectetur adipiscing elit, sed do eiusmod tempor …" at bounding box center [584, 411] width 282 height 146
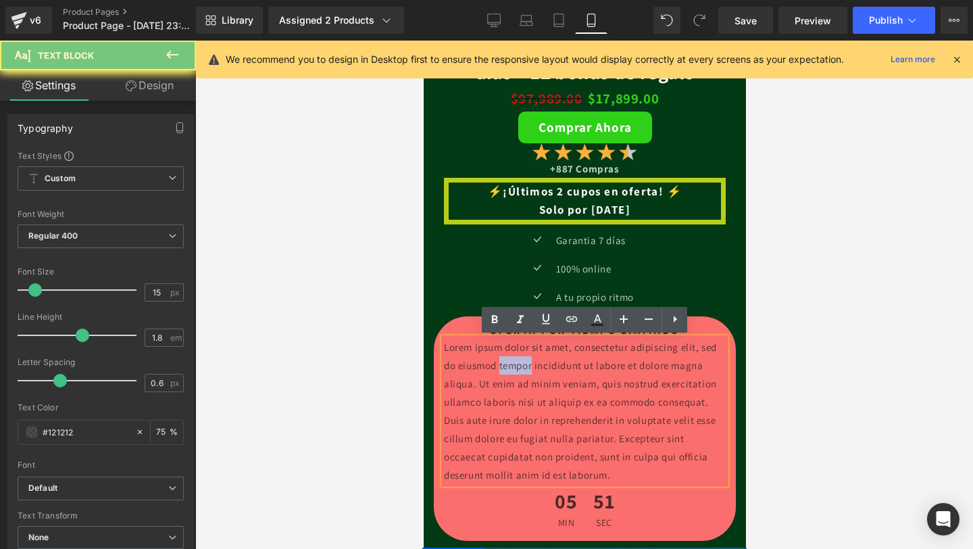
click at [542, 358] on p "Lorem ipsum dolor sit amet, consectetur adipiscing elit, sed do eiusmod tempor …" at bounding box center [584, 411] width 282 height 146
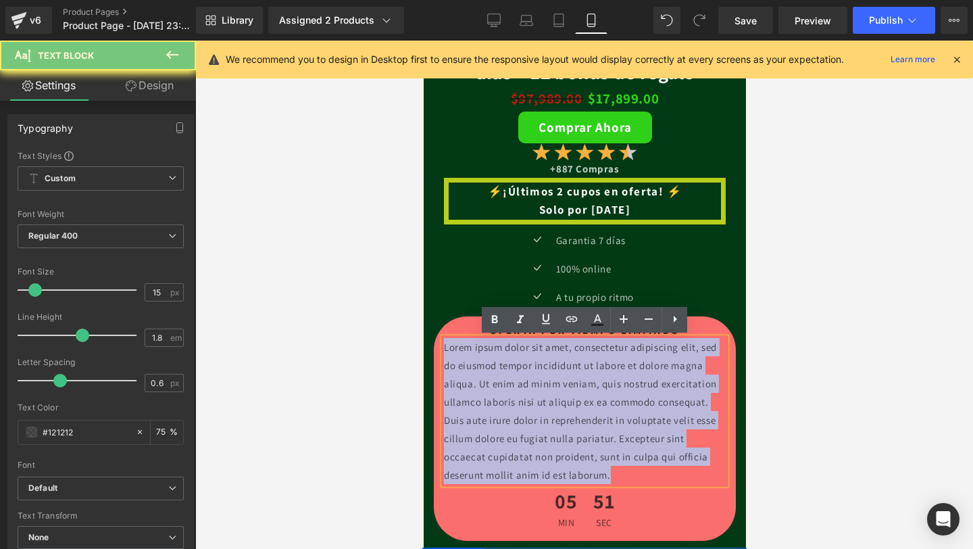
click at [542, 358] on p "Lorem ipsum dolor sit amet, consectetur adipiscing elit, sed do eiusmod tempor …" at bounding box center [584, 411] width 282 height 146
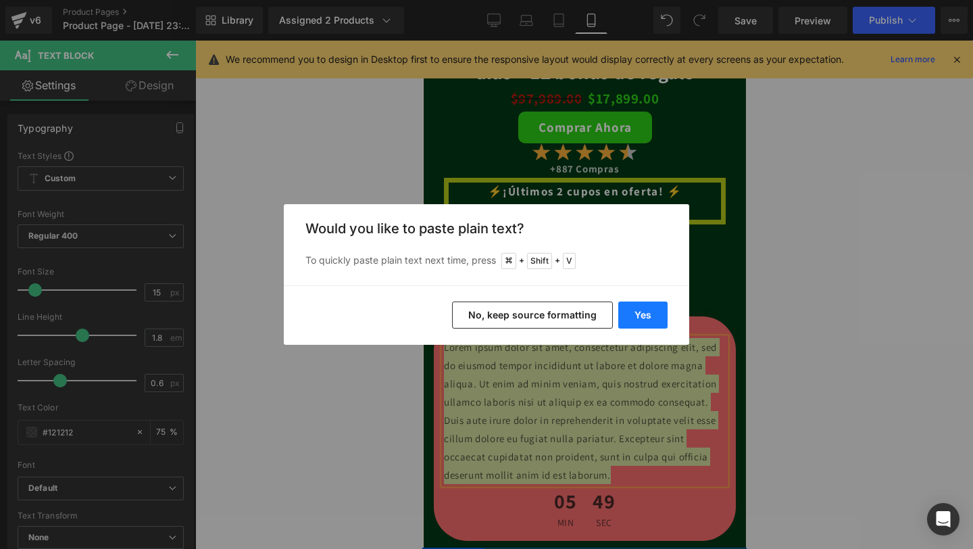
click at [647, 320] on button "Yes" at bounding box center [642, 314] width 49 height 27
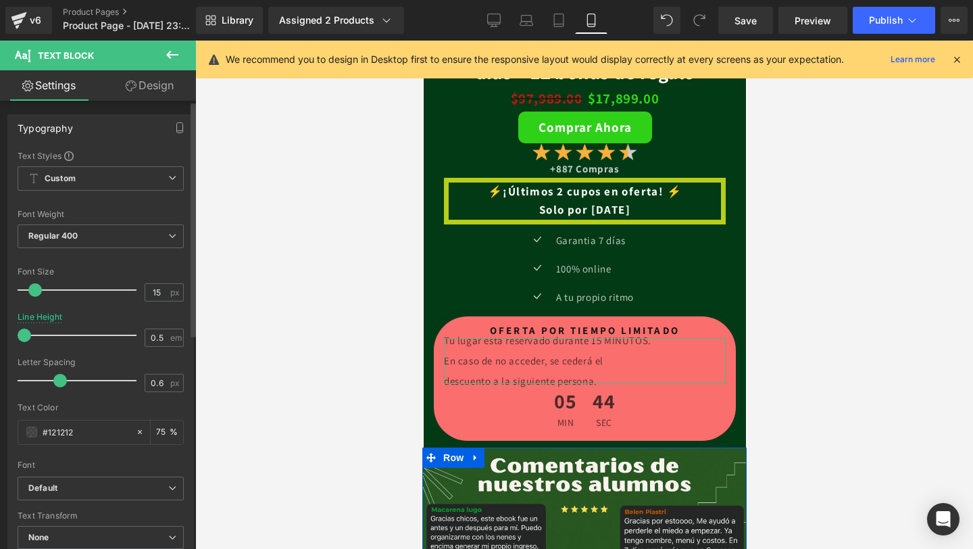
drag, startPoint x: 80, startPoint y: 334, endPoint x: 7, endPoint y: 336, distance: 73.7
click at [4, 333] on div "Typography Text Styles Custom Custom Setup Global Style Custom Setup Global Sty…" at bounding box center [101, 336] width 202 height 464
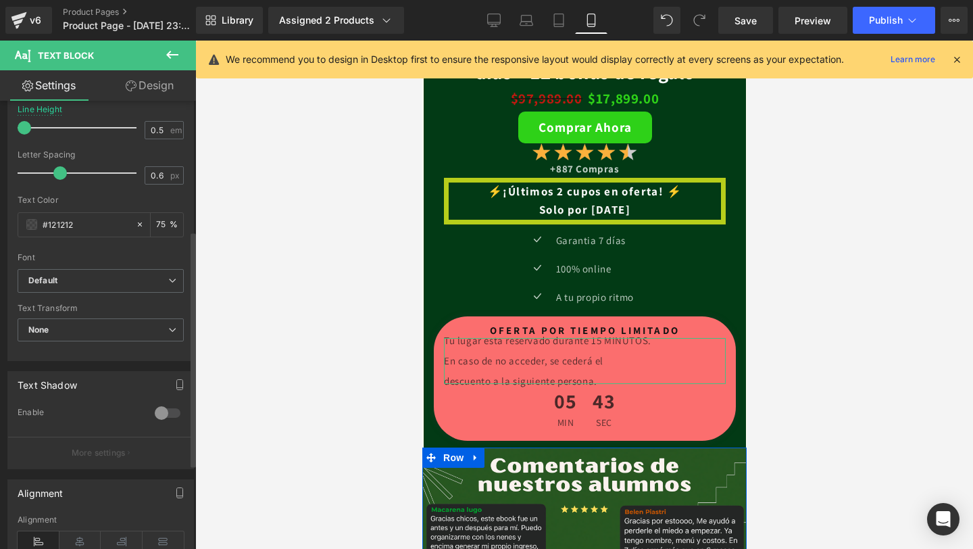
scroll to position [252, 0]
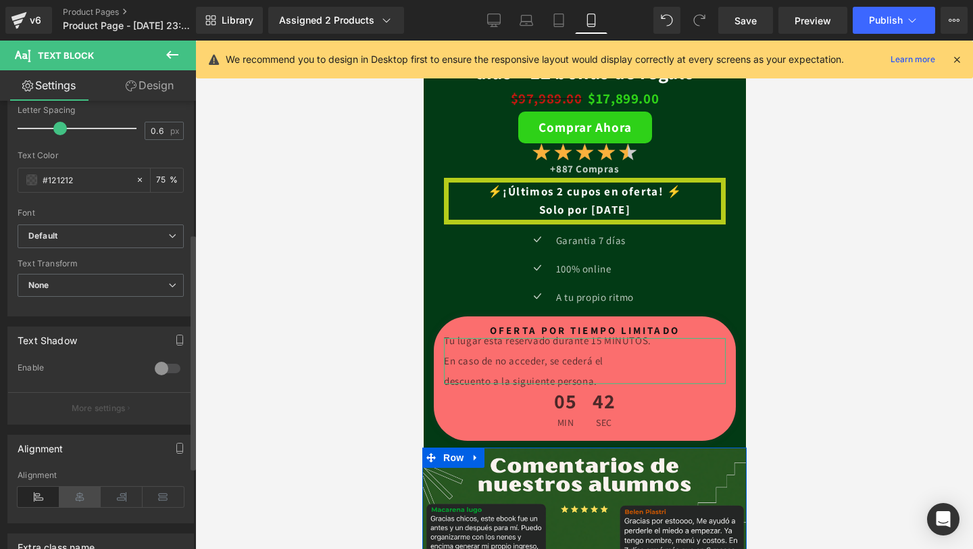
click at [87, 503] on icon at bounding box center [80, 496] width 42 height 20
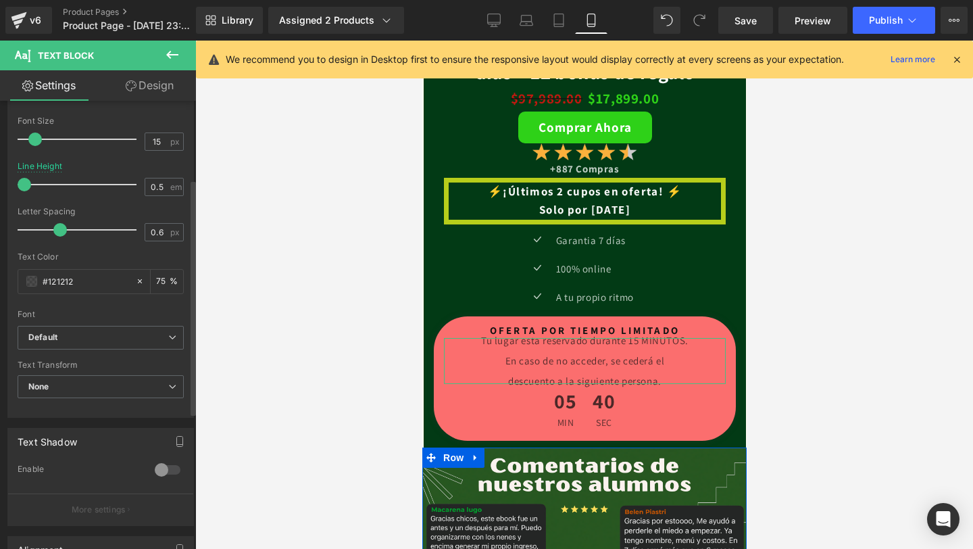
scroll to position [149, 0]
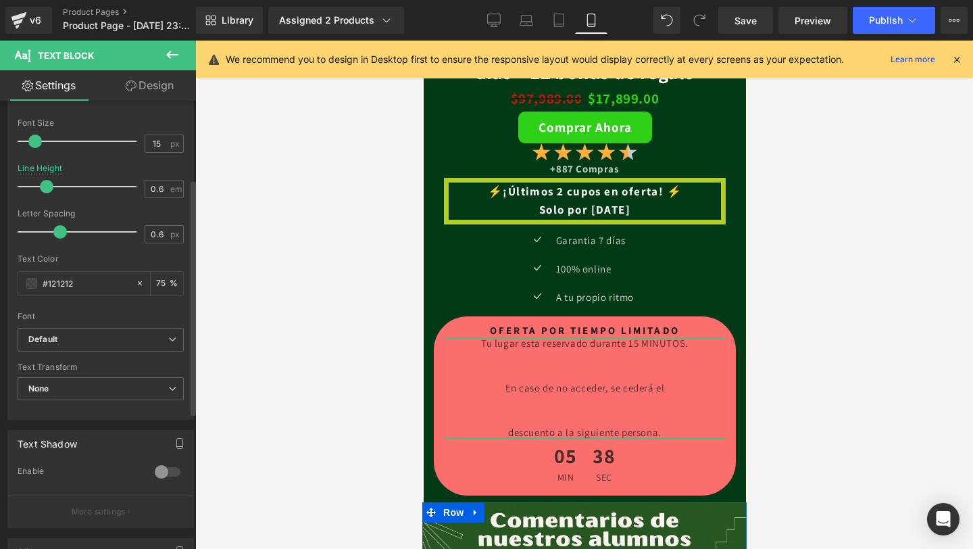
type input "0.5"
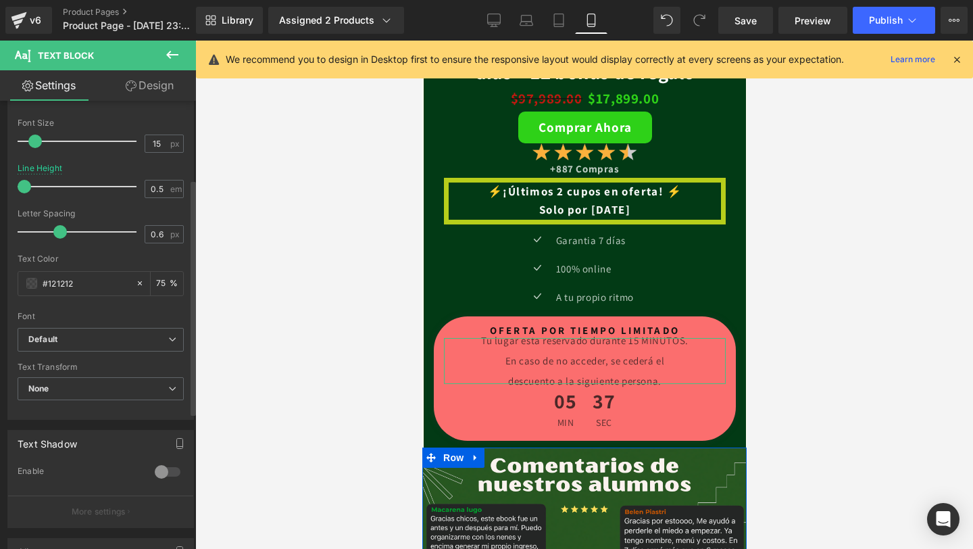
drag, startPoint x: 22, startPoint y: 187, endPoint x: 0, endPoint y: 185, distance: 21.7
click at [0, 185] on div "Typography Text Styles Custom Custom Setup Global Style Custom Setup Global Sty…" at bounding box center [101, 187] width 202 height 464
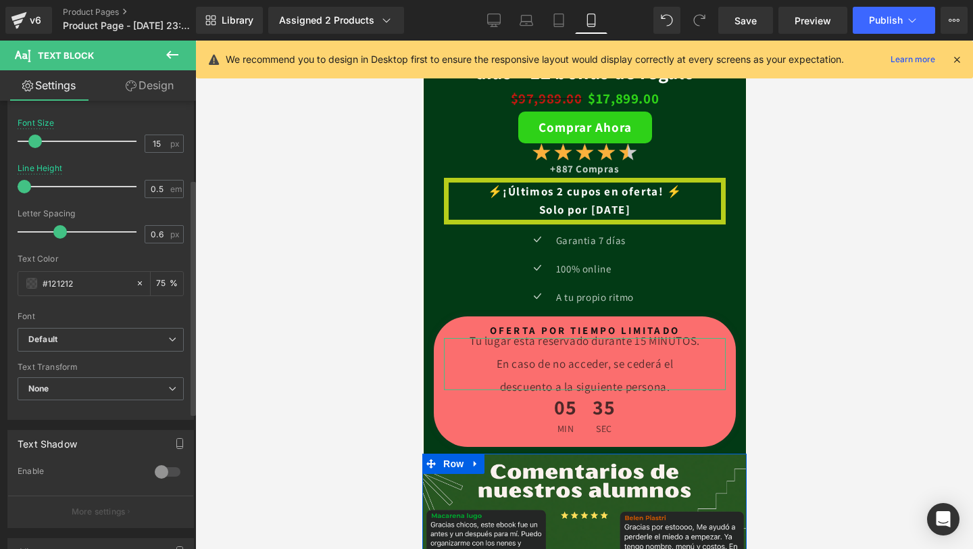
type input "14"
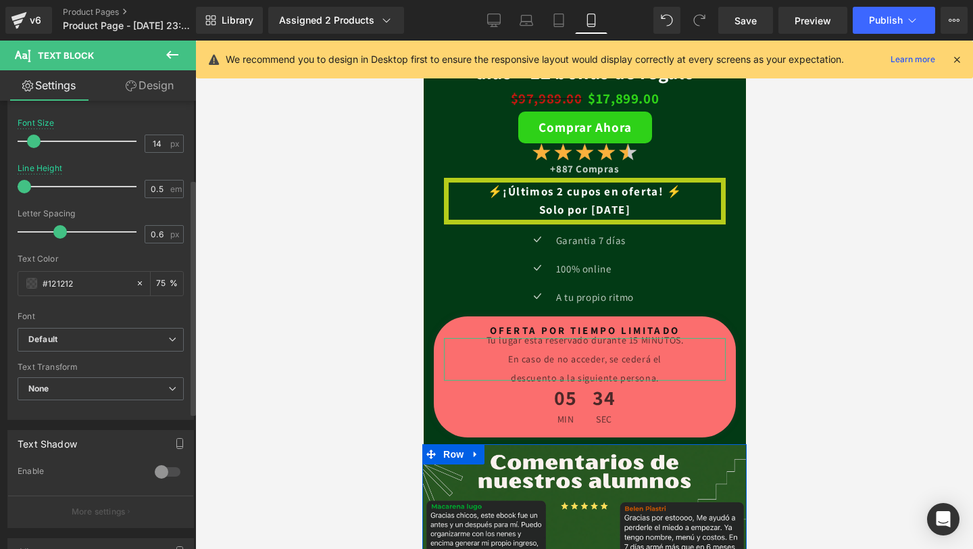
click at [32, 142] on span at bounding box center [34, 141] width 14 height 14
type input "0.4"
click at [51, 234] on span at bounding box center [56, 232] width 14 height 14
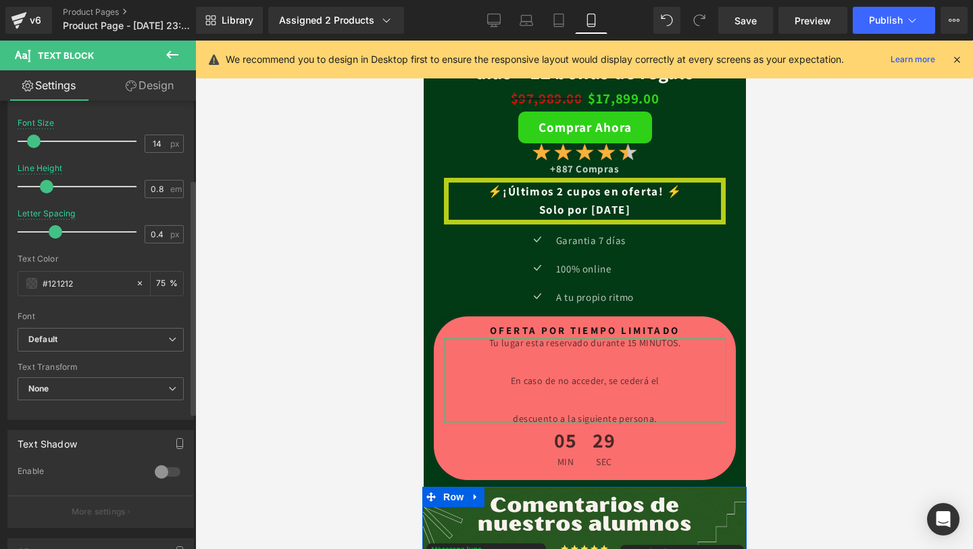
type input "0.5"
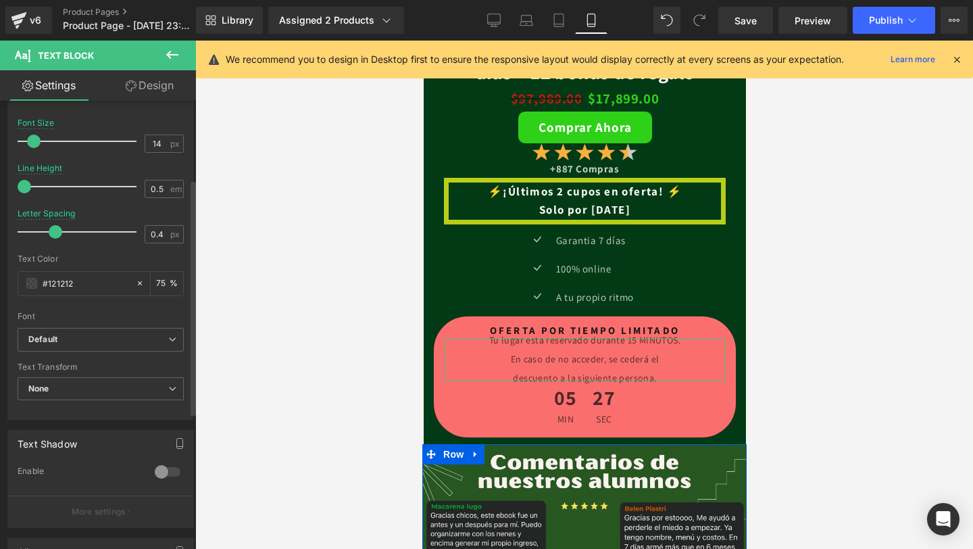
drag, startPoint x: 22, startPoint y: 183, endPoint x: 0, endPoint y: 190, distance: 22.7
click at [0, 190] on div "Typography Text Styles Custom Custom Setup Global Style Custom Setup Global Sty…" at bounding box center [101, 187] width 202 height 464
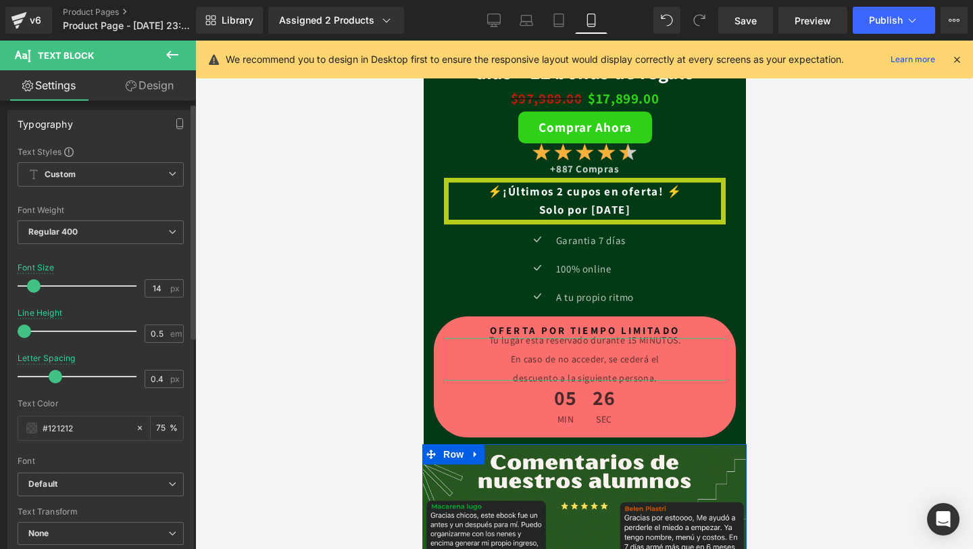
scroll to position [0, 0]
click at [175, 171] on span "Custom Setup Global Style" at bounding box center [101, 178] width 166 height 24
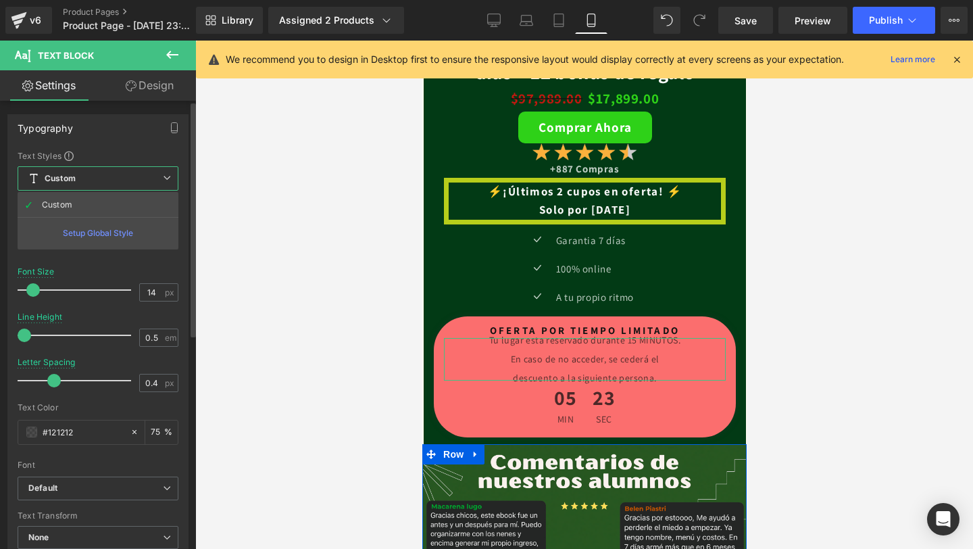
click at [172, 176] on span "Custom Setup Global Style" at bounding box center [98, 178] width 161 height 24
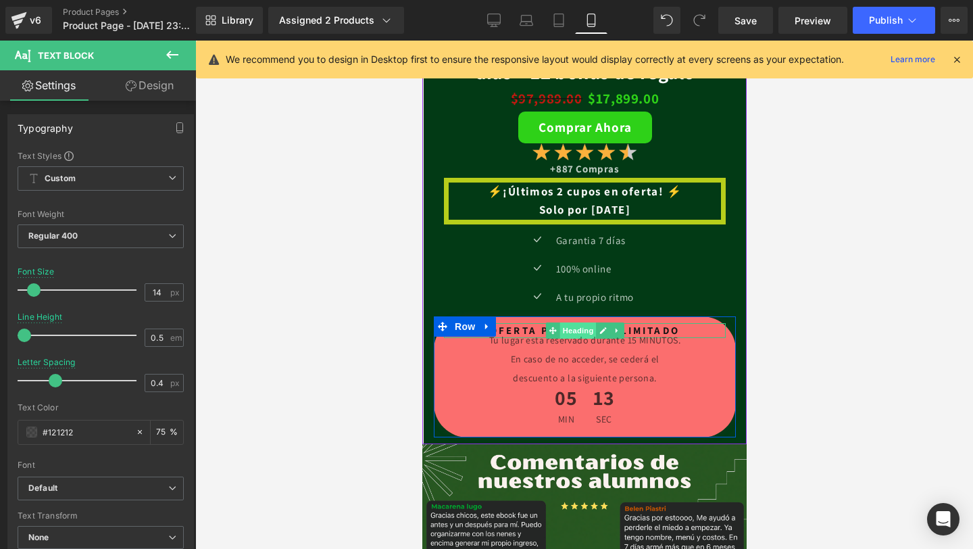
click at [567, 332] on span "Heading" at bounding box center [577, 330] width 36 height 16
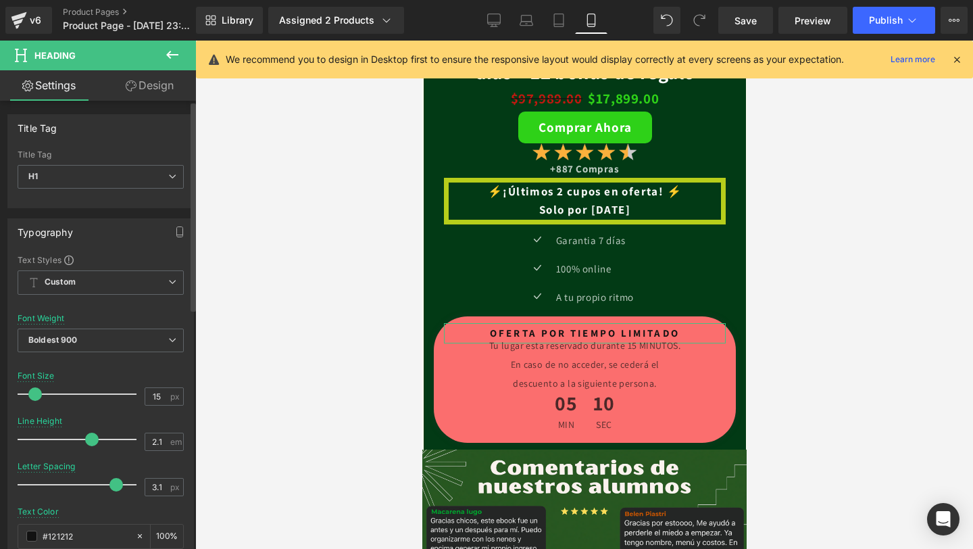
type input "2.2"
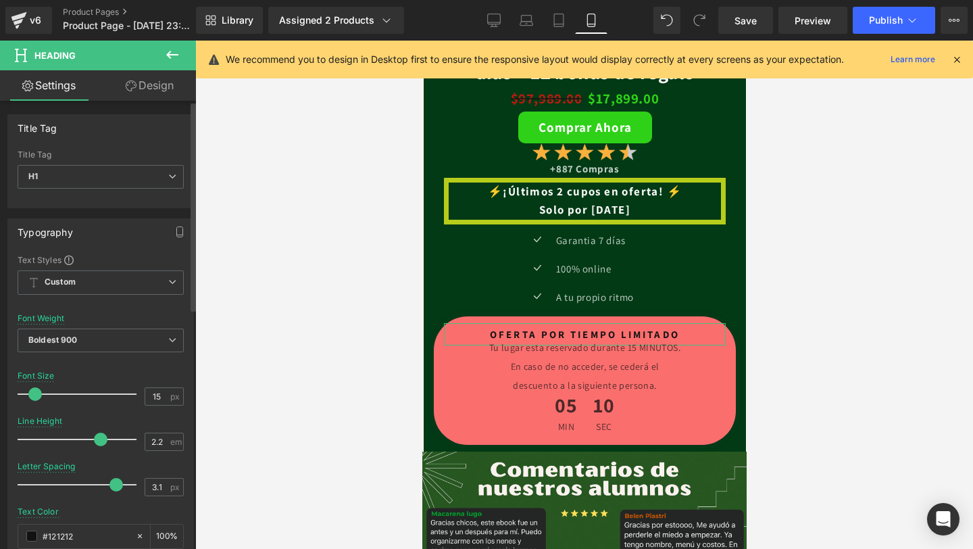
drag, startPoint x: 70, startPoint y: 438, endPoint x: 98, endPoint y: 441, distance: 28.5
click at [98, 441] on span at bounding box center [101, 439] width 14 height 14
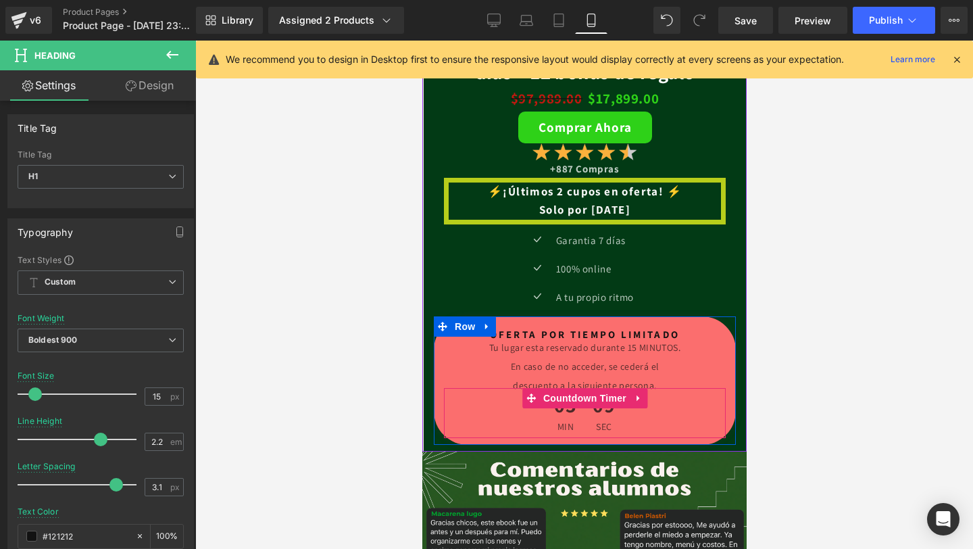
click at [457, 401] on div "05 min 09 sec" at bounding box center [584, 413] width 282 height 50
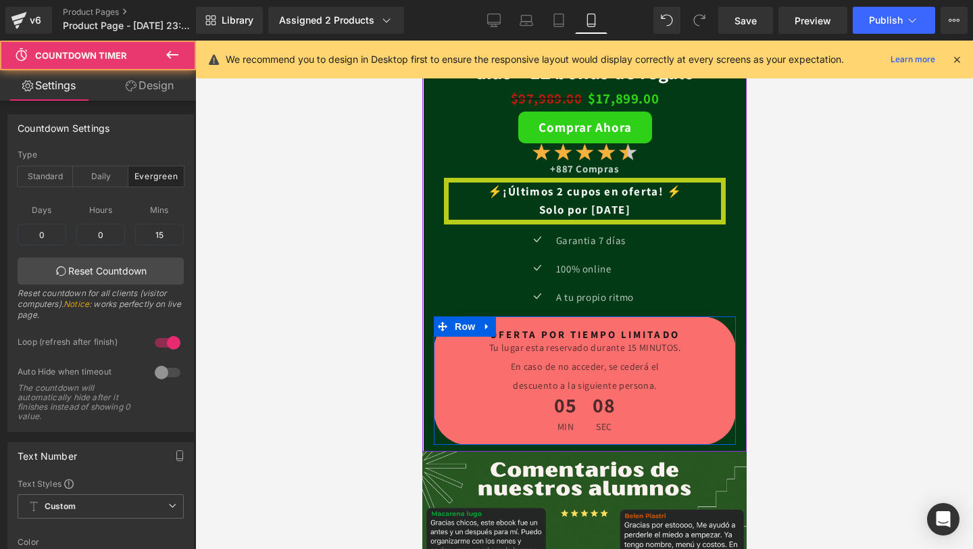
click at [478, 367] on p "En caso de no acceder, se cederá el" at bounding box center [584, 366] width 282 height 5
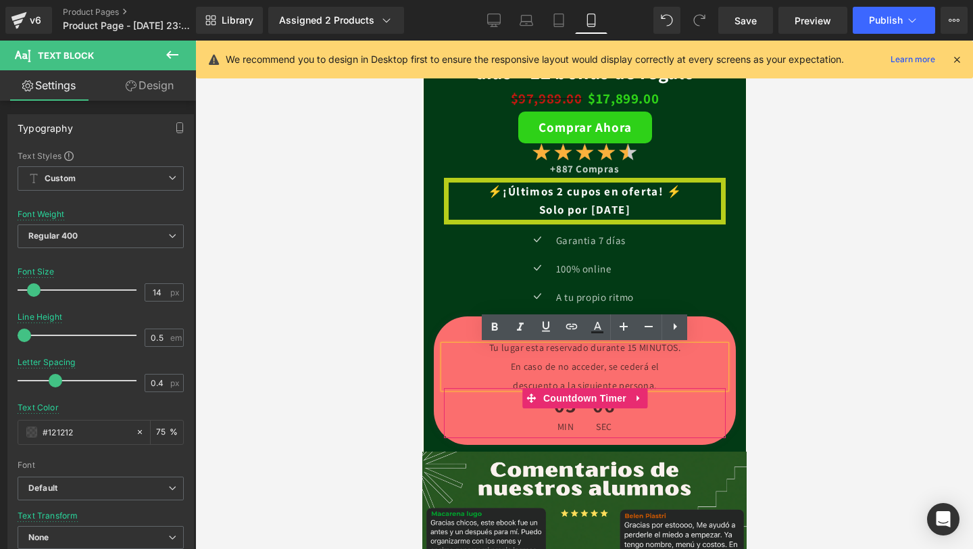
click at [696, 411] on div "05 min 06 sec" at bounding box center [584, 413] width 282 height 50
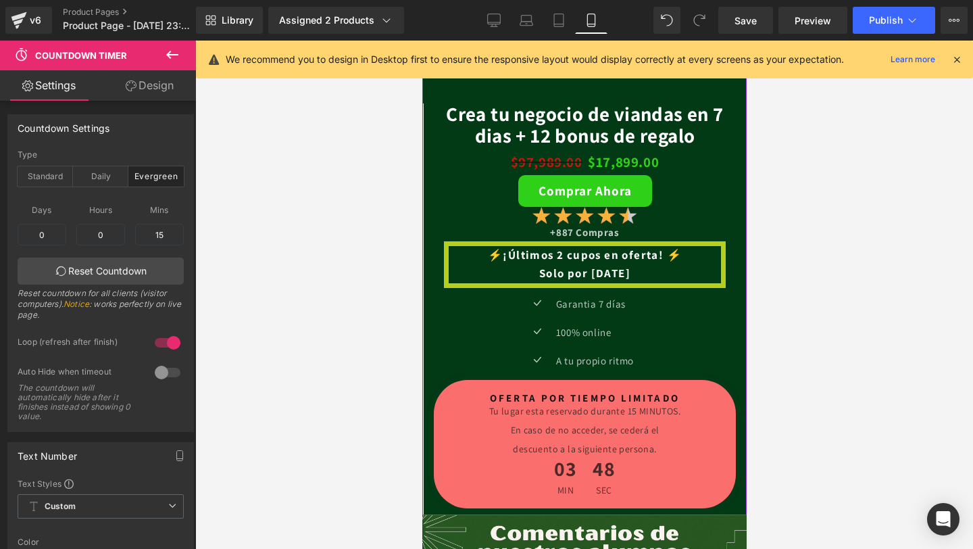
scroll to position [2474, 0]
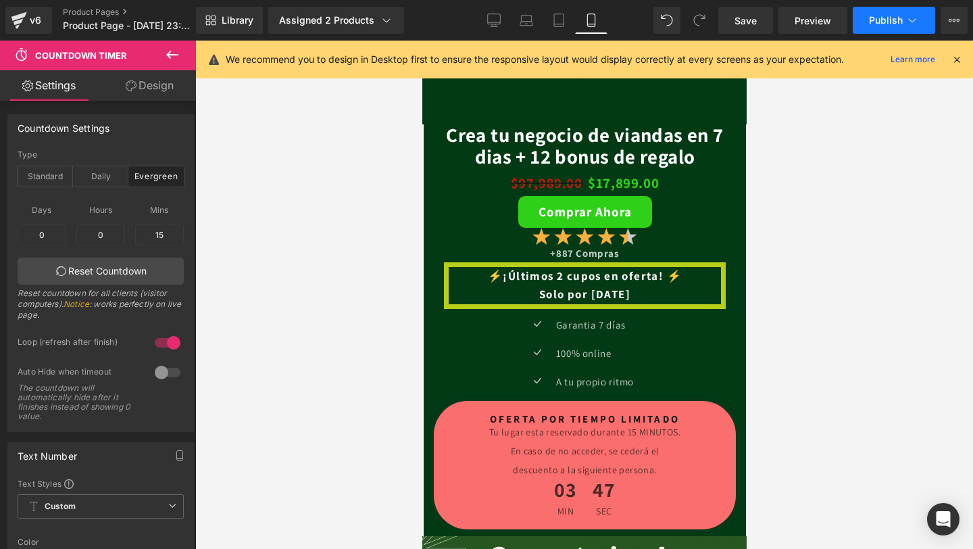
click at [888, 23] on span "Publish" at bounding box center [886, 20] width 34 height 11
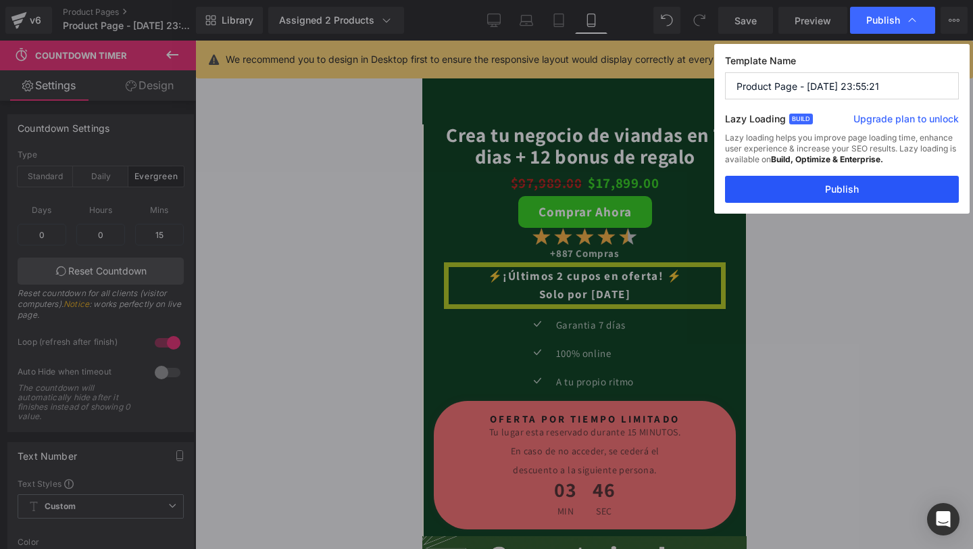
click at [842, 184] on button "Publish" at bounding box center [842, 189] width 234 height 27
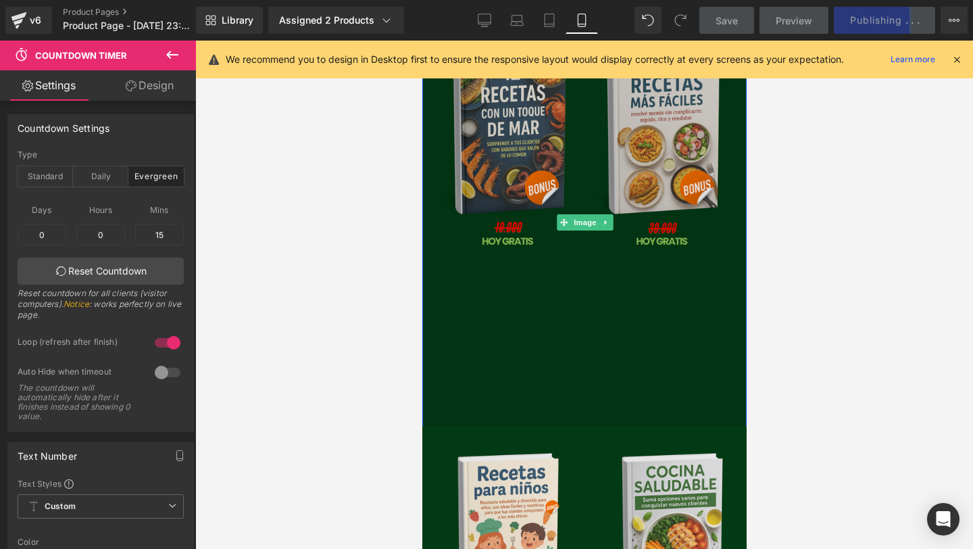
click at [538, 396] on img at bounding box center [584, 222] width 337 height 422
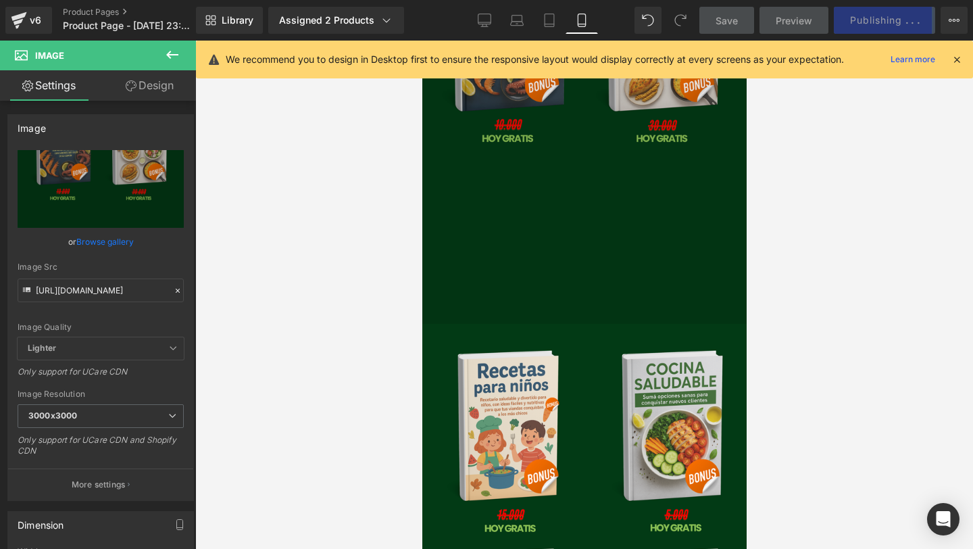
scroll to position [3381, 0]
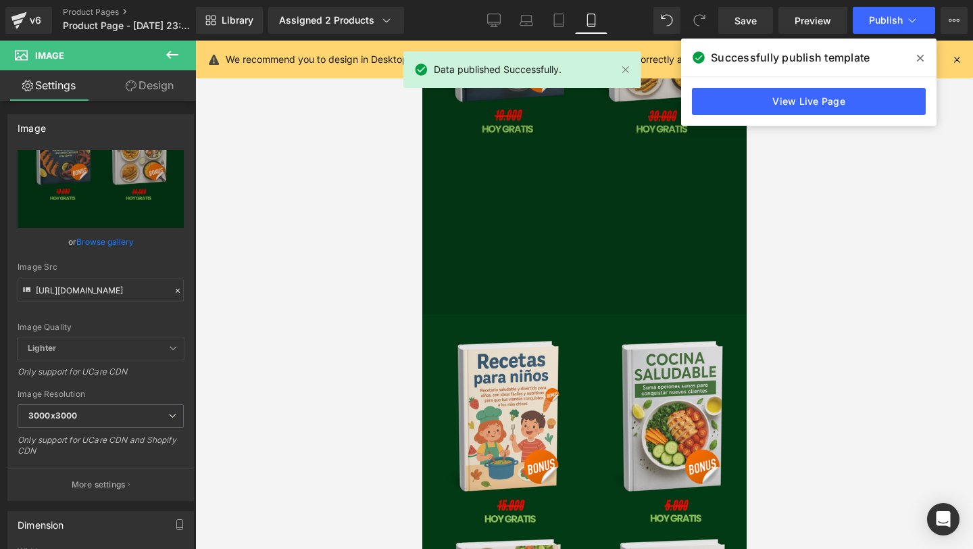
click at [575, 261] on img at bounding box center [584, 110] width 337 height 422
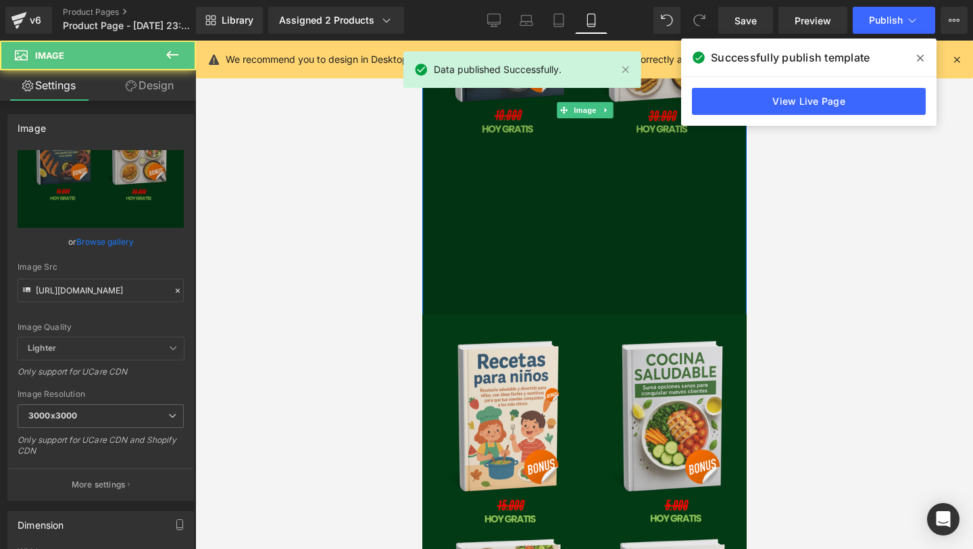
click at [563, 305] on img at bounding box center [584, 110] width 337 height 422
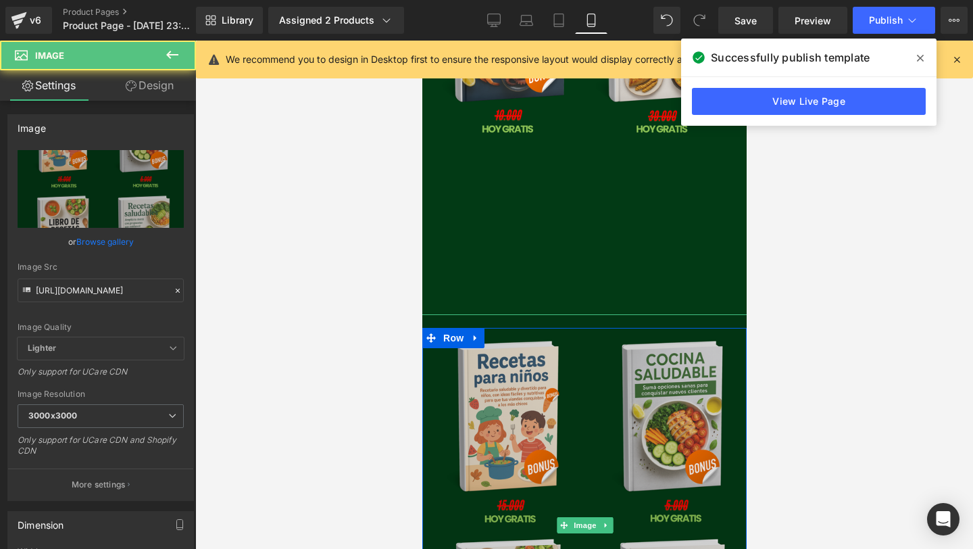
click at [552, 384] on img at bounding box center [584, 525] width 337 height 422
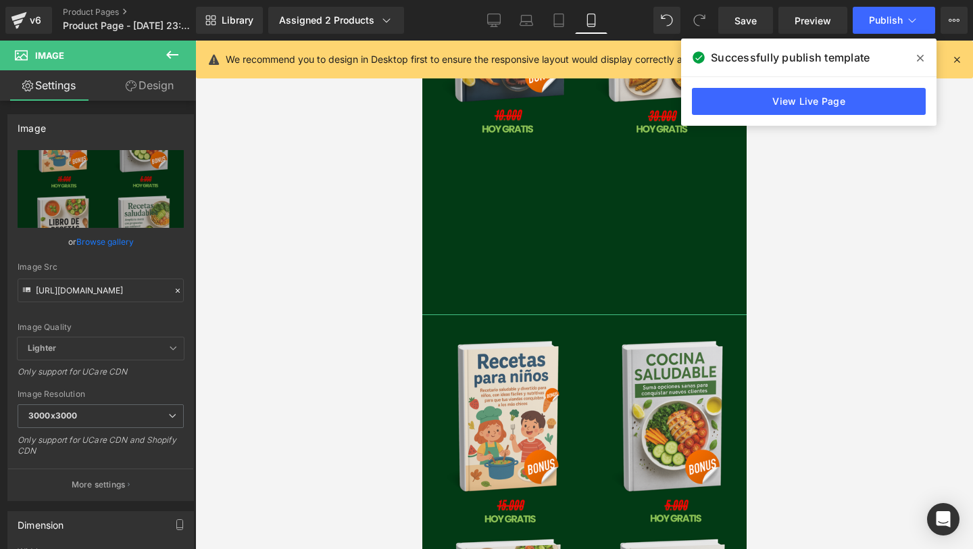
click at [143, 91] on link "Design" at bounding box center [150, 85] width 98 height 30
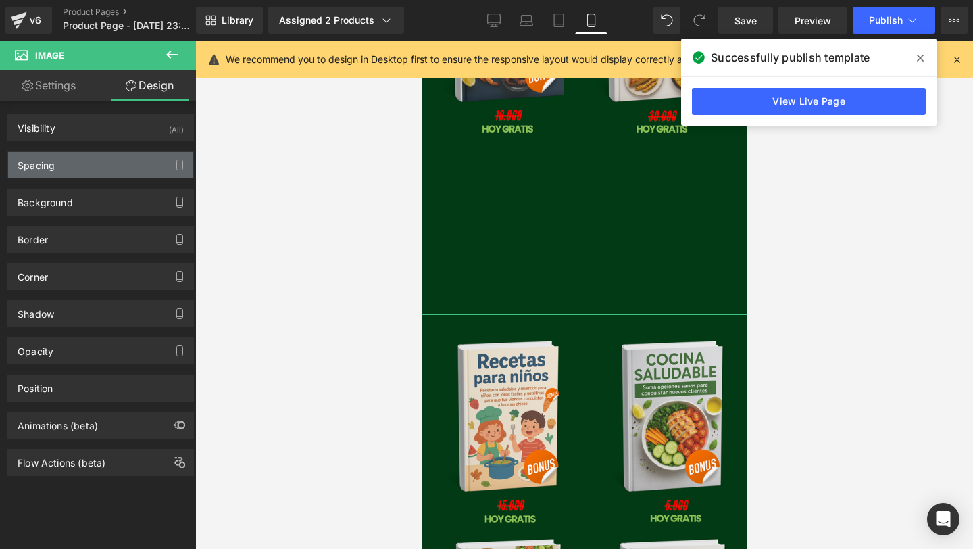
click at [116, 168] on div "Spacing" at bounding box center [100, 165] width 185 height 26
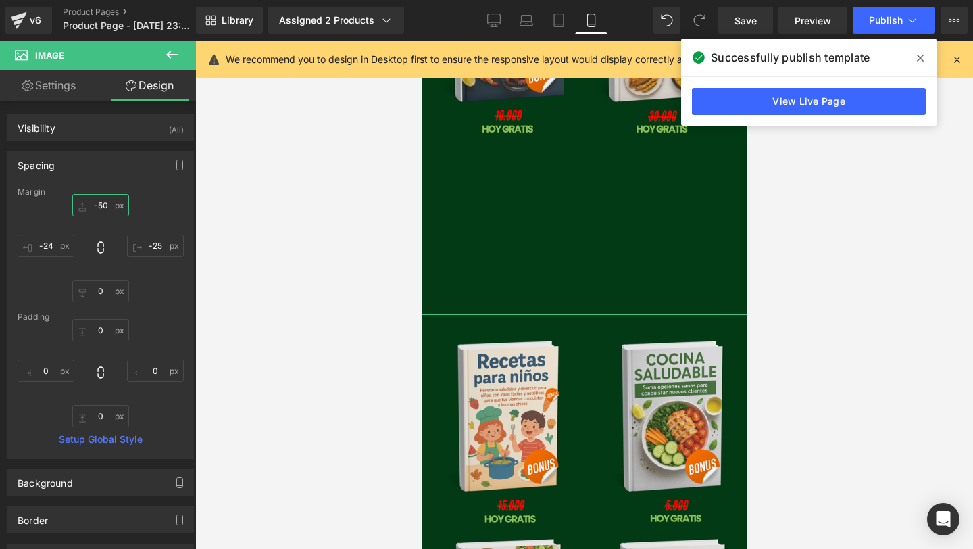
click at [106, 206] on input "-50" at bounding box center [100, 205] width 57 height 22
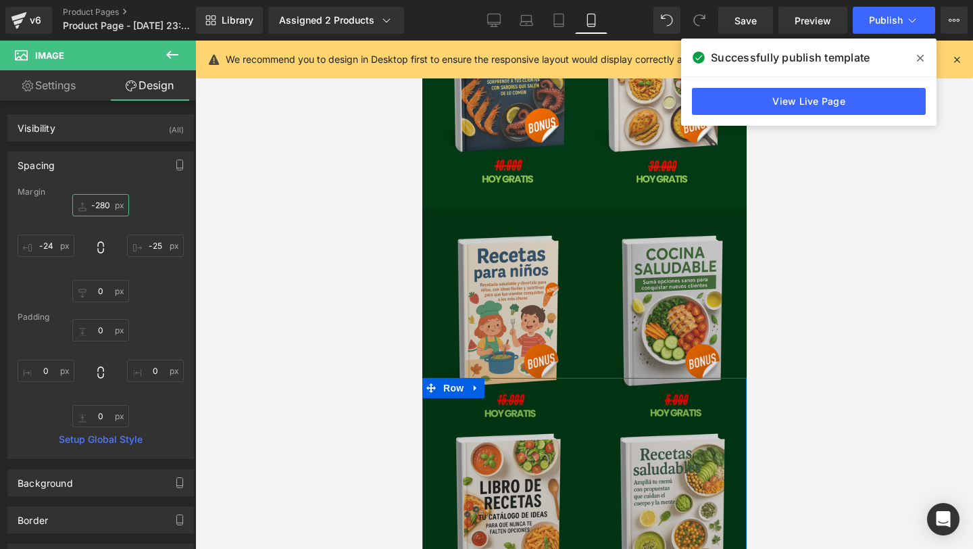
scroll to position [3314, 0]
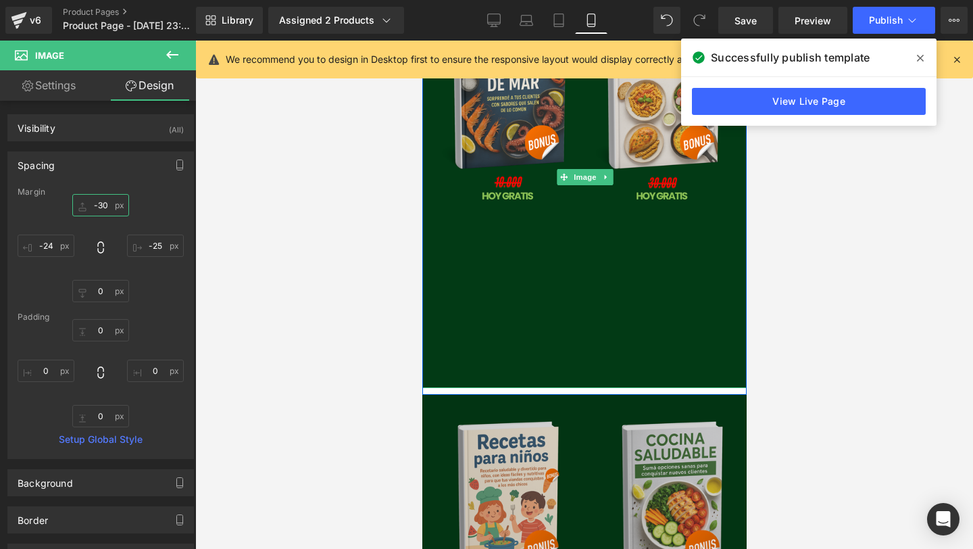
type input "-300"
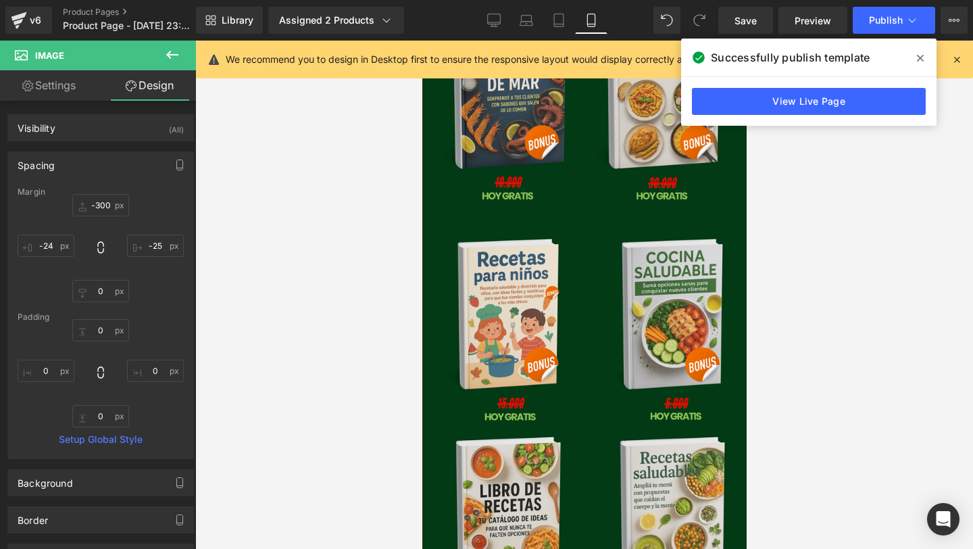
click at [393, 393] on div at bounding box center [584, 295] width 778 height 508
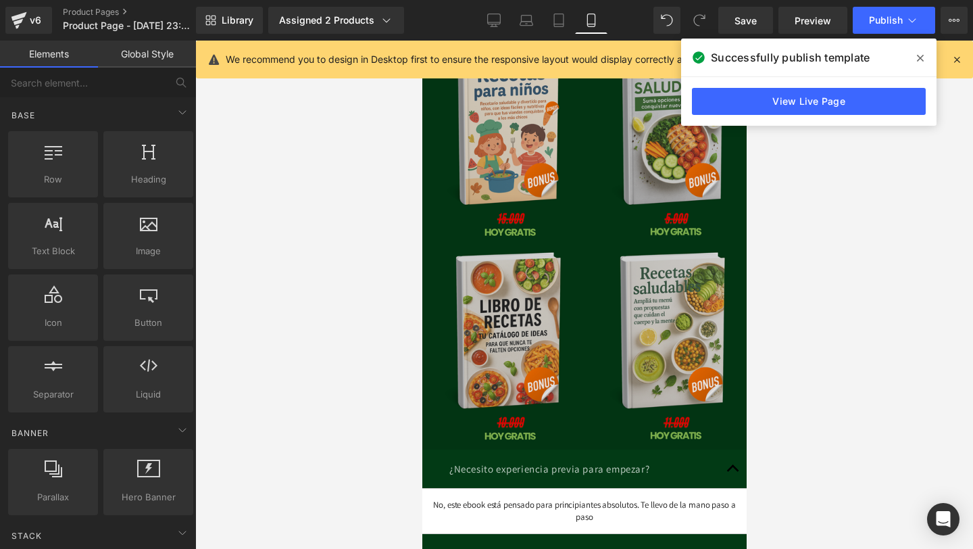
scroll to position [3496, 0]
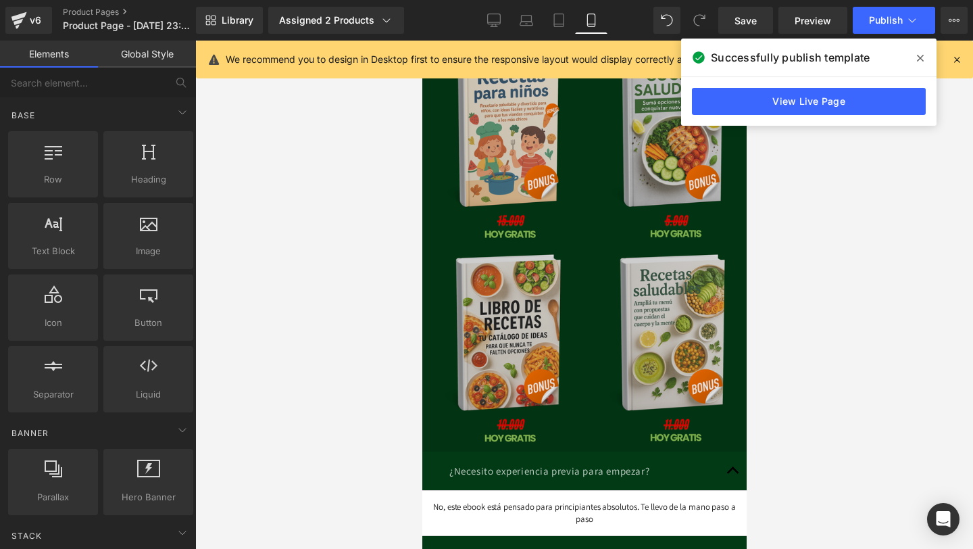
click at [600, 257] on img at bounding box center [584, 241] width 337 height 422
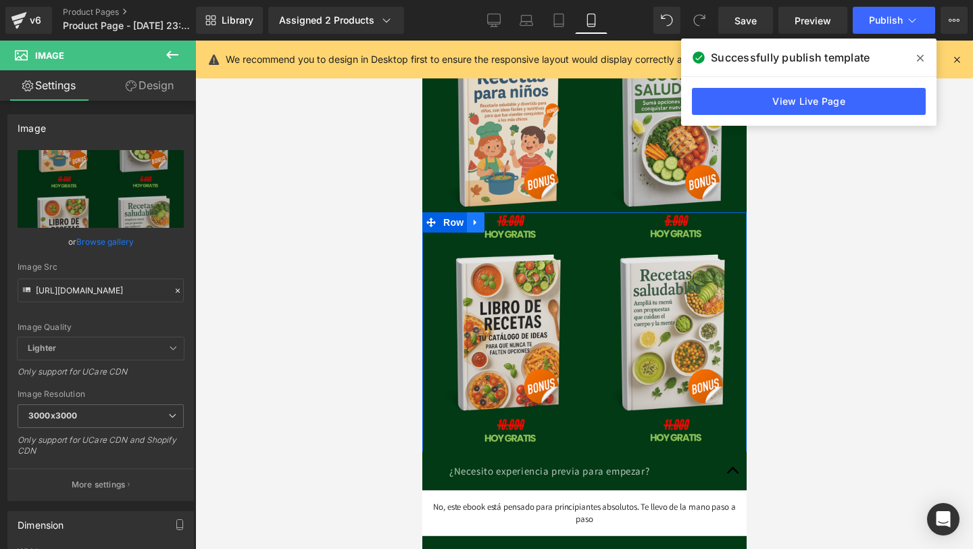
click at [478, 226] on icon at bounding box center [474, 223] width 9 height 10
click at [498, 225] on link at bounding box center [493, 222] width 18 height 20
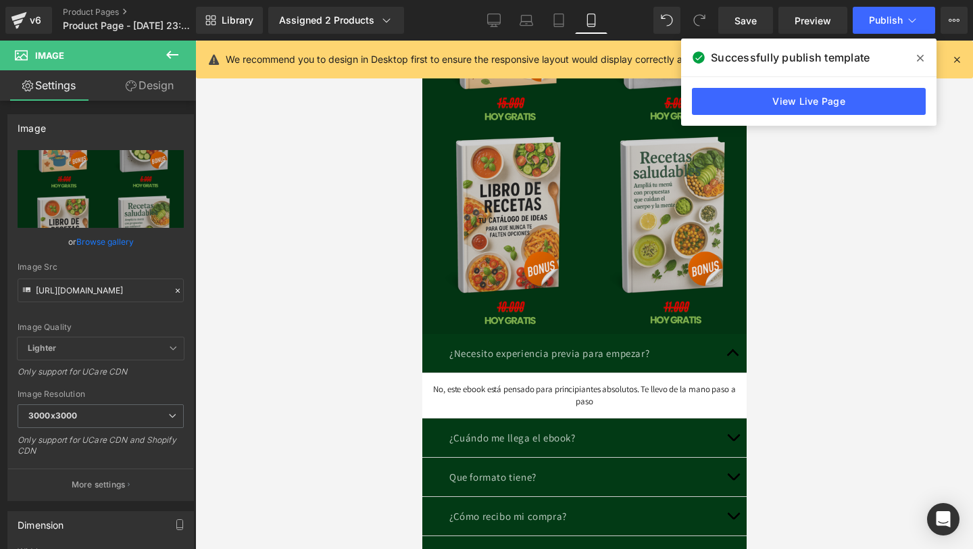
scroll to position [3881, 0]
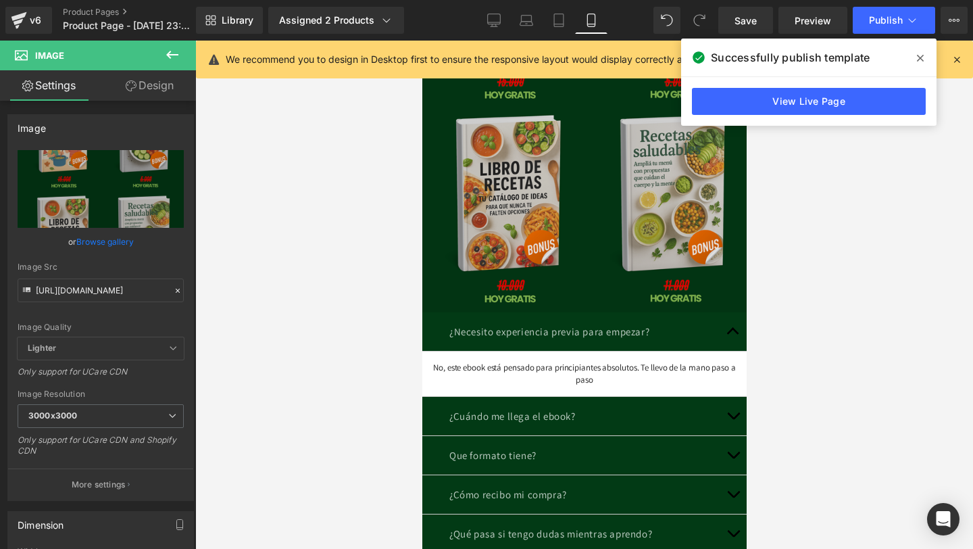
click at [515, 270] on img at bounding box center [584, 102] width 337 height 422
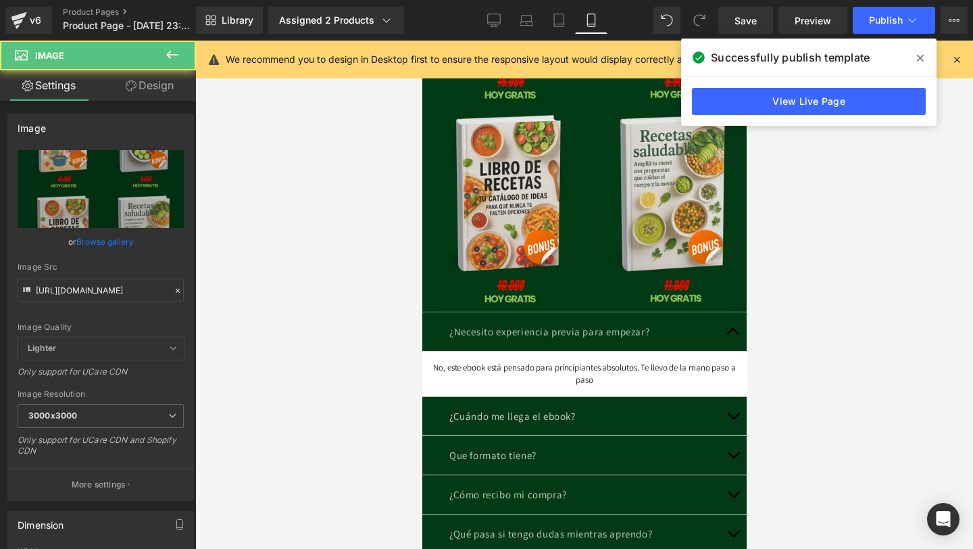
click at [155, 82] on link "Design" at bounding box center [150, 85] width 98 height 30
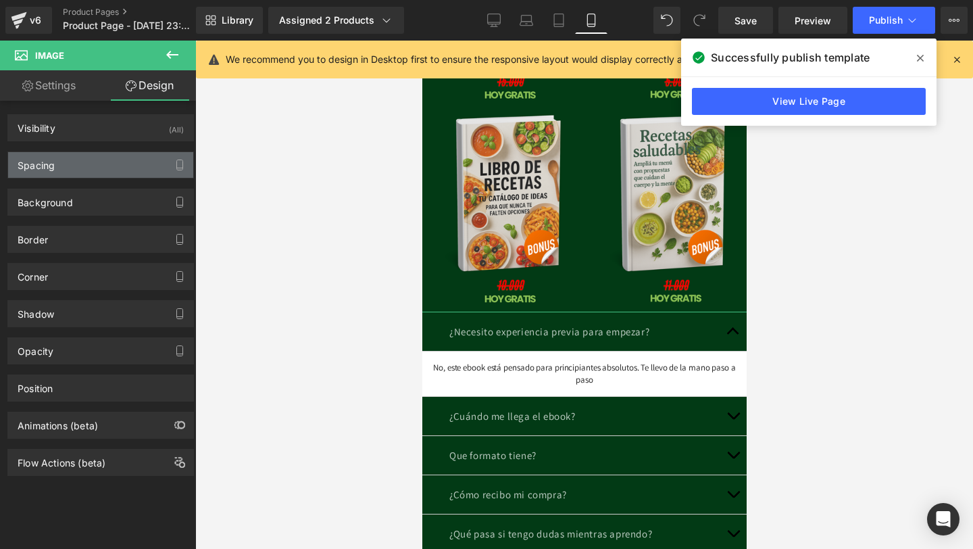
click at [128, 152] on div "Spacing" at bounding box center [100, 165] width 185 height 26
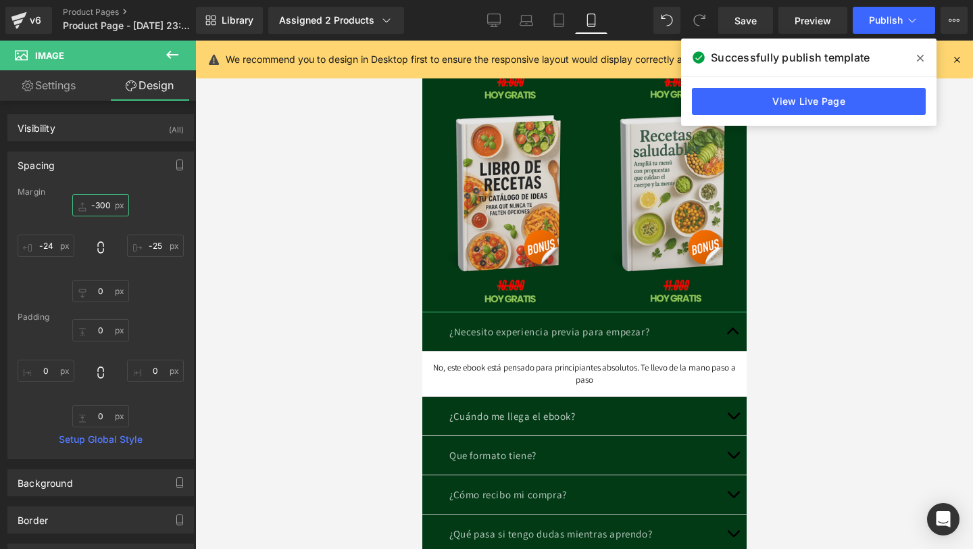
click at [105, 205] on input "-300" at bounding box center [100, 205] width 57 height 22
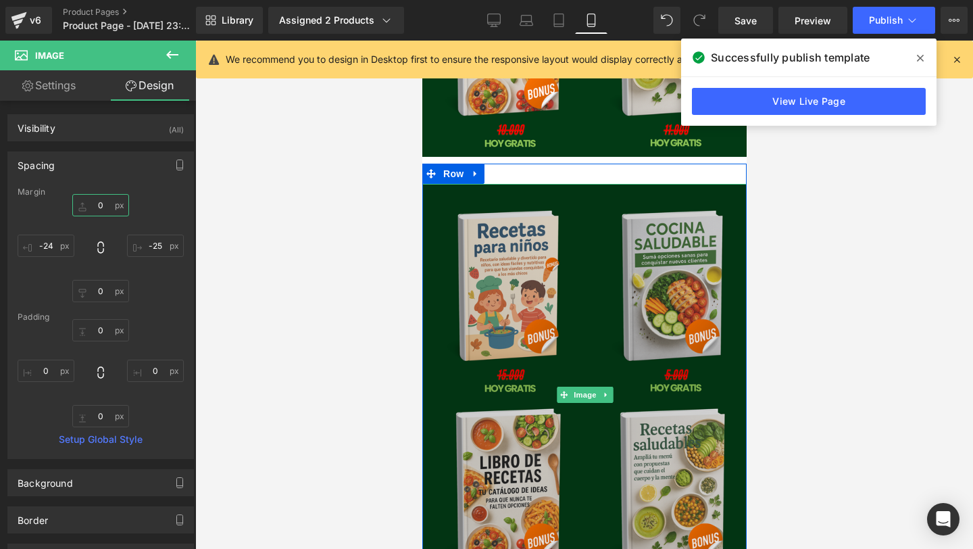
scroll to position [3644, 0]
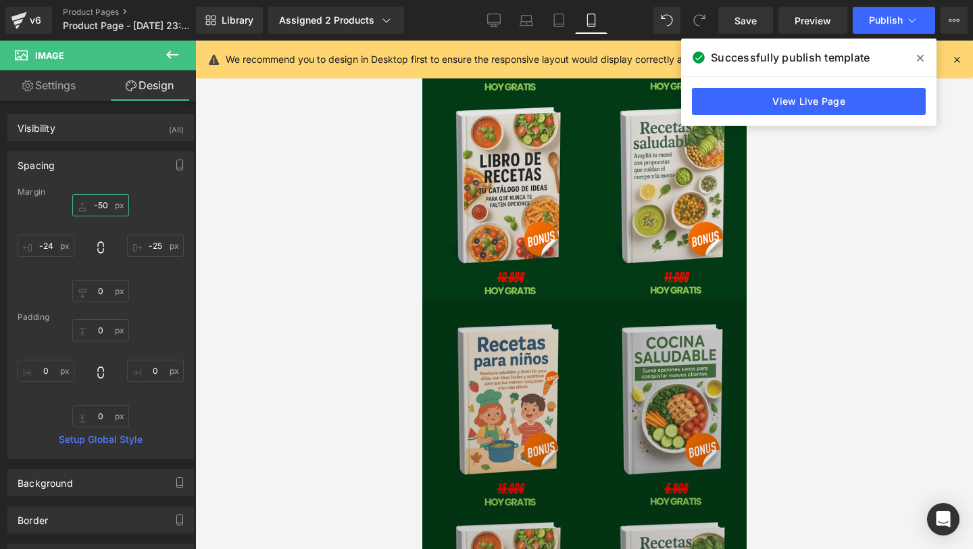
type input "-50"
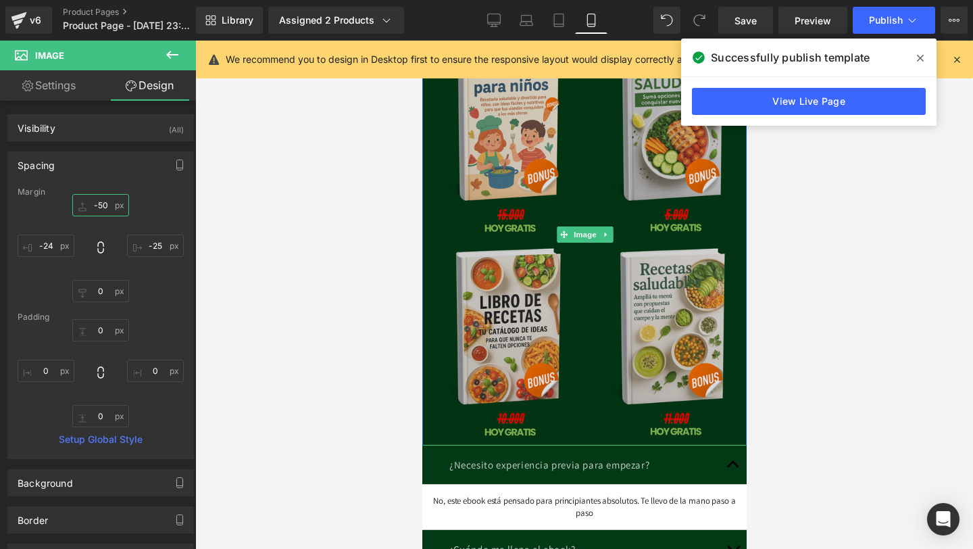
scroll to position [3896, 0]
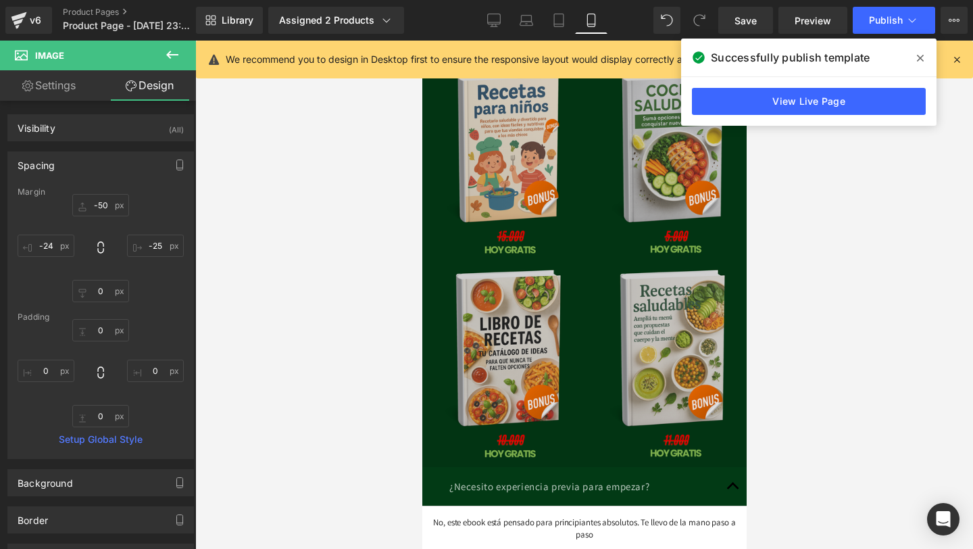
click at [481, 225] on img at bounding box center [584, 256] width 337 height 422
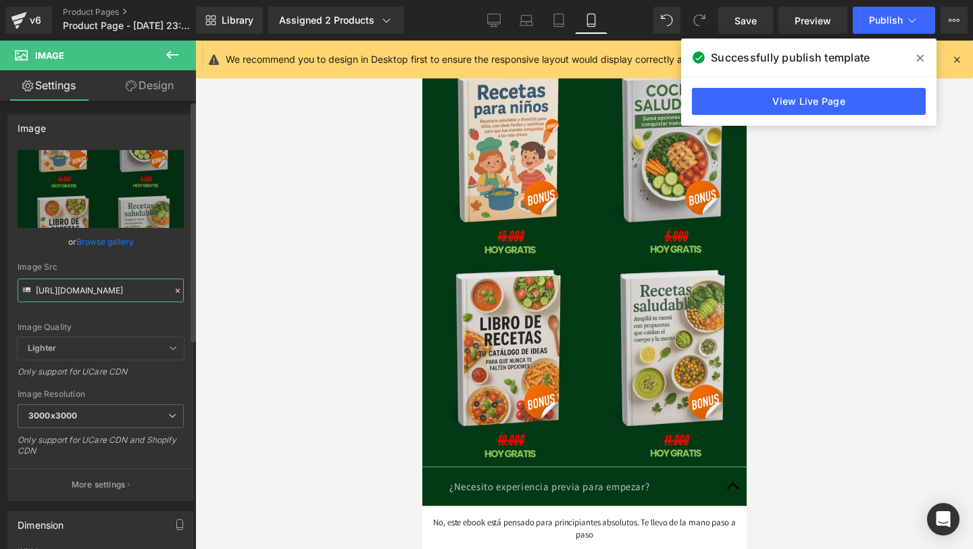
click at [78, 294] on input "[URL][DOMAIN_NAME]" at bounding box center [101, 290] width 166 height 24
paste input "1X0KWG0J/17"
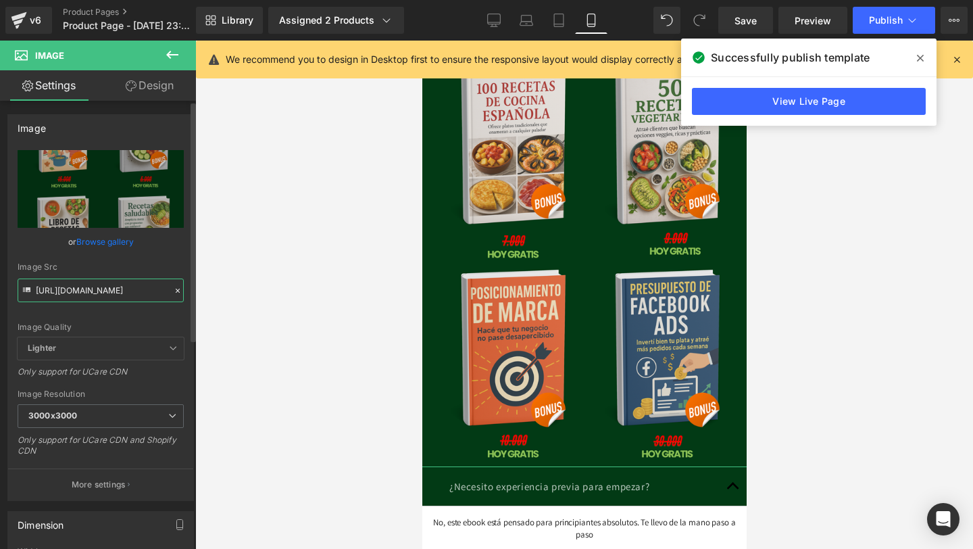
type input "https://i.postimg.cc/1X0KWG0J/17.png"
click at [138, 326] on div "Image Quality" at bounding box center [101, 326] width 166 height 9
click at [359, 348] on div at bounding box center [584, 295] width 778 height 508
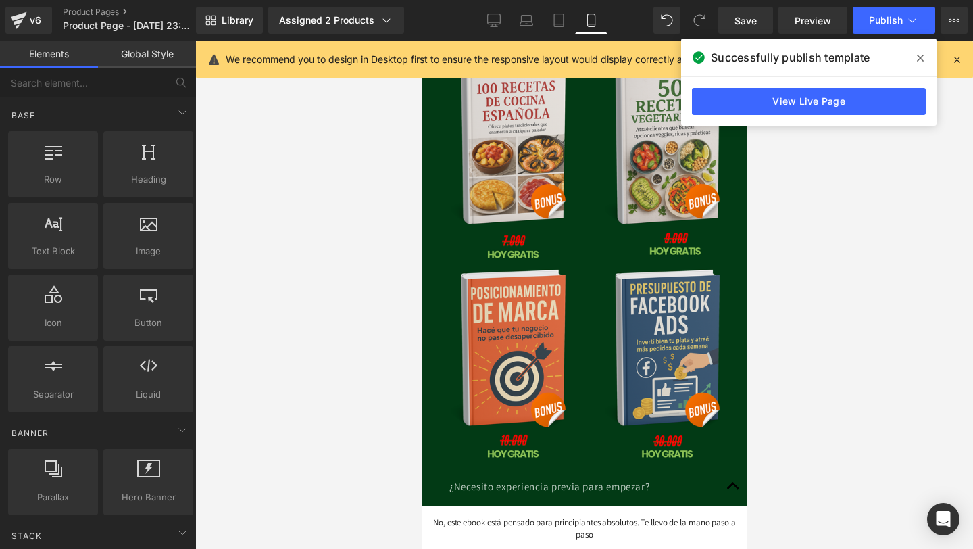
click at [359, 348] on div at bounding box center [584, 295] width 778 height 508
click at [922, 62] on icon at bounding box center [920, 58] width 7 height 11
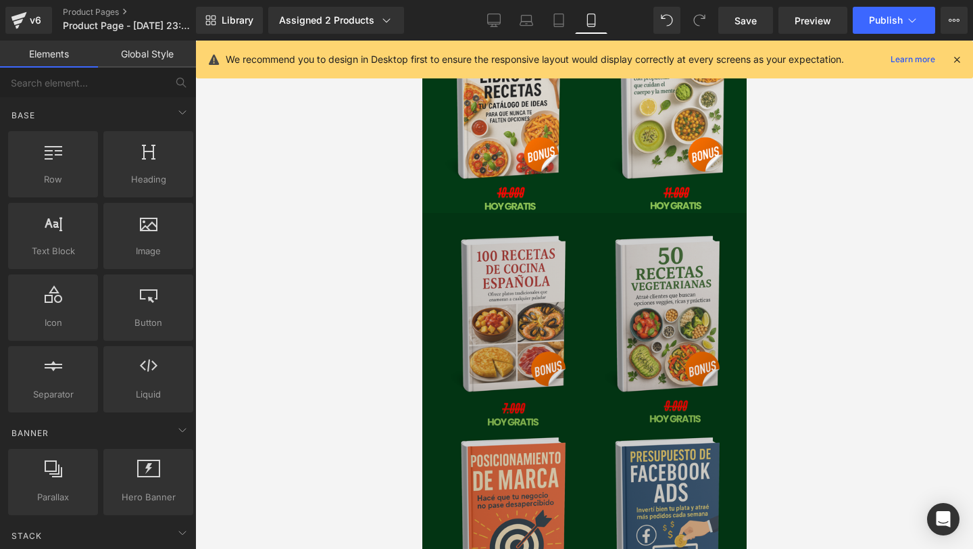
scroll to position [3771, 0]
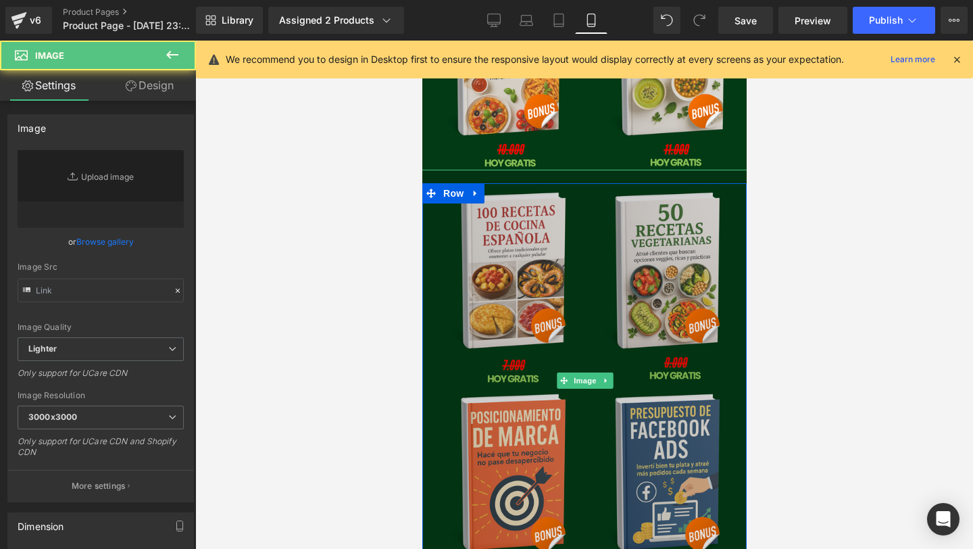
click at [598, 334] on img at bounding box center [584, 381] width 337 height 422
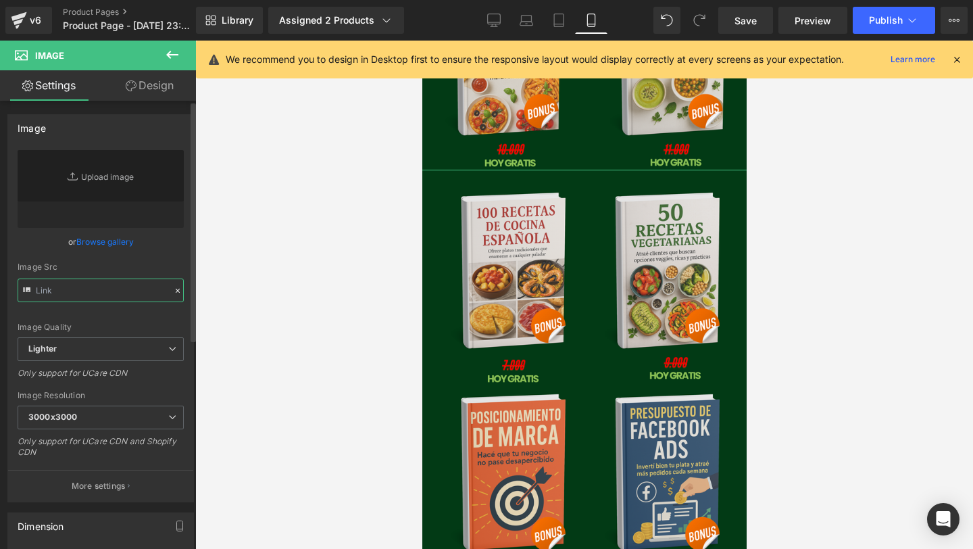
click at [72, 294] on input "text" at bounding box center [101, 290] width 166 height 24
paste input "https://i.postimg.cc/1X0KWG0J/17.png"
type input "https://i.postimg.cc/1X0KWG0J/17.png"
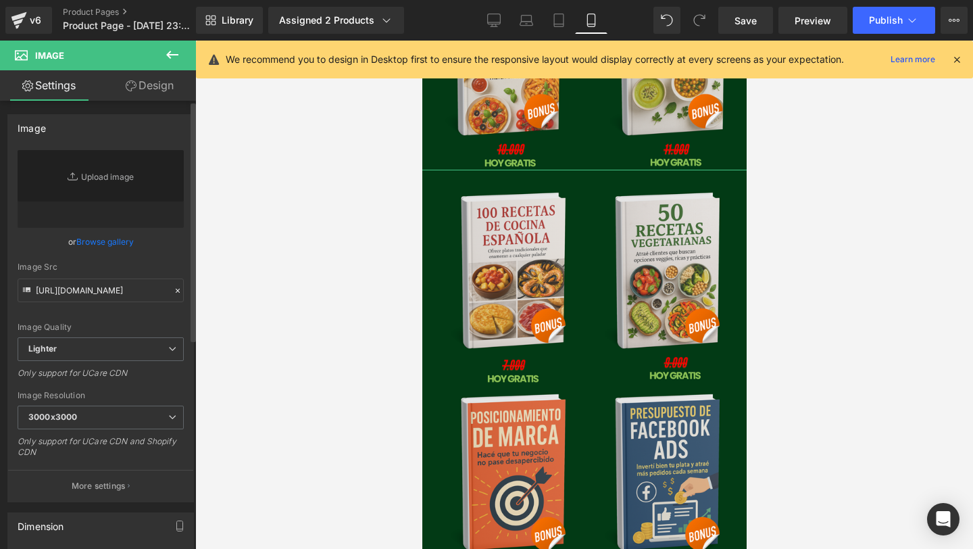
click at [175, 324] on div "Image Quality" at bounding box center [101, 326] width 166 height 9
click at [889, 18] on span "Publish" at bounding box center [886, 20] width 34 height 11
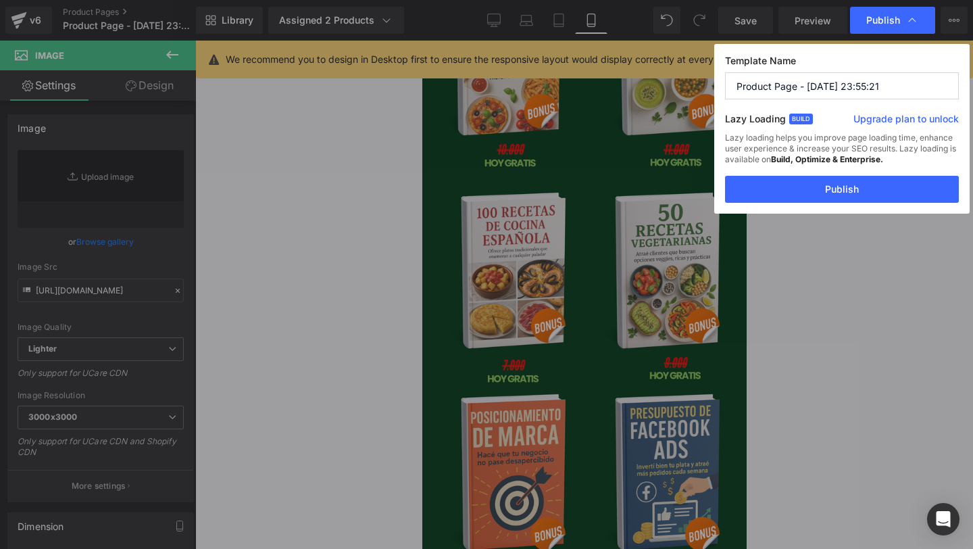
click at [797, 171] on div "Lazy loading helps you improve page loading time, enhance user experience & inc…" at bounding box center [842, 153] width 234 height 43
click at [795, 176] on button "Publish" at bounding box center [842, 189] width 234 height 27
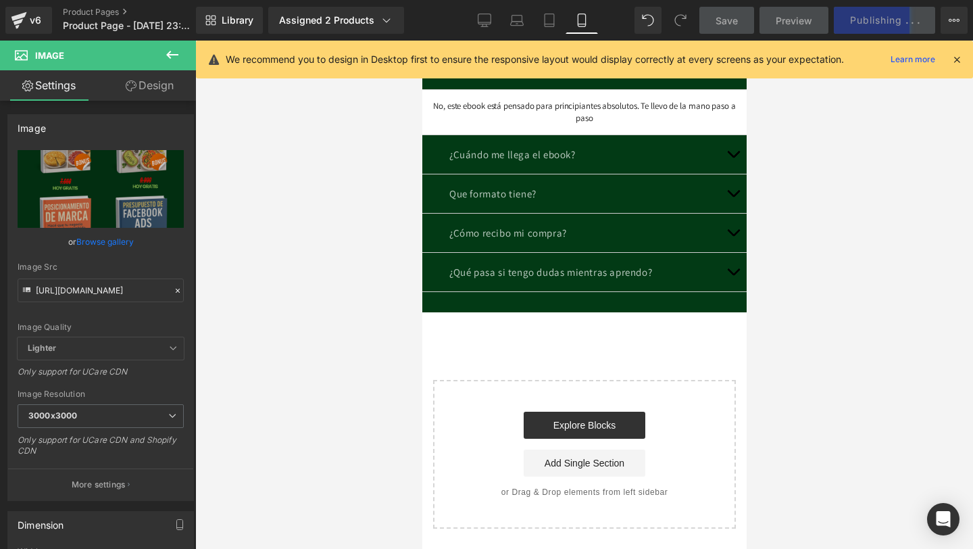
scroll to position [4037, 0]
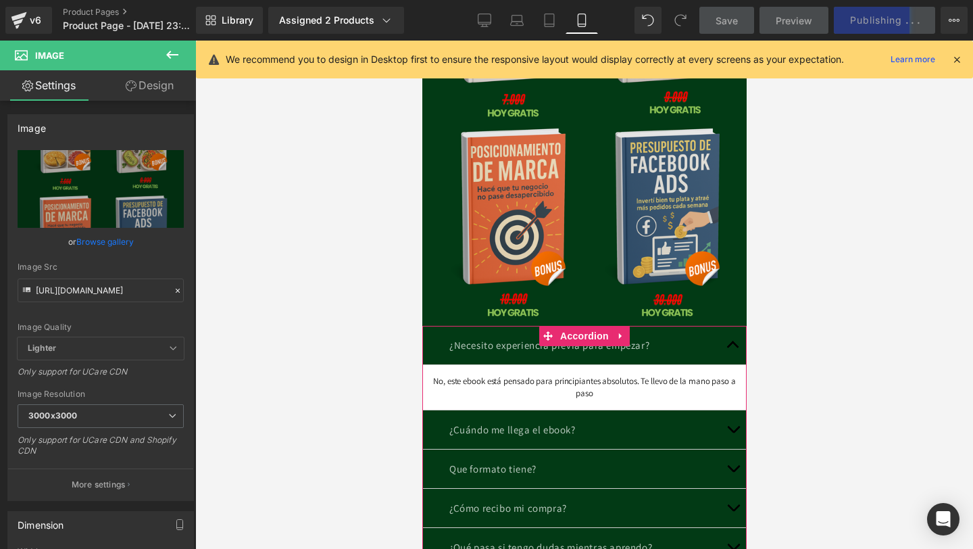
click at [730, 346] on button "button" at bounding box center [732, 345] width 27 height 39
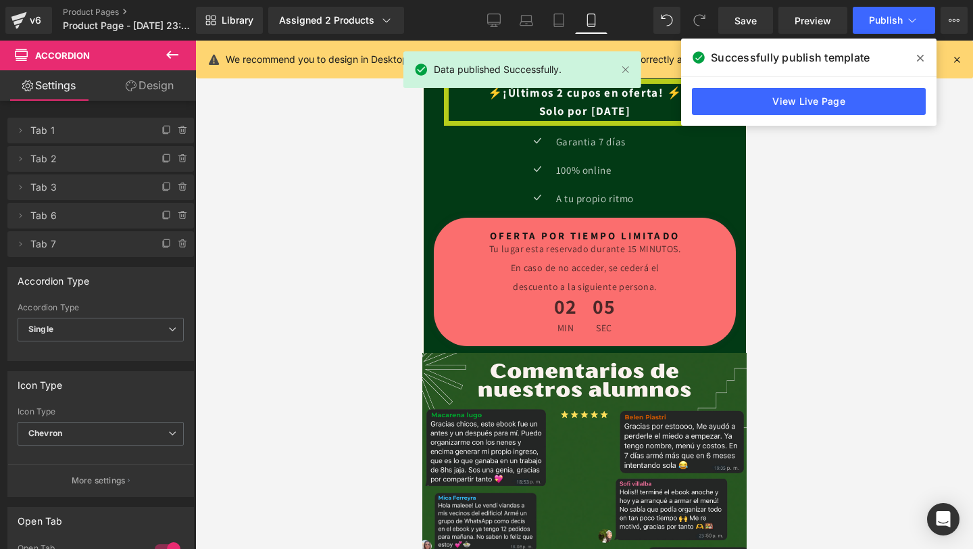
scroll to position [2945, 0]
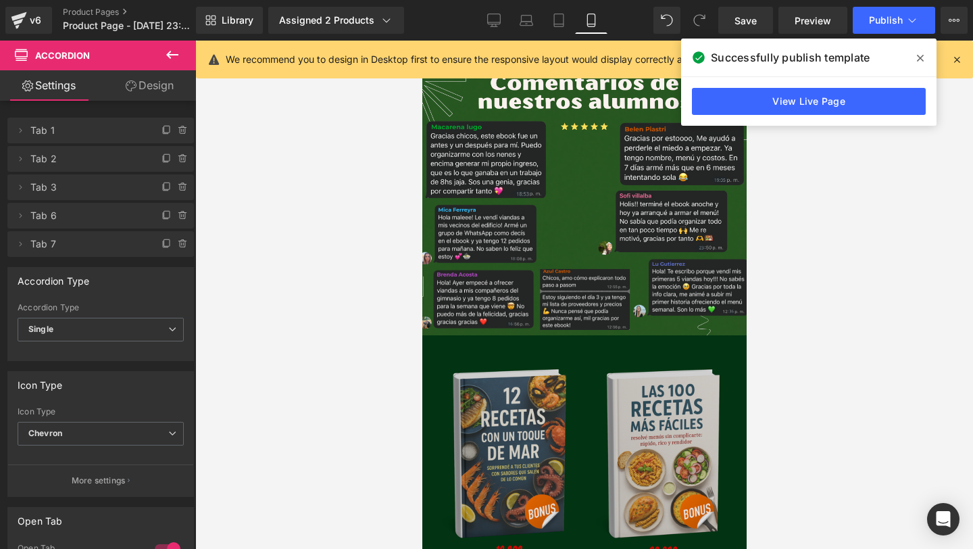
click at [661, 345] on img at bounding box center [584, 546] width 337 height 422
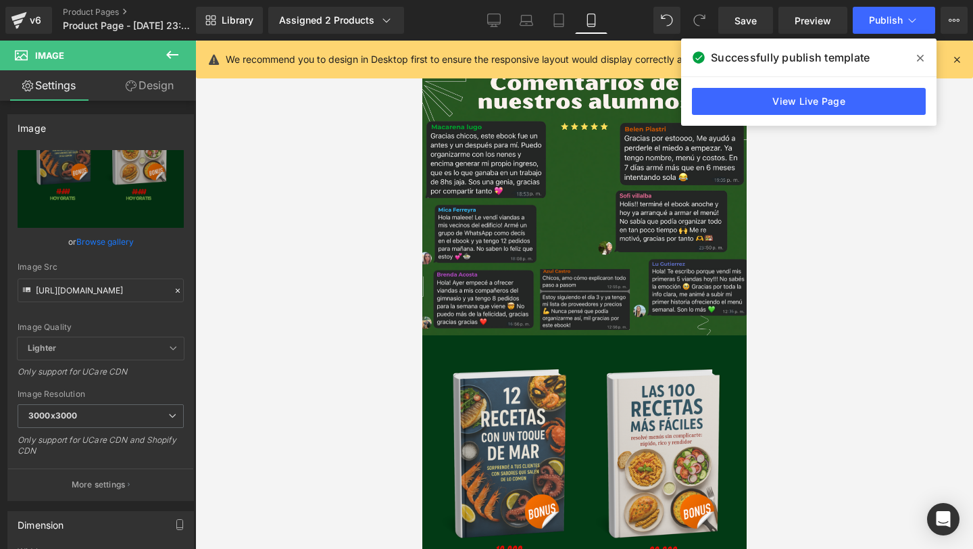
click at [179, 57] on icon at bounding box center [172, 55] width 16 height 16
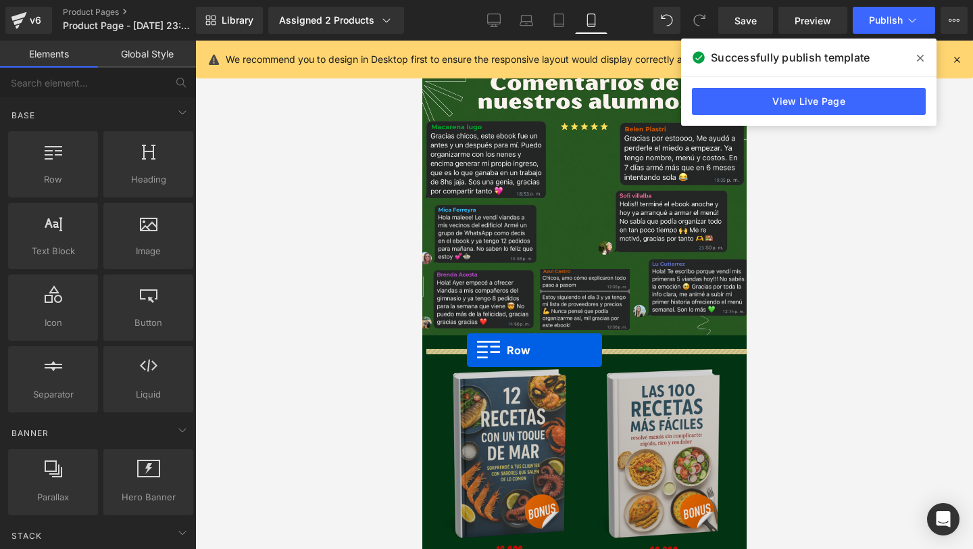
drag, startPoint x: 483, startPoint y: 226, endPoint x: 465, endPoint y: 350, distance: 125.5
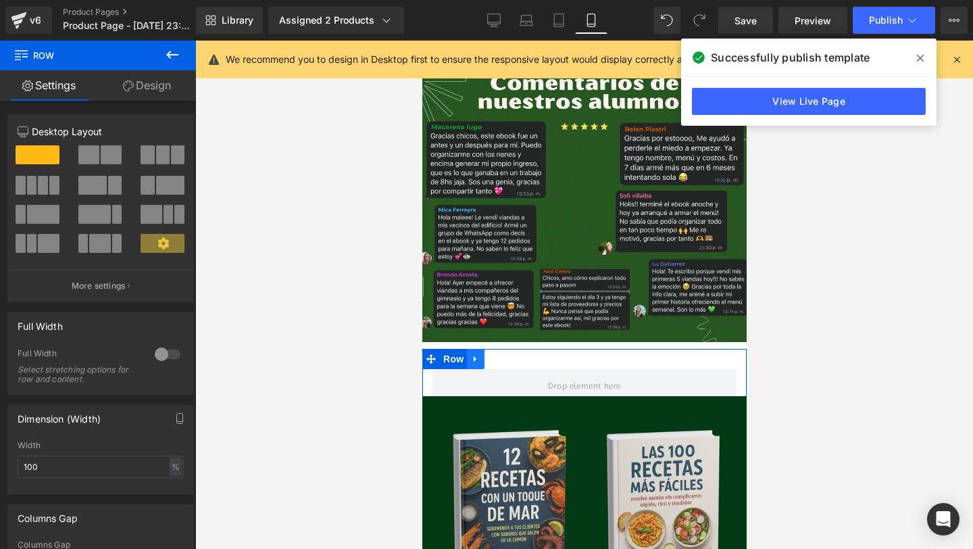
click at [484, 359] on link at bounding box center [475, 359] width 18 height 20
click at [512, 357] on icon at bounding box center [509, 359] width 9 height 10
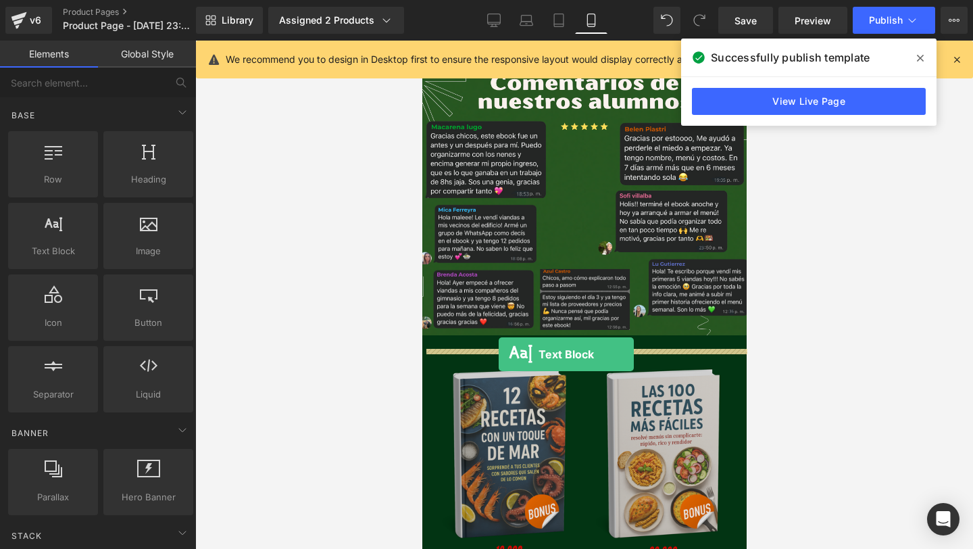
drag, startPoint x: 493, startPoint y: 293, endPoint x: 498, endPoint y: 354, distance: 61.0
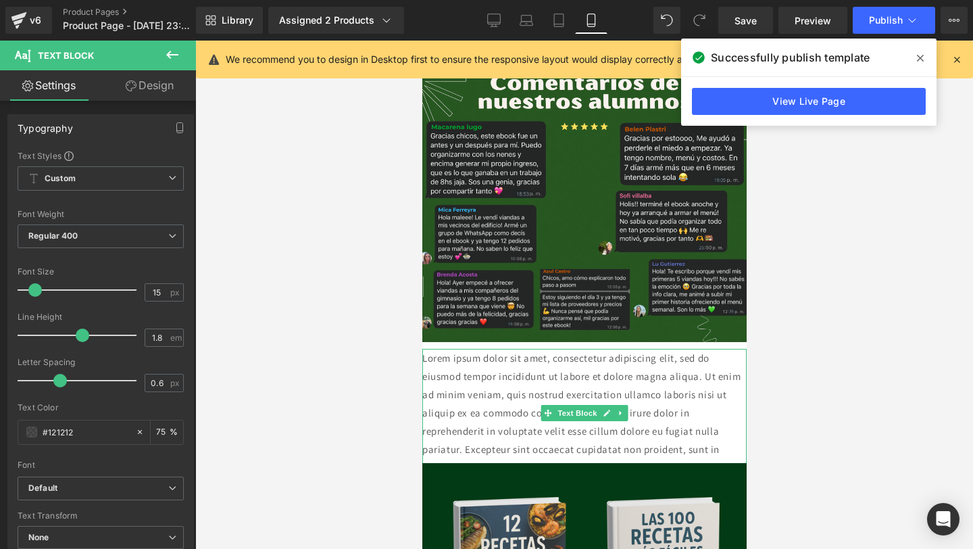
click at [543, 383] on p "Lorem ipsum dolor sit amet, consectetur adipiscing elit, sed do eiusmod tempor …" at bounding box center [584, 413] width 324 height 128
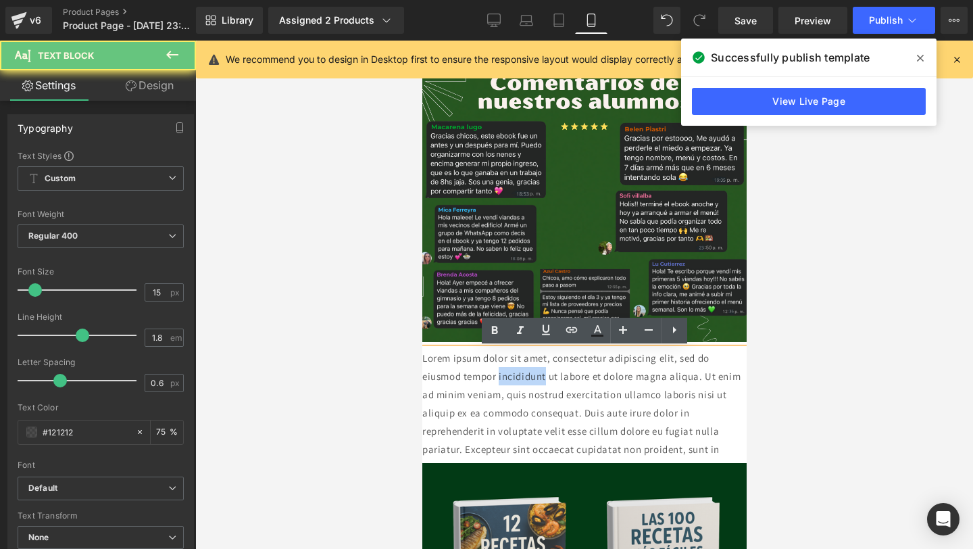
click at [543, 383] on p "Lorem ipsum dolor sit amet, consectetur adipiscing elit, sed do eiusmod tempor …" at bounding box center [584, 413] width 324 height 128
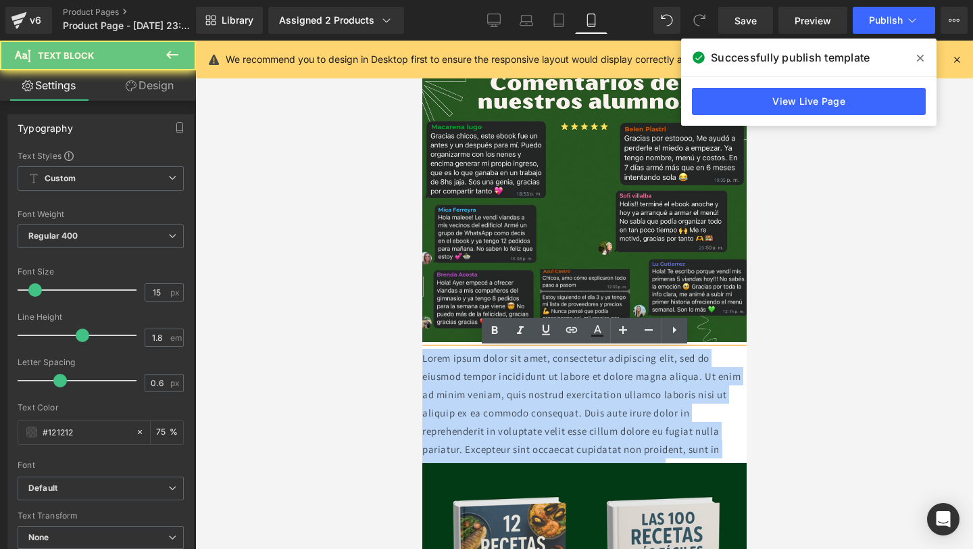
click at [543, 383] on p "Lorem ipsum dolor sit amet, consectetur adipiscing elit, sed do eiusmod tempor …" at bounding box center [584, 413] width 324 height 128
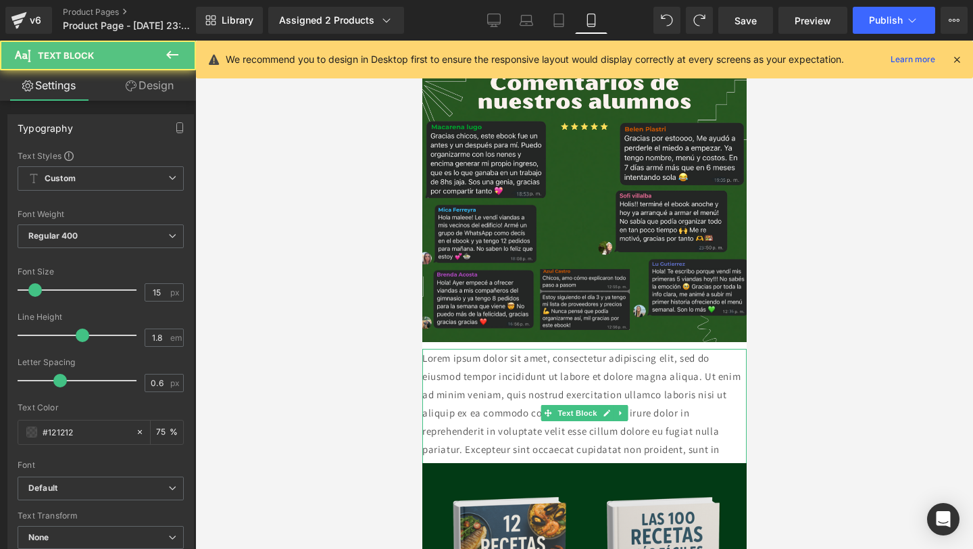
click at [559, 370] on p "Lorem ipsum dolor sit amet, consectetur adipiscing elit, sed do eiusmod tempor …" at bounding box center [584, 413] width 324 height 128
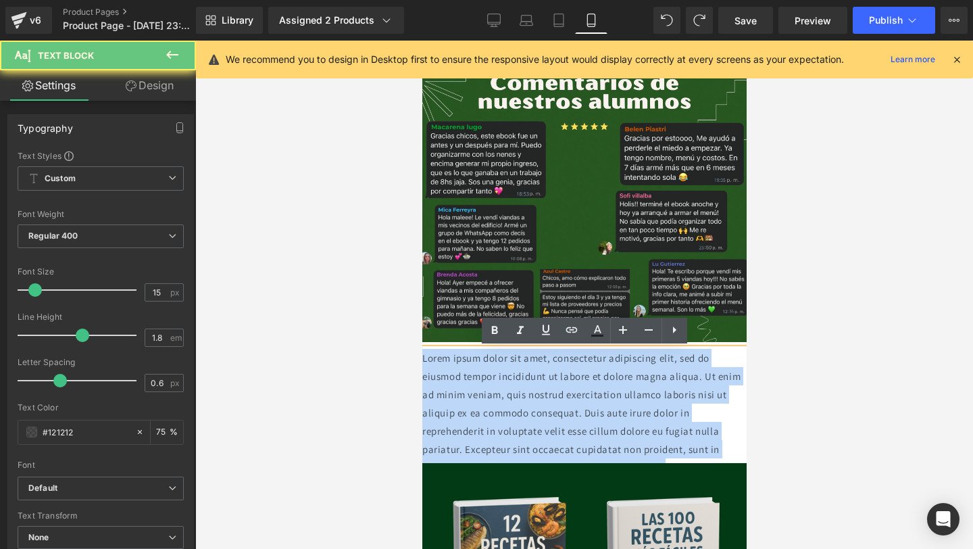
click at [559, 370] on p "Lorem ipsum dolor sit amet, consectetur adipiscing elit, sed do eiusmod tempor …" at bounding box center [584, 413] width 324 height 128
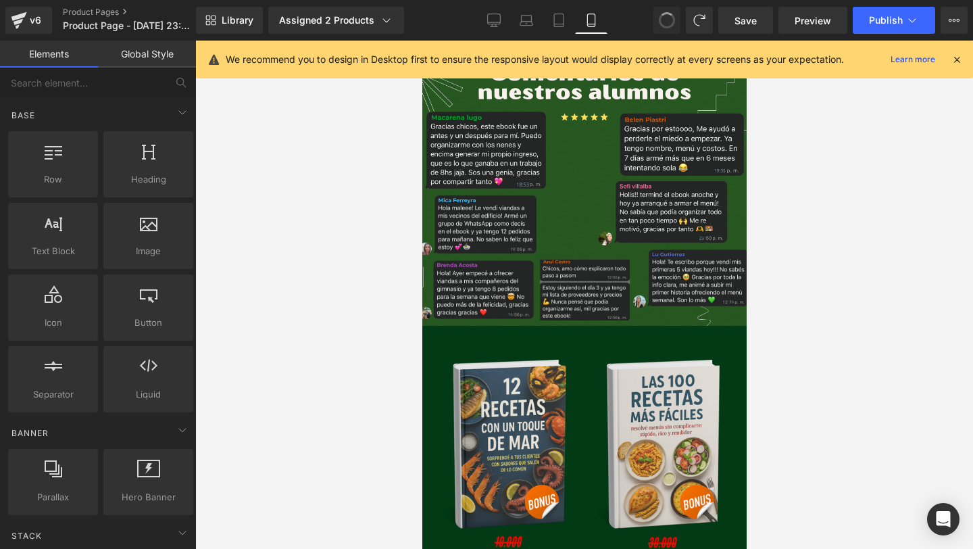
scroll to position [2940, 0]
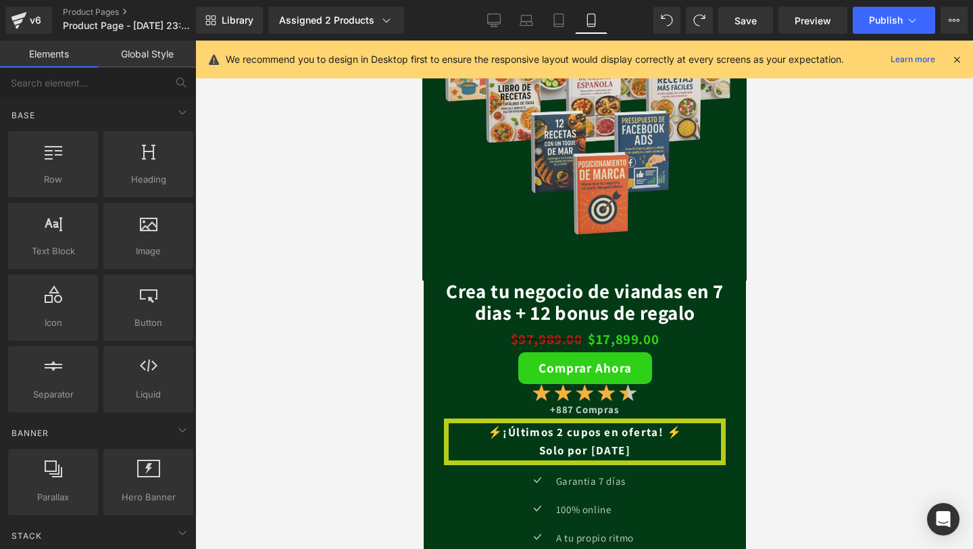
click at [586, 222] on img at bounding box center [583, 74] width 331 height 414
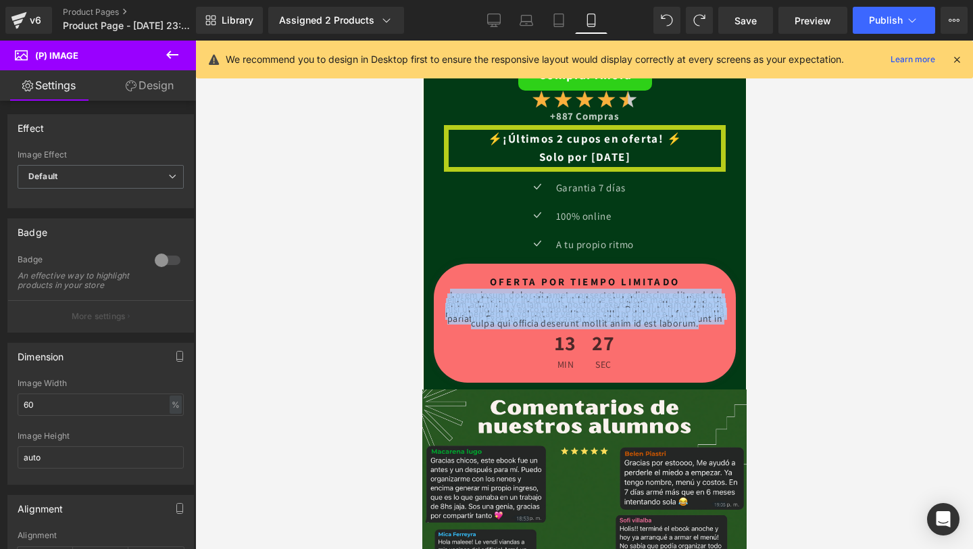
scroll to position [2601, 0]
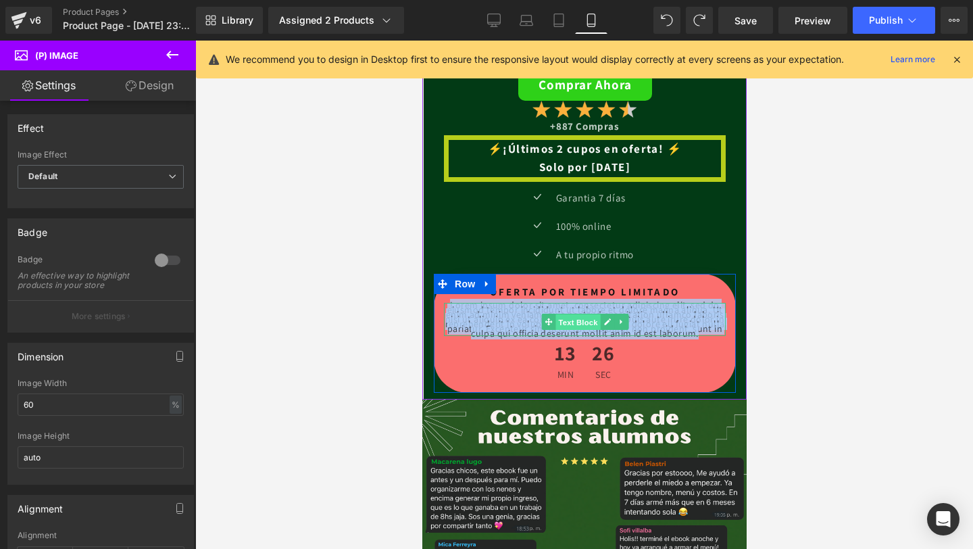
click at [557, 315] on span "Text Block" at bounding box center [577, 321] width 45 height 16
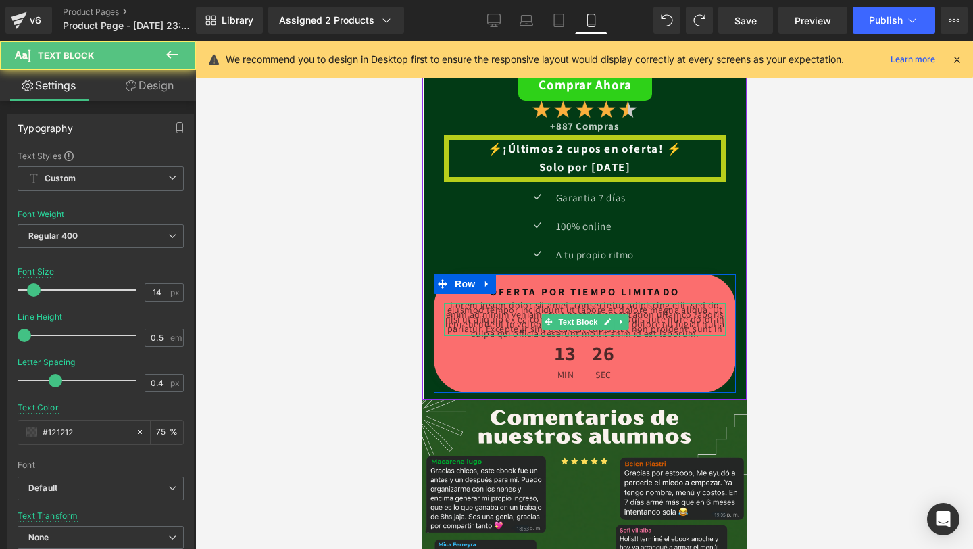
click at [653, 321] on p "Lorem ipsum dolor sit amet, consectetur adipiscing elit, sed do eiusmod tempor …" at bounding box center [584, 319] width 282 height 33
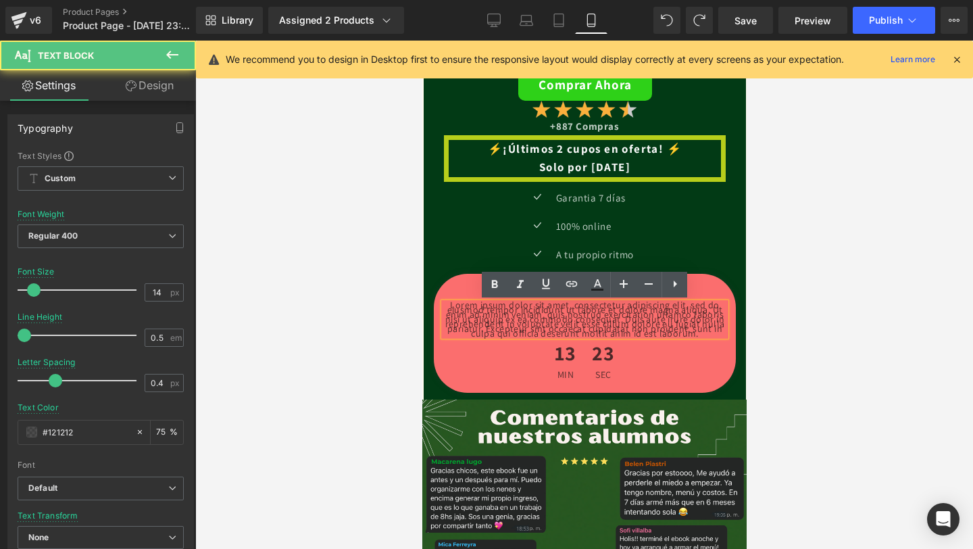
click at [665, 324] on p "Lorem ipsum dolor sit amet, consectetur adipiscing elit, sed do eiusmod tempor …" at bounding box center [584, 319] width 282 height 33
click at [664, 325] on p "Lorem ipsum dolor sit amet, consectetur adipiscing elit, sed do eiusmod tempor …" at bounding box center [584, 319] width 282 height 33
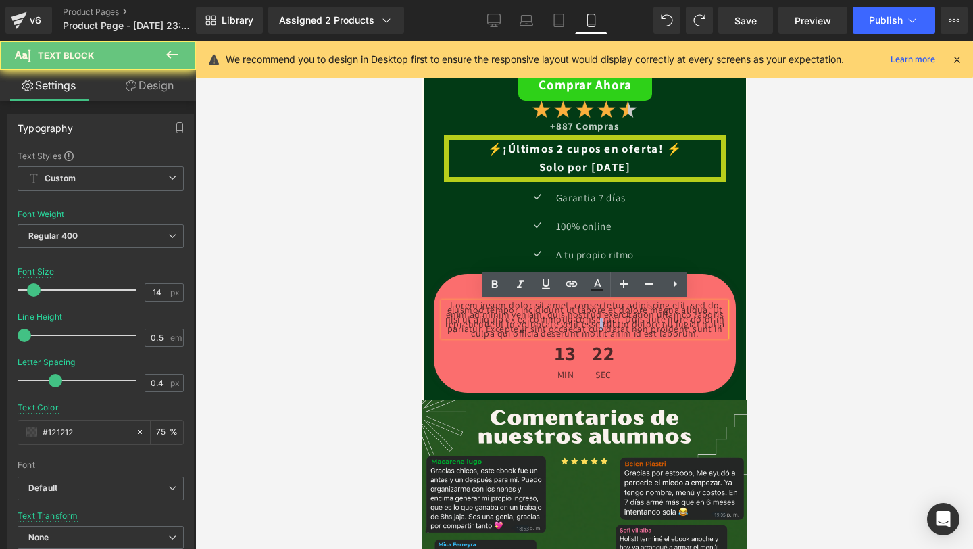
click at [664, 325] on p "Lorem ipsum dolor sit amet, consectetur adipiscing elit, sed do eiusmod tempor …" at bounding box center [584, 319] width 282 height 33
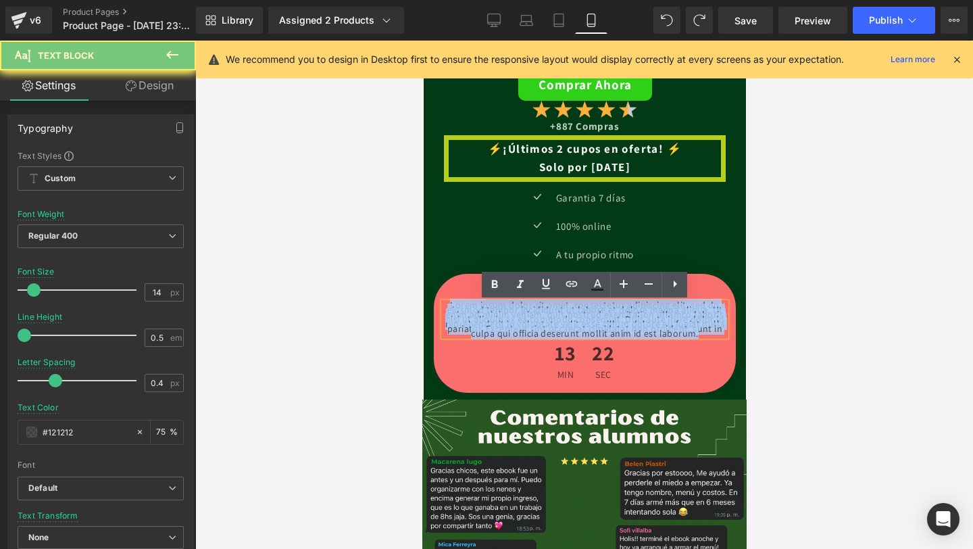
click at [664, 325] on p "Lorem ipsum dolor sit amet, consectetur adipiscing elit, sed do eiusmod tempor …" at bounding box center [584, 319] width 282 height 33
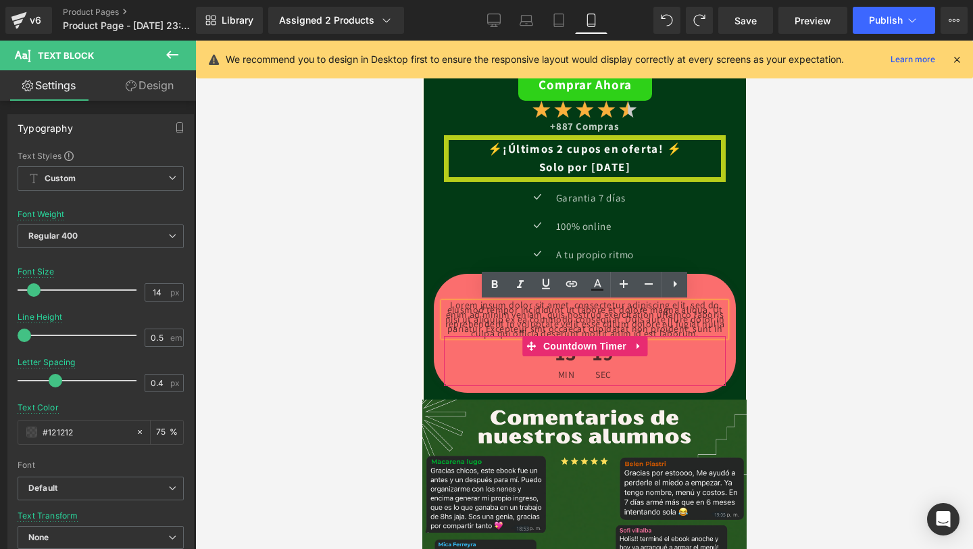
click at [678, 371] on div "13 min 19 sec" at bounding box center [584, 361] width 282 height 50
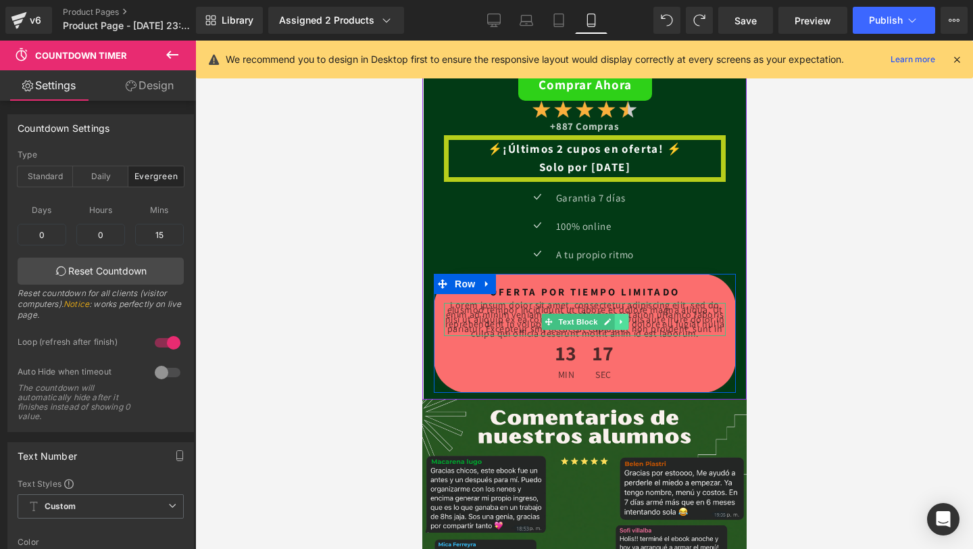
click at [622, 320] on icon at bounding box center [620, 322] width 7 height 8
click at [622, 320] on link at bounding box center [627, 321] width 14 height 16
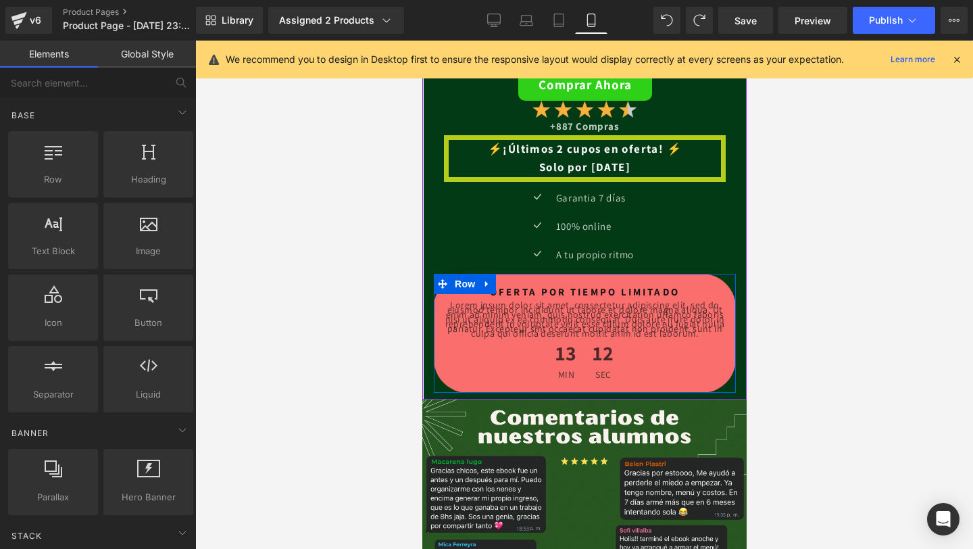
click at [613, 310] on p "Lorem ipsum dolor sit amet, consectetur adipiscing elit, sed do eiusmod tempor …" at bounding box center [584, 319] width 282 height 33
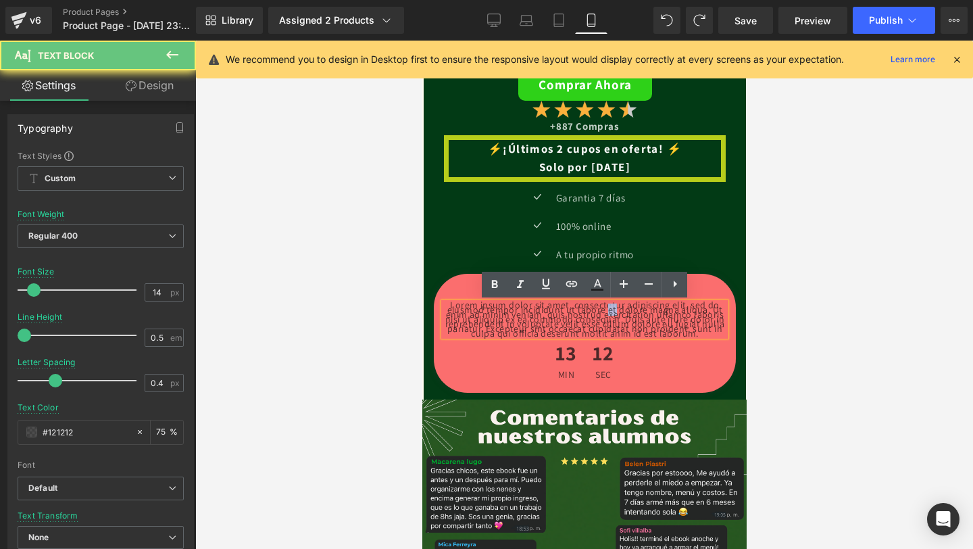
click at [613, 310] on p "Lorem ipsum dolor sit amet, consectetur adipiscing elit, sed do eiusmod tempor …" at bounding box center [584, 319] width 282 height 33
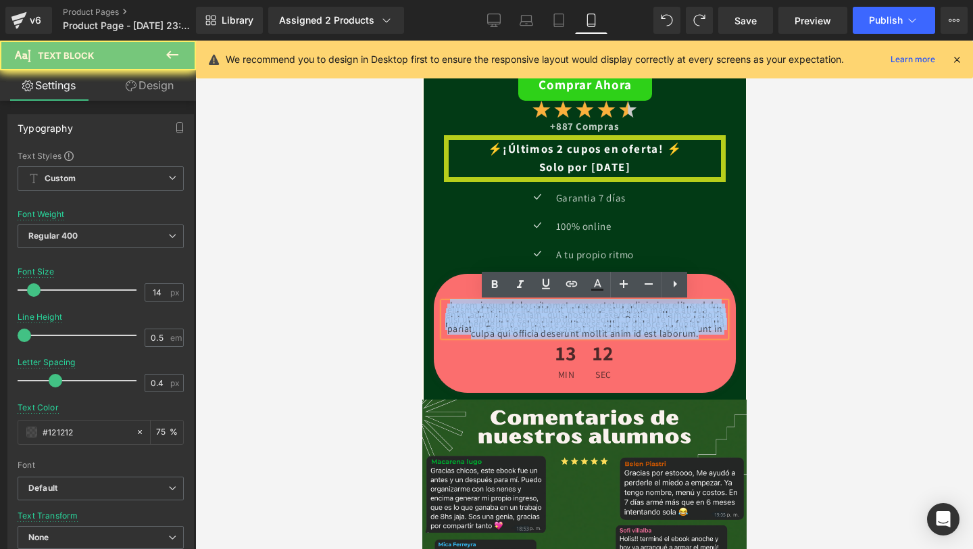
click at [613, 310] on p "Lorem ipsum dolor sit amet, consectetur adipiscing elit, sed do eiusmod tempor …" at bounding box center [584, 319] width 282 height 33
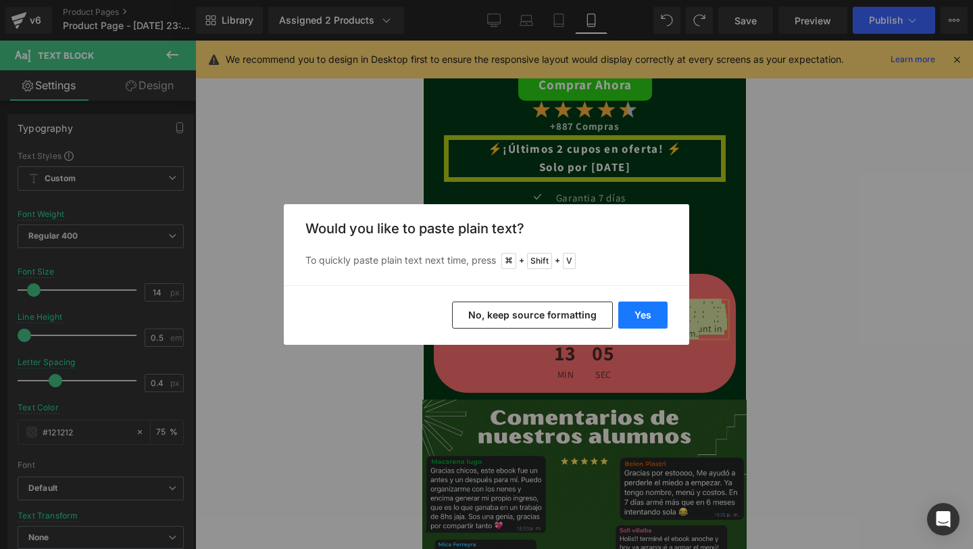
click at [636, 322] on button "Yes" at bounding box center [642, 314] width 49 height 27
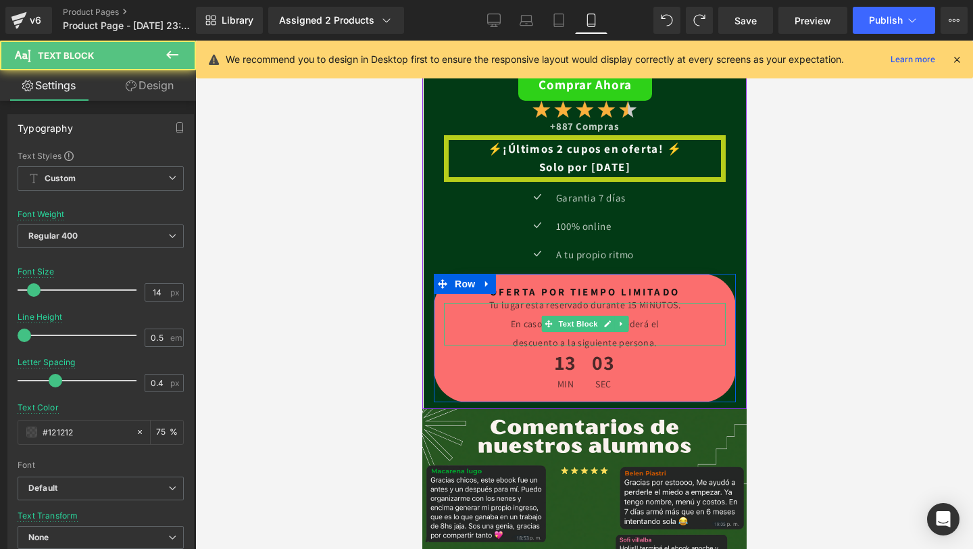
click at [660, 324] on p "En caso de no acceder, se cederá el" at bounding box center [584, 324] width 282 height 5
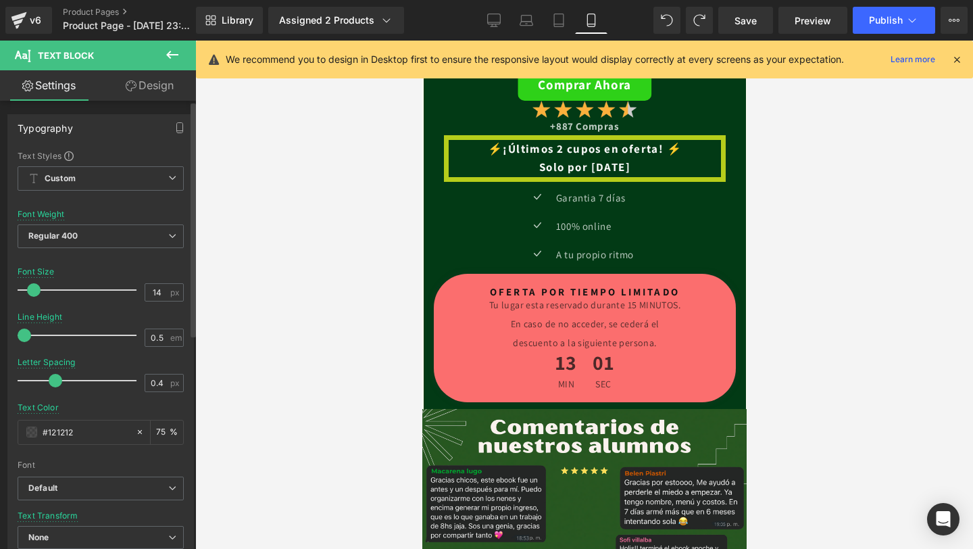
drag, startPoint x: 22, startPoint y: 333, endPoint x: 5, endPoint y: 333, distance: 16.2
click at [5, 333] on div "Typography Text Styles Custom Custom Setup Global Style Custom Setup Global Sty…" at bounding box center [101, 336] width 202 height 464
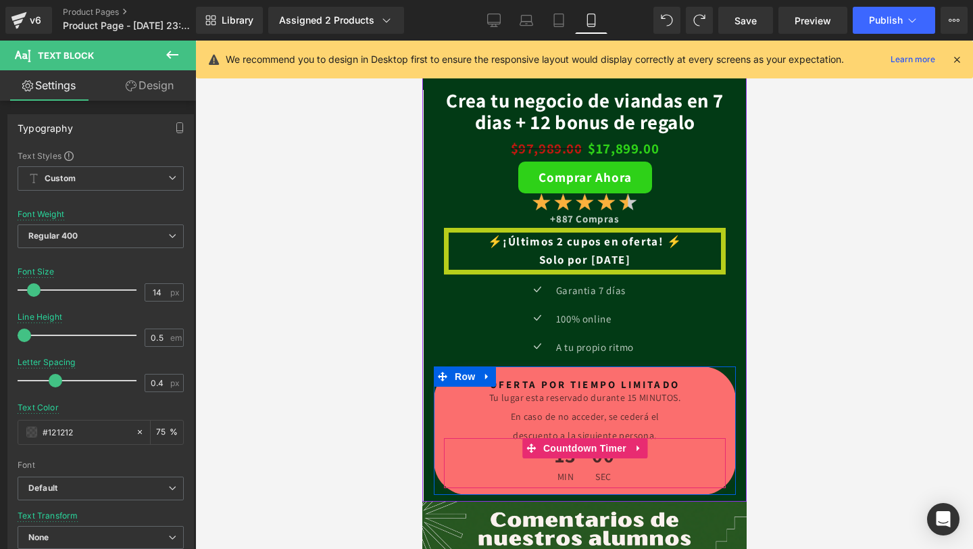
scroll to position [2413, 0]
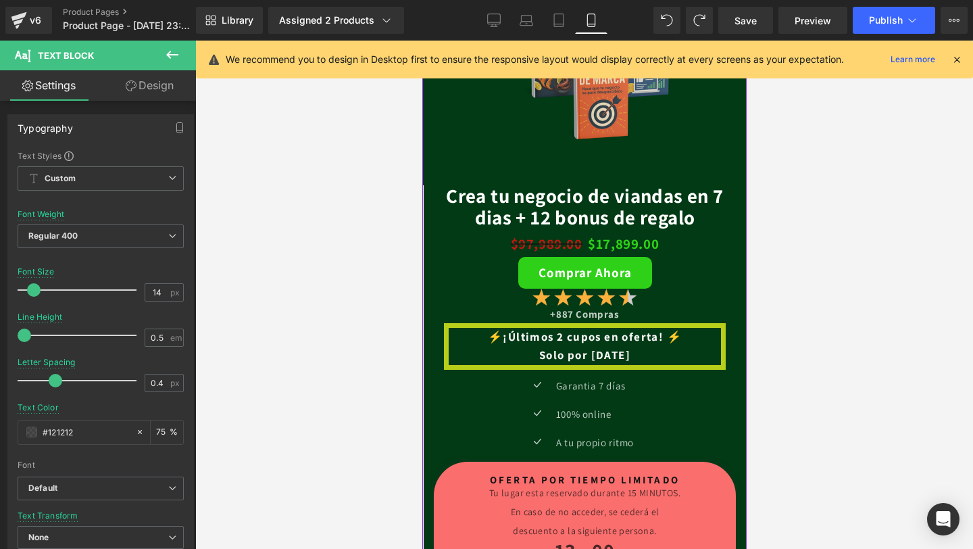
click at [513, 345] on h1 "⚡​¡Últimos 2 cupos en oferta! ⚡​" at bounding box center [584, 337] width 272 height 18
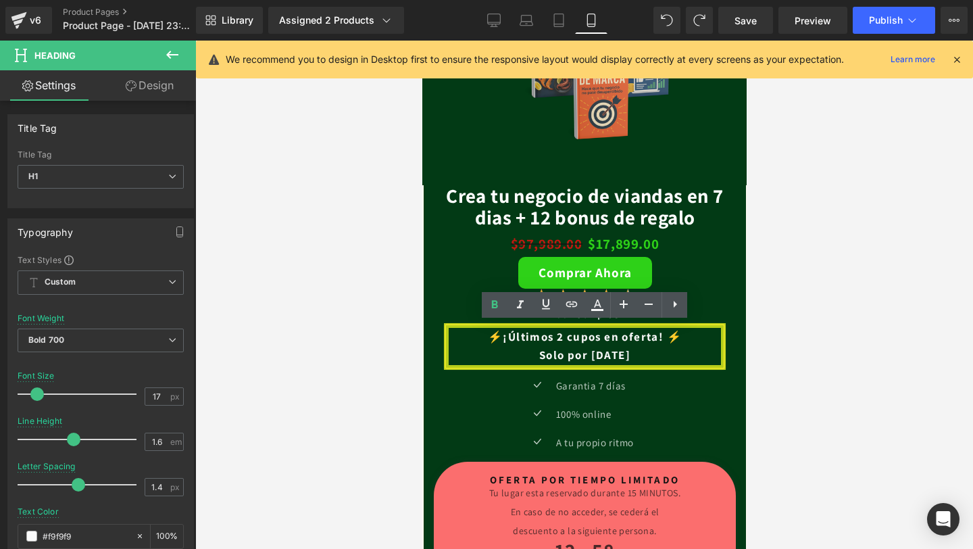
click at [453, 333] on h1 "⚡​¡Últimos 2 cupos en oferta! ⚡​" at bounding box center [584, 337] width 272 height 18
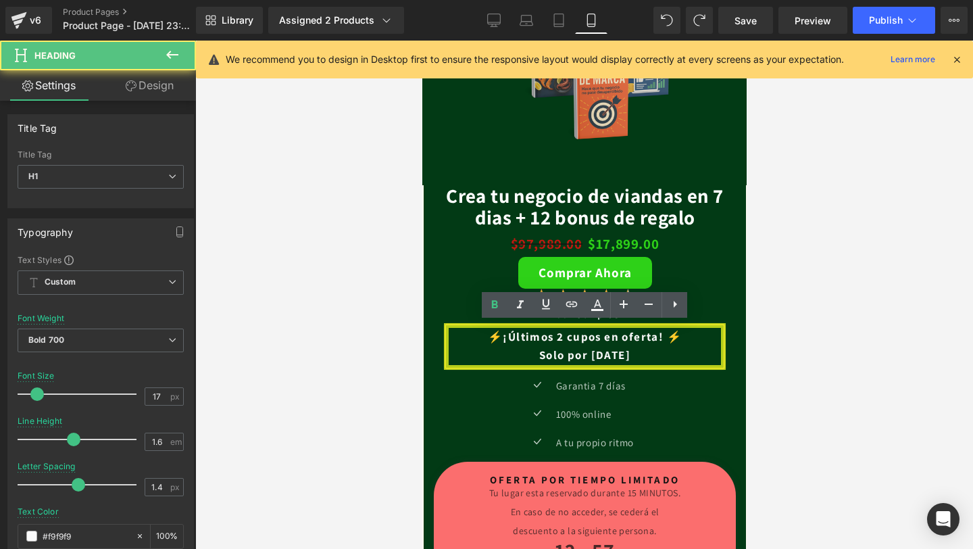
click at [408, 336] on div at bounding box center [584, 295] width 778 height 508
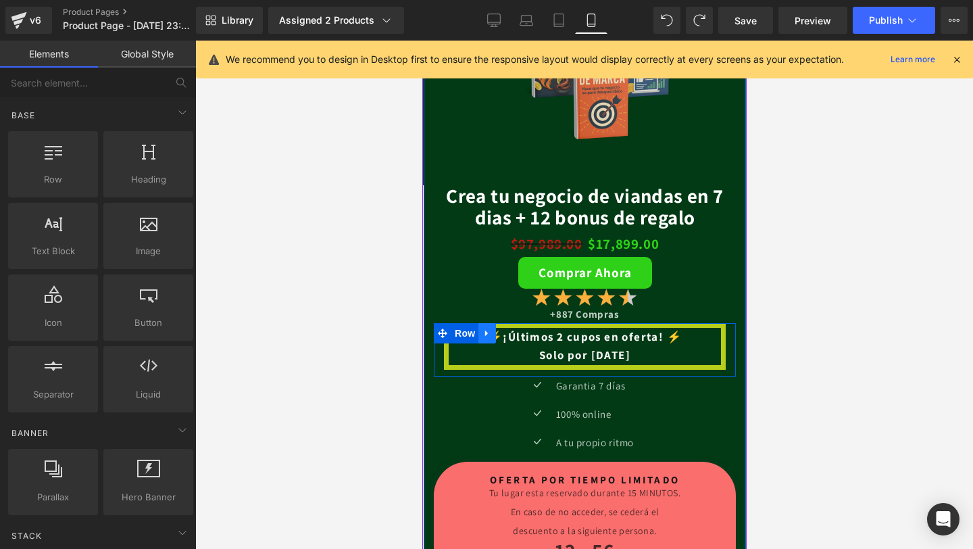
click at [485, 330] on icon at bounding box center [485, 333] width 3 height 6
click at [506, 333] on icon at bounding box center [503, 332] width 9 height 9
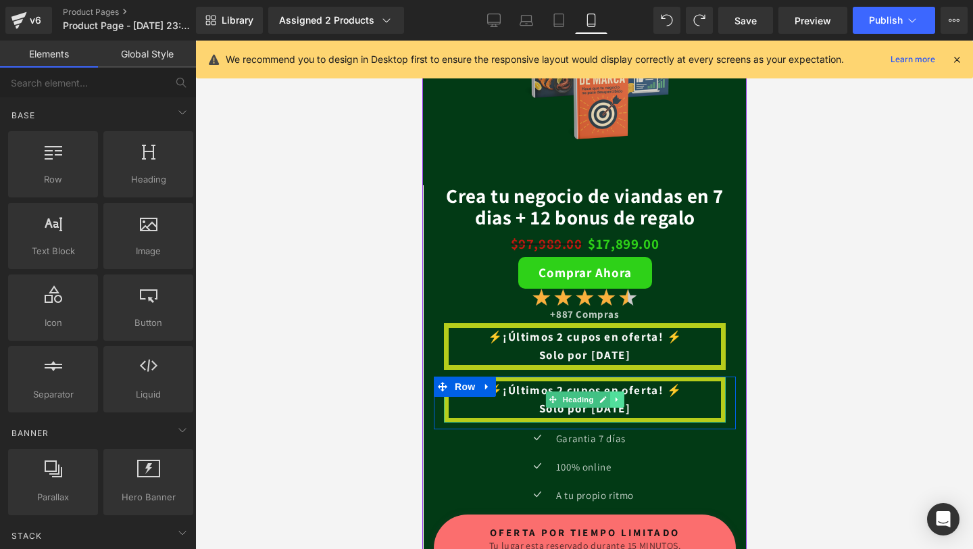
click at [609, 395] on link at bounding box center [616, 399] width 14 height 16
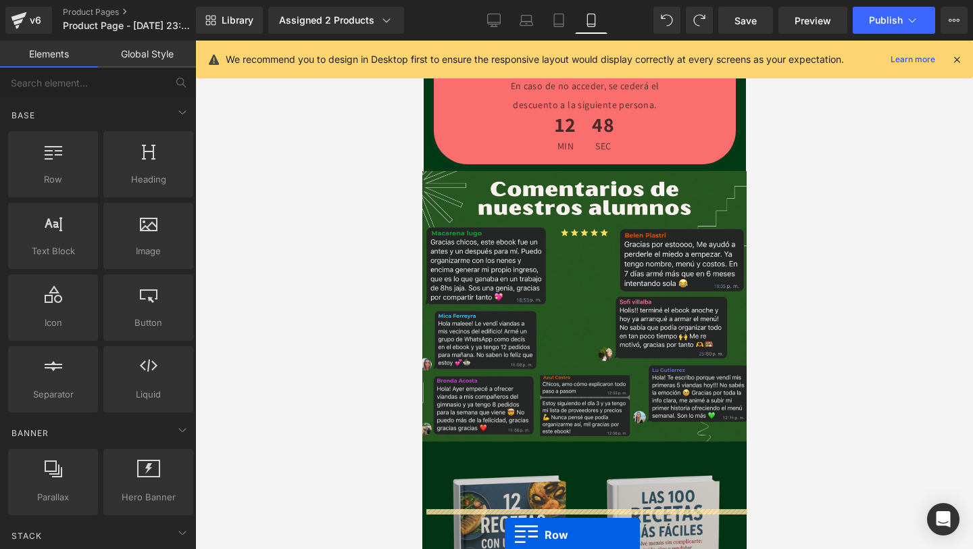
scroll to position [2954, 0]
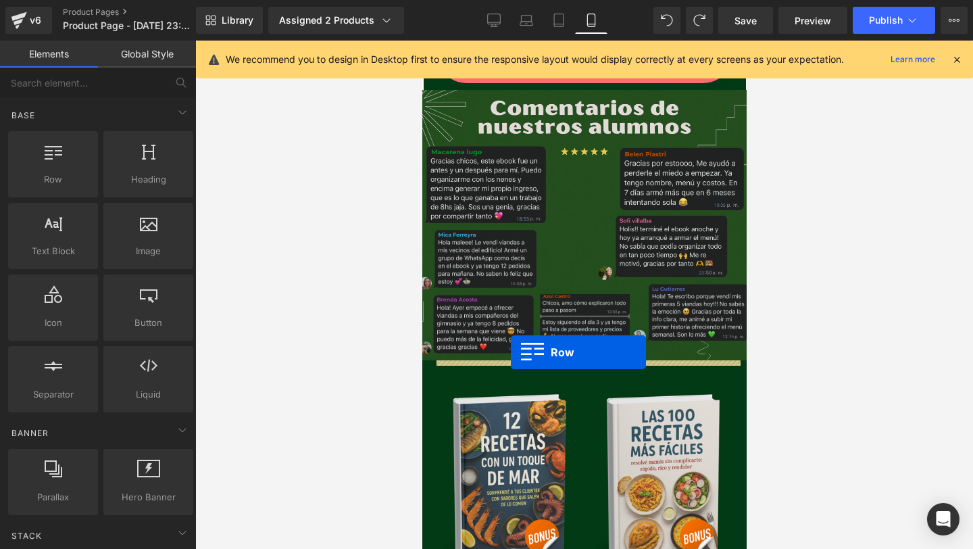
drag, startPoint x: 444, startPoint y: 384, endPoint x: 510, endPoint y: 352, distance: 73.4
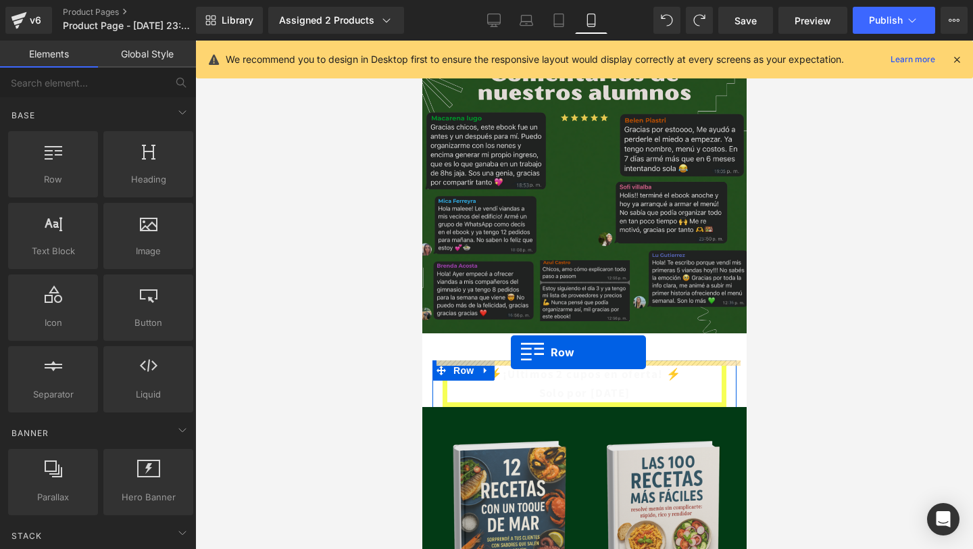
scroll to position [2920, 0]
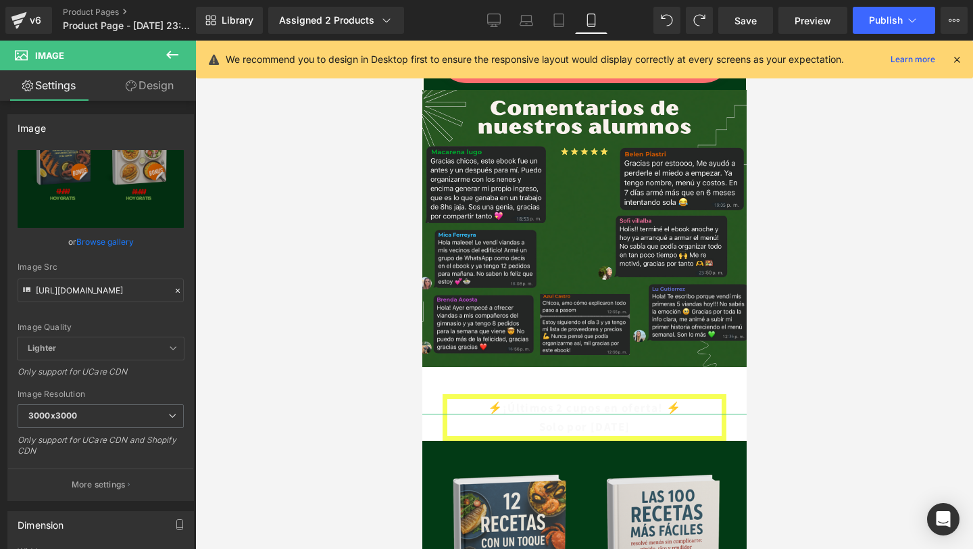
click at [139, 81] on link "Design" at bounding box center [150, 85] width 98 height 30
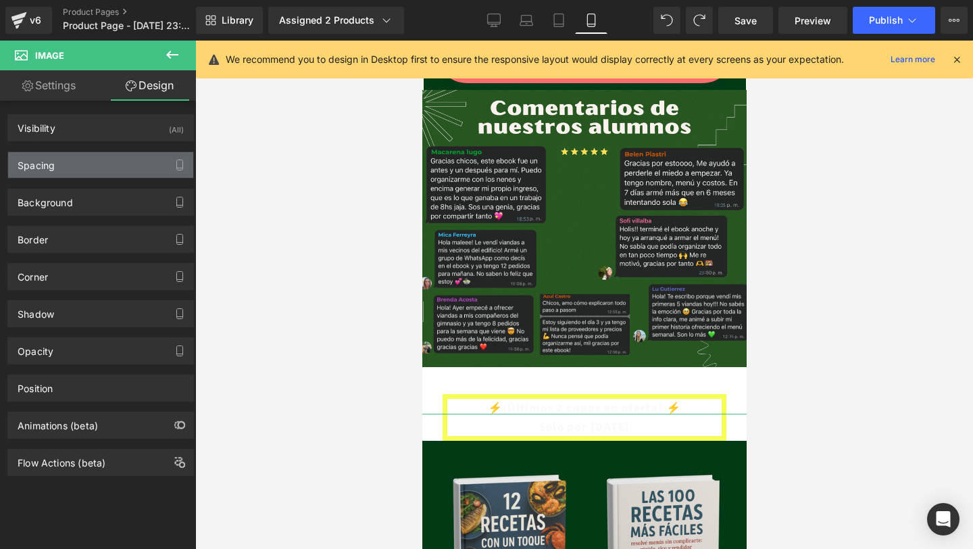
click at [100, 172] on div "Spacing" at bounding box center [100, 165] width 185 height 26
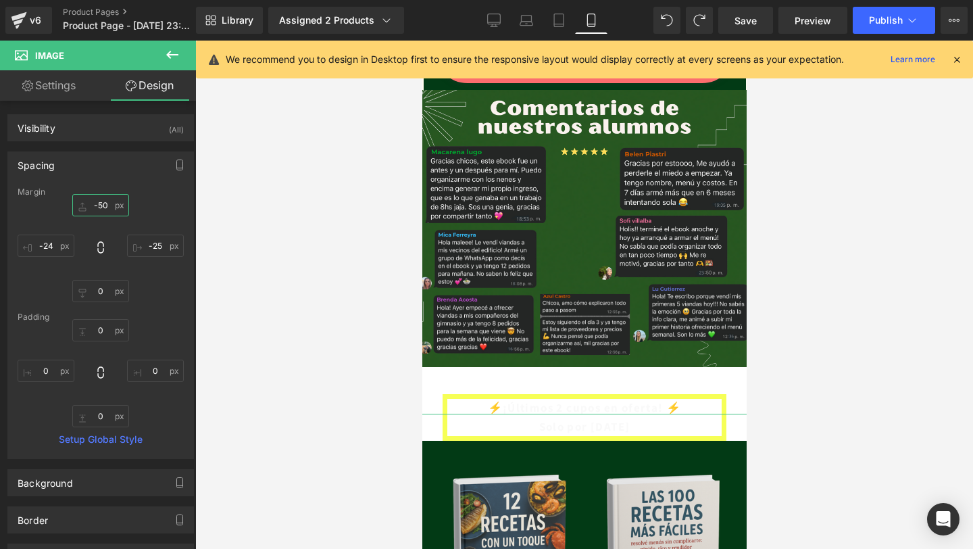
click at [105, 207] on input "-50" at bounding box center [100, 205] width 57 height 22
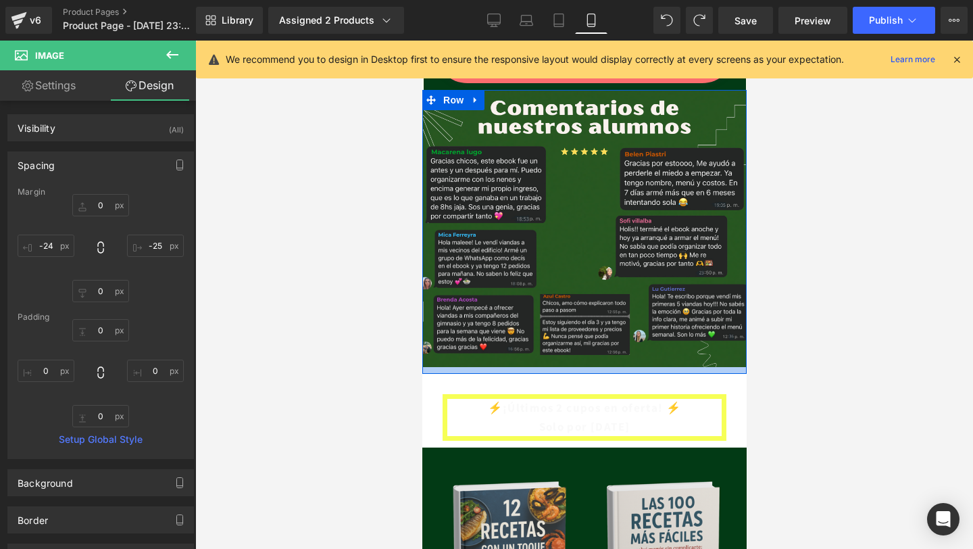
click at [483, 369] on div at bounding box center [584, 370] width 324 height 7
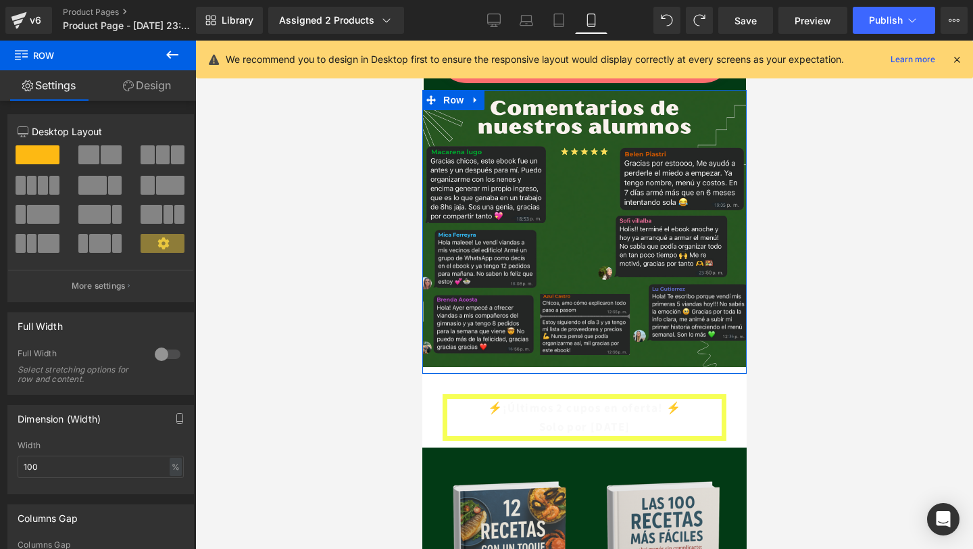
click at [125, 86] on icon at bounding box center [128, 85] width 11 height 11
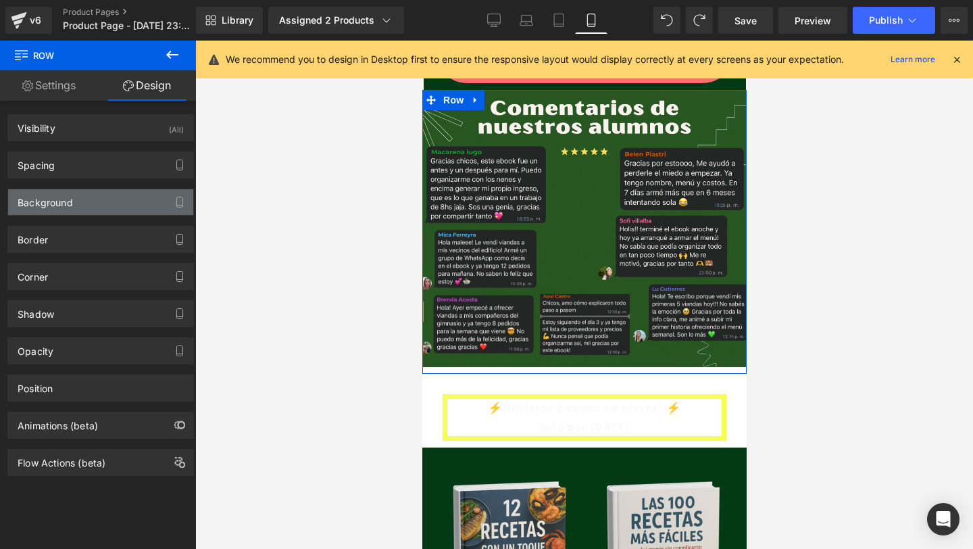
click at [118, 209] on div "Background" at bounding box center [100, 202] width 185 height 26
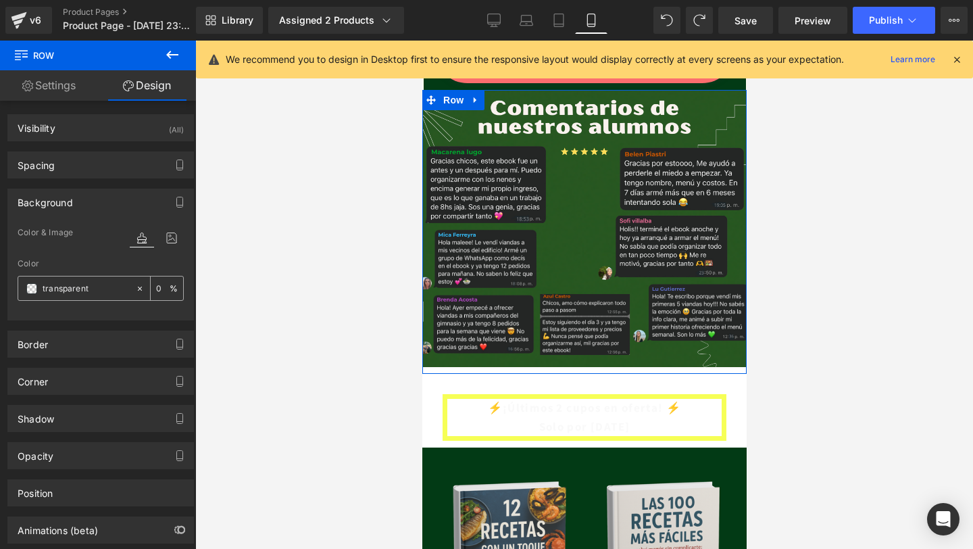
click at [74, 281] on input "transparent" at bounding box center [86, 288] width 86 height 15
paste input "#023a15"
type input "#023a15"
type input "100"
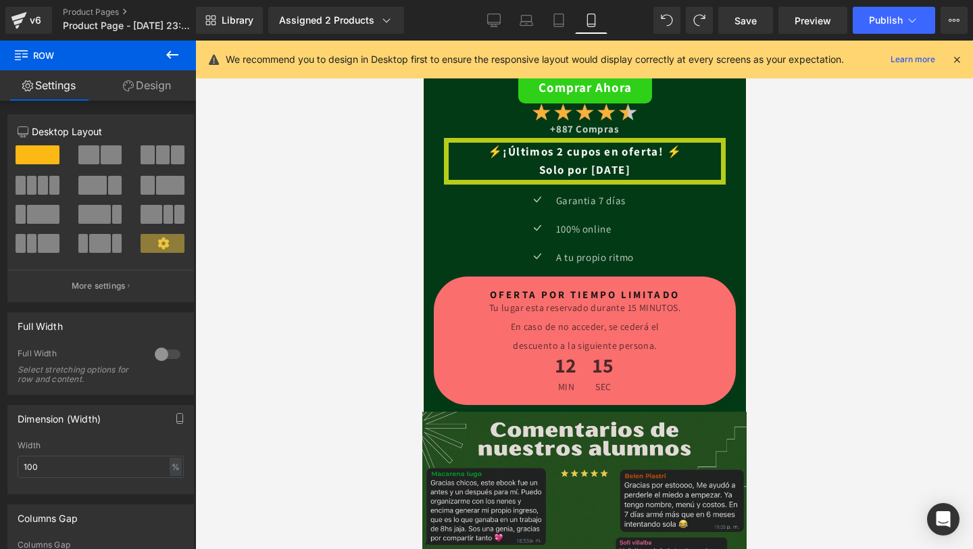
scroll to position [2597, 0]
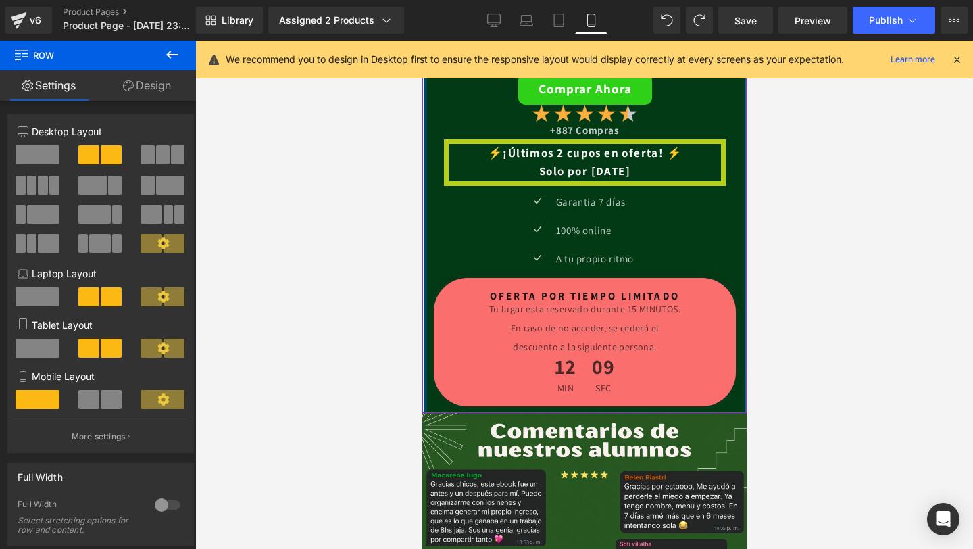
drag, startPoint x: 424, startPoint y: 355, endPoint x: 316, endPoint y: 320, distance: 114.3
click at [316, 320] on div at bounding box center [584, 295] width 778 height 508
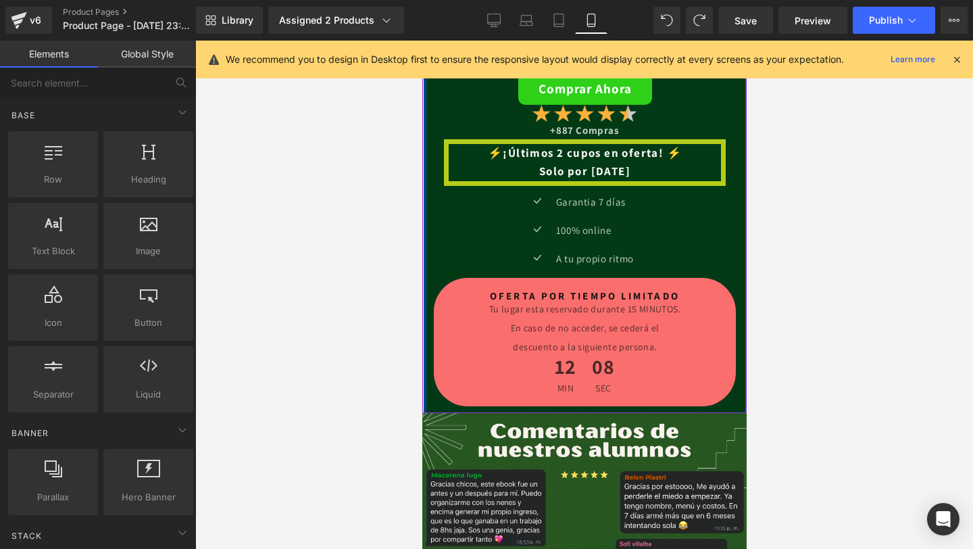
click at [316, 320] on div at bounding box center [584, 295] width 778 height 508
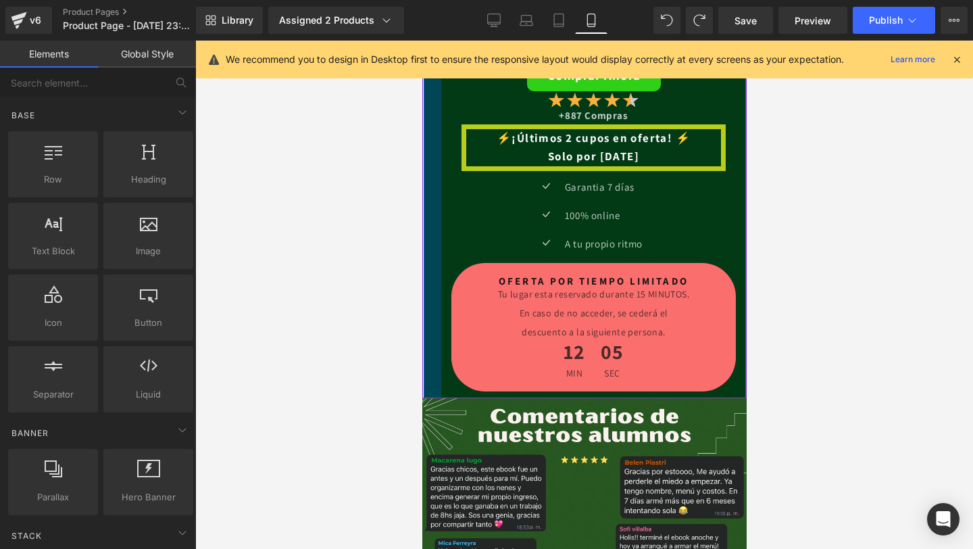
click at [314, 507] on div at bounding box center [584, 295] width 778 height 508
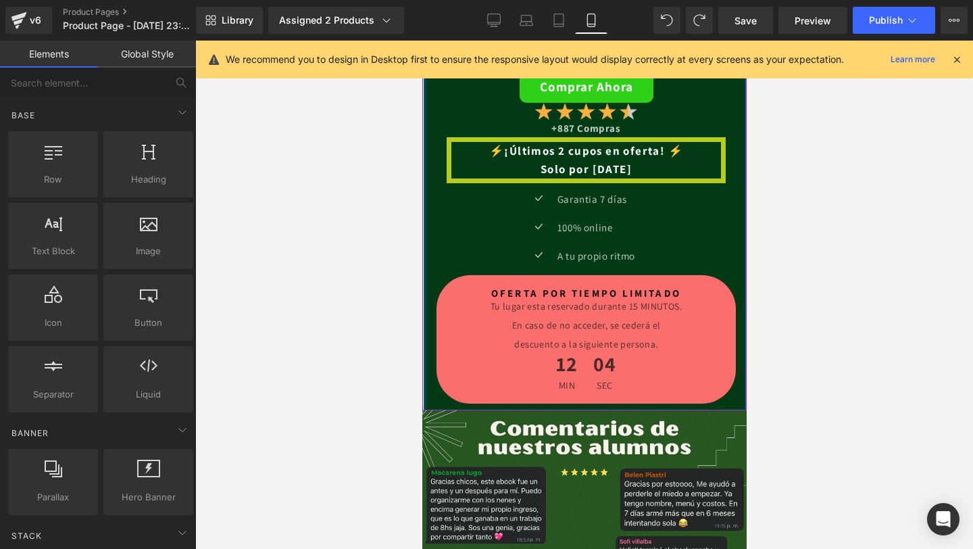
click at [343, 345] on div at bounding box center [584, 295] width 778 height 508
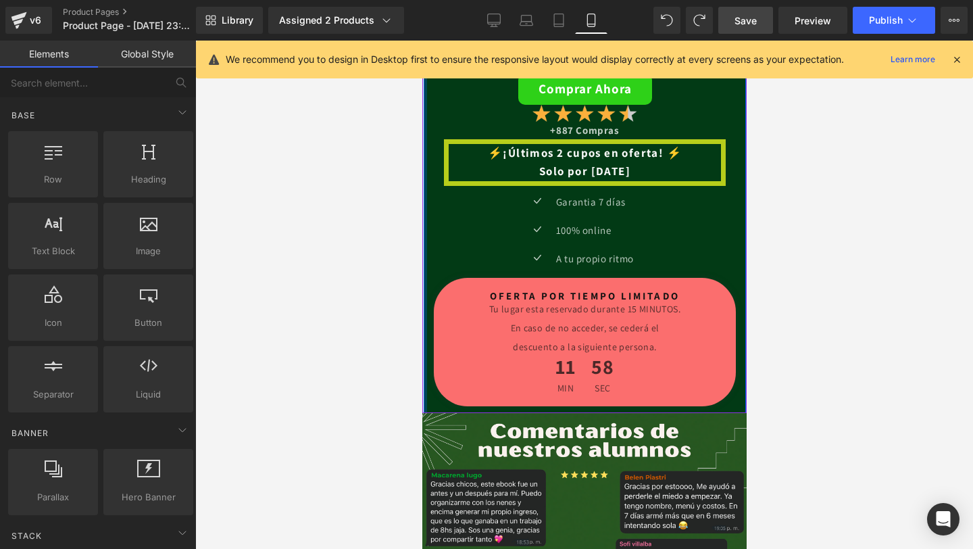
click at [757, 30] on link "Save" at bounding box center [745, 20] width 55 height 27
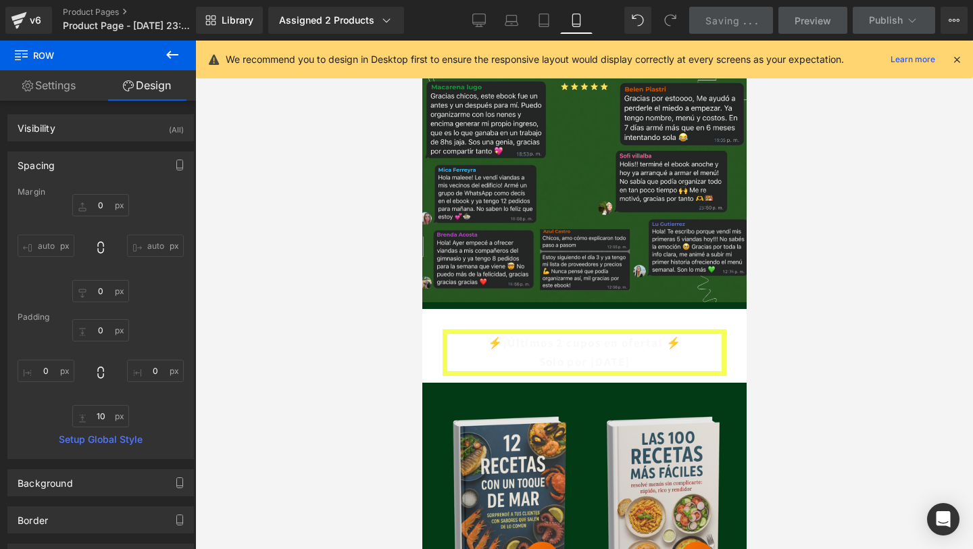
scroll to position [2981, 0]
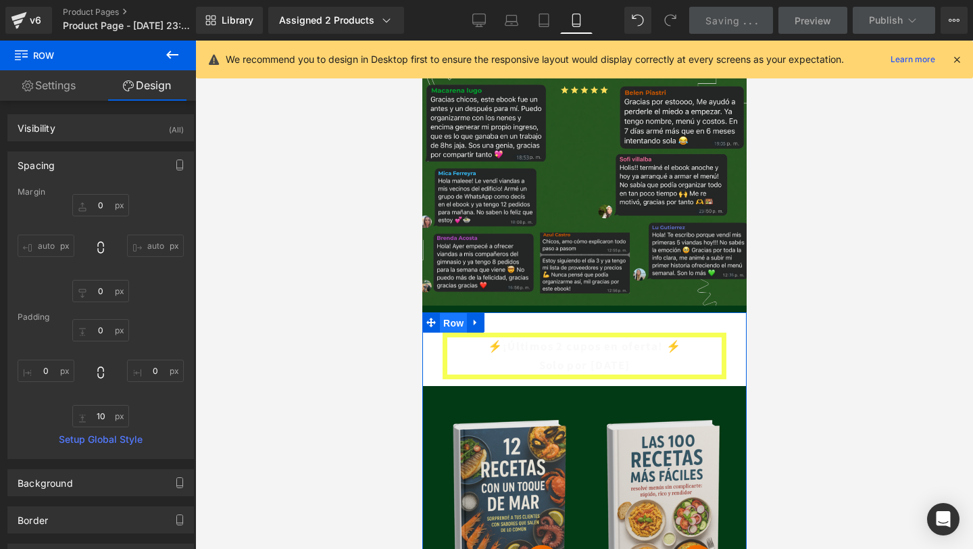
click at [455, 322] on span "Row" at bounding box center [452, 323] width 27 height 20
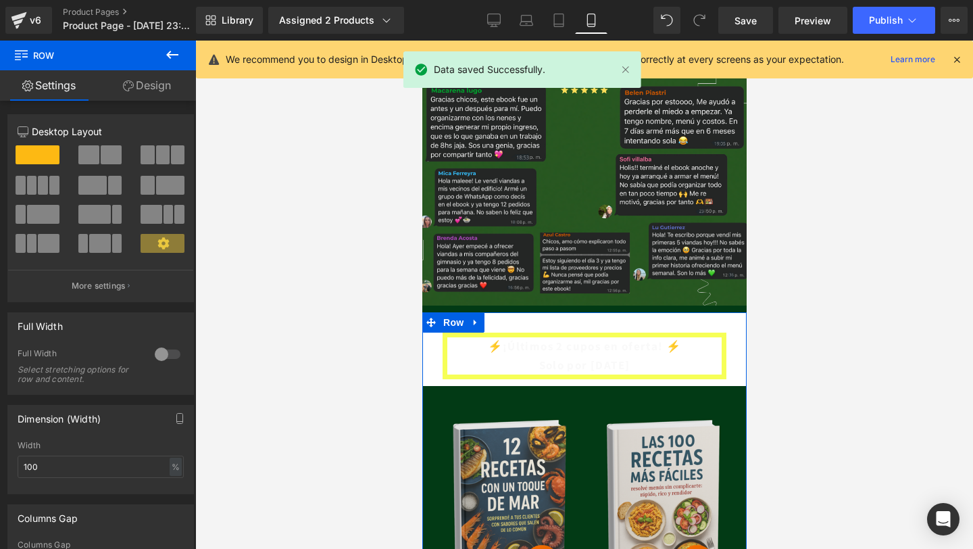
click at [153, 94] on link "Design" at bounding box center [147, 85] width 98 height 30
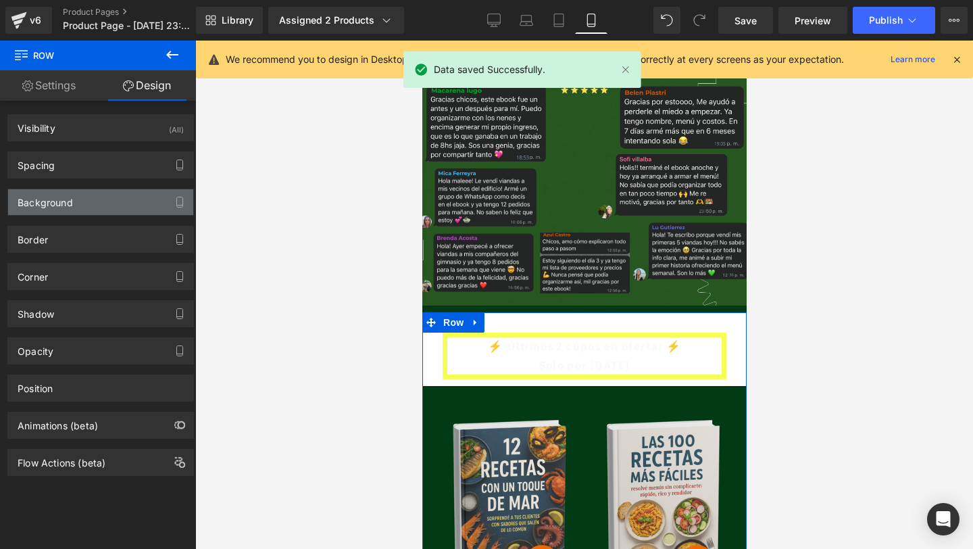
click at [110, 194] on div "Background" at bounding box center [100, 202] width 185 height 26
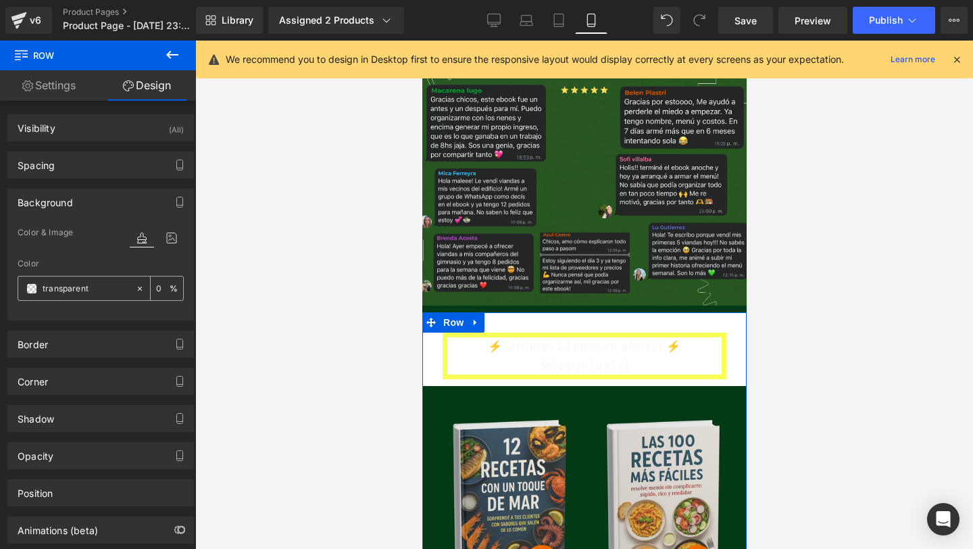
click at [74, 288] on input "transparent" at bounding box center [86, 288] width 86 height 15
paste input "#023a15"
type input "#023a15"
type input "100"
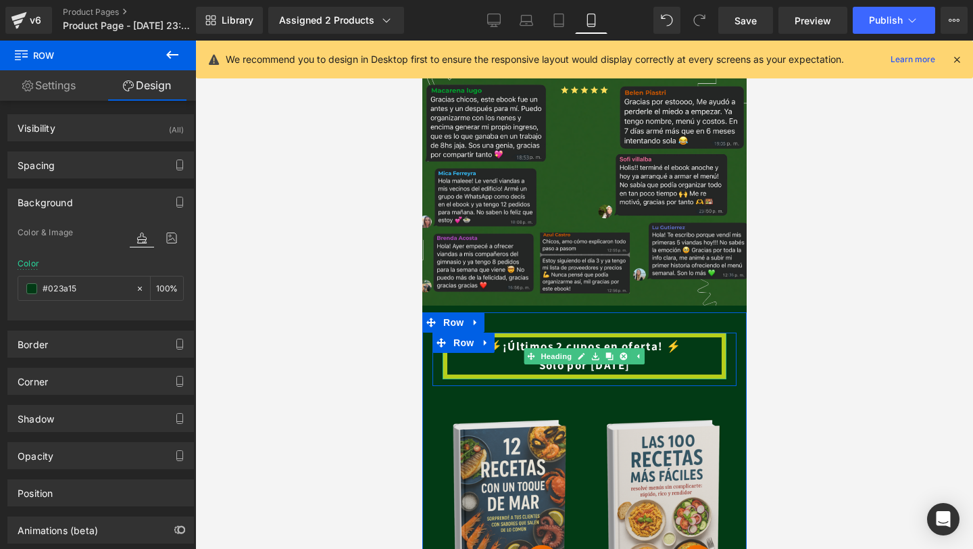
click at [725, 353] on div at bounding box center [723, 355] width 3 height 46
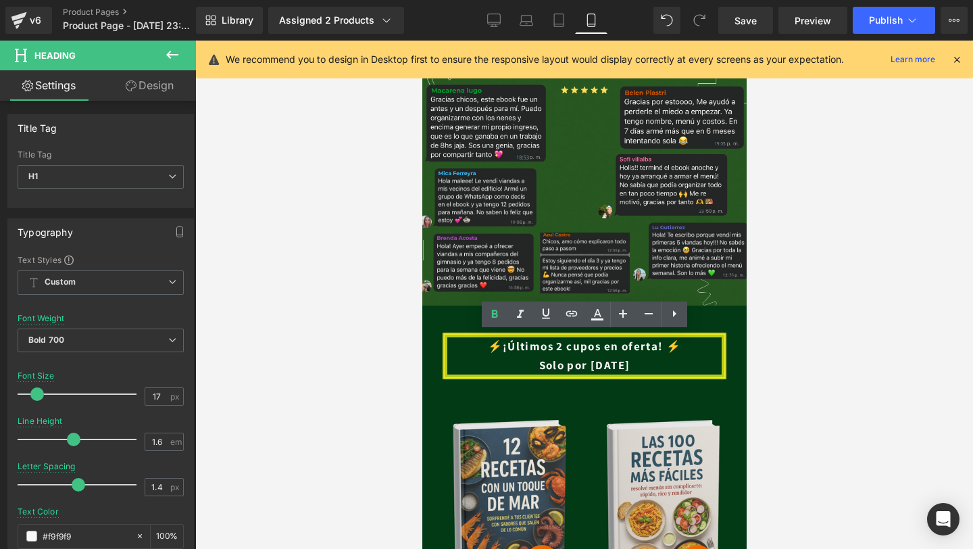
click at [722, 355] on div "⚡​¡Últimos 2 cupos en oferta! ⚡​ Solo por hoy" at bounding box center [584, 355] width 284 height 46
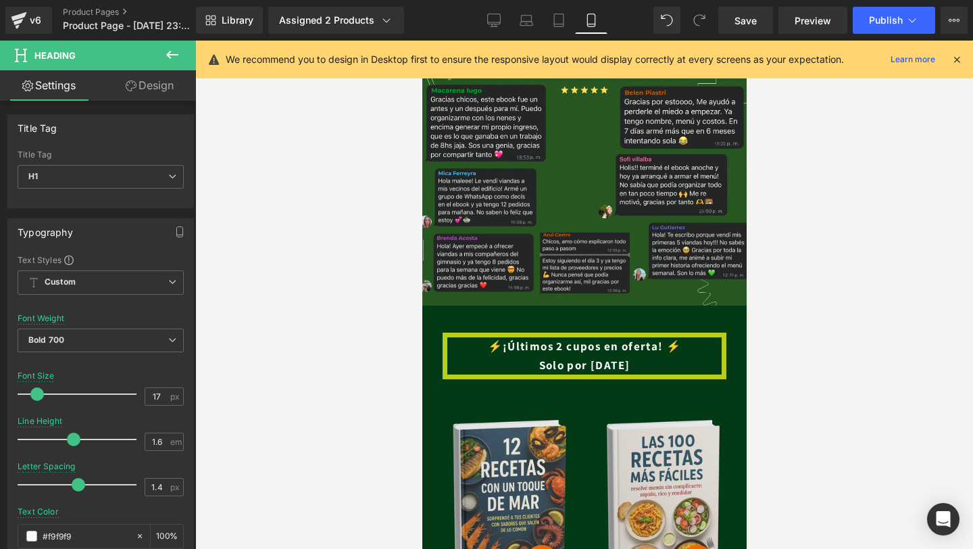
click at [127, 89] on icon at bounding box center [131, 85] width 11 height 11
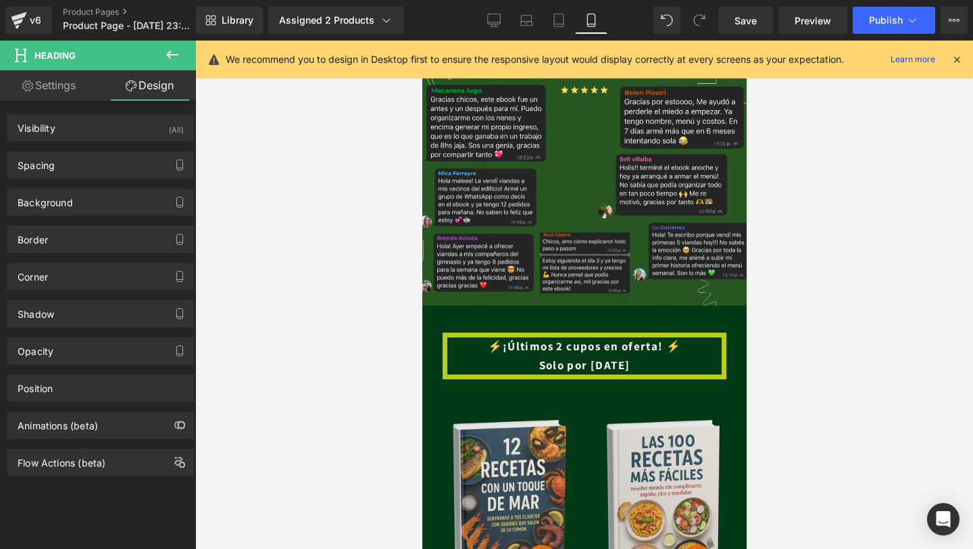
type input "#f3ff1e"
type input "75"
type input "7"
click at [105, 247] on div "Border" at bounding box center [100, 239] width 185 height 26
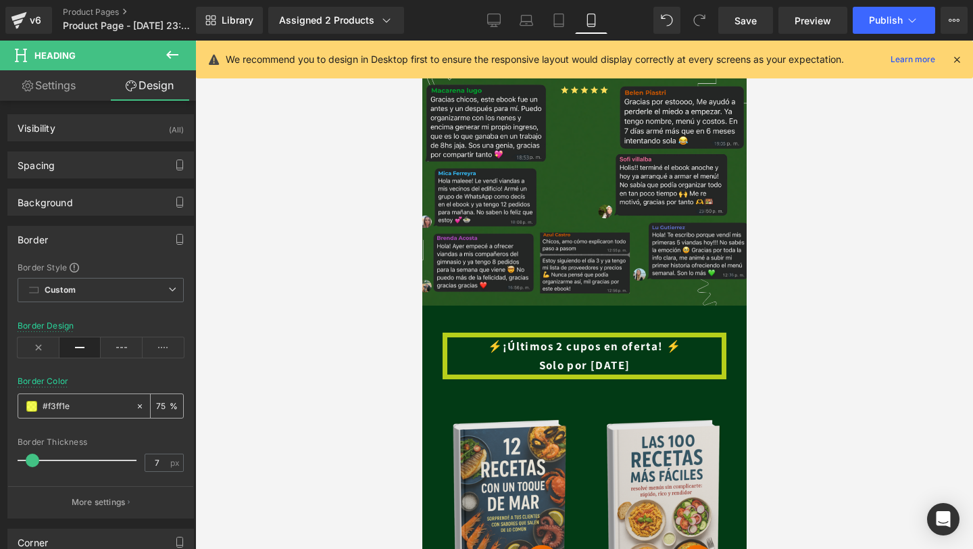
click at [34, 398] on div "#f3ff1e" at bounding box center [76, 406] width 117 height 24
click at [30, 406] on span at bounding box center [31, 406] width 11 height 11
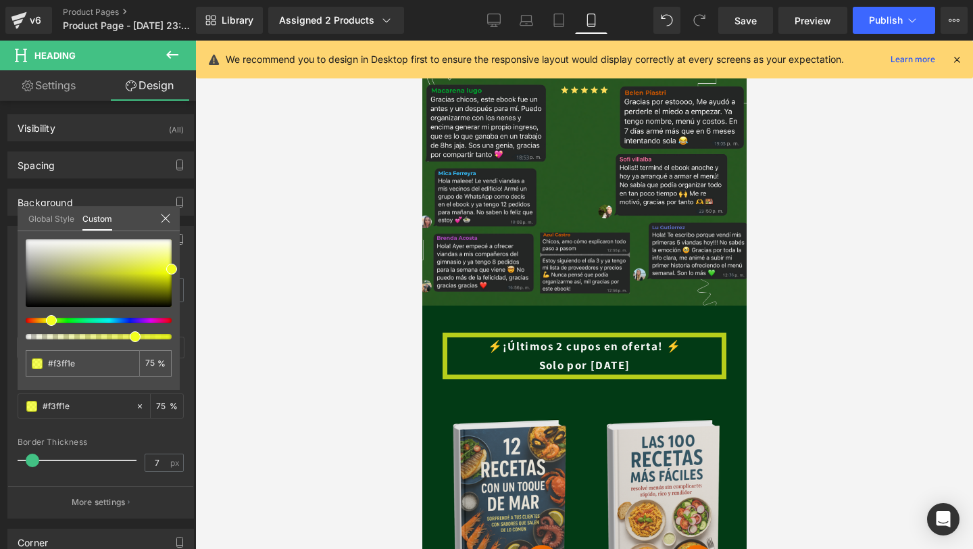
type input "#f71eff"
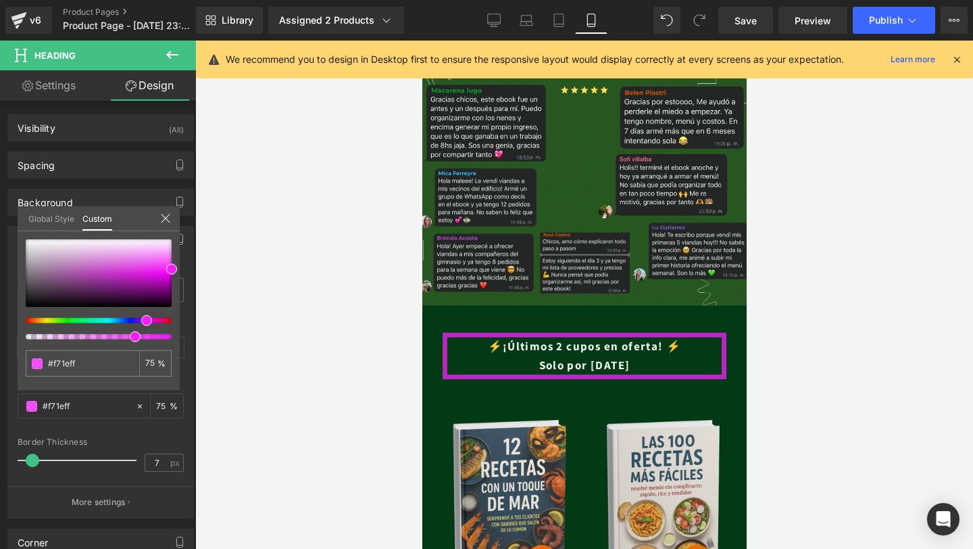
click at [141, 322] on div at bounding box center [93, 320] width 146 height 5
type input "#ff1ed9"
type input "#ff1ee8"
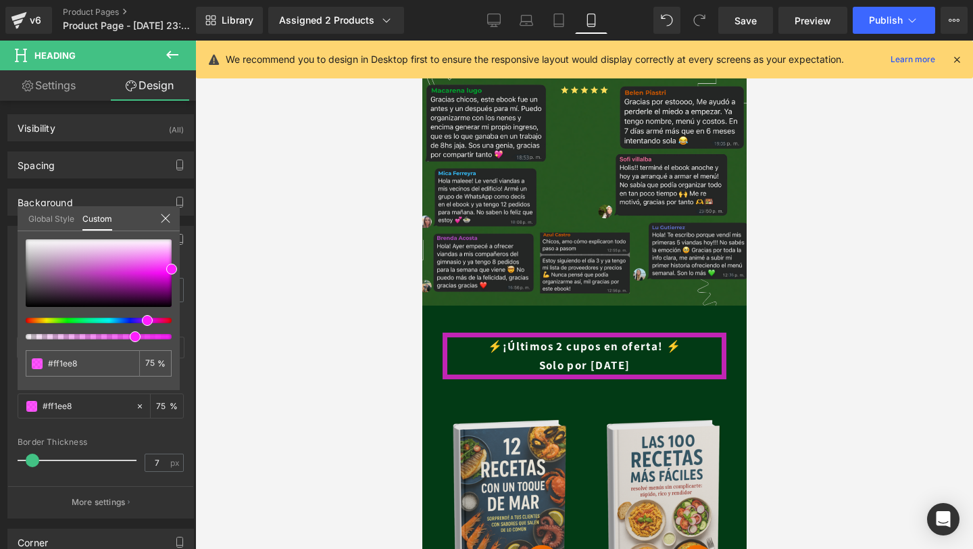
type input "#d21eff"
type input "#611eff"
type input "#1e4bff"
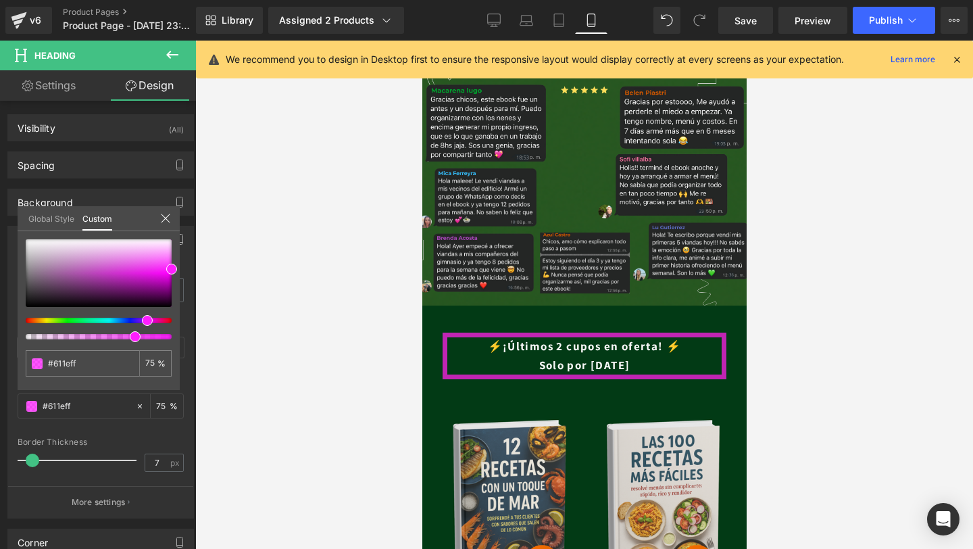
type input "#1e4bff"
type input "#1e8eff"
type input "#1ea8ff"
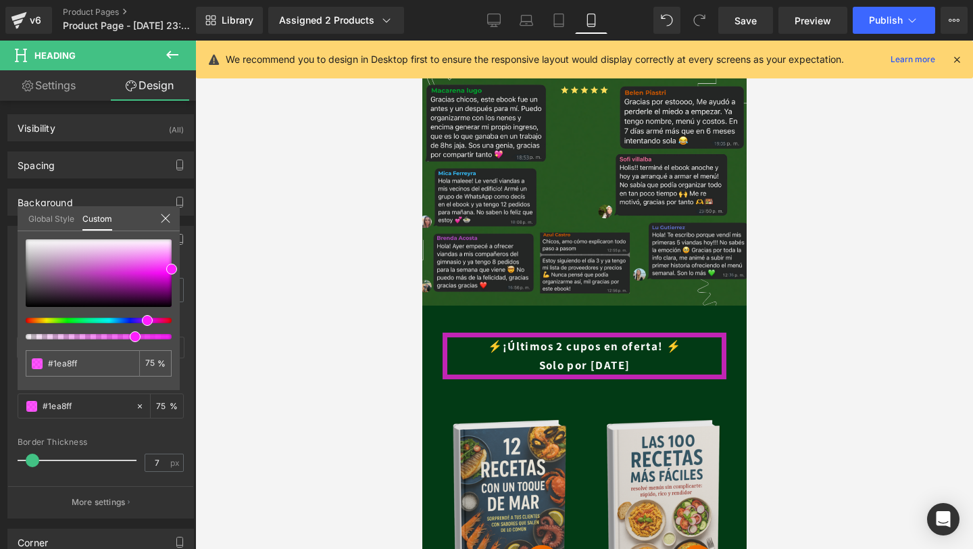
type input "#1eb4ff"
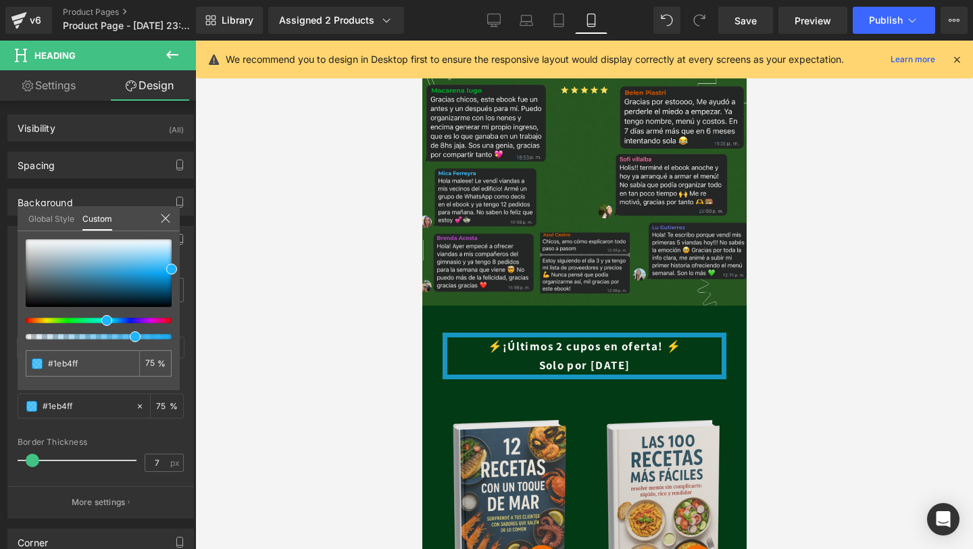
type input "#1ebbff"
type input "#1ec6ff"
type input "#1ee8ff"
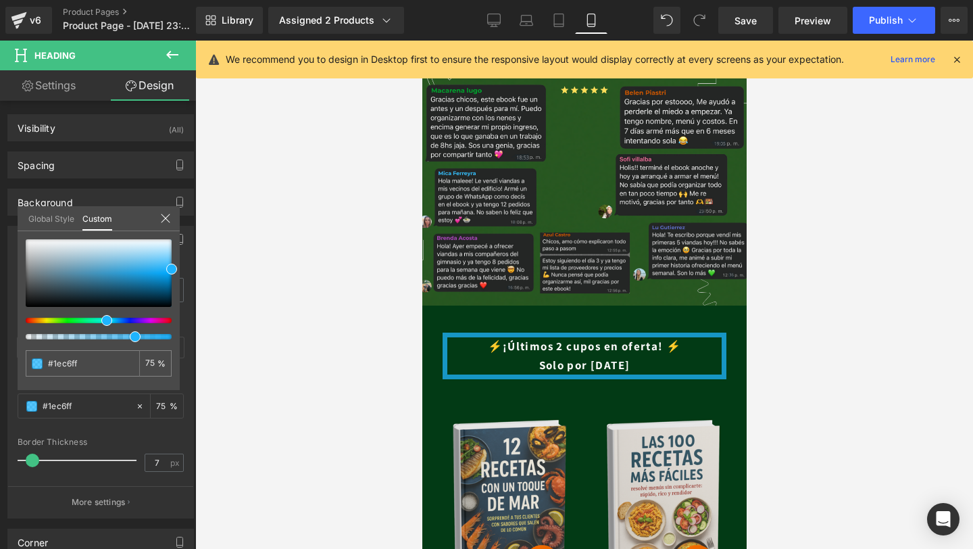
type input "#1ee8ff"
type input "#1effd2"
type input "#1eff92"
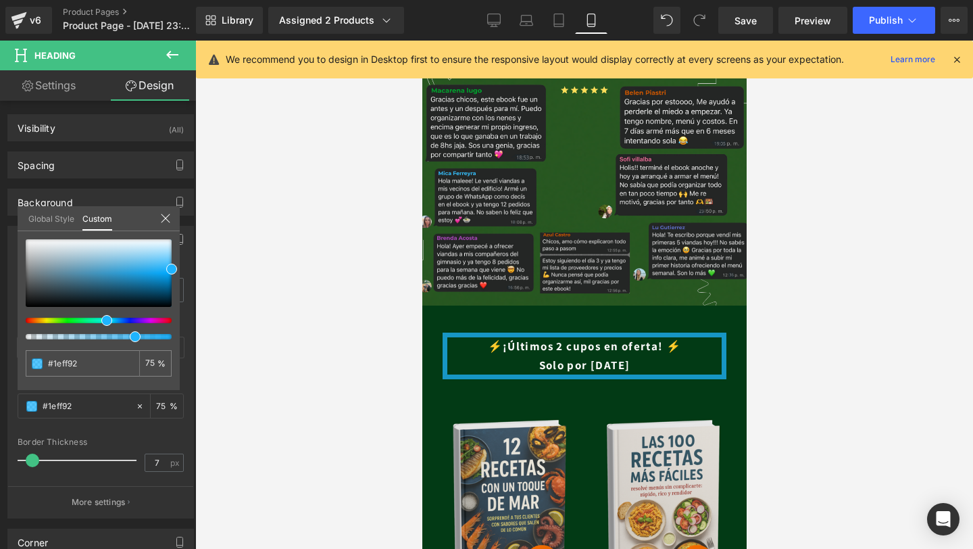
type input "#1eff69"
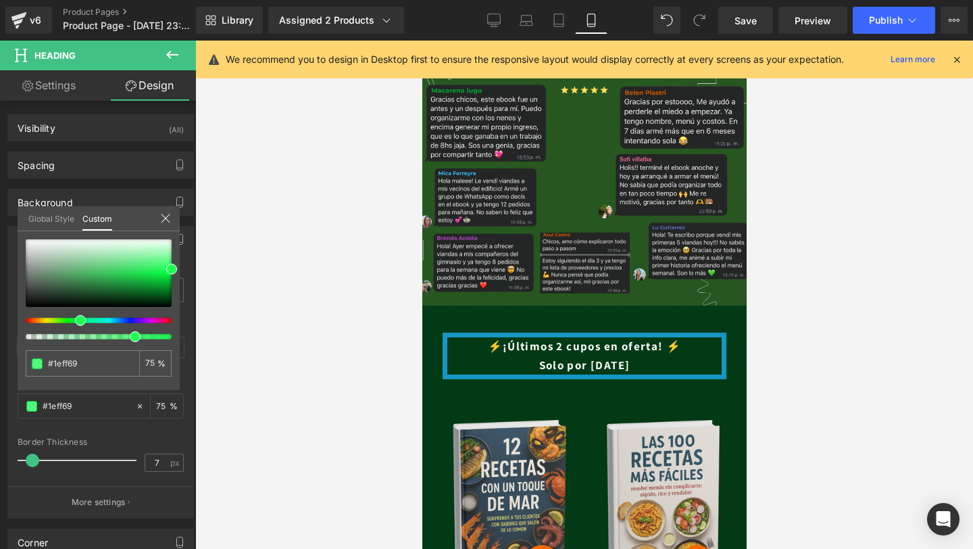
type input "#1eff56"
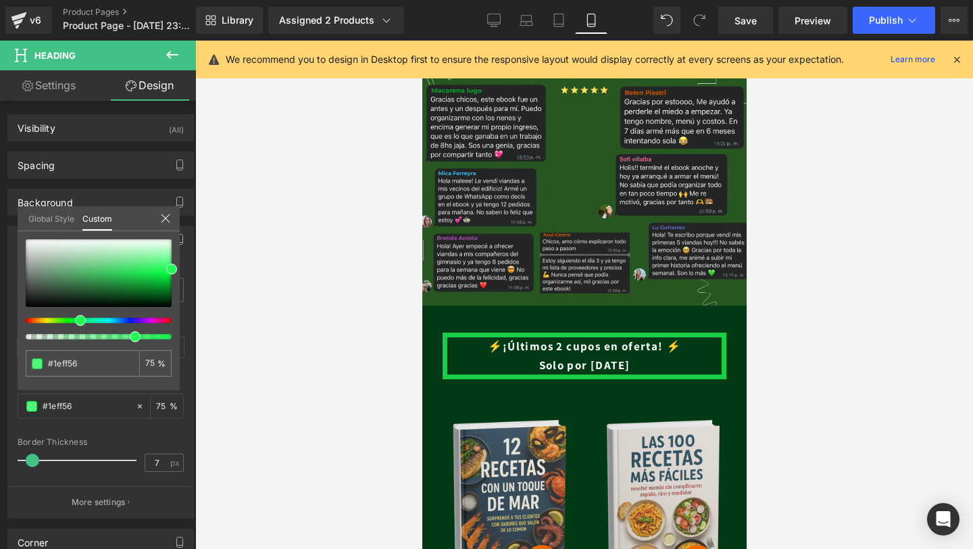
type input "#1eff4f"
type input "#1eff47"
type input "#1eff44"
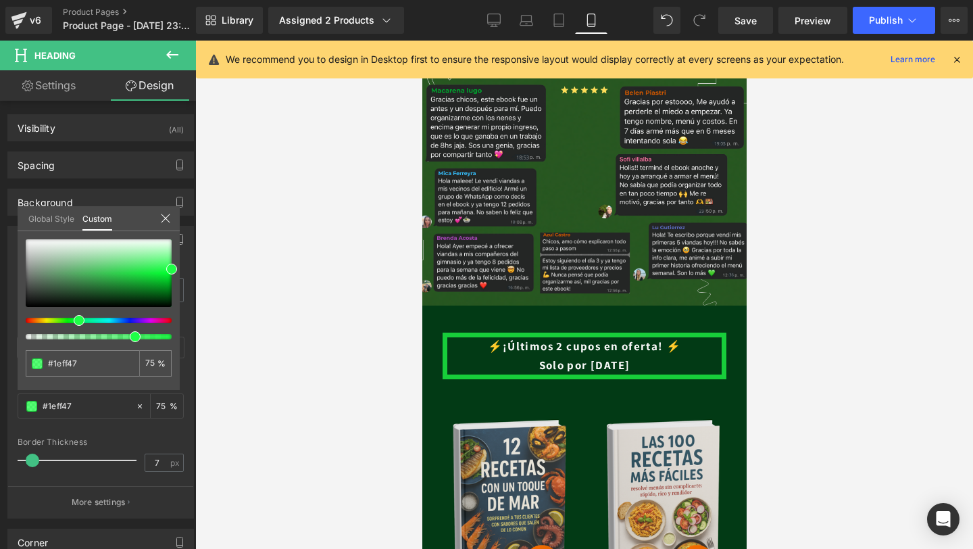
type input "#1eff44"
type input "#1eff3c"
type input "#1eff29"
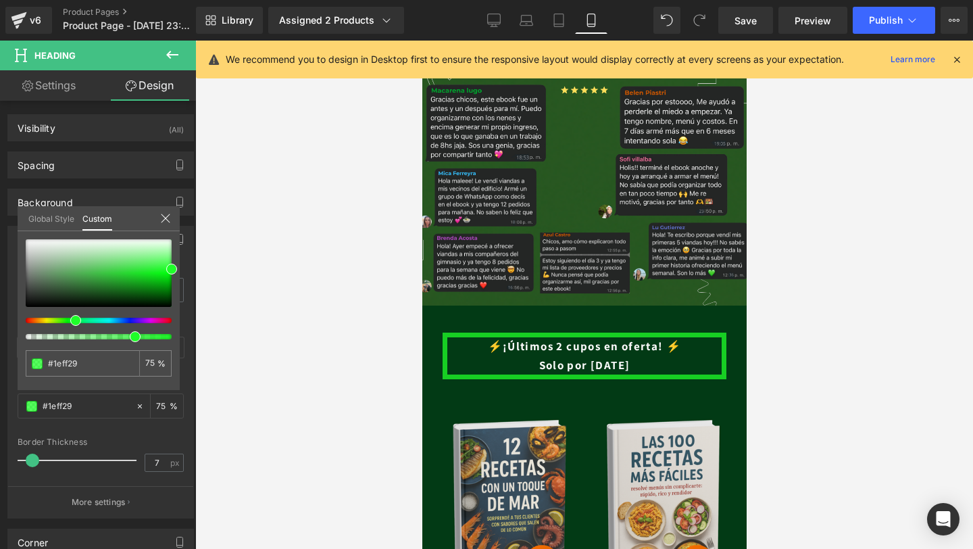
drag, startPoint x: 141, startPoint y: 322, endPoint x: 66, endPoint y: 321, distance: 75.0
click at [66, 321] on div at bounding box center [93, 320] width 146 height 5
type input "#23fe2e"
type input "#2dfe38"
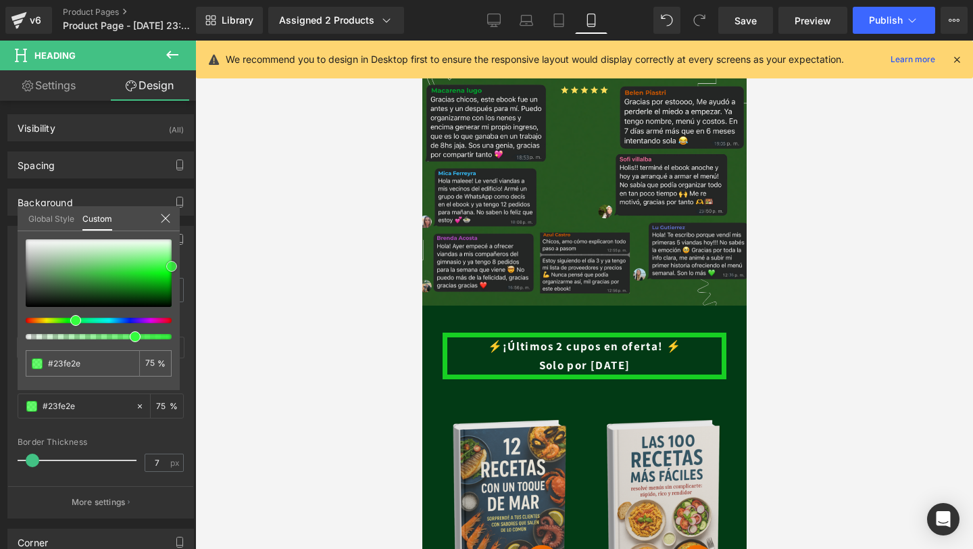
type input "#2dfe38"
type input "#32ff3d"
type input "#3efe47"
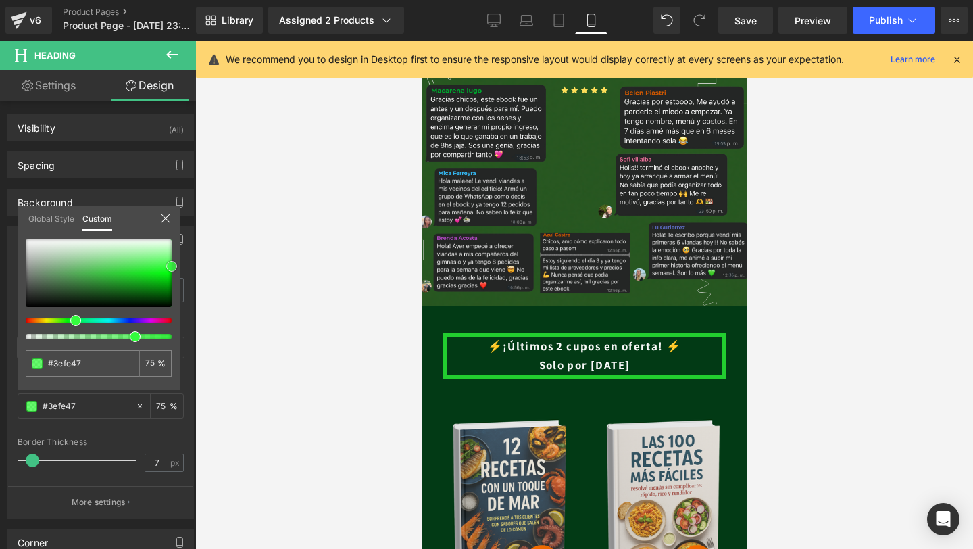
type input "#42fe4b"
type input "#43fe4c"
type input "#48fe51"
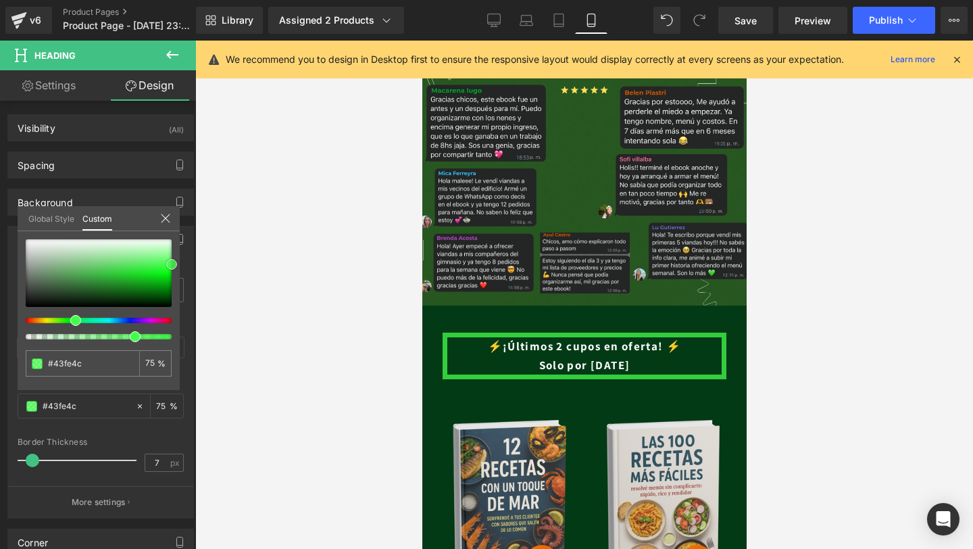
type input "#48fe51"
type input "#47ff50"
type input "#4dfe56"
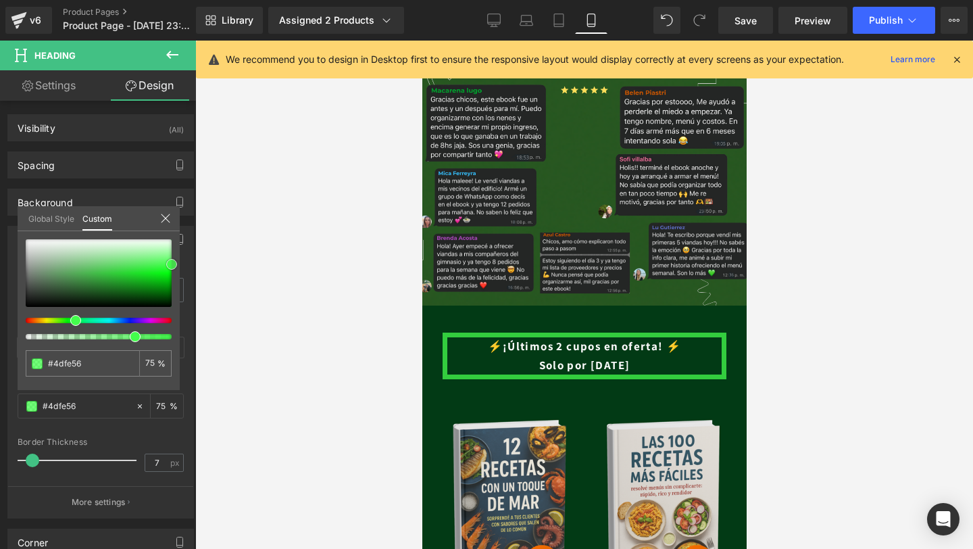
type input "#52fe5b"
type input "#51ff5a"
type input "#57fe5f"
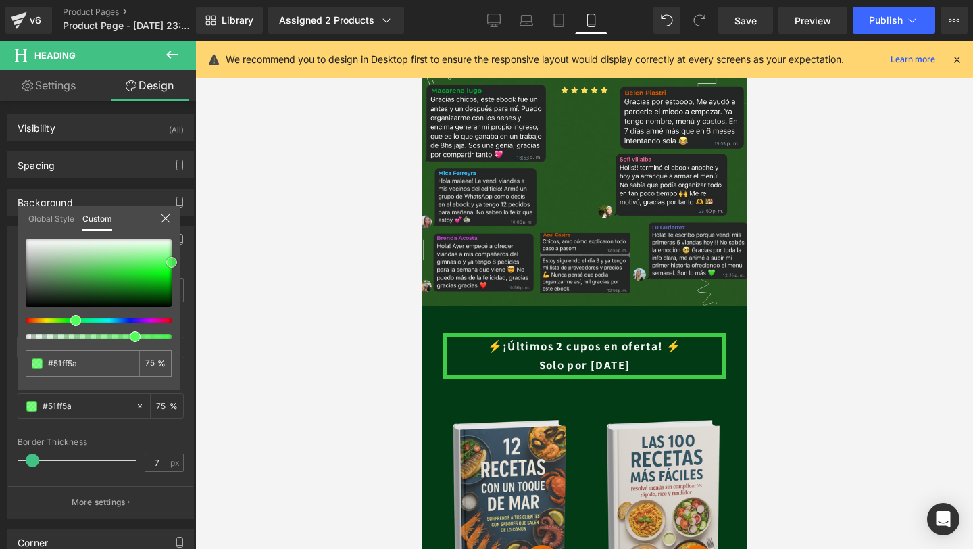
type input "#57fe5f"
type input "#5cfe64"
type input "#5bff63"
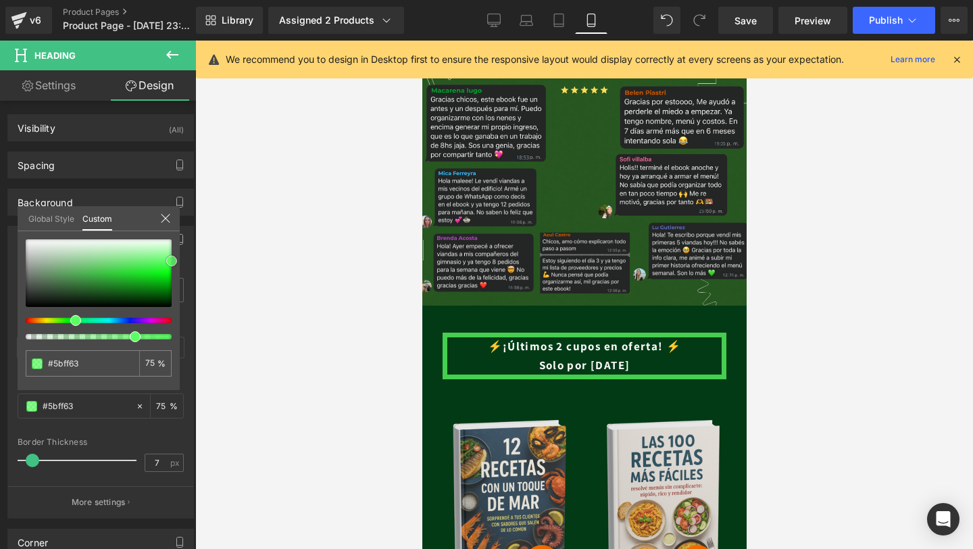
type input "#60ff68"
type input "#65ff6d"
type input "#7aff81"
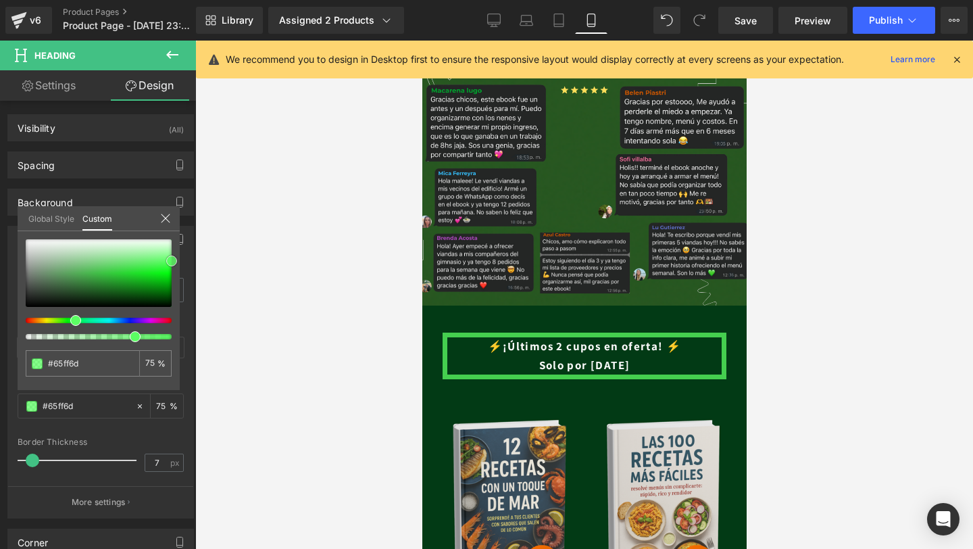
type input "#7aff81"
type input "#8eff94"
type input "#99ff9e"
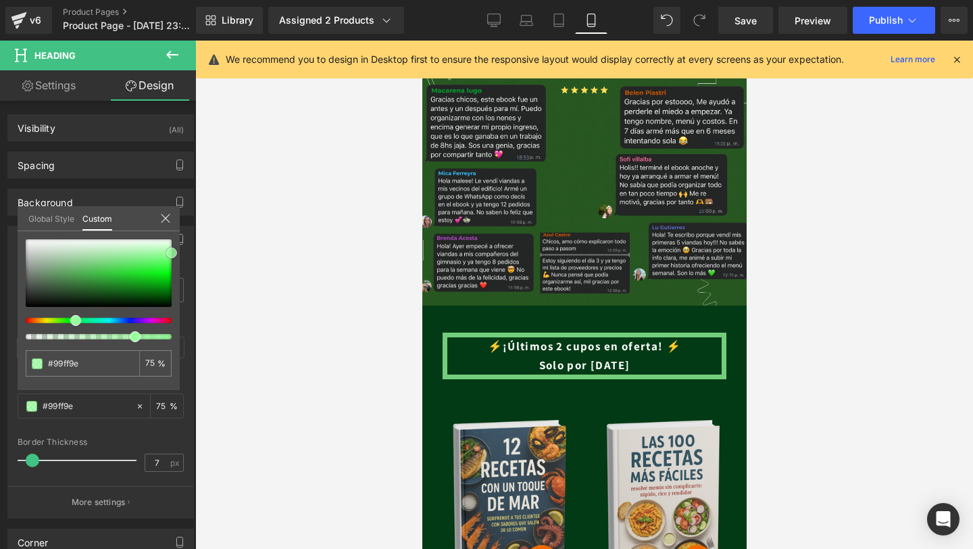
type input "#93ff99"
type input "#8eff94"
drag, startPoint x: 170, startPoint y: 268, endPoint x: 169, endPoint y: 253, distance: 14.9
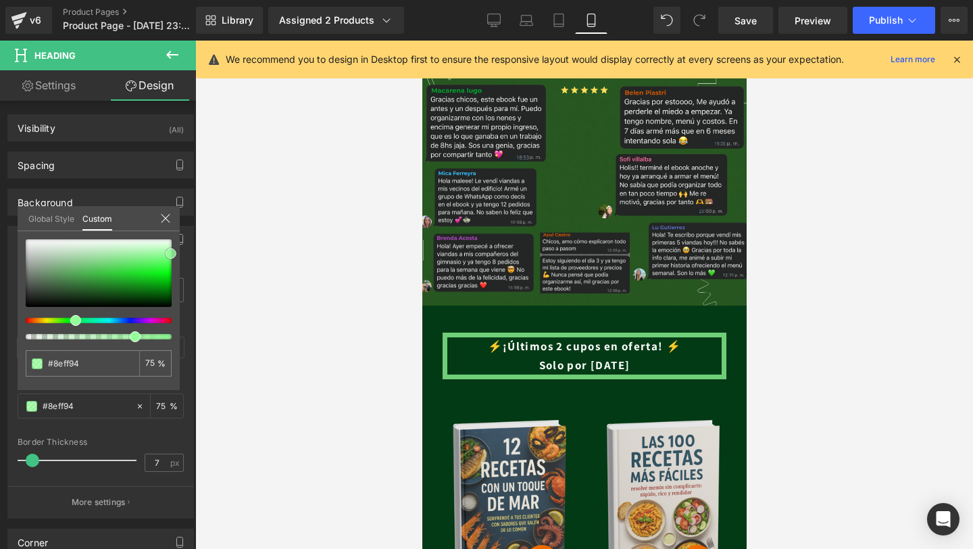
click at [169, 253] on span at bounding box center [171, 253] width 11 height 11
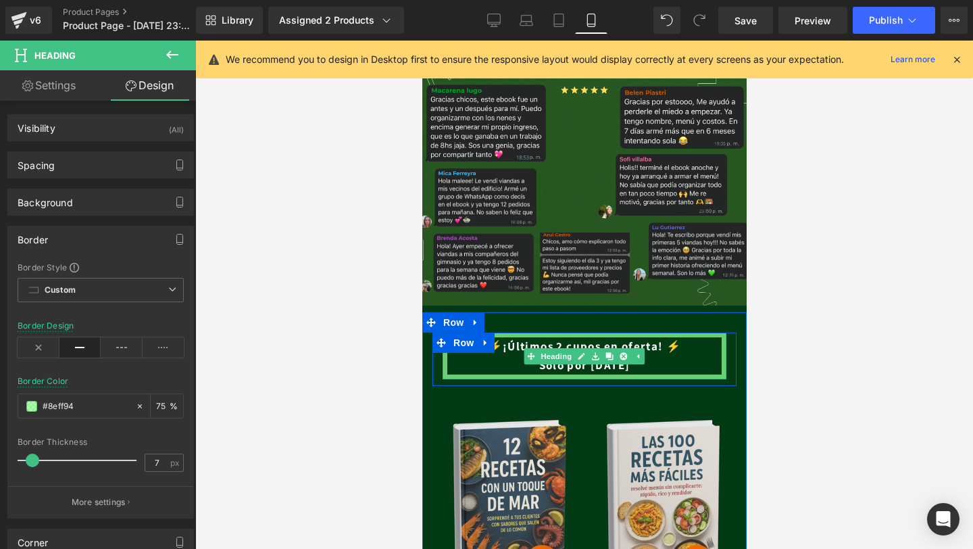
click at [636, 368] on h1 "Solo por [DATE]" at bounding box center [584, 365] width 274 height 18
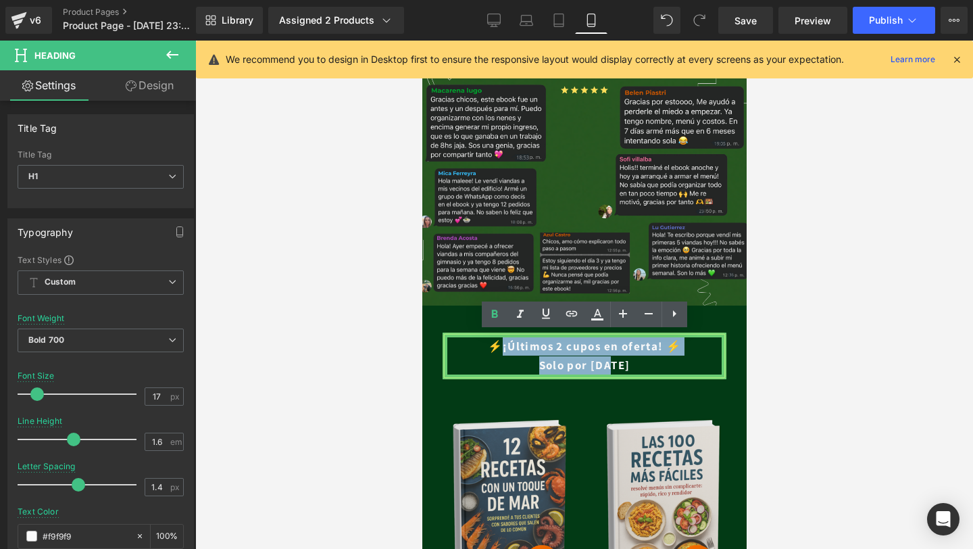
drag, startPoint x: 630, startPoint y: 367, endPoint x: 497, endPoint y: 351, distance: 134.0
click at [497, 351] on div "⚡​¡Últimos 2 cupos en oferta! ⚡​ Solo por hoy" at bounding box center [584, 355] width 284 height 46
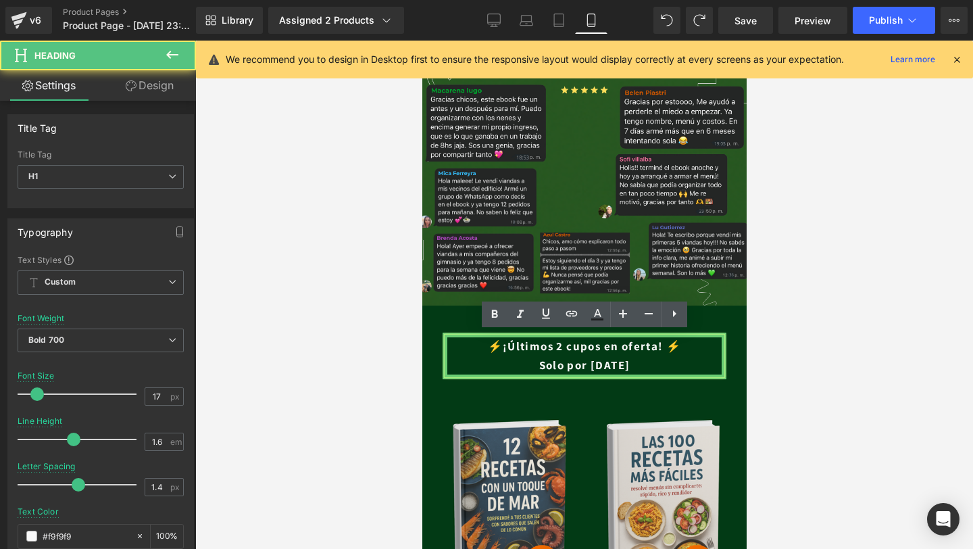
click at [643, 368] on h1 "Solo por [DATE]" at bounding box center [584, 365] width 274 height 18
drag, startPoint x: 669, startPoint y: 345, endPoint x: 499, endPoint y: 341, distance: 169.6
click at [499, 341] on h1 "⚡​¡Últimos 2 cupos en oferta! ⚡​" at bounding box center [584, 346] width 274 height 18
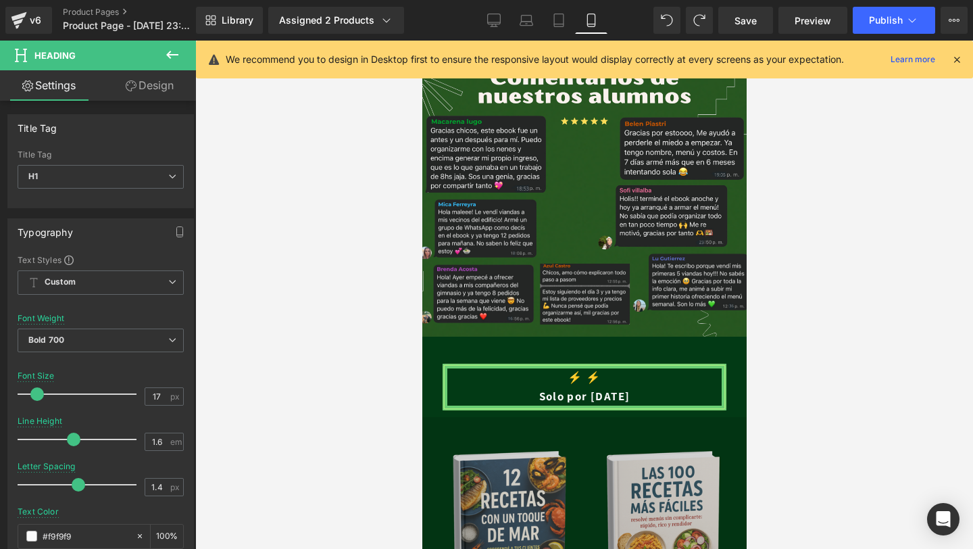
scroll to position [2936, 0]
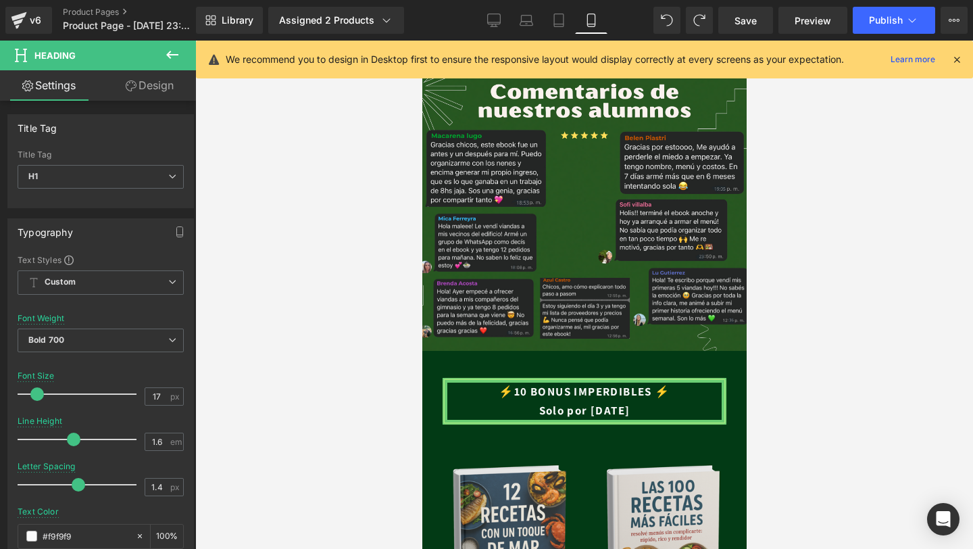
click at [503, 391] on h1 "⚡​10 BONUS IMPERDIBLES ⚡​" at bounding box center [584, 391] width 274 height 18
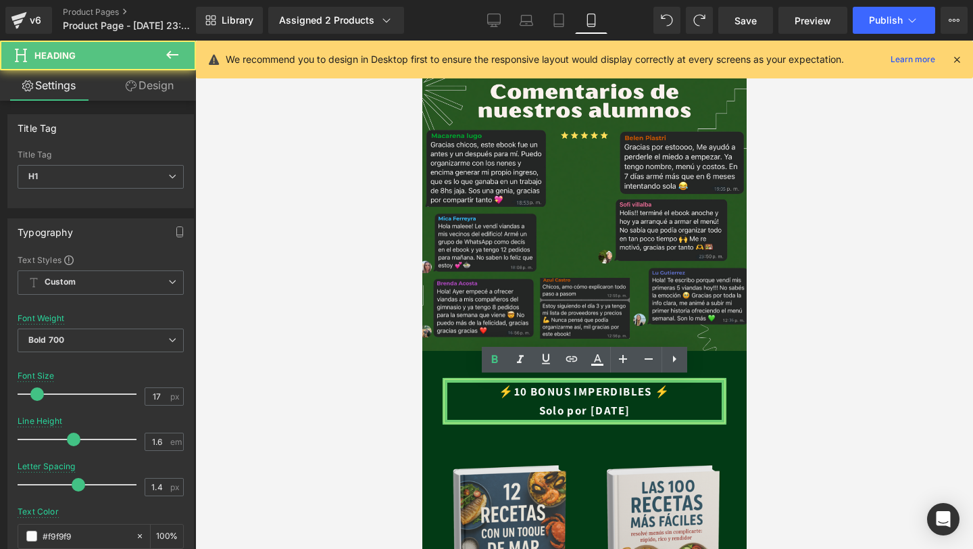
click at [503, 394] on h1 "⚡​10 BONUS IMPERDIBLES ⚡​" at bounding box center [584, 391] width 274 height 18
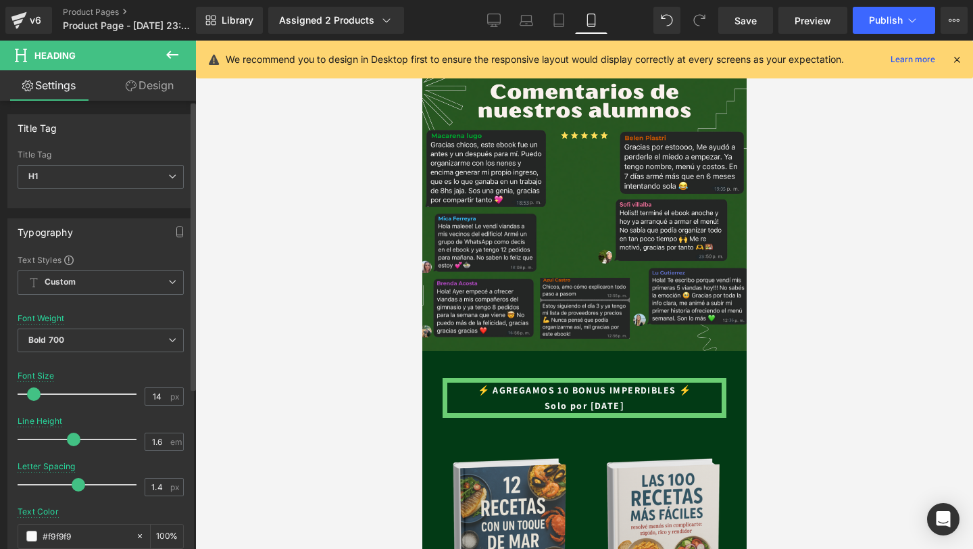
type input "15"
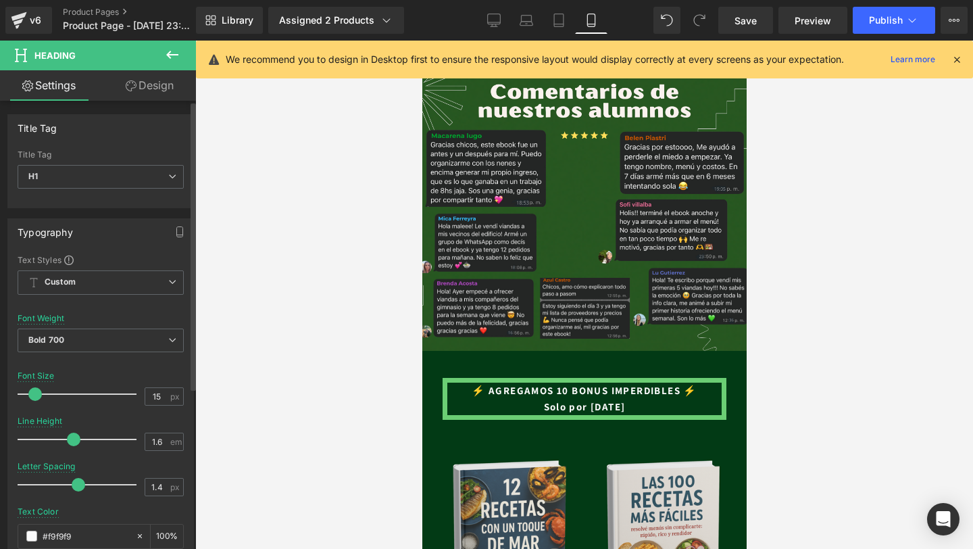
click at [32, 399] on span at bounding box center [35, 394] width 14 height 14
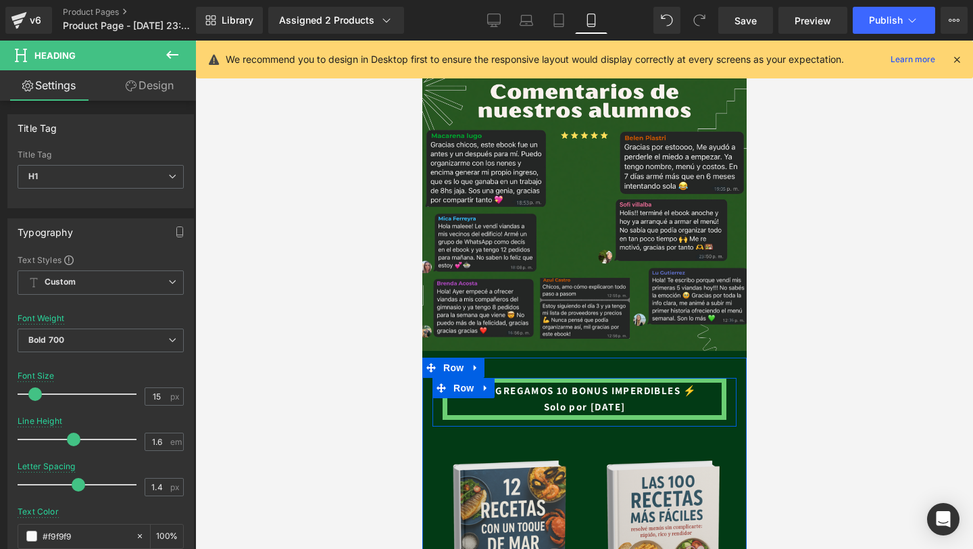
click at [436, 416] on div "⚡​ AGREGAMOS 10 BONUS IMPERDIBLES ⚡​ Solo por hoy Heading" at bounding box center [584, 399] width 304 height 42
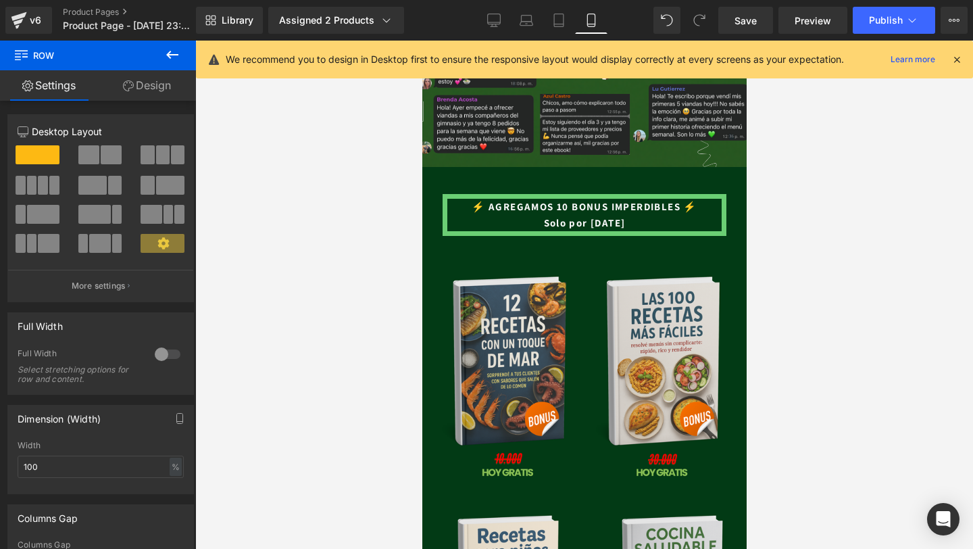
scroll to position [3081, 0]
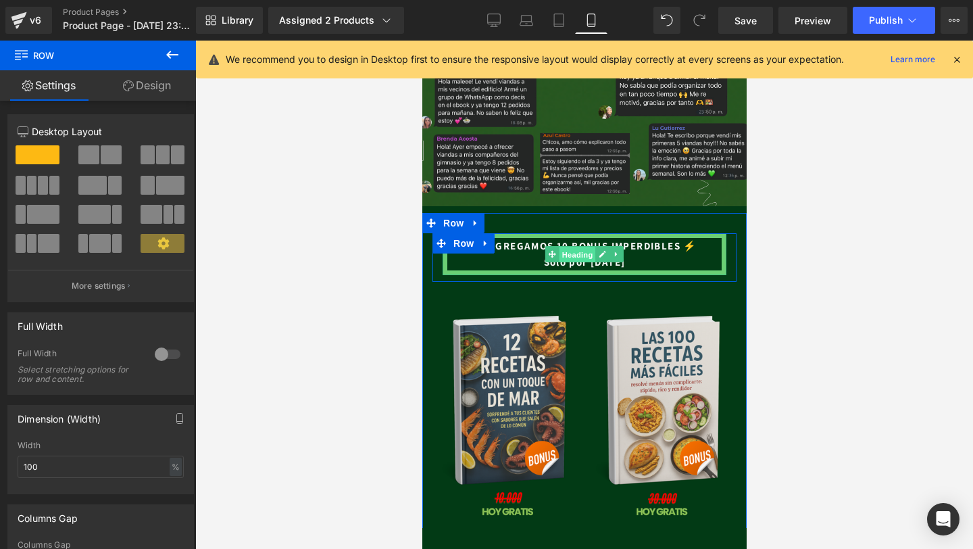
click at [565, 247] on span "Heading" at bounding box center [577, 255] width 36 height 16
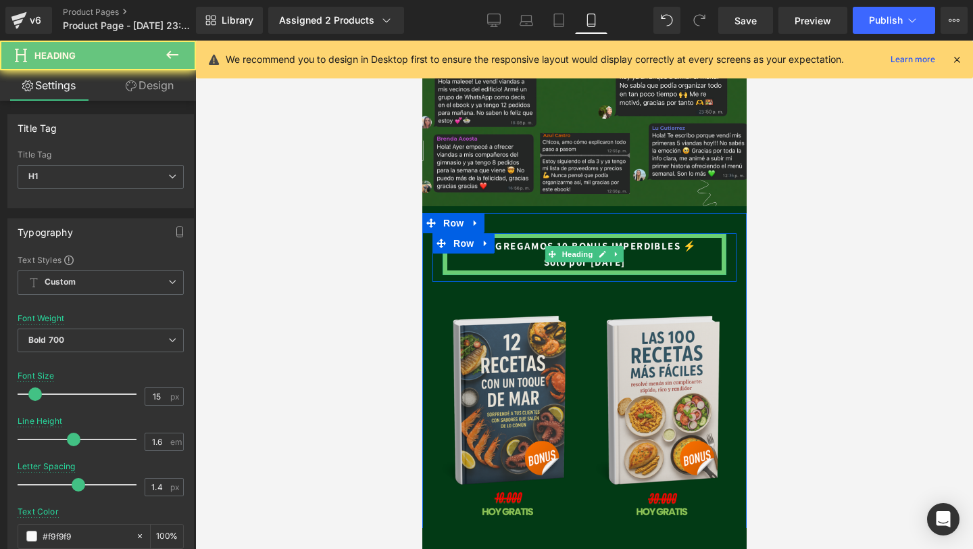
click at [565, 240] on h1 "⚡​ AGREGAMOS 10 BONUS IMPERDIBLES ⚡​" at bounding box center [584, 246] width 274 height 16
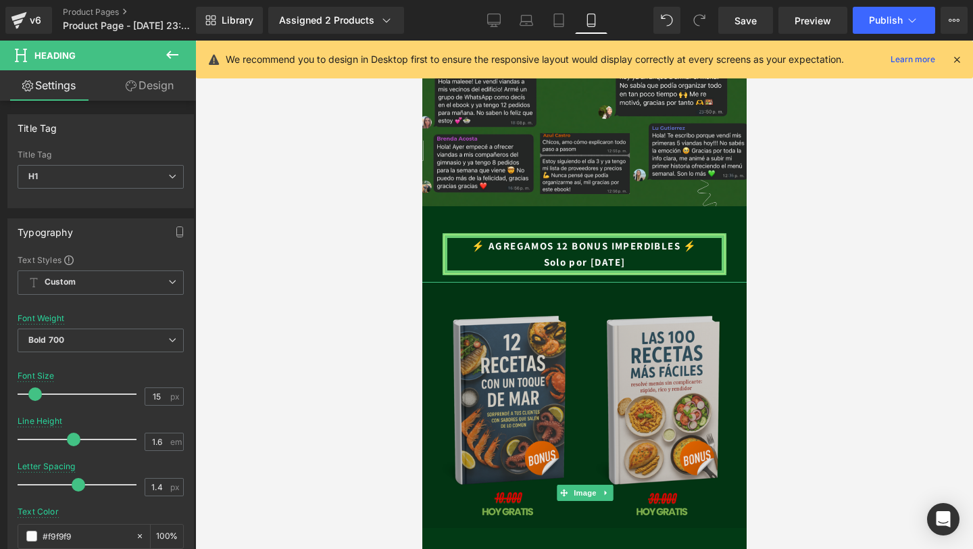
click at [500, 348] on img at bounding box center [584, 493] width 337 height 422
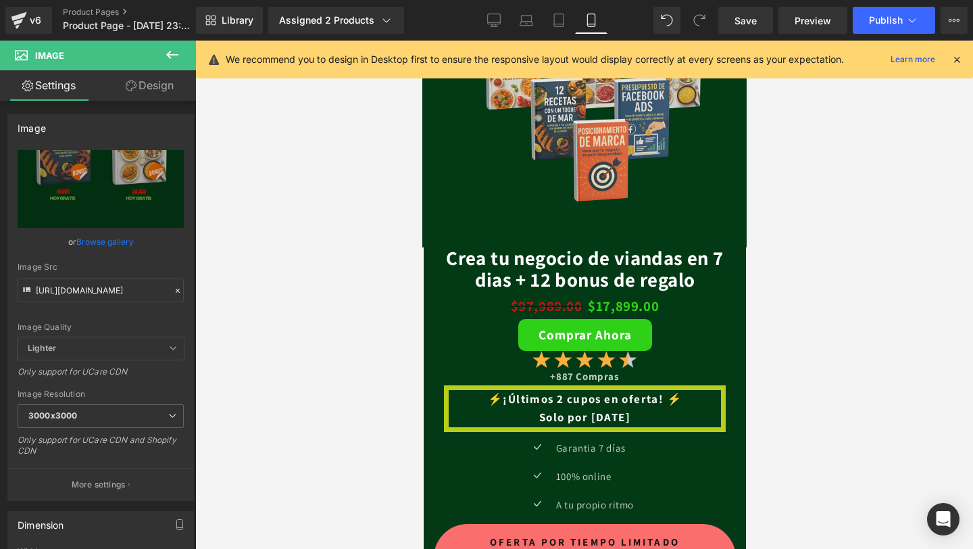
click at [501, 309] on div "Crea tu negocio de viandas en 7 dias + 12 bonus de regalo (P) Title $97,989.00 …" at bounding box center [584, 449] width 322 height 404
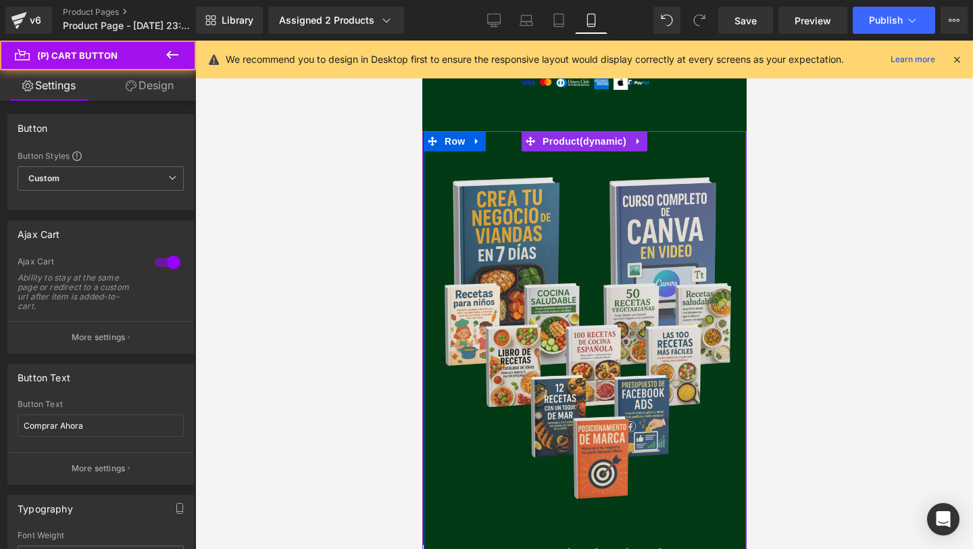
scroll to position [1959, 0]
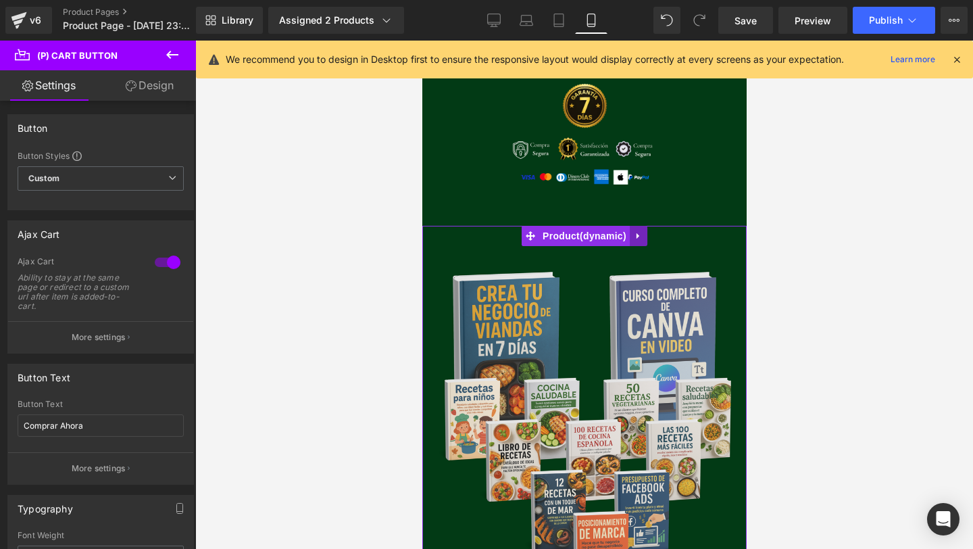
click at [631, 237] on link at bounding box center [638, 236] width 18 height 20
click at [631, 237] on icon at bounding box center [628, 235] width 9 height 10
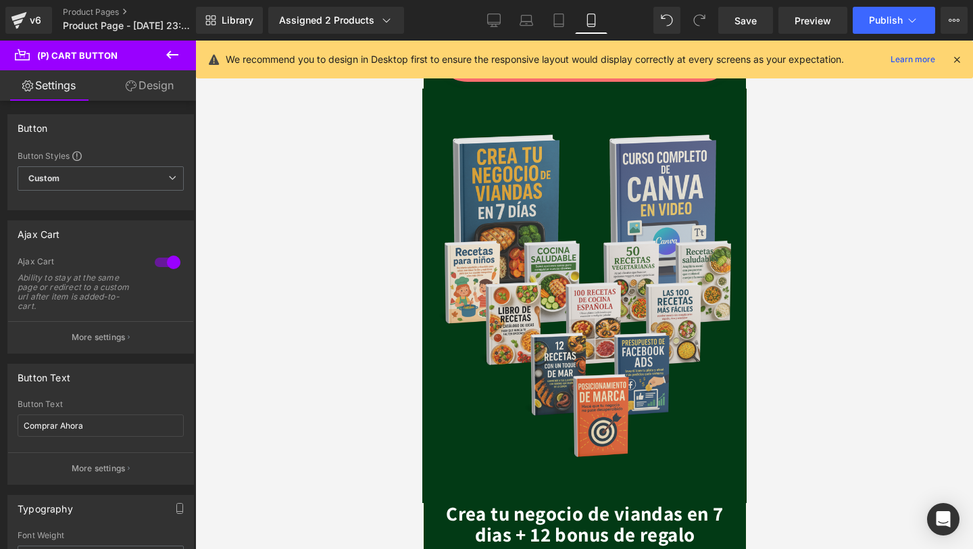
scroll to position [2881, 0]
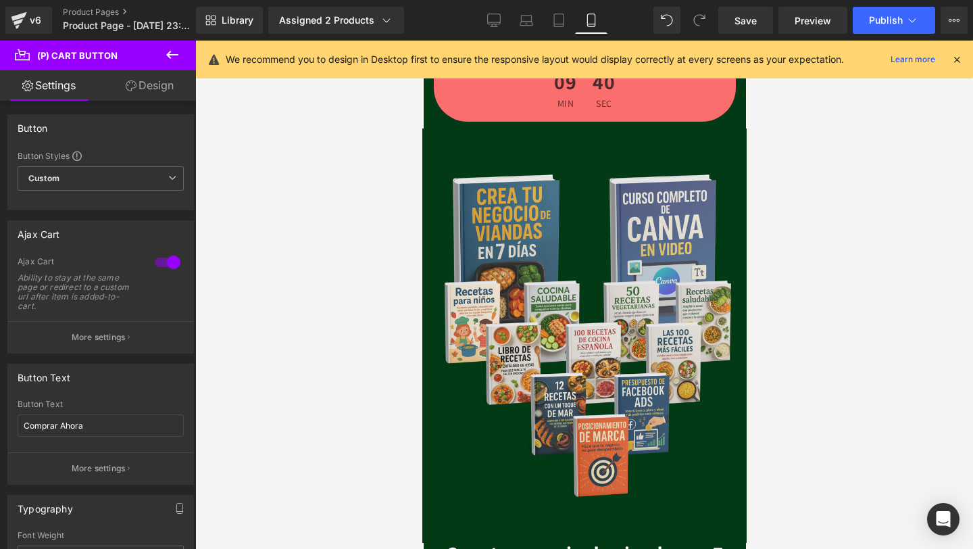
click at [621, 297] on img at bounding box center [583, 335] width 331 height 414
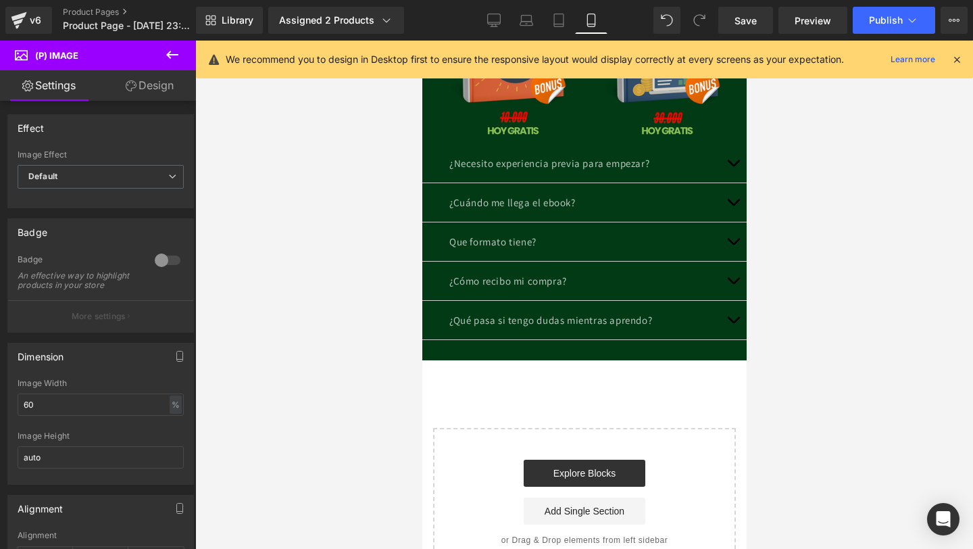
scroll to position [4382, 0]
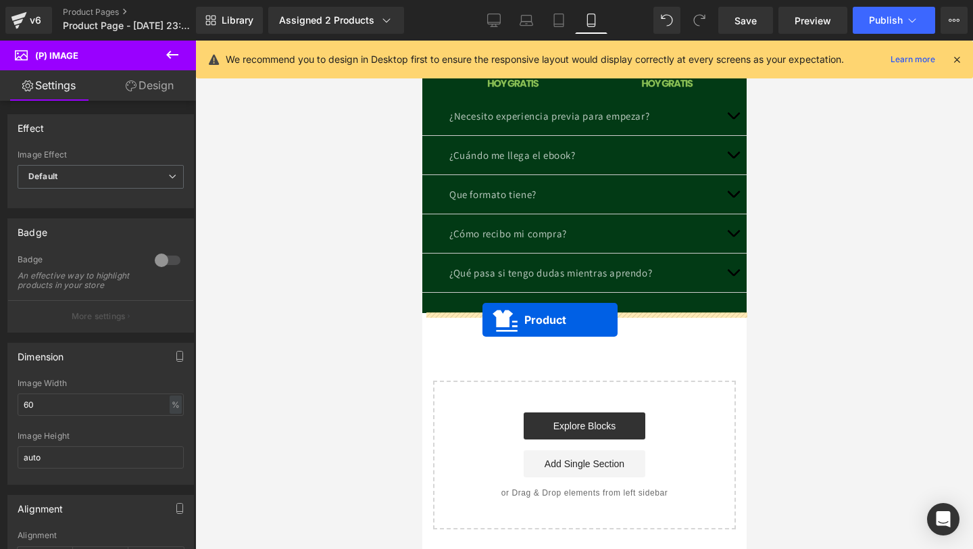
drag, startPoint x: 529, startPoint y: 136, endPoint x: 482, endPoint y: 319, distance: 188.4
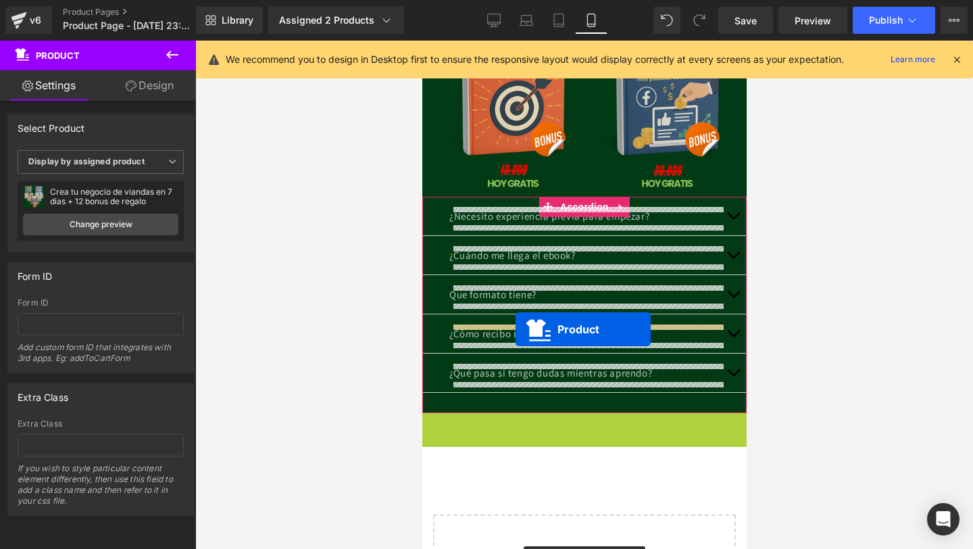
scroll to position [4246, 0]
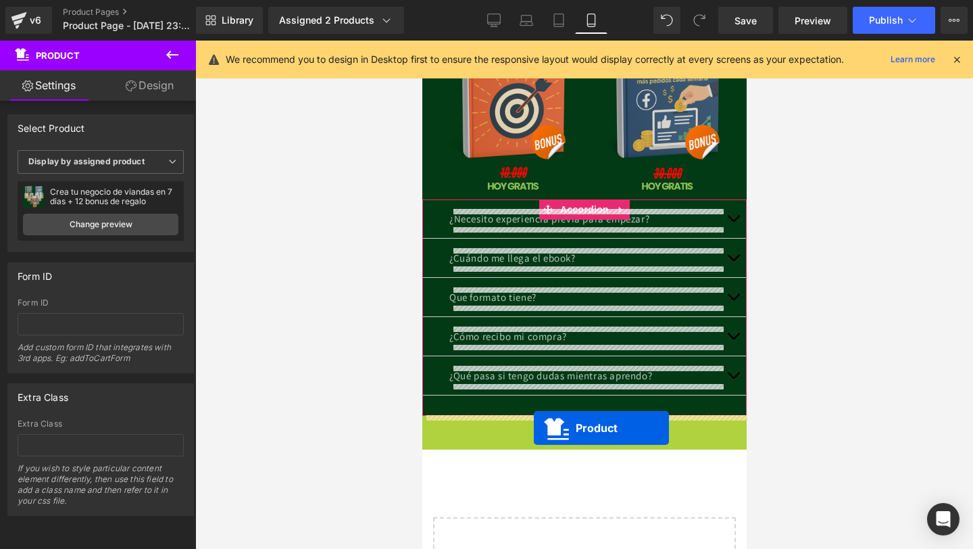
drag, startPoint x: 525, startPoint y: 306, endPoint x: 533, endPoint y: 427, distance: 121.2
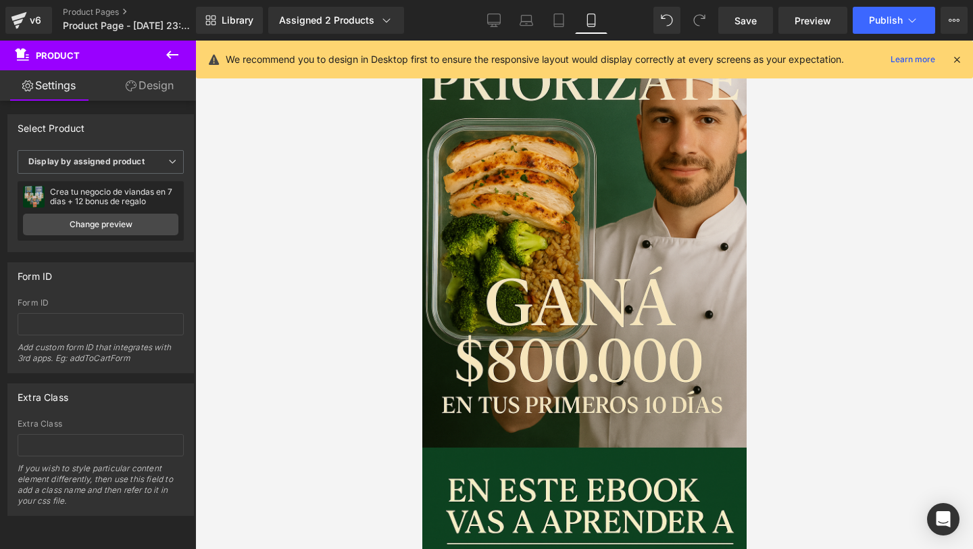
scroll to position [0, 0]
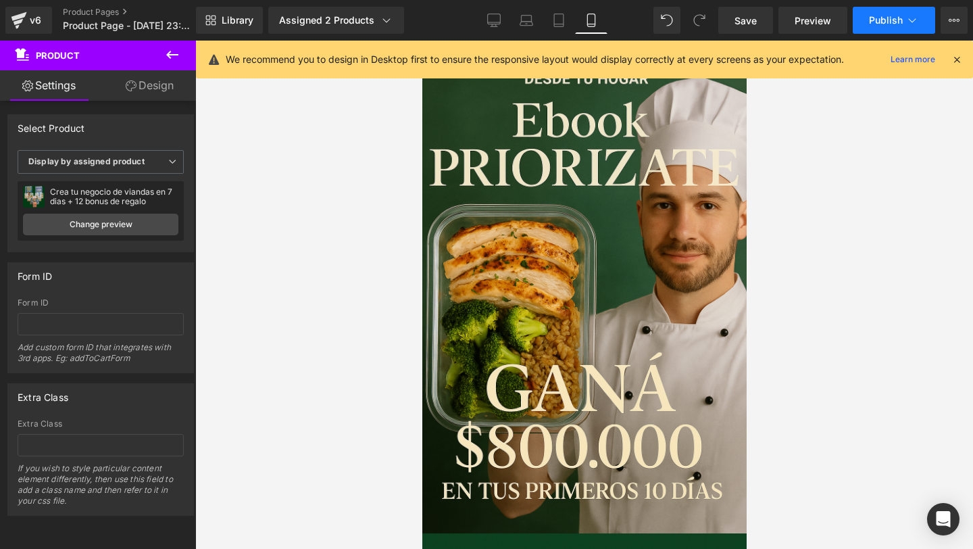
click at [886, 26] on button "Publish" at bounding box center [894, 20] width 82 height 27
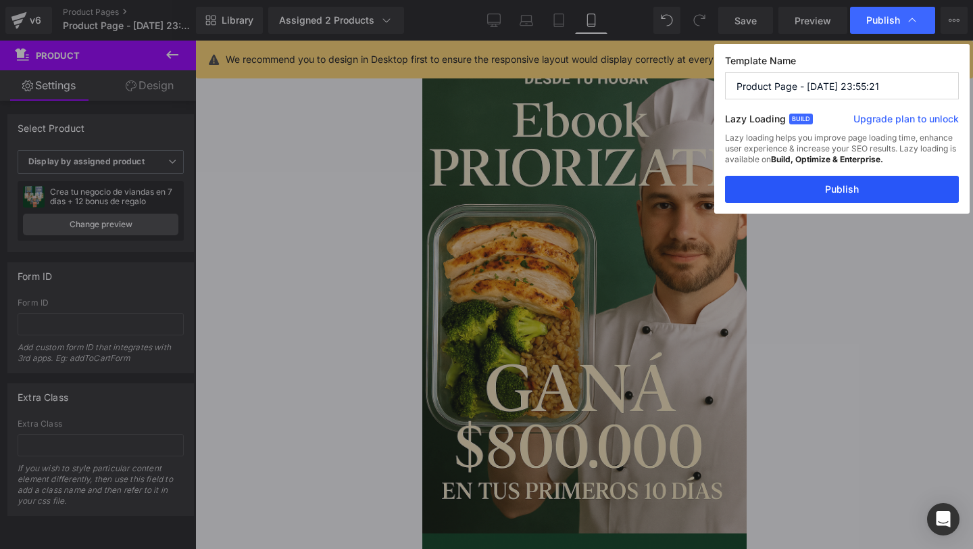
click at [799, 180] on button "Publish" at bounding box center [842, 189] width 234 height 27
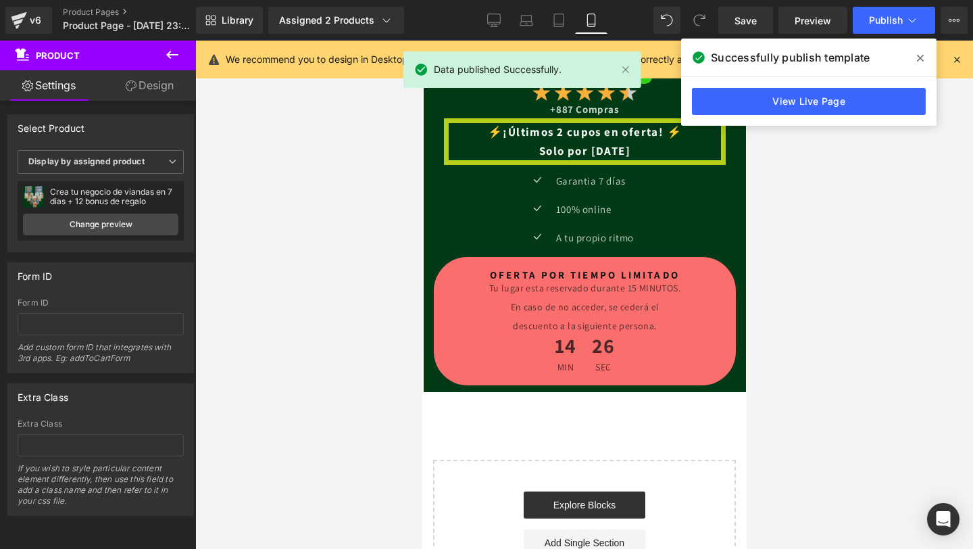
scroll to position [5174, 0]
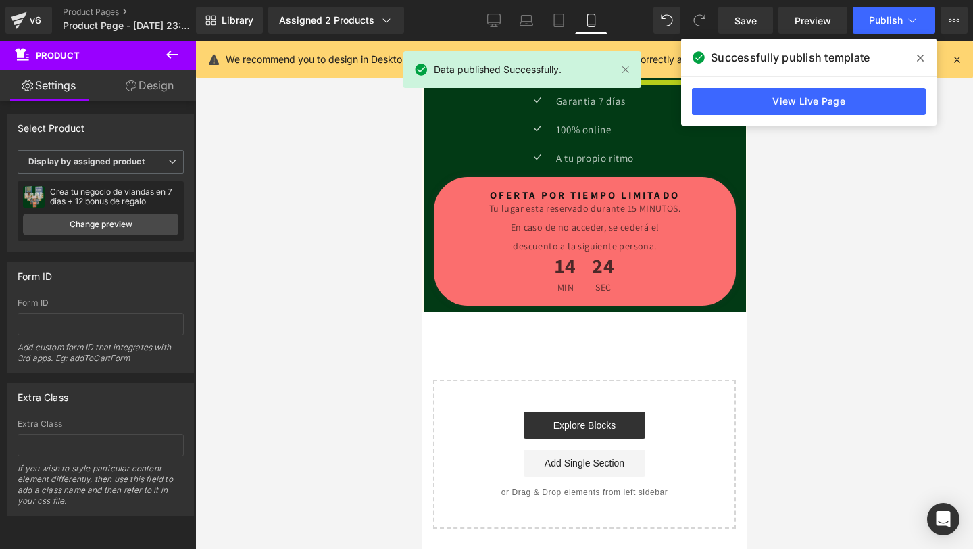
click at [918, 52] on span at bounding box center [920, 58] width 22 height 22
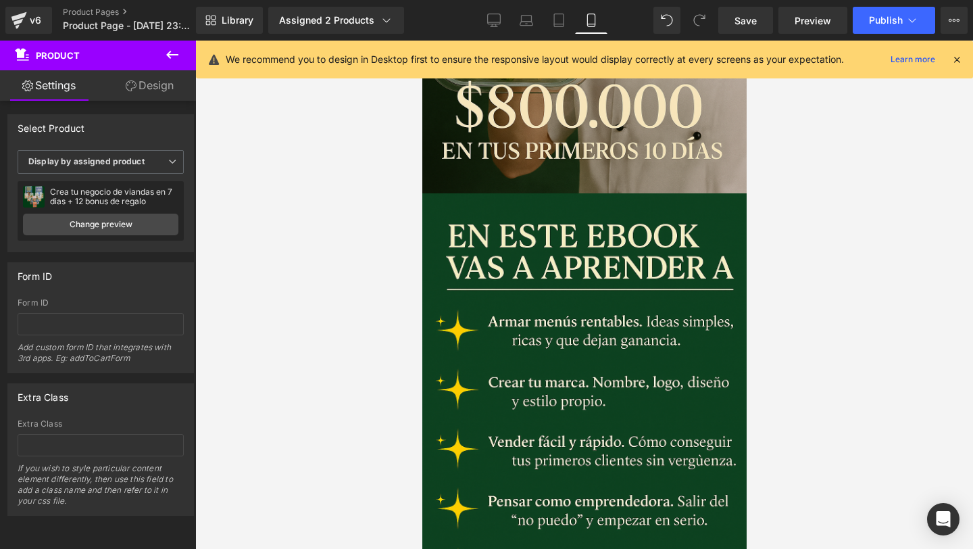
scroll to position [0, 0]
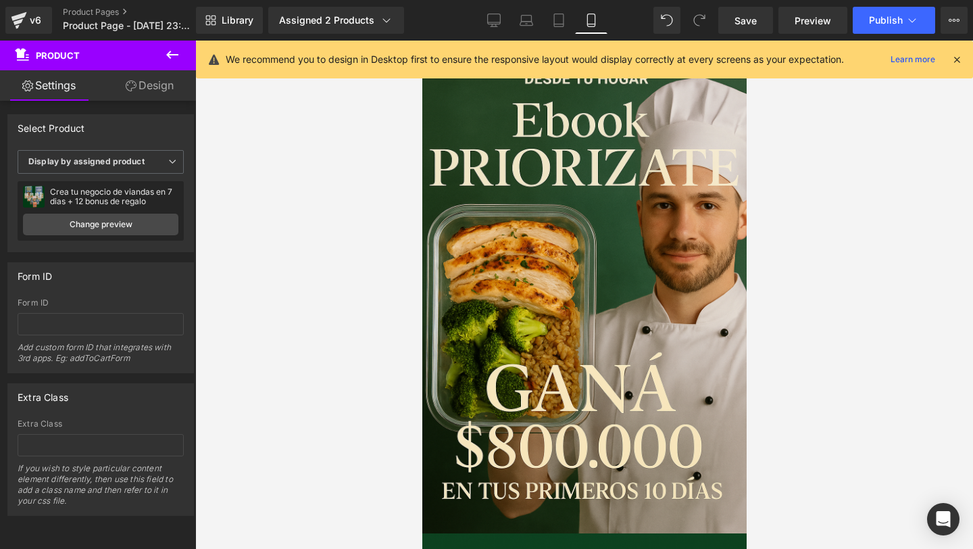
click at [957, 59] on icon at bounding box center [957, 59] width 12 height 12
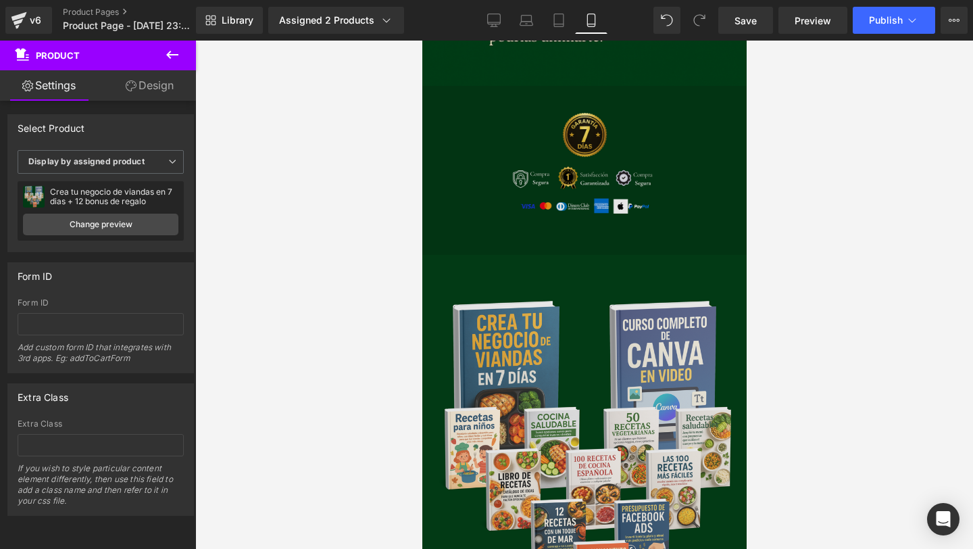
scroll to position [1930, 0]
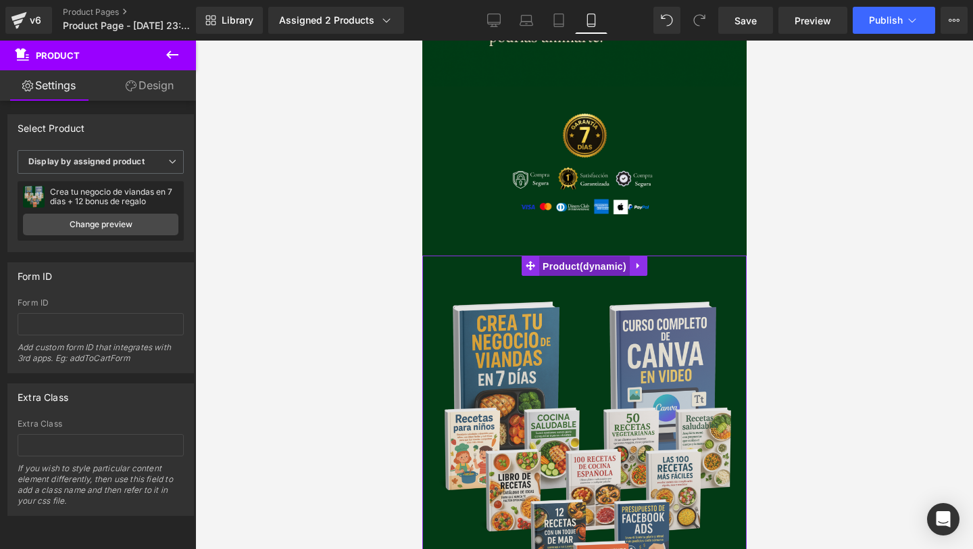
click at [553, 257] on span "Product" at bounding box center [583, 266] width 91 height 20
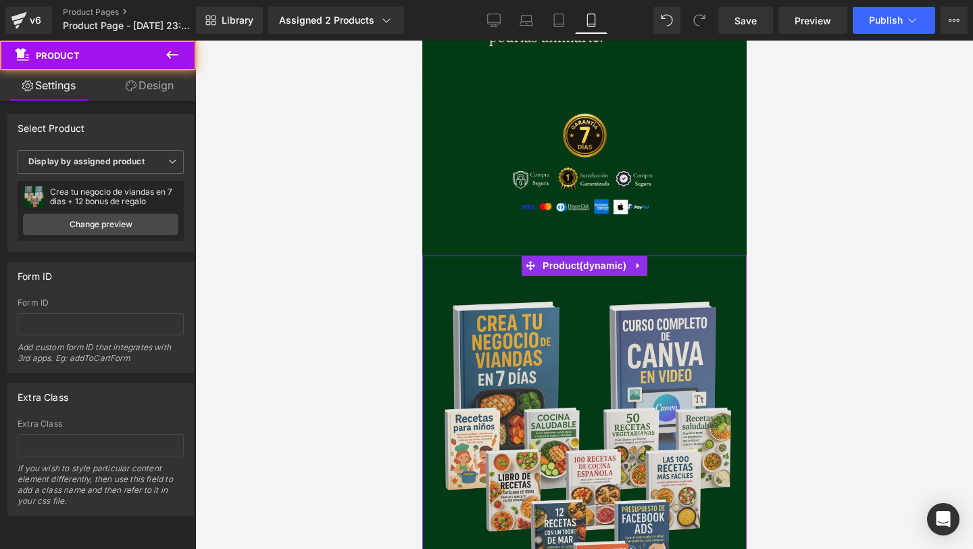
click at [124, 95] on link "Design" at bounding box center [150, 85] width 98 height 30
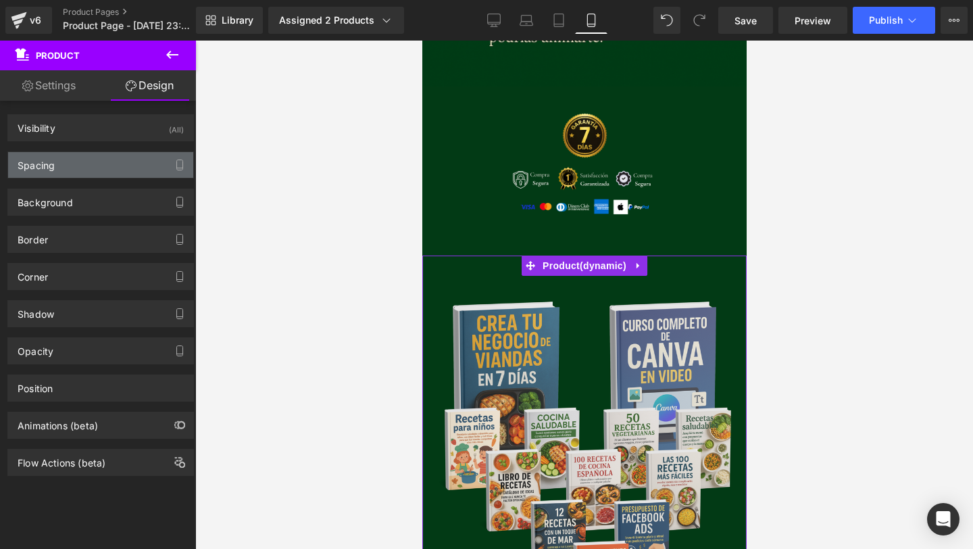
click at [108, 161] on div "Spacing" at bounding box center [100, 165] width 185 height 26
type input "0"
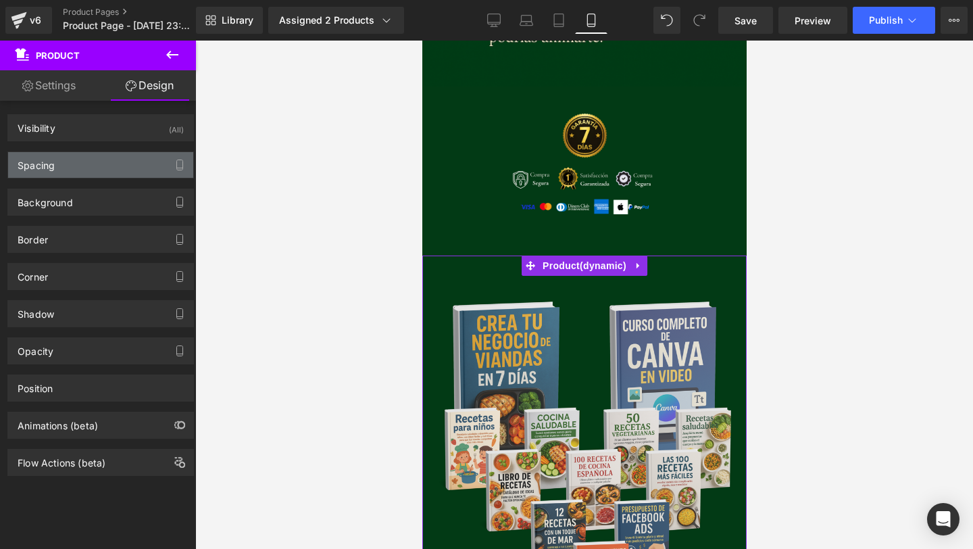
type input "0"
type input "1"
type input "0"
type input "2"
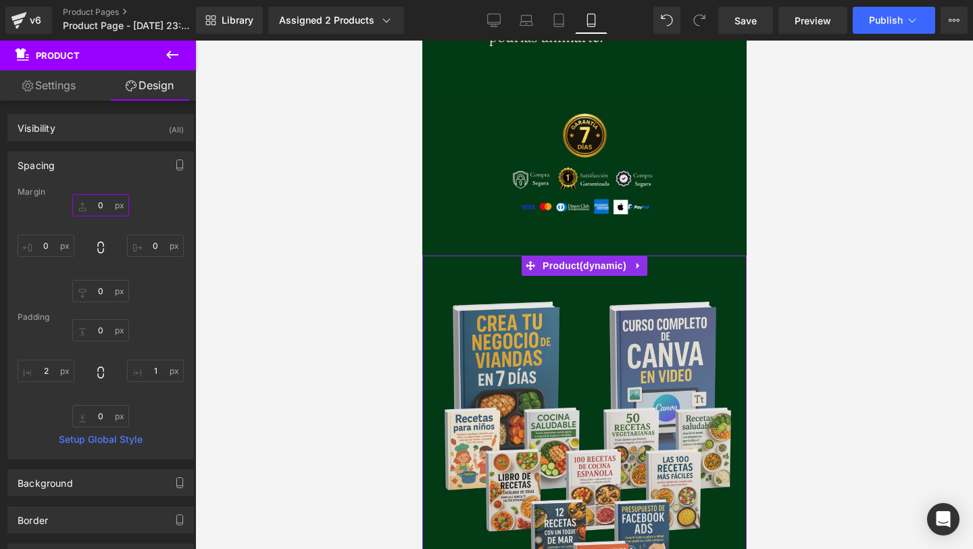
click at [103, 206] on input "0" at bounding box center [100, 205] width 57 height 22
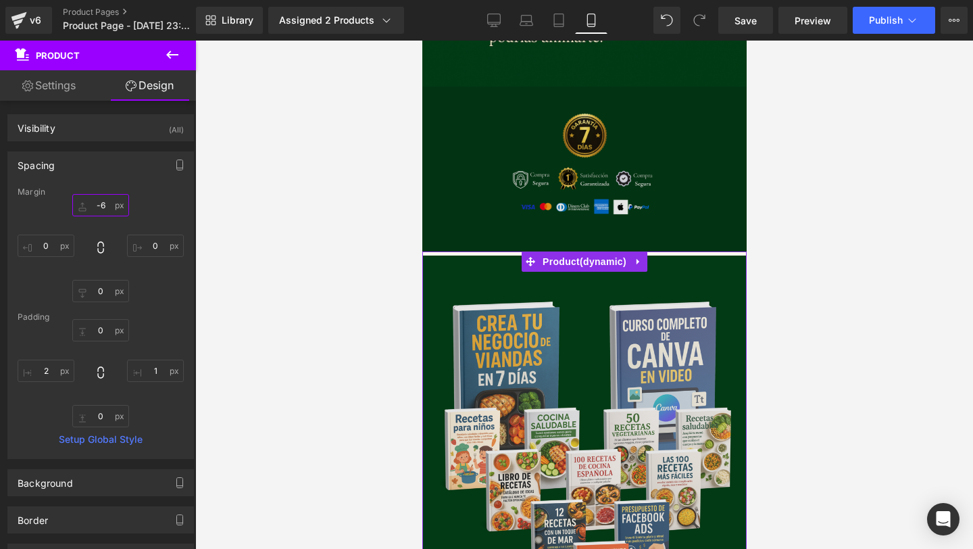
type input "-"
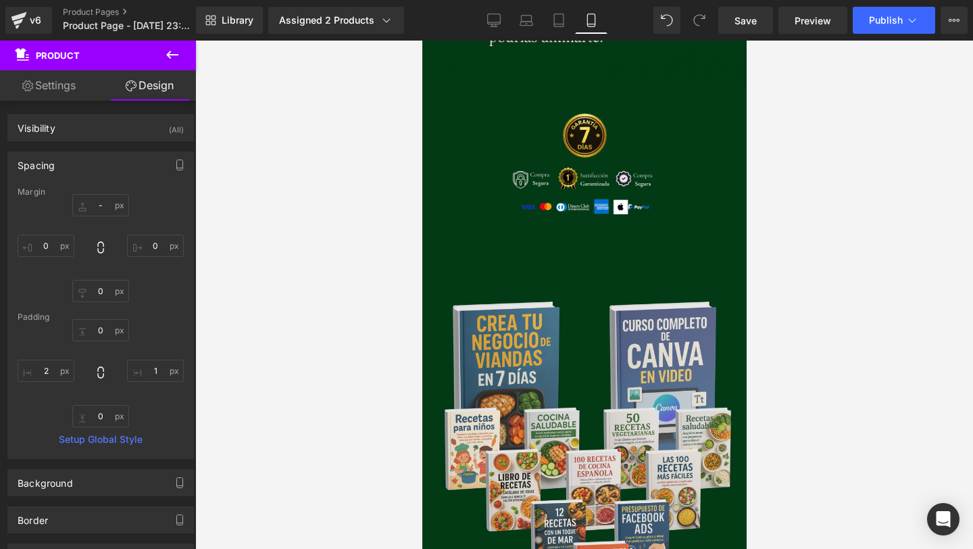
drag, startPoint x: 680, startPoint y: 421, endPoint x: 604, endPoint y: 414, distance: 76.6
click at [680, 421] on img at bounding box center [583, 462] width 331 height 414
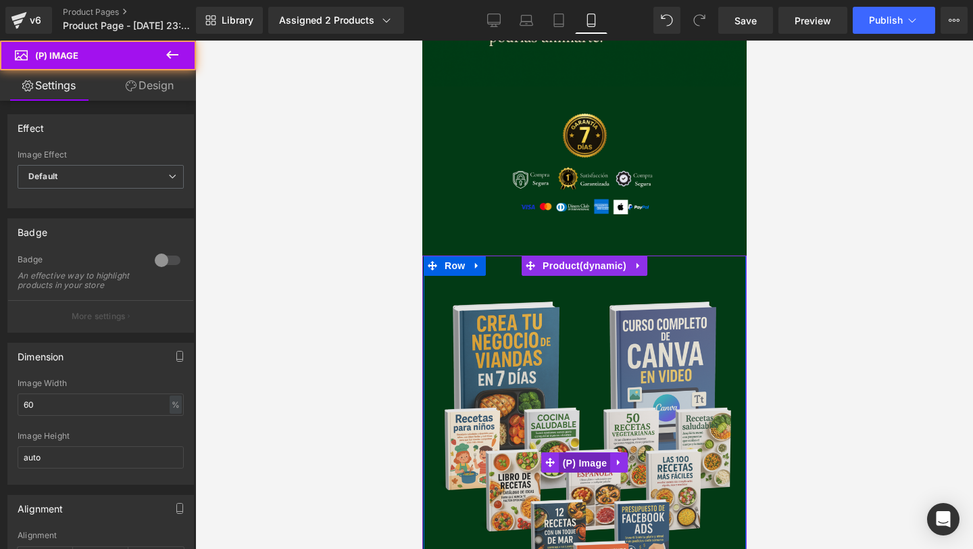
drag, startPoint x: 579, startPoint y: 465, endPoint x: 559, endPoint y: 141, distance: 324.9
click at [579, 465] on span "(P) Image" at bounding box center [584, 463] width 51 height 20
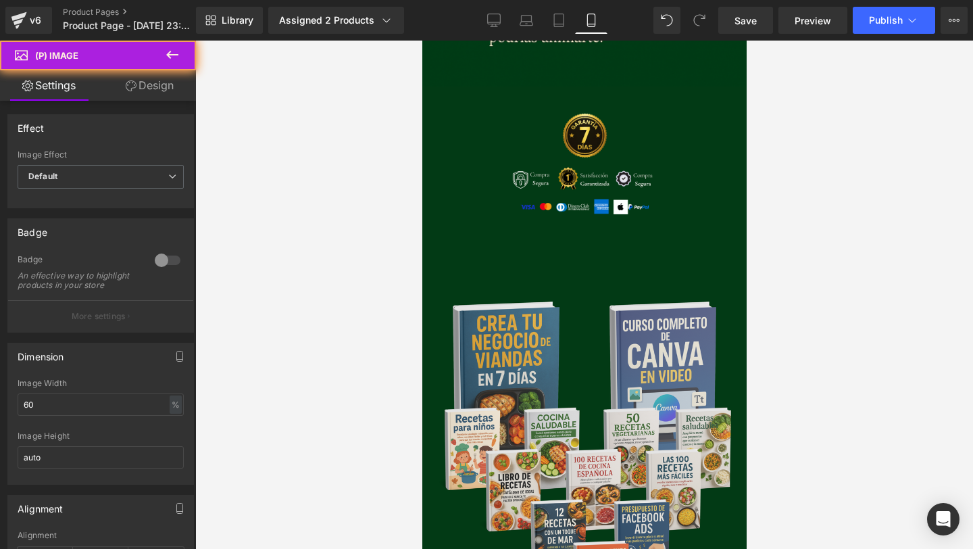
click at [140, 99] on link "Design" at bounding box center [150, 85] width 98 height 30
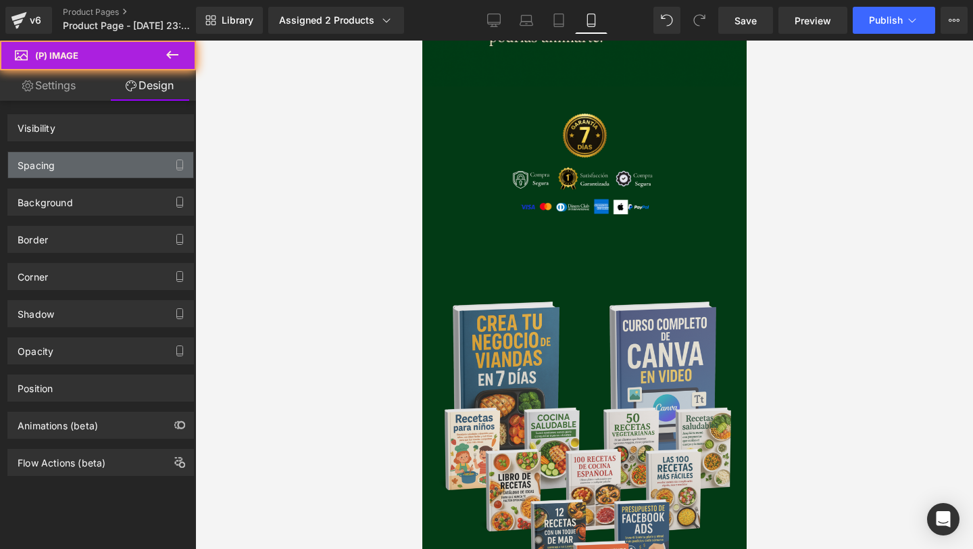
click at [114, 170] on div "Spacing" at bounding box center [100, 165] width 185 height 26
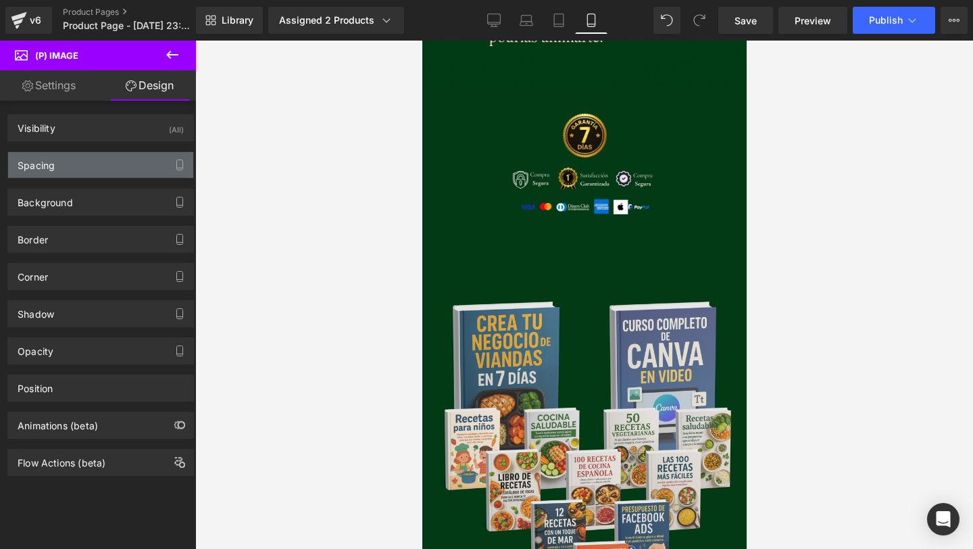
click at [148, 171] on div "Spacing" at bounding box center [100, 165] width 185 height 26
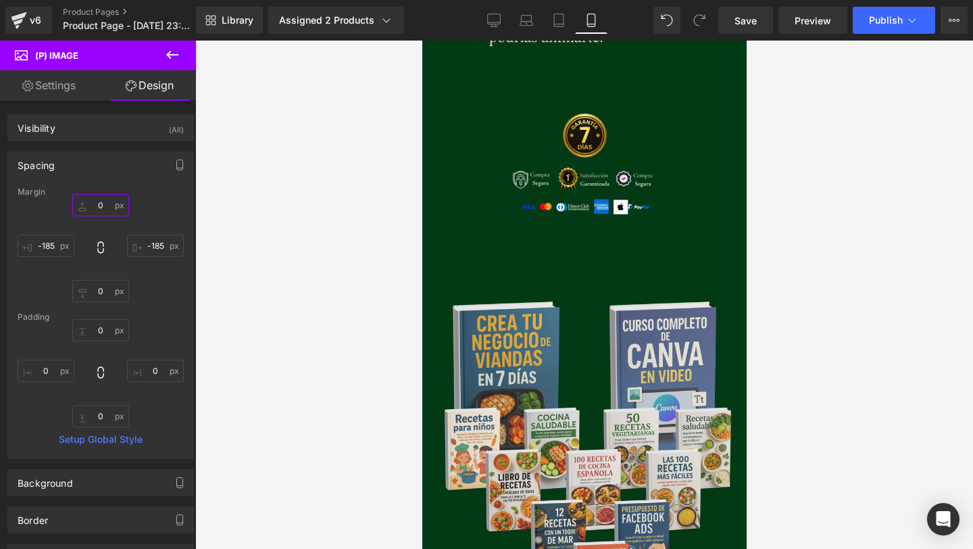
click at [107, 201] on input "0" at bounding box center [100, 205] width 57 height 22
type input "-3"
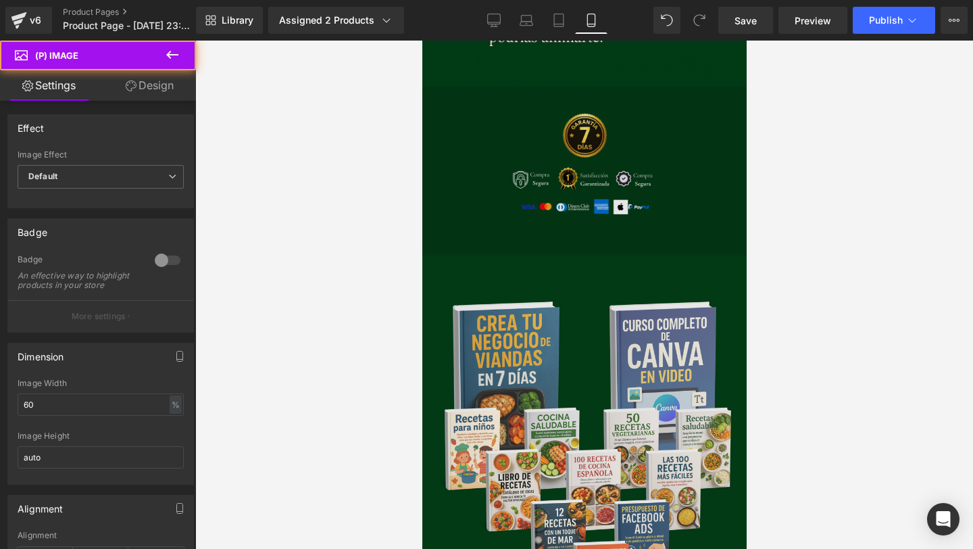
click at [564, 255] on img at bounding box center [584, 170] width 337 height 169
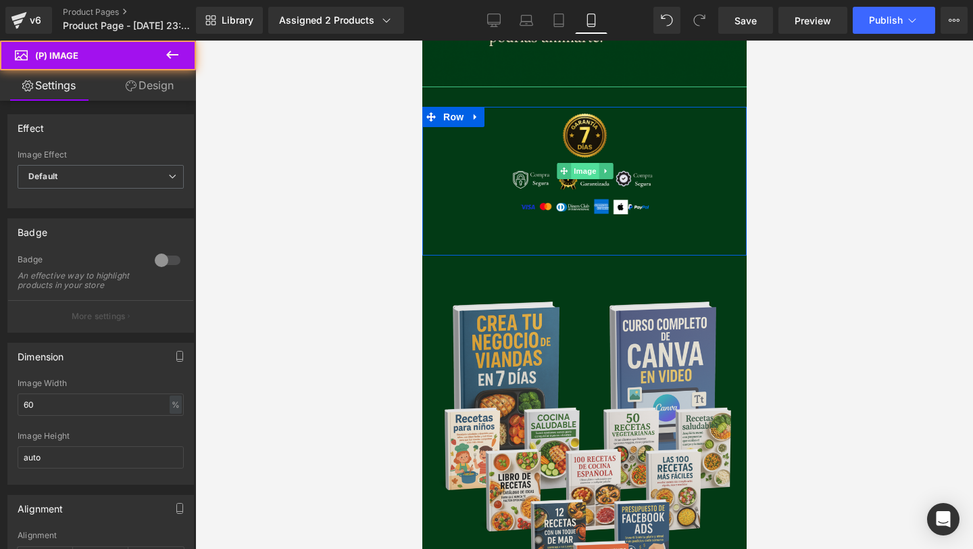
click at [584, 179] on span "Image" at bounding box center [584, 171] width 28 height 16
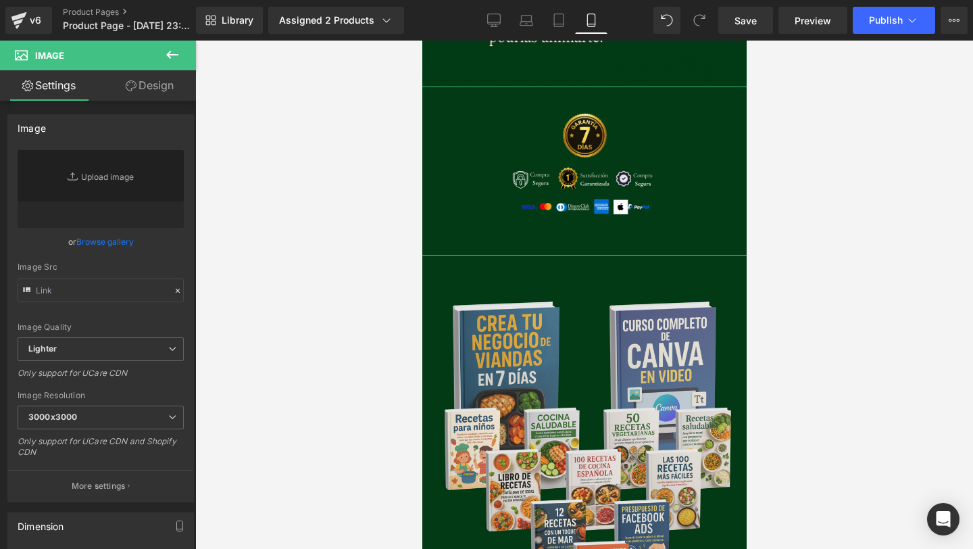
click at [140, 100] on link "Design" at bounding box center [150, 85] width 98 height 30
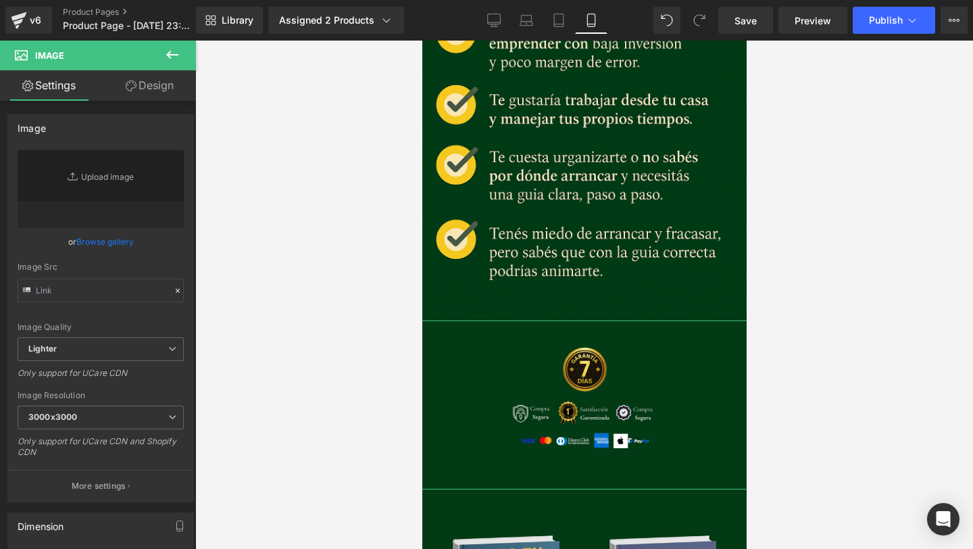
click at [147, 89] on link "Design" at bounding box center [150, 85] width 98 height 30
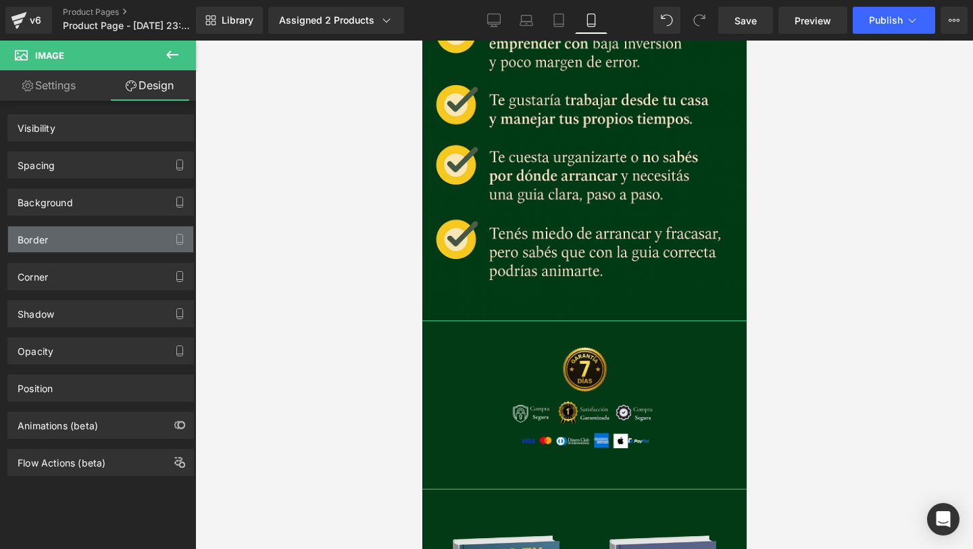
click at [121, 248] on div "Border" at bounding box center [100, 239] width 185 height 26
type input "#121212"
type input "75"
type input "0"
click at [176, 231] on button "button" at bounding box center [180, 239] width 22 height 26
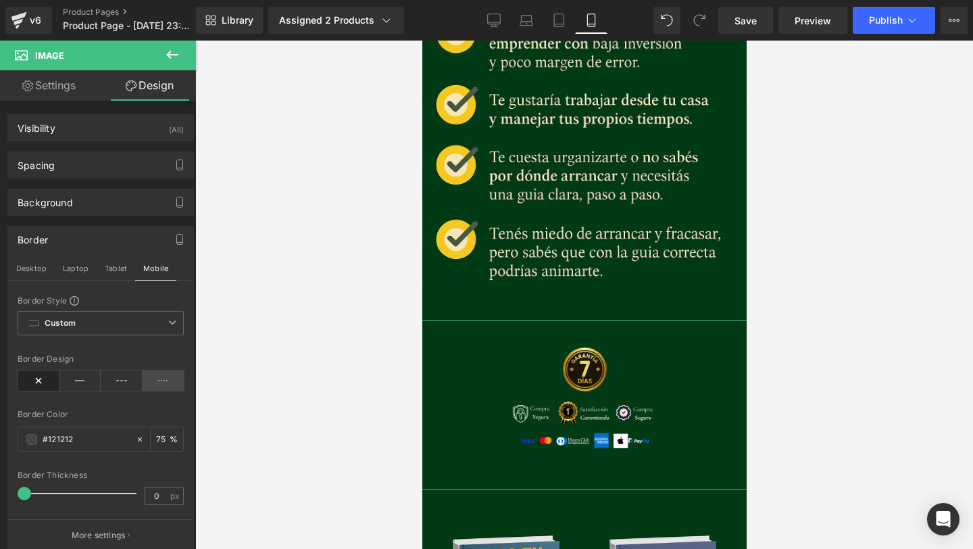
click at [147, 378] on icon at bounding box center [164, 380] width 42 height 20
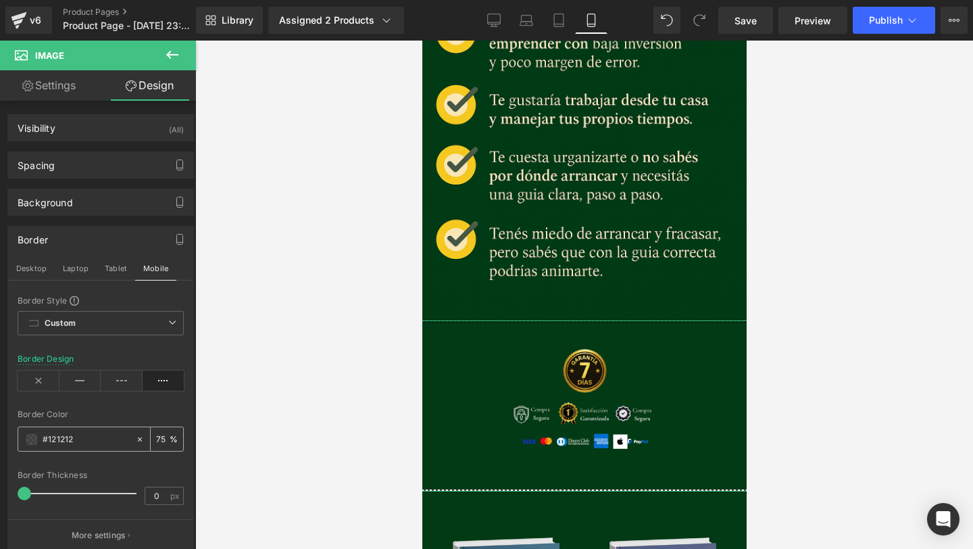
click at [32, 440] on span at bounding box center [31, 439] width 11 height 11
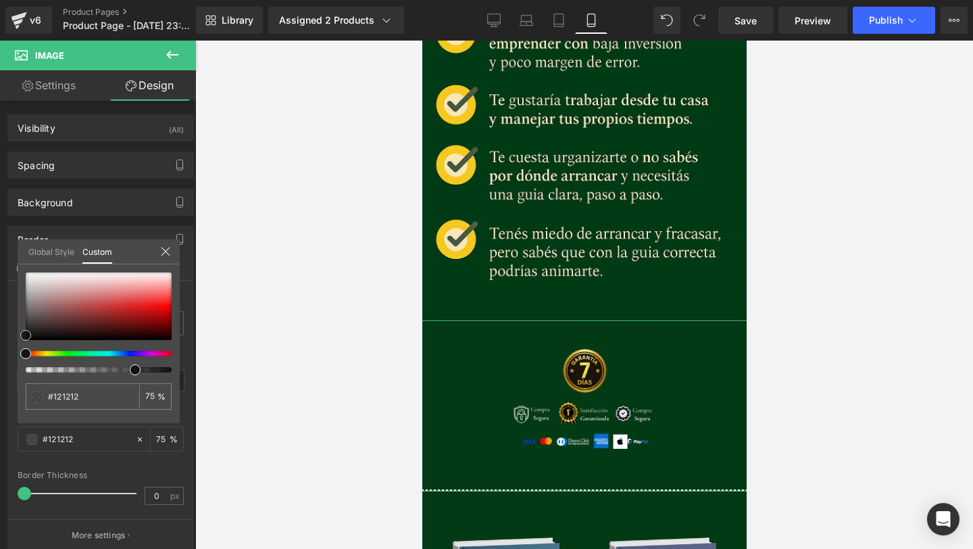
click at [28, 332] on span at bounding box center [25, 335] width 11 height 11
type input "#0f0f0f"
type input "#070707"
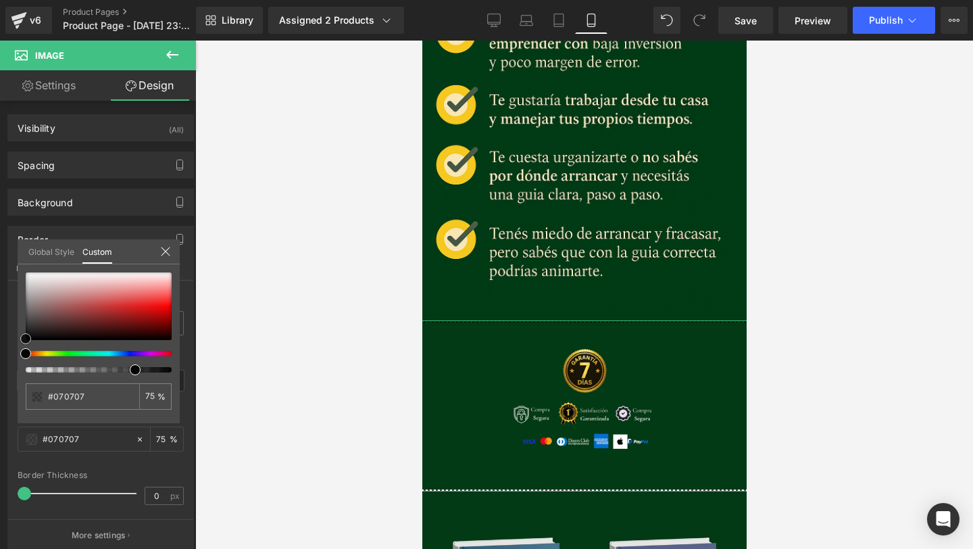
type input "#020202"
click at [27, 336] on span at bounding box center [25, 338] width 11 height 11
type input "#000000"
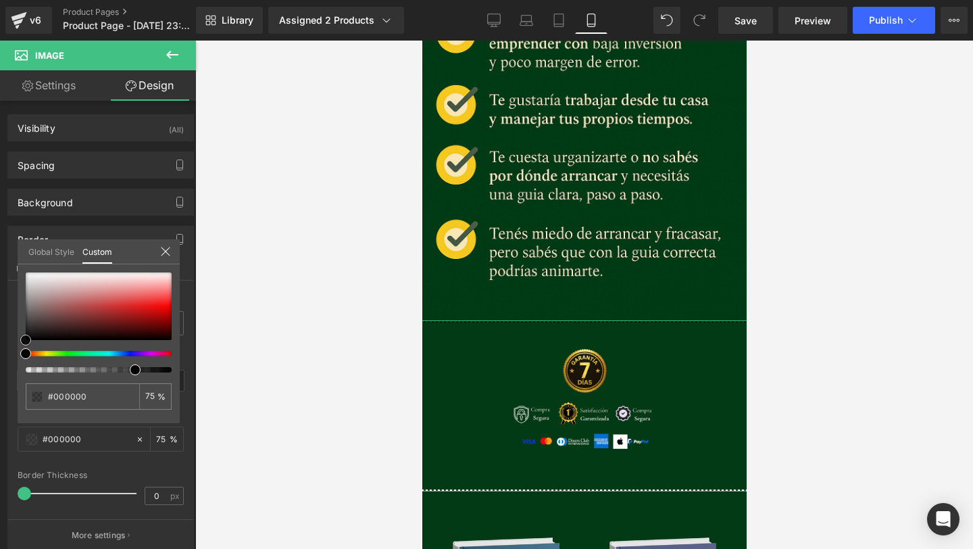
type input "#383838"
type input "#cccccc"
type input "#ffffff"
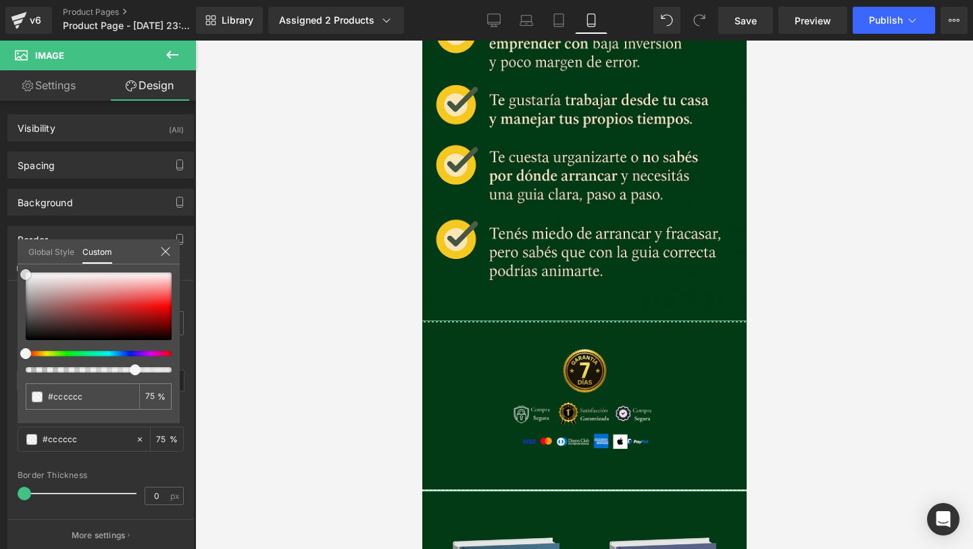
type input "#ffffff"
drag, startPoint x: 24, startPoint y: 337, endPoint x: 17, endPoint y: 245, distance: 92.9
click at [18, 245] on div "Global Style Custom Setup Global Style #ffffff 75 %" at bounding box center [99, 259] width 162 height 41
type input "#ff7a7a"
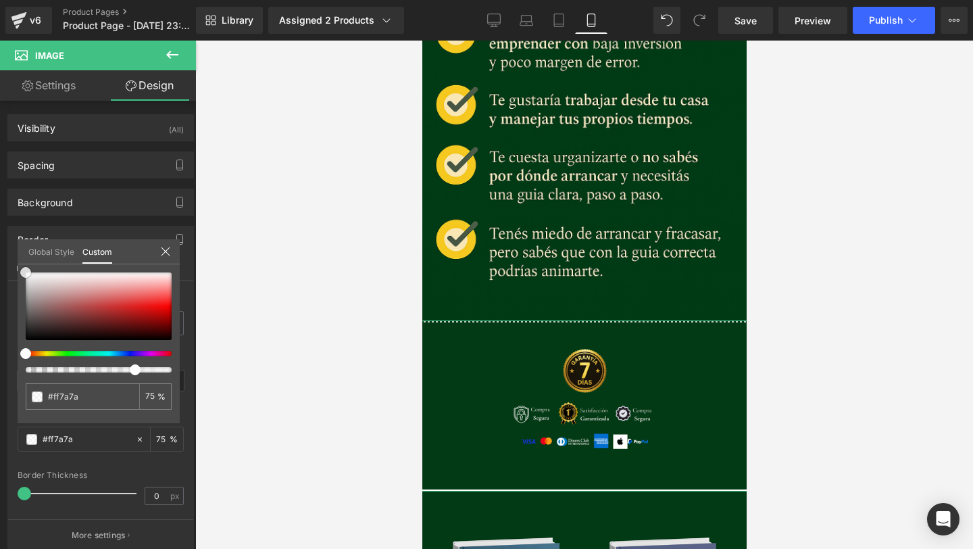
click at [45, 290] on div at bounding box center [99, 306] width 146 height 68
type input "#d8d3d3"
type input "#ddd9d9"
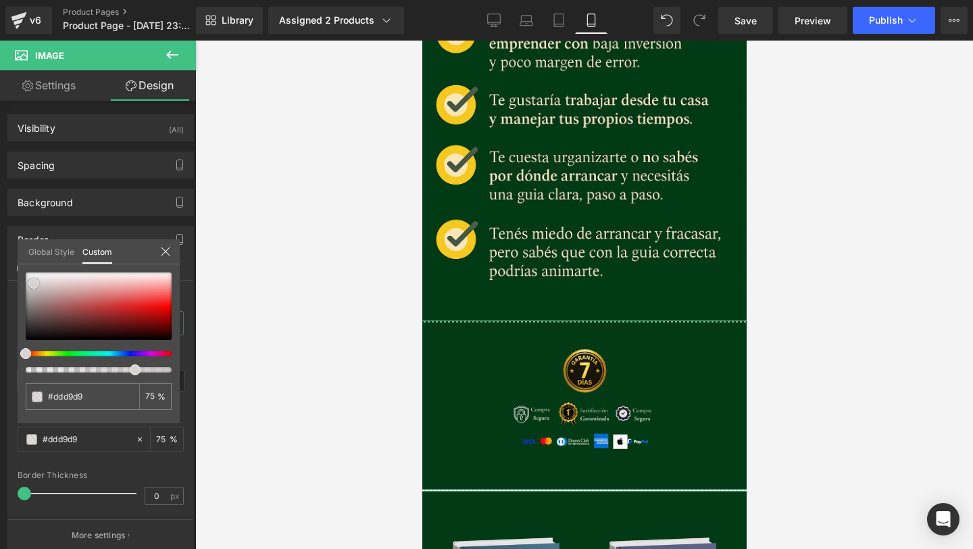
type input "#faf9f9"
type input "#ffffff"
drag, startPoint x: 34, startPoint y: 283, endPoint x: 19, endPoint y: 266, distance: 22.5
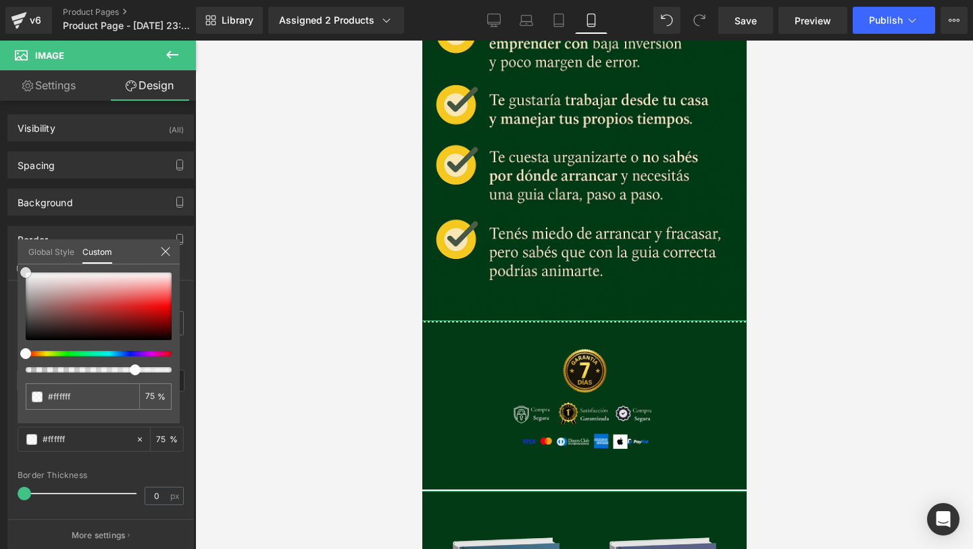
click at [19, 266] on div "#ffffff 75 %" at bounding box center [99, 272] width 162 height 16
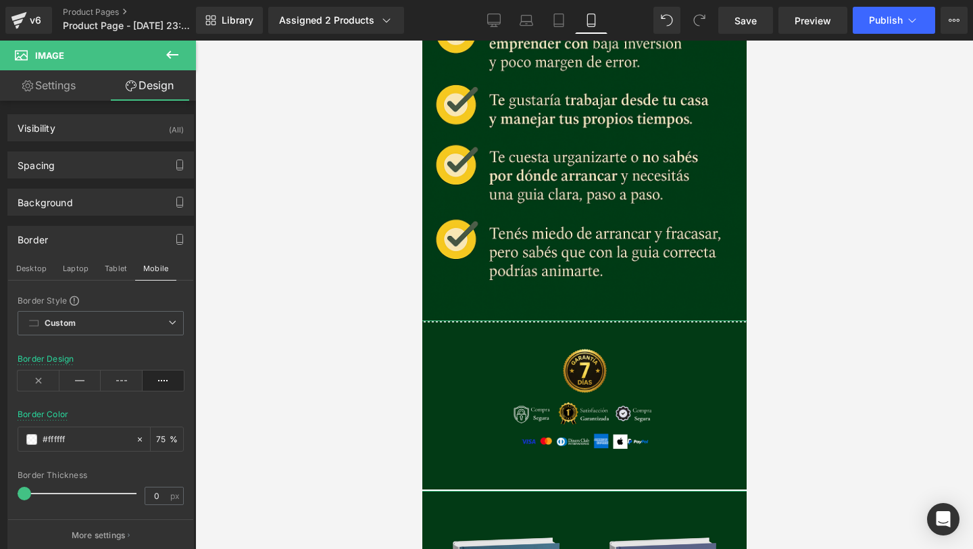
click at [161, 380] on icon at bounding box center [164, 380] width 42 height 20
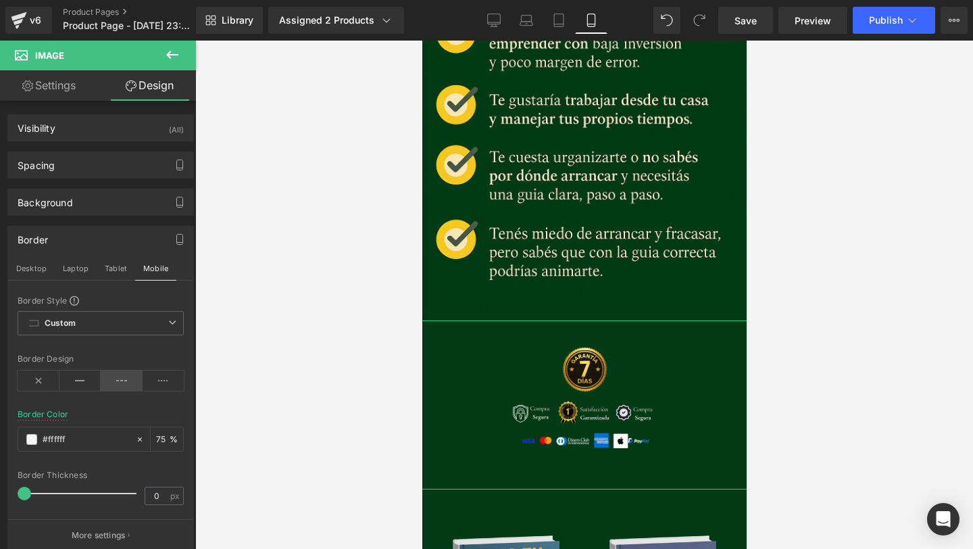
click at [118, 383] on icon at bounding box center [122, 380] width 42 height 20
drag, startPoint x: 26, startPoint y: 493, endPoint x: 12, endPoint y: 484, distance: 16.7
click at [12, 484] on div "Border Style Custom Custom Setup Global Style Custom Setup Global Style dashed …" at bounding box center [100, 423] width 185 height 256
click at [158, 380] on icon at bounding box center [164, 380] width 42 height 20
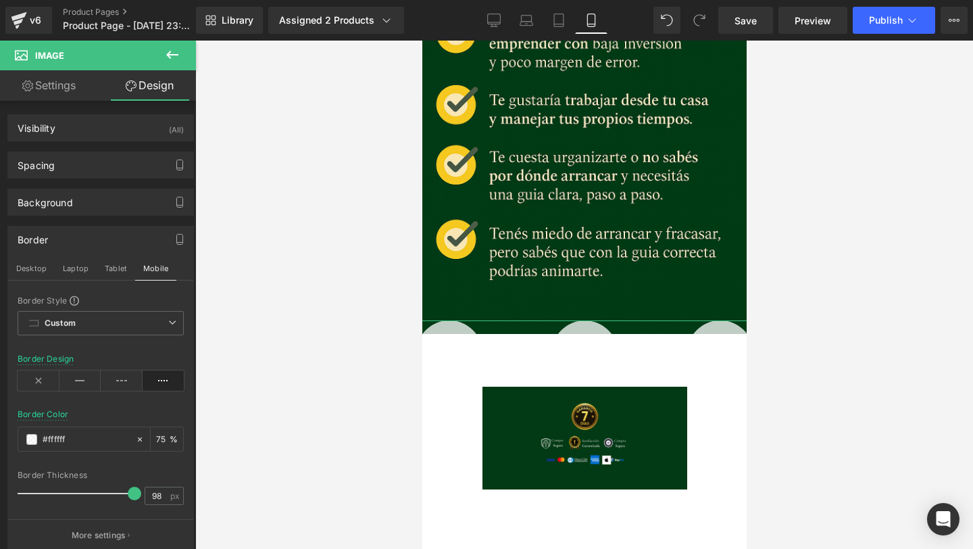
drag, startPoint x: 26, startPoint y: 492, endPoint x: 131, endPoint y: 471, distance: 106.8
click at [131, 471] on div "Border Thickness 98 px" at bounding box center [101, 492] width 166 height 45
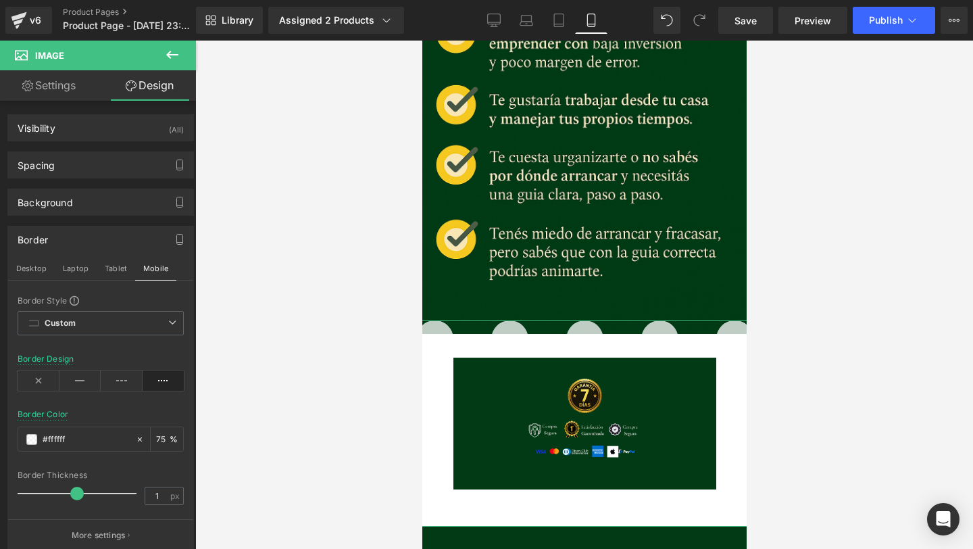
type input "0"
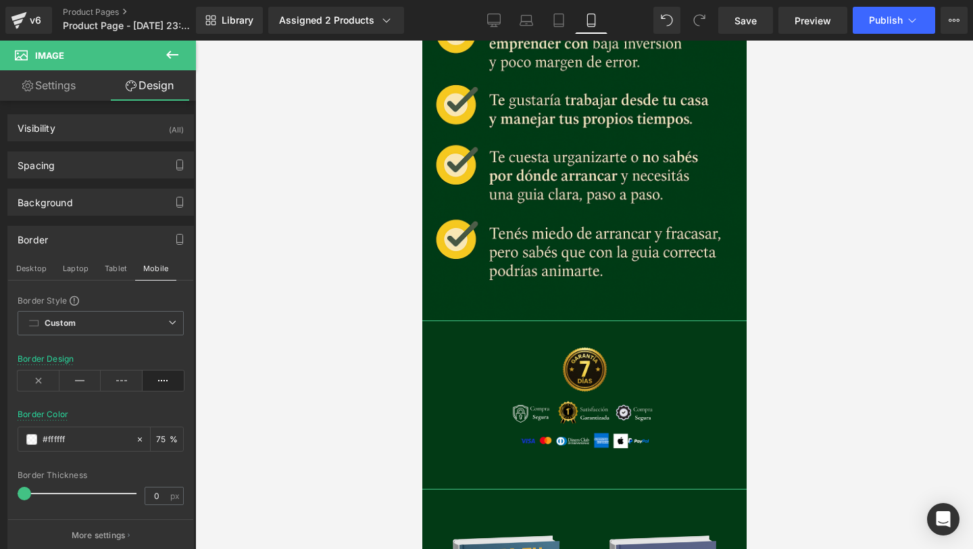
drag, startPoint x: 132, startPoint y: 493, endPoint x: 0, endPoint y: 499, distance: 131.9
click at [0, 499] on div "Border Desktop Laptop Tablet Mobile Border Style Custom Custom Setup Global Sty…" at bounding box center [101, 384] width 202 height 336
click at [338, 361] on div at bounding box center [584, 295] width 778 height 508
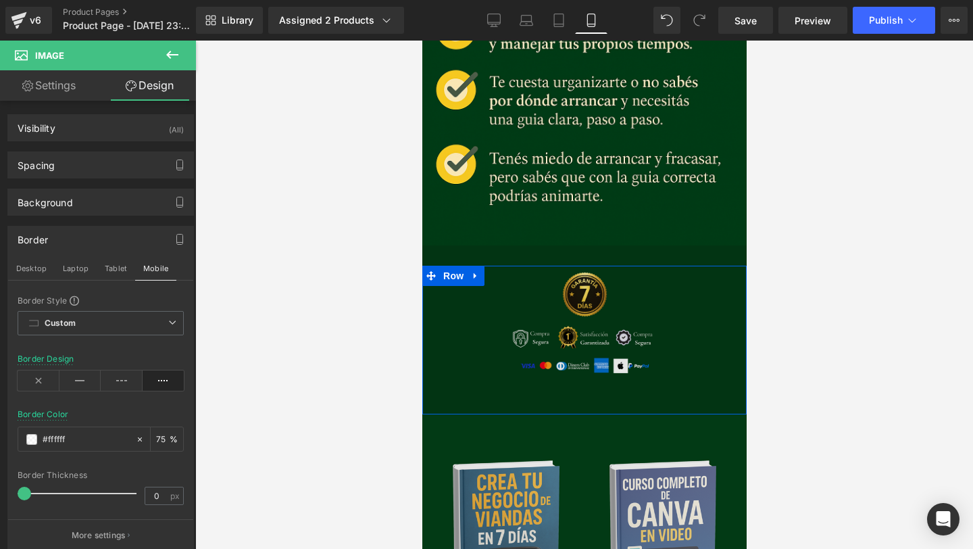
scroll to position [1772, 0]
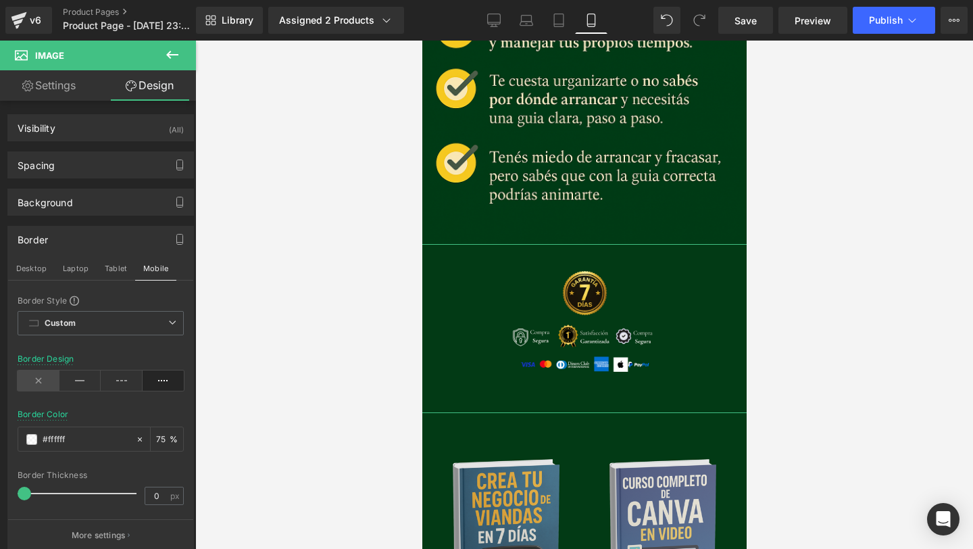
click at [32, 383] on icon at bounding box center [39, 380] width 42 height 20
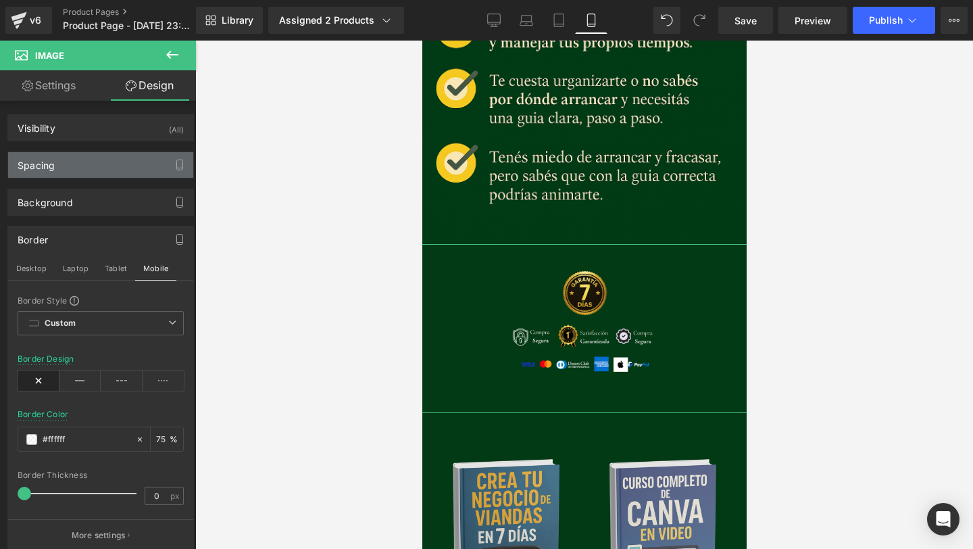
click at [125, 150] on div "Spacing Margin -60px -60 -25px -25 0px 0 -24px -24 Padding 0px 0 0px 0 0px 0 0p…" at bounding box center [101, 159] width 202 height 37
click at [124, 154] on div "Spacing" at bounding box center [100, 165] width 185 height 26
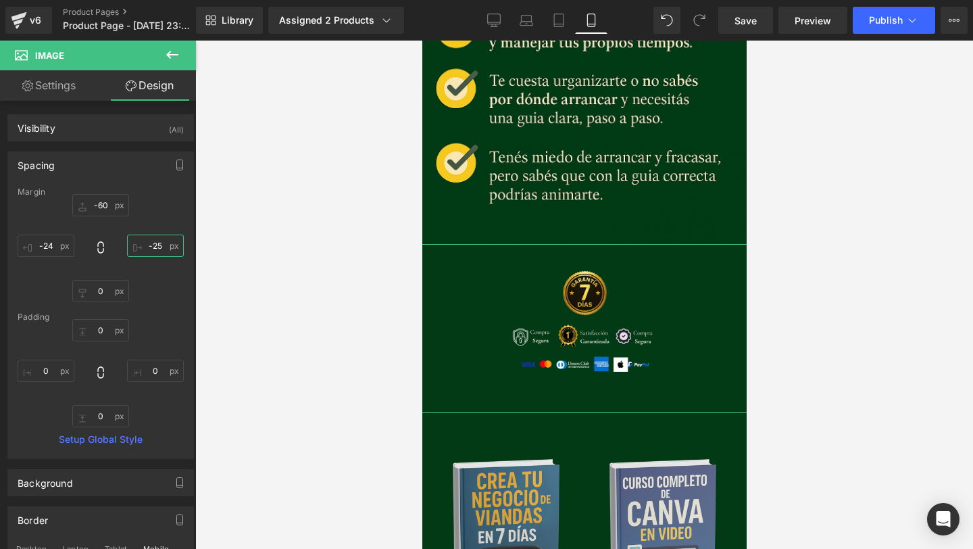
click at [155, 246] on input "-25" at bounding box center [155, 245] width 57 height 22
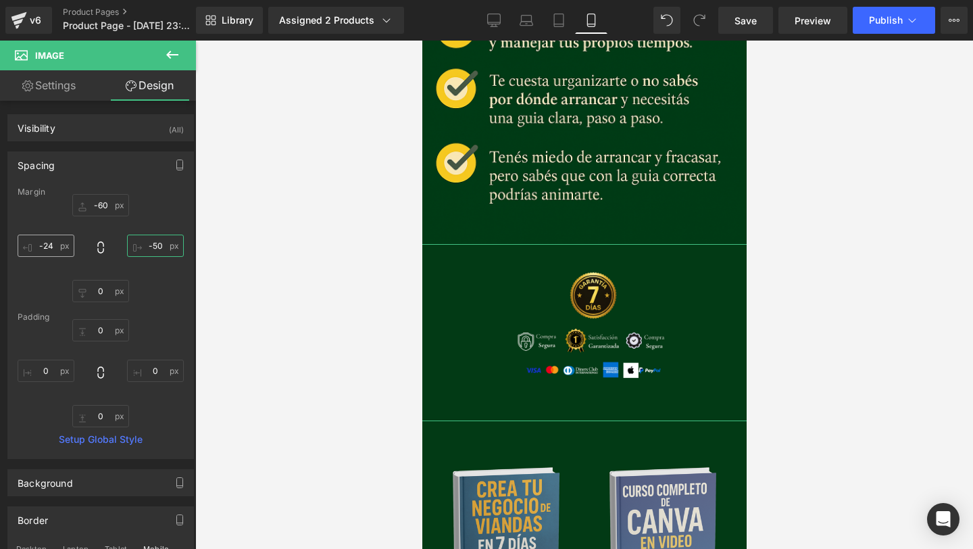
type input "-50"
click at [53, 249] on input "-24" at bounding box center [46, 245] width 57 height 22
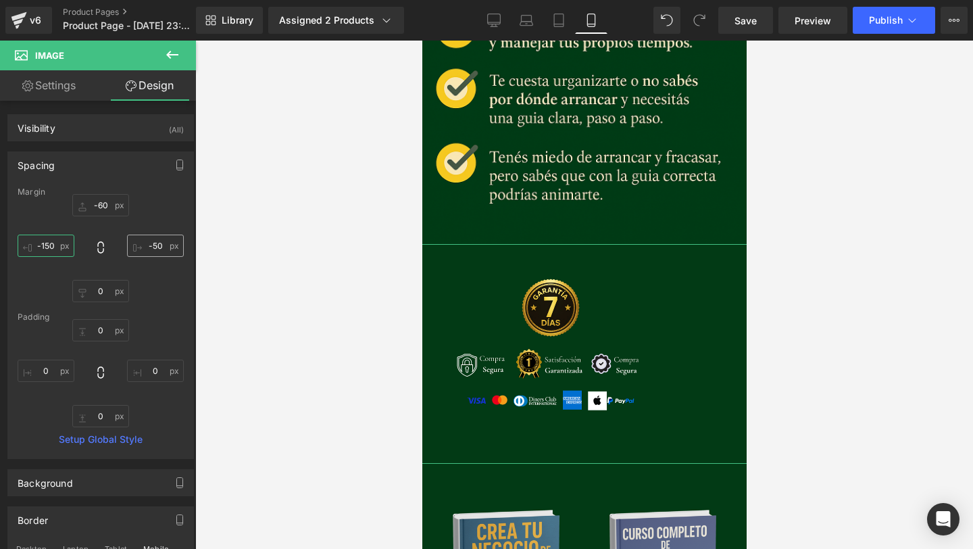
type input "-150"
click at [148, 245] on input "-50" at bounding box center [155, 245] width 57 height 22
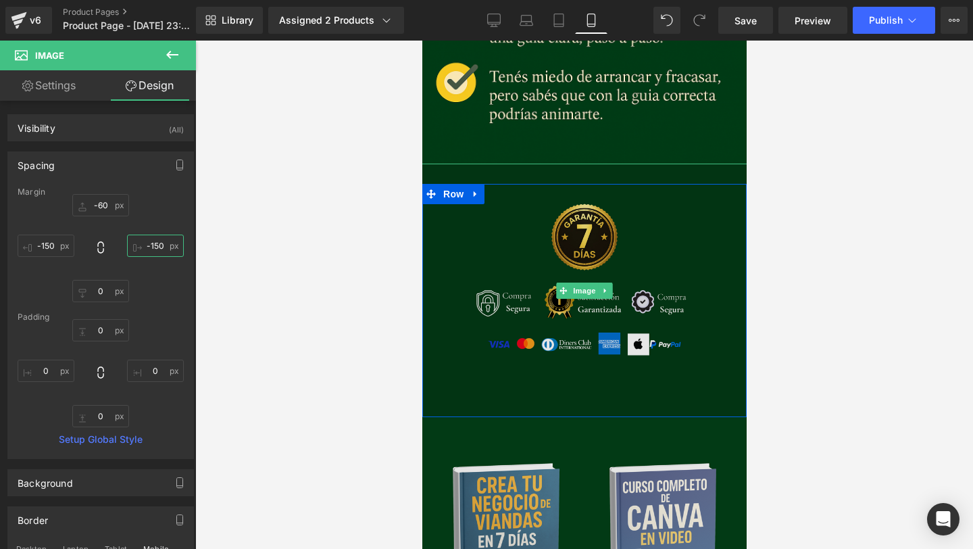
scroll to position [1911, 0]
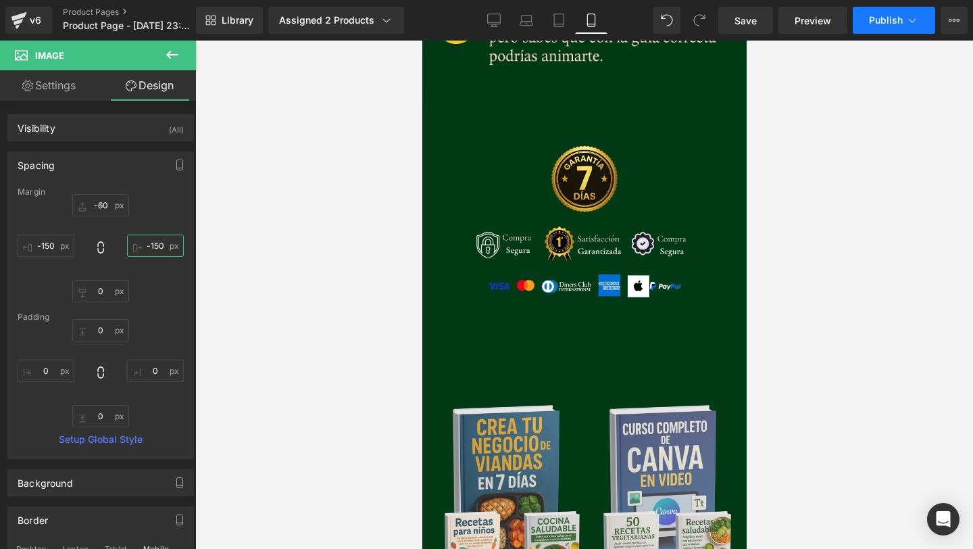
type input "-150"
click at [882, 15] on span "Publish" at bounding box center [886, 20] width 34 height 11
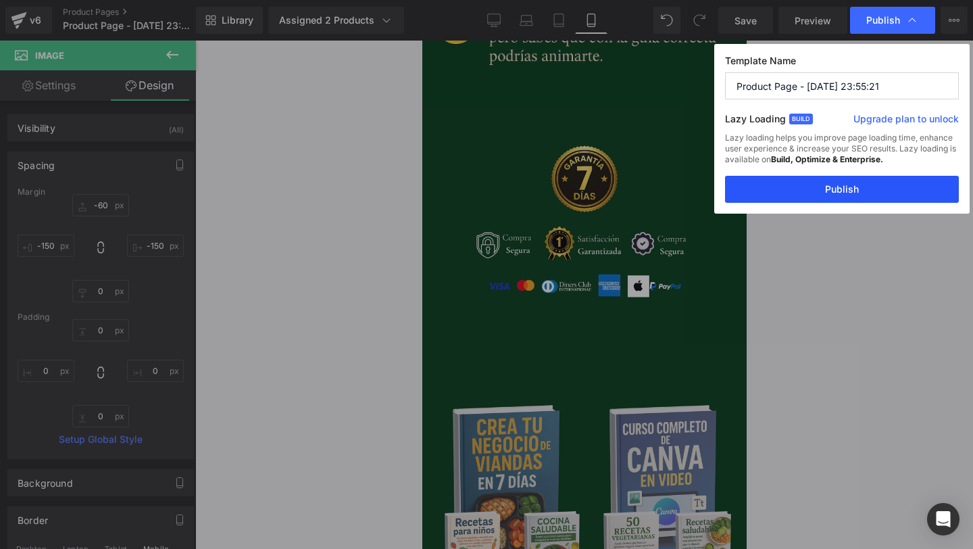
click at [805, 189] on button "Publish" at bounding box center [842, 189] width 234 height 27
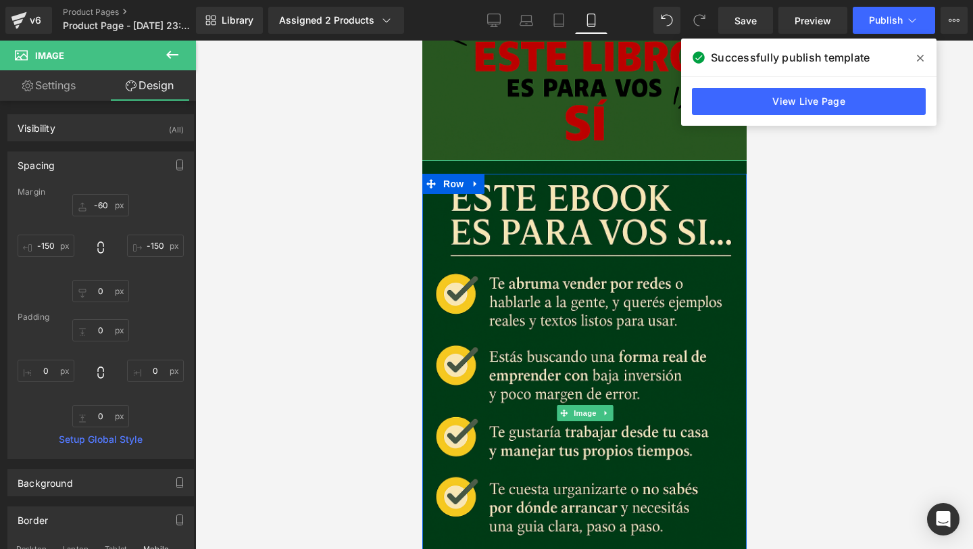
scroll to position [1267, 0]
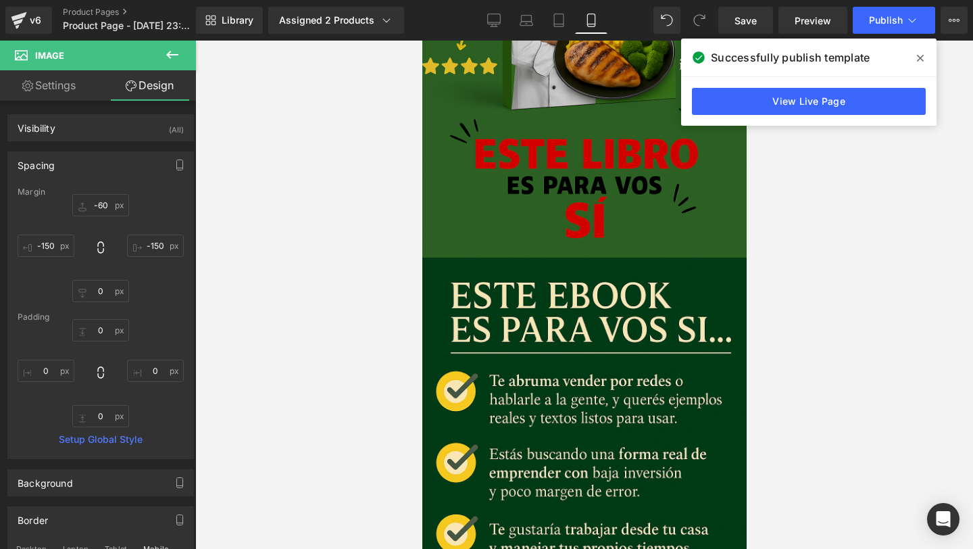
click at [920, 59] on icon at bounding box center [920, 58] width 7 height 7
